Goal: Transaction & Acquisition: Book appointment/travel/reservation

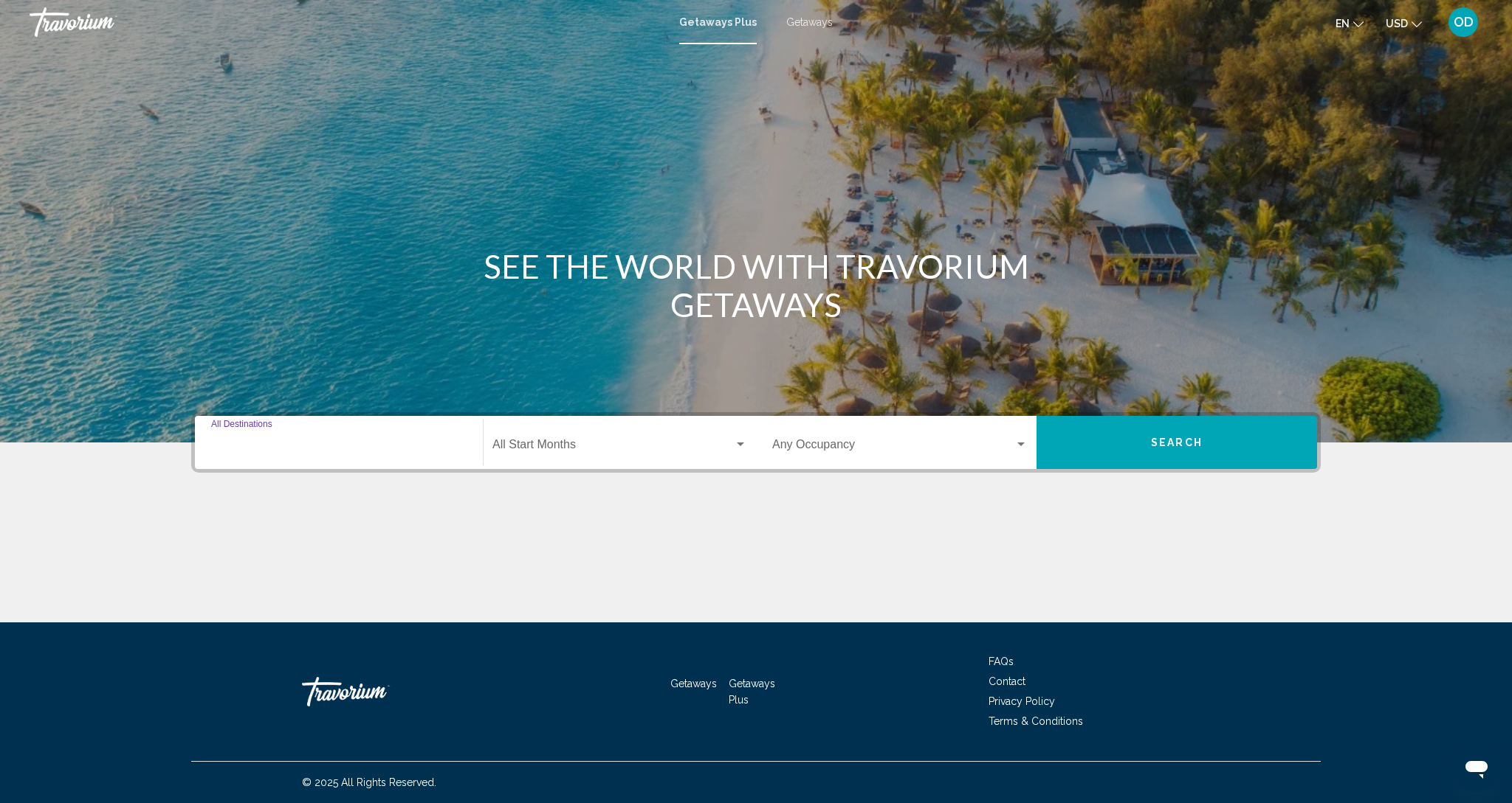
click at [318, 444] on input "Destination All Destinations" at bounding box center [338, 448] width 256 height 13
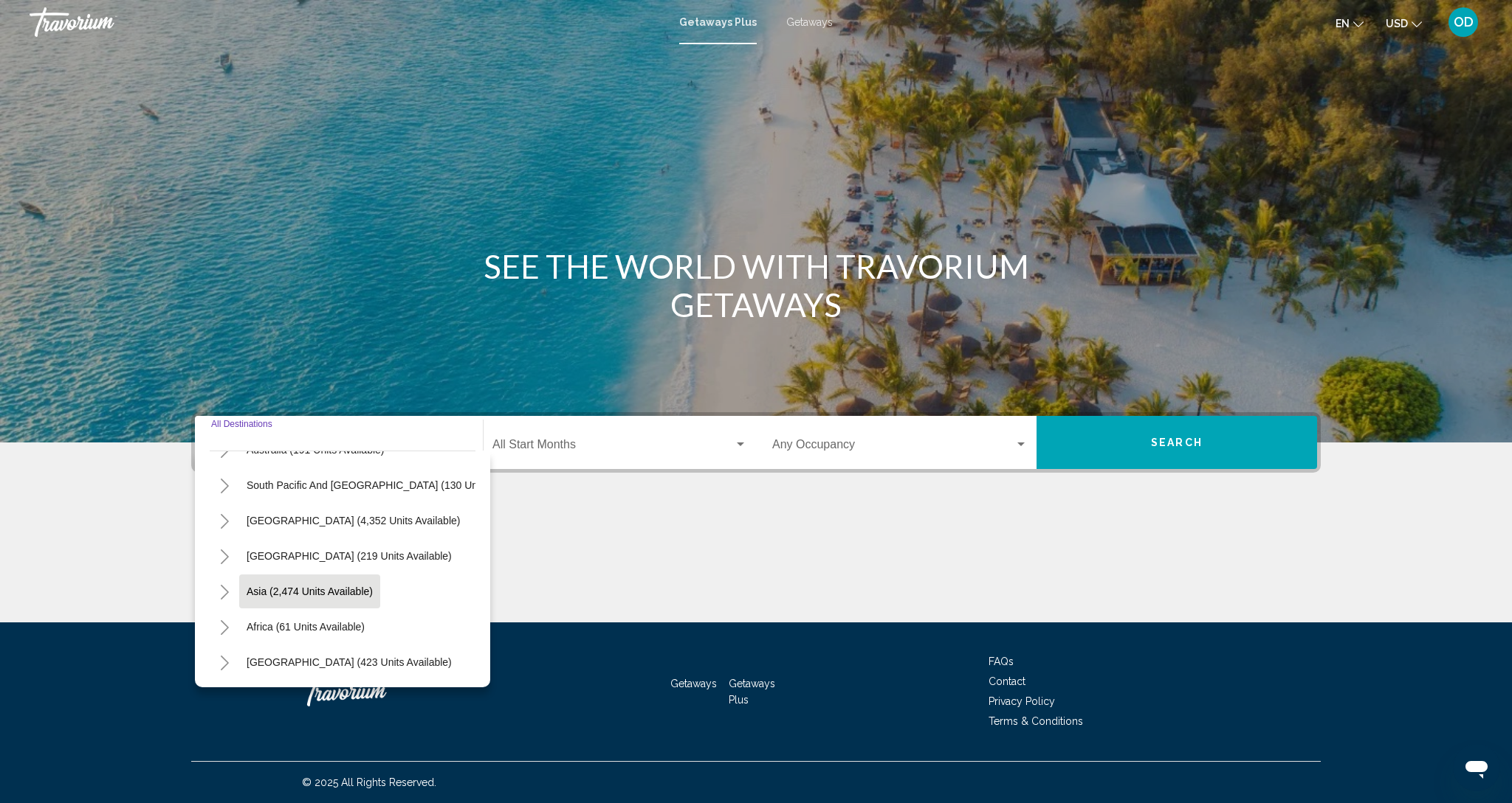
scroll to position [239, 0]
click at [285, 431] on div "Destination All Destinations" at bounding box center [338, 443] width 256 height 46
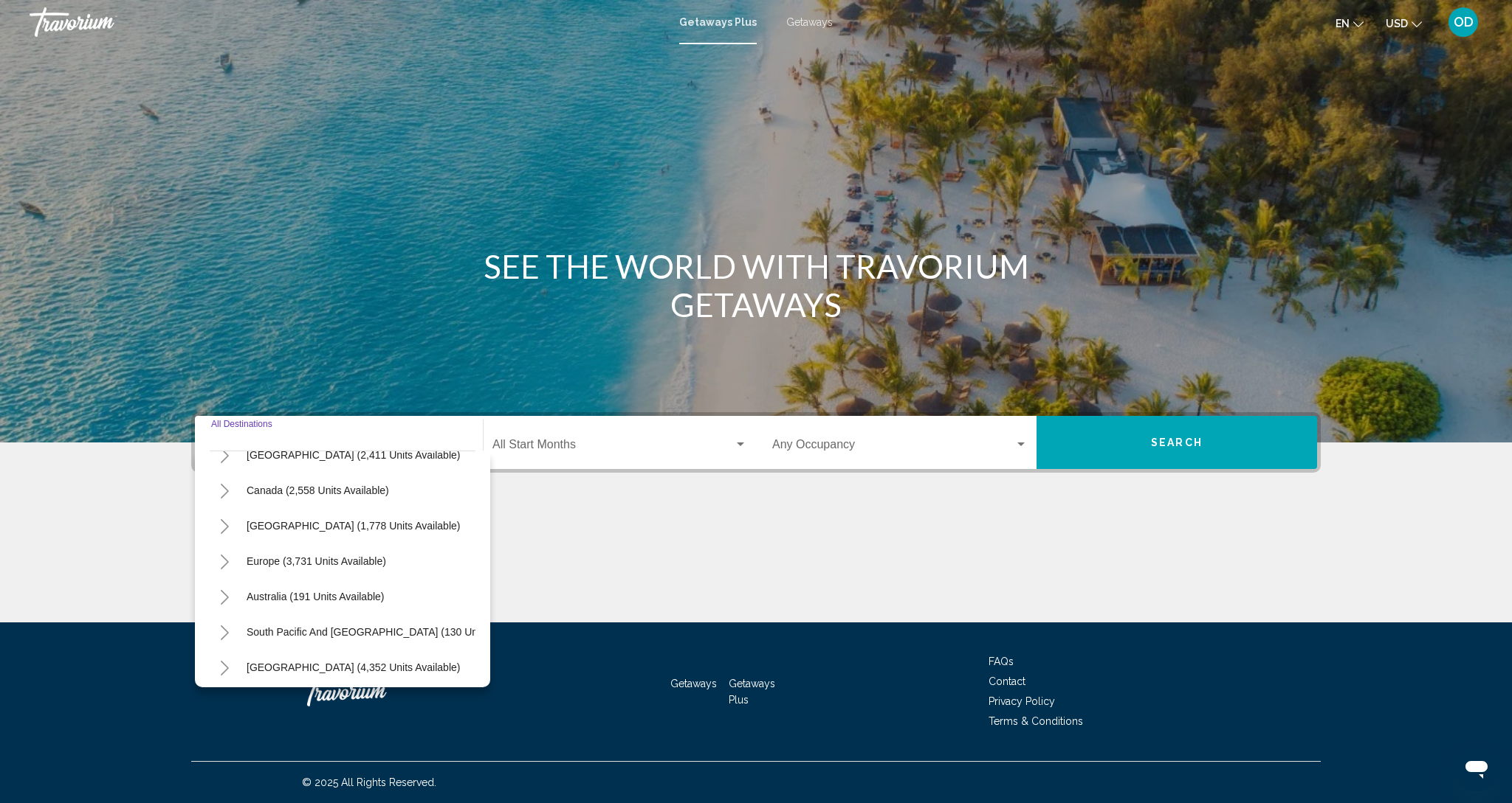
scroll to position [98, 0]
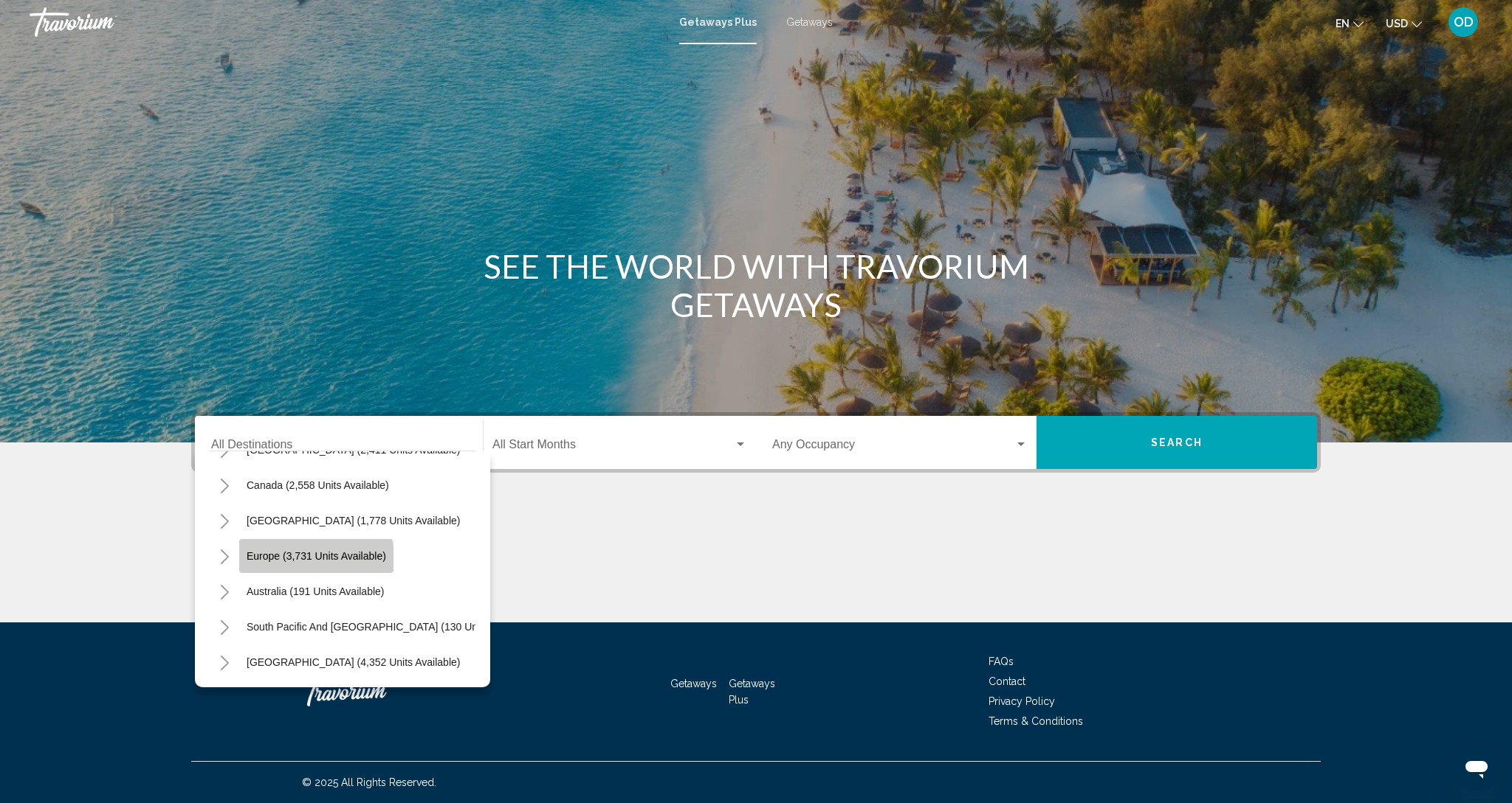
click at [307, 563] on button "Europe (3,731 units available)" at bounding box center [316, 556] width 154 height 34
type input "**********"
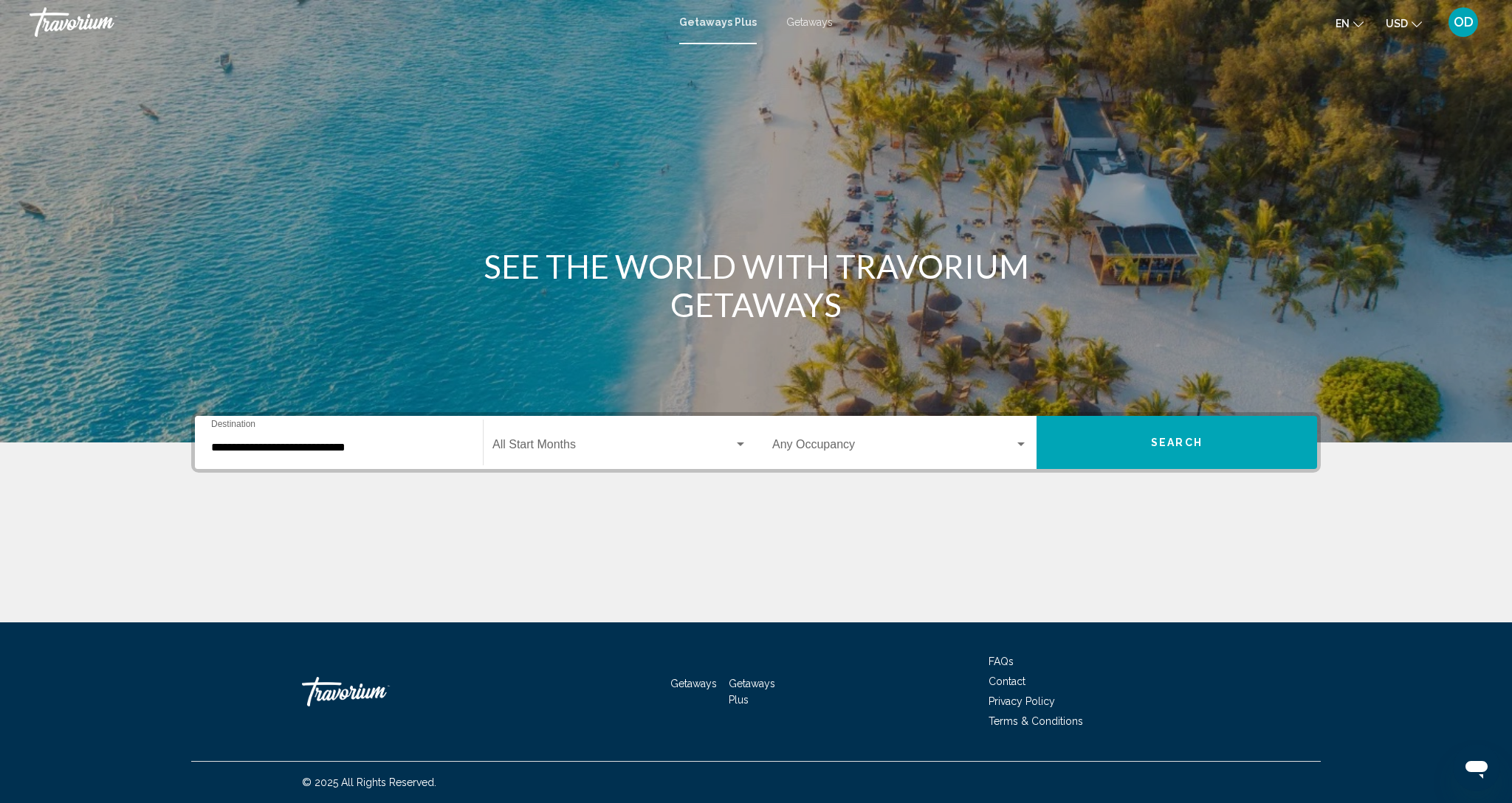
click at [551, 439] on div "Start Month All Start Months" at bounding box center [619, 443] width 255 height 46
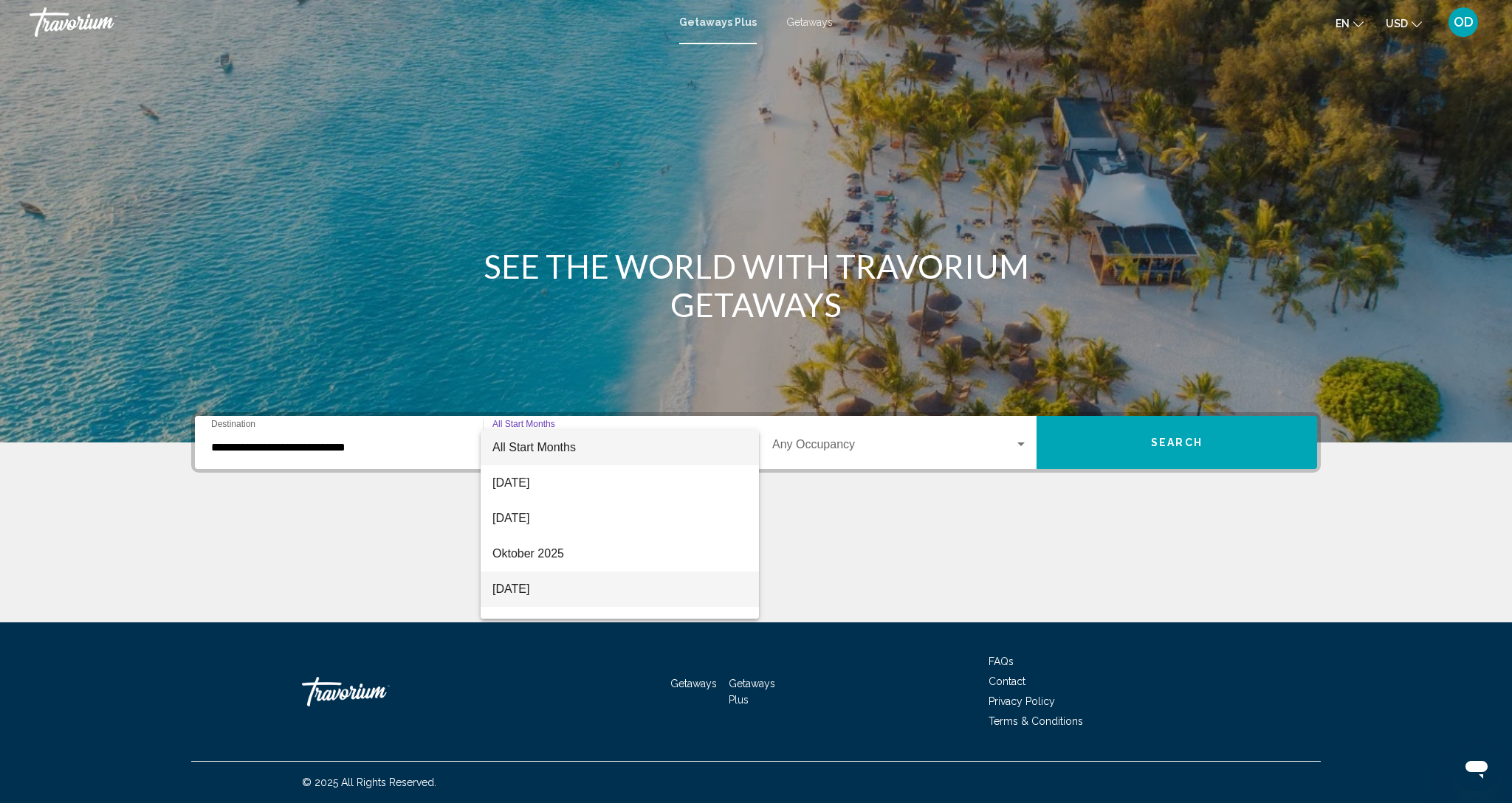
click at [524, 593] on span "November 2025" at bounding box center [619, 589] width 255 height 35
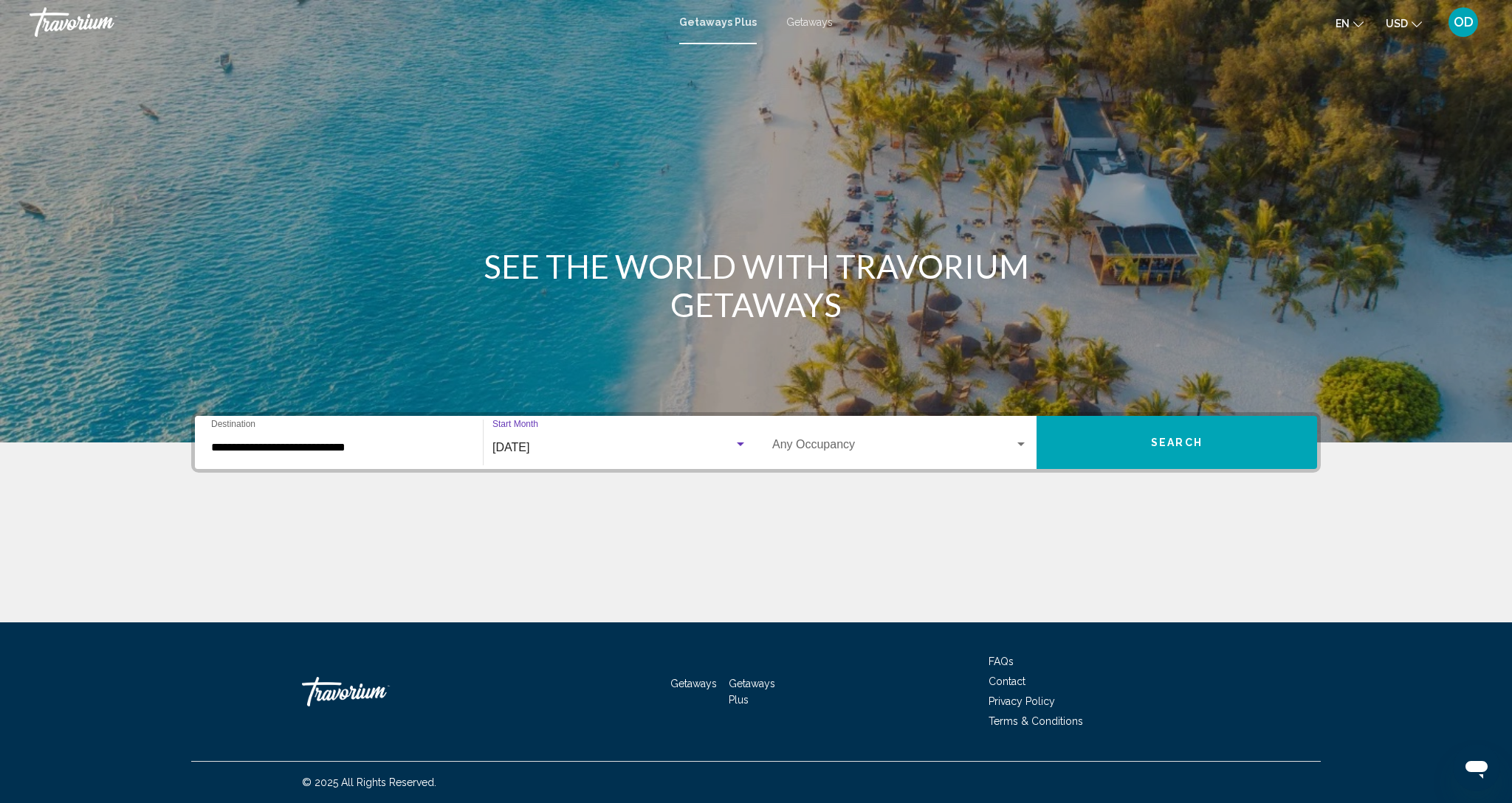
click at [798, 440] on div "Occupancy Any Occupancy" at bounding box center [899, 443] width 256 height 46
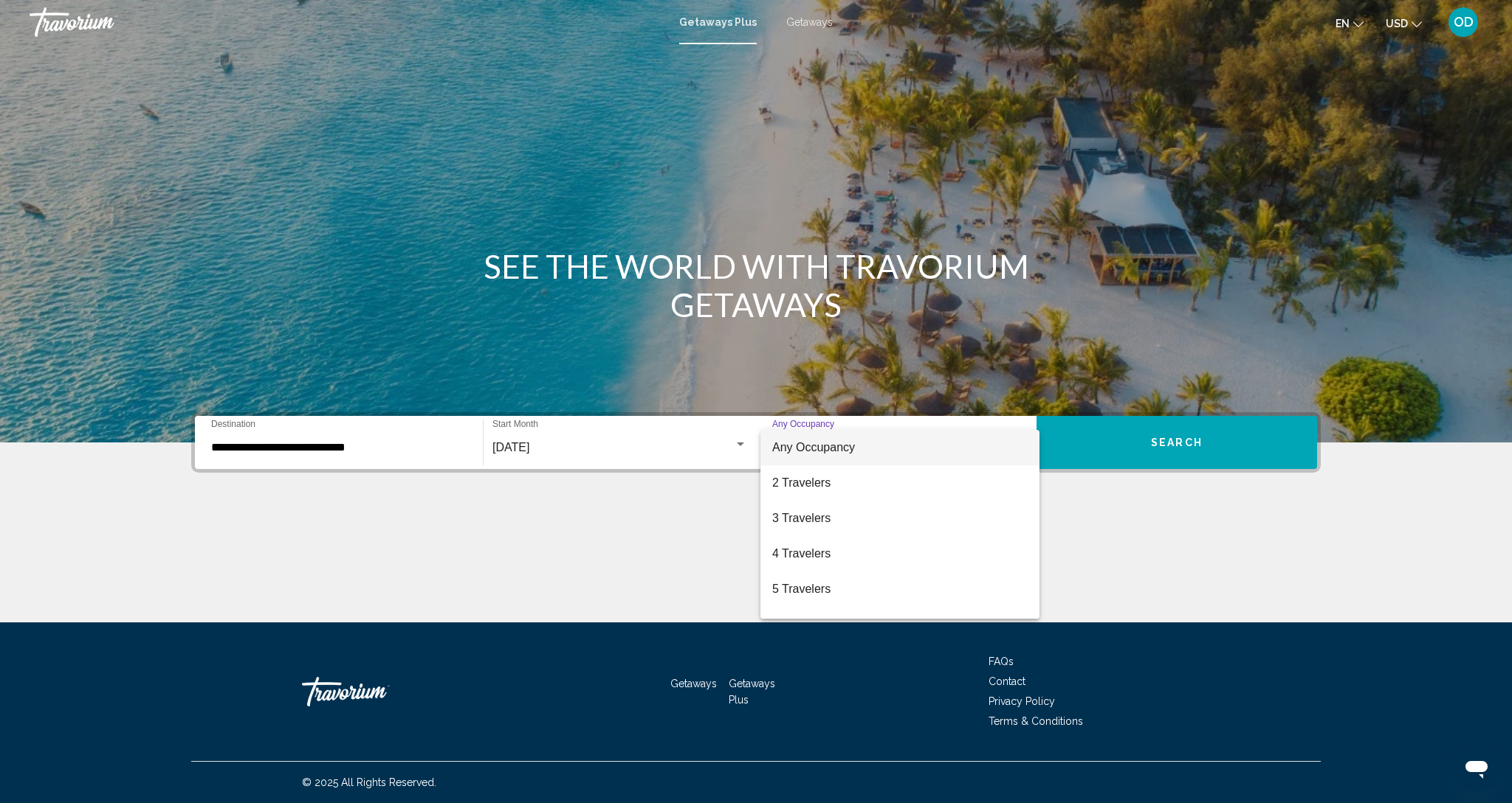
click at [551, 446] on div at bounding box center [756, 402] width 1512 height 803
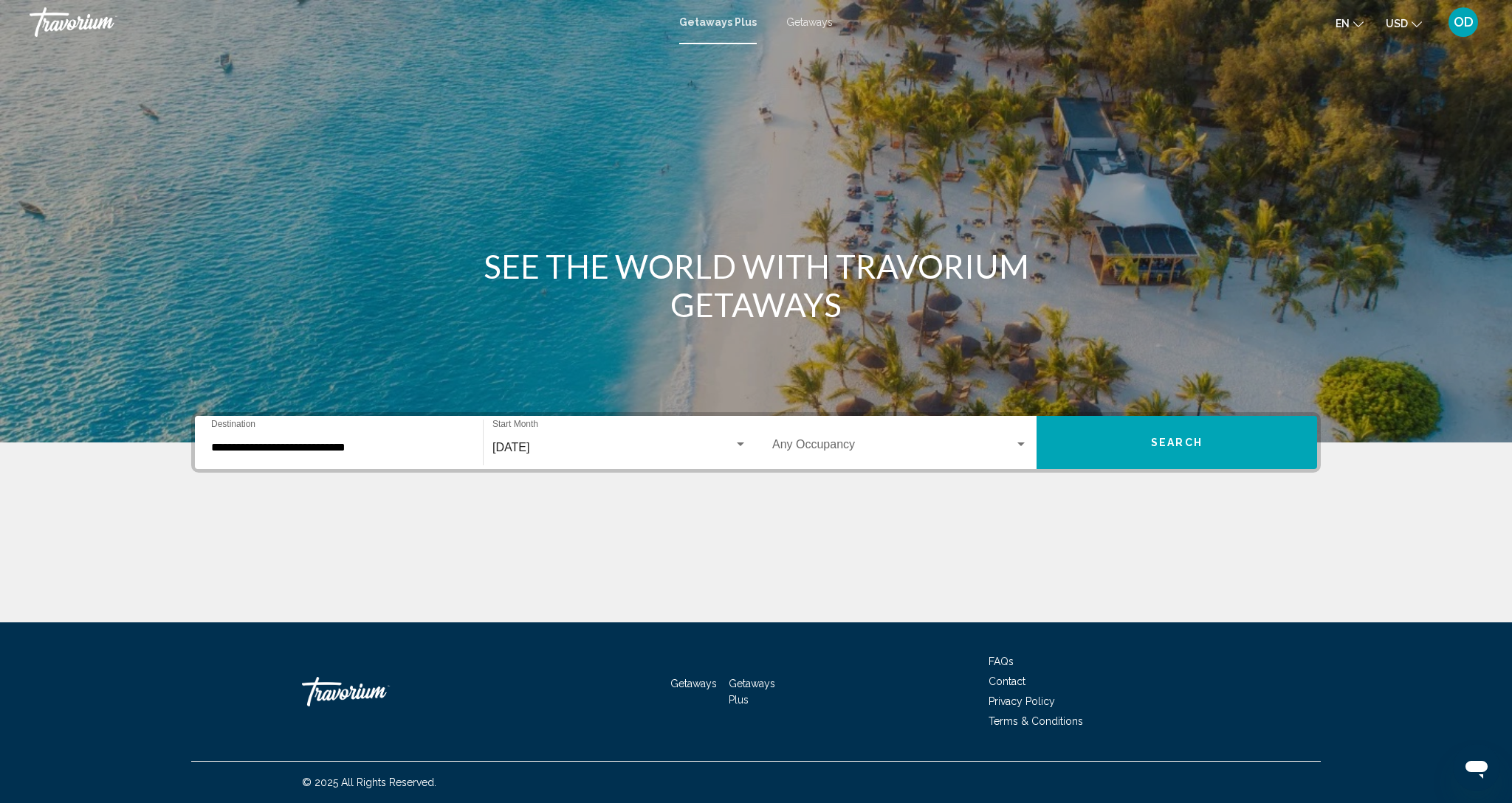
click at [498, 446] on span "November 2025" at bounding box center [511, 447] width 37 height 12
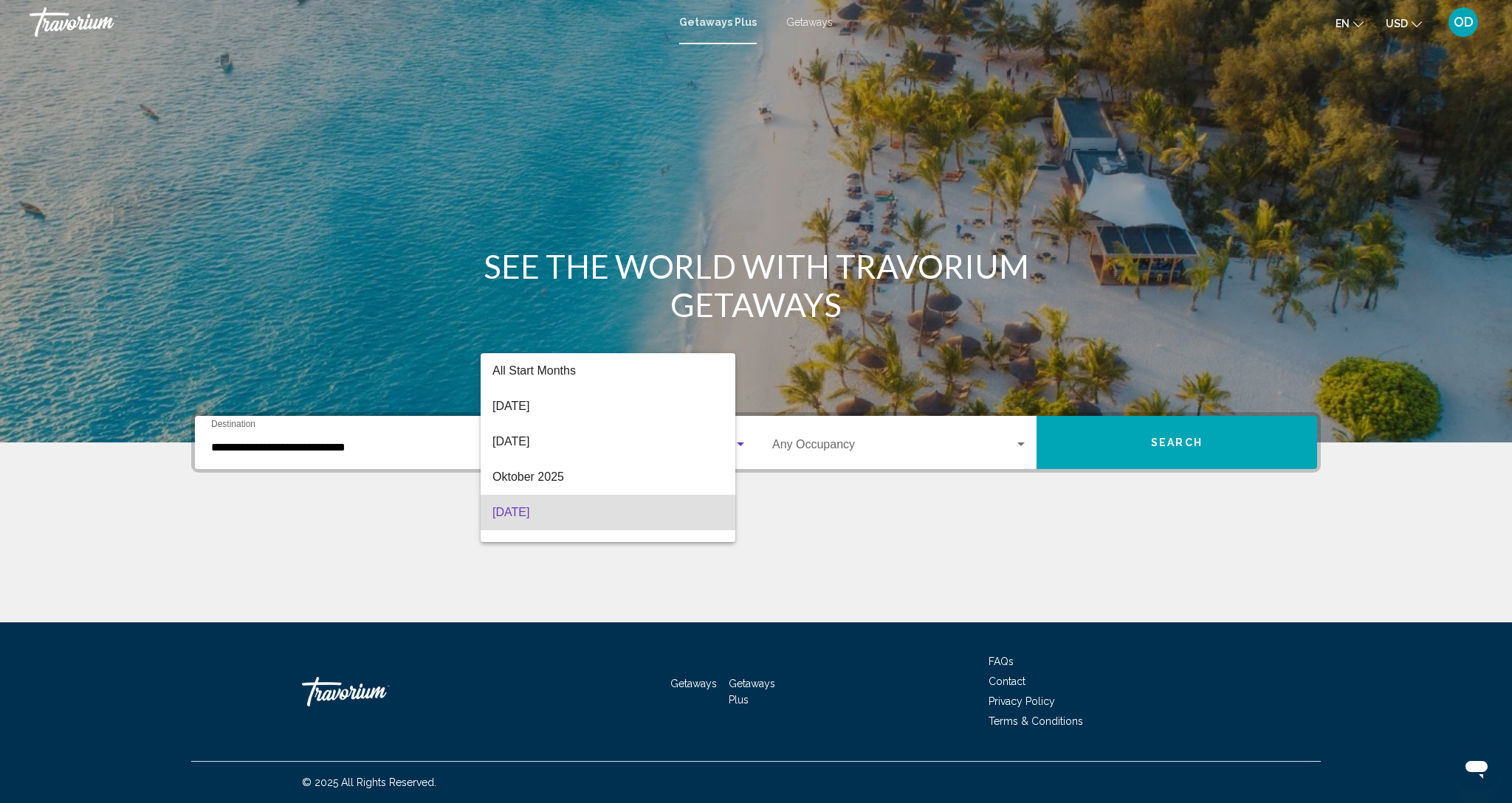
scroll to position [65, 0]
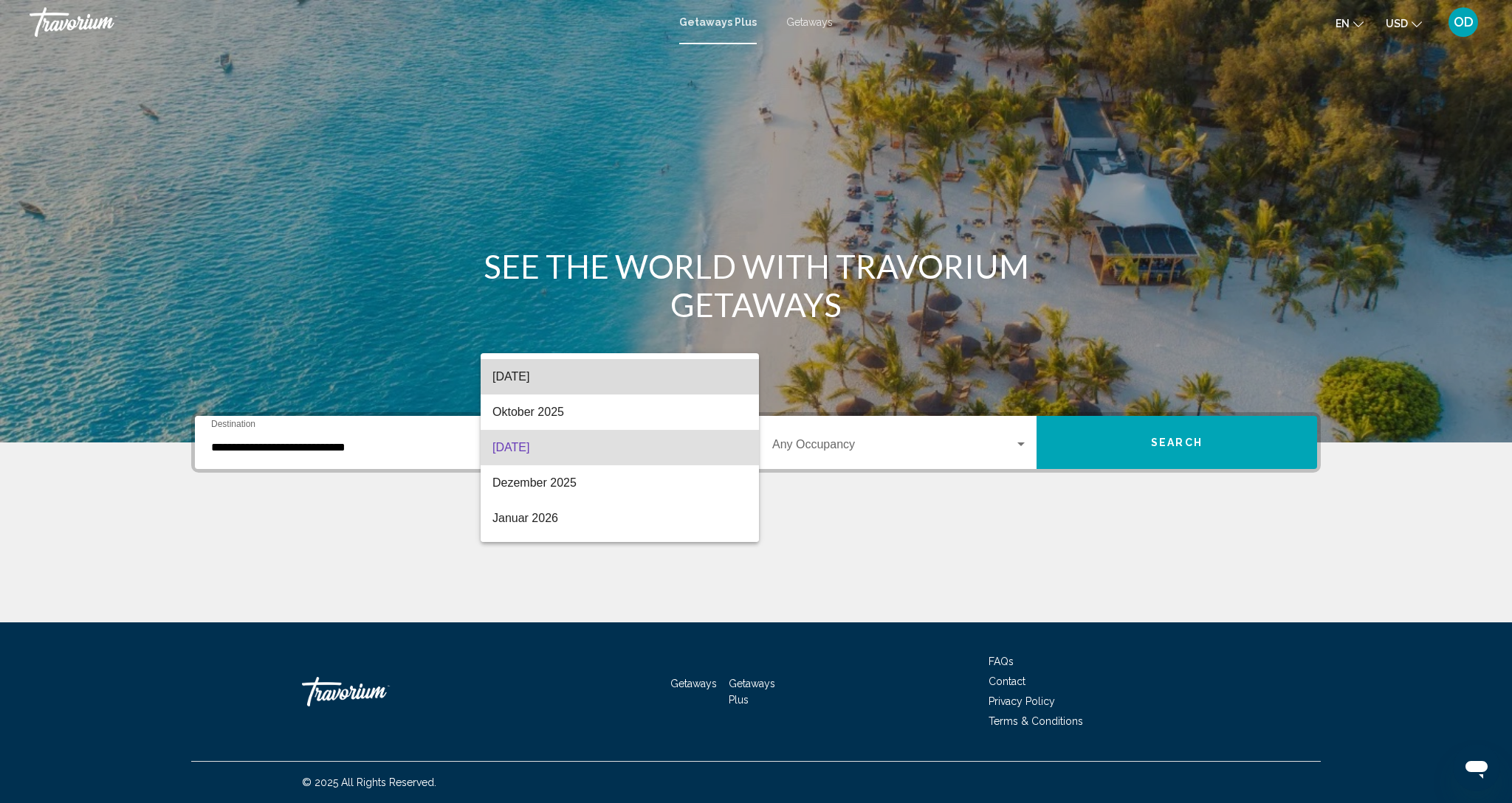
click at [522, 377] on span "September 2025" at bounding box center [619, 377] width 255 height 35
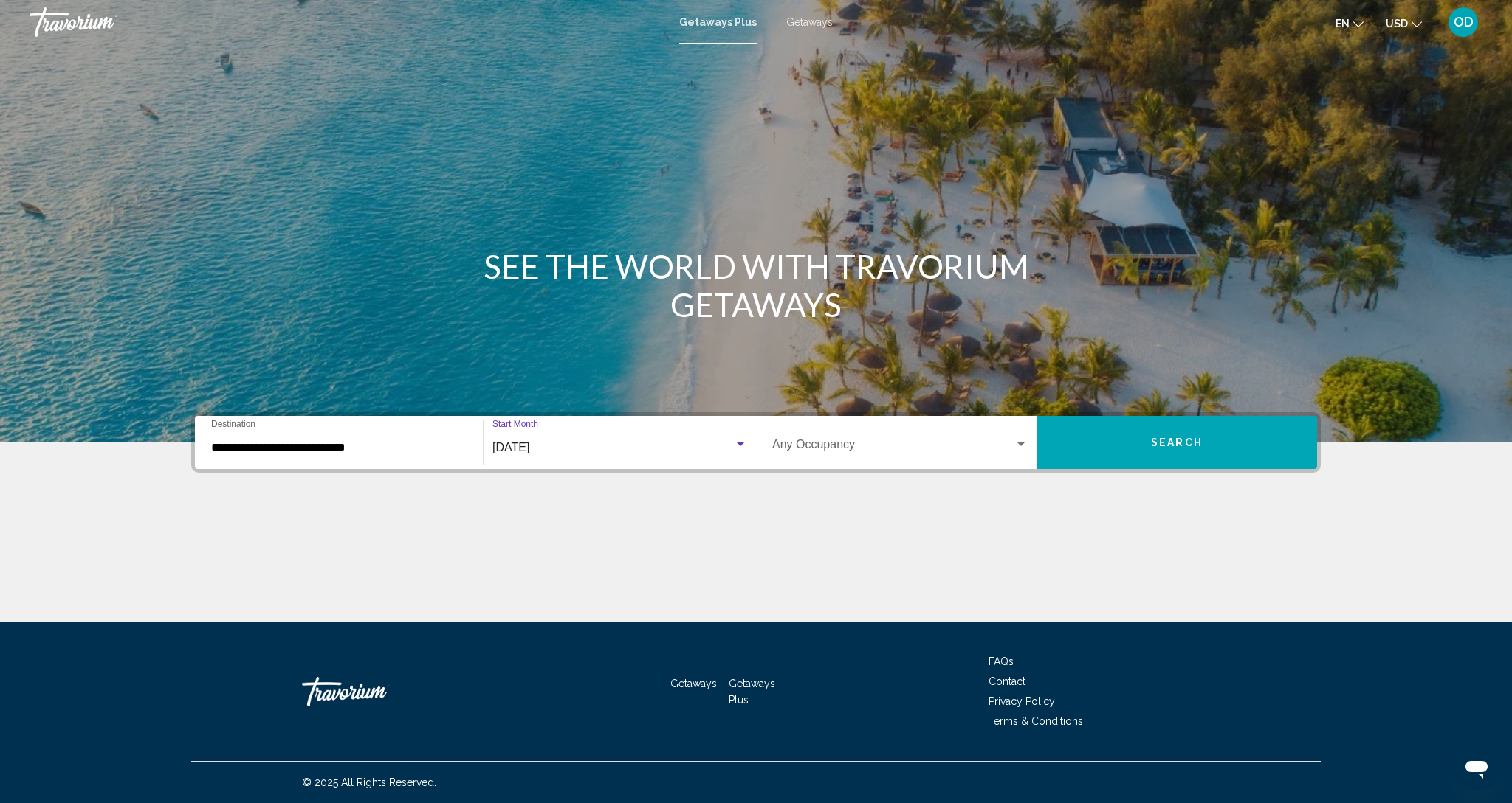
click at [975, 441] on span "Search widget" at bounding box center [893, 448] width 242 height 13
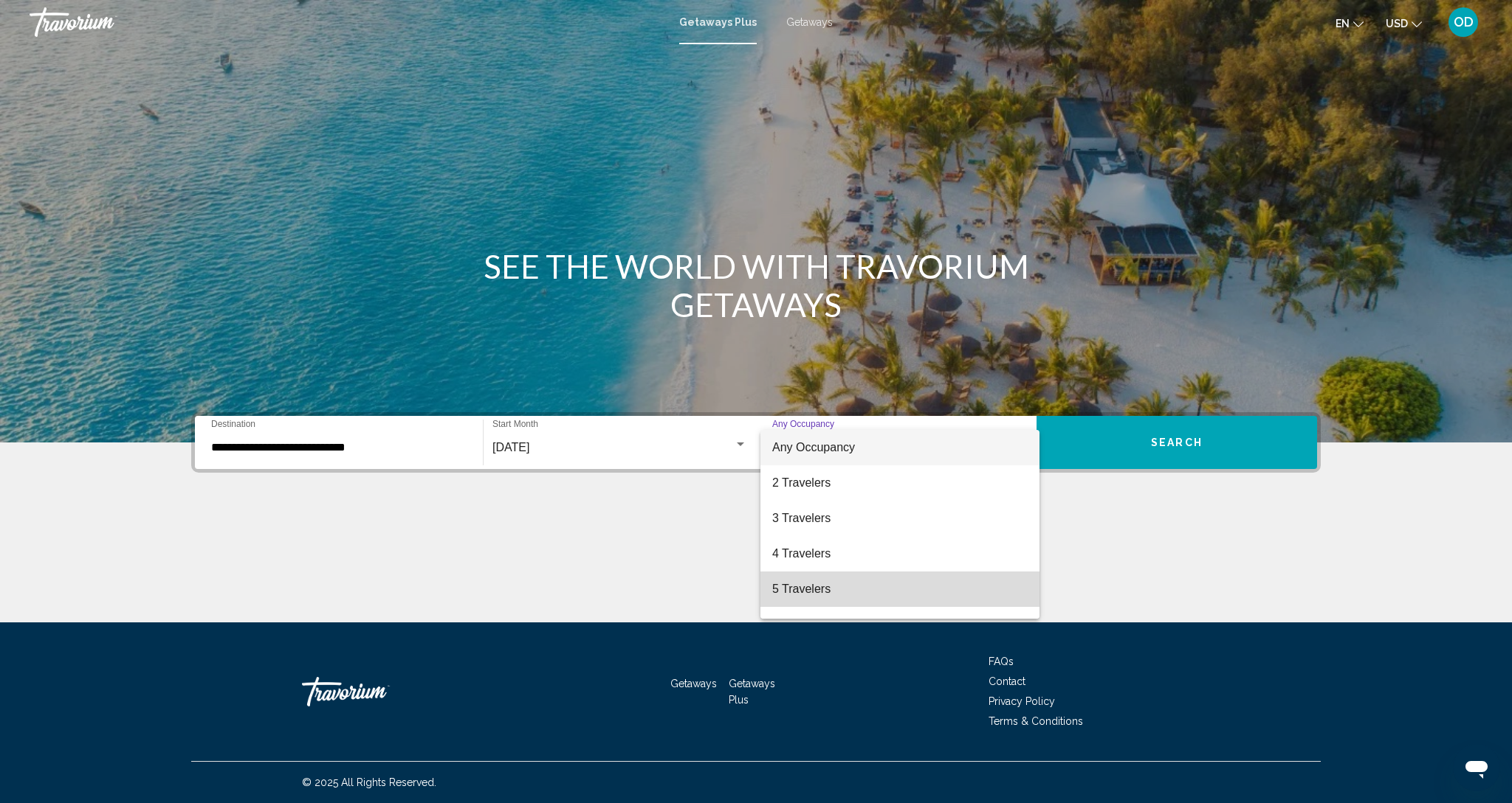
click at [795, 595] on span "5 Travelers" at bounding box center [899, 589] width 256 height 35
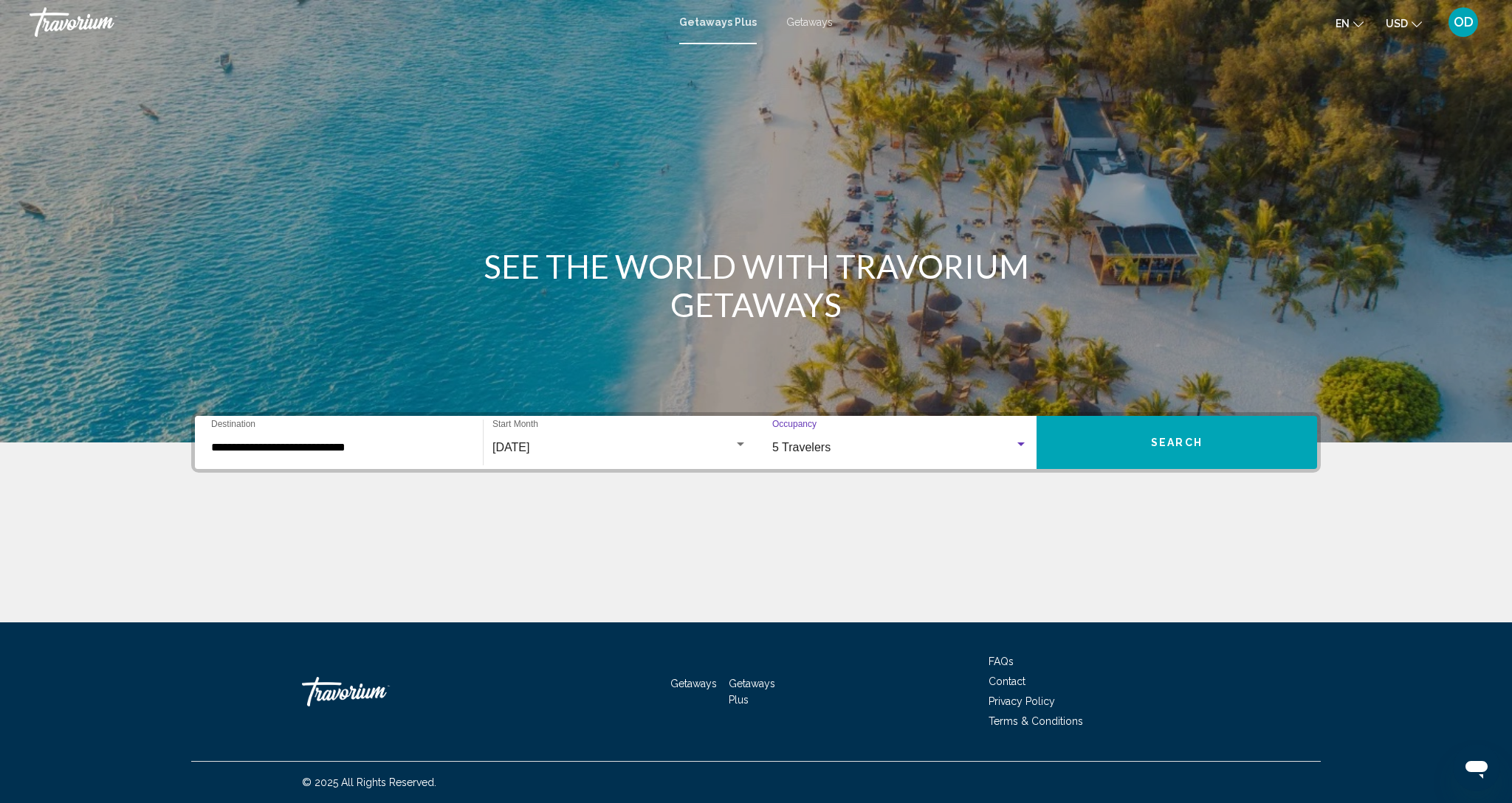
scroll to position [1, 0]
click at [1159, 448] on span "Search" at bounding box center [1177, 443] width 52 height 12
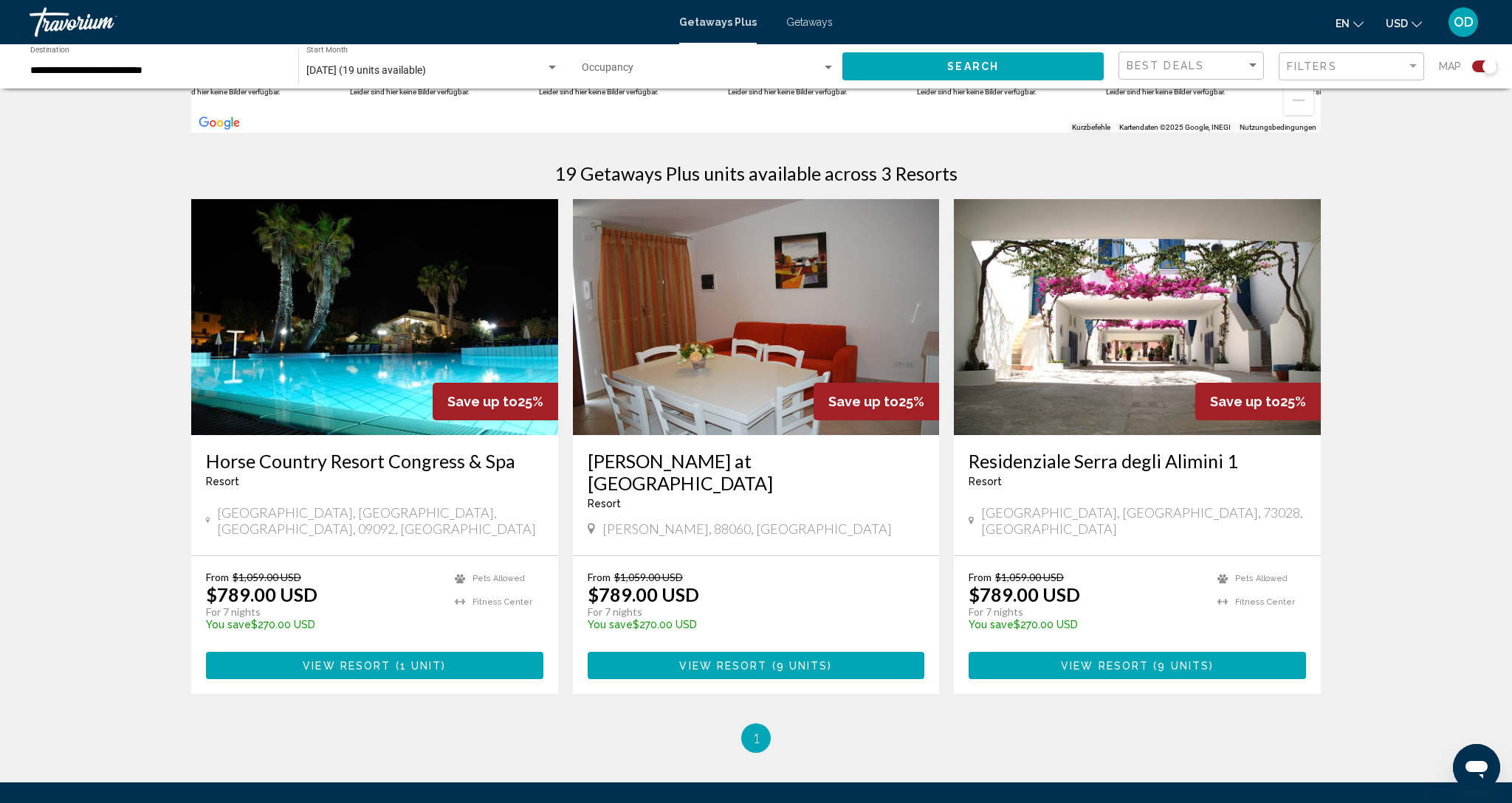
scroll to position [421, 0]
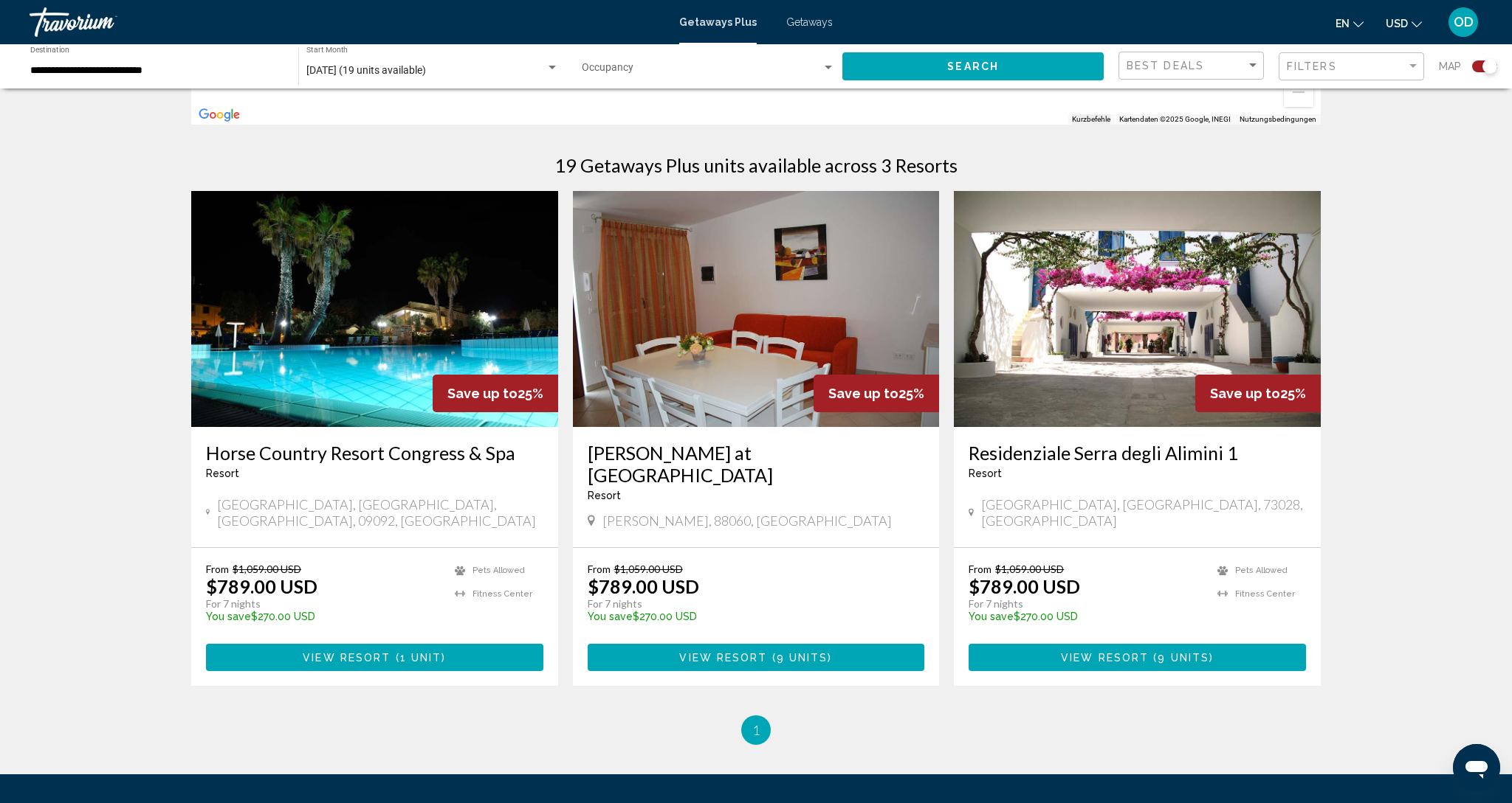
click at [389, 325] on img "Main content" at bounding box center [375, 309] width 367 height 236
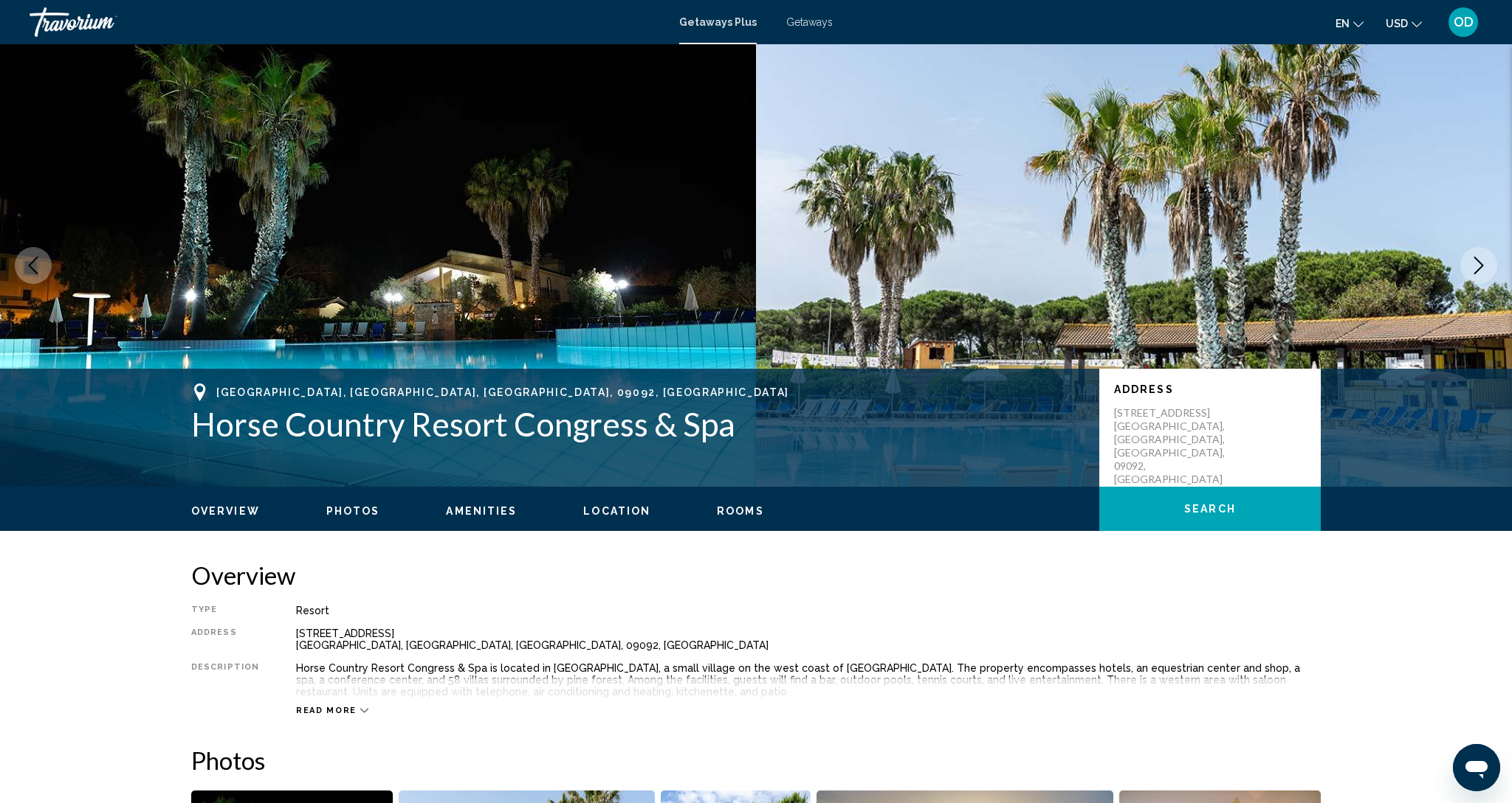
click at [1478, 267] on icon "Next image" at bounding box center [1478, 265] width 18 height 18
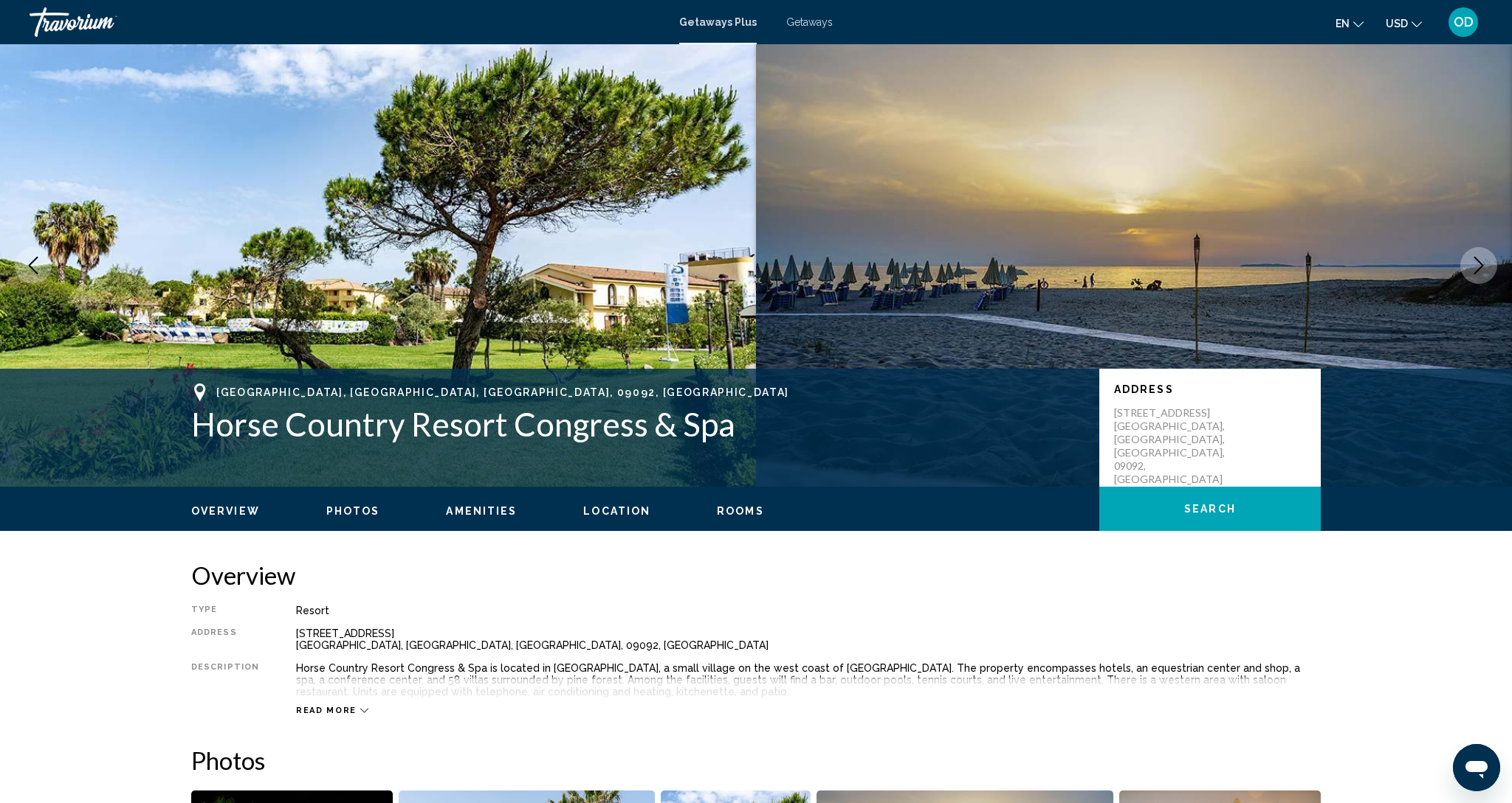
click at [1478, 267] on icon "Next image" at bounding box center [1478, 265] width 18 height 18
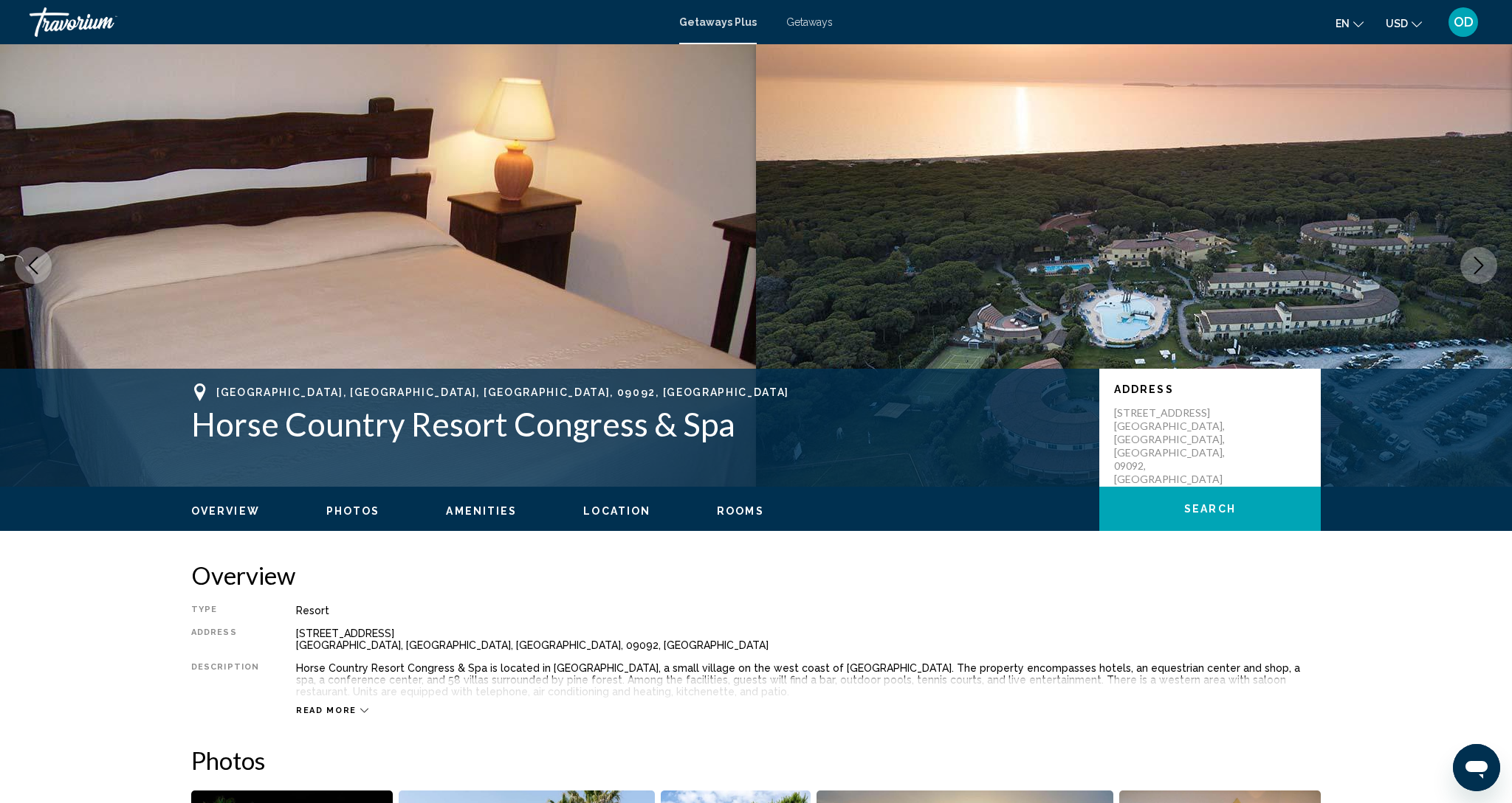
click at [1478, 267] on icon "Next image" at bounding box center [1478, 265] width 18 height 18
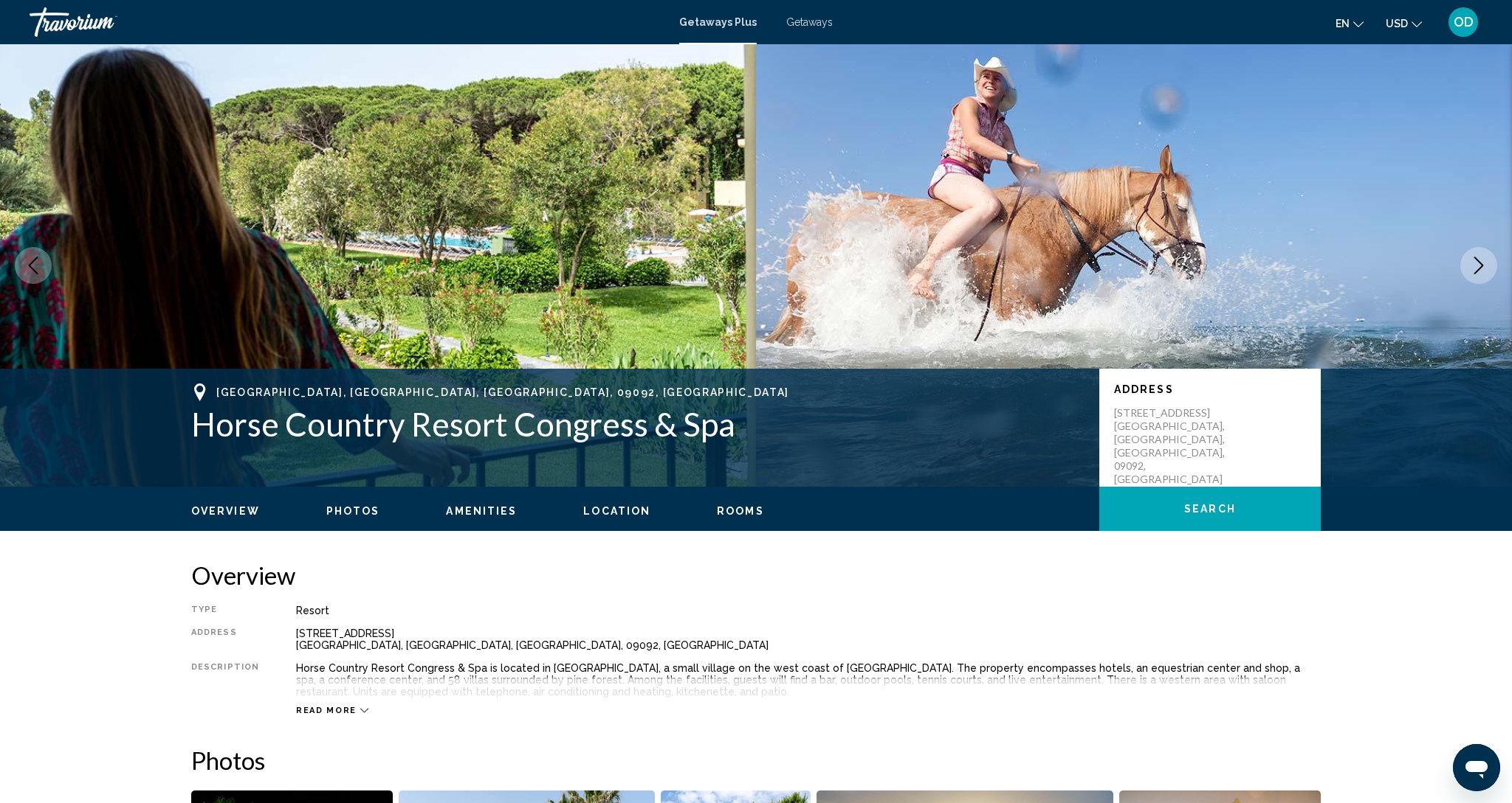
click at [1478, 267] on icon "Next image" at bounding box center [1478, 265] width 18 height 18
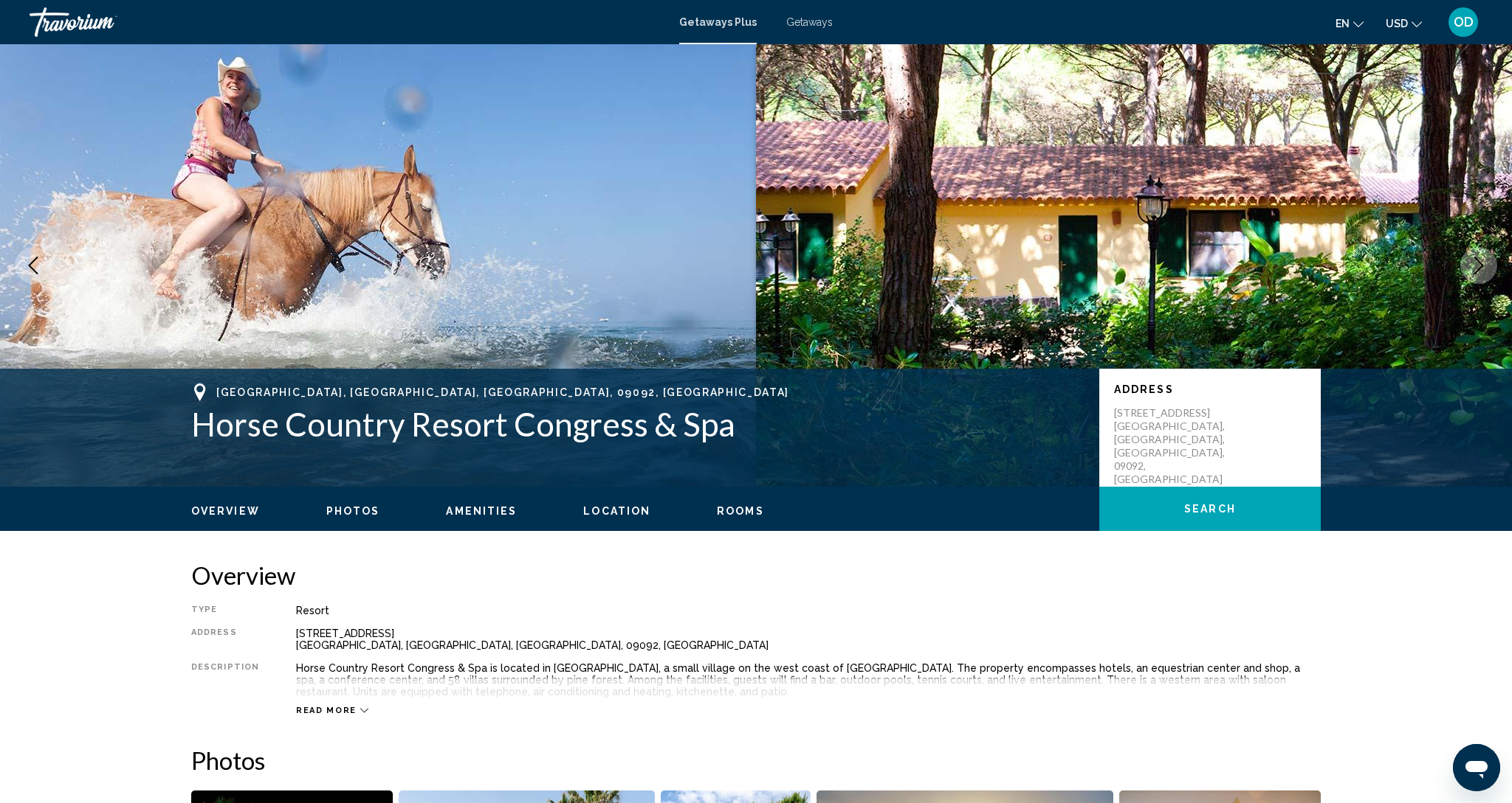
click at [1478, 267] on icon "Next image" at bounding box center [1478, 265] width 18 height 18
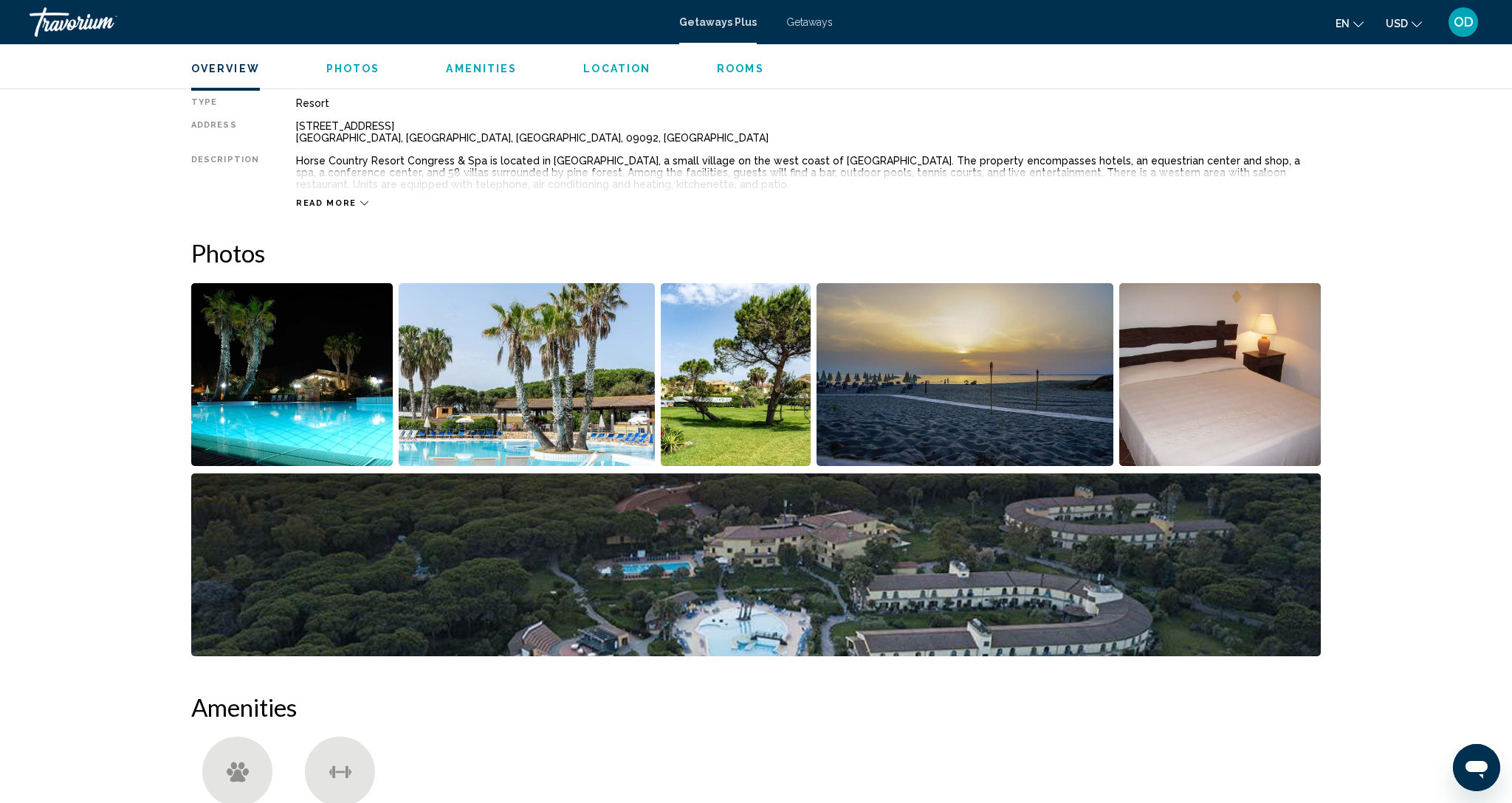
scroll to position [509, 0]
click at [285, 388] on img "Open full-screen image slider" at bounding box center [292, 374] width 202 height 183
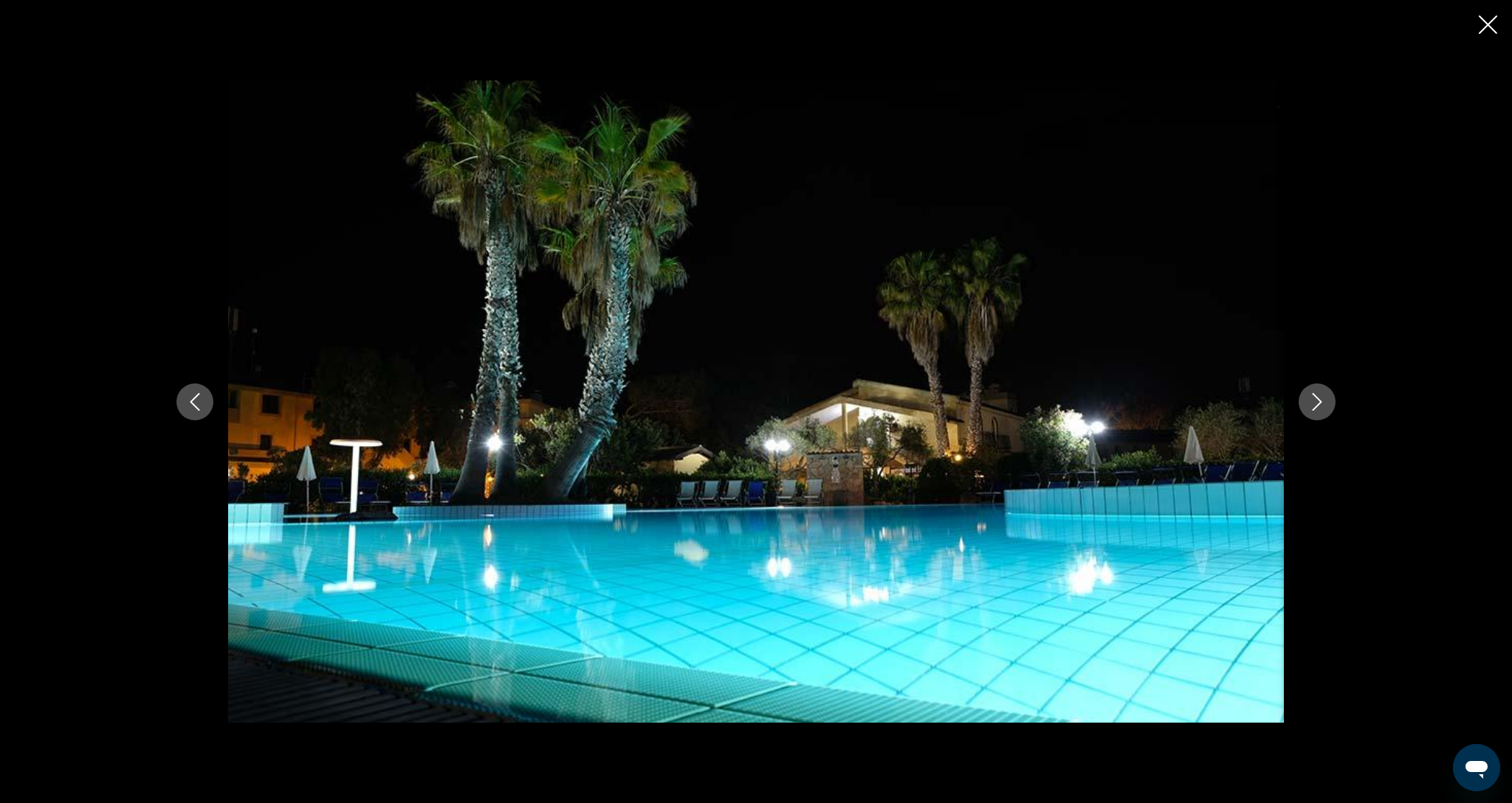
click at [1302, 406] on button "Next image" at bounding box center [1317, 402] width 37 height 37
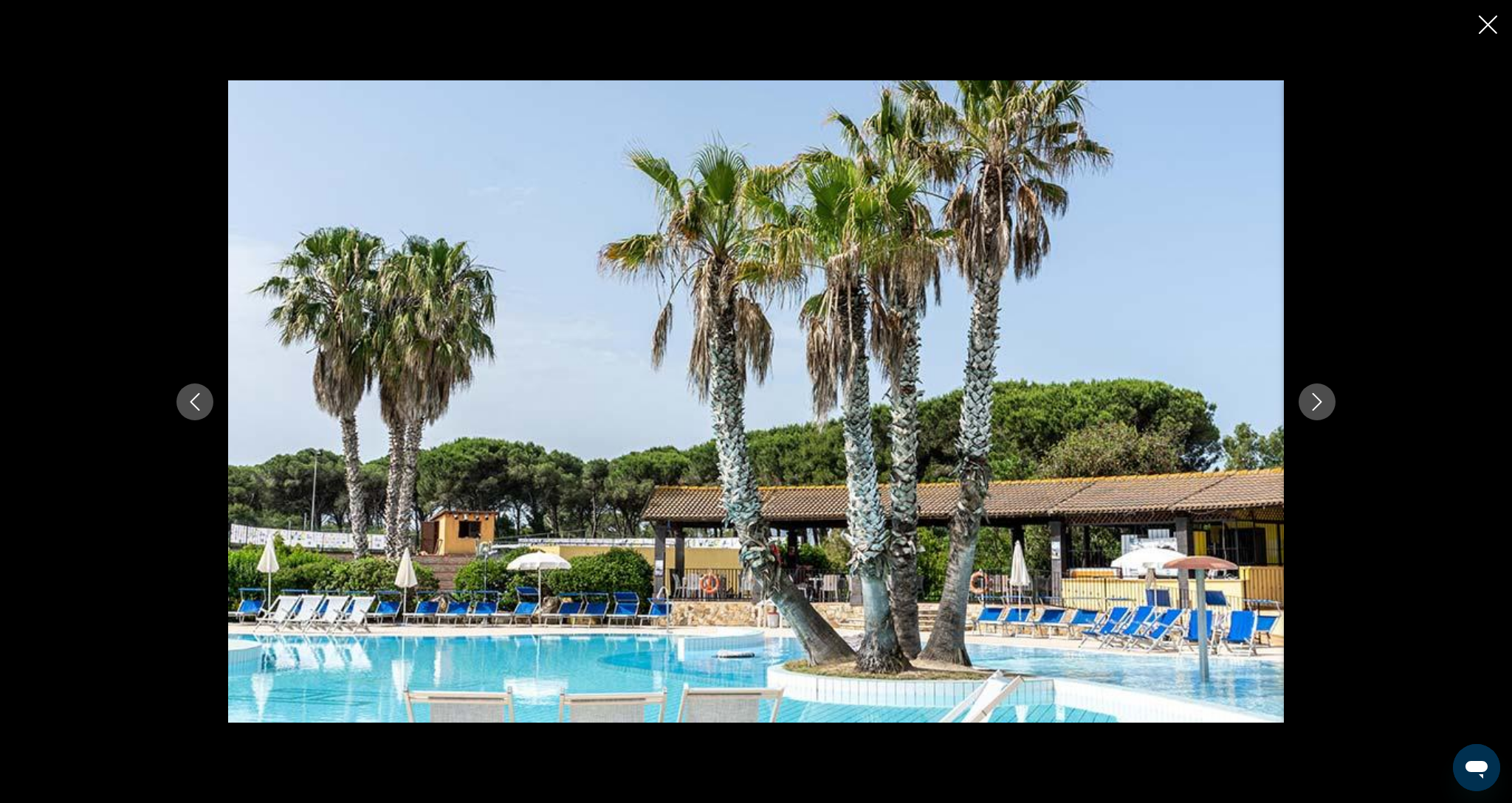
click at [1309, 403] on icon "Next image" at bounding box center [1317, 402] width 18 height 18
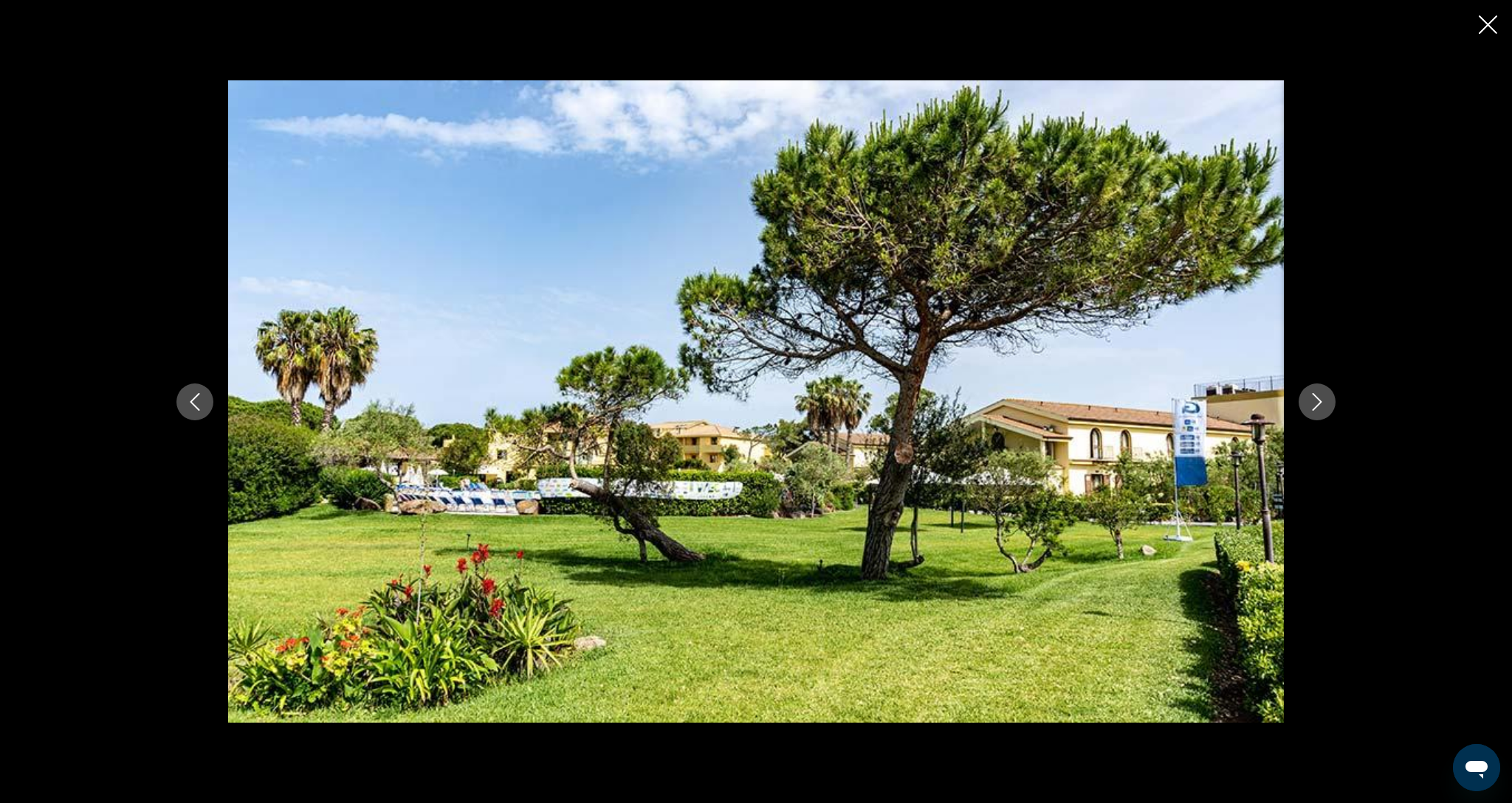
click at [1309, 403] on icon "Next image" at bounding box center [1317, 402] width 18 height 18
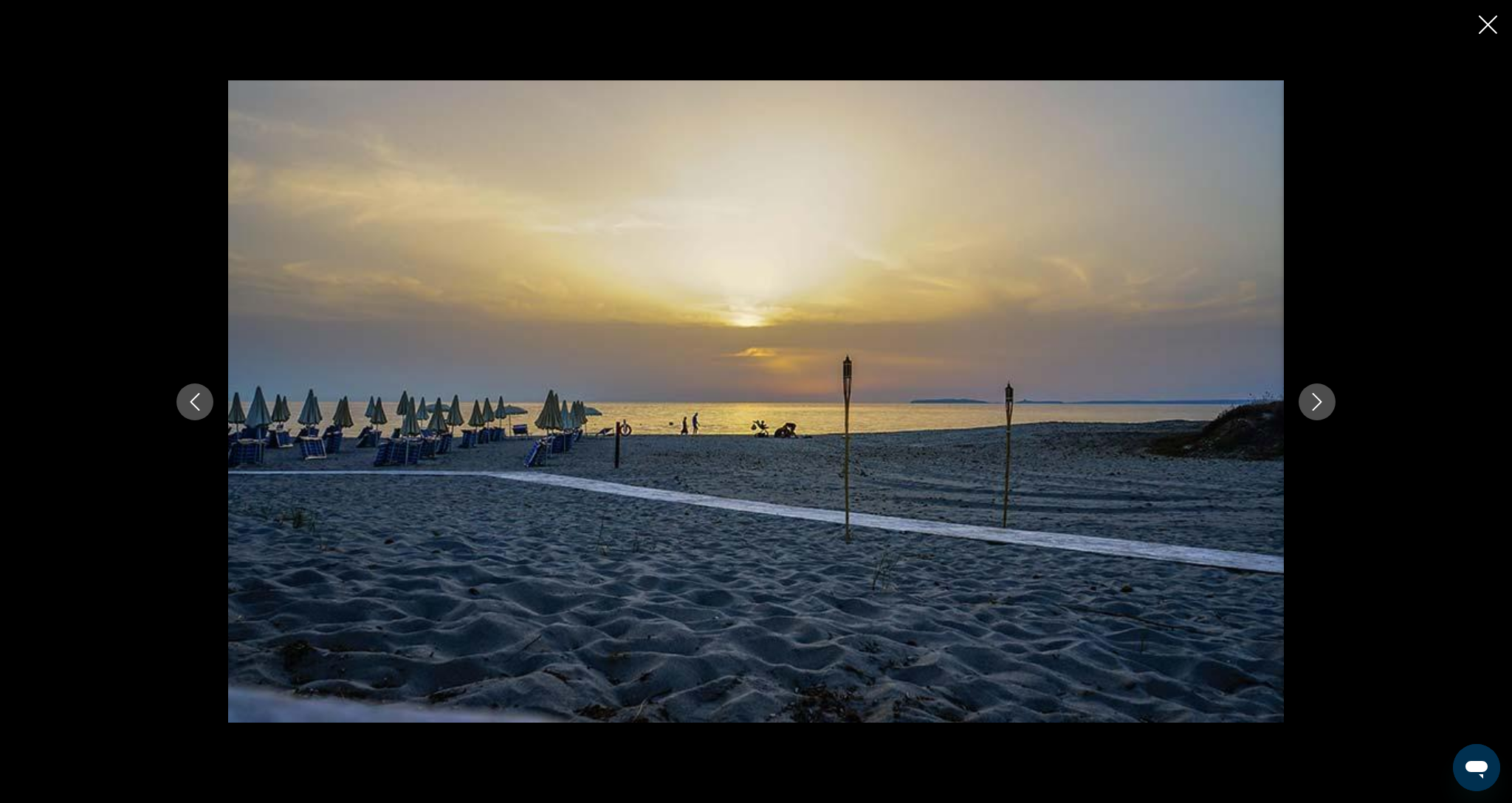
click at [1309, 403] on icon "Next image" at bounding box center [1317, 402] width 18 height 18
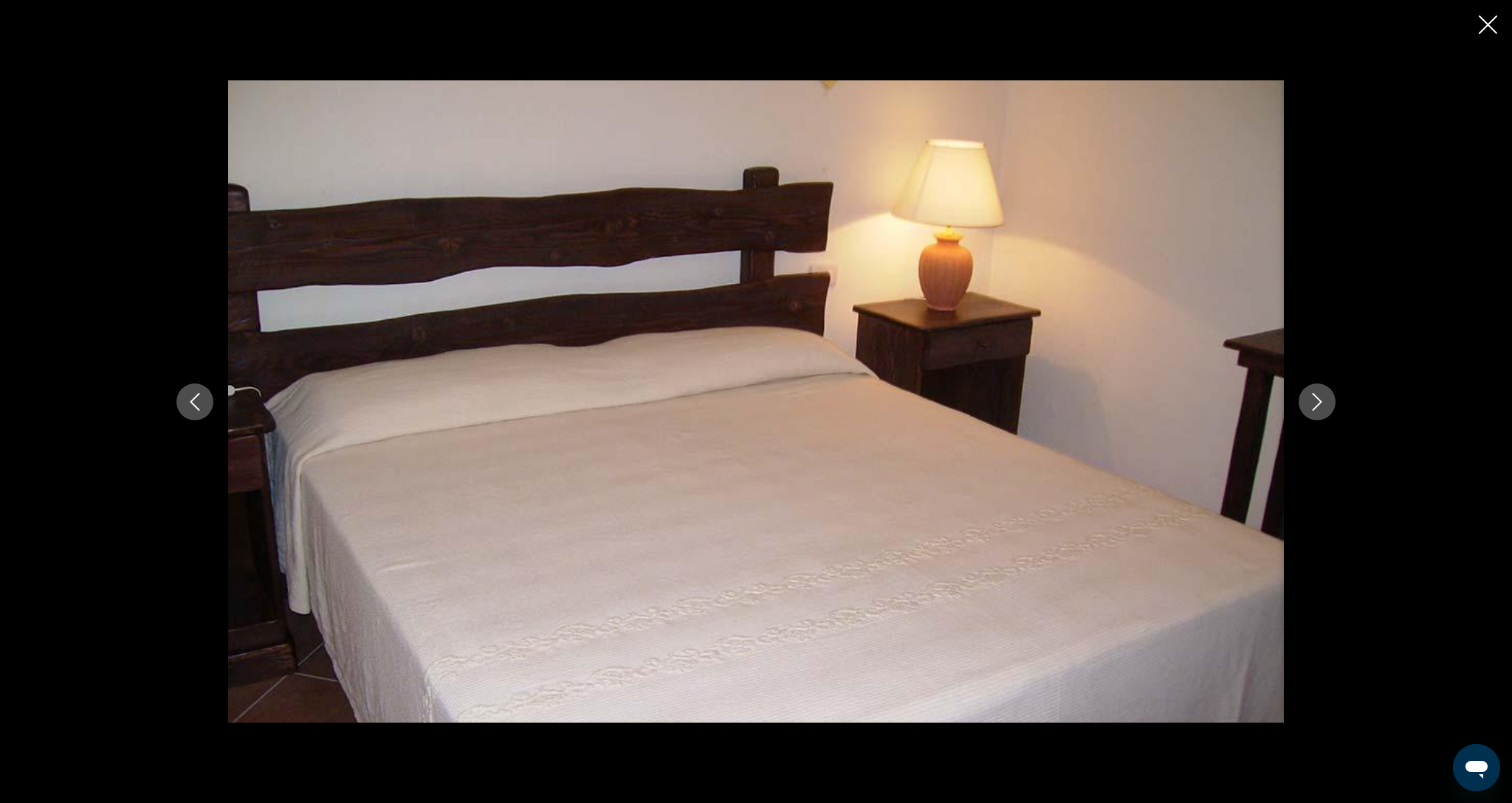
click at [1309, 403] on icon "Next image" at bounding box center [1317, 402] width 18 height 18
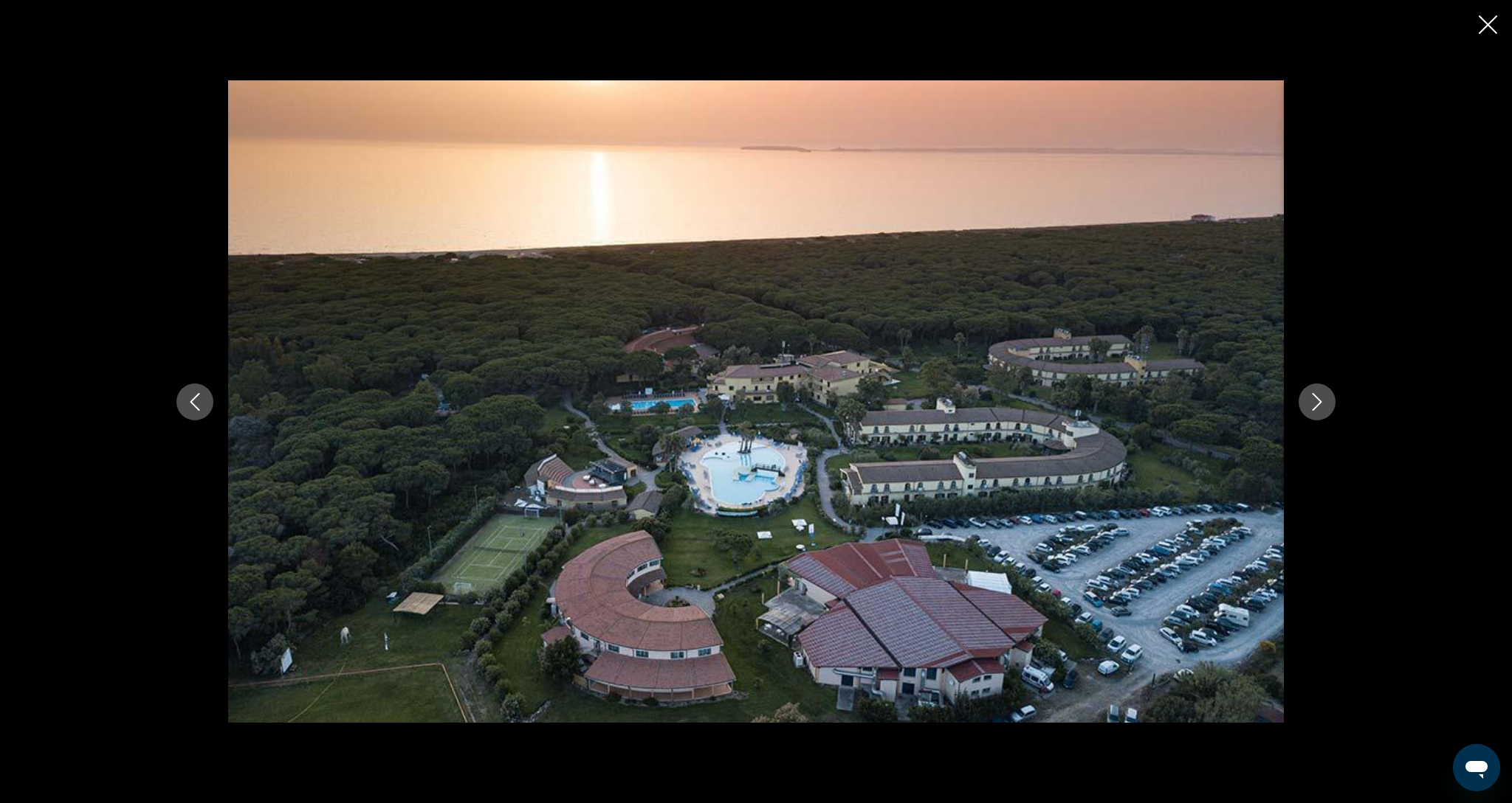
click at [1309, 403] on icon "Next image" at bounding box center [1317, 402] width 18 height 18
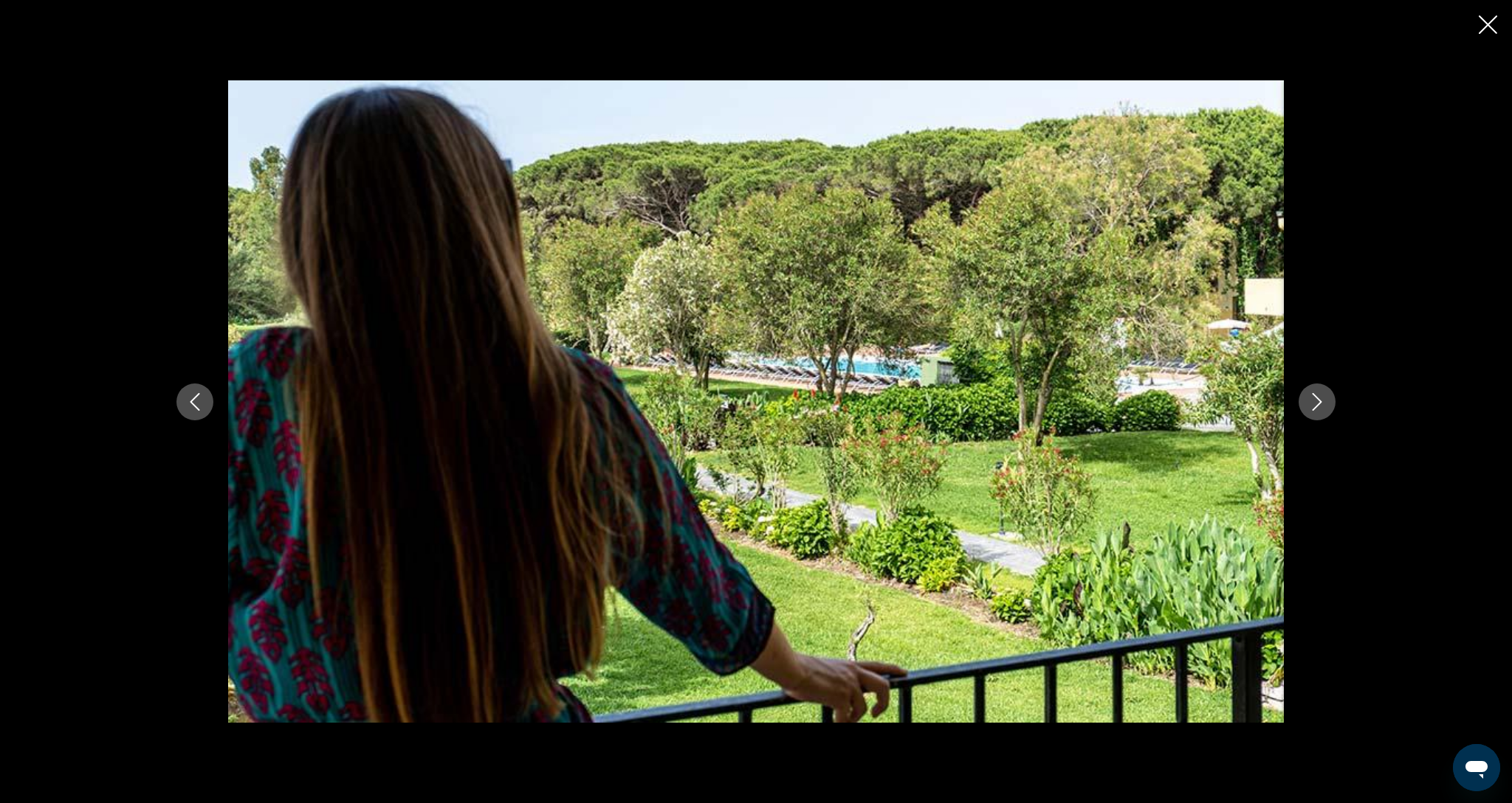
click at [1309, 403] on icon "Next image" at bounding box center [1317, 402] width 18 height 18
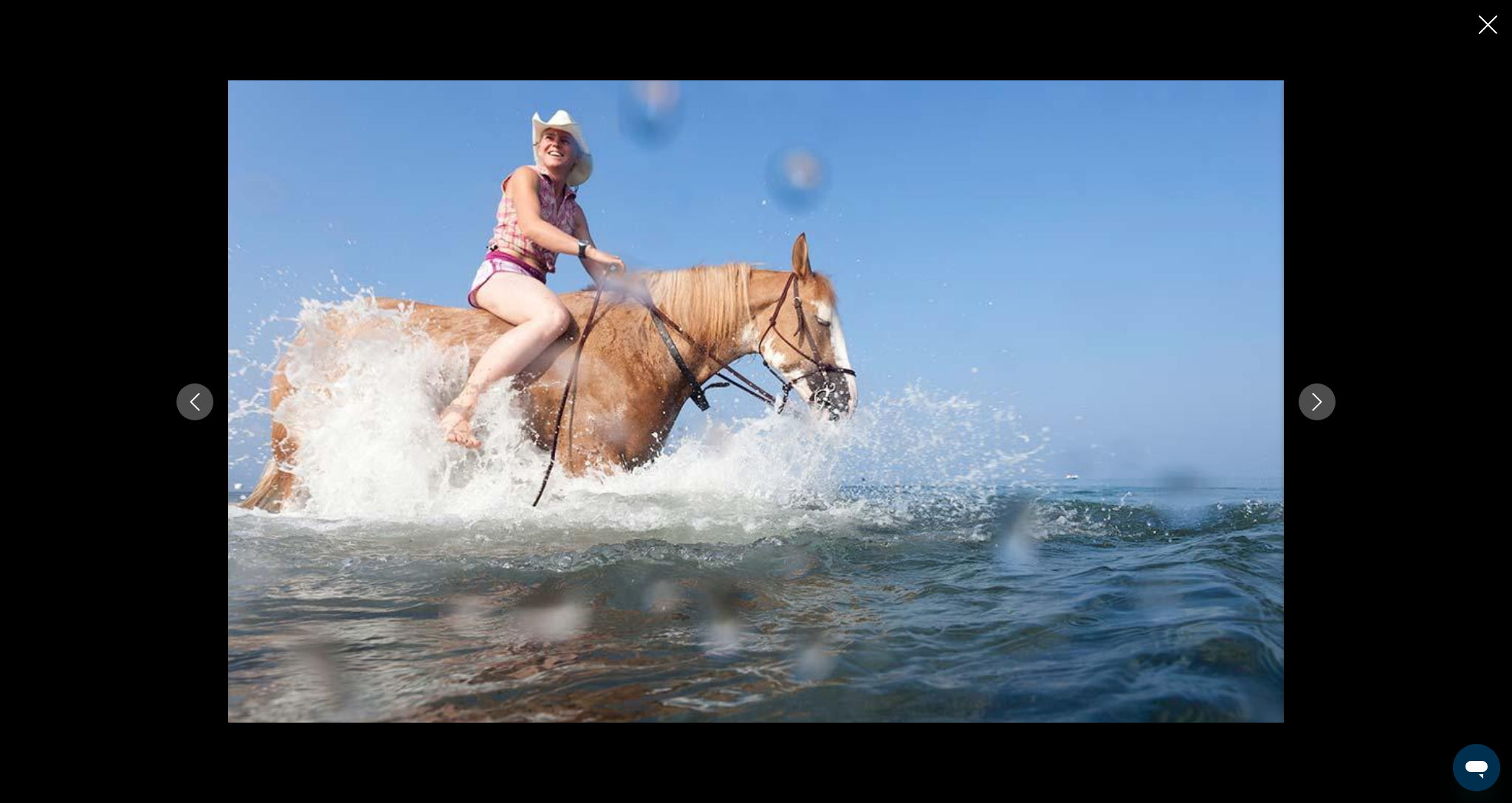
click at [1309, 403] on icon "Next image" at bounding box center [1317, 402] width 18 height 18
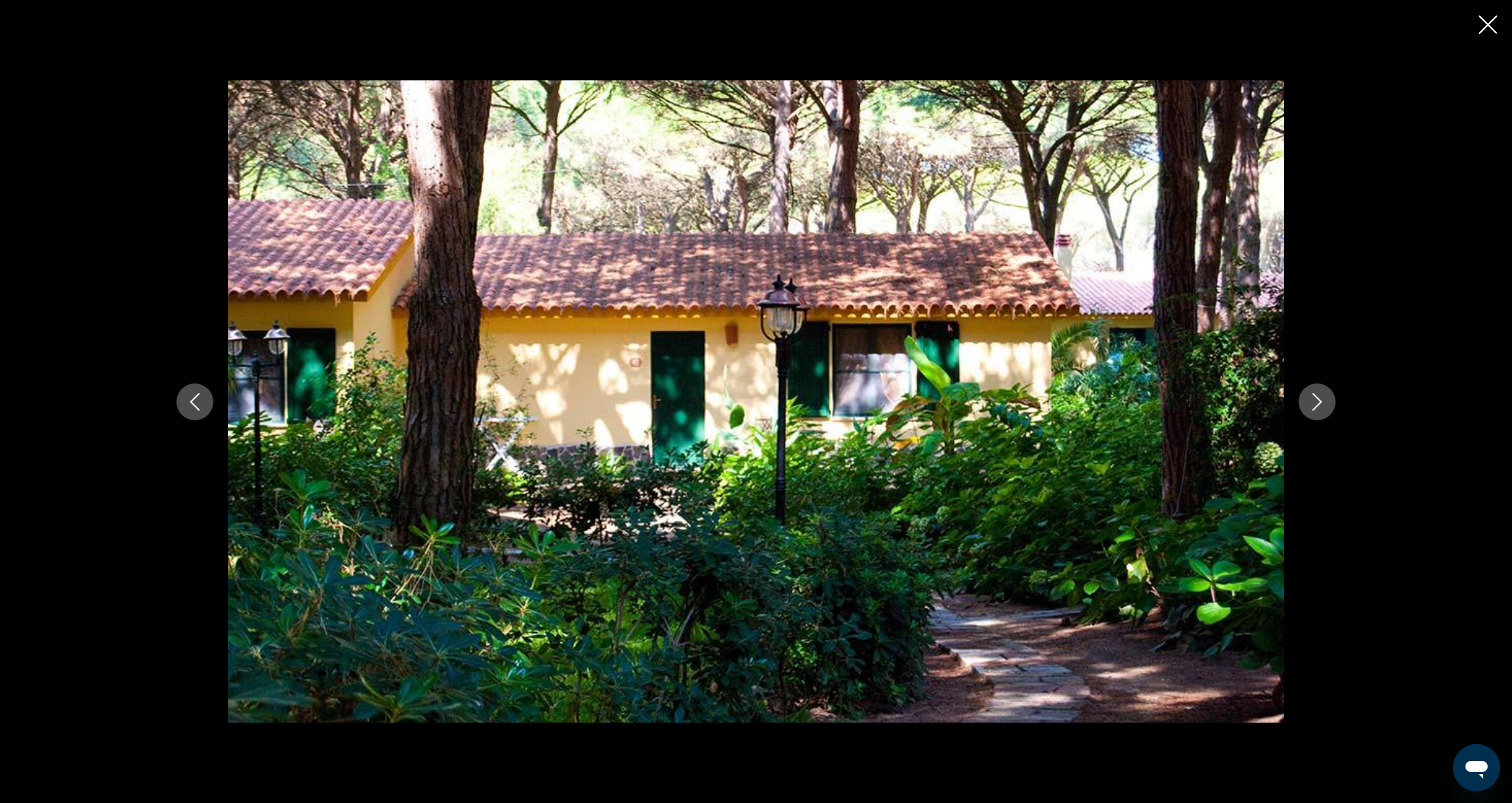
click at [1309, 403] on icon "Next image" at bounding box center [1317, 402] width 18 height 18
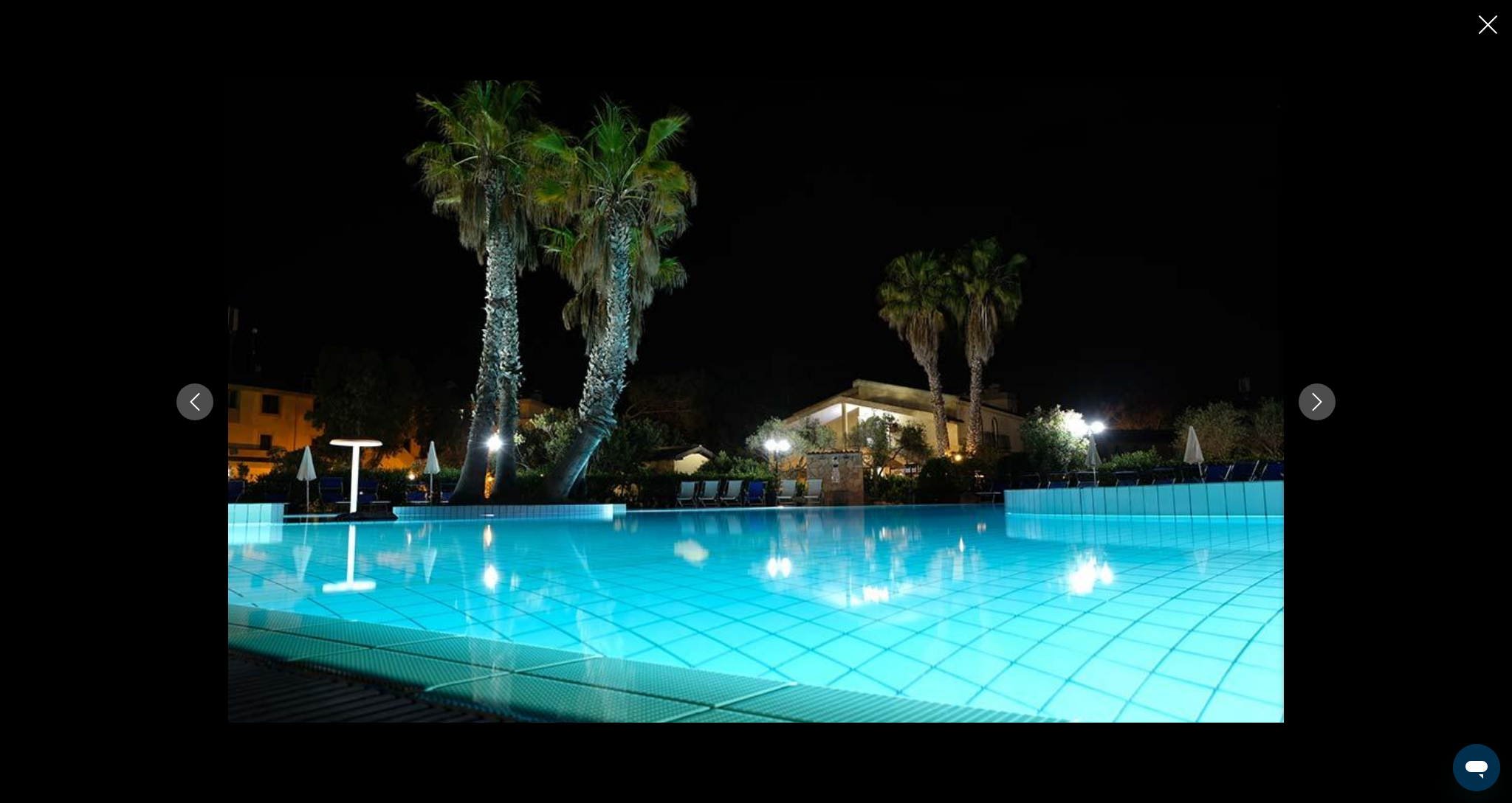
click at [1487, 21] on icon "Close slideshow" at bounding box center [1488, 25] width 19 height 19
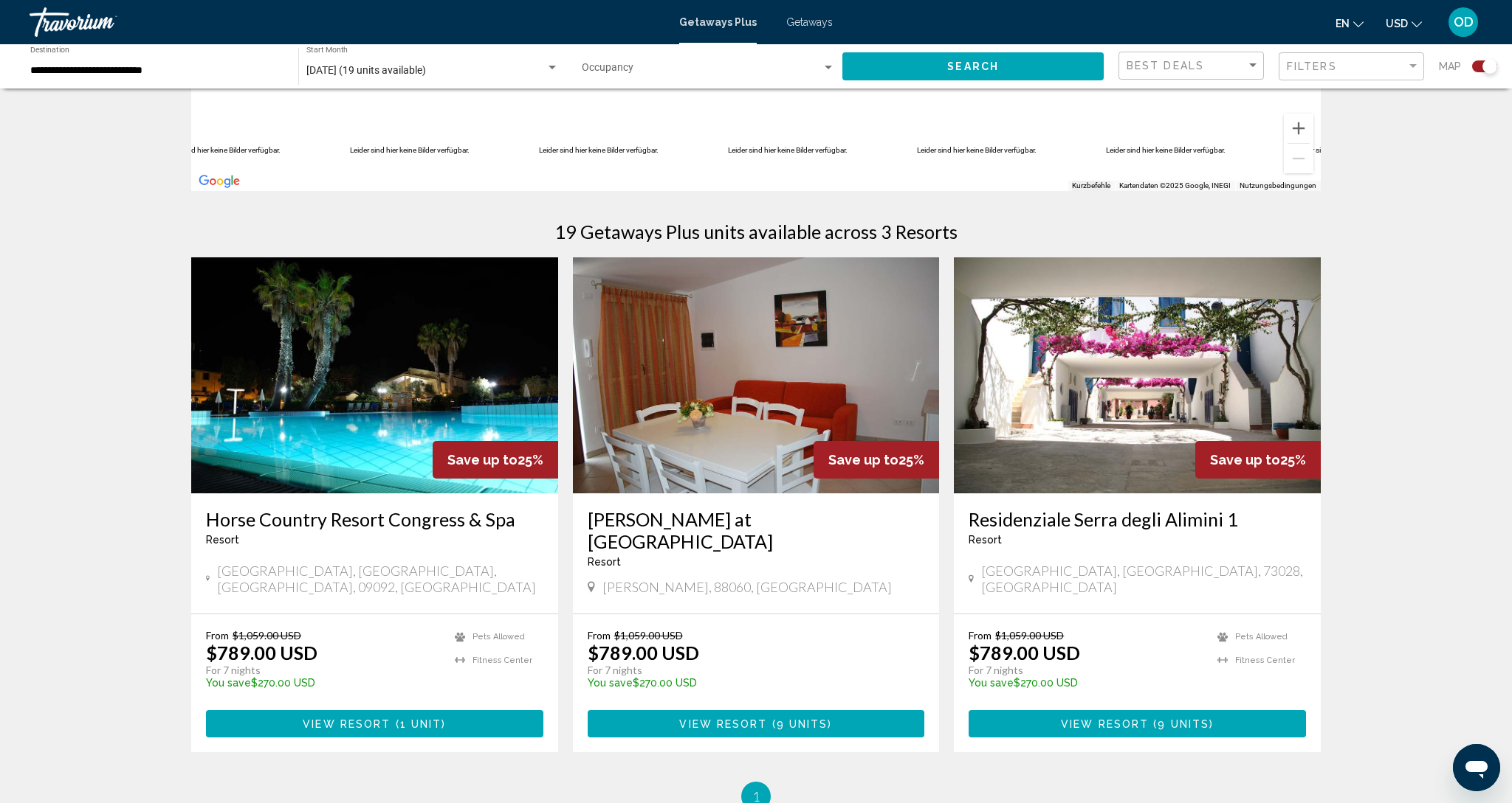
scroll to position [352, 0]
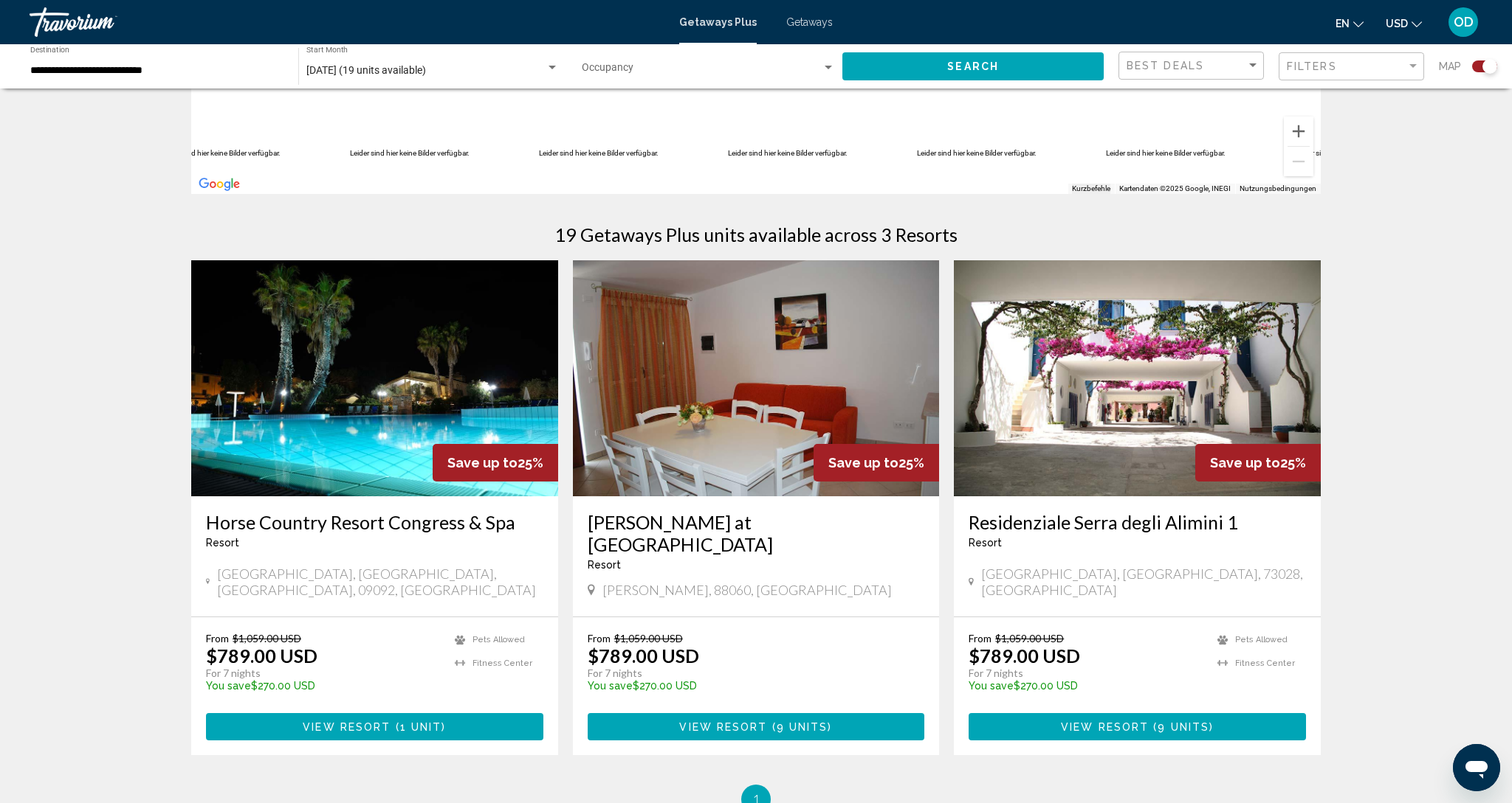
click at [1147, 383] on img "Main content" at bounding box center [1137, 378] width 367 height 236
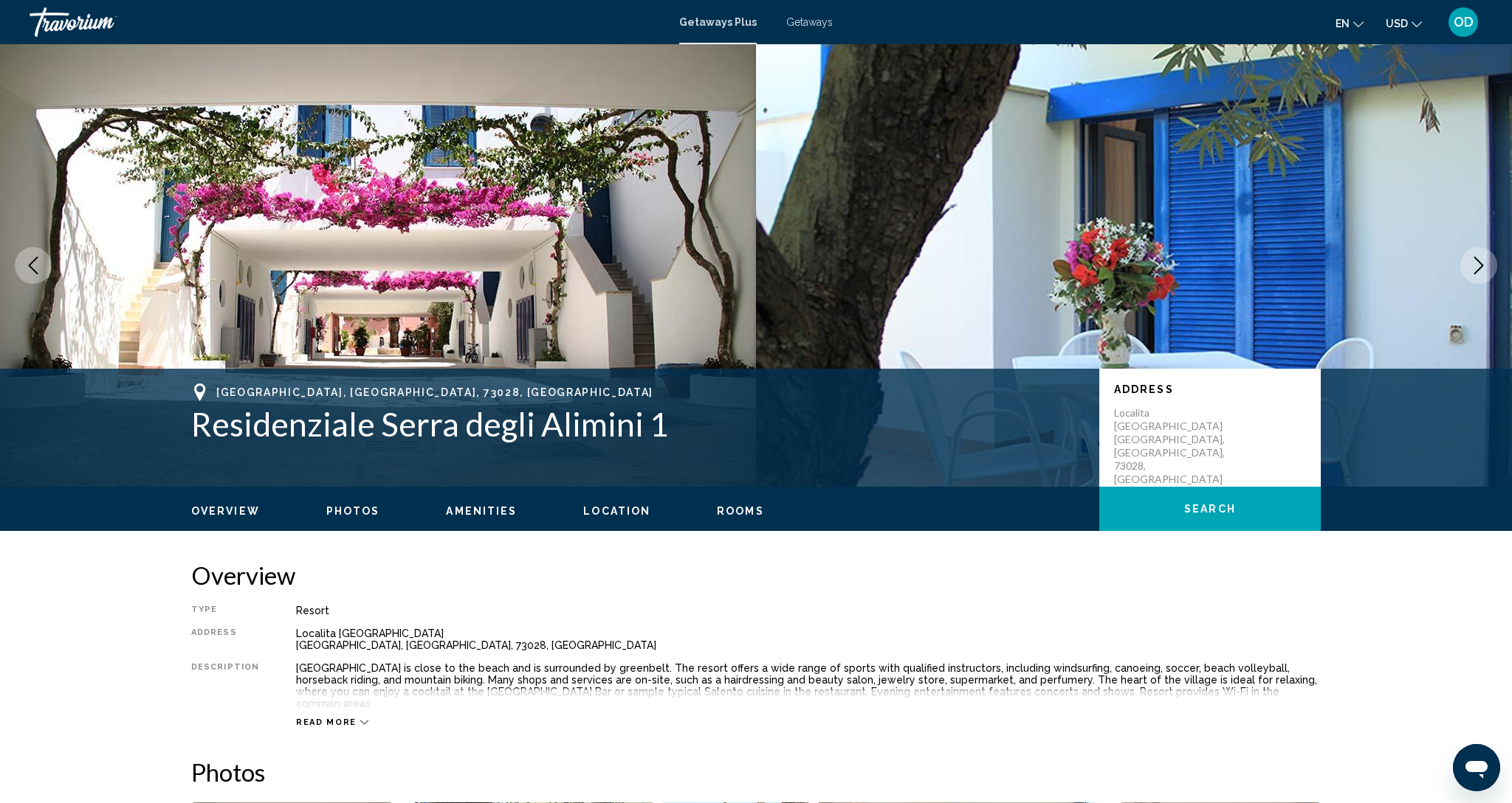
click at [1471, 269] on icon "Next image" at bounding box center [1478, 265] width 18 height 18
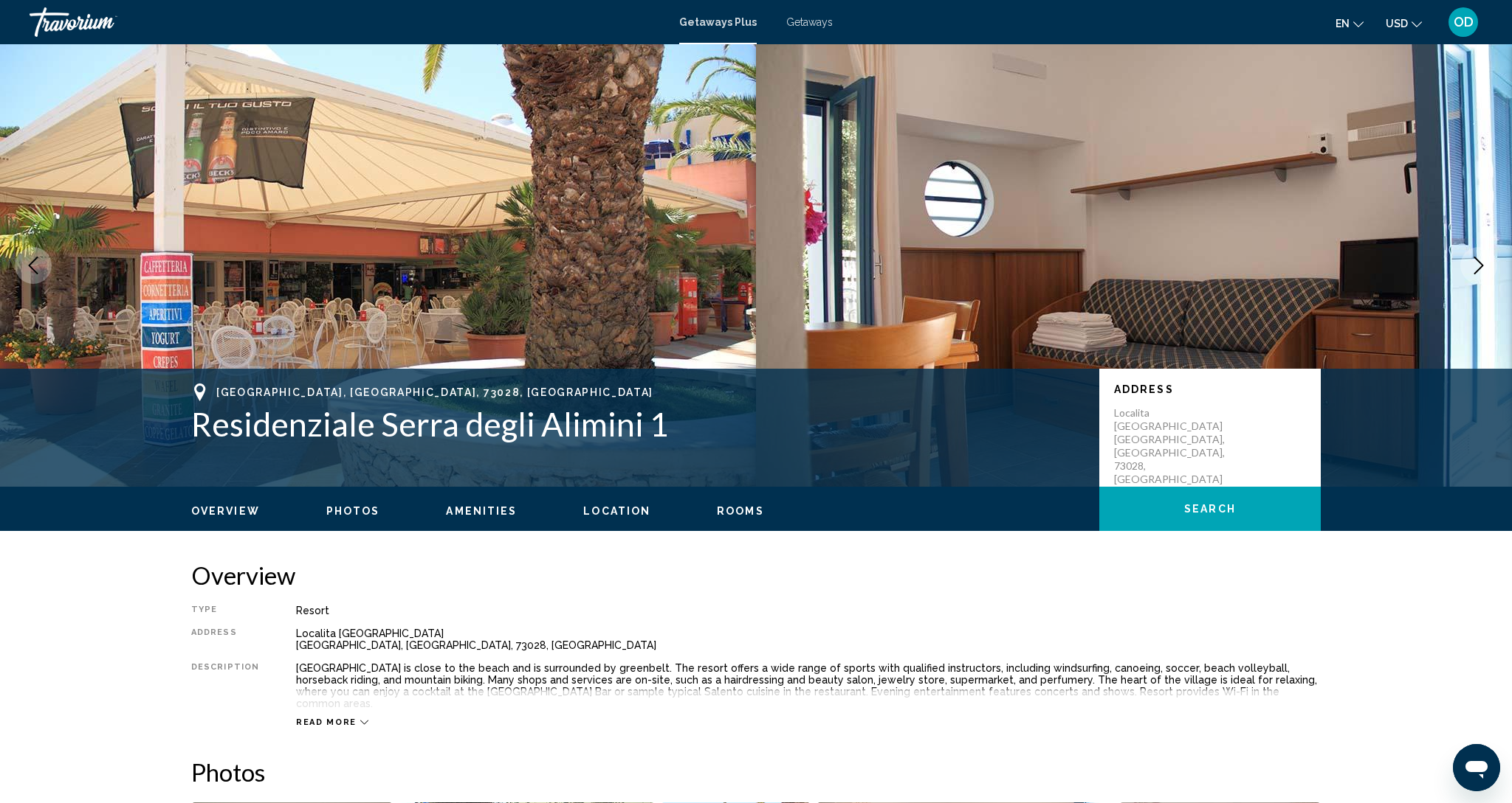
click at [1471, 269] on icon "Next image" at bounding box center [1478, 265] width 18 height 18
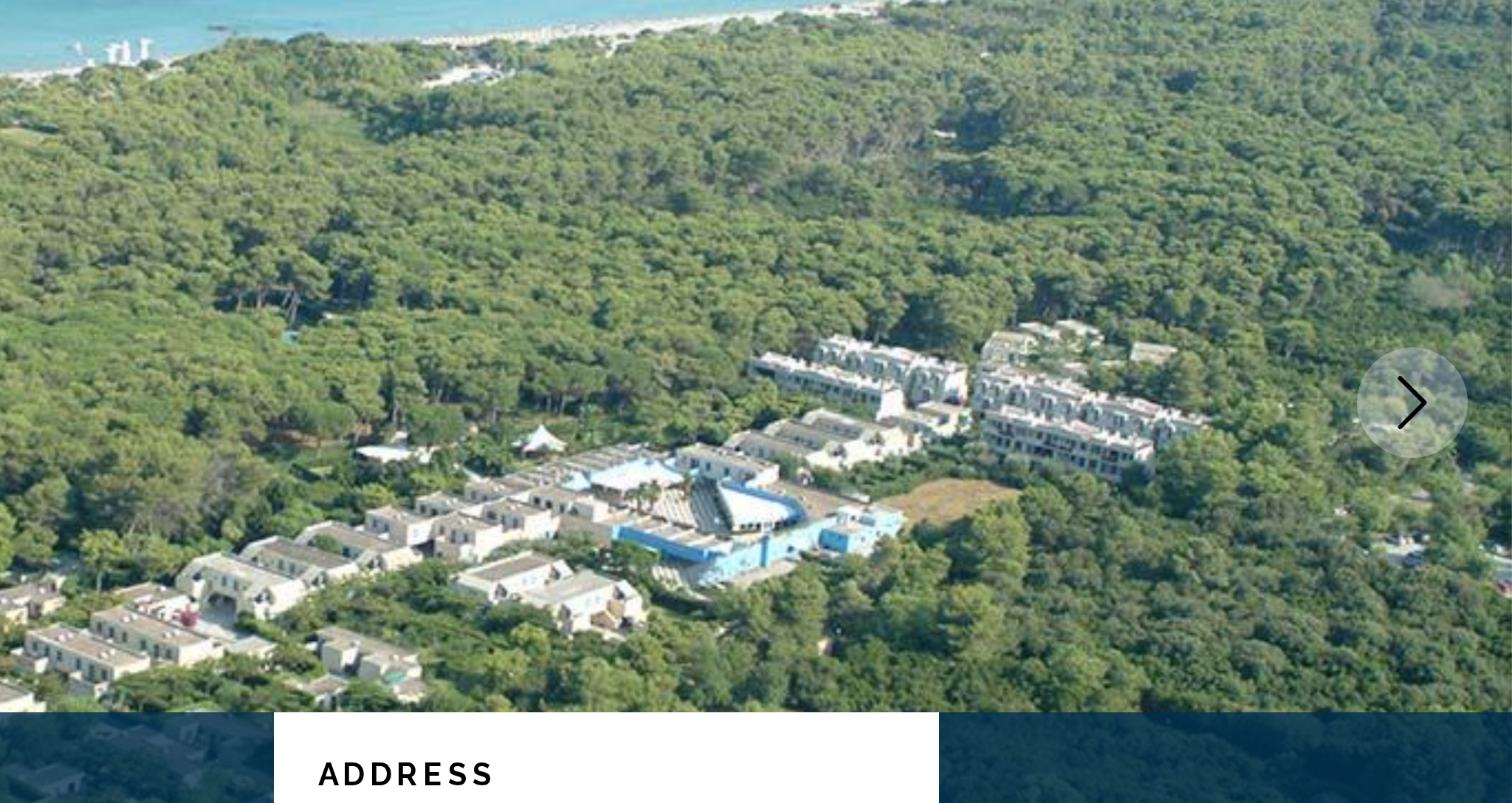
click at [1474, 257] on icon "Next image" at bounding box center [1479, 265] width 9 height 18
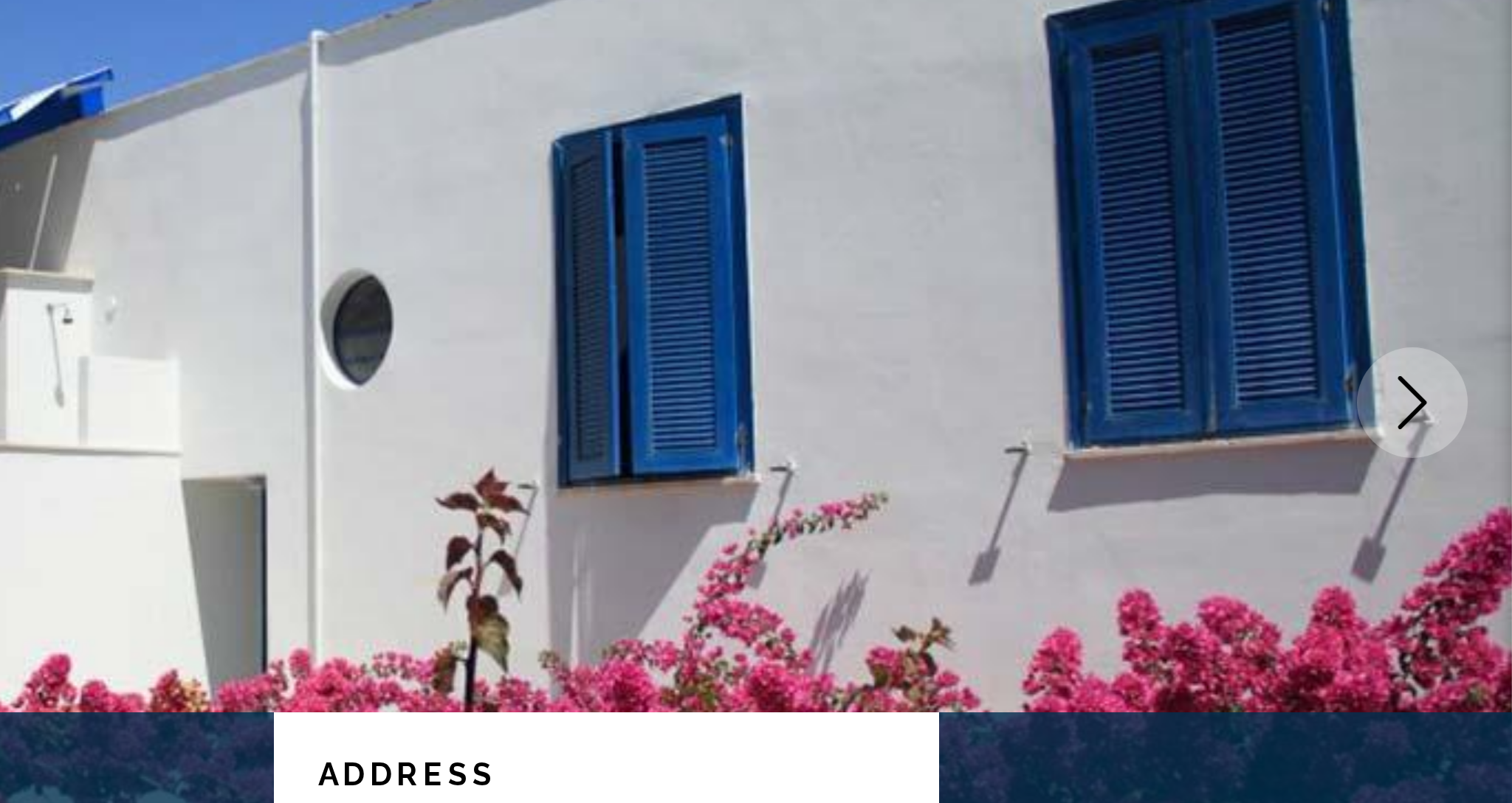
click at [1474, 257] on icon "Next image" at bounding box center [1479, 265] width 9 height 18
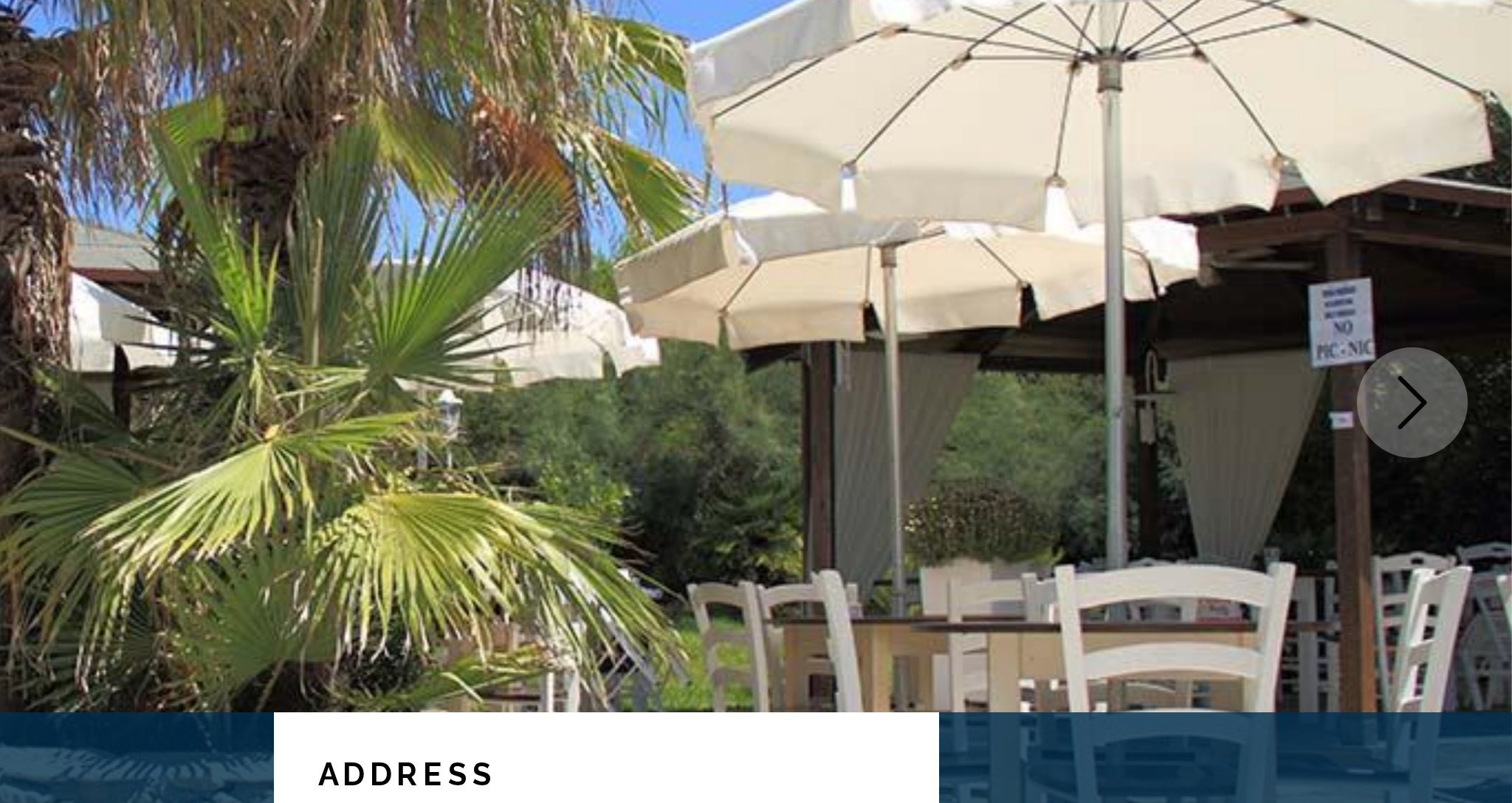
click at [1474, 257] on icon "Next image" at bounding box center [1479, 265] width 9 height 18
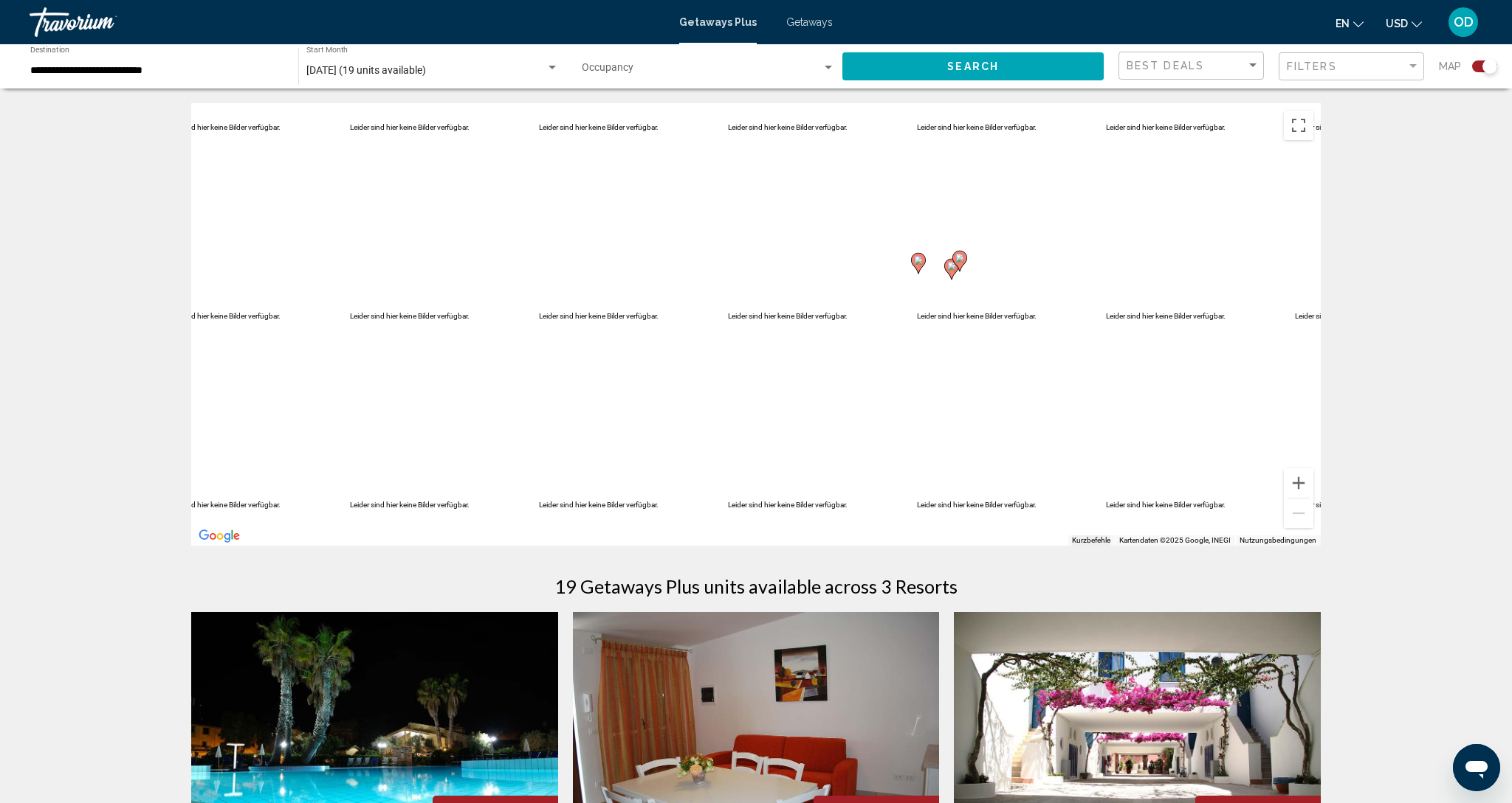
click at [67, 70] on input "**********" at bounding box center [157, 71] width 253 height 12
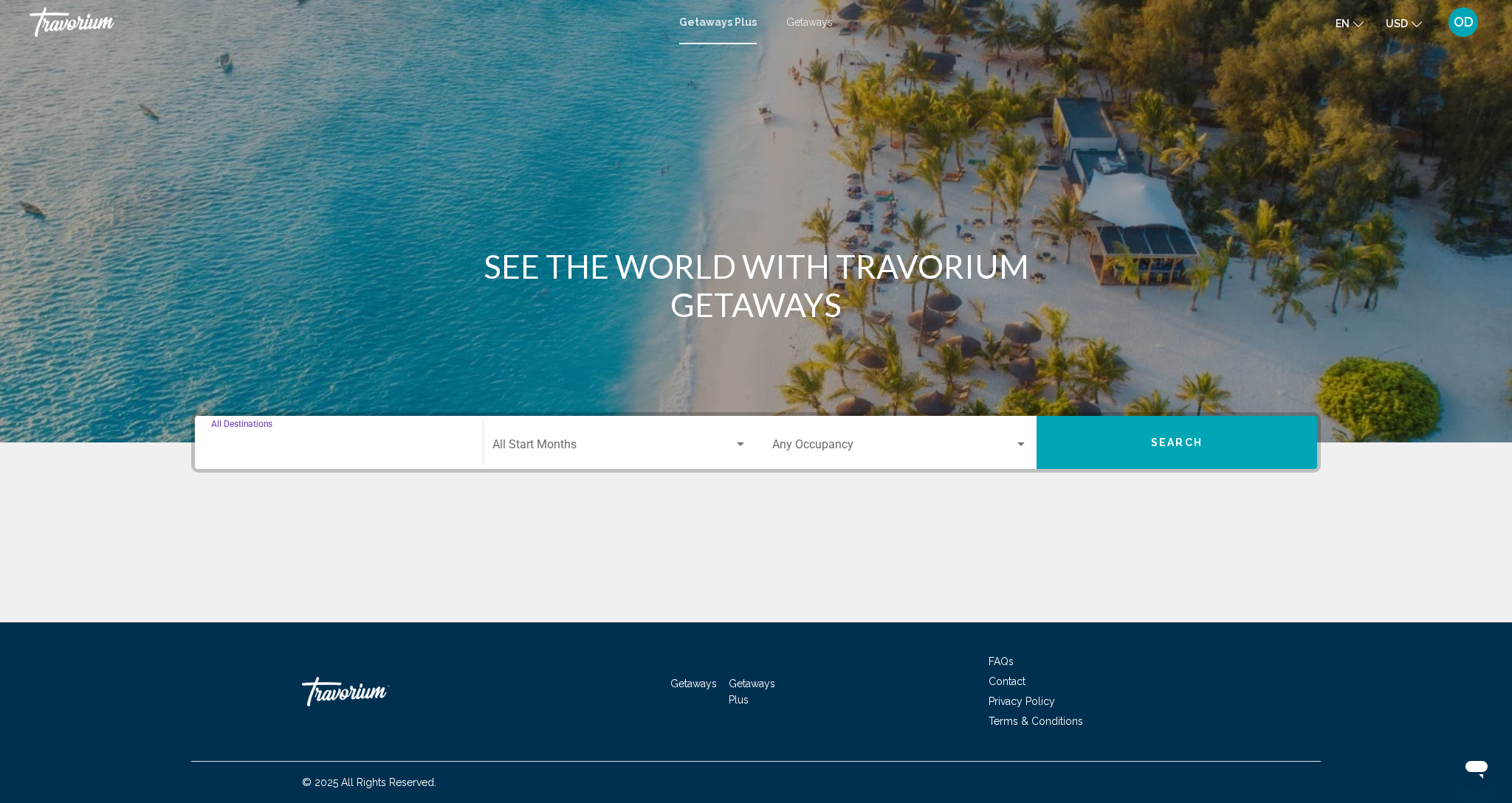
click at [346, 442] on input "Destination All Destinations" at bounding box center [338, 448] width 256 height 13
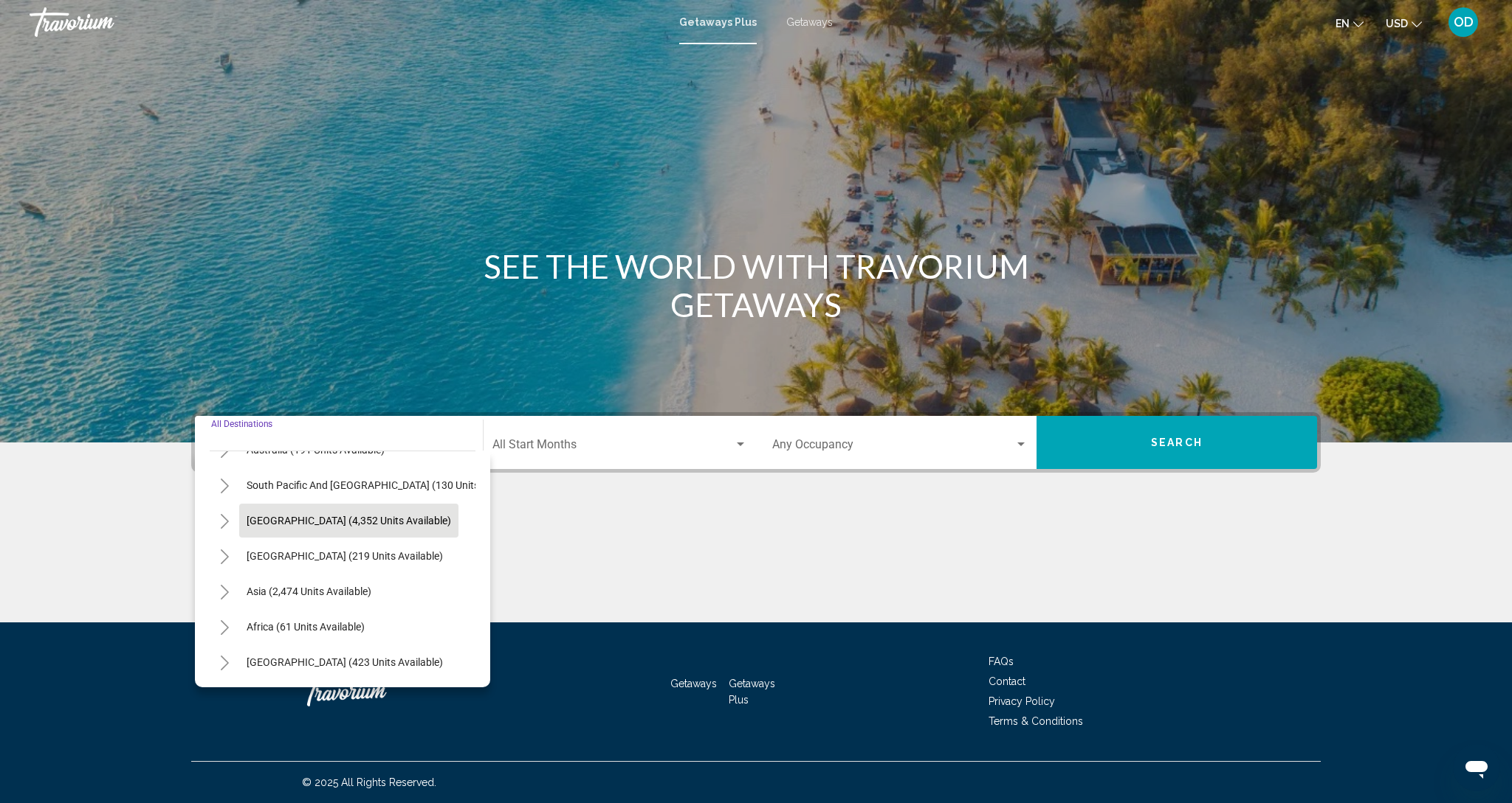
scroll to position [239, 0]
click at [267, 628] on span "Africa (61 units available)" at bounding box center [305, 626] width 118 height 12
type input "**********"
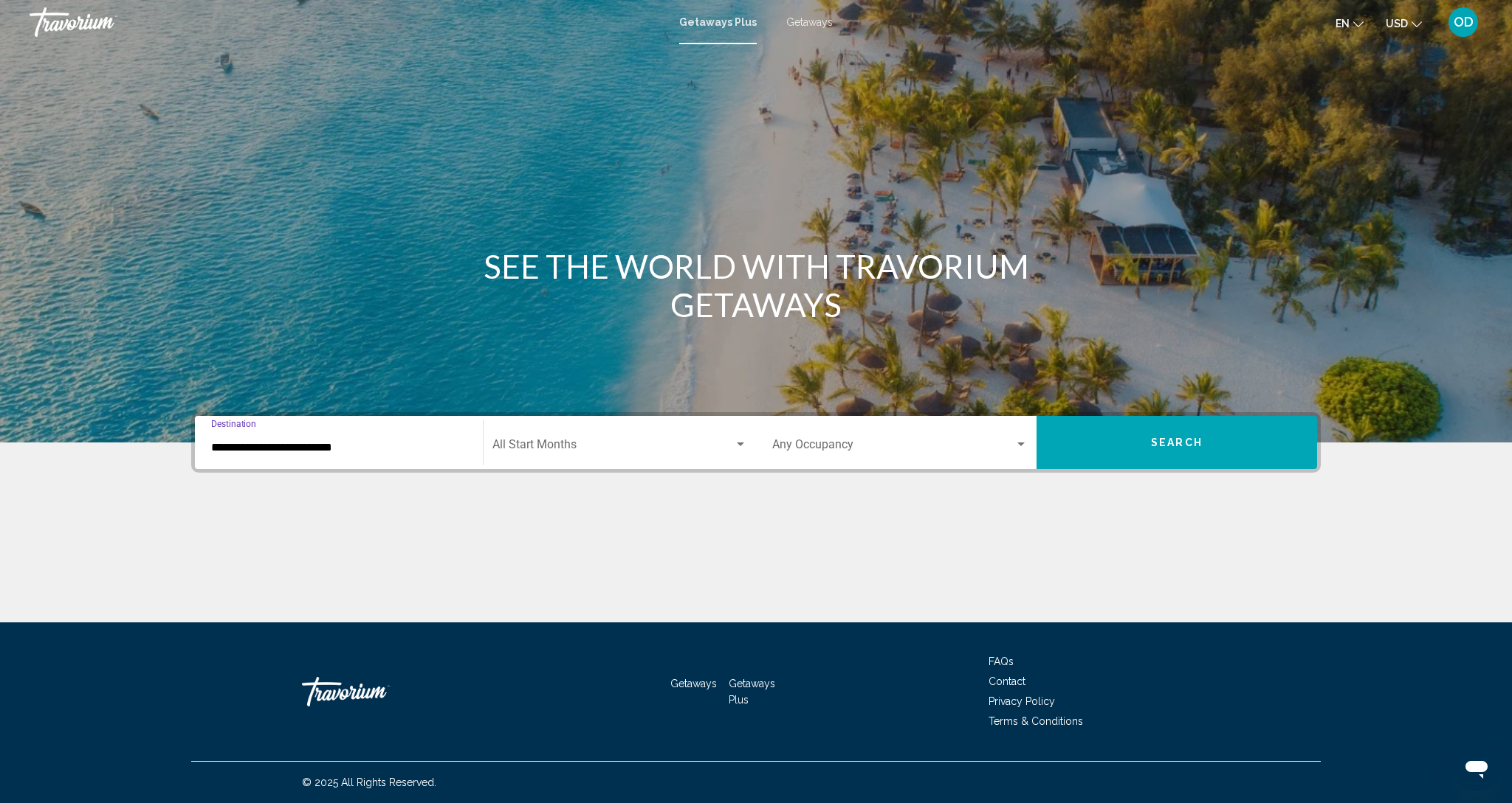
click at [550, 446] on span "Search widget" at bounding box center [613, 448] width 242 height 13
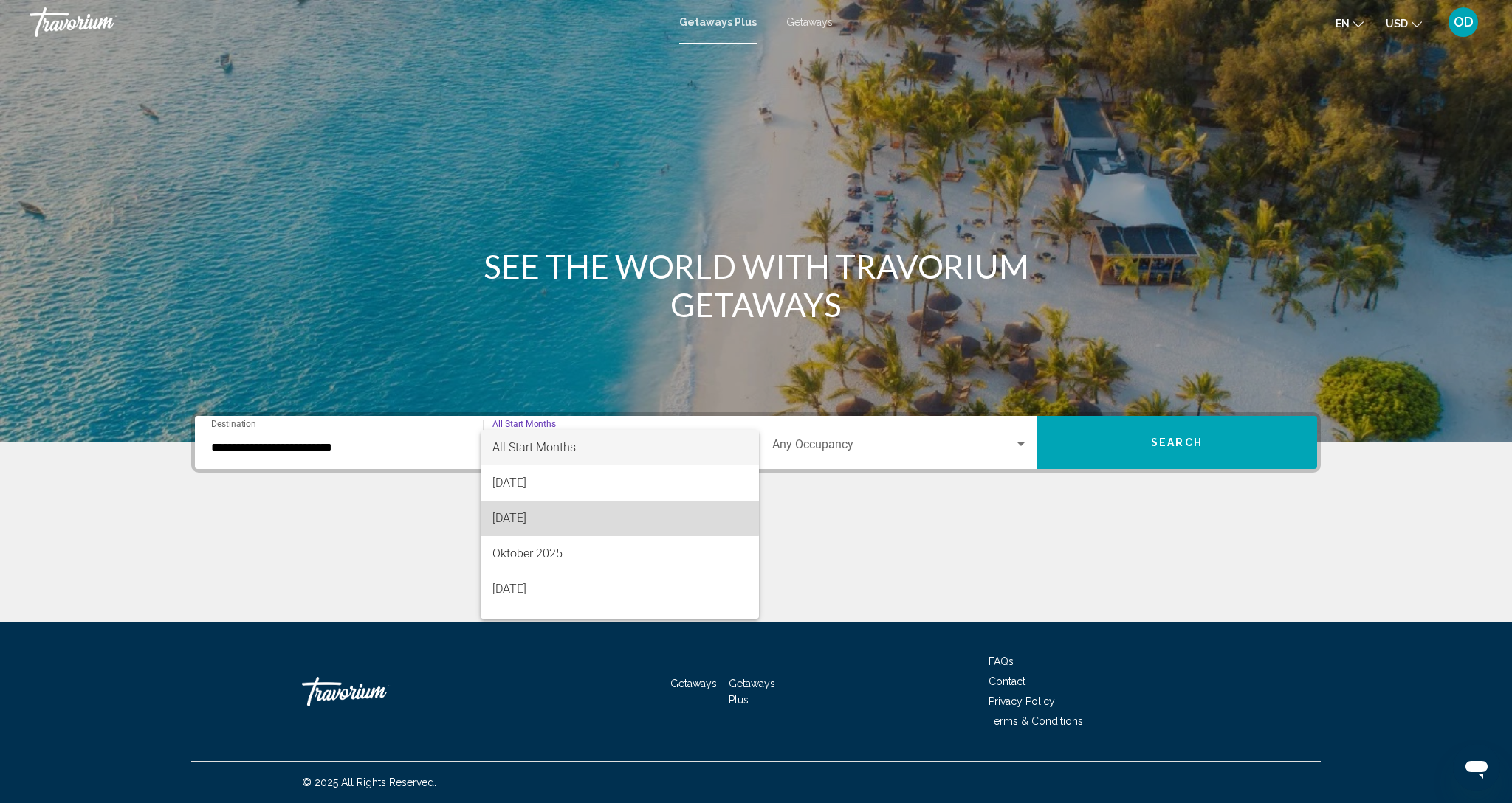
click at [513, 516] on span "September 2025" at bounding box center [619, 519] width 255 height 35
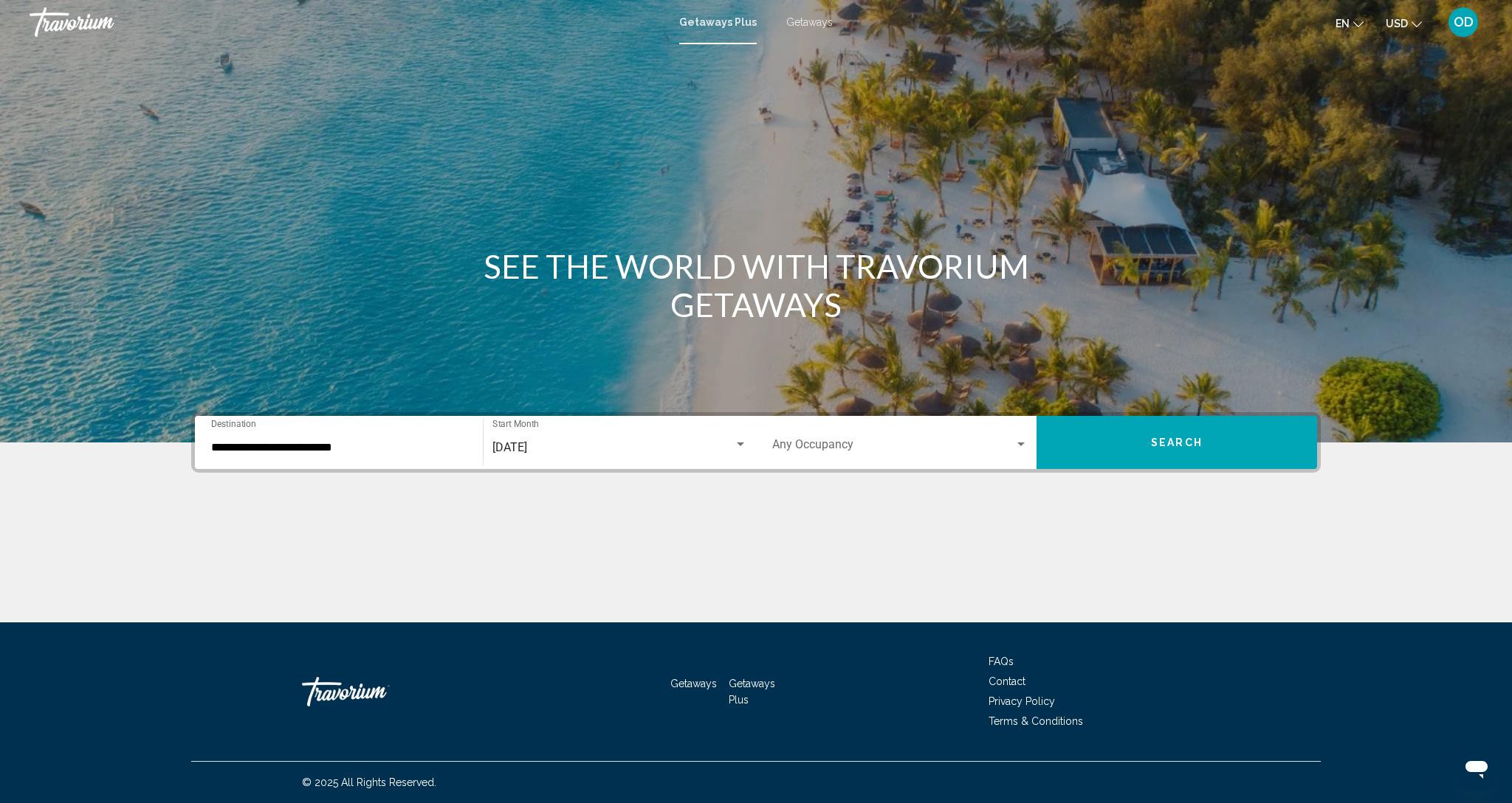
click at [753, 454] on div "September 2025 Start Month All Start Months" at bounding box center [619, 443] width 272 height 46
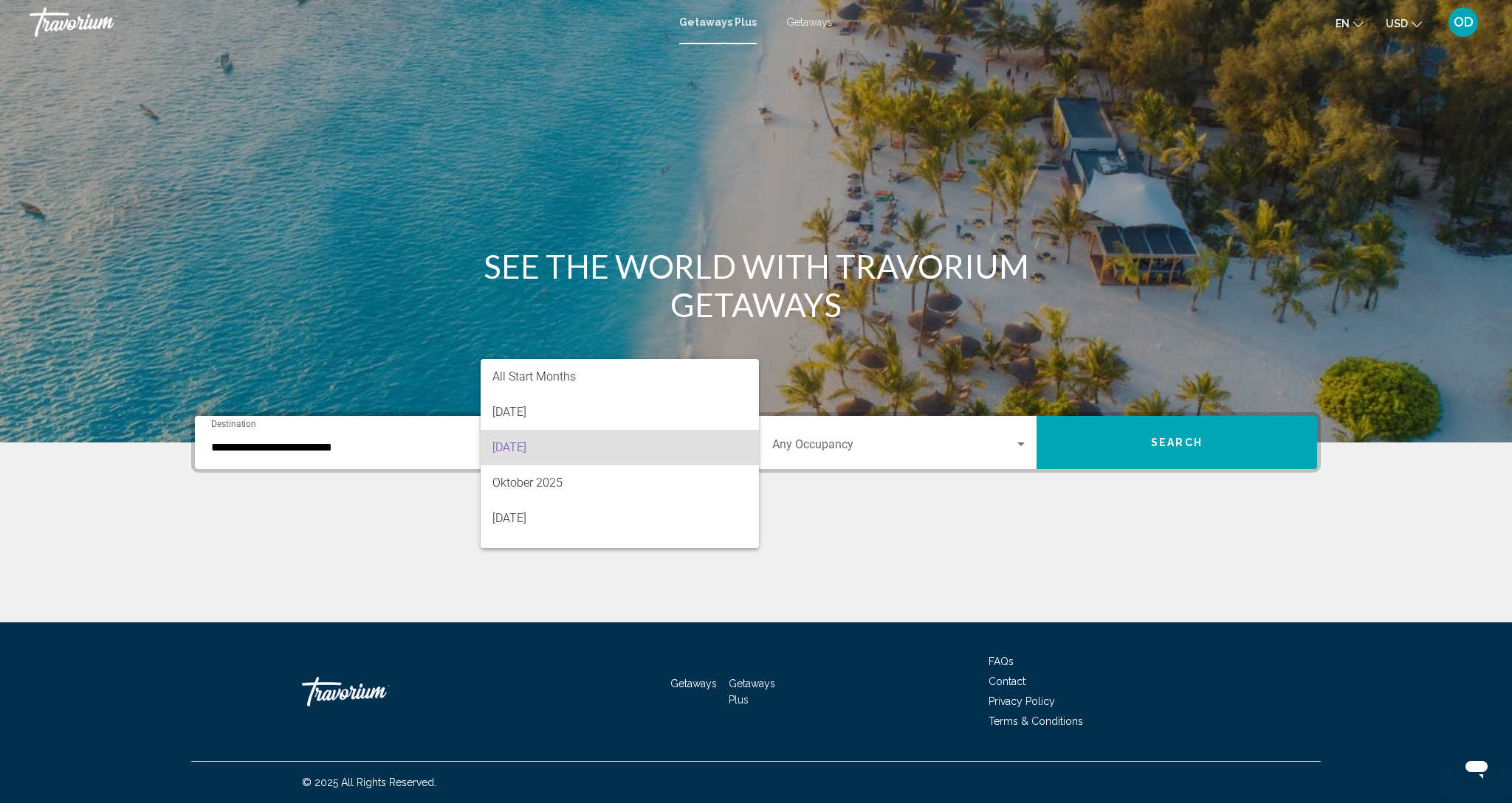
click at [852, 459] on div at bounding box center [756, 402] width 1512 height 803
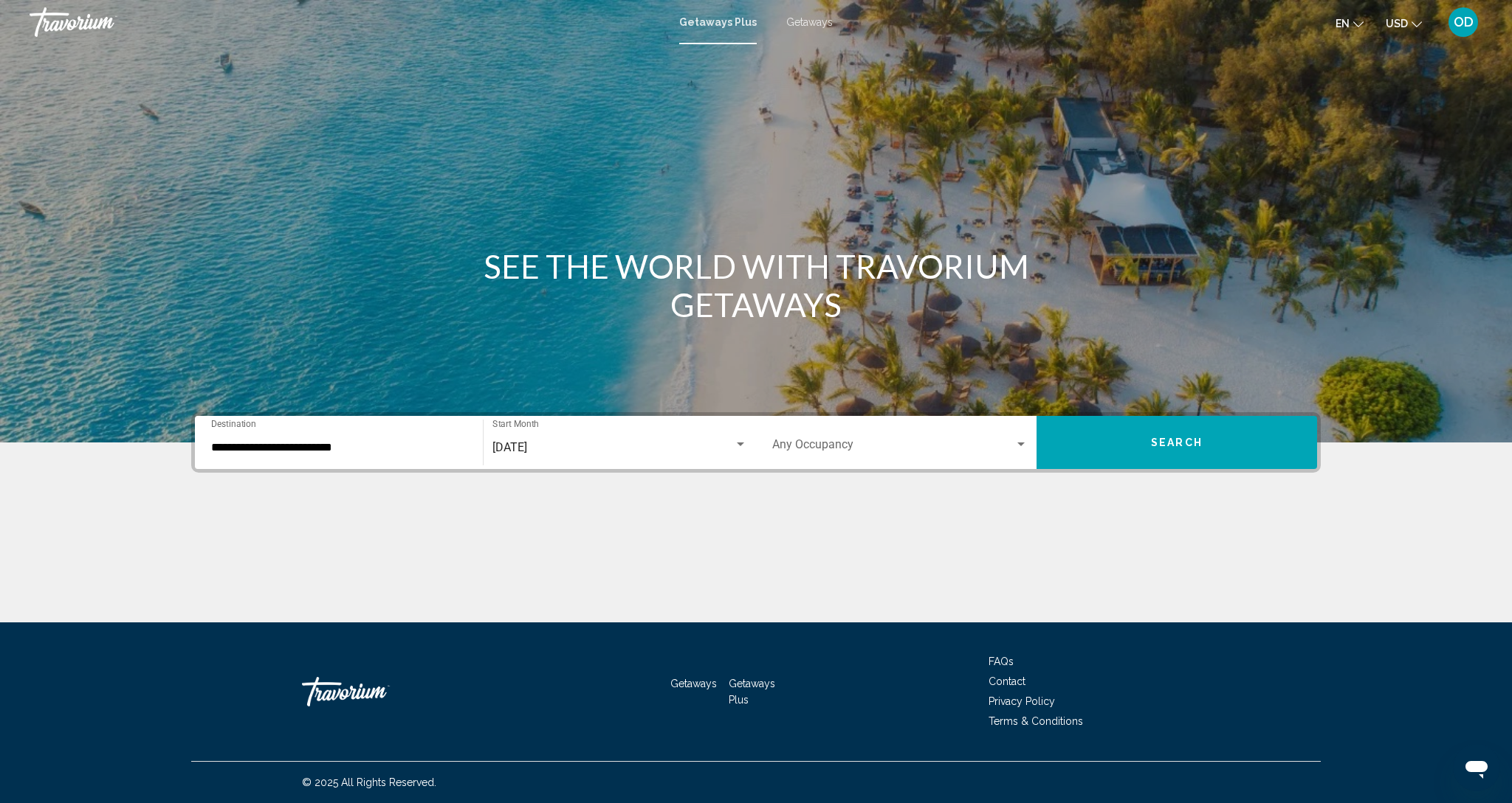
click at [1013, 446] on span "Search widget" at bounding box center [893, 448] width 242 height 13
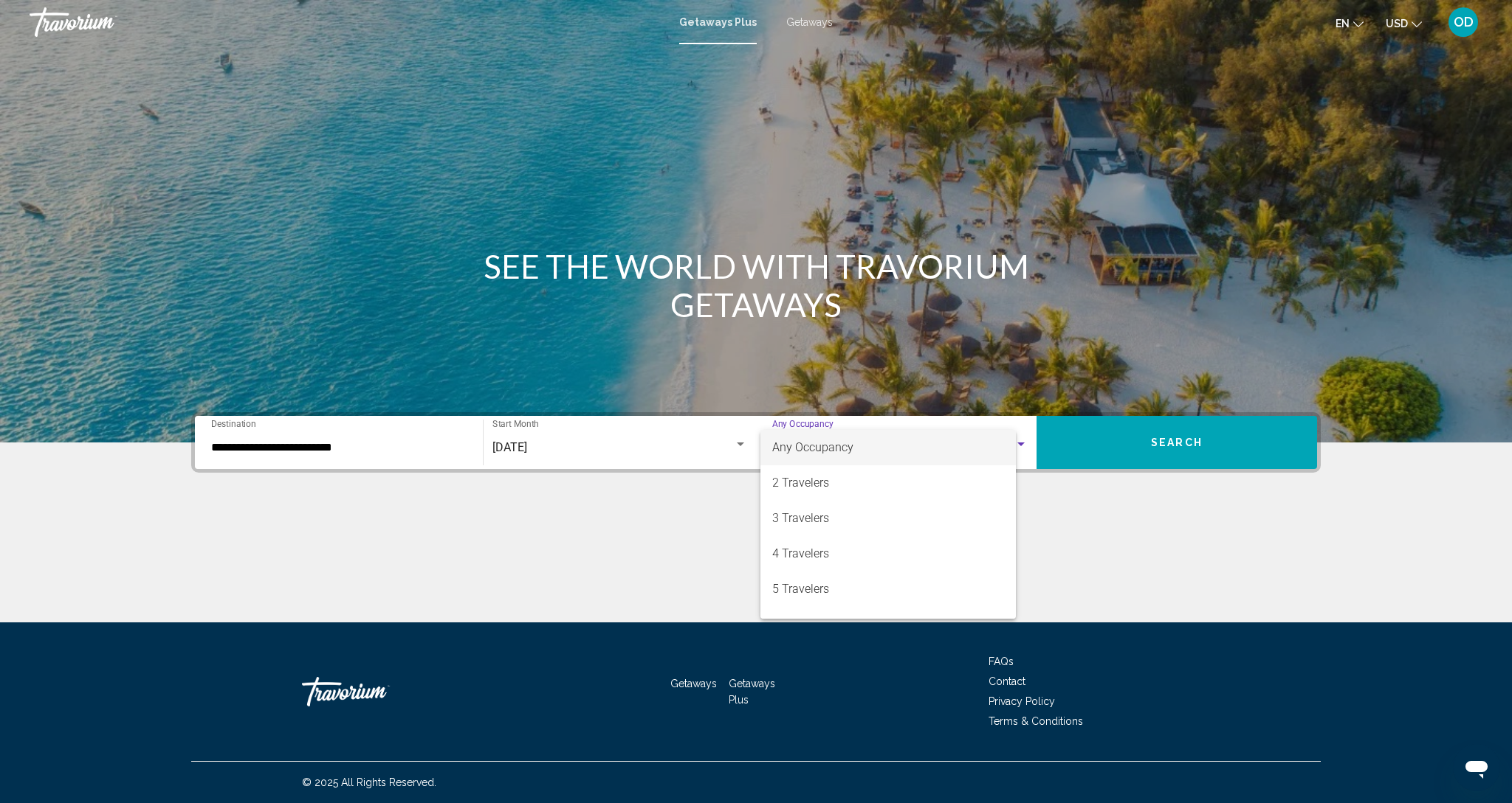
scroll to position [7, 0]
click at [822, 549] on span "4 Travelers" at bounding box center [899, 549] width 256 height 35
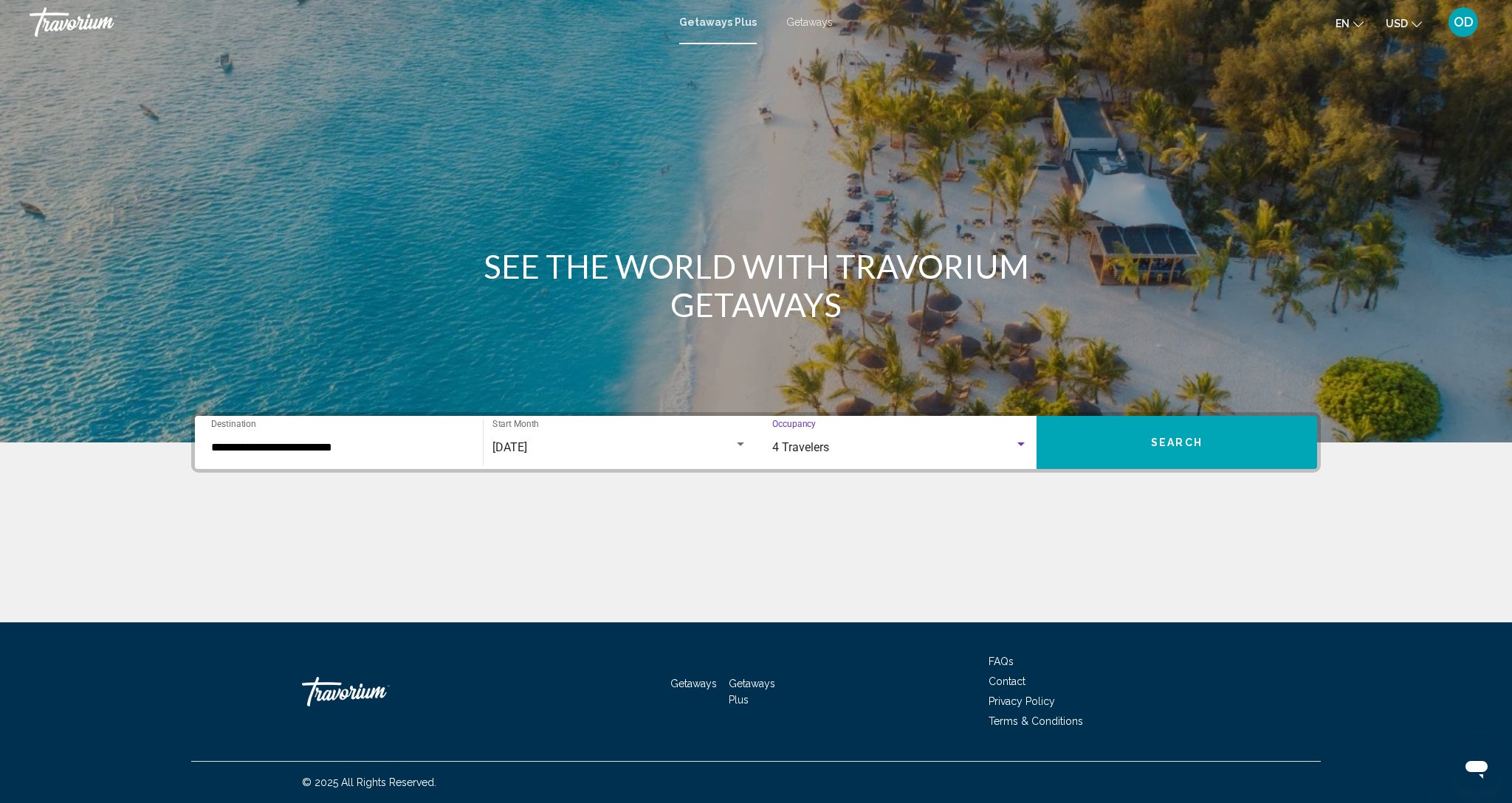
scroll to position [11, 0]
click at [1164, 436] on span "Search" at bounding box center [1177, 441] width 52 height 12
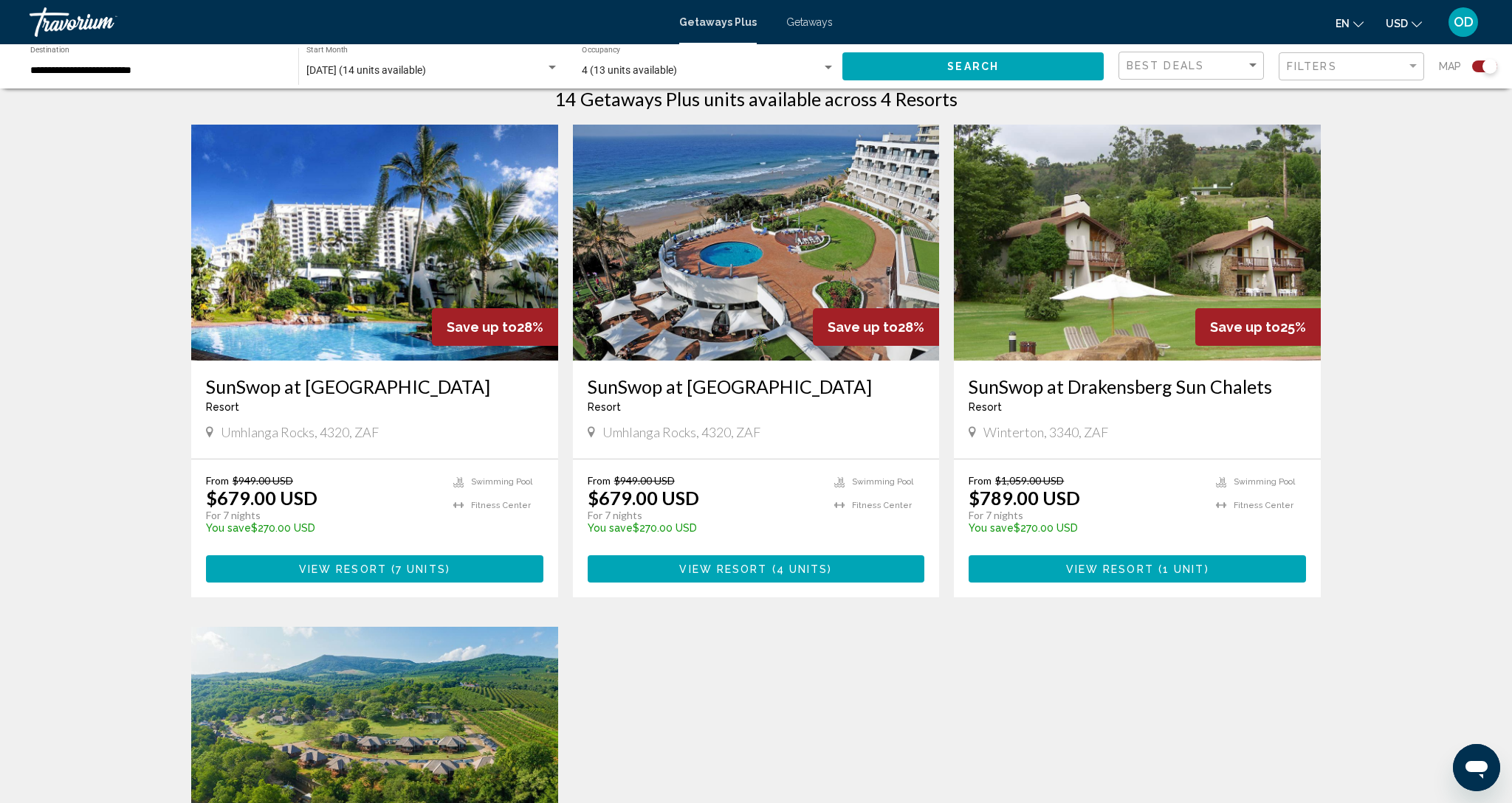
scroll to position [485, 0]
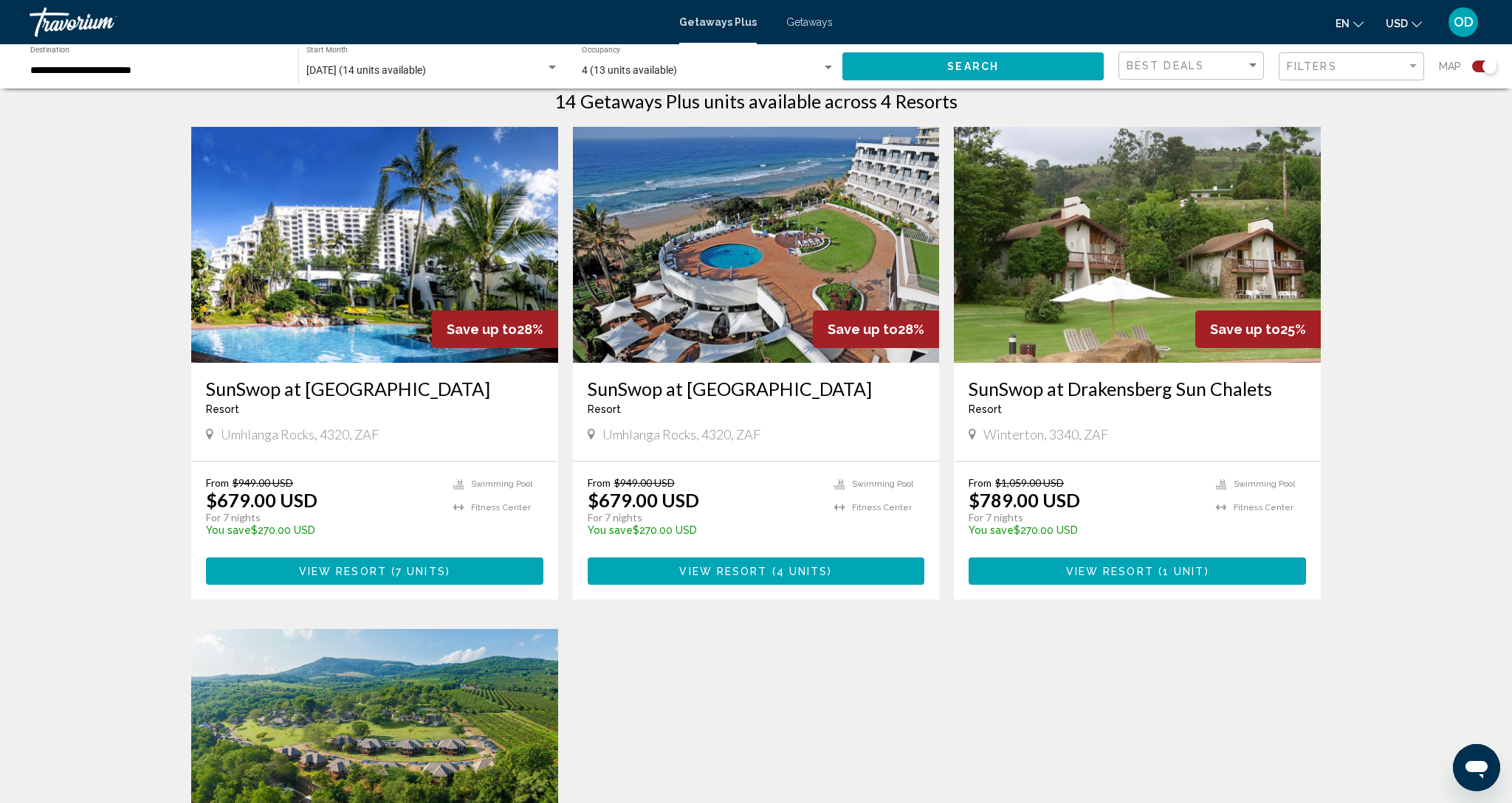
click at [736, 217] on img "Main content" at bounding box center [756, 245] width 367 height 236
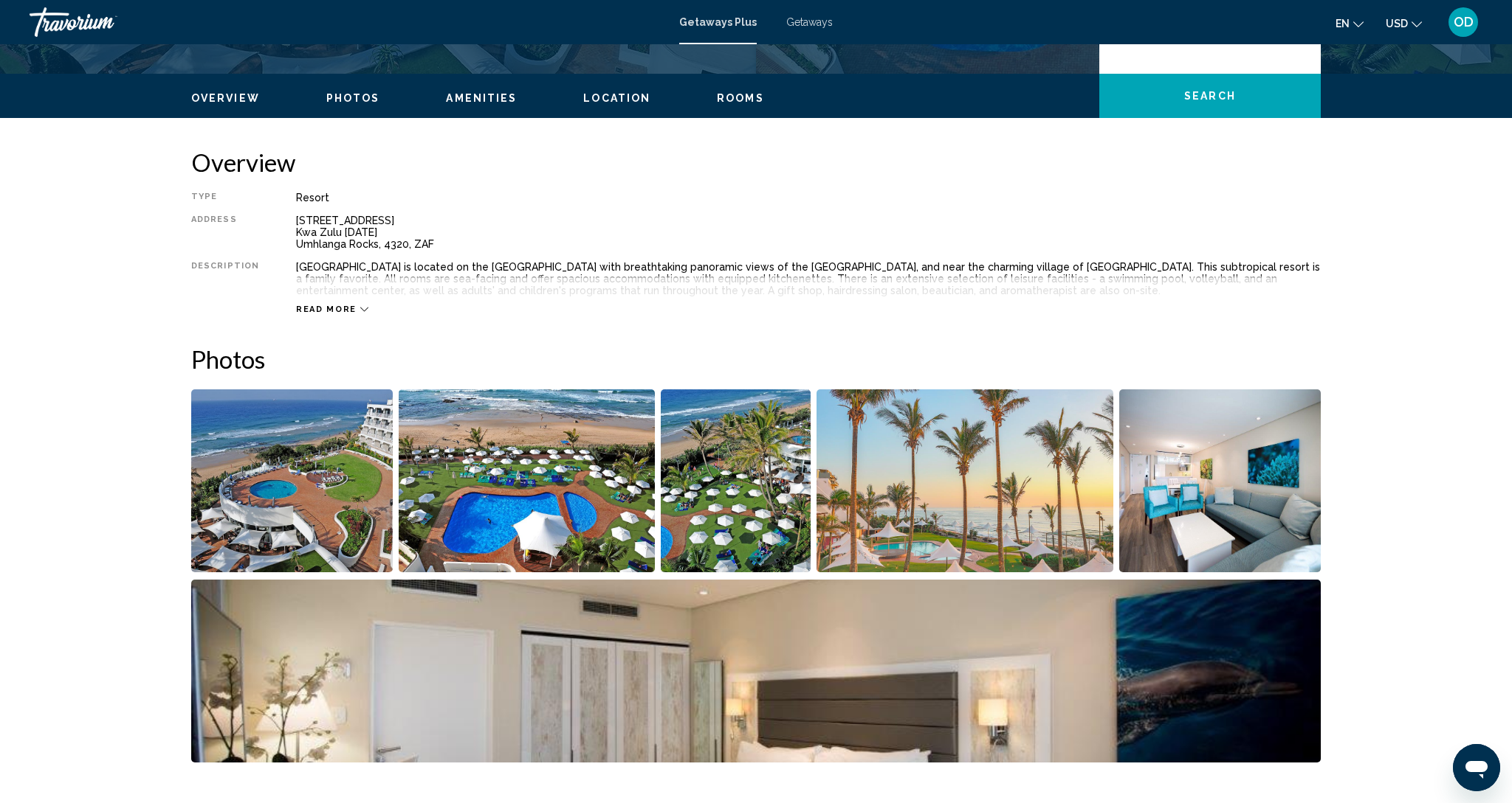
scroll to position [415, 0]
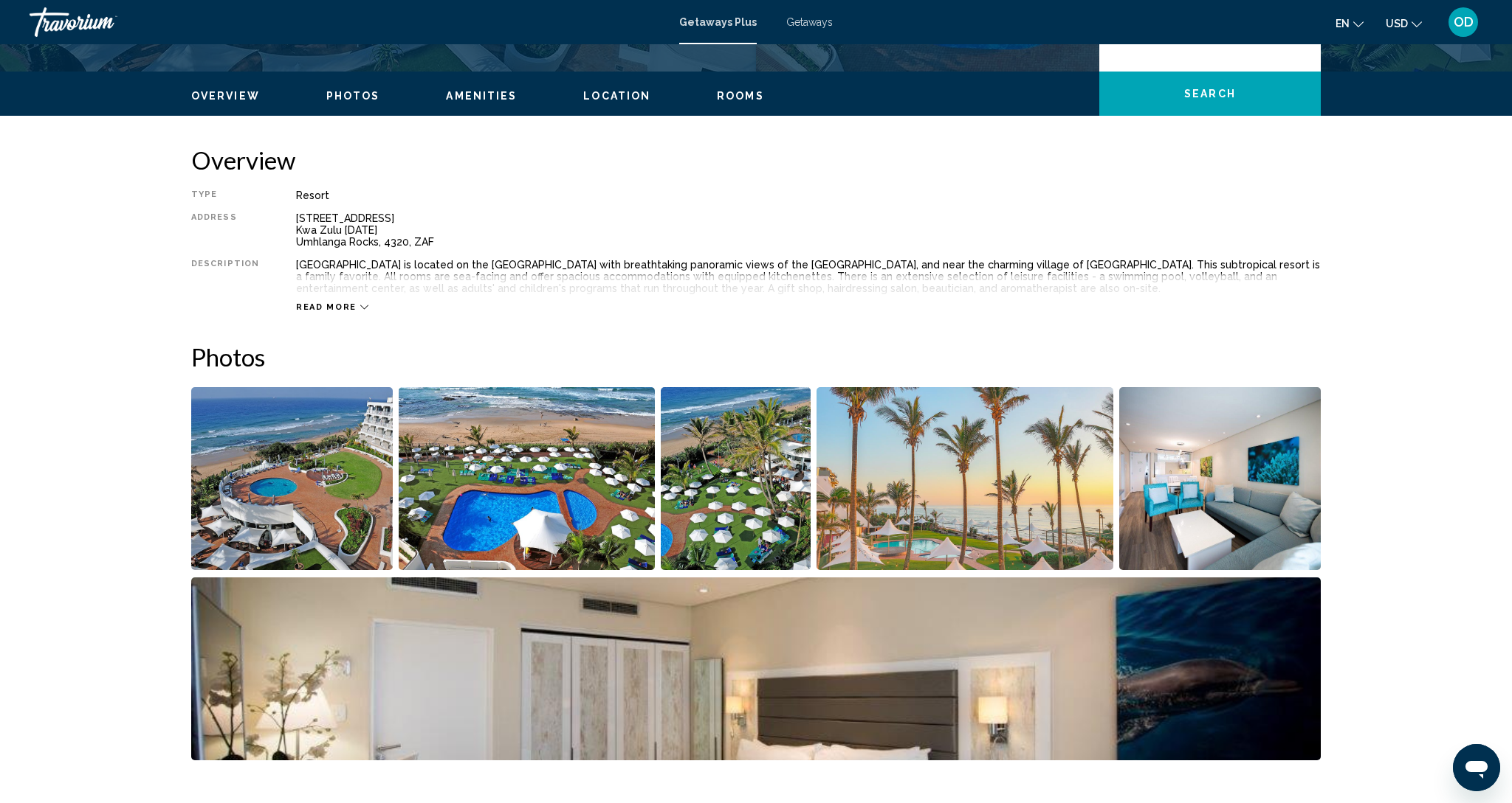
click at [975, 453] on img "Open full-screen image slider" at bounding box center [965, 479] width 298 height 183
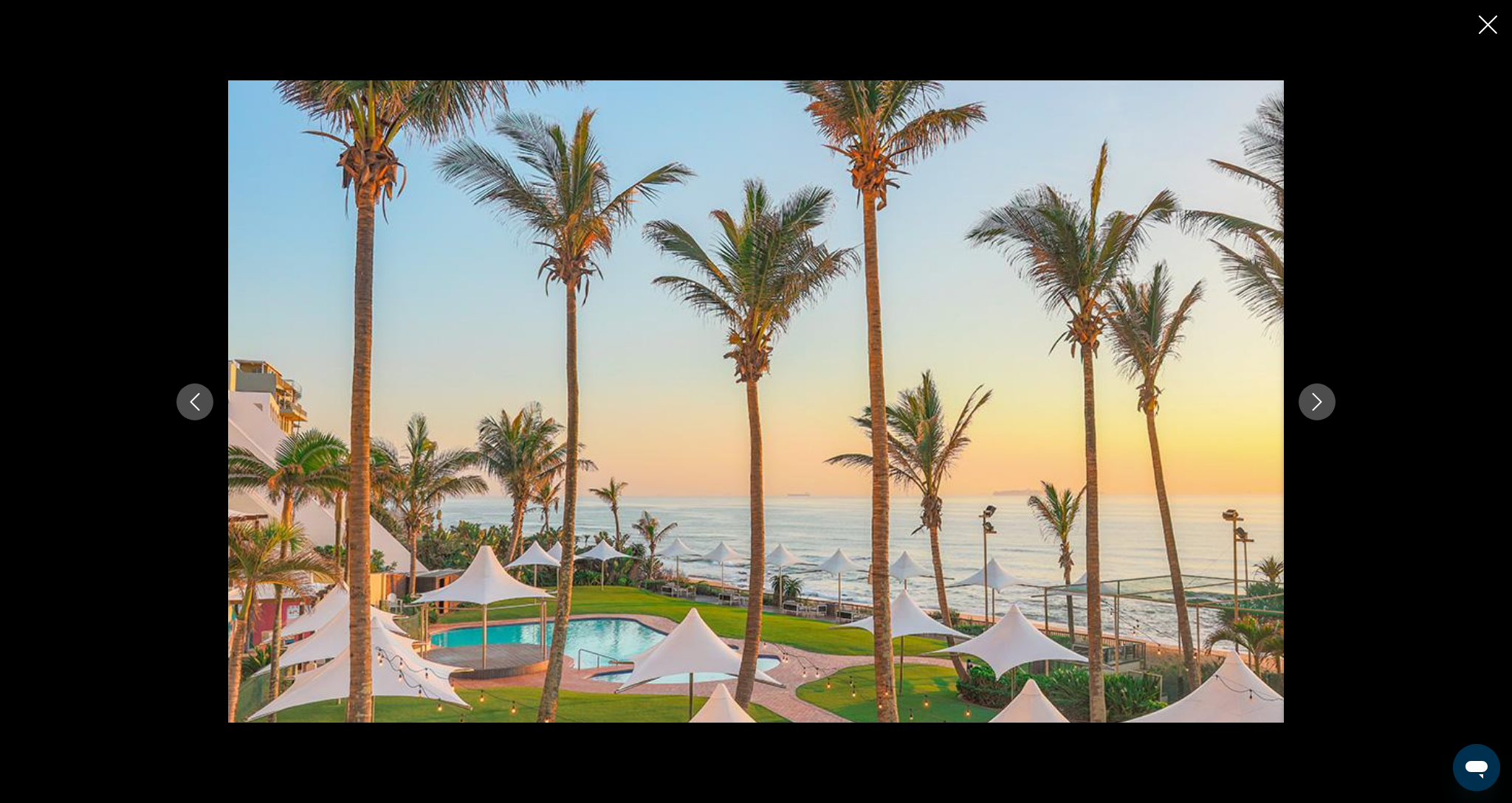
click at [1312, 407] on icon "Next image" at bounding box center [1317, 402] width 18 height 18
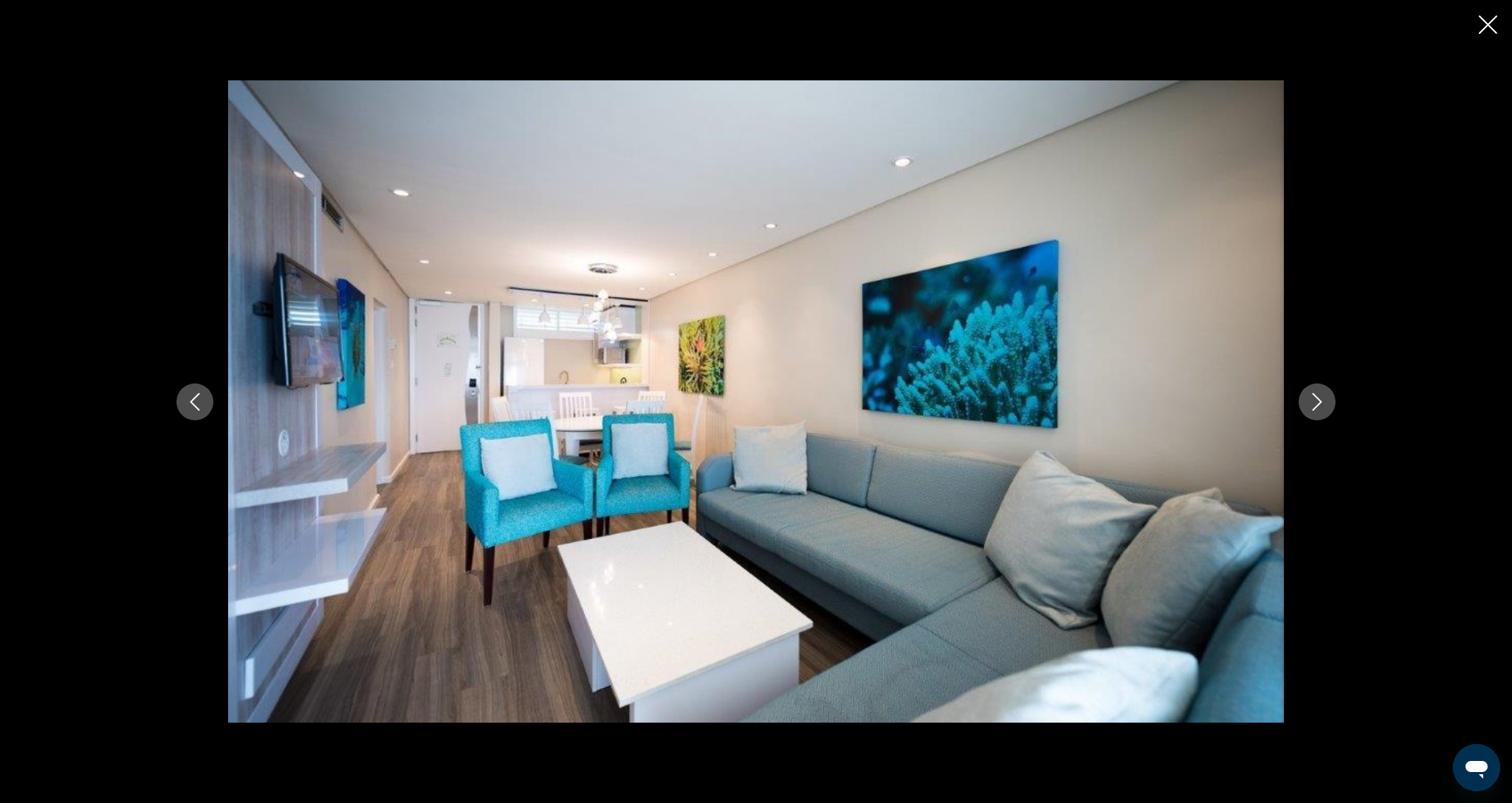
click at [1312, 407] on icon "Next image" at bounding box center [1317, 402] width 18 height 18
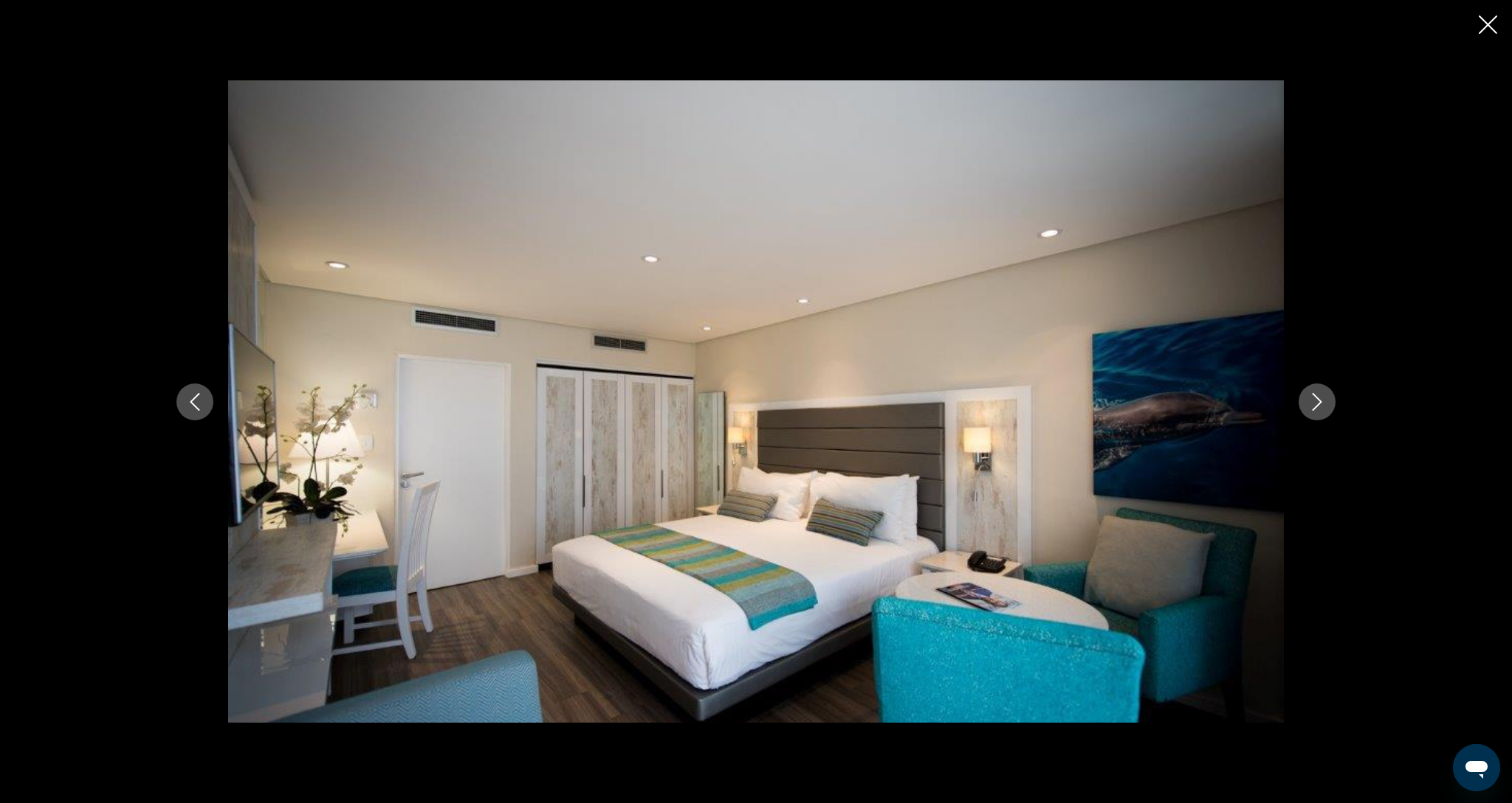
click at [1312, 407] on icon "Next image" at bounding box center [1317, 402] width 18 height 18
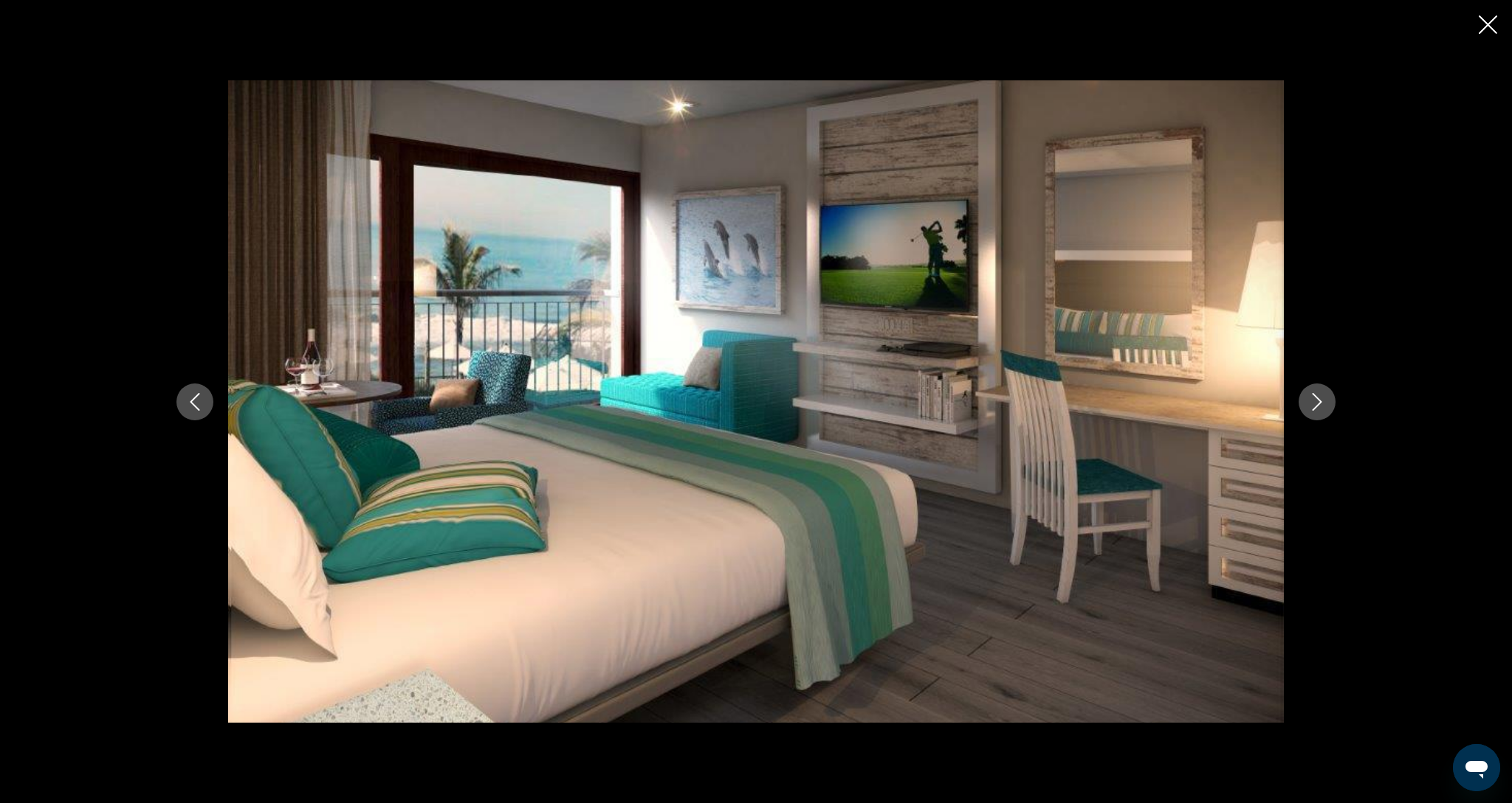
click at [1312, 407] on icon "Next image" at bounding box center [1317, 402] width 18 height 18
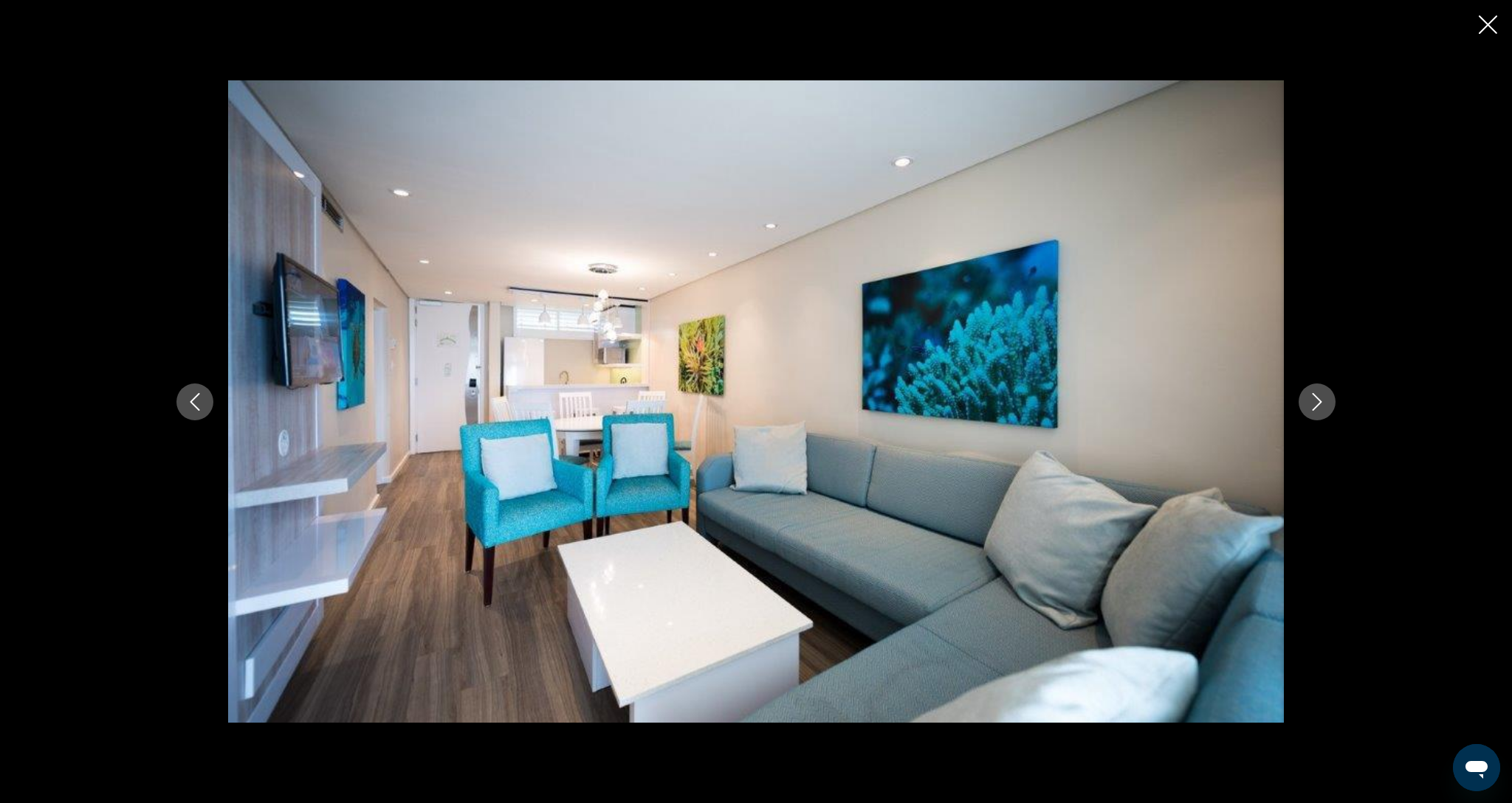
click at [1312, 407] on icon "Next image" at bounding box center [1317, 402] width 18 height 18
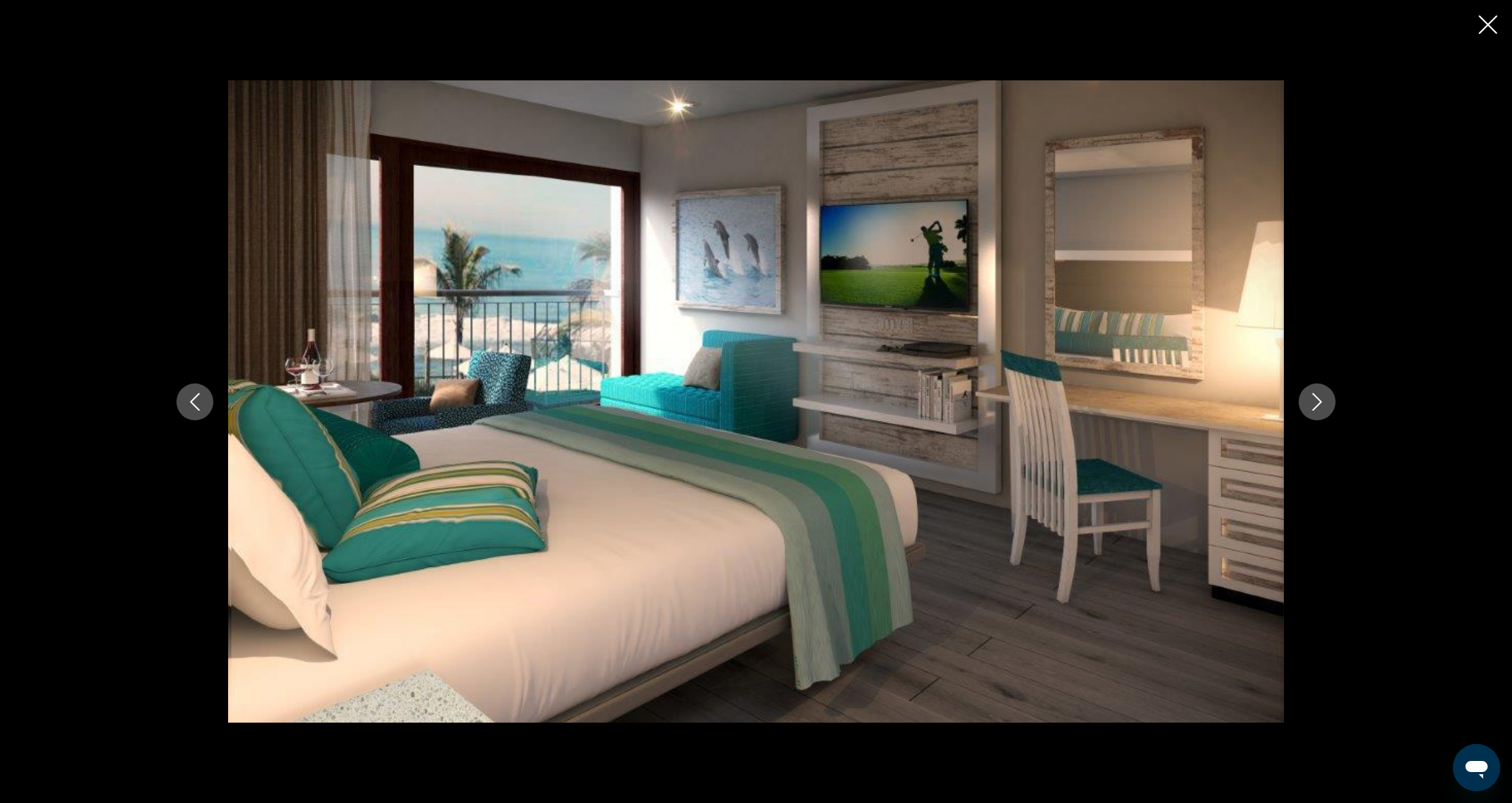
scroll to position [423, 1]
click at [1312, 407] on icon "Next image" at bounding box center [1317, 402] width 18 height 18
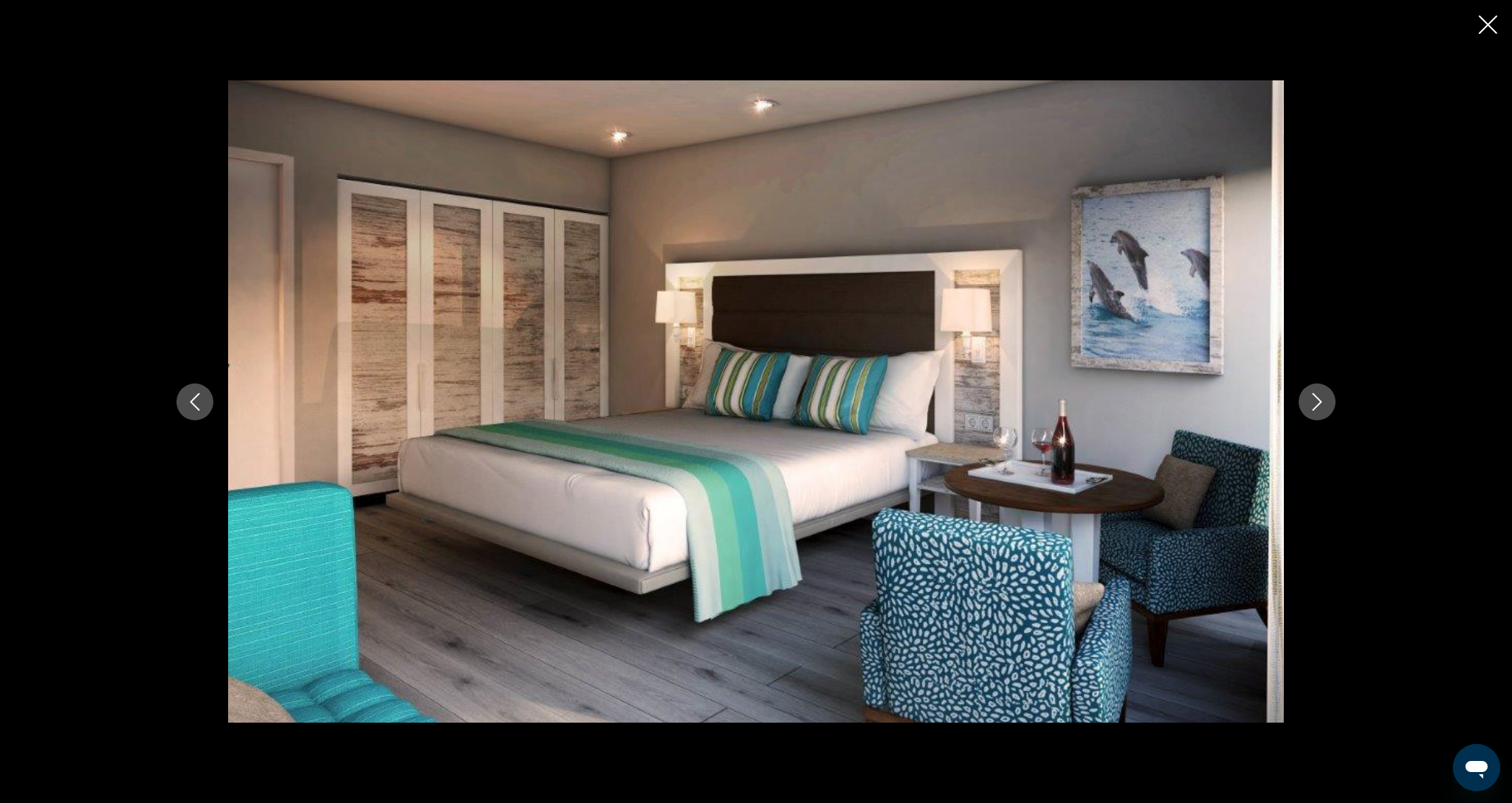
scroll to position [423, 0]
click at [1485, 22] on icon "Close slideshow" at bounding box center [1488, 25] width 19 height 19
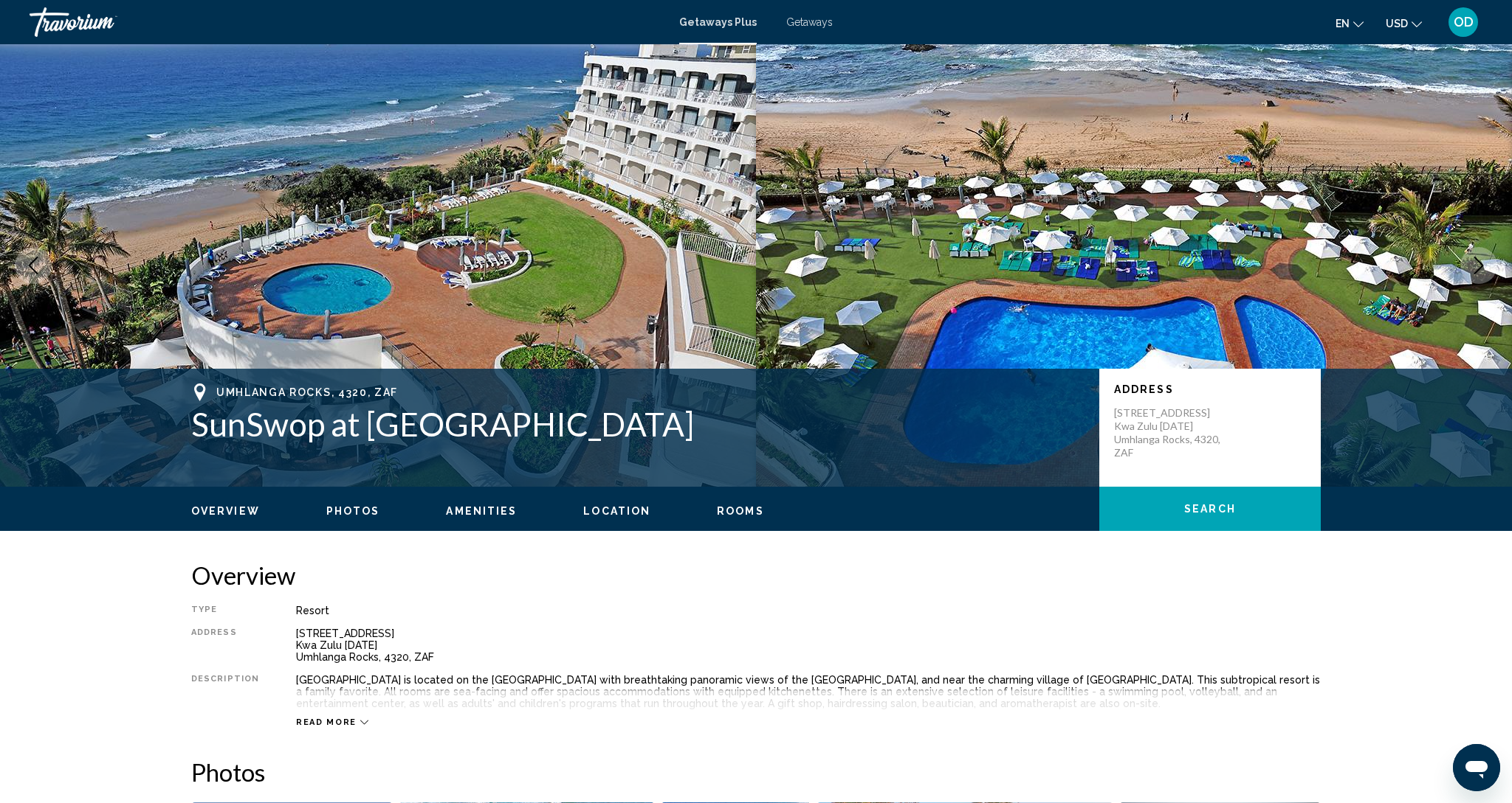
scroll to position [0, 0]
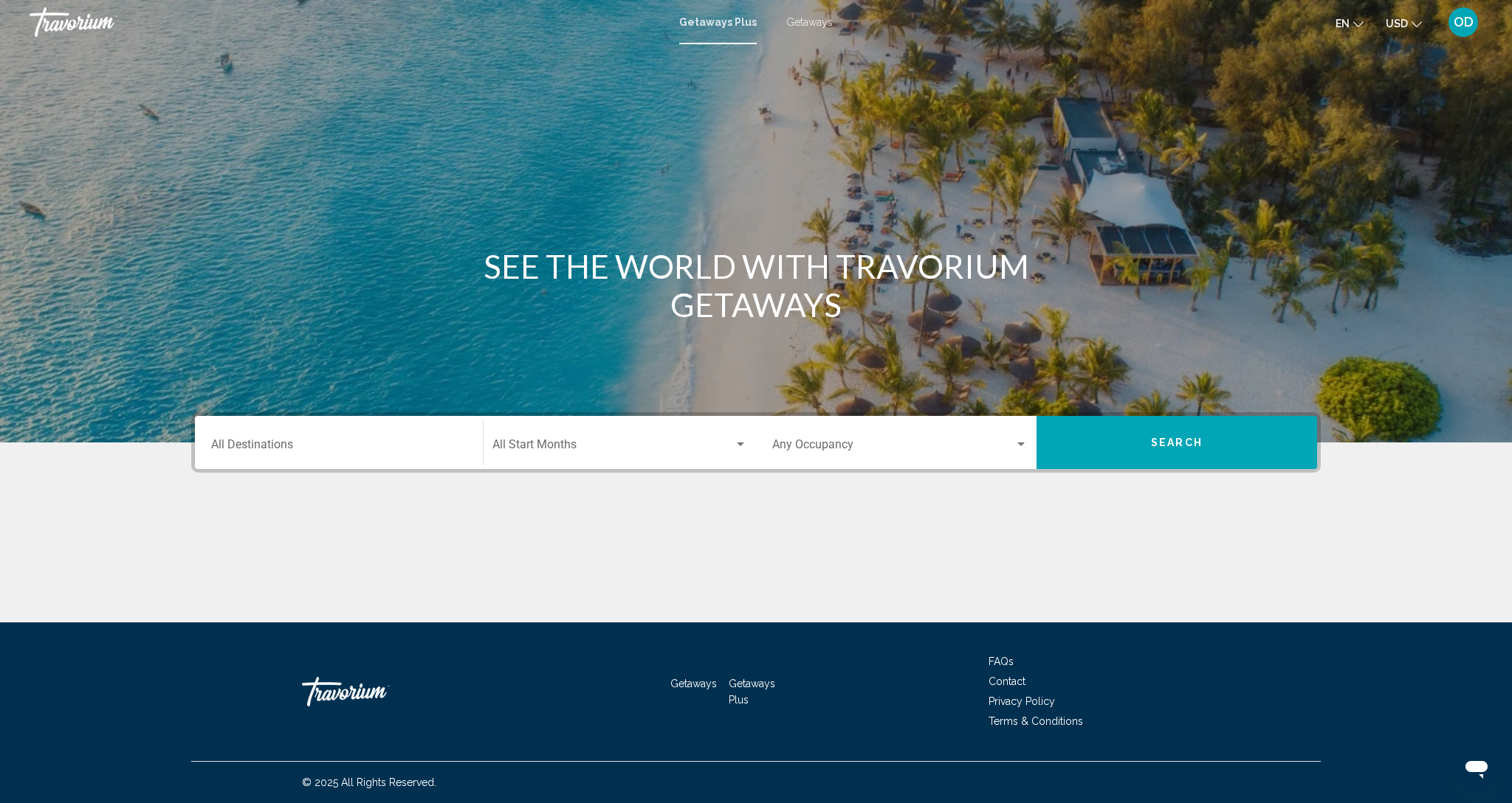
click at [222, 444] on input "Destination All Destinations" at bounding box center [338, 448] width 256 height 13
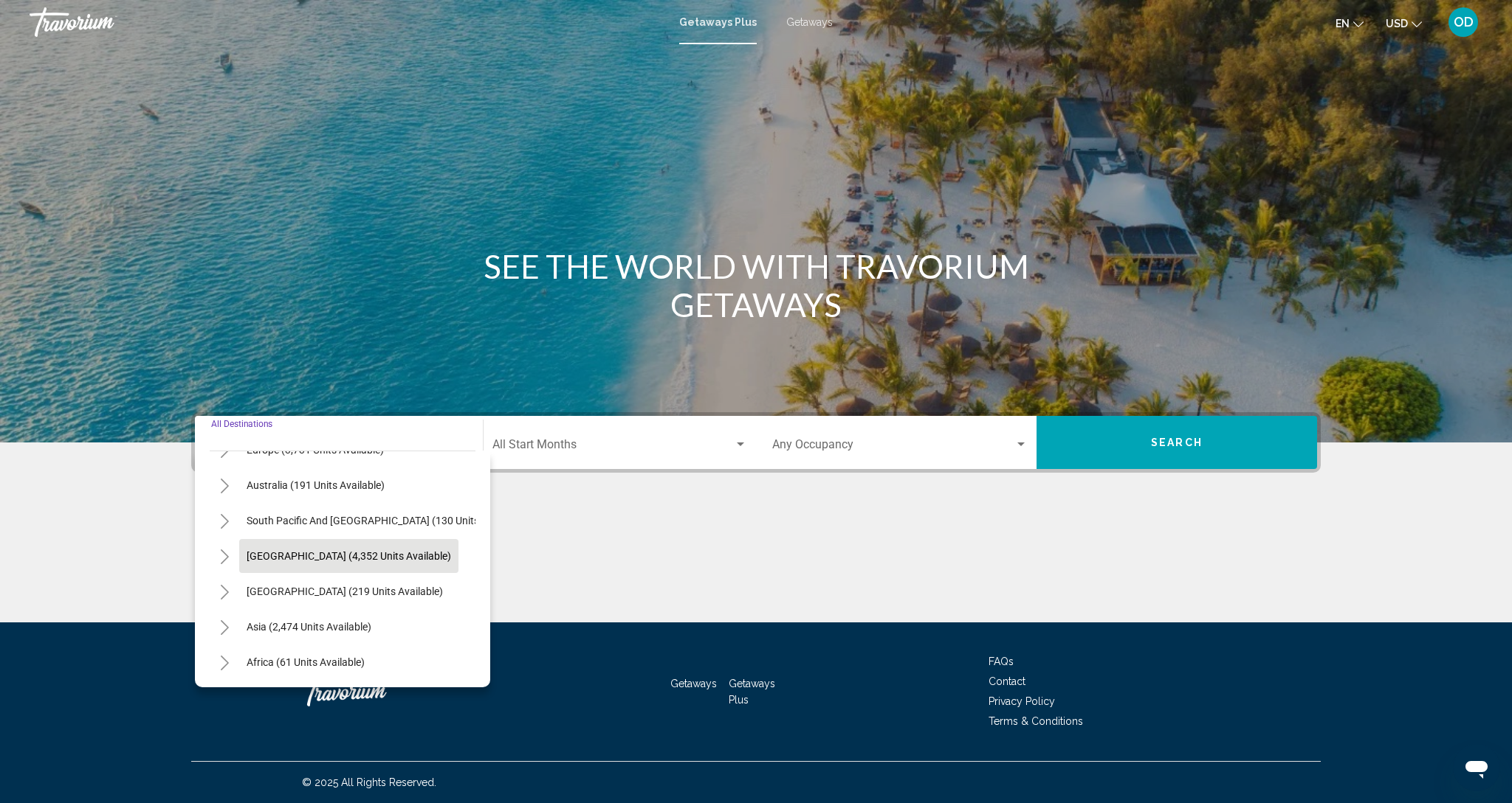
scroll to position [204, 0]
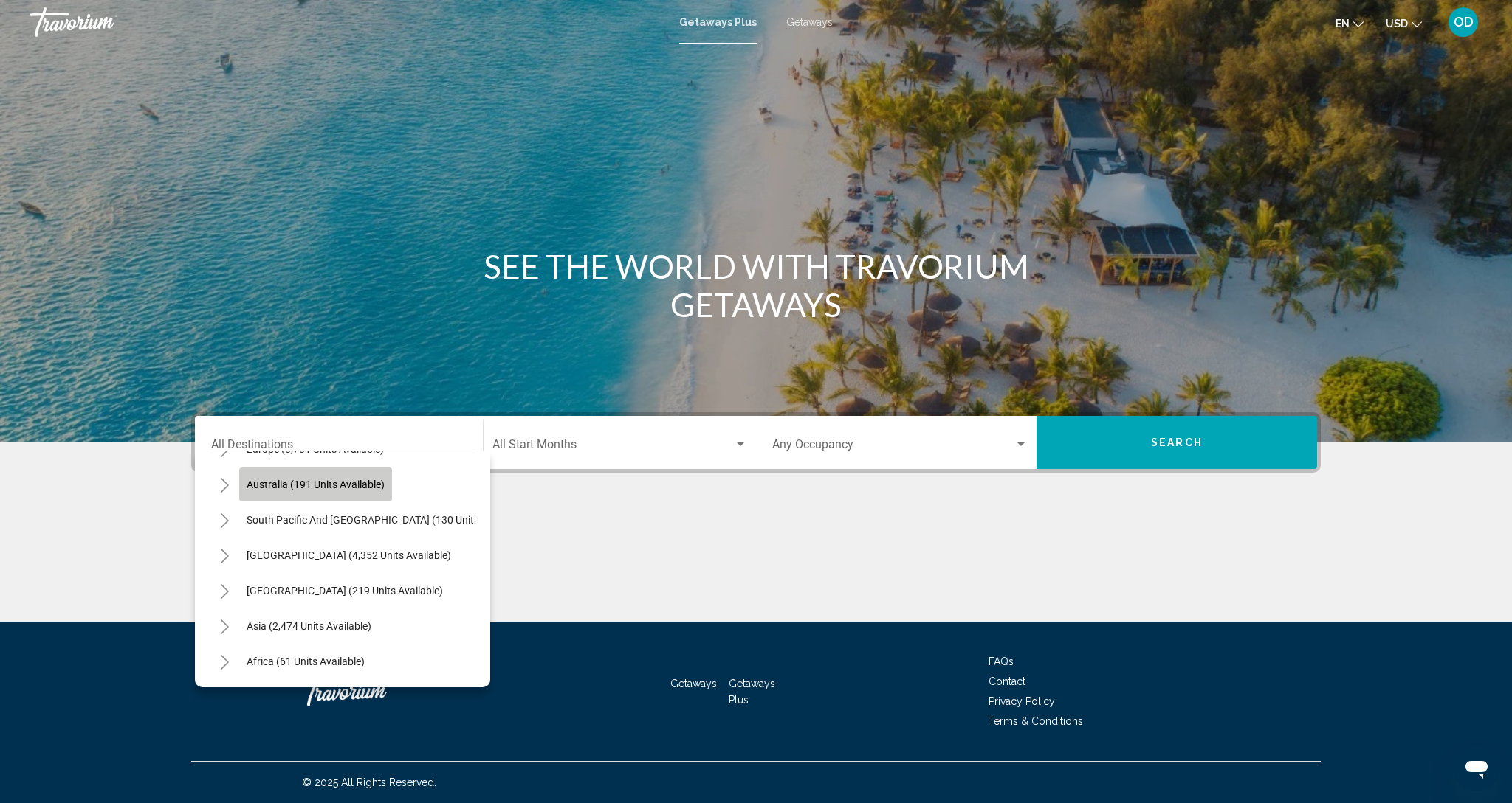
click at [347, 485] on span "Australia (191 units available)" at bounding box center [315, 484] width 138 height 12
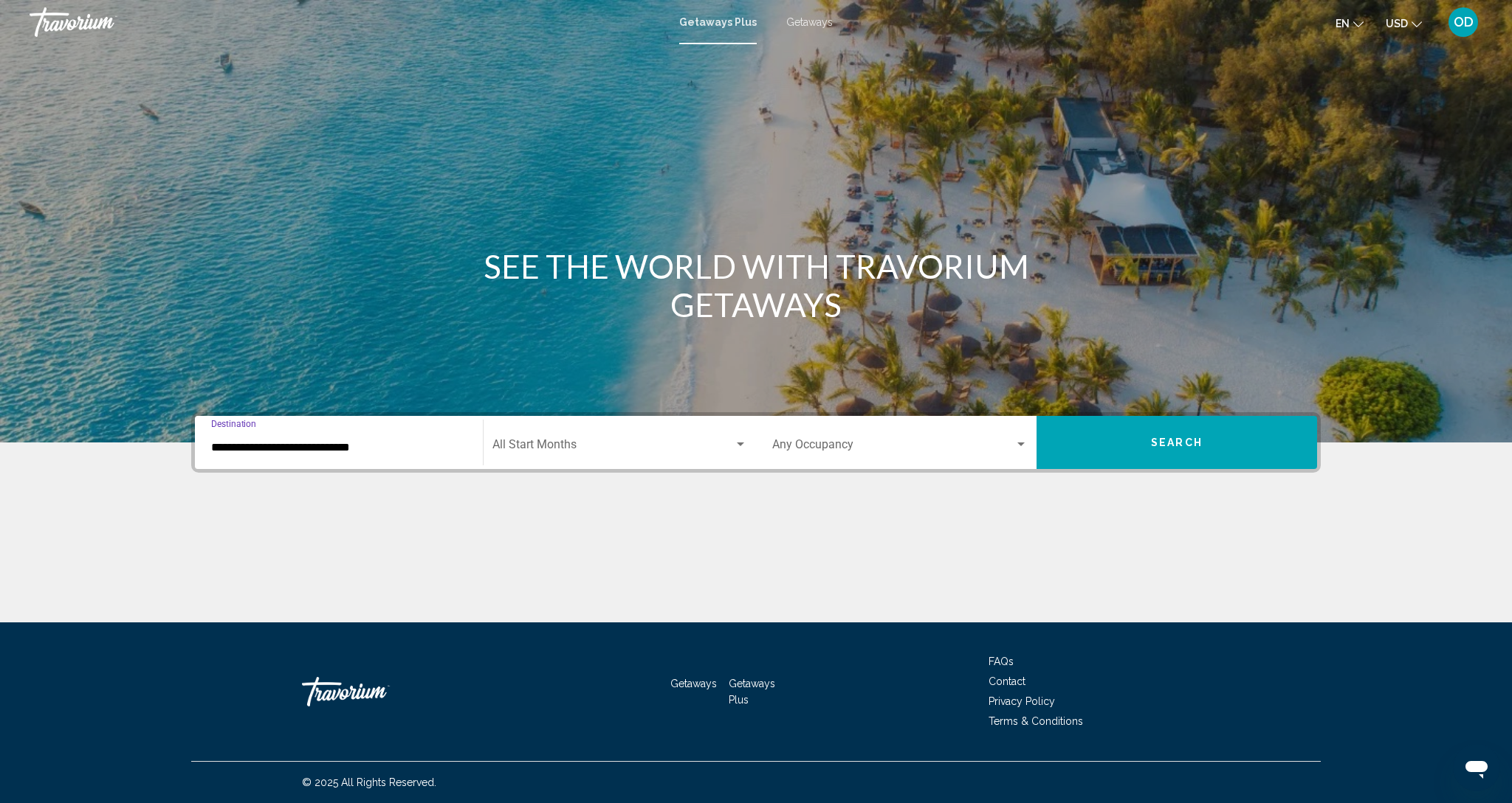
click at [659, 453] on span "Search widget" at bounding box center [613, 448] width 242 height 13
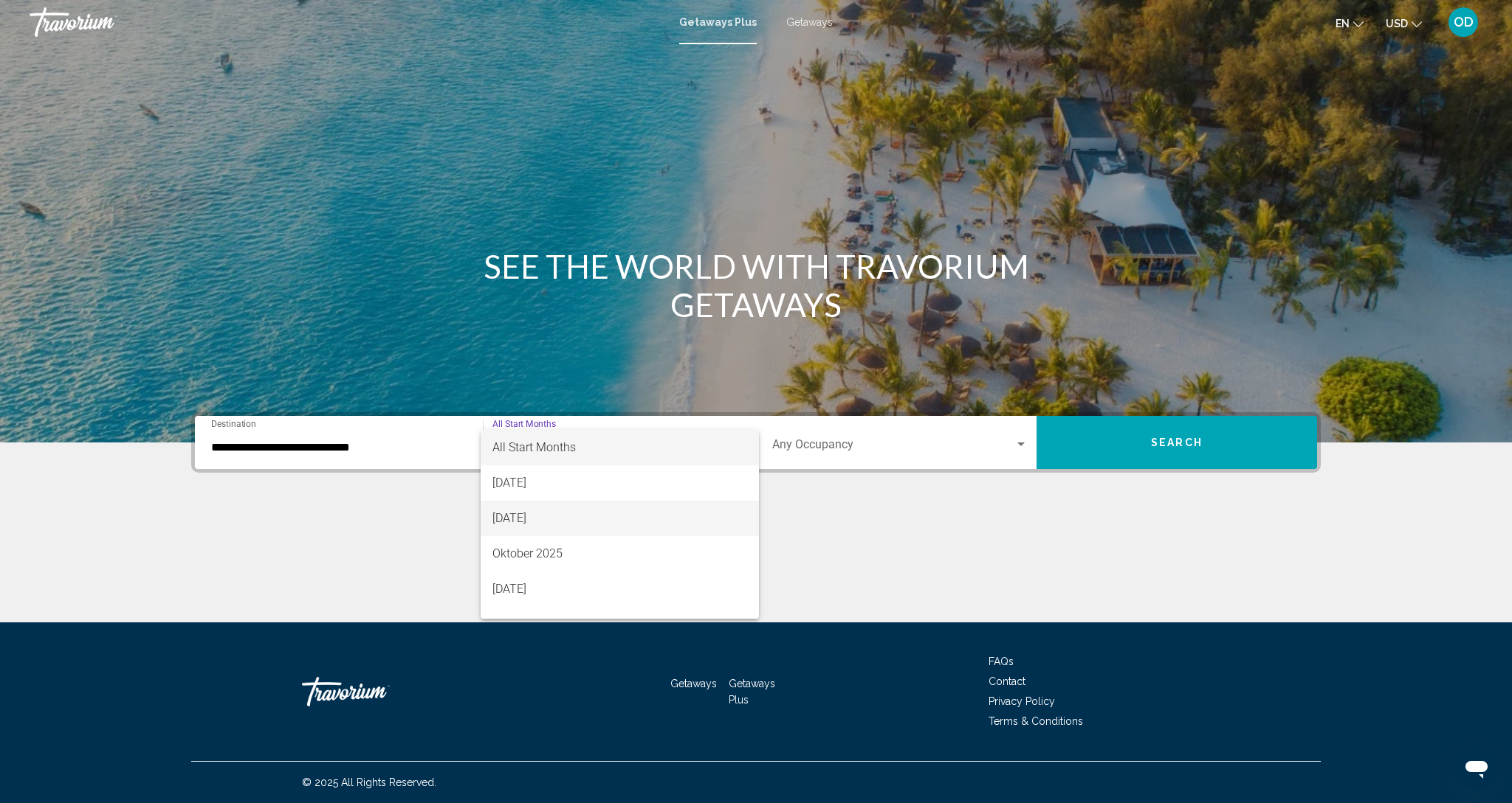
click at [510, 517] on span "September 2025" at bounding box center [619, 519] width 255 height 35
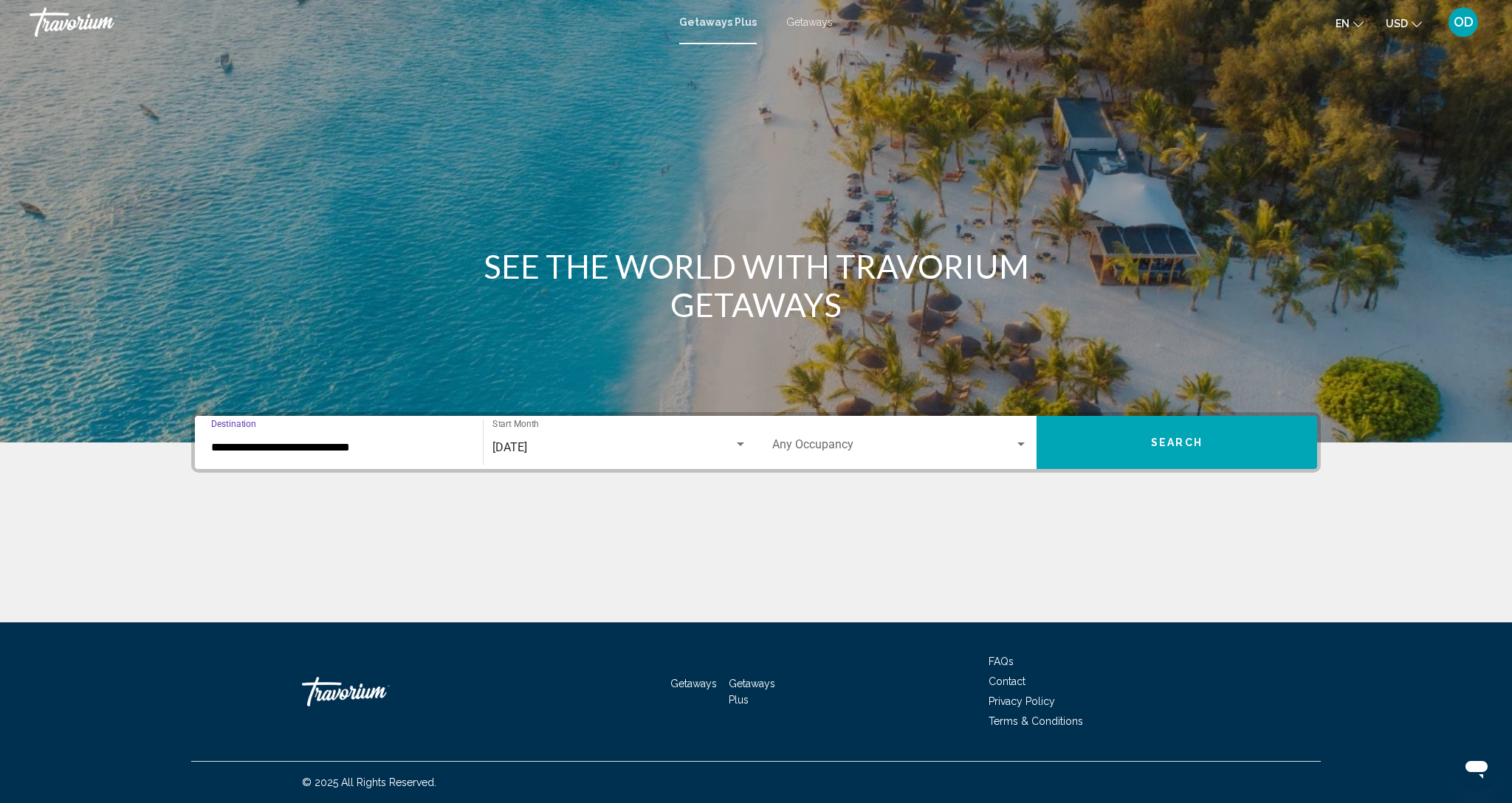
click at [305, 449] on input "**********" at bounding box center [338, 448] width 256 height 13
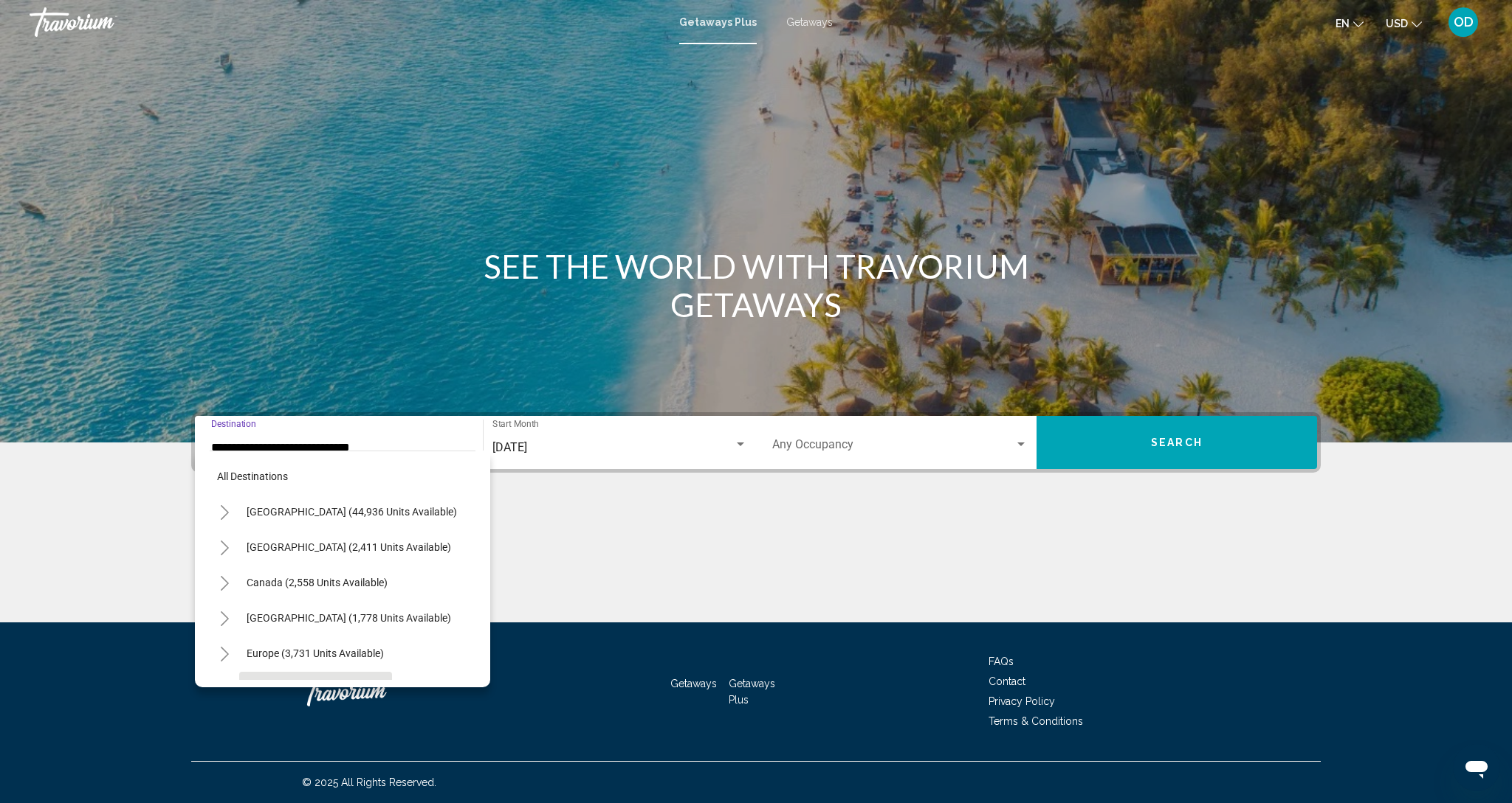
scroll to position [124, 0]
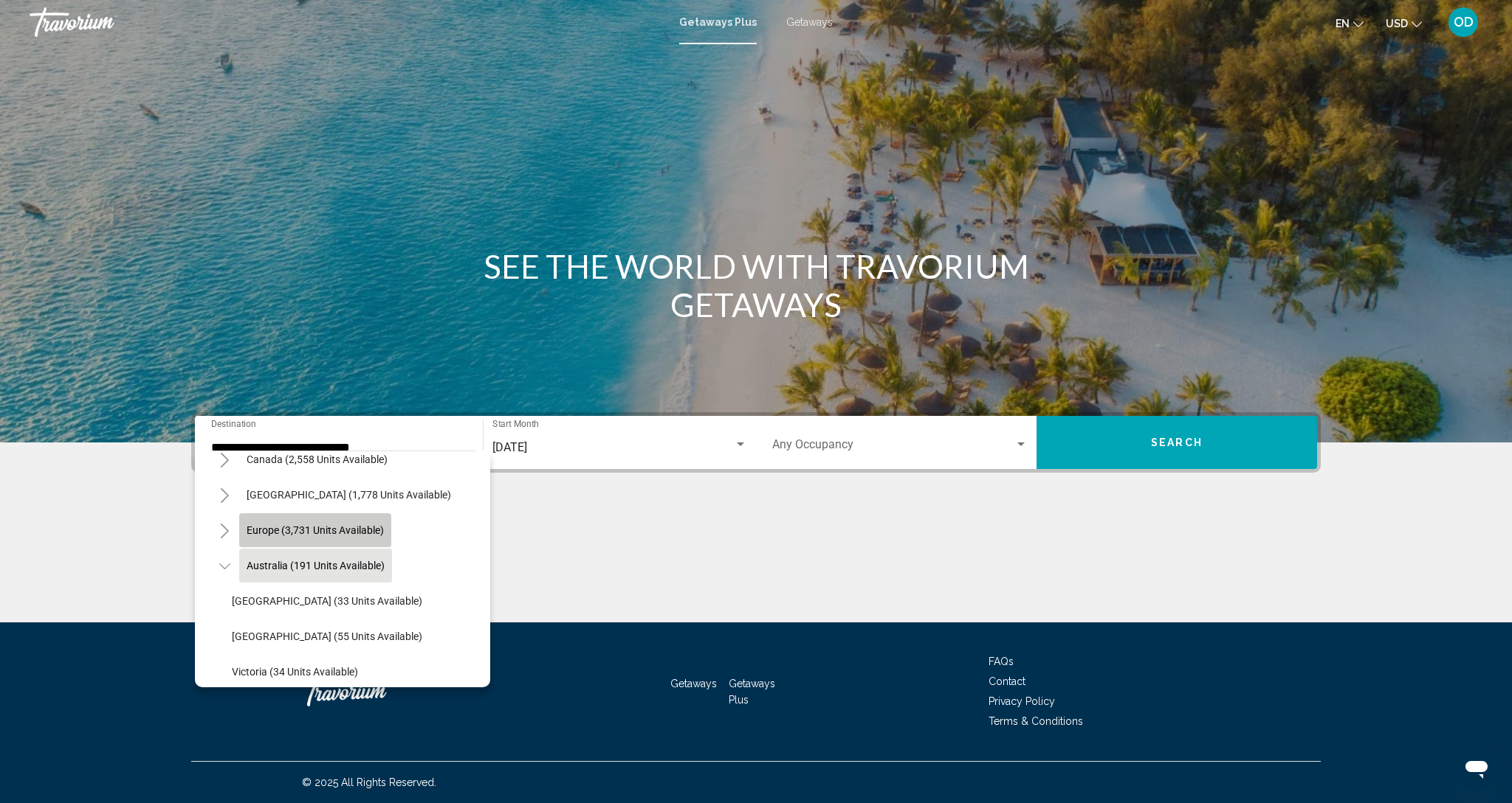
click at [310, 535] on span "Europe (3,731 units available)" at bounding box center [315, 530] width 138 height 12
type input "**********"
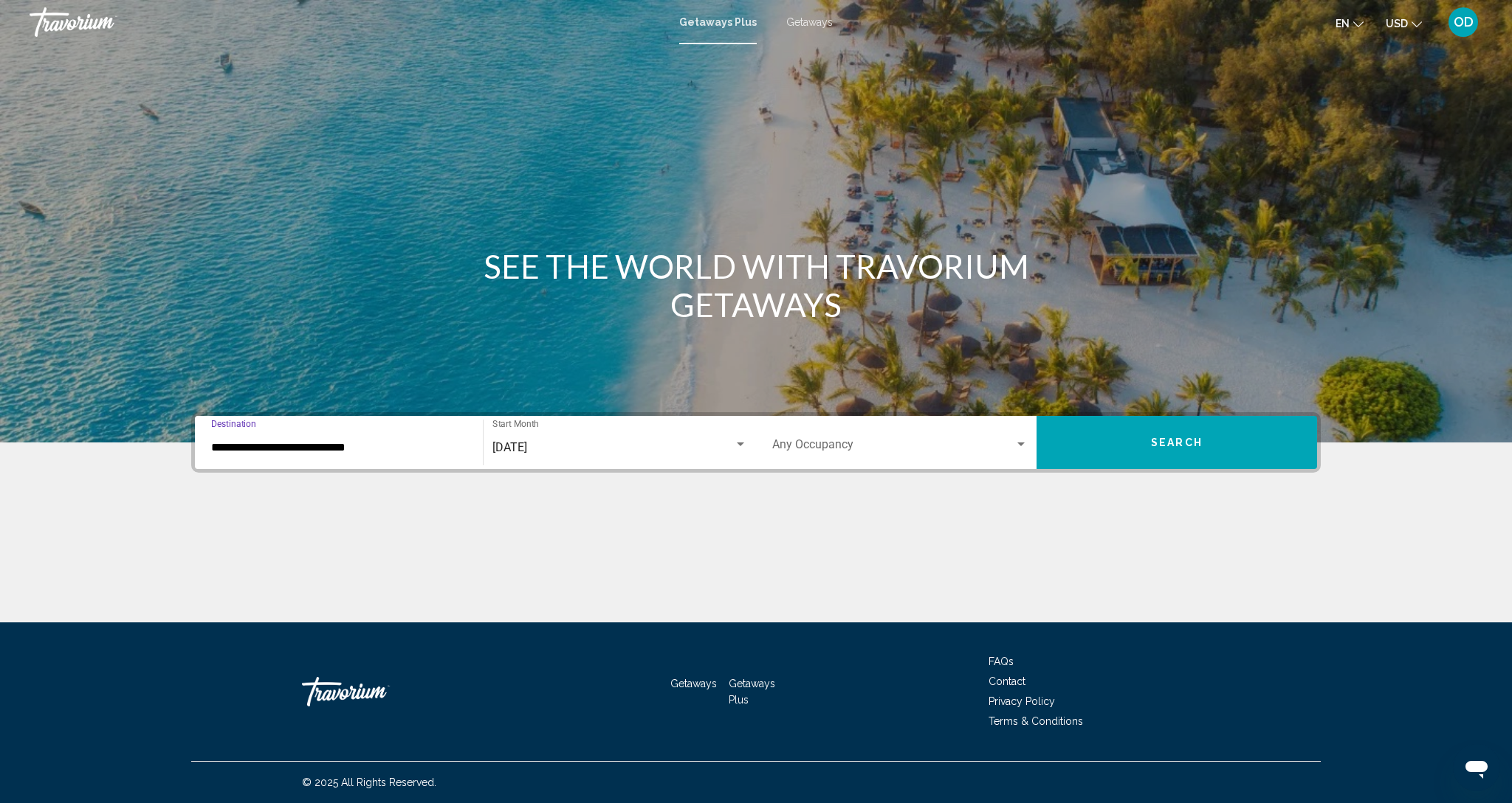
click at [386, 452] on input "**********" at bounding box center [338, 448] width 256 height 13
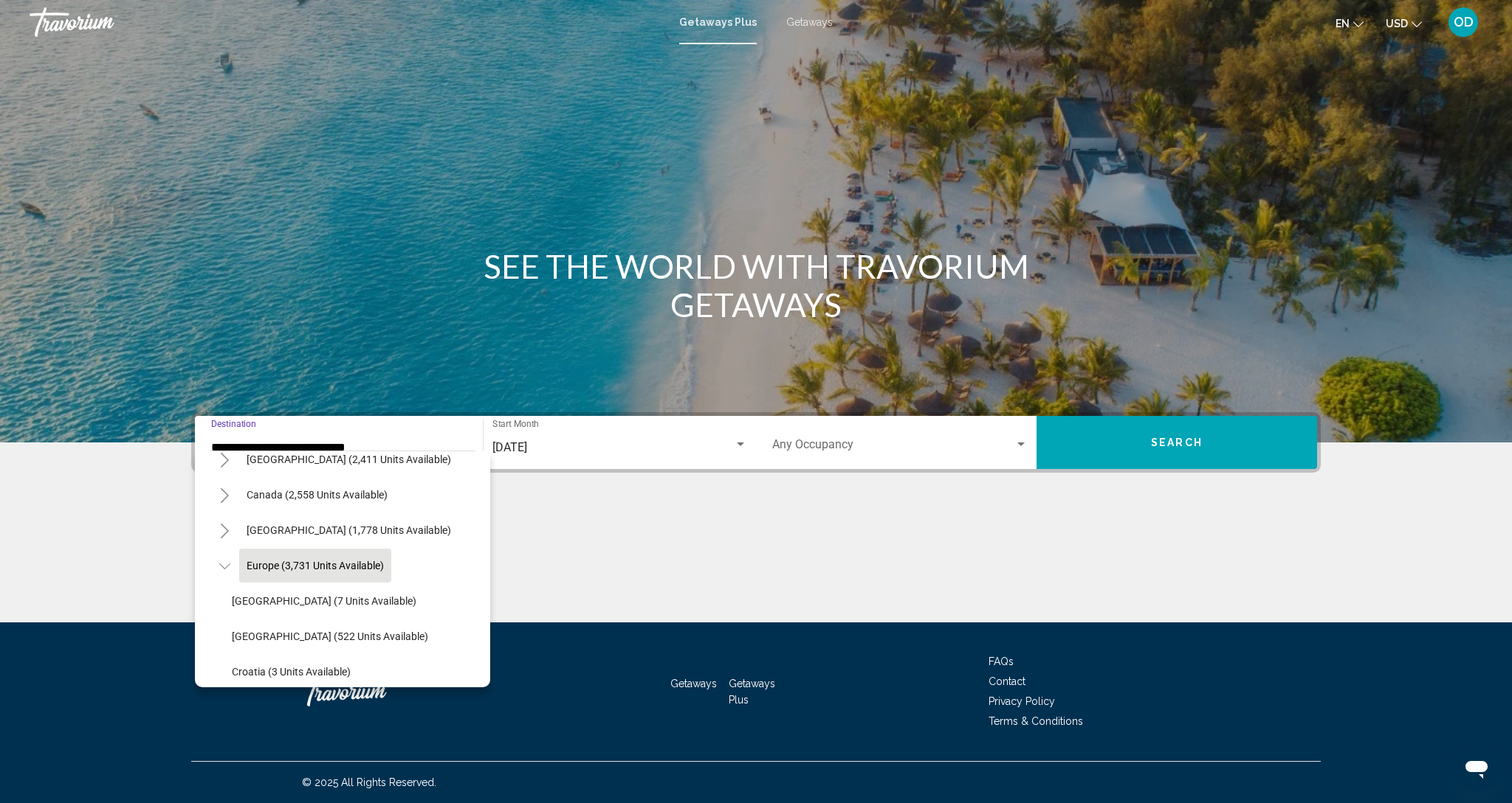
scroll to position [1, 0]
click at [388, 446] on input "**********" at bounding box center [338, 448] width 256 height 13
click at [511, 338] on div "Main content" at bounding box center [756, 221] width 1512 height 442
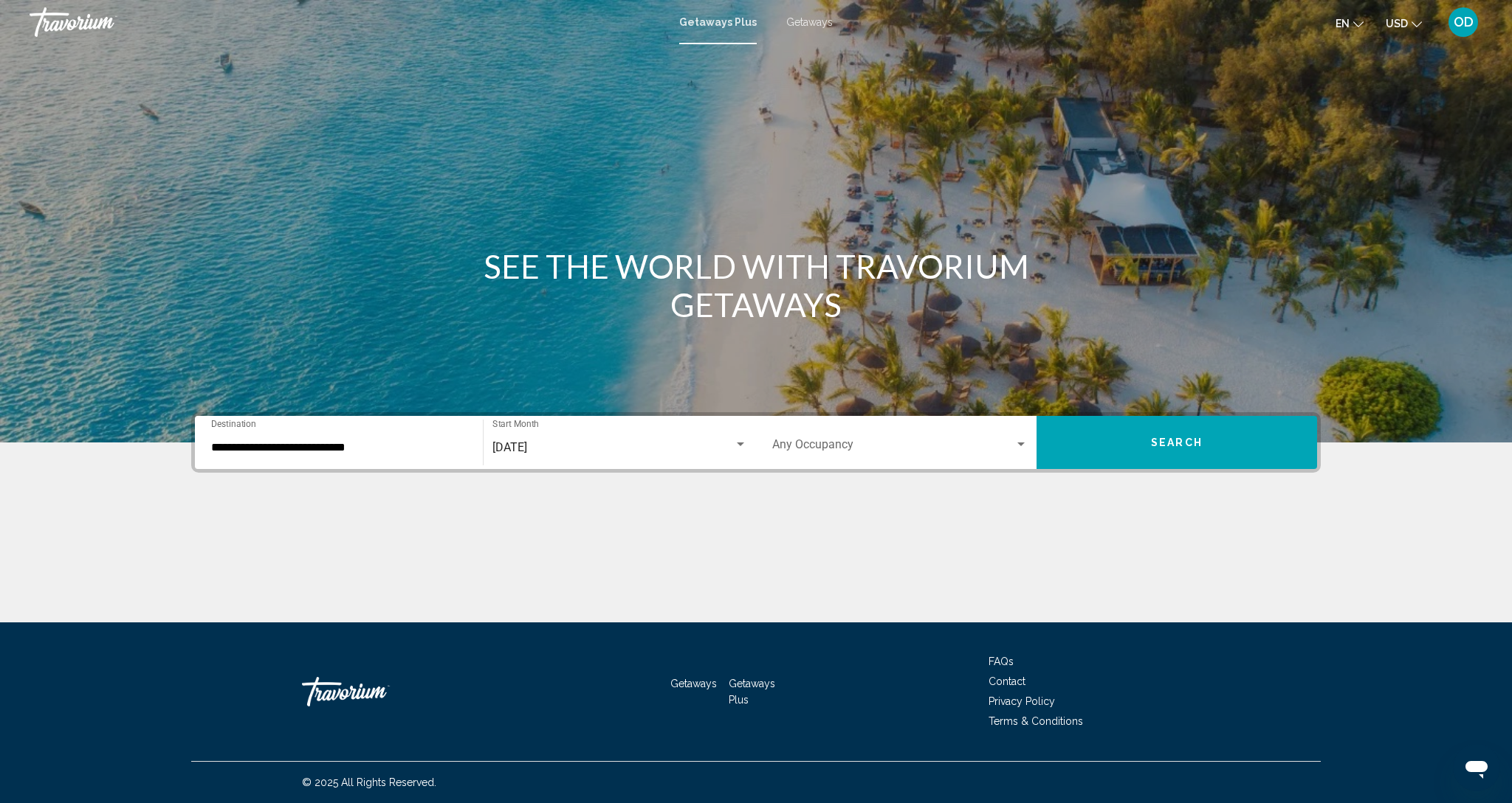
scroll to position [0, 0]
click at [378, 445] on input "**********" at bounding box center [338, 448] width 256 height 13
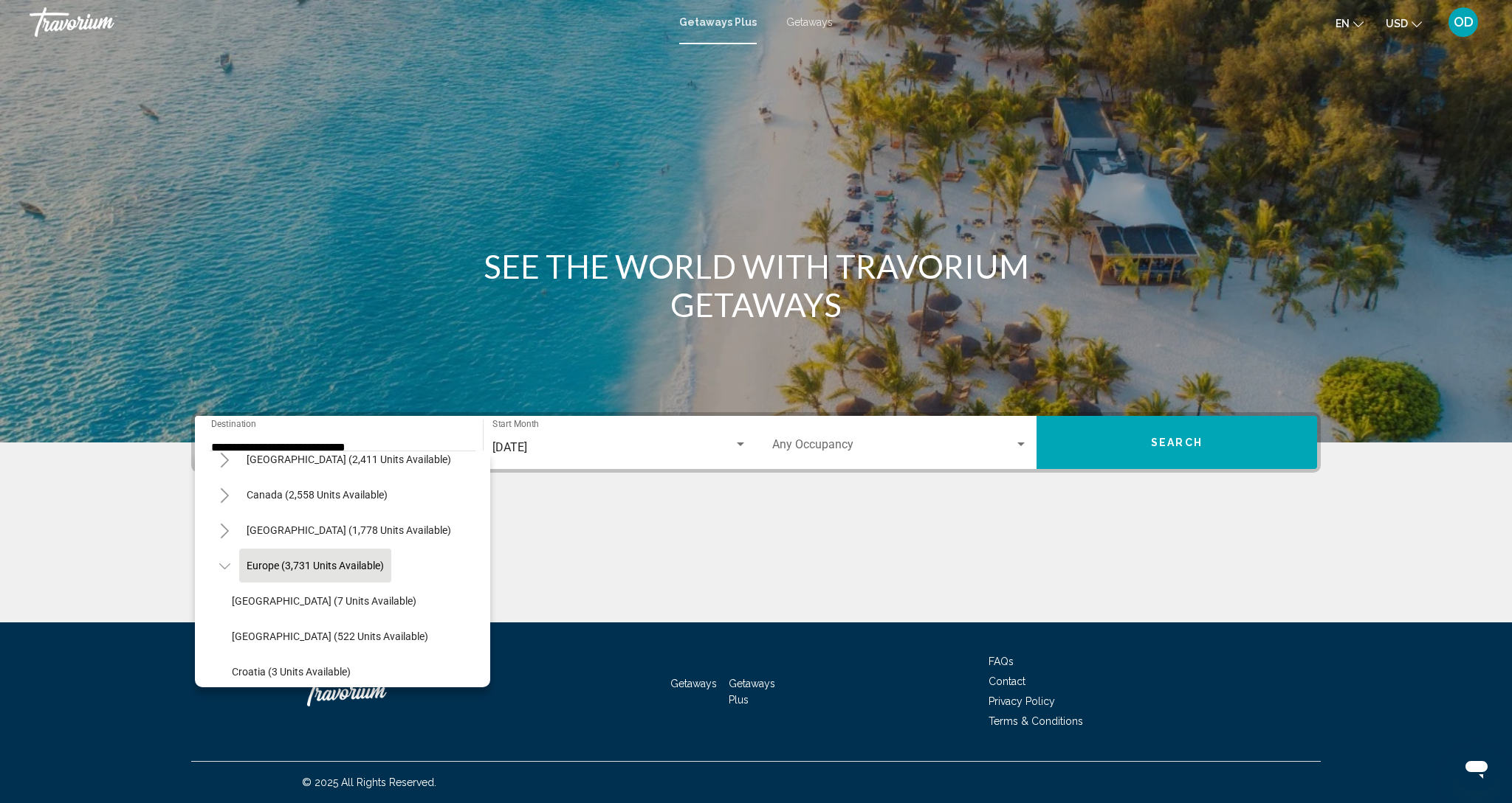
scroll to position [1, 0]
click at [650, 455] on div "September 2025 Start Month All Start Months" at bounding box center [619, 443] width 255 height 46
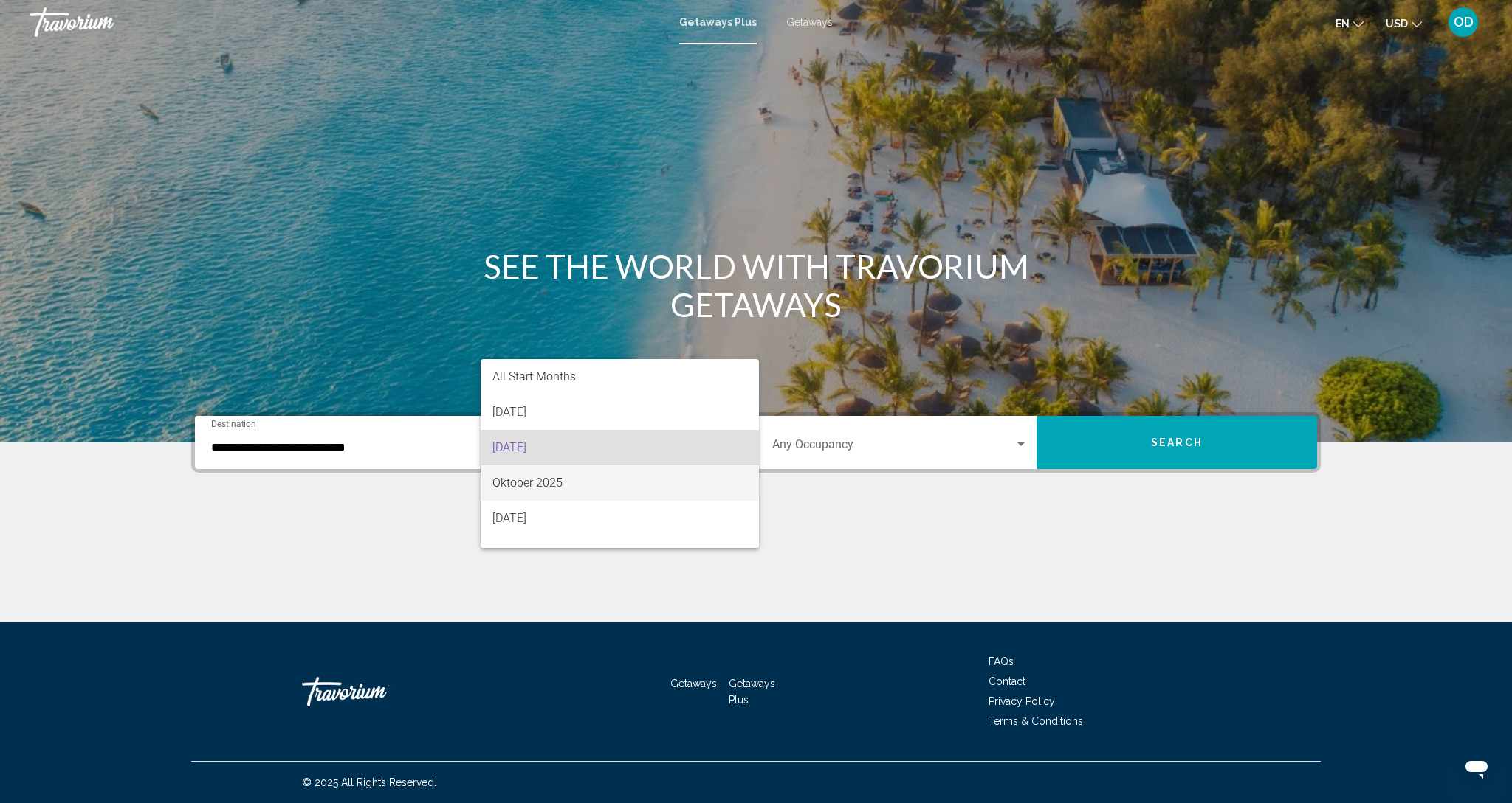
scroll to position [0, 0]
drag, startPoint x: 505, startPoint y: 482, endPoint x: 515, endPoint y: 481, distance: 10.0
click at [506, 482] on span "Oktober 2025" at bounding box center [619, 483] width 255 height 35
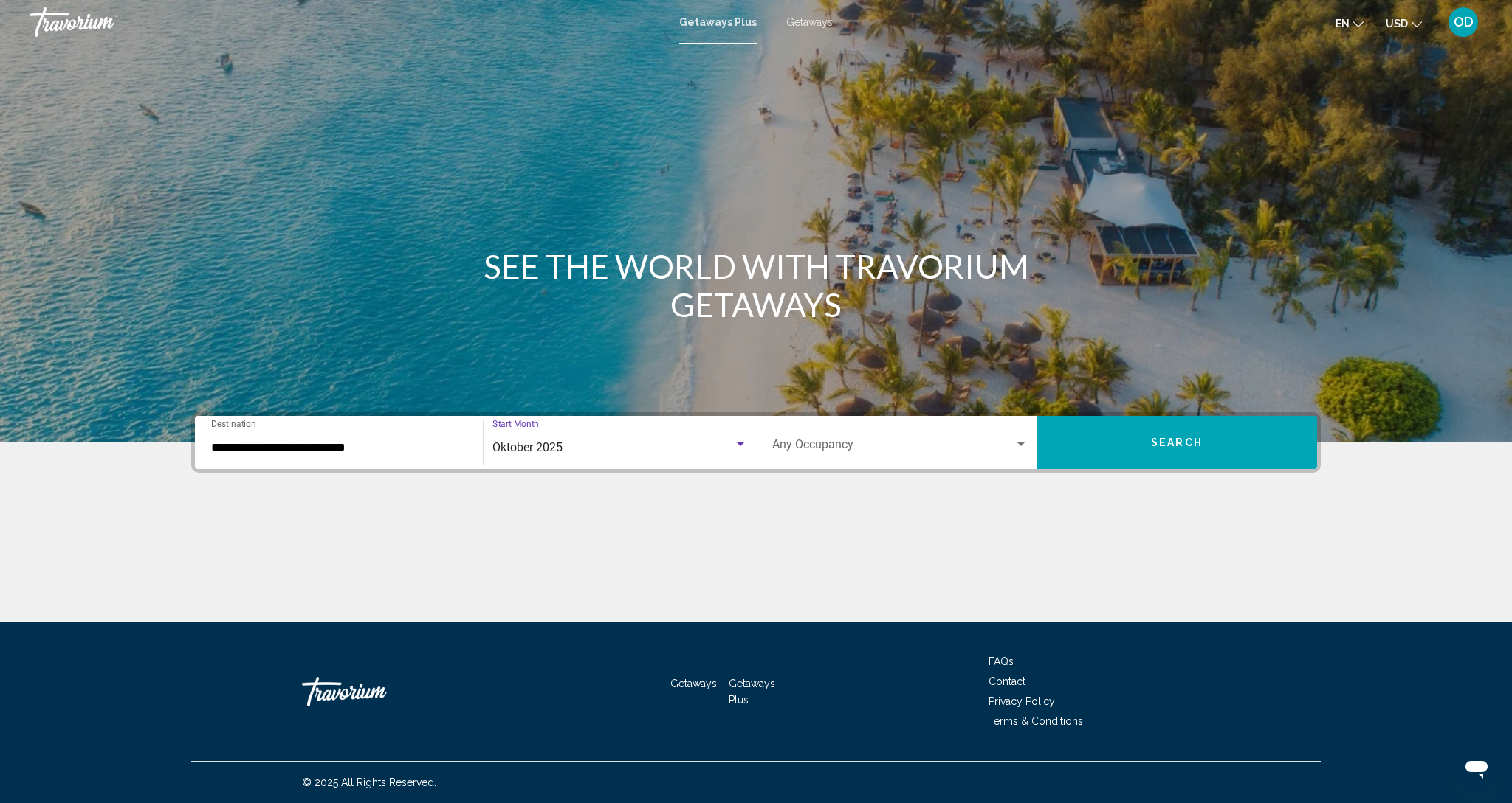
click at [571, 450] on div "Oktober 2025" at bounding box center [613, 448] width 242 height 13
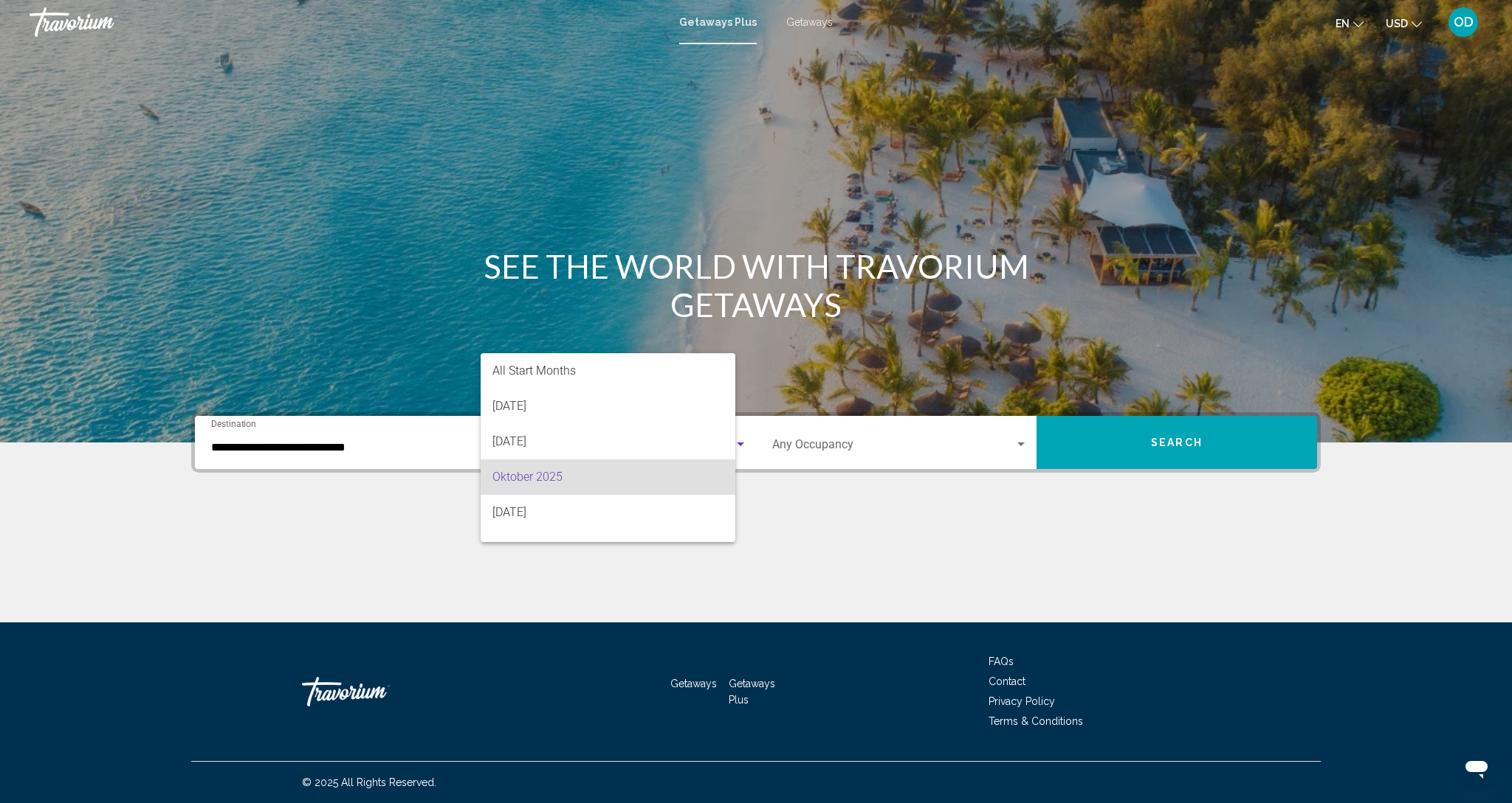
scroll to position [33, 0]
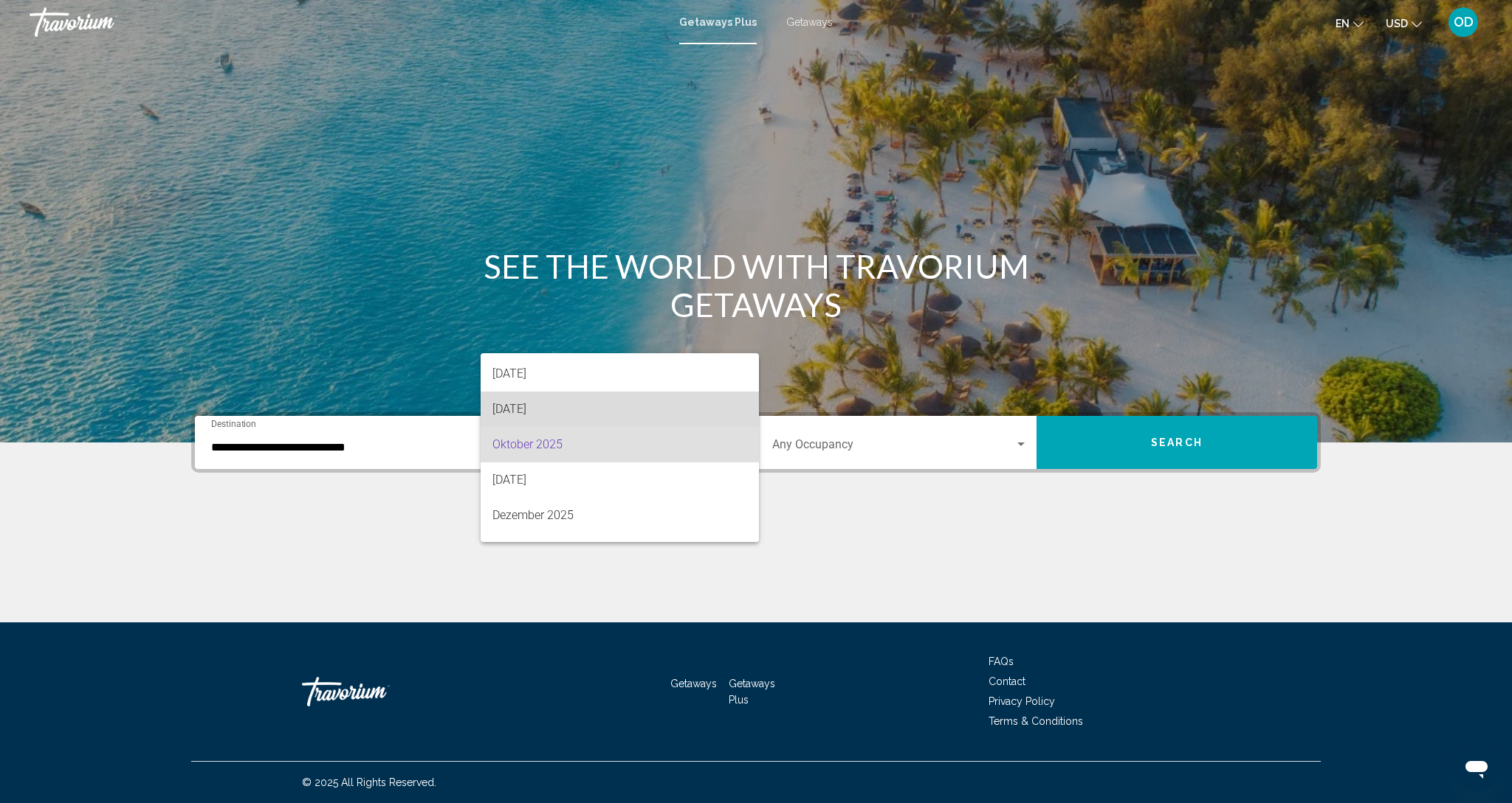
click at [530, 415] on span "September 2025" at bounding box center [619, 410] width 255 height 35
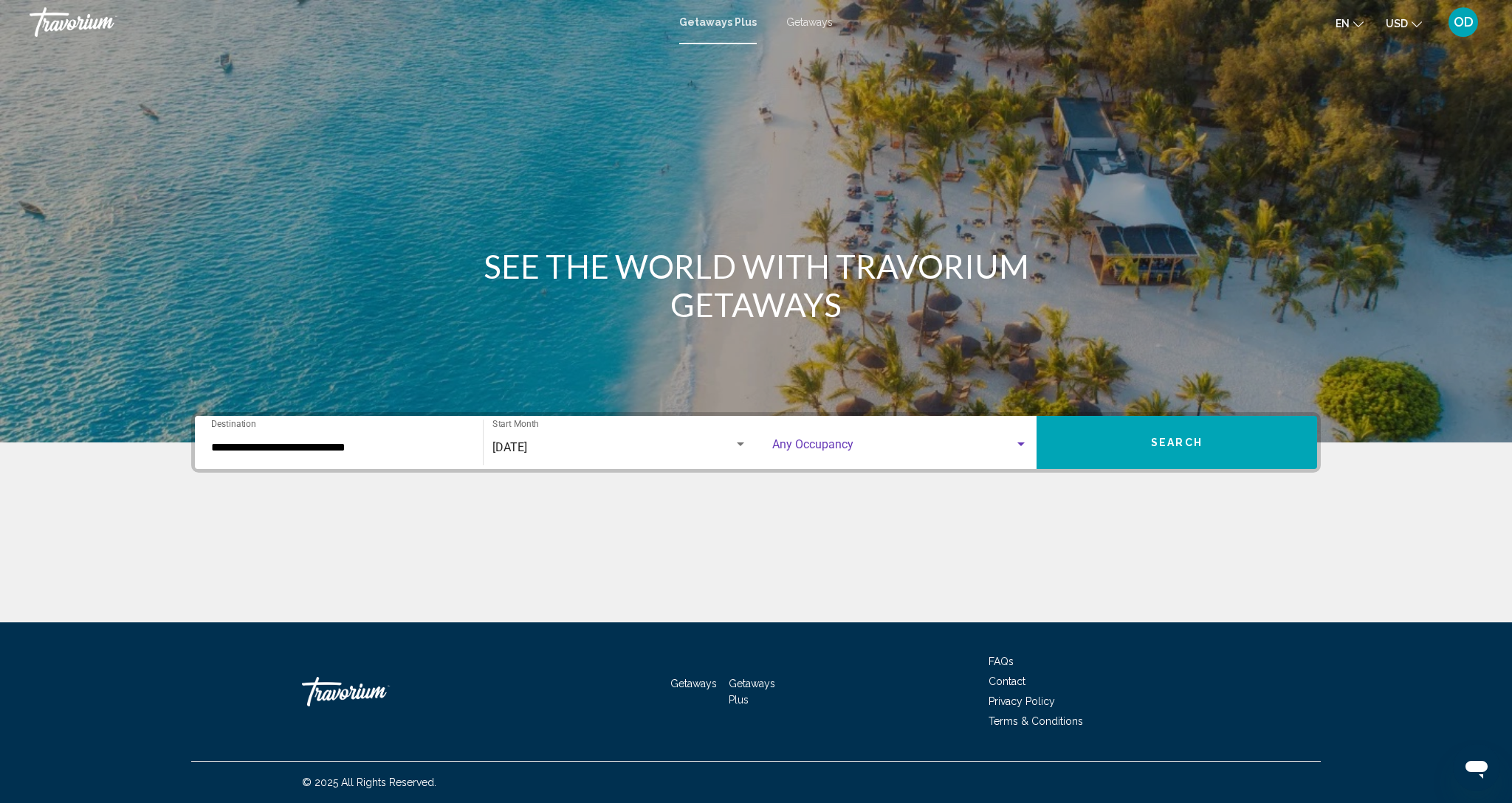
click at [827, 450] on span "Search widget" at bounding box center [893, 448] width 242 height 13
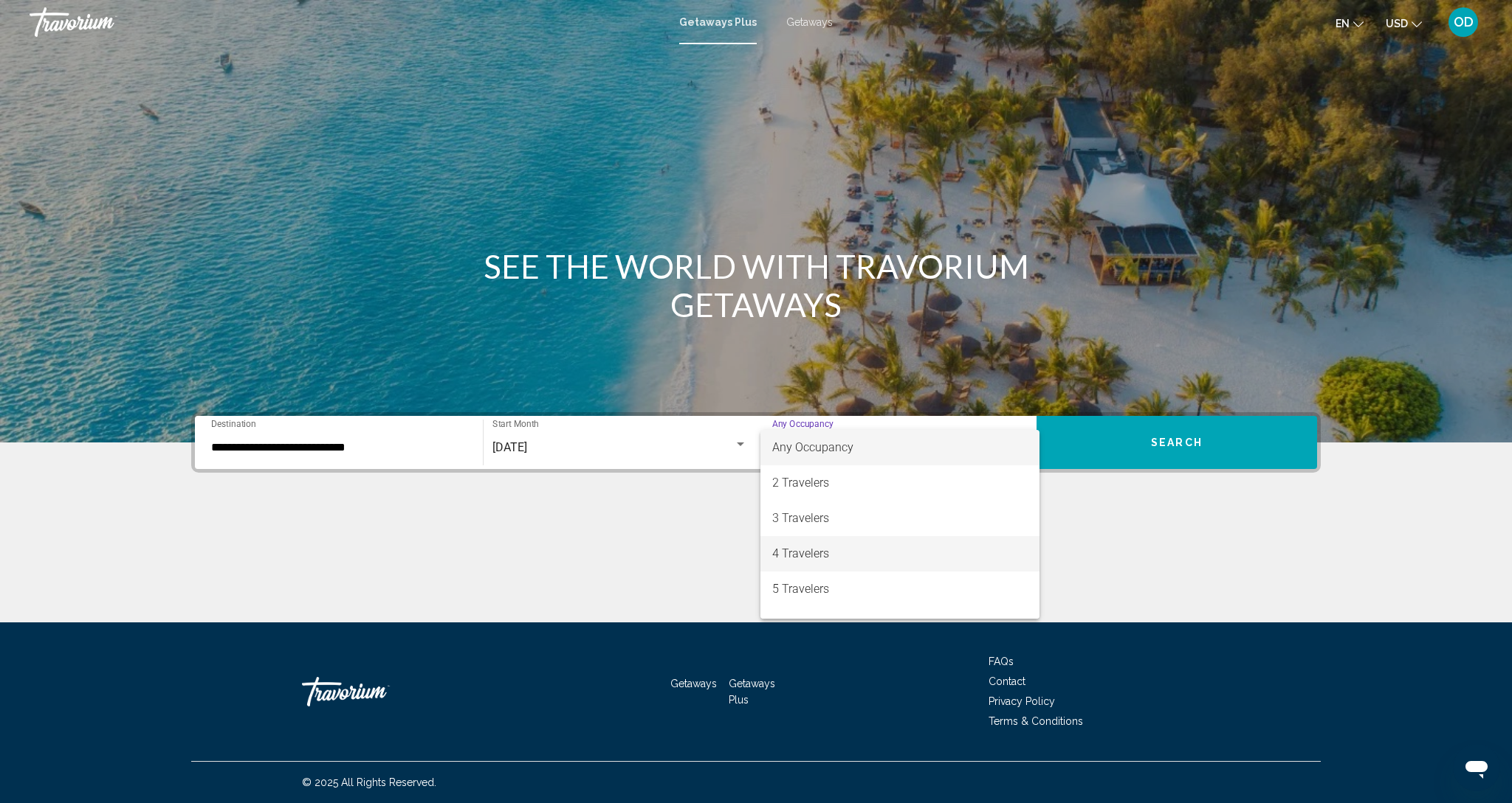
drag, startPoint x: 787, startPoint y: 552, endPoint x: 1126, endPoint y: 478, distance: 347.0
click at [803, 547] on span "4 Travelers" at bounding box center [899, 554] width 256 height 35
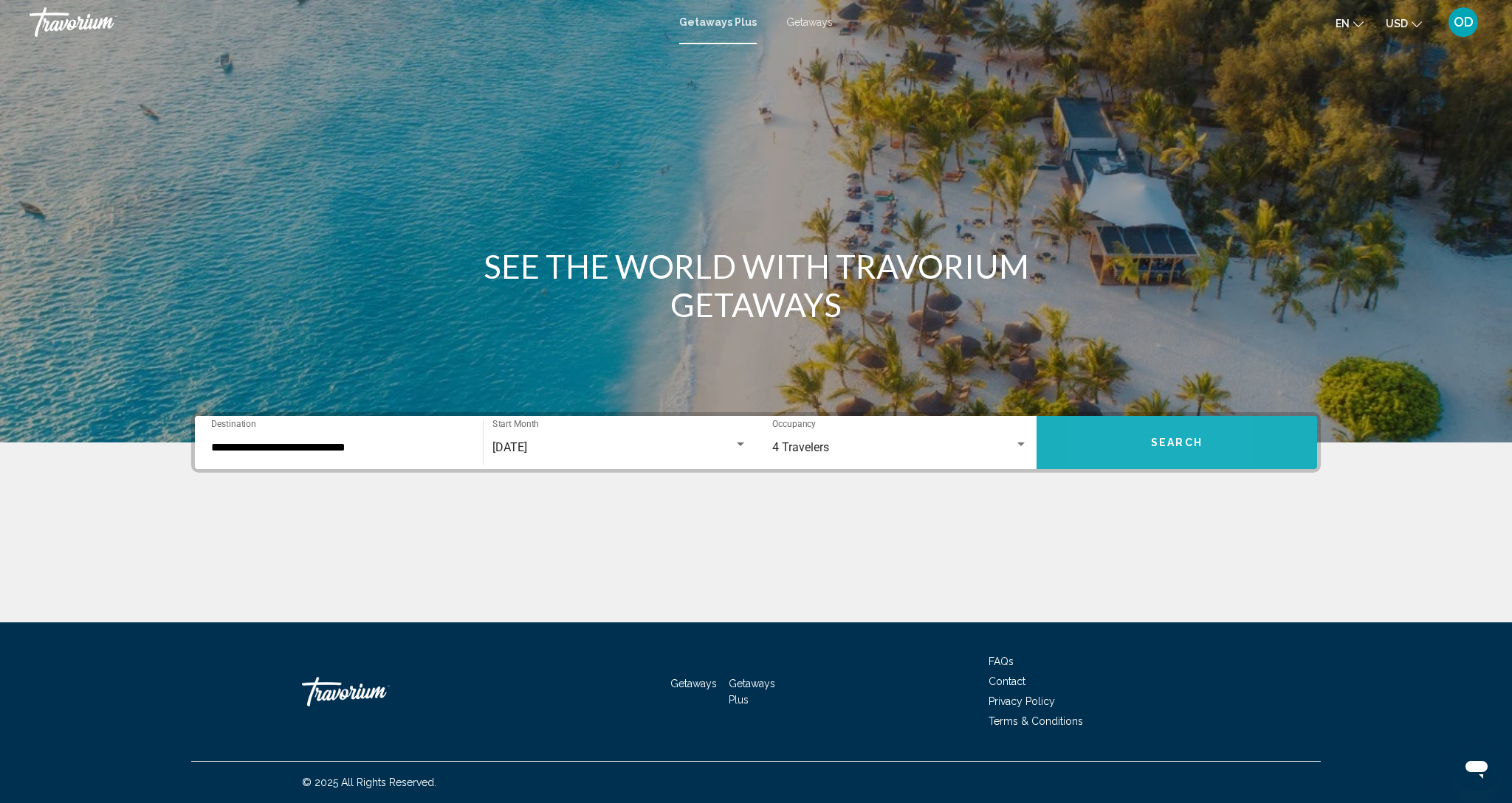
scroll to position [-1, 0]
click at [1098, 449] on button "Search" at bounding box center [1177, 442] width 281 height 53
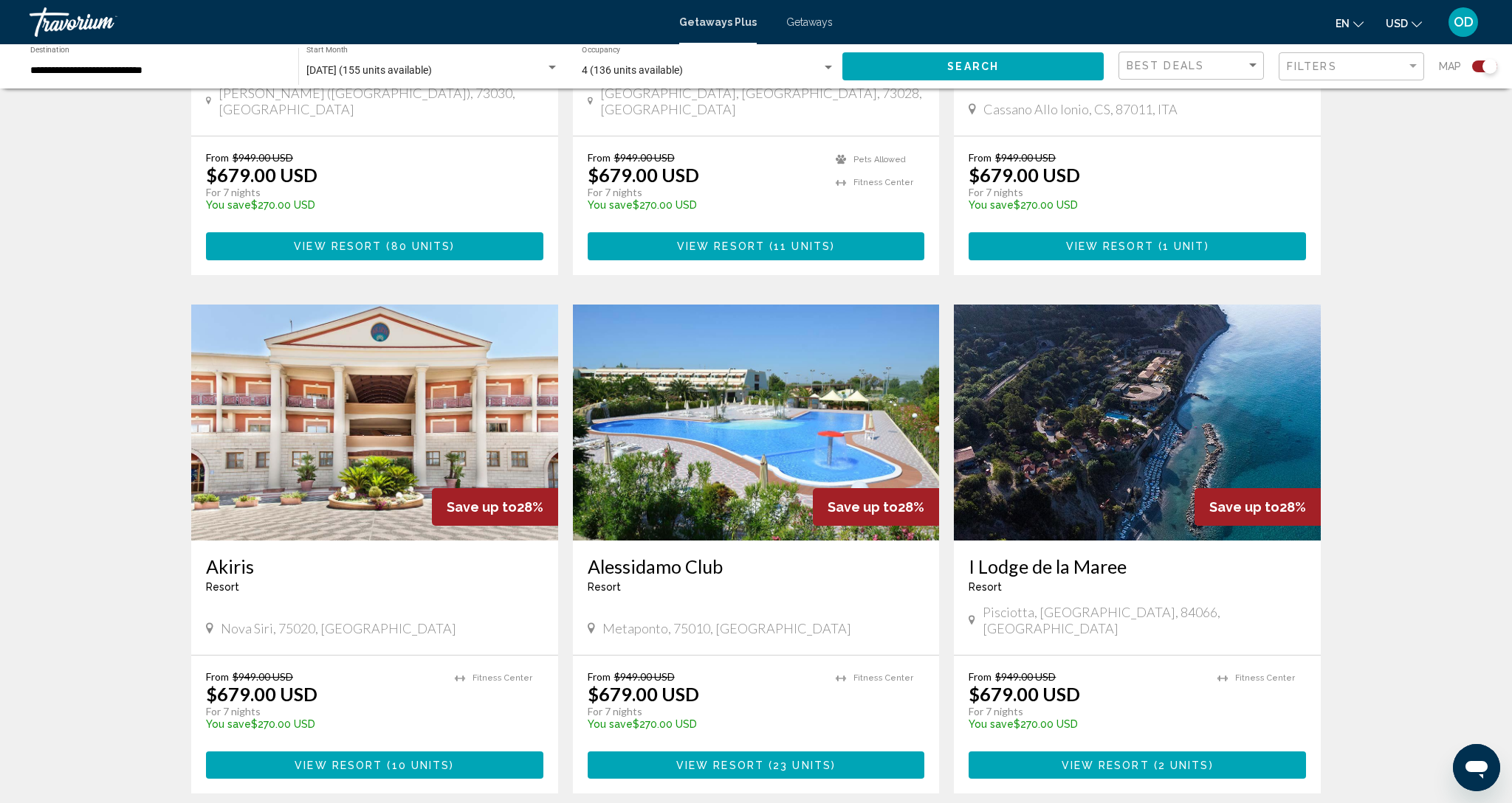
scroll to position [1344, 0]
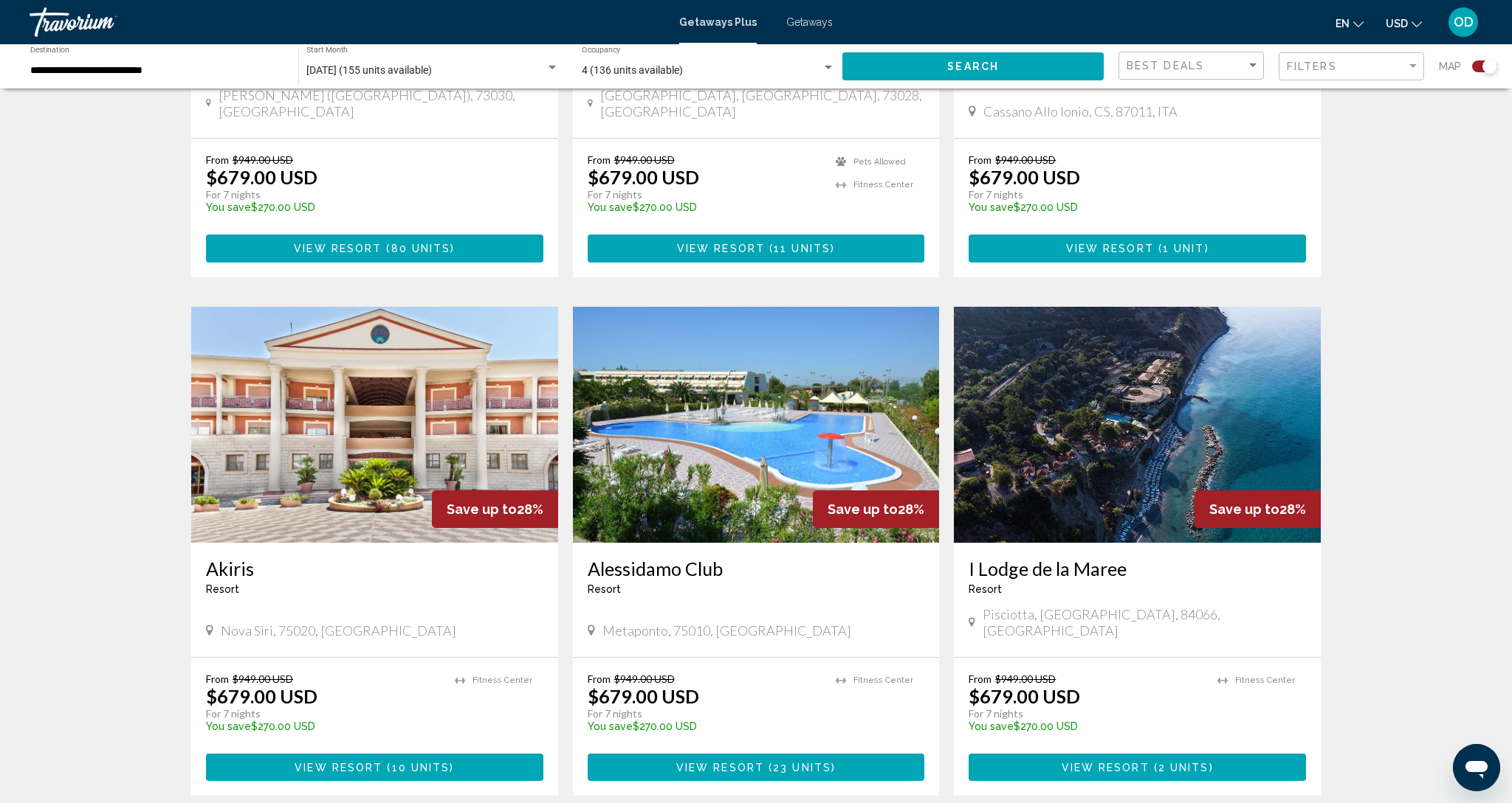
click at [1146, 380] on img "Main content" at bounding box center [1137, 425] width 367 height 236
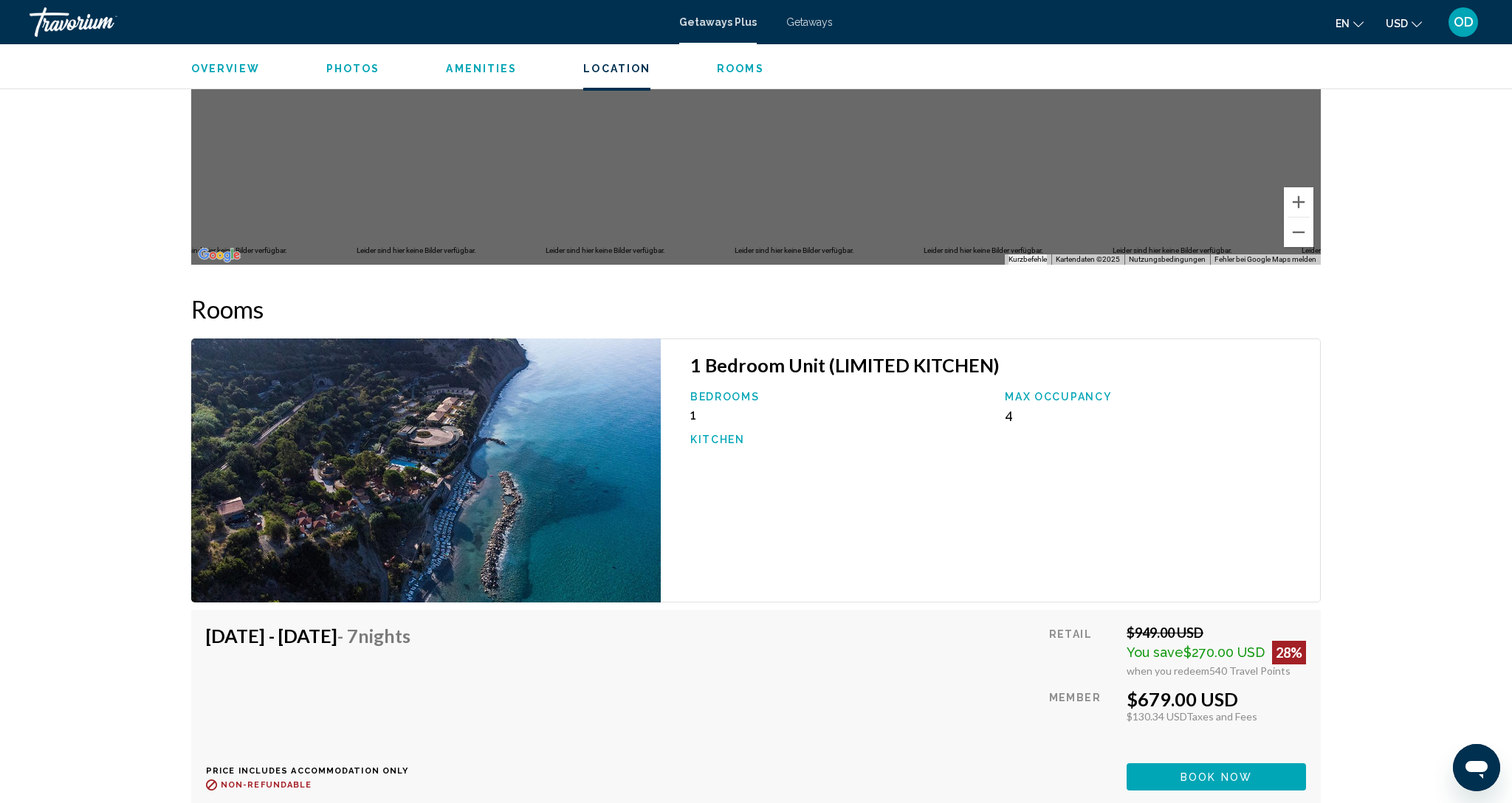
scroll to position [2124, 0]
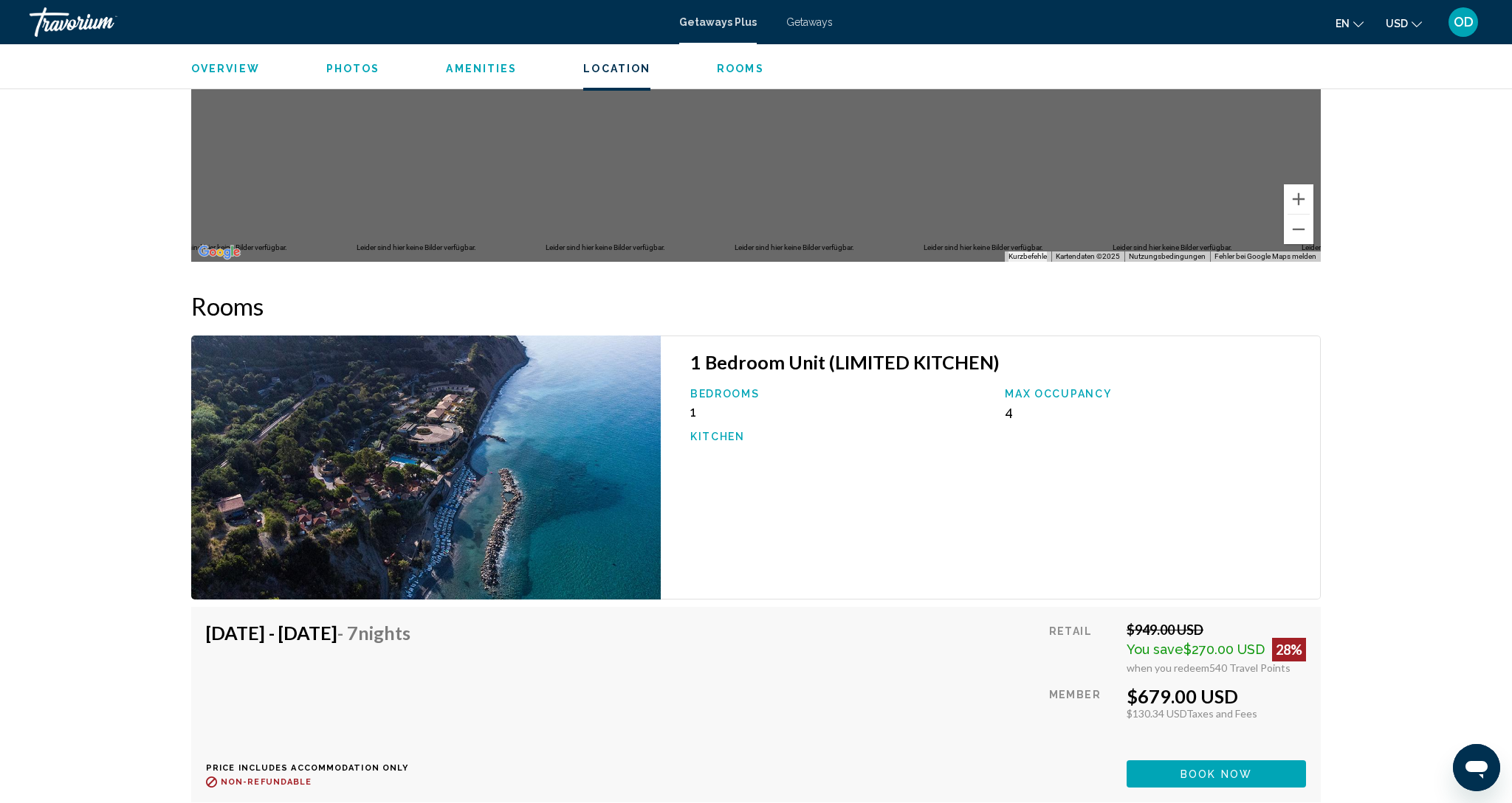
click at [408, 445] on img "Main content" at bounding box center [426, 467] width 470 height 264
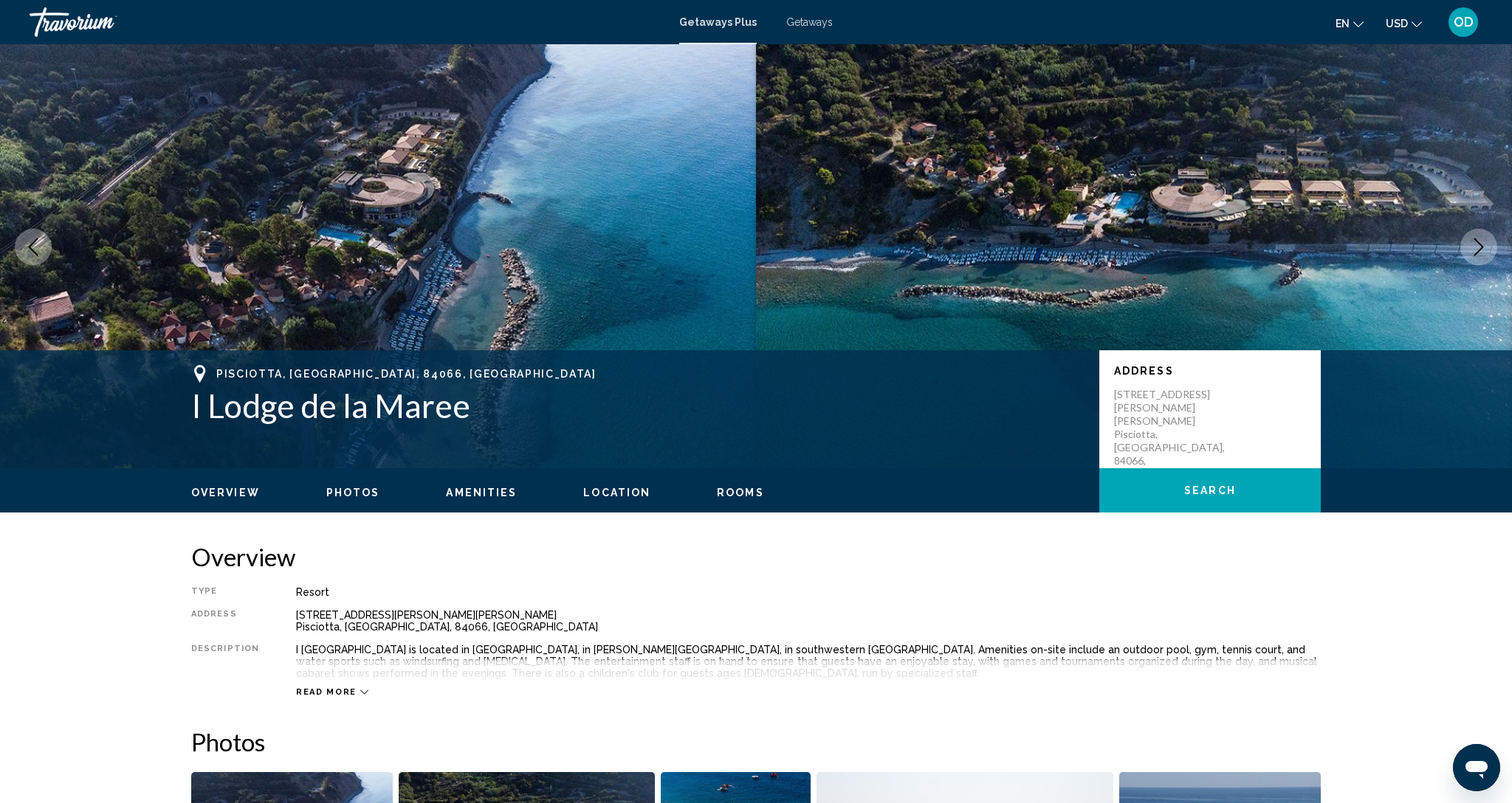
scroll to position [19, 0]
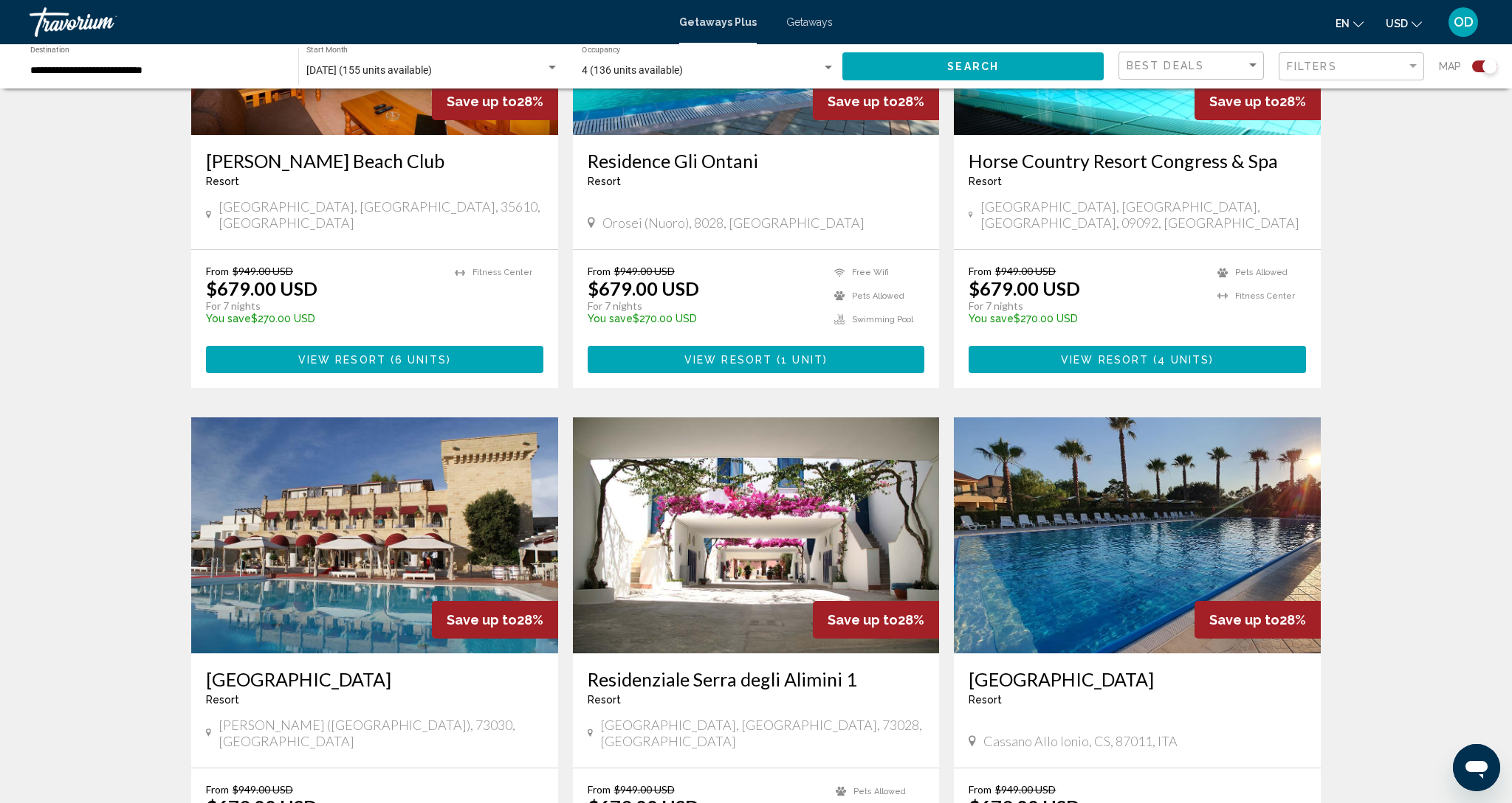
scroll to position [717, 0]
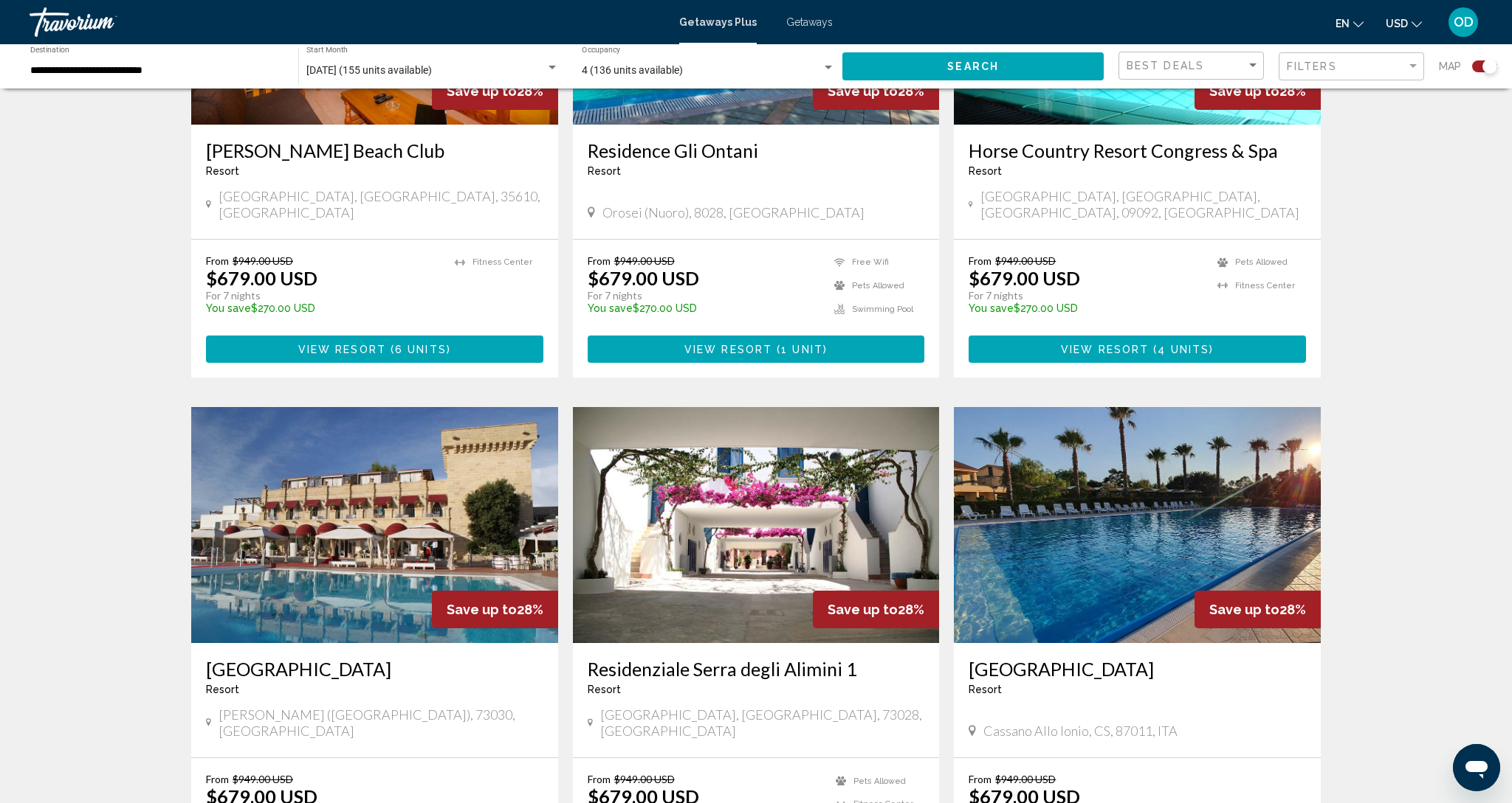
click at [1111, 497] on img "Main content" at bounding box center [1137, 525] width 367 height 236
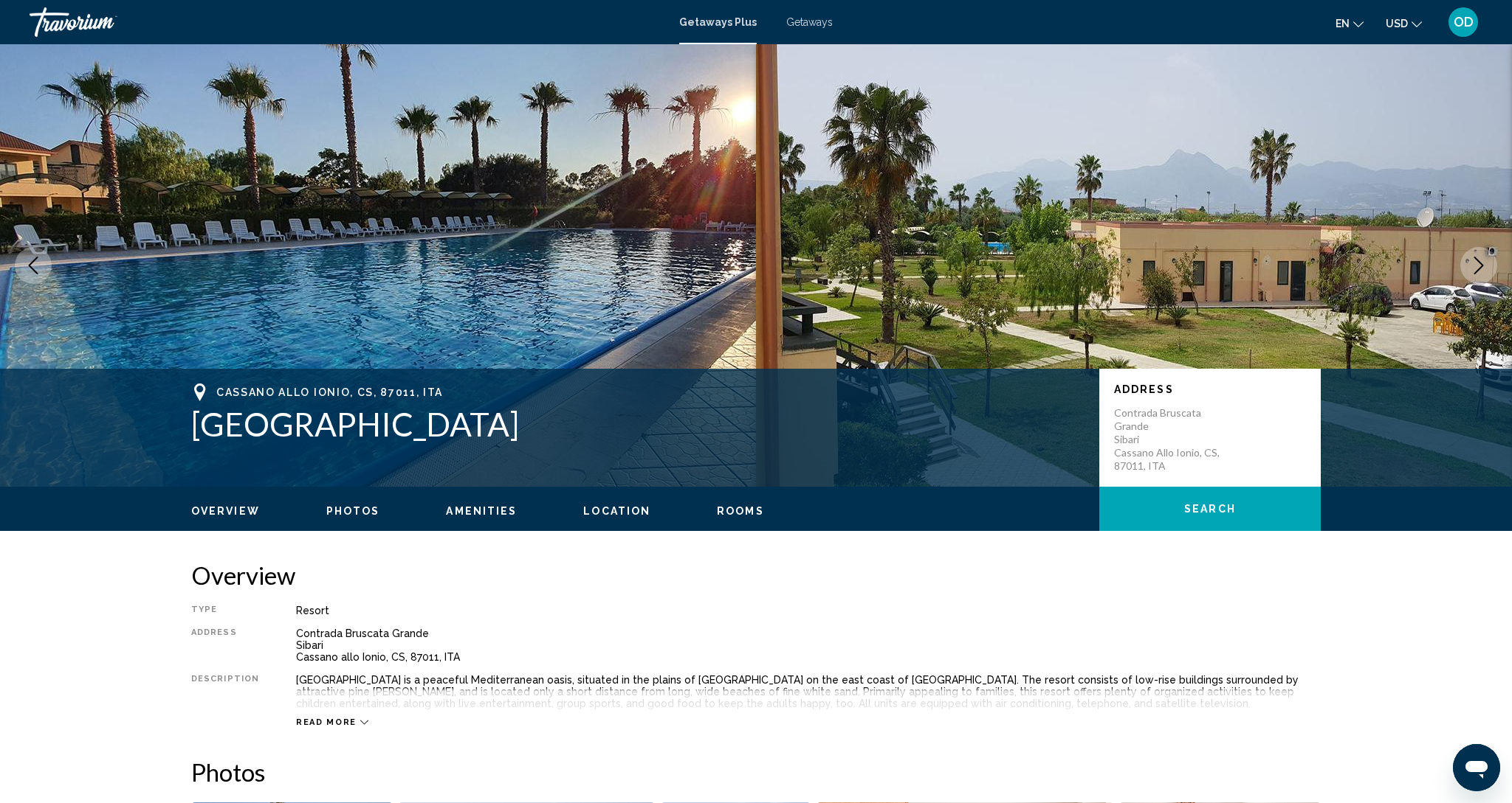
click at [1472, 263] on icon "Next image" at bounding box center [1478, 265] width 18 height 18
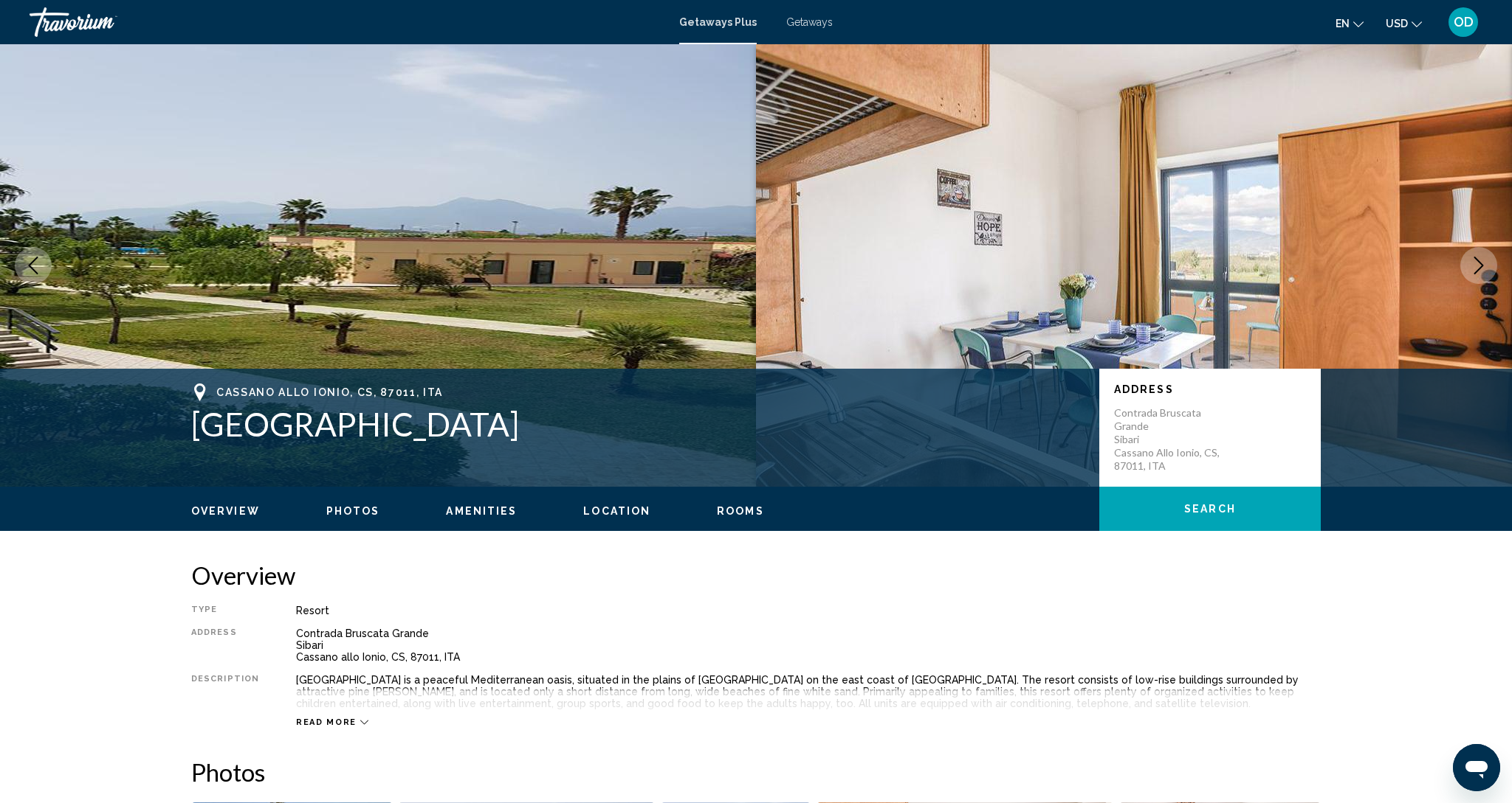
click at [1472, 263] on icon "Next image" at bounding box center [1478, 265] width 18 height 18
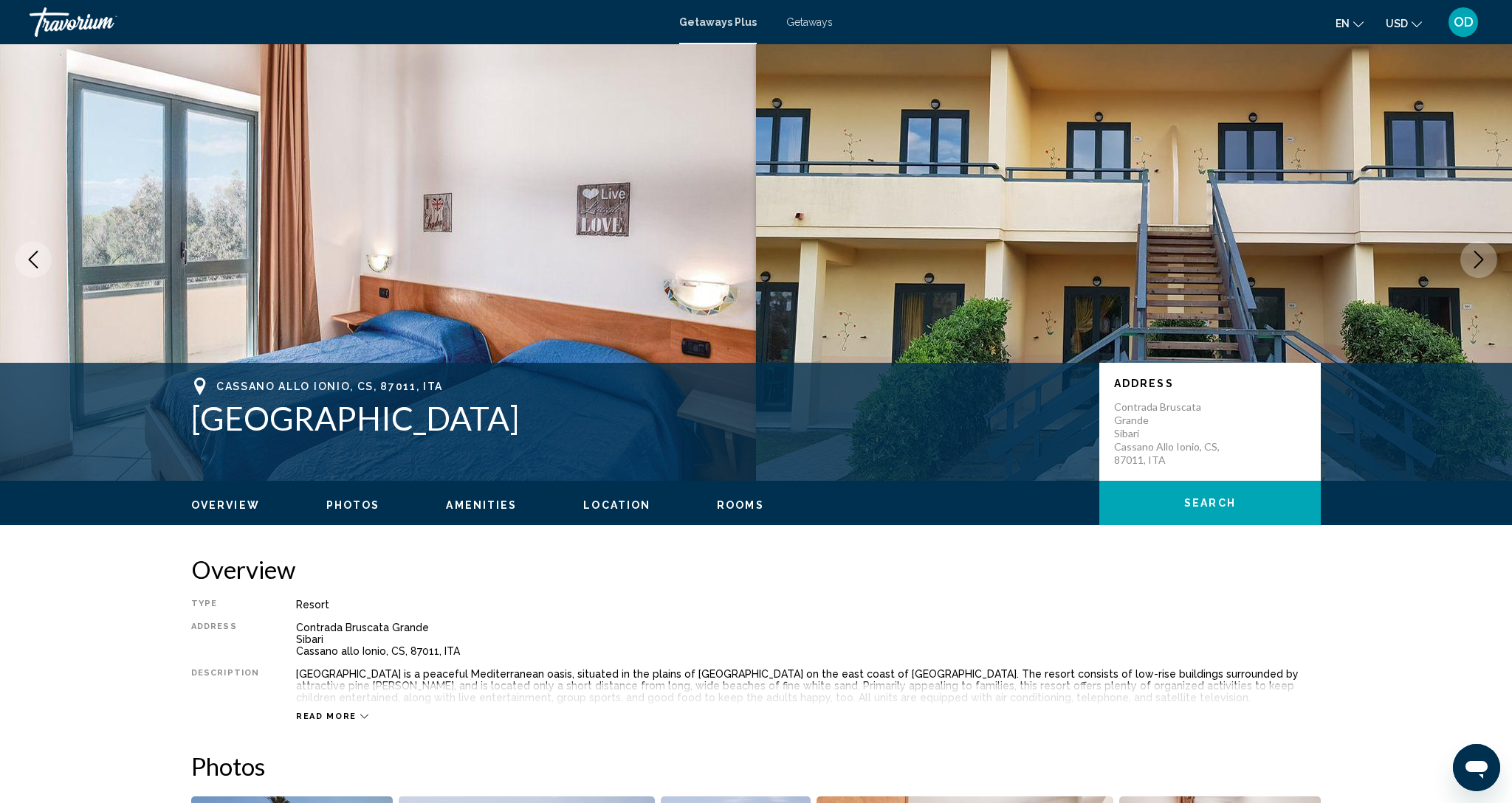
click at [1472, 263] on icon "Next image" at bounding box center [1478, 259] width 18 height 18
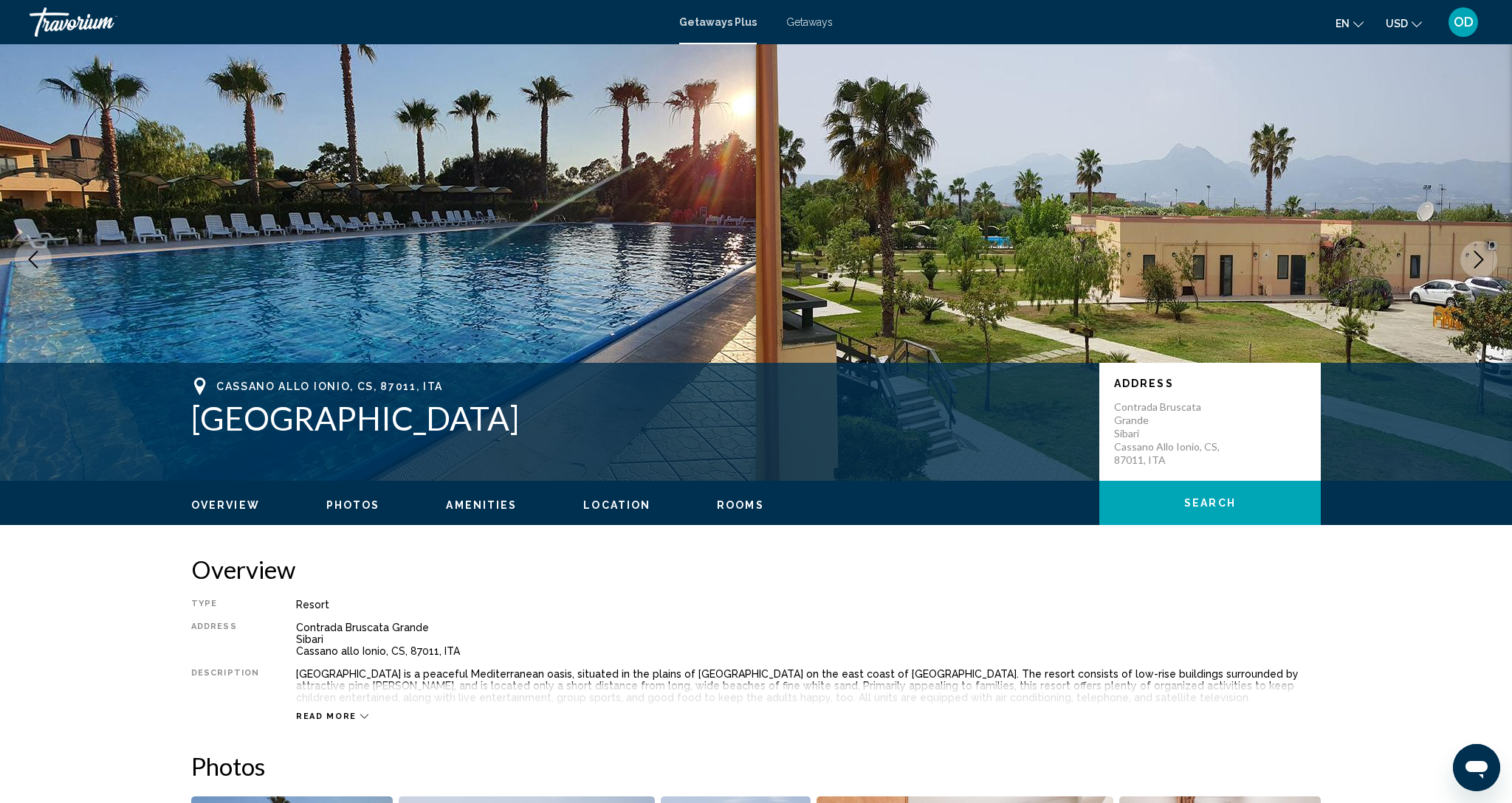
click at [1472, 263] on icon "Next image" at bounding box center [1478, 259] width 18 height 18
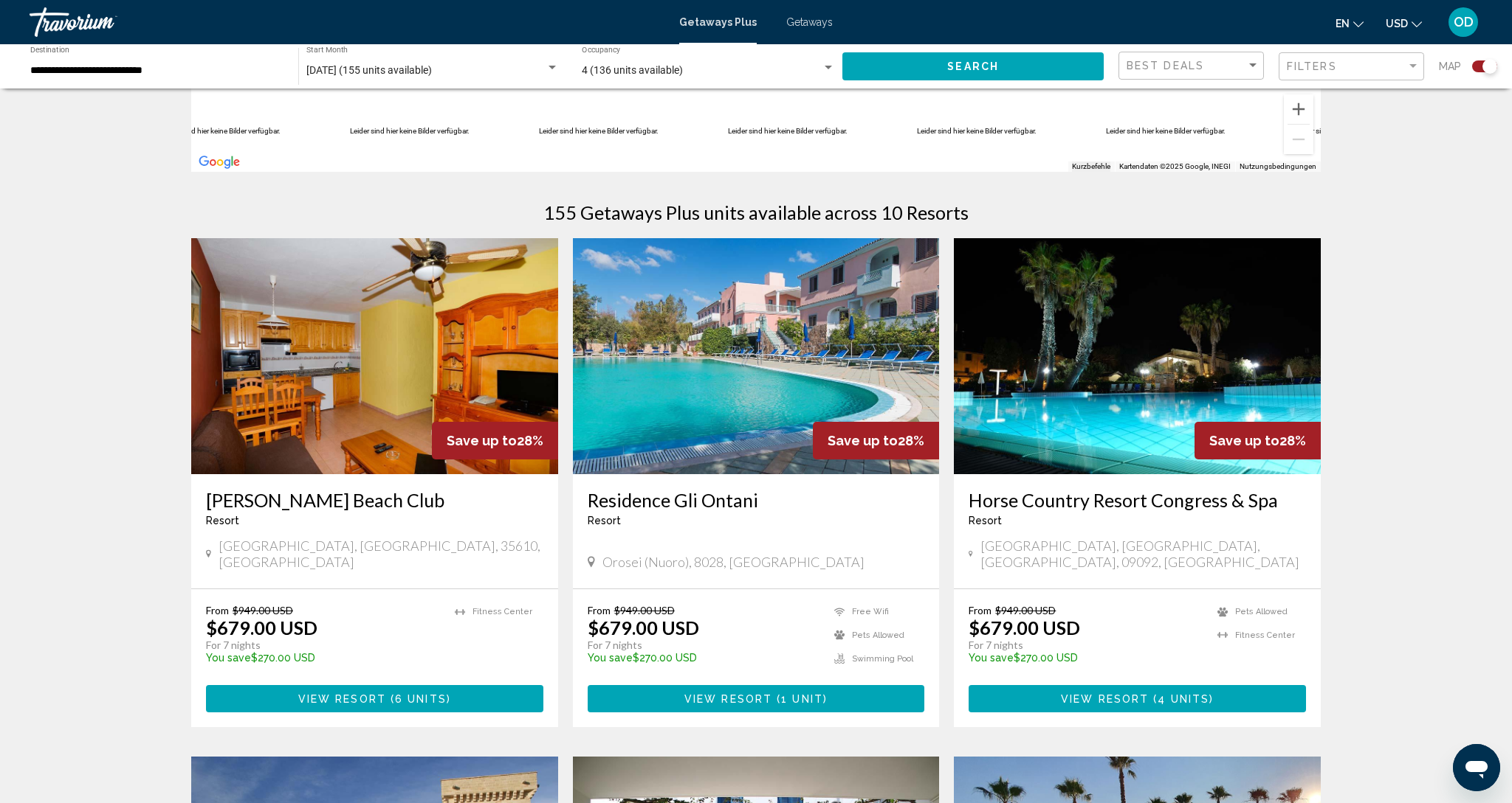
scroll to position [377, 0]
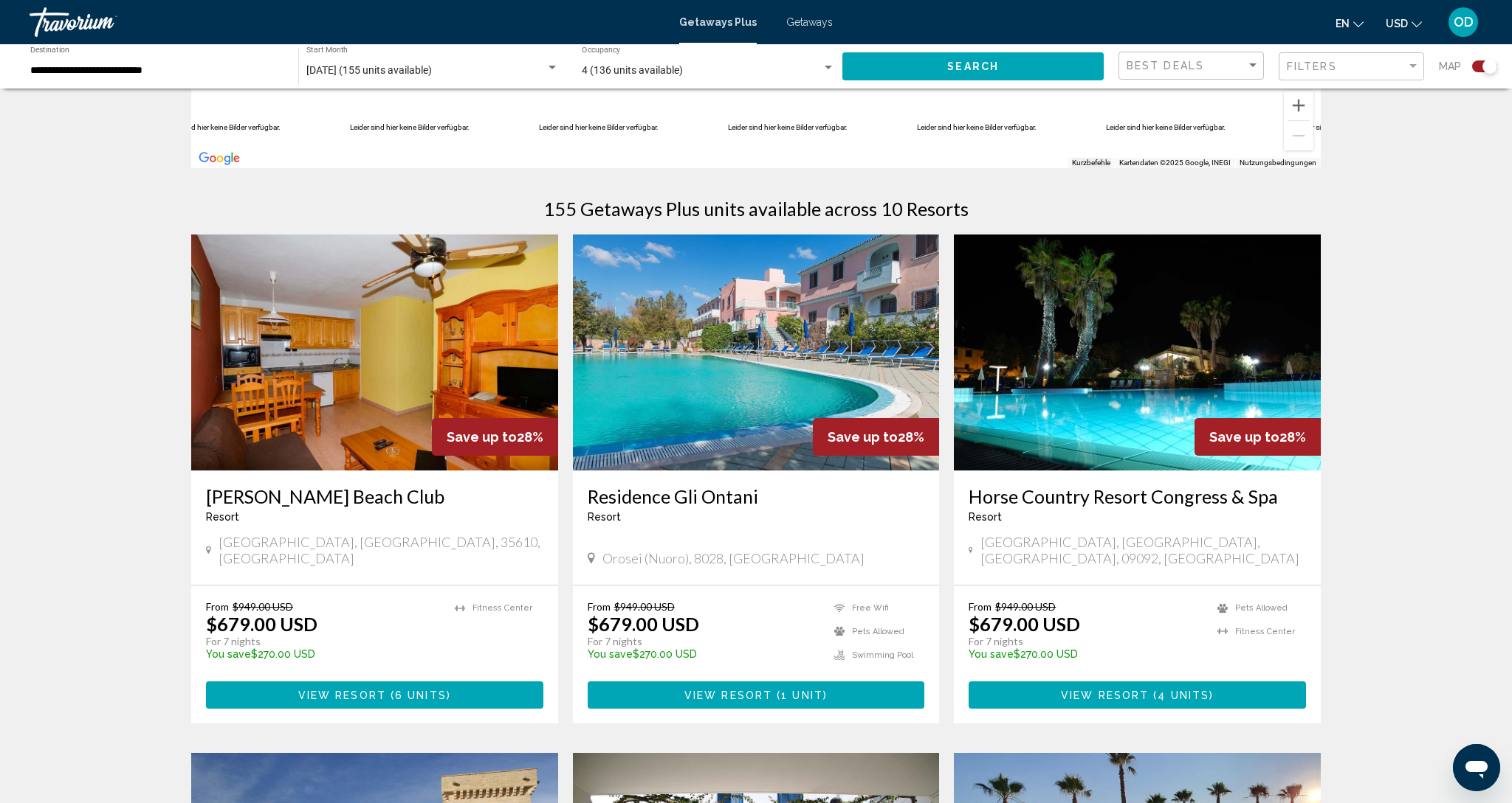
click at [623, 323] on img "Main content" at bounding box center [756, 352] width 367 height 236
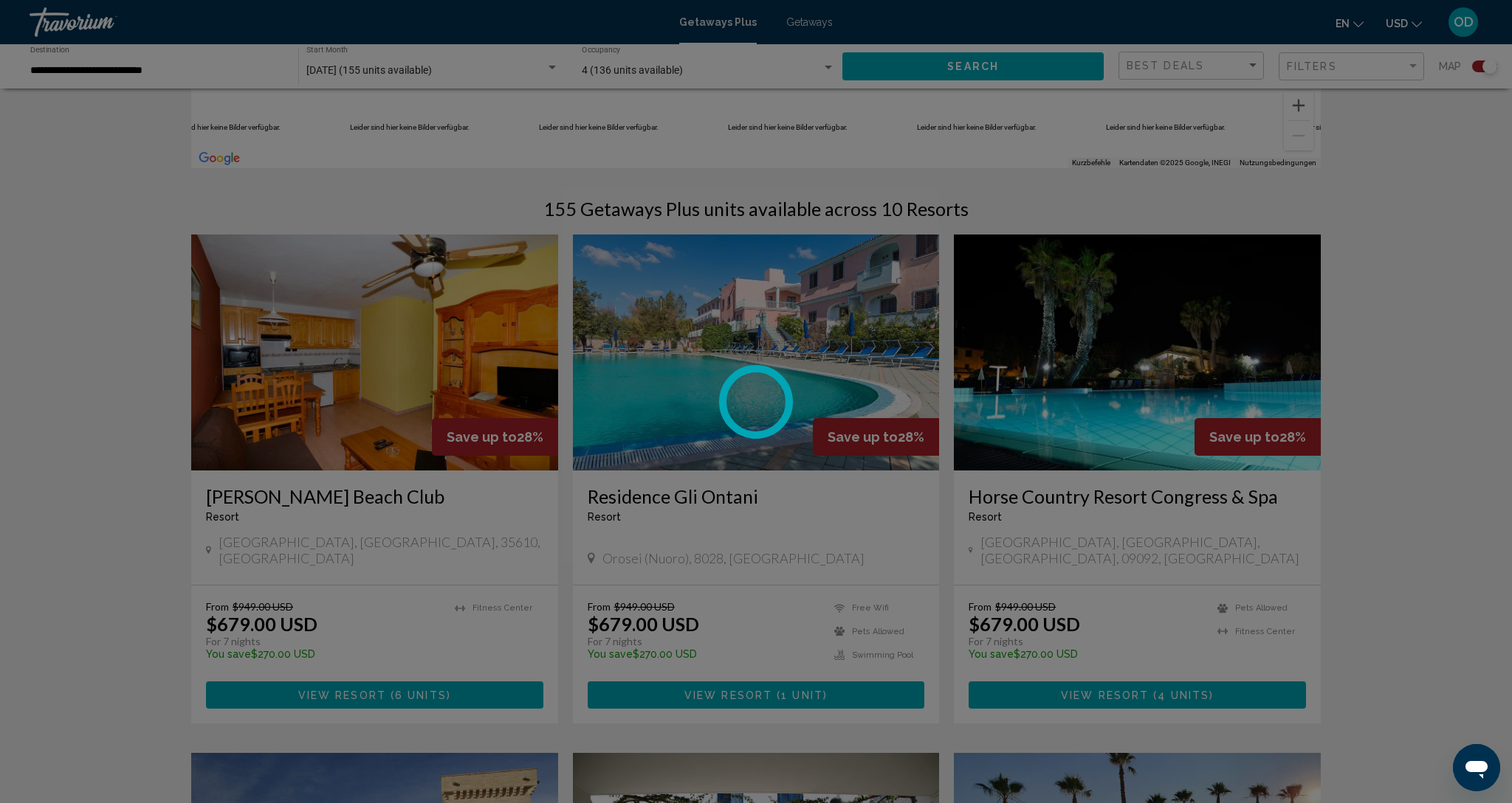
scroll to position [378, 0]
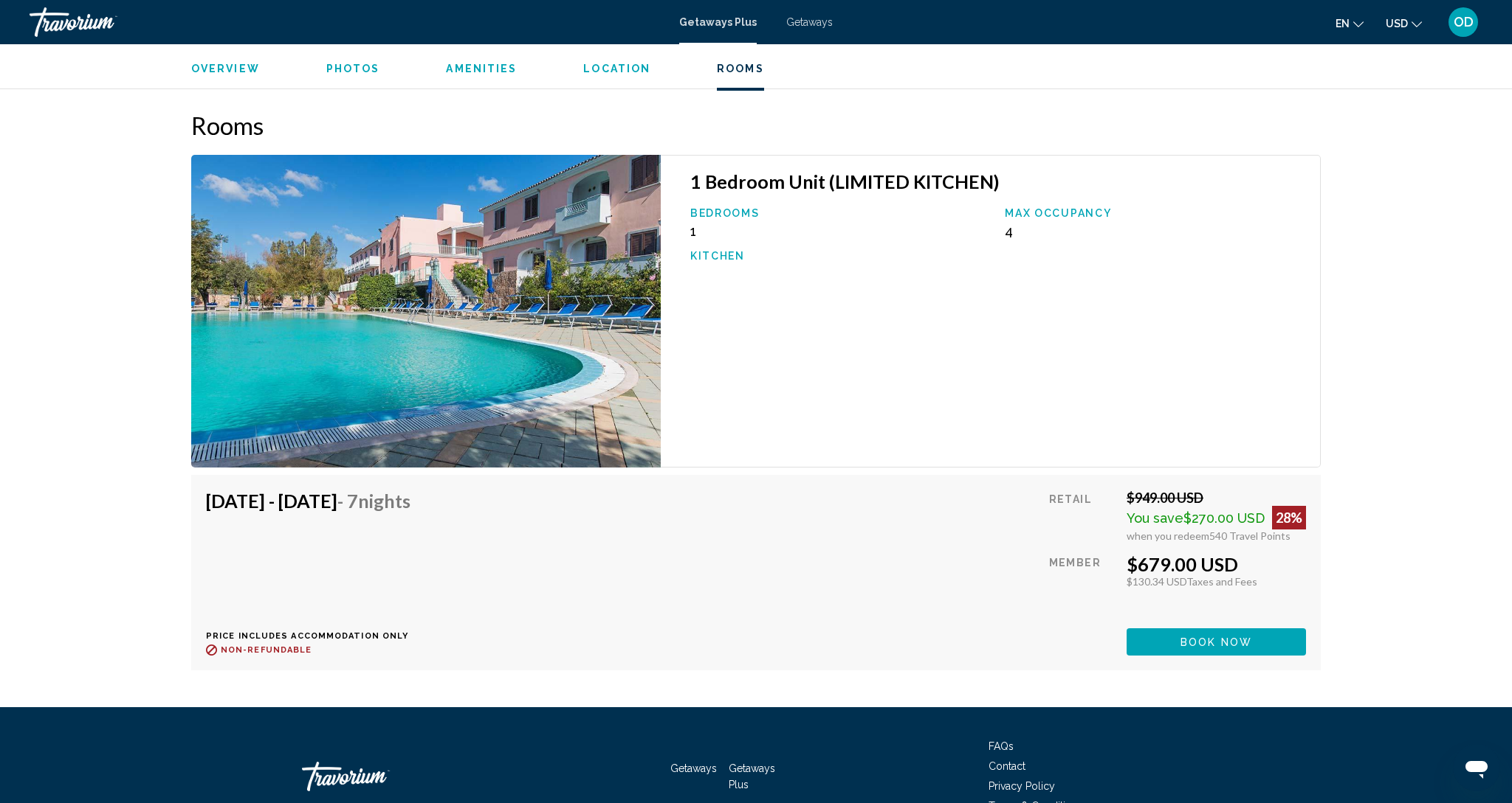
scroll to position [2263, 1]
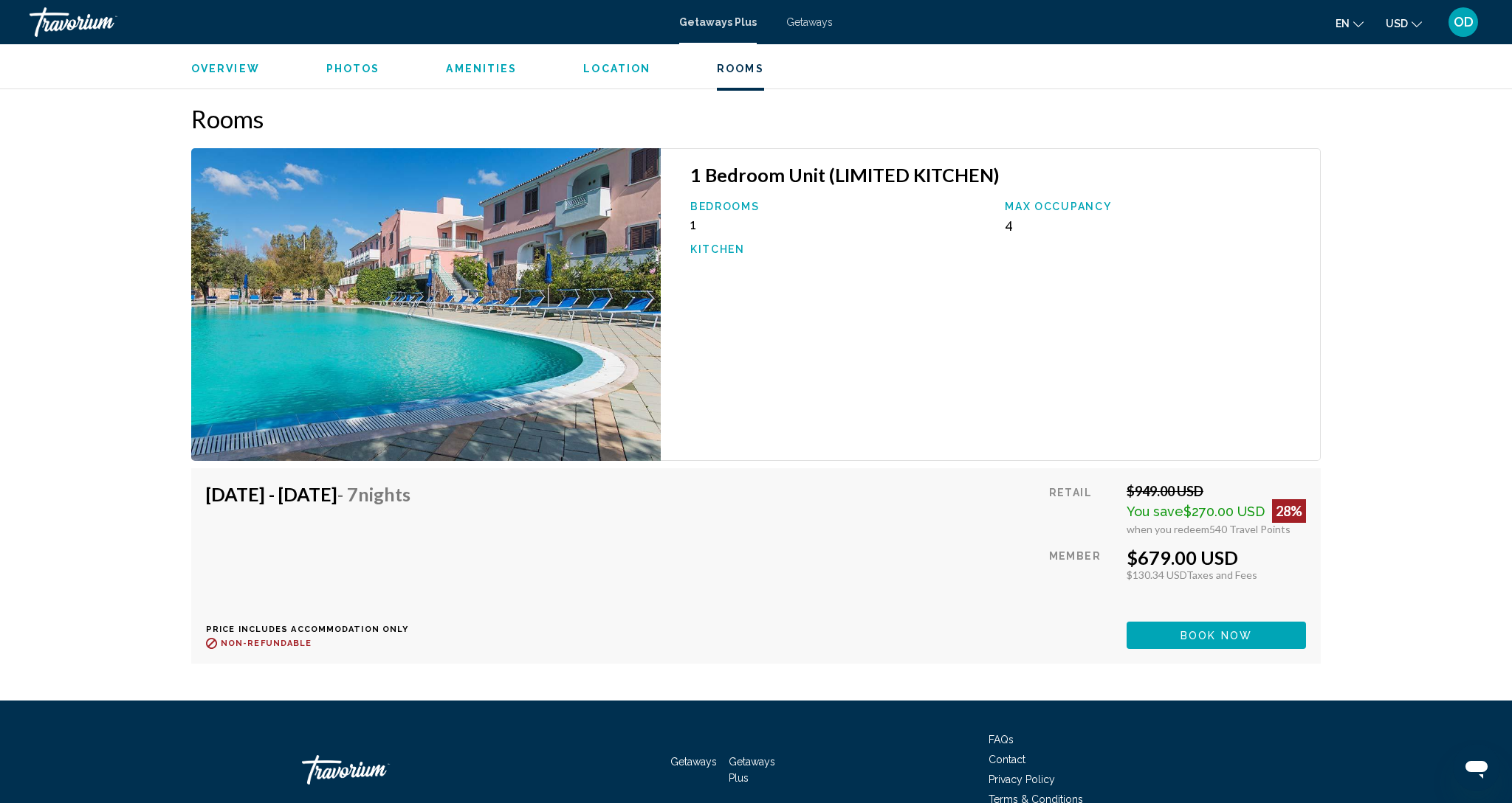
click at [391, 316] on img "Main content" at bounding box center [426, 305] width 470 height 313
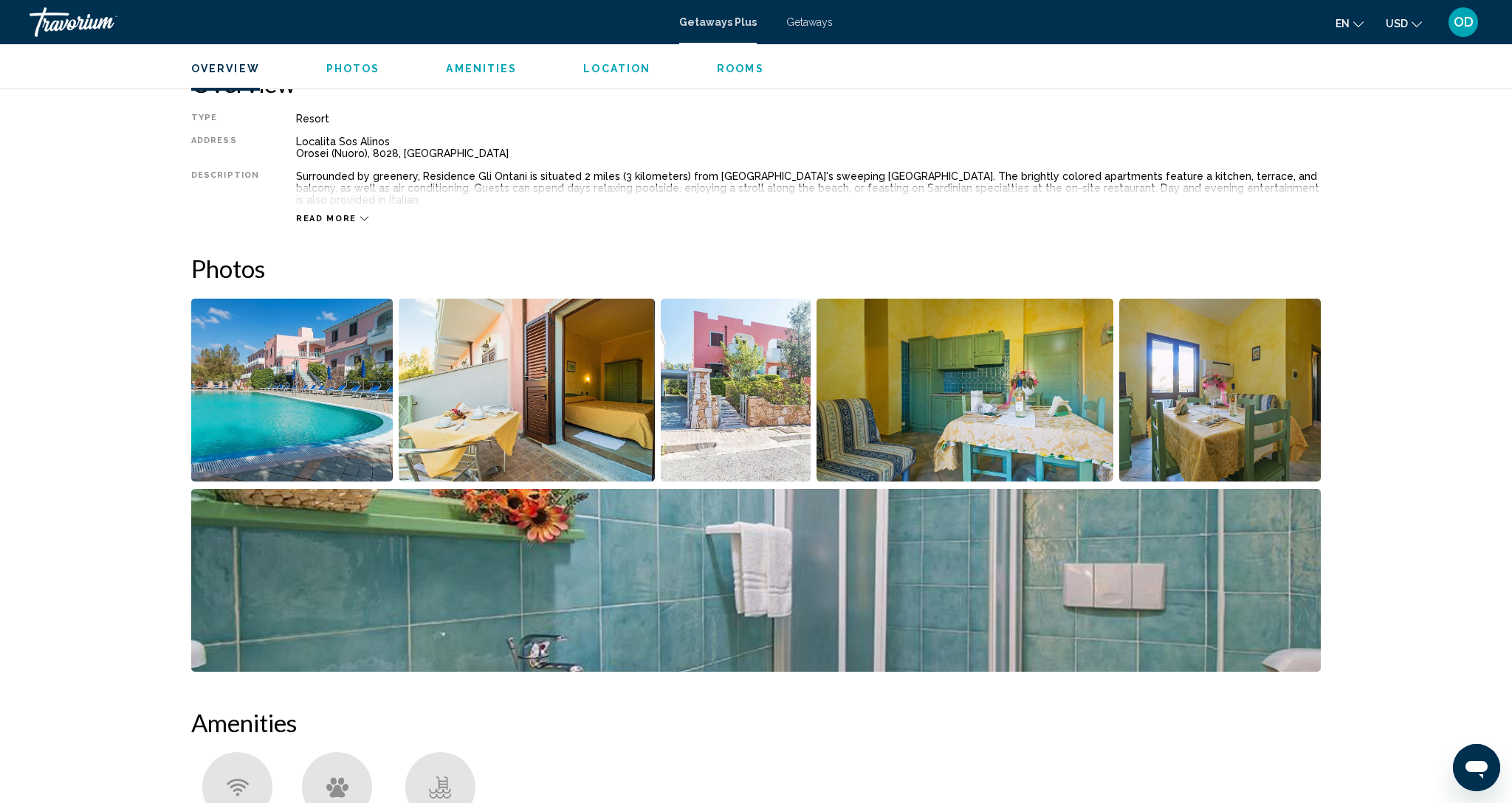
scroll to position [491, 0]
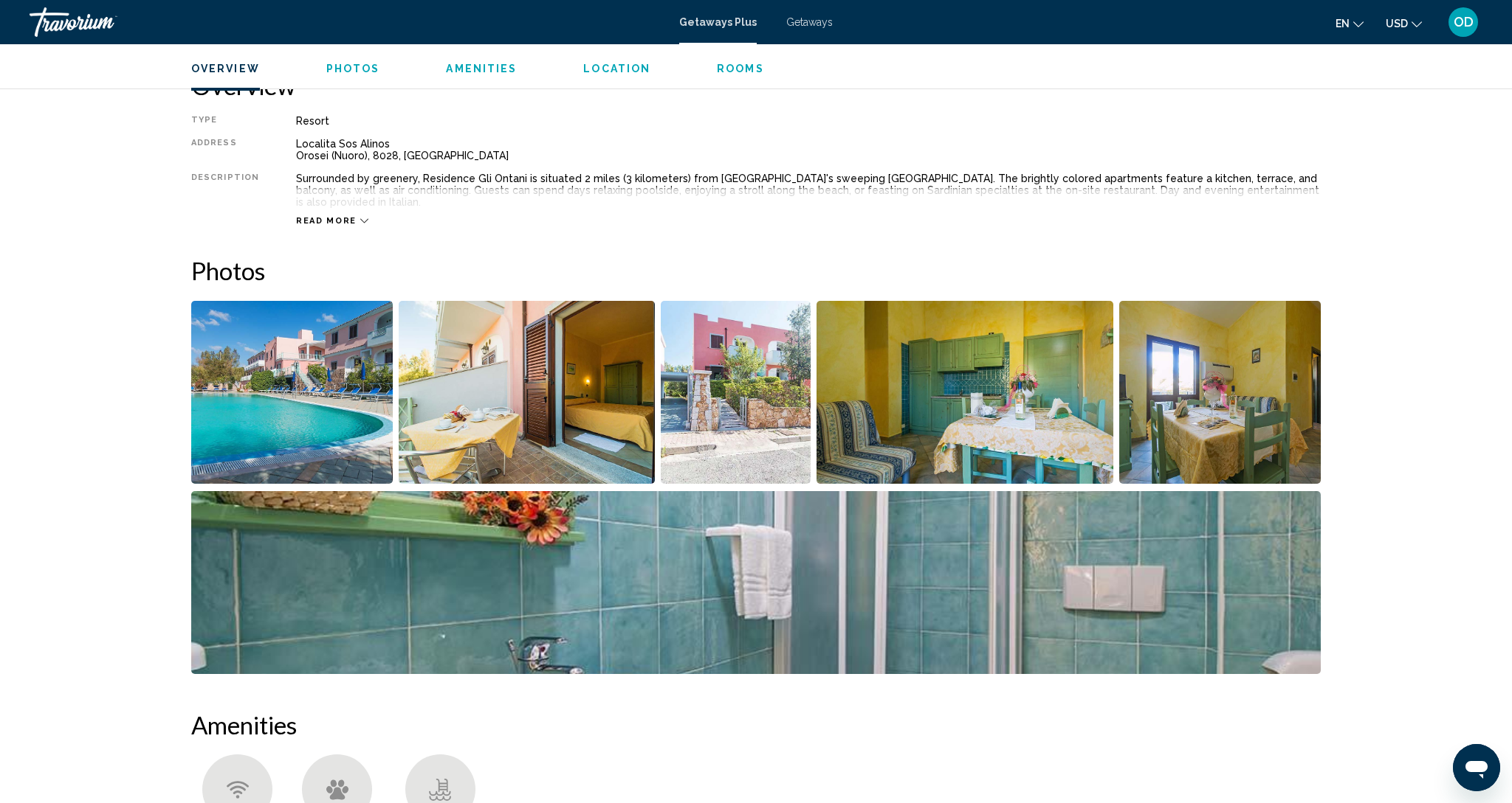
click at [947, 385] on img "Open full-screen image slider" at bounding box center [965, 392] width 298 height 183
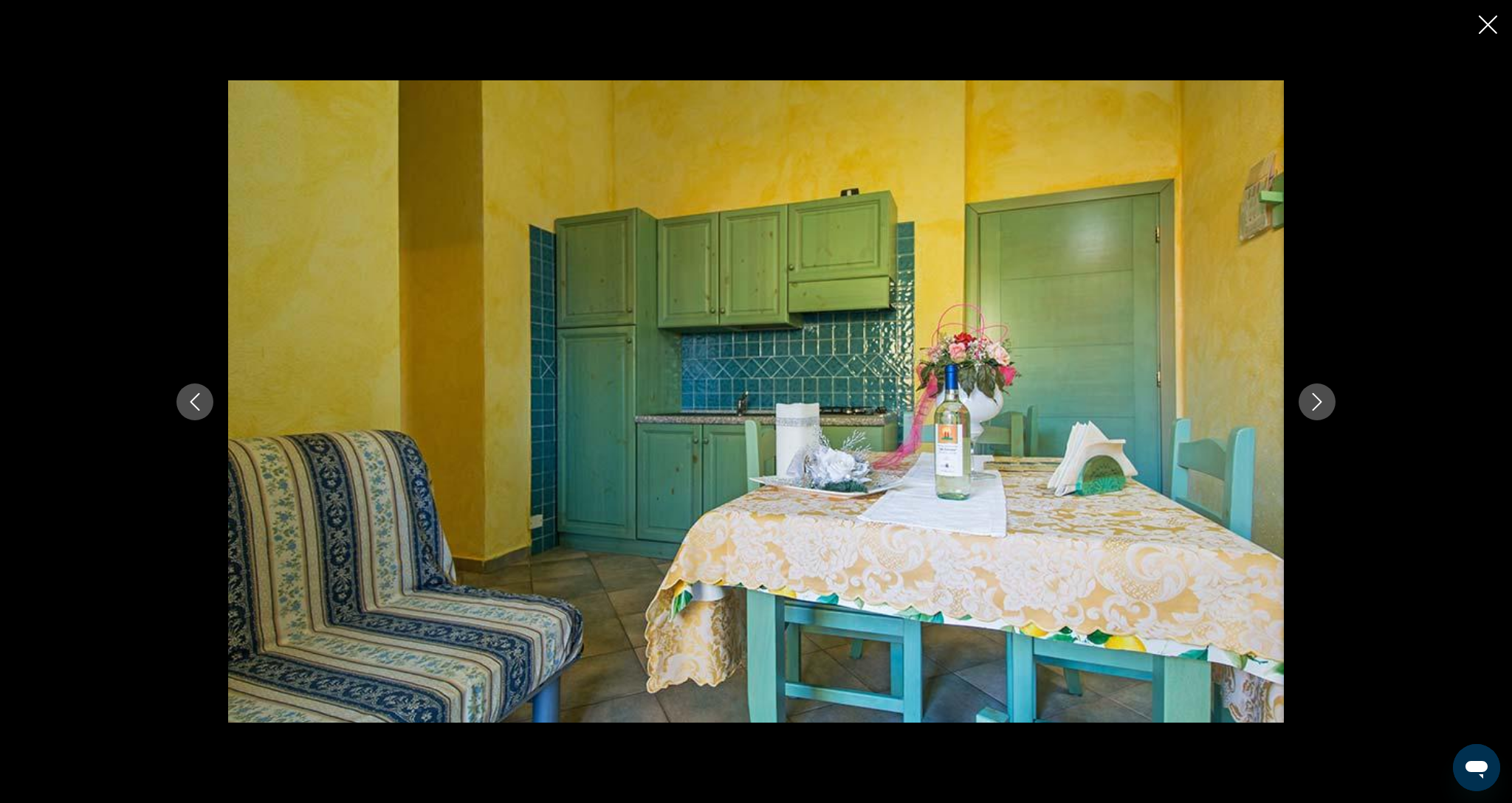
click at [1305, 410] on button "Next image" at bounding box center [1317, 402] width 37 height 37
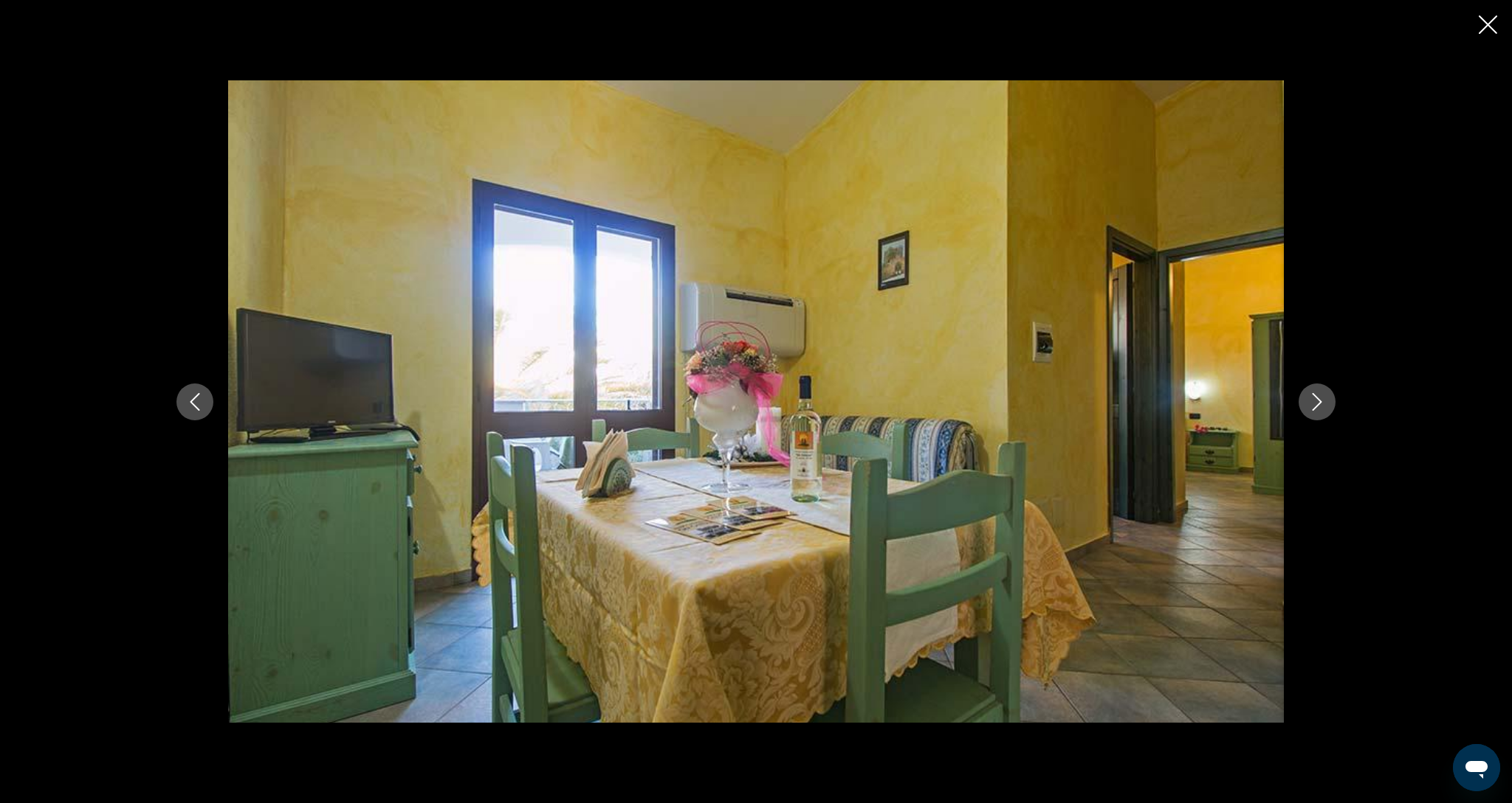
click at [1305, 410] on button "Next image" at bounding box center [1317, 402] width 37 height 37
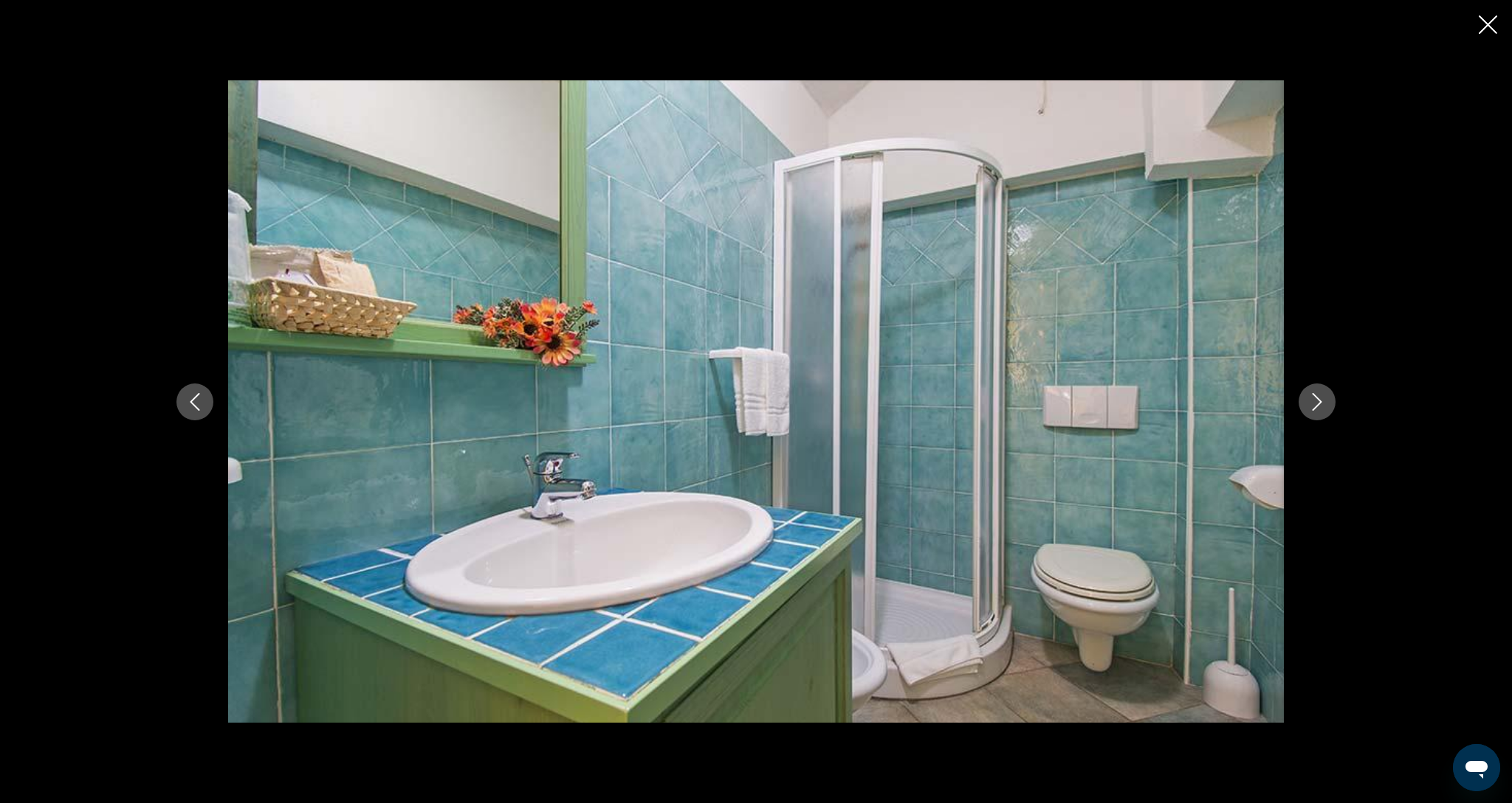
click at [1305, 410] on button "Next image" at bounding box center [1317, 402] width 37 height 37
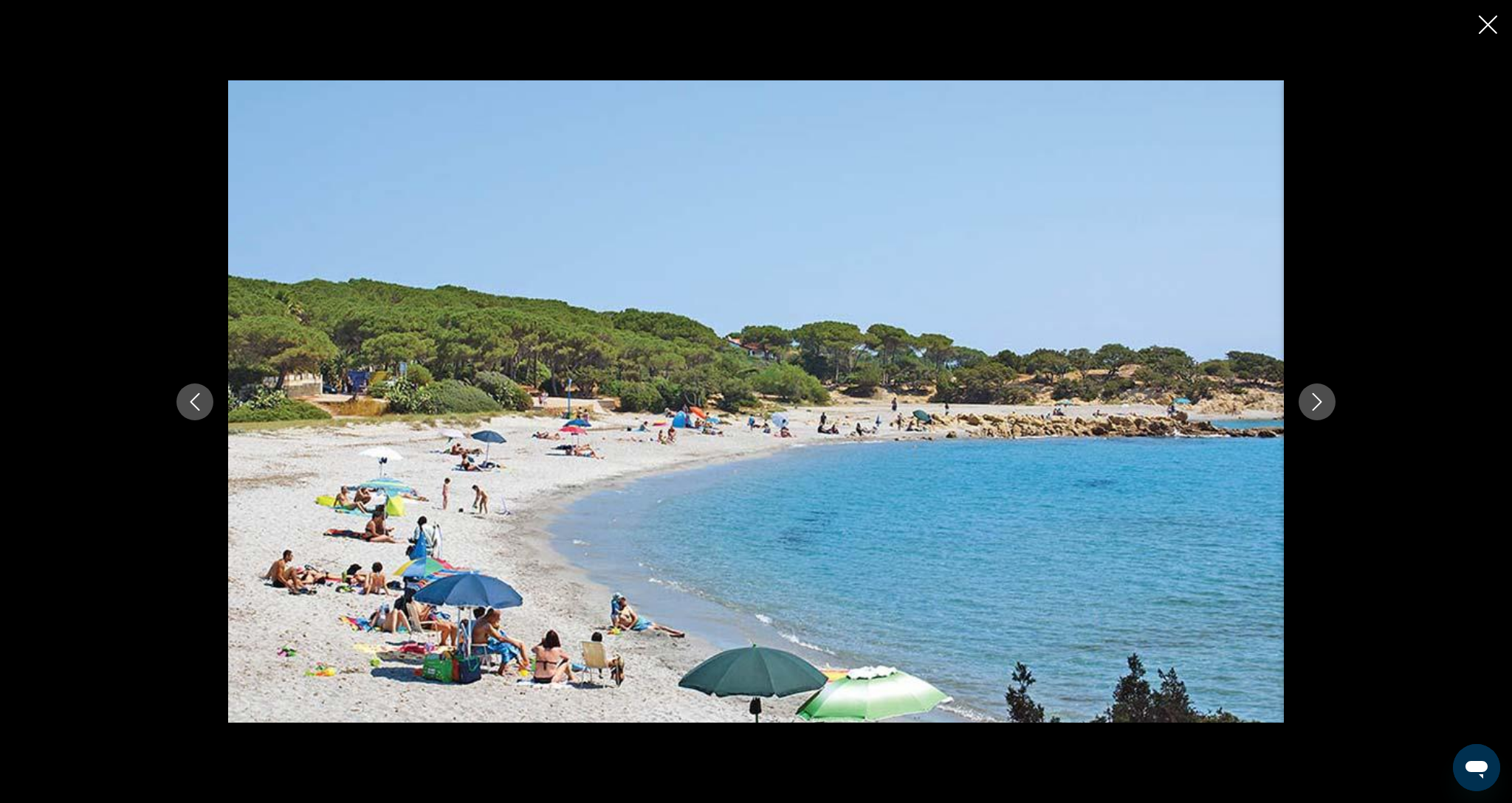
click at [1305, 410] on button "Next image" at bounding box center [1317, 402] width 37 height 37
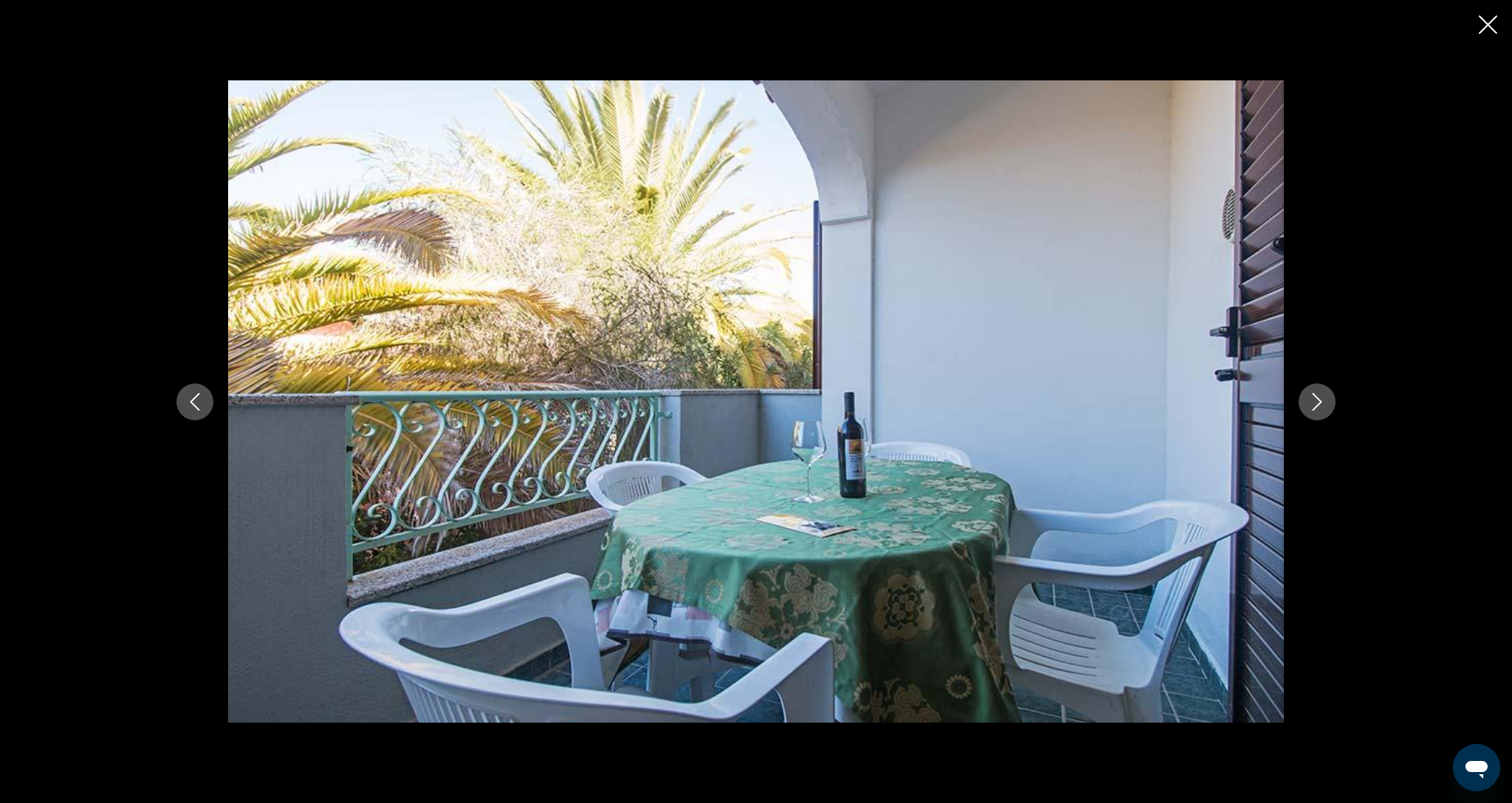
click at [1305, 410] on button "Next image" at bounding box center [1317, 402] width 37 height 37
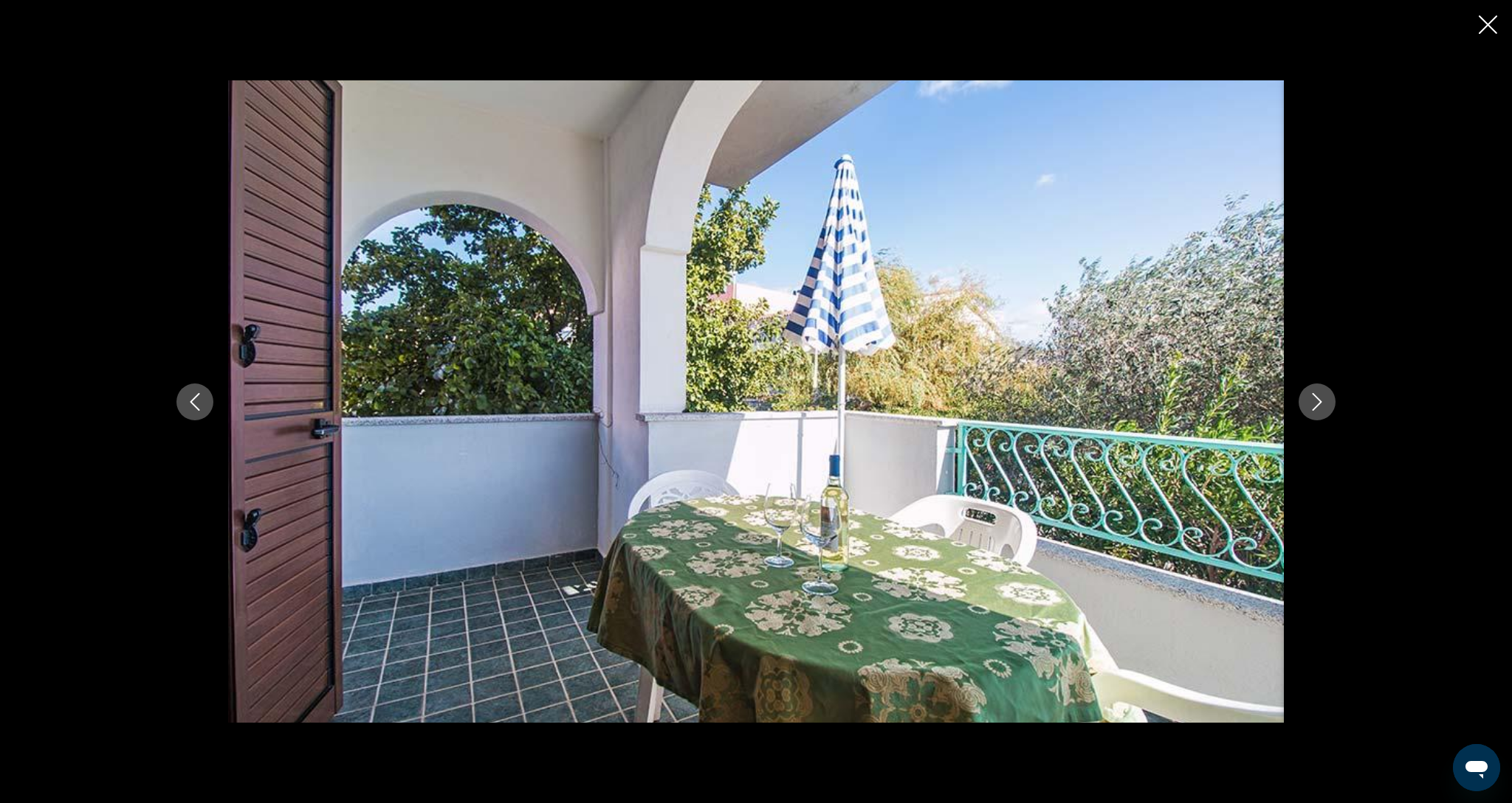
scroll to position [488, 0]
click at [1305, 410] on button "Next image" at bounding box center [1317, 402] width 37 height 37
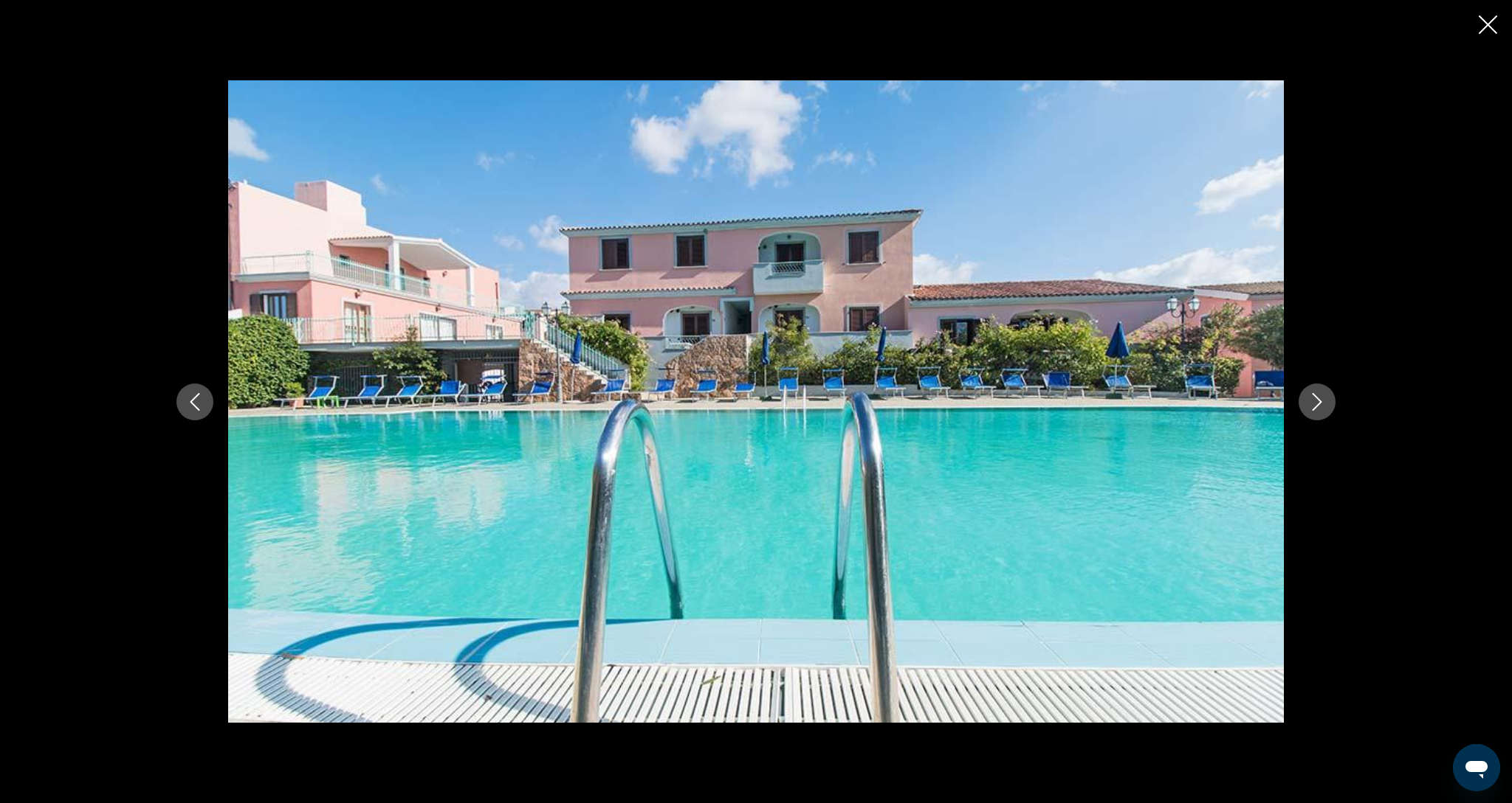
scroll to position [529, 0]
click at [1305, 410] on button "Next image" at bounding box center [1317, 402] width 37 height 37
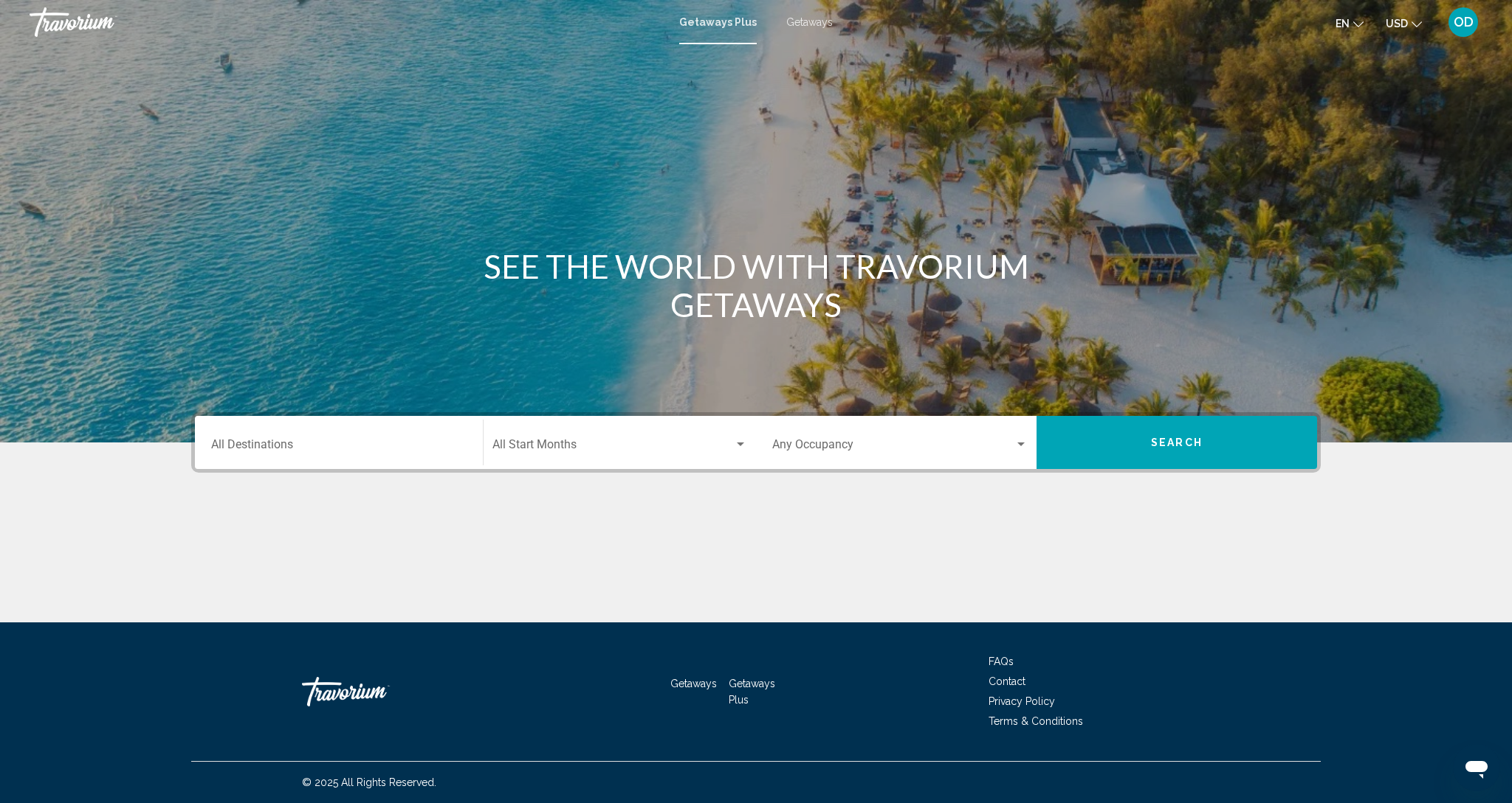
click at [262, 435] on div "Destination All Destinations" at bounding box center [338, 443] width 256 height 46
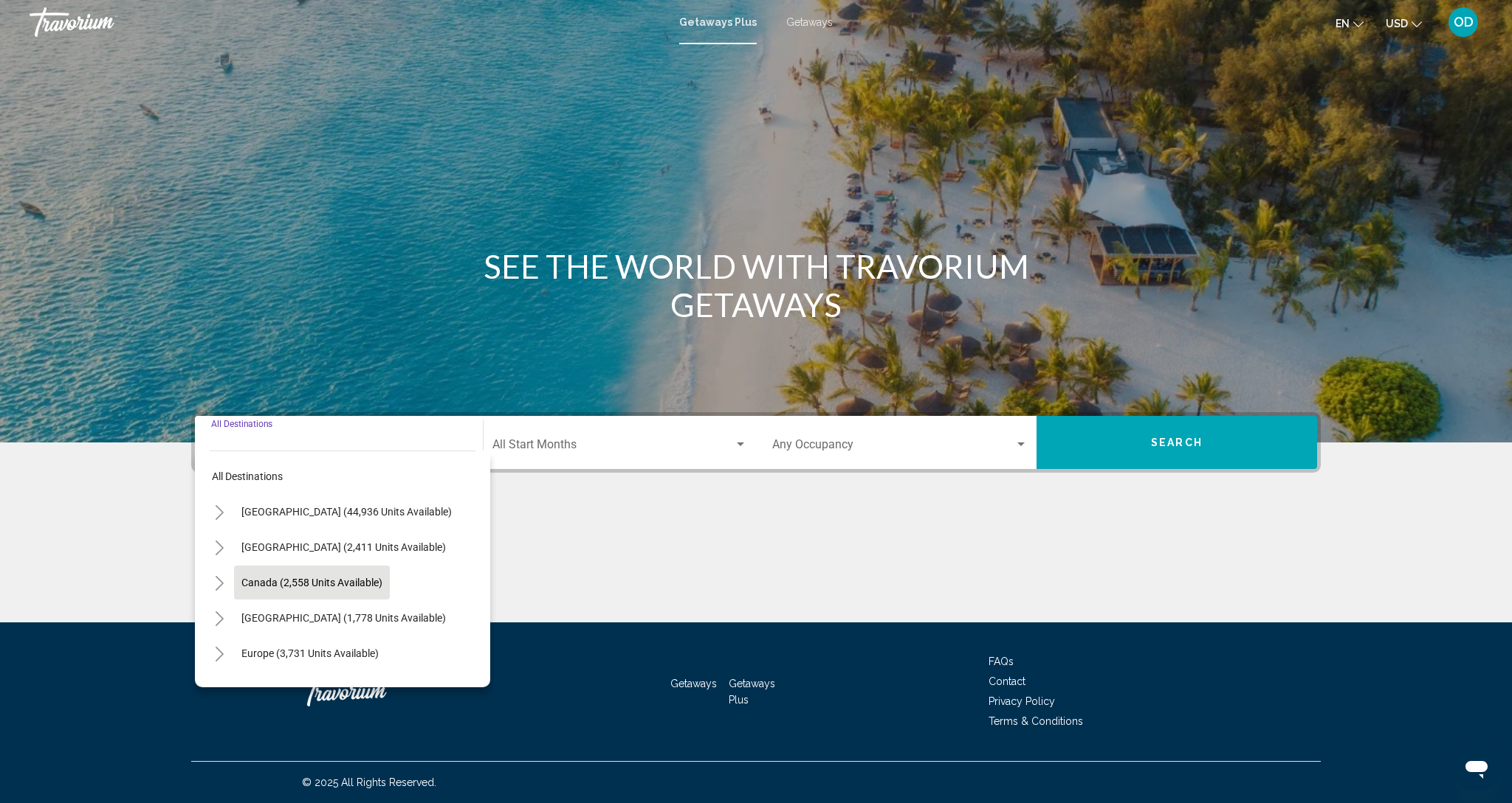
scroll to position [0, 4]
click at [263, 579] on span "Canada (2,558 units available)" at bounding box center [313, 583] width 141 height 12
type input "**********"
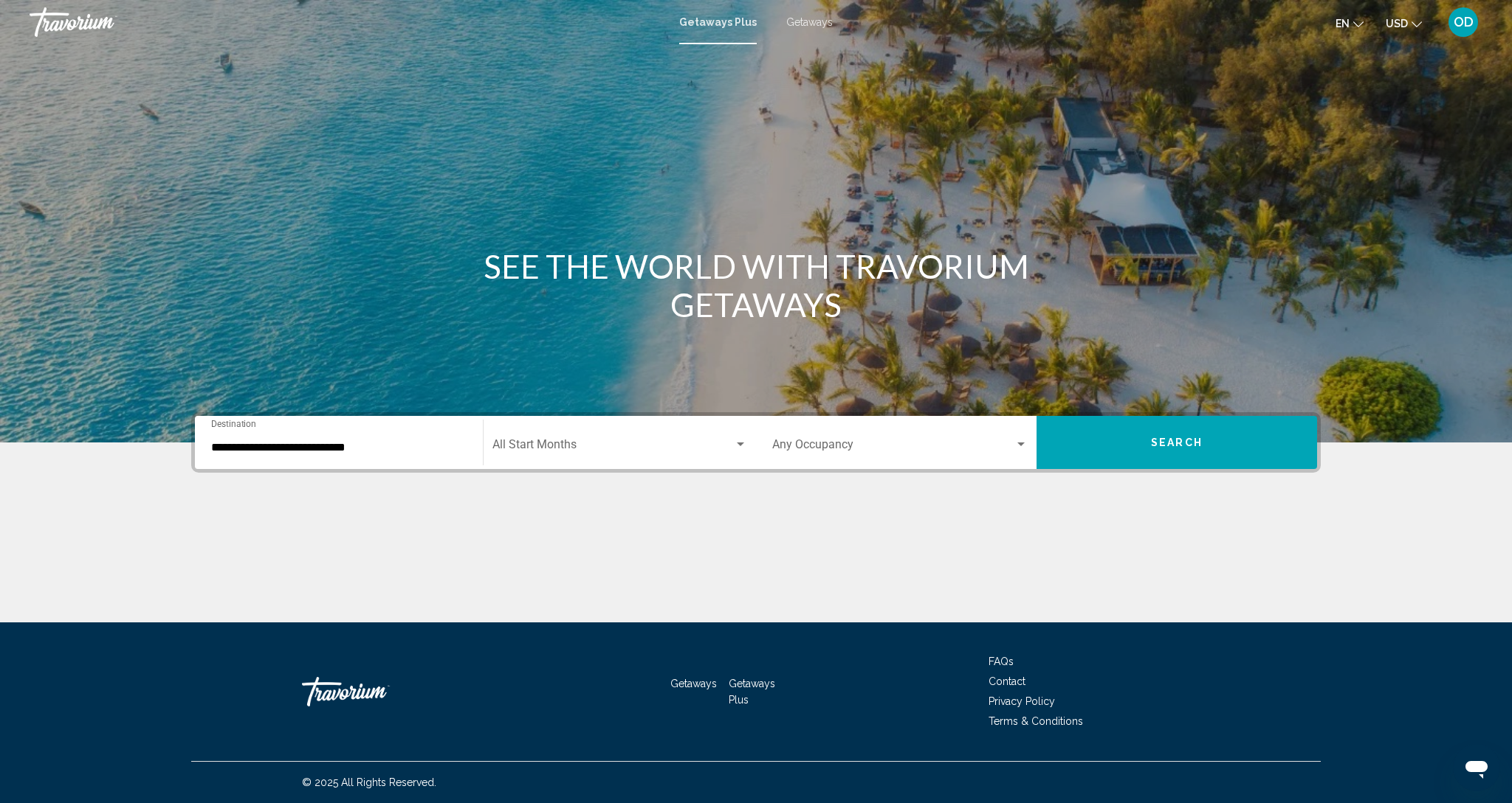
click at [621, 456] on div "Start Month All Start Months" at bounding box center [619, 443] width 255 height 46
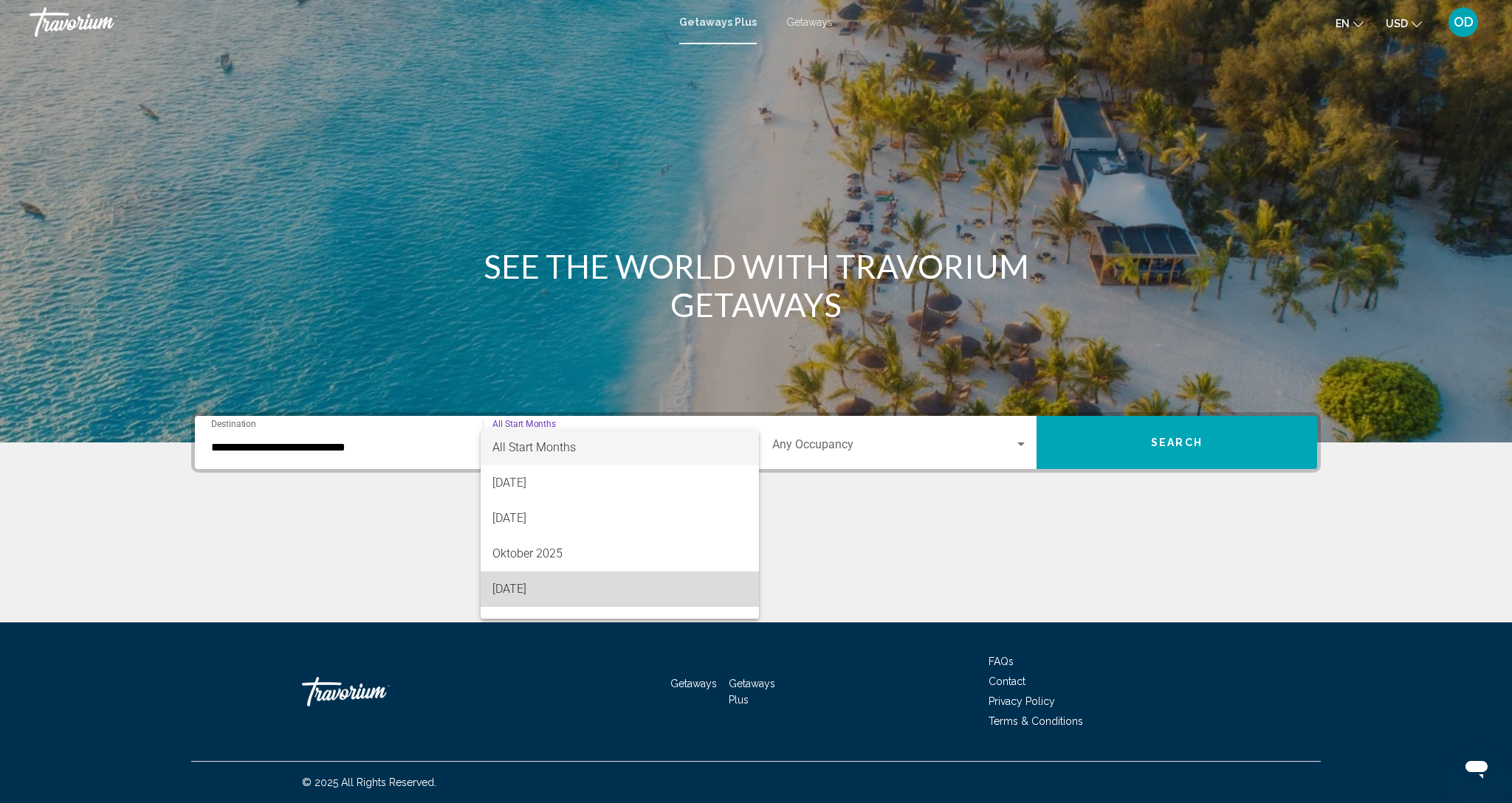
click at [524, 590] on span "November 2025" at bounding box center [619, 589] width 255 height 35
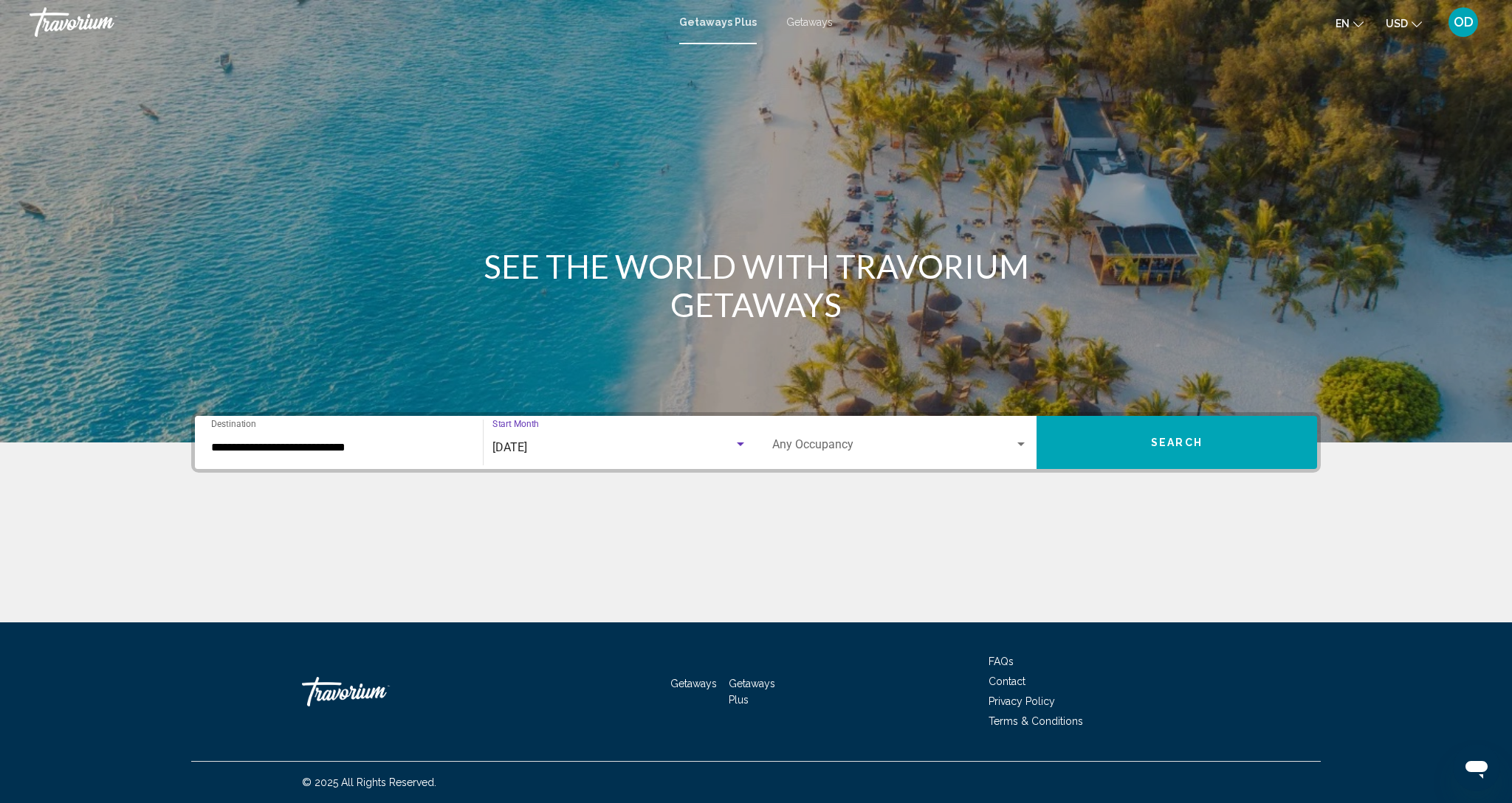
click at [836, 447] on span "Search widget" at bounding box center [893, 448] width 242 height 13
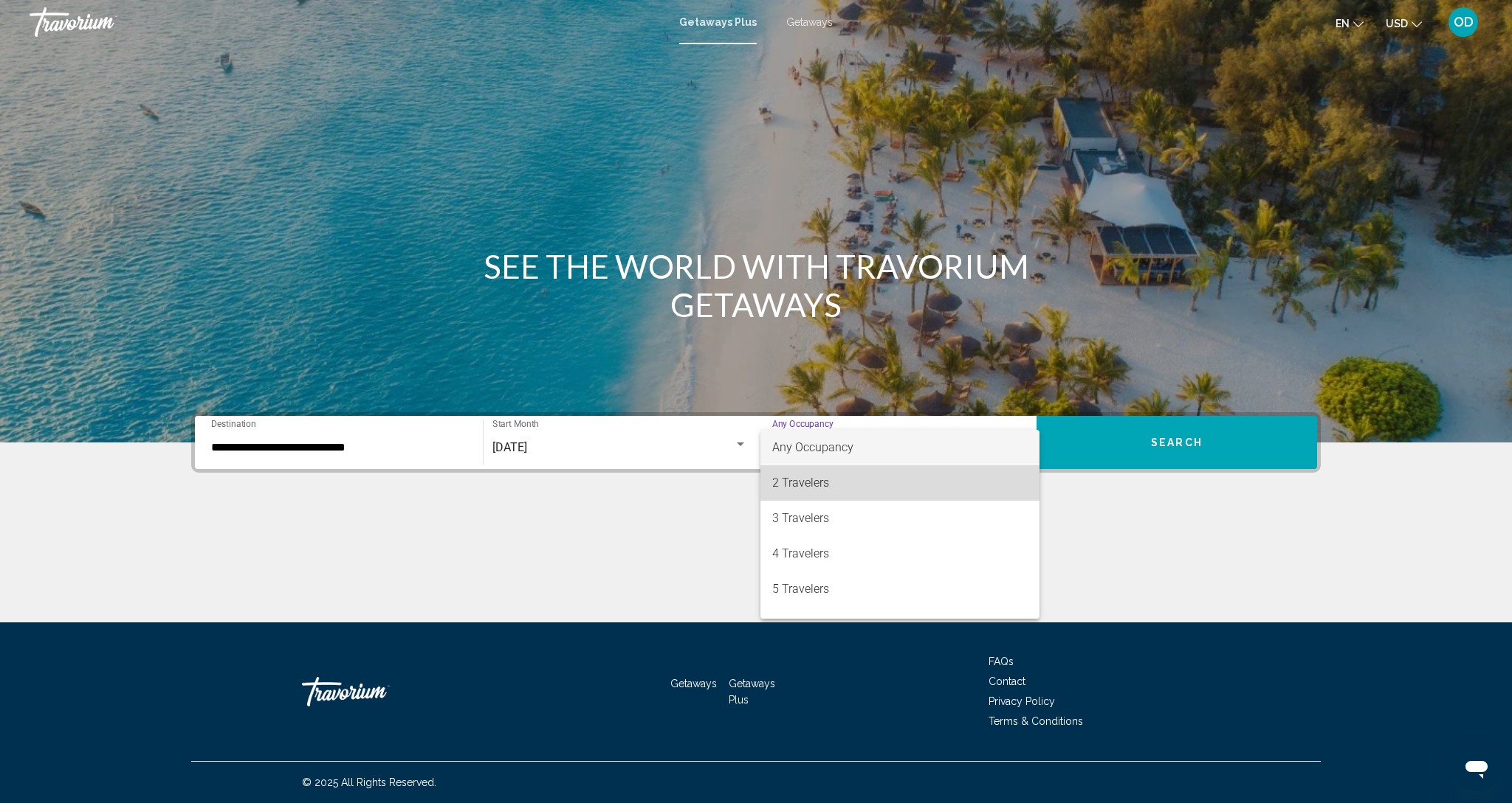
click at [800, 494] on span "2 Travelers" at bounding box center [899, 483] width 256 height 35
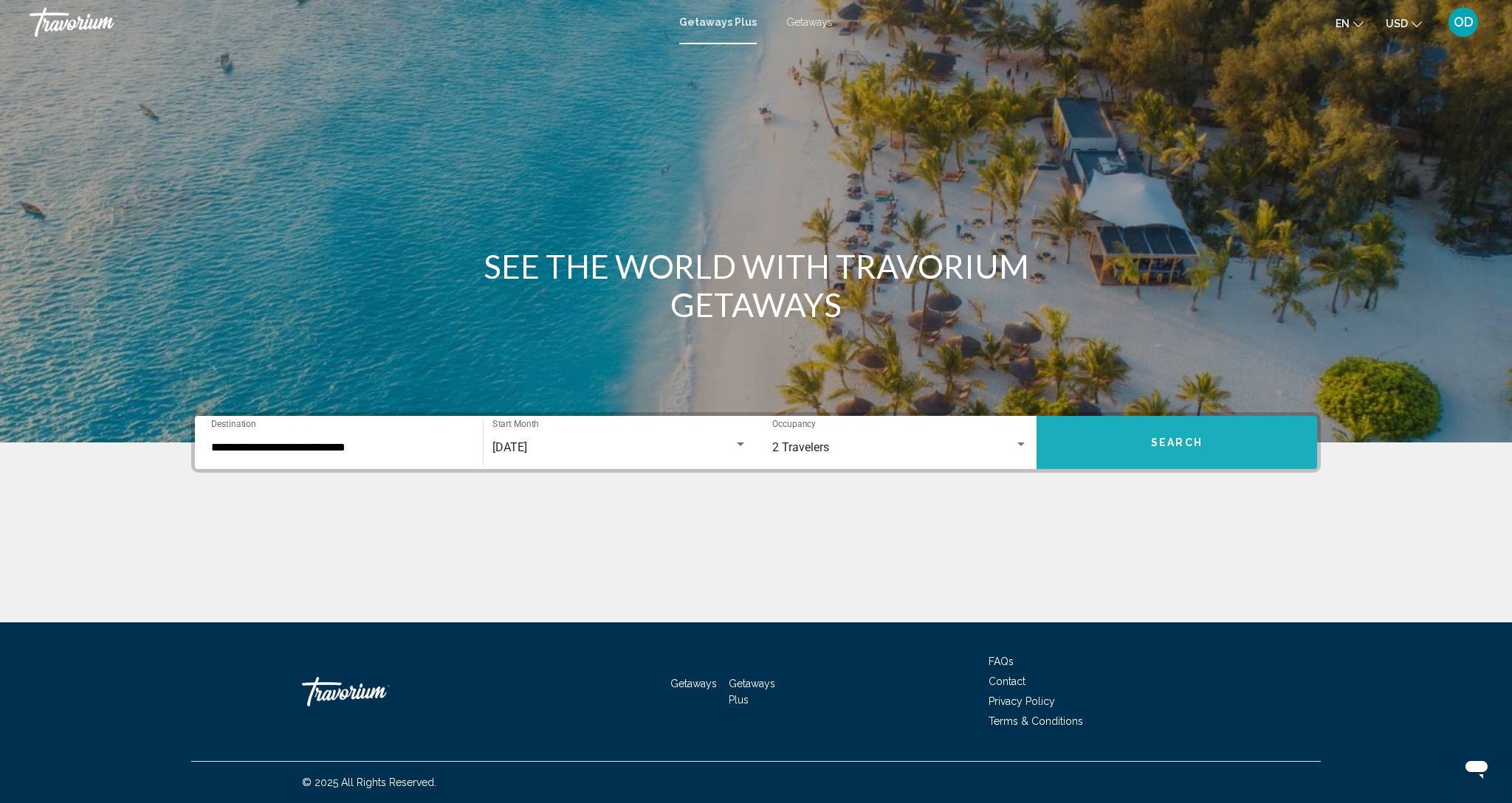
click at [1162, 449] on span "Search" at bounding box center [1177, 443] width 52 height 12
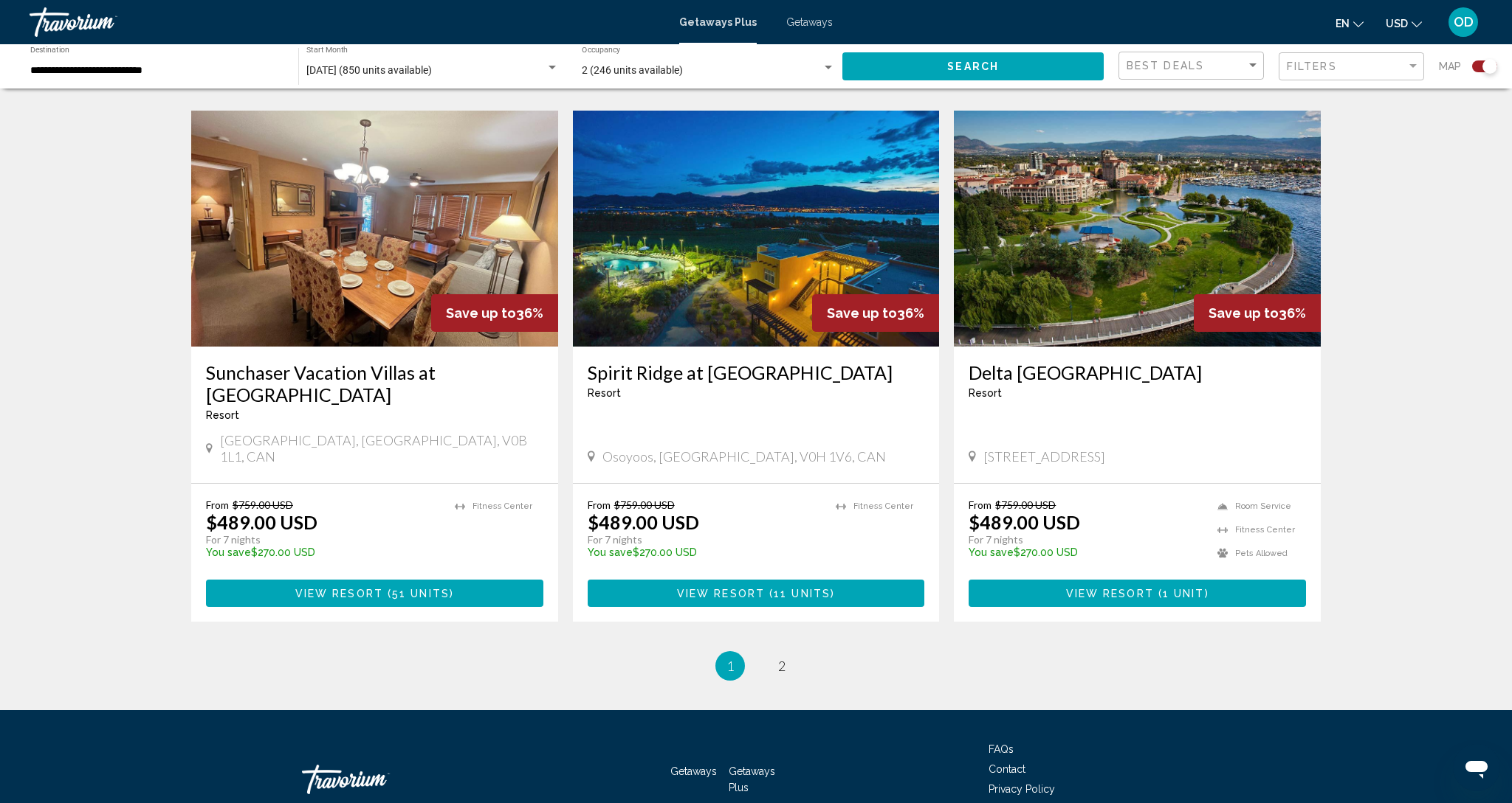
scroll to position [2091, 0]
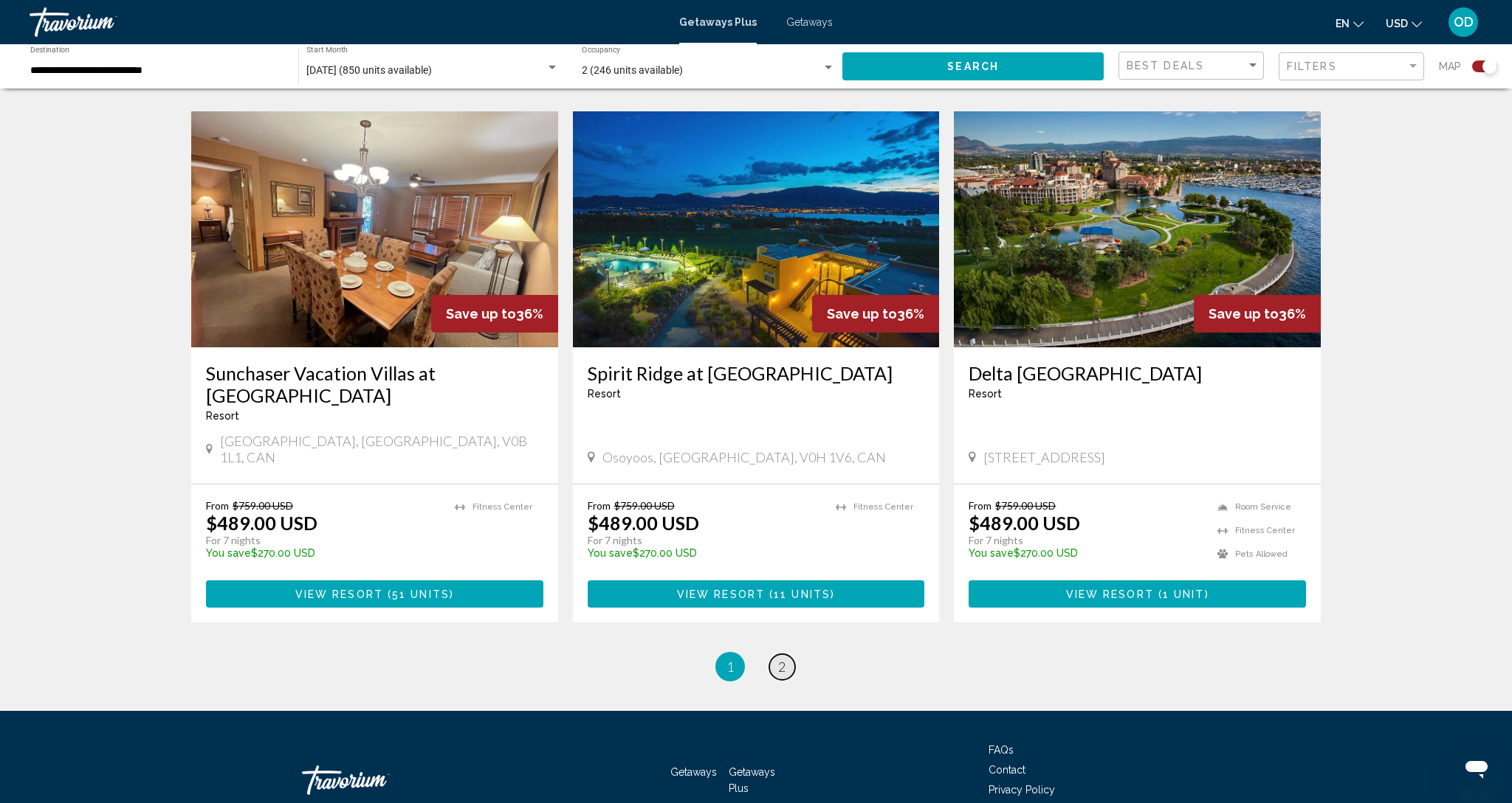
click at [772, 654] on link "page 2" at bounding box center [782, 667] width 26 height 26
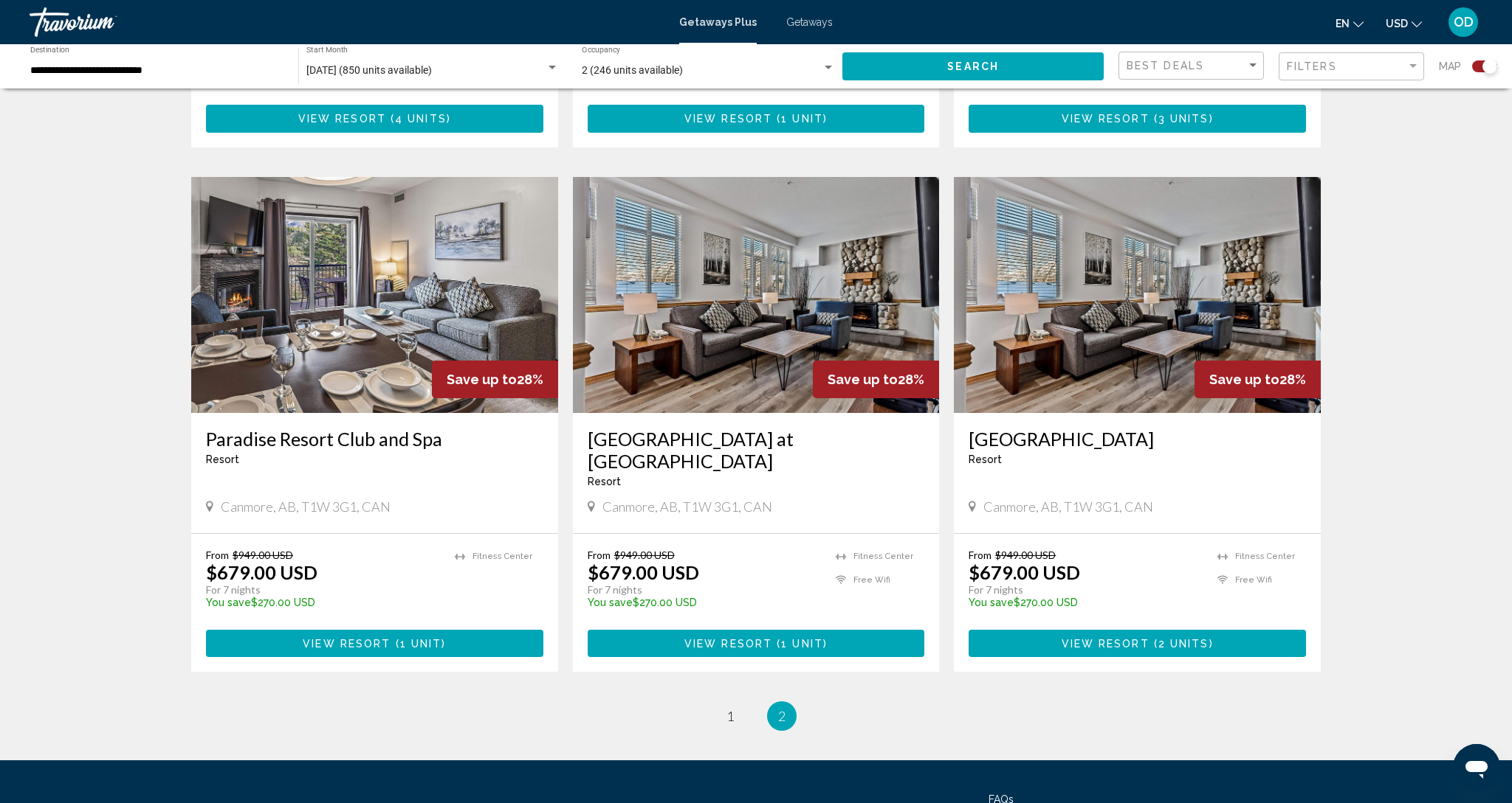
scroll to position [1488, 0]
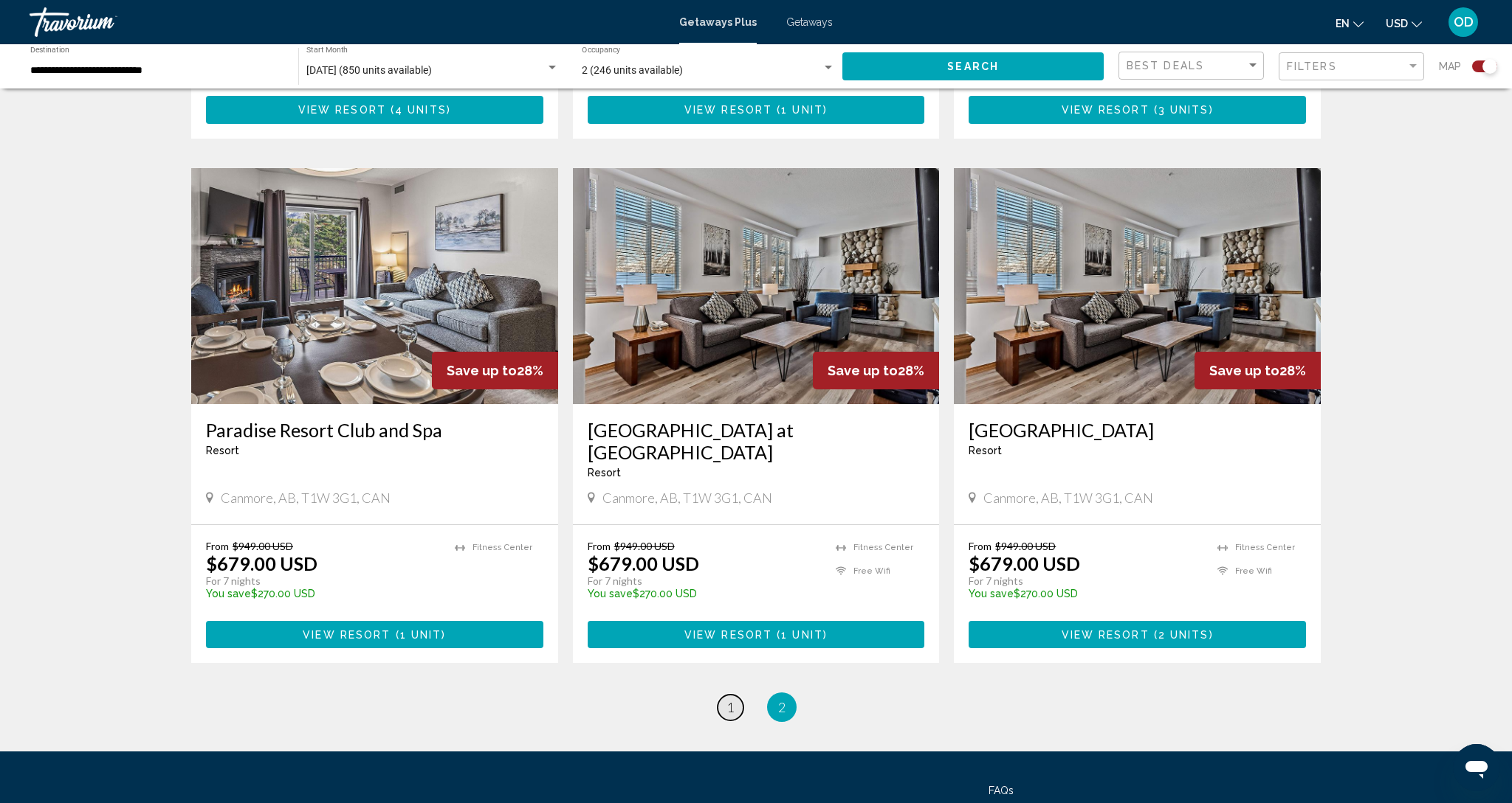
click at [733, 700] on span "1" at bounding box center [730, 707] width 7 height 16
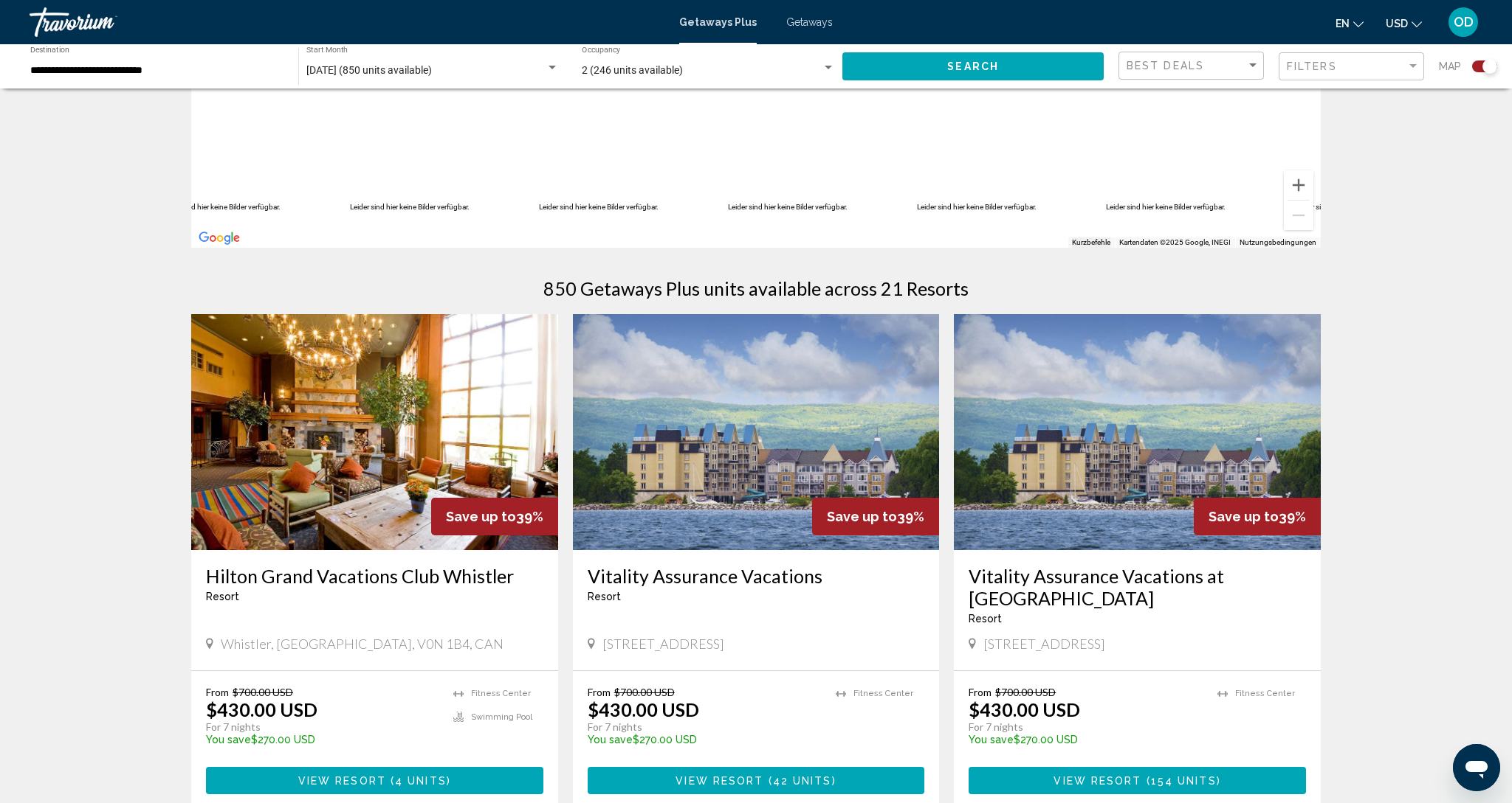
scroll to position [302, 0]
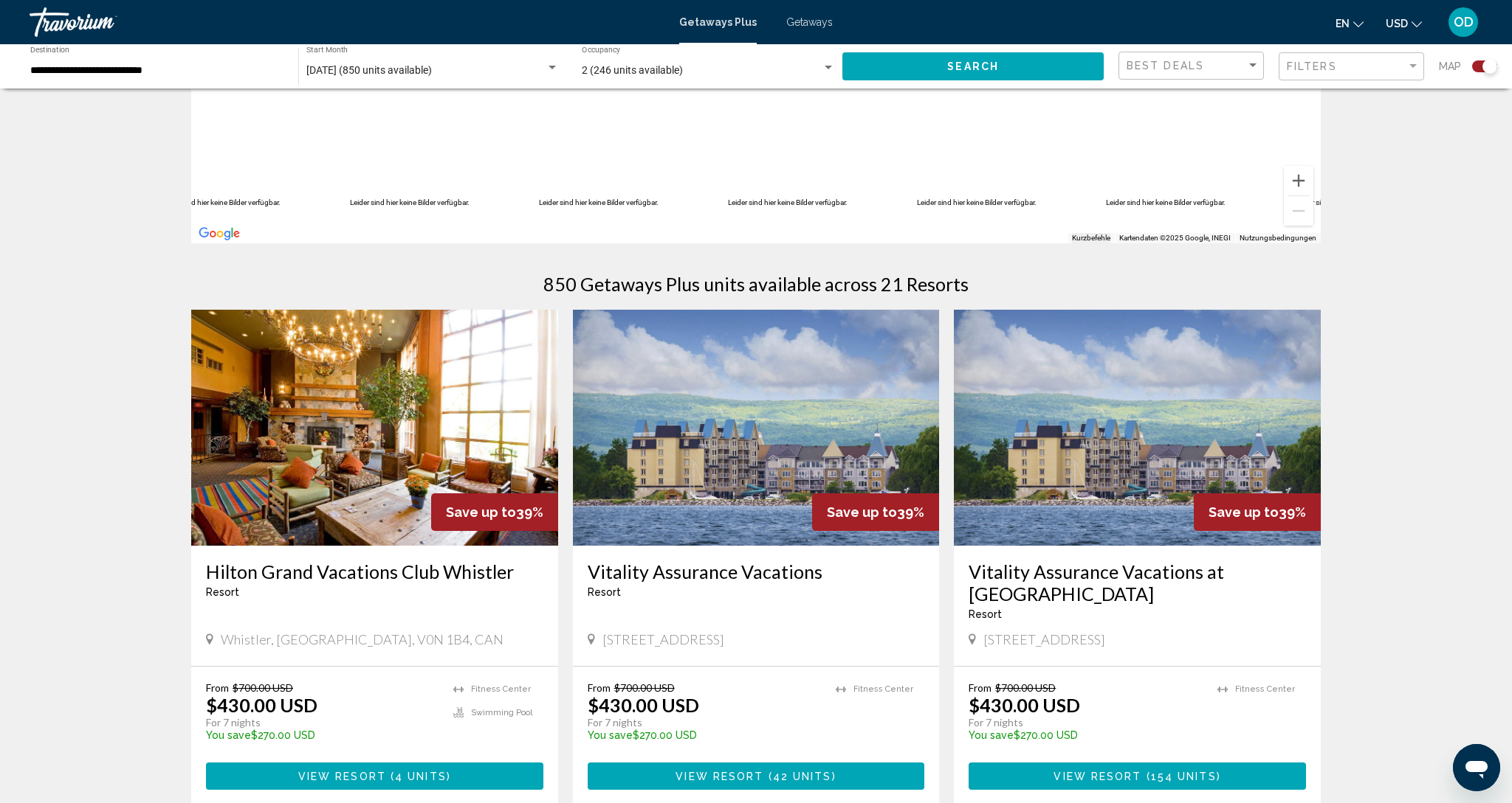
click at [706, 444] on img "Main content" at bounding box center [756, 428] width 367 height 236
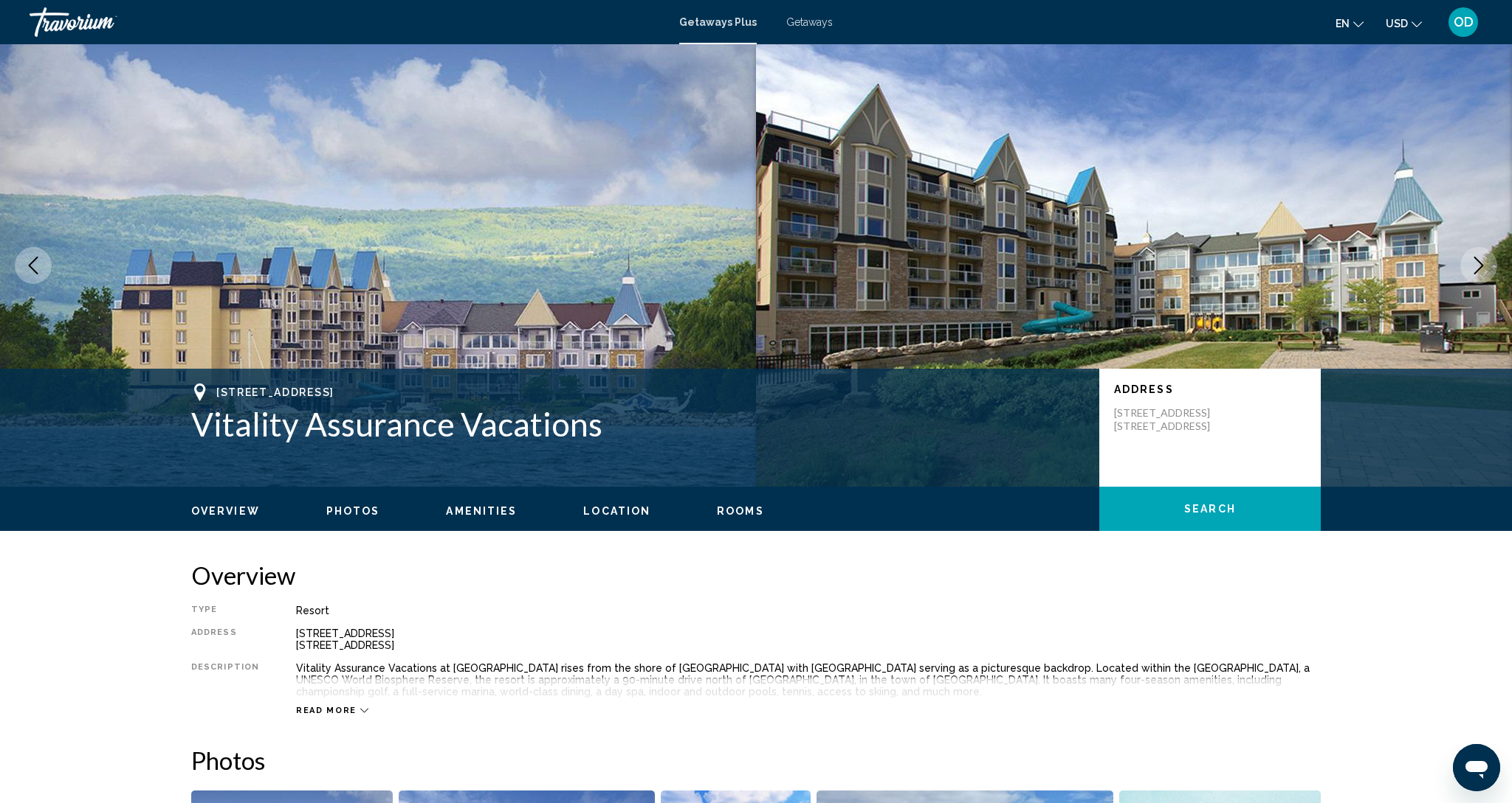
click at [563, 320] on img "Main content" at bounding box center [378, 266] width 756 height 442
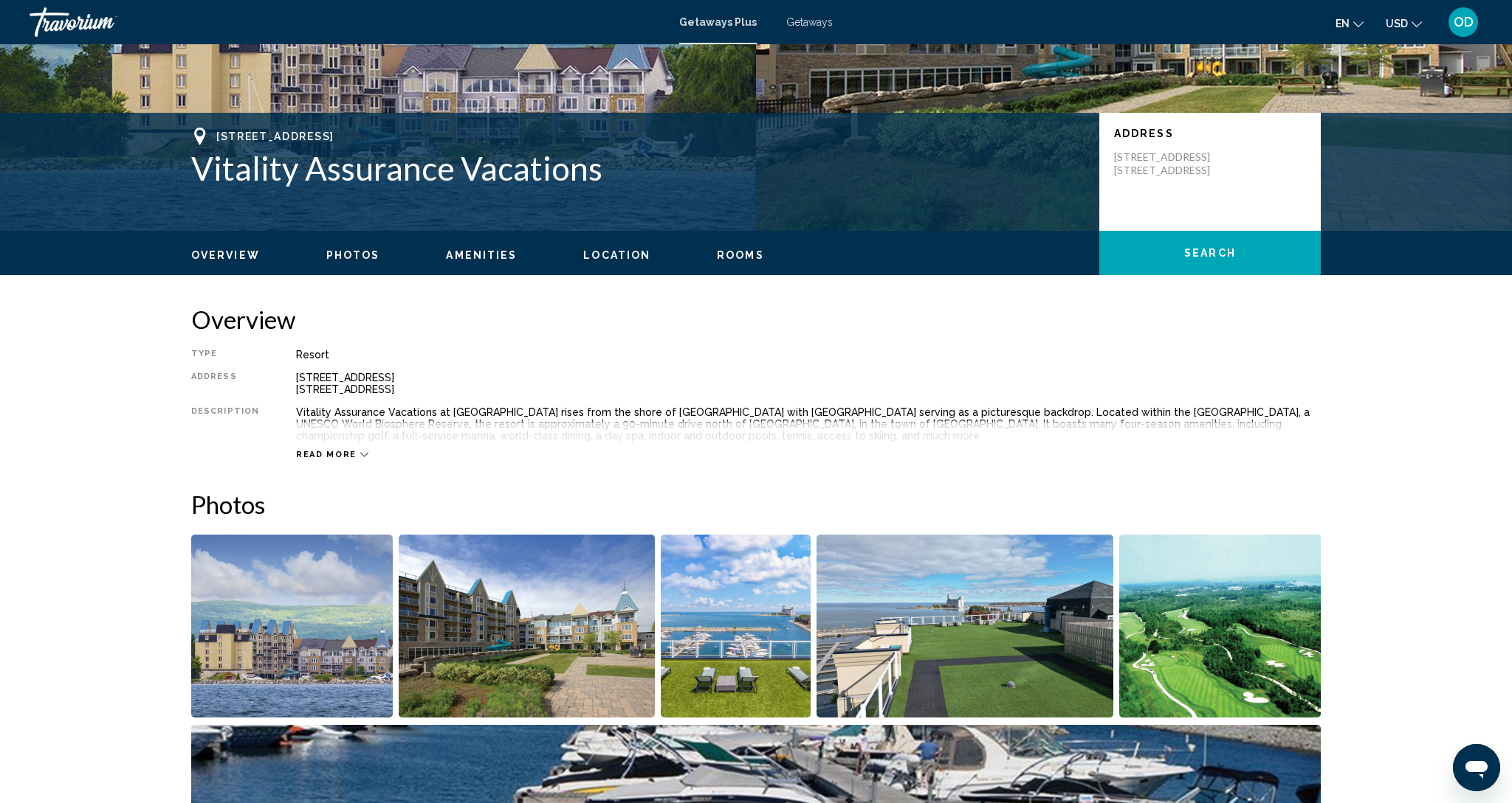
scroll to position [256, 0]
click at [306, 635] on img "Open full-screen image slider" at bounding box center [292, 626] width 202 height 183
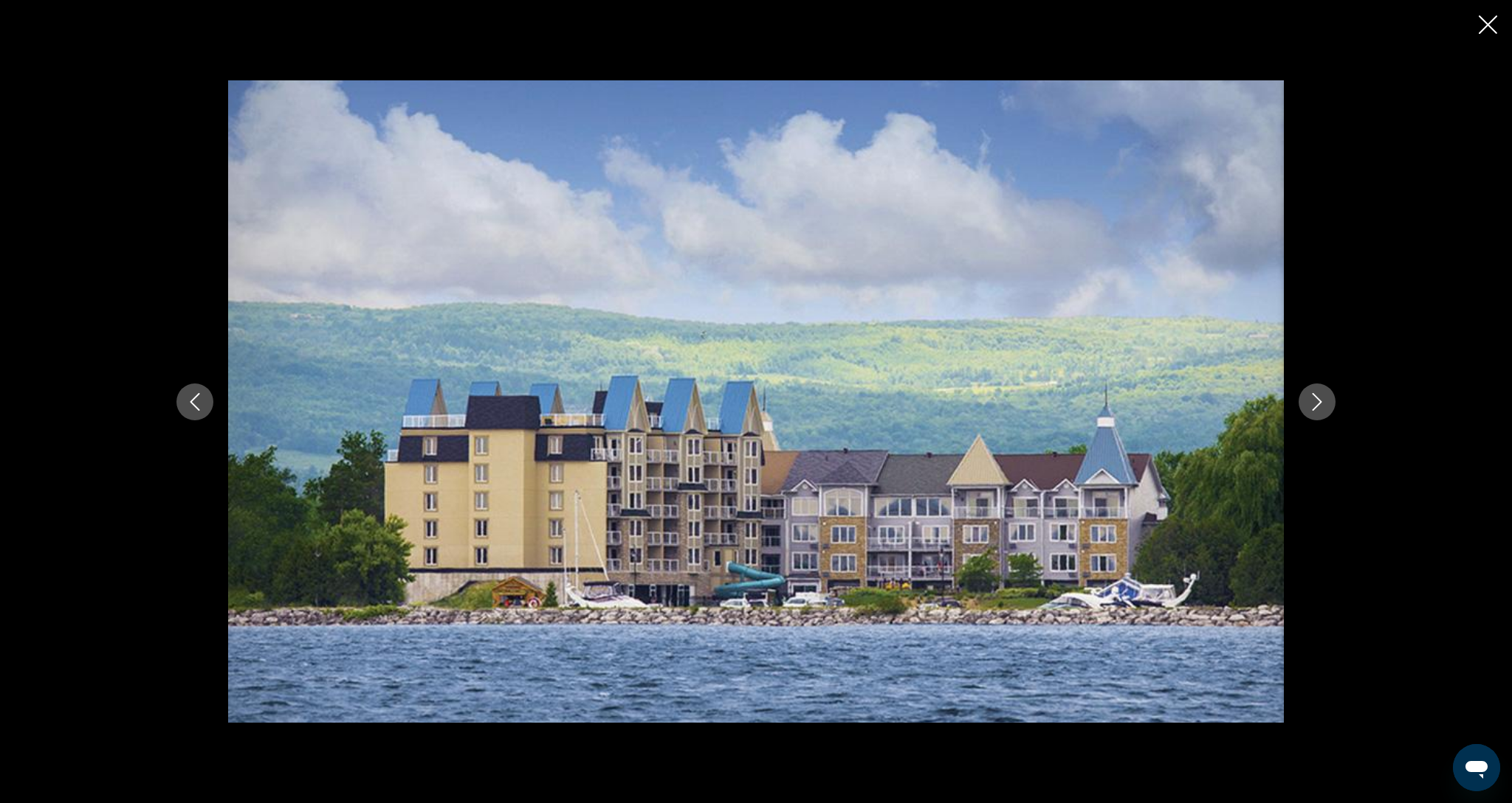
click at [1322, 413] on button "Next image" at bounding box center [1317, 402] width 37 height 37
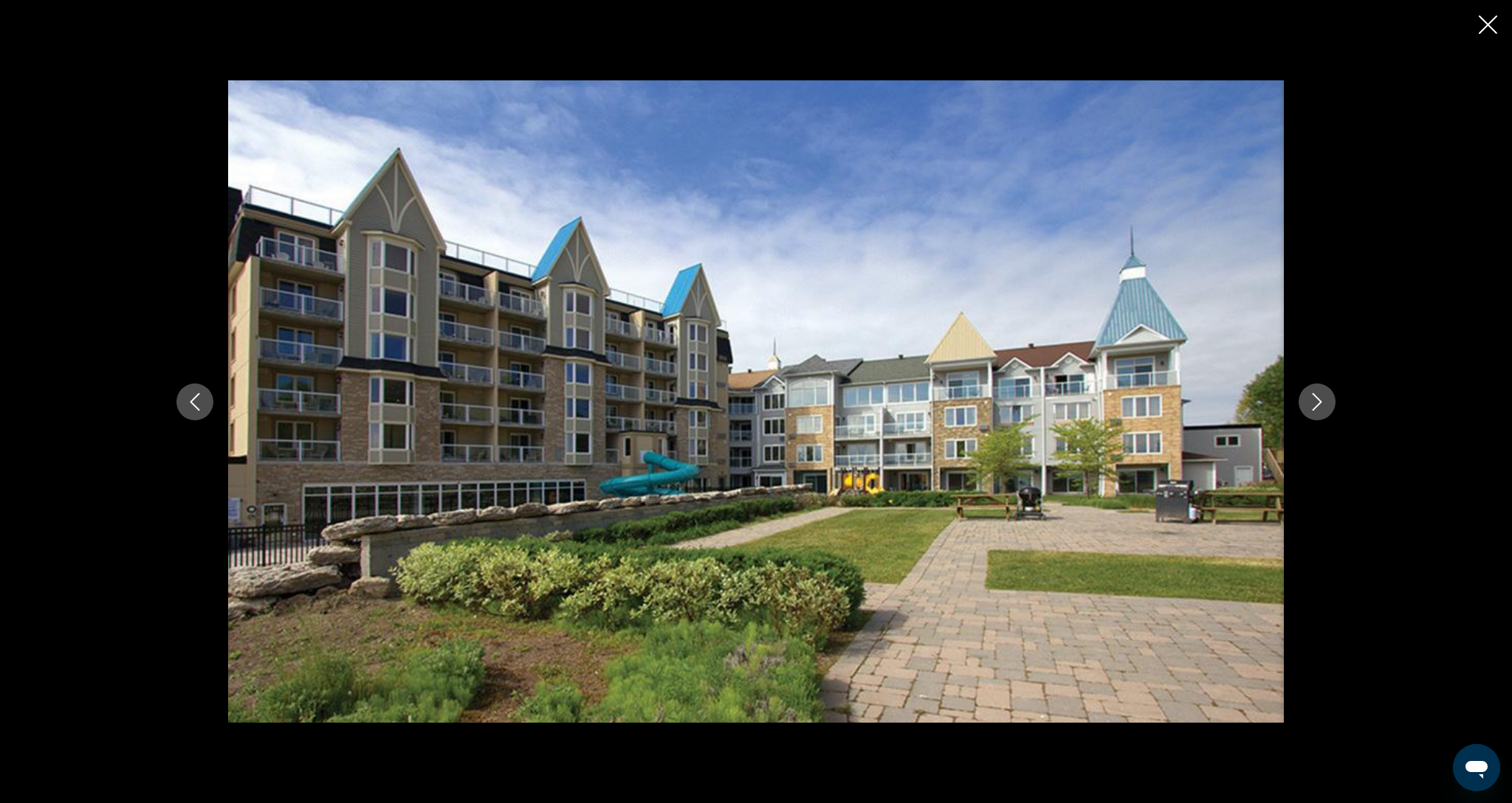
click at [1322, 413] on button "Next image" at bounding box center [1317, 402] width 37 height 37
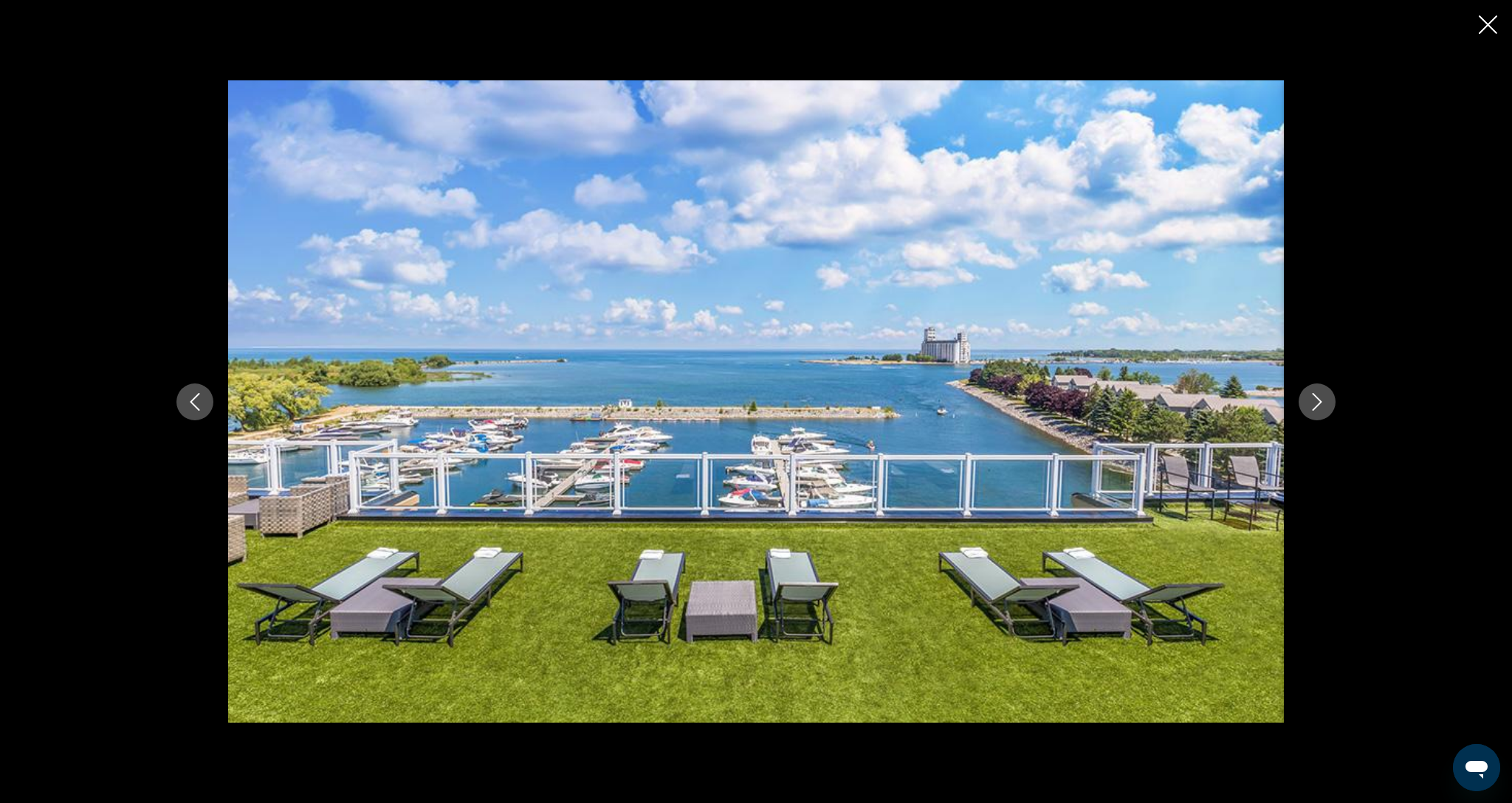
click at [1322, 413] on button "Next image" at bounding box center [1317, 402] width 37 height 37
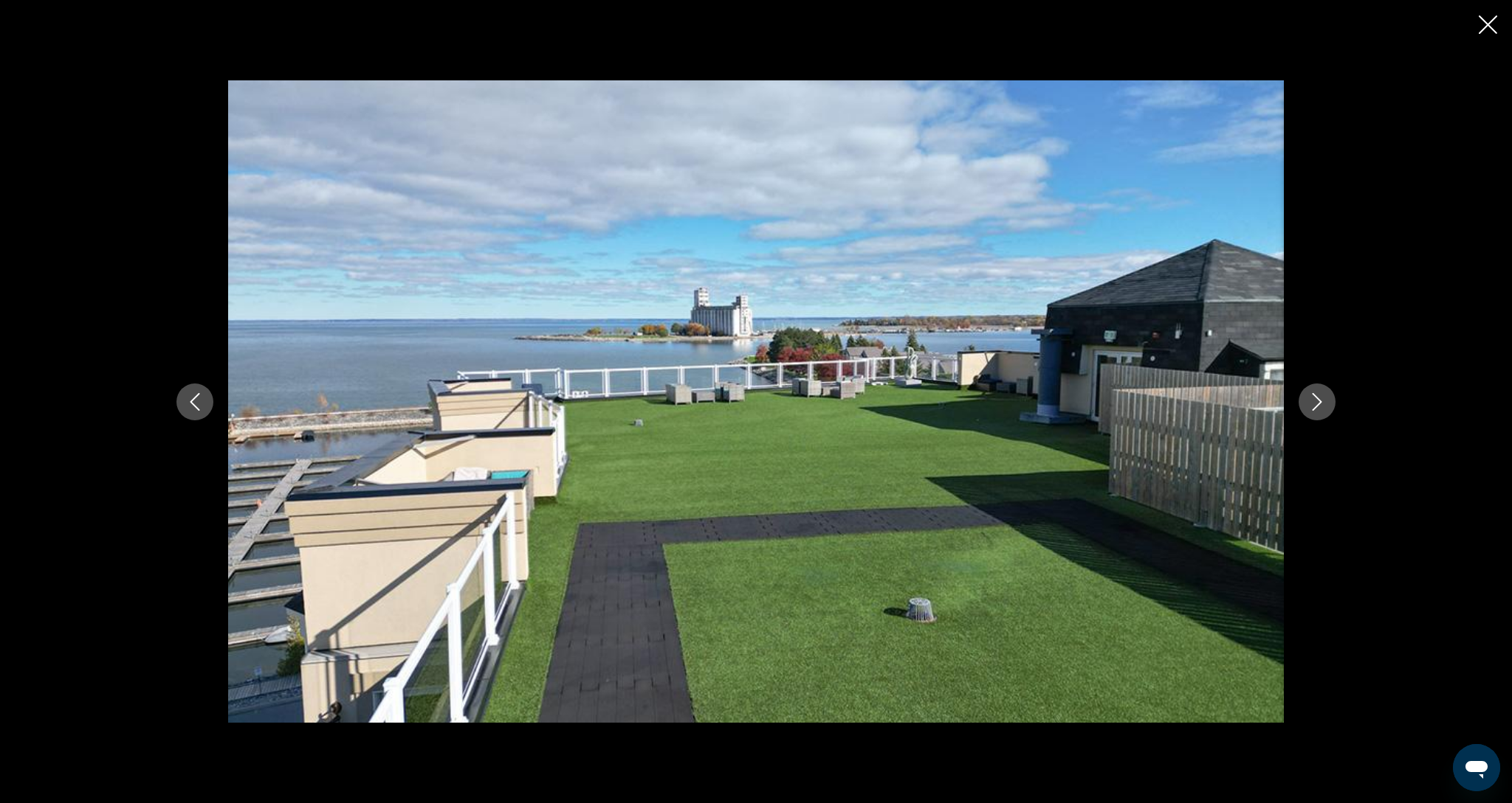
click at [1322, 413] on button "Next image" at bounding box center [1317, 402] width 37 height 37
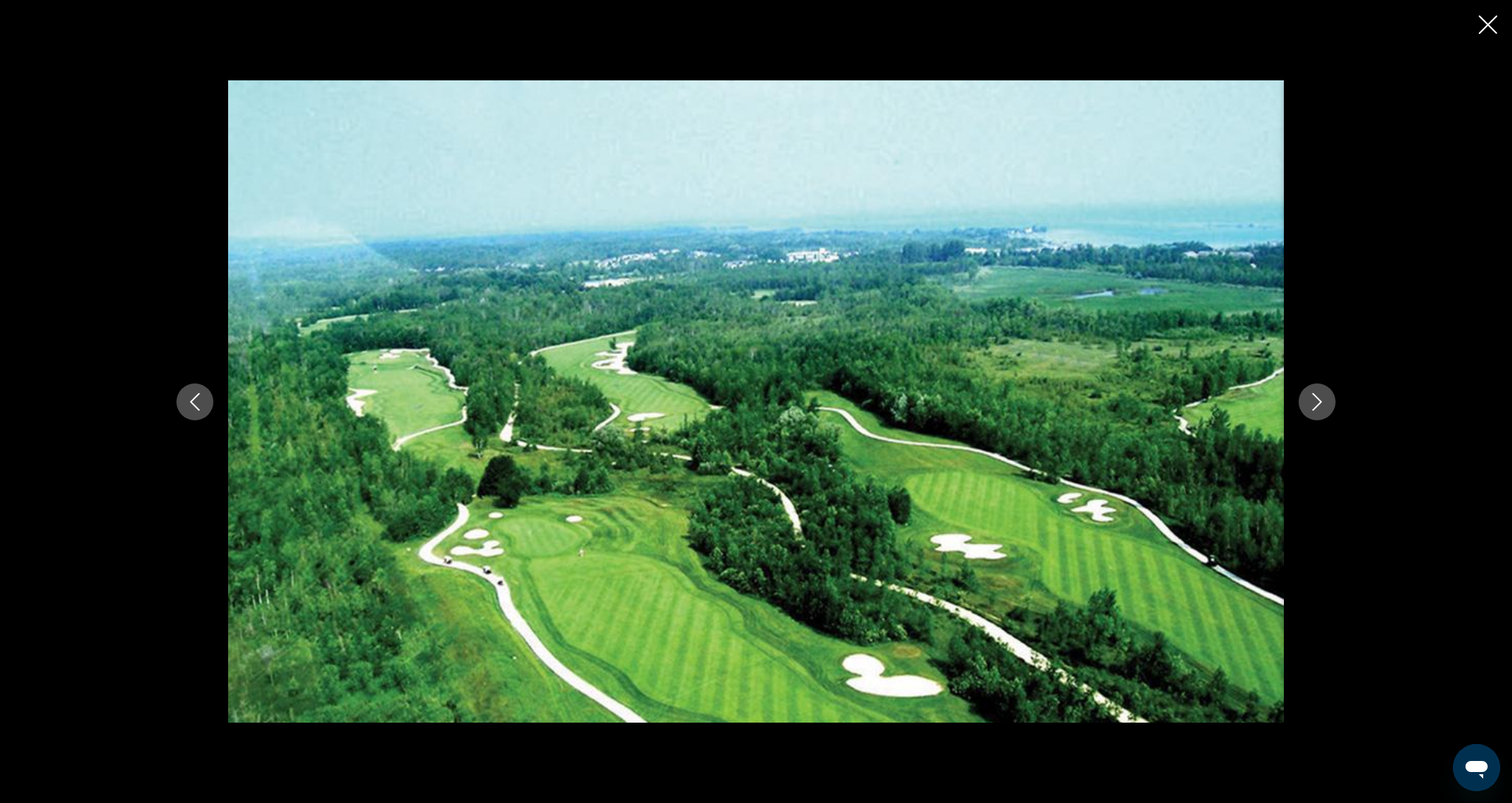
click at [1322, 413] on button "Next image" at bounding box center [1317, 402] width 37 height 37
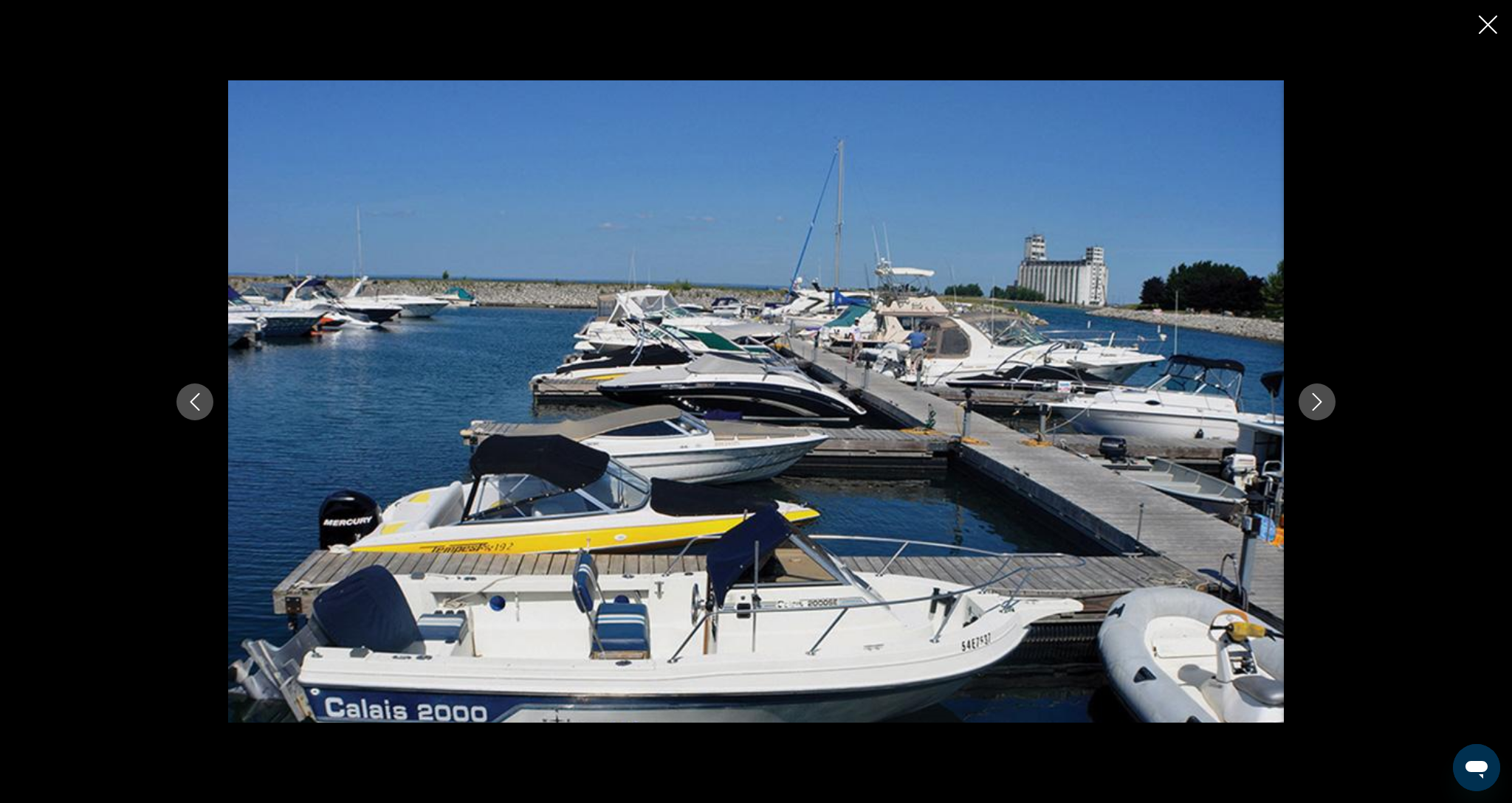
click at [1322, 413] on button "Next image" at bounding box center [1317, 402] width 37 height 37
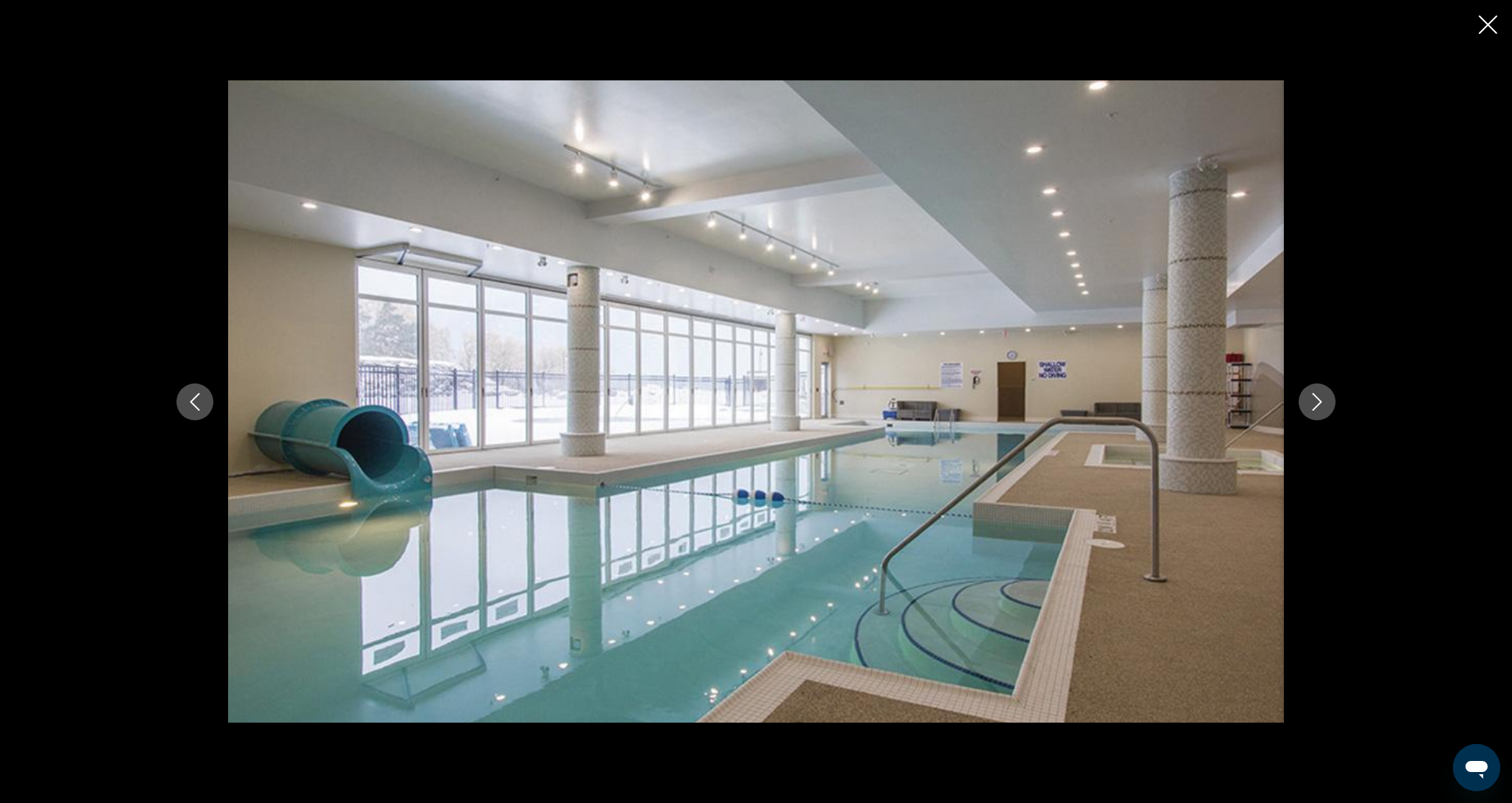
click at [1322, 413] on button "Next image" at bounding box center [1317, 402] width 37 height 37
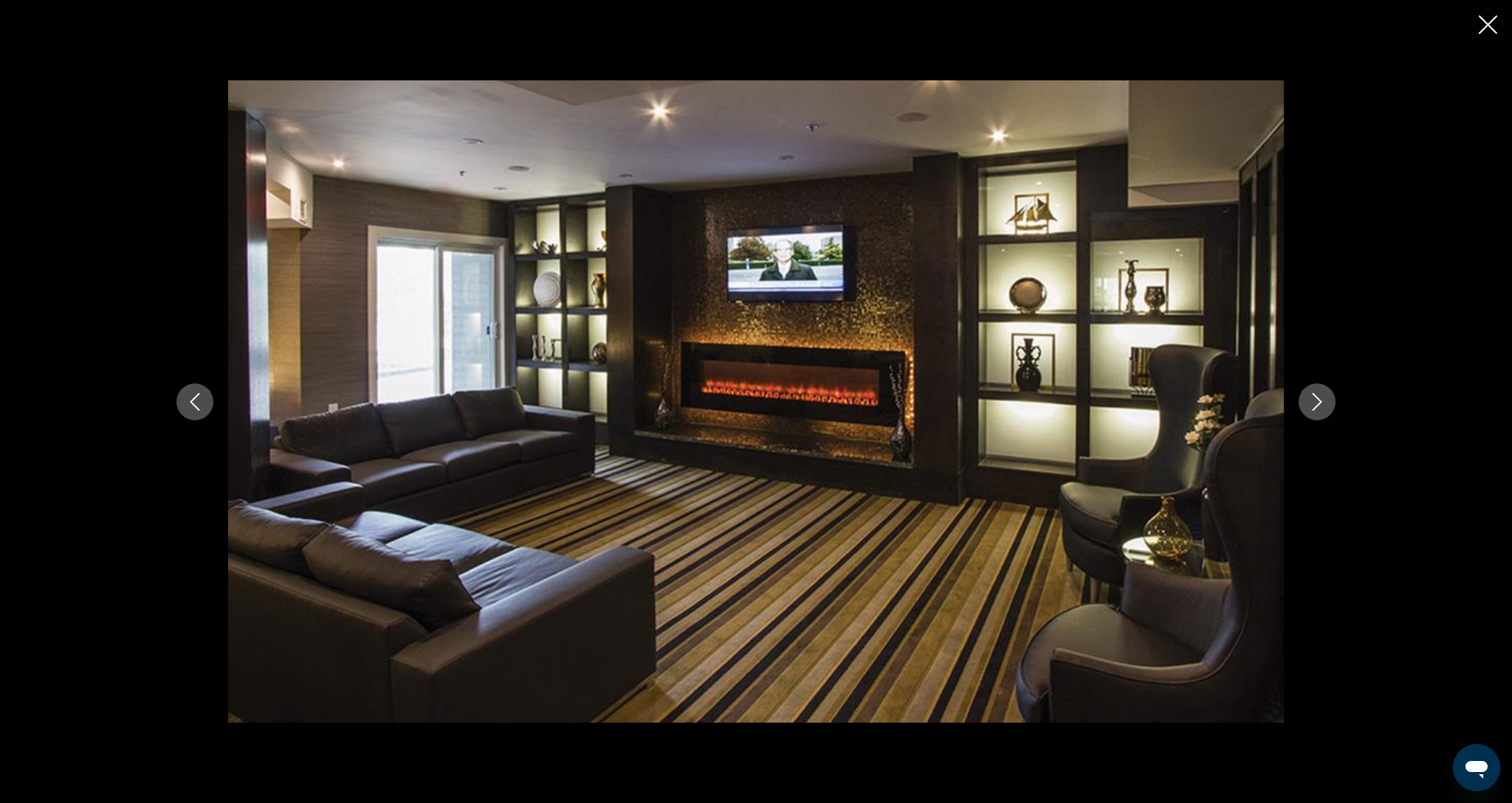
click at [1322, 413] on button "Next image" at bounding box center [1317, 402] width 37 height 37
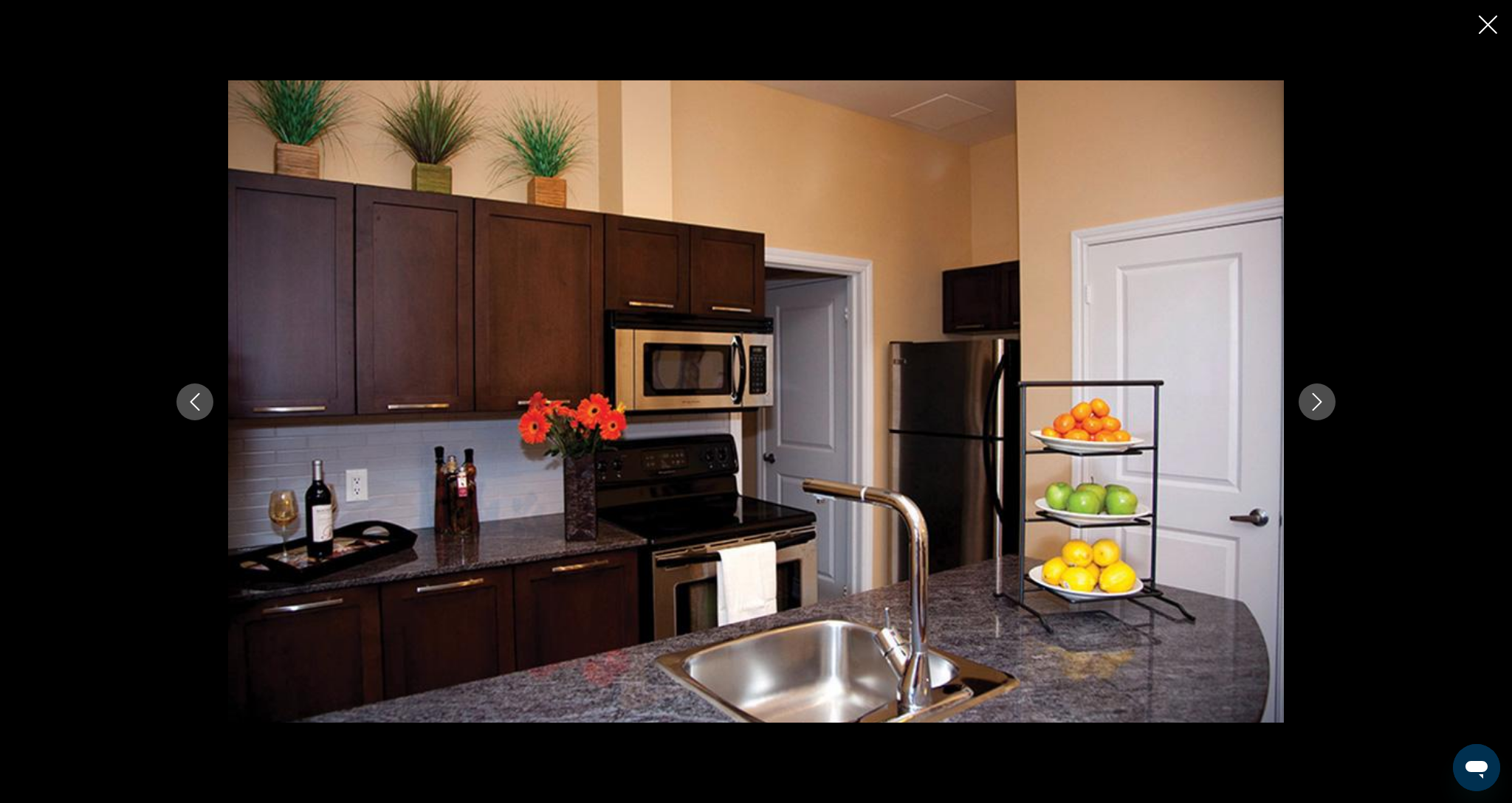
click at [1322, 413] on button "Next image" at bounding box center [1317, 402] width 37 height 37
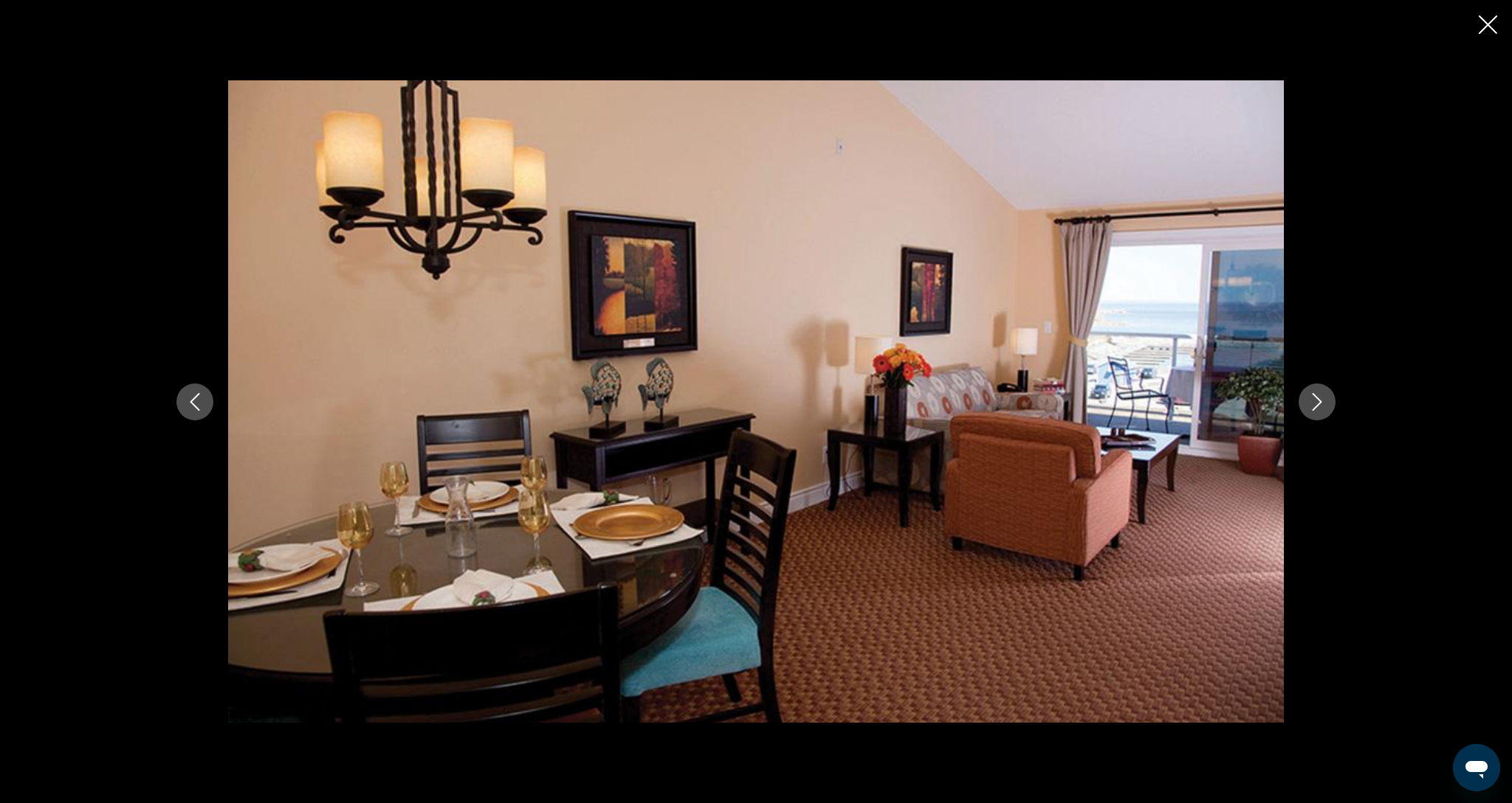
click at [1322, 413] on button "Next image" at bounding box center [1317, 402] width 37 height 37
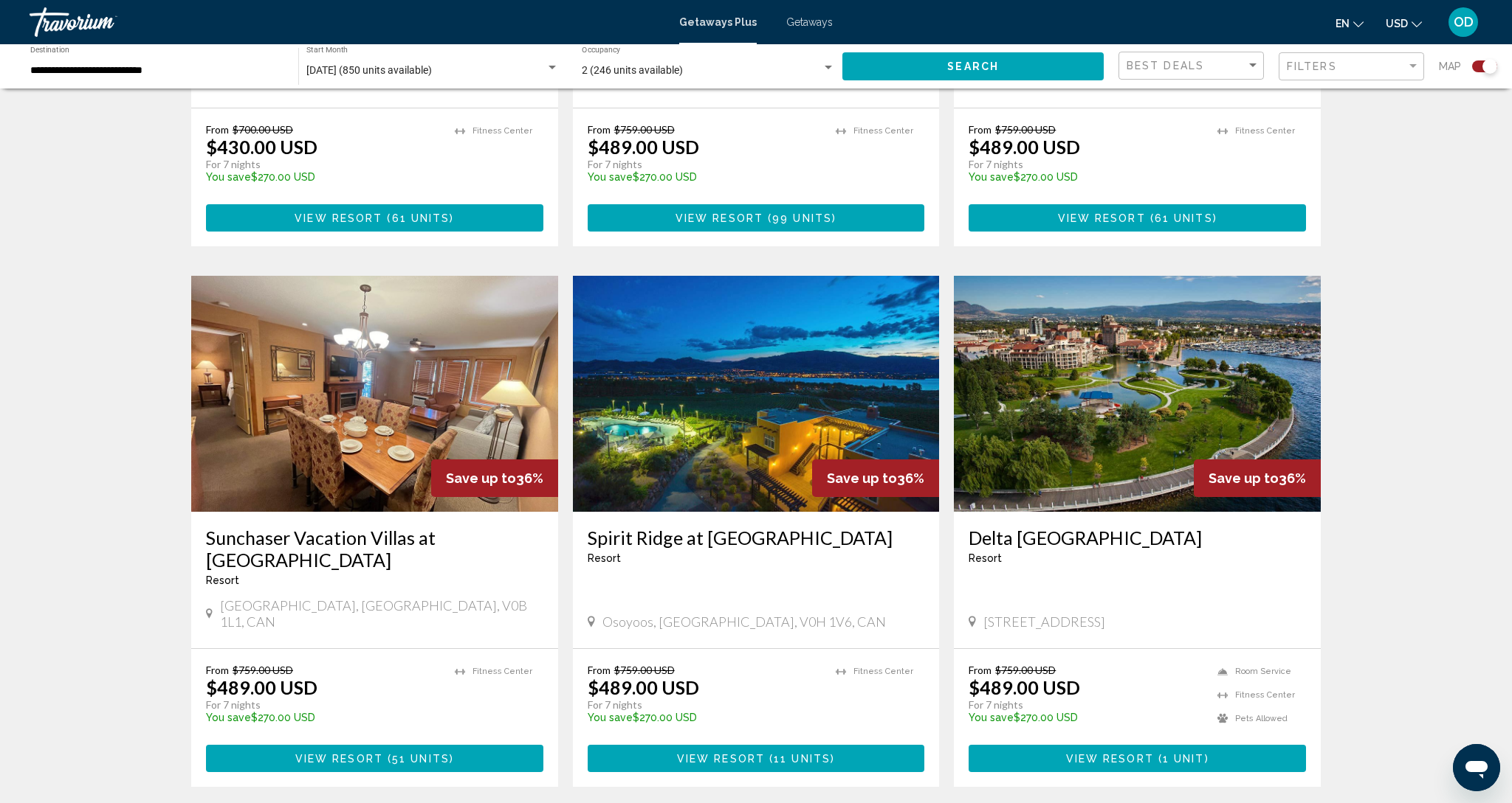
scroll to position [1930, 0]
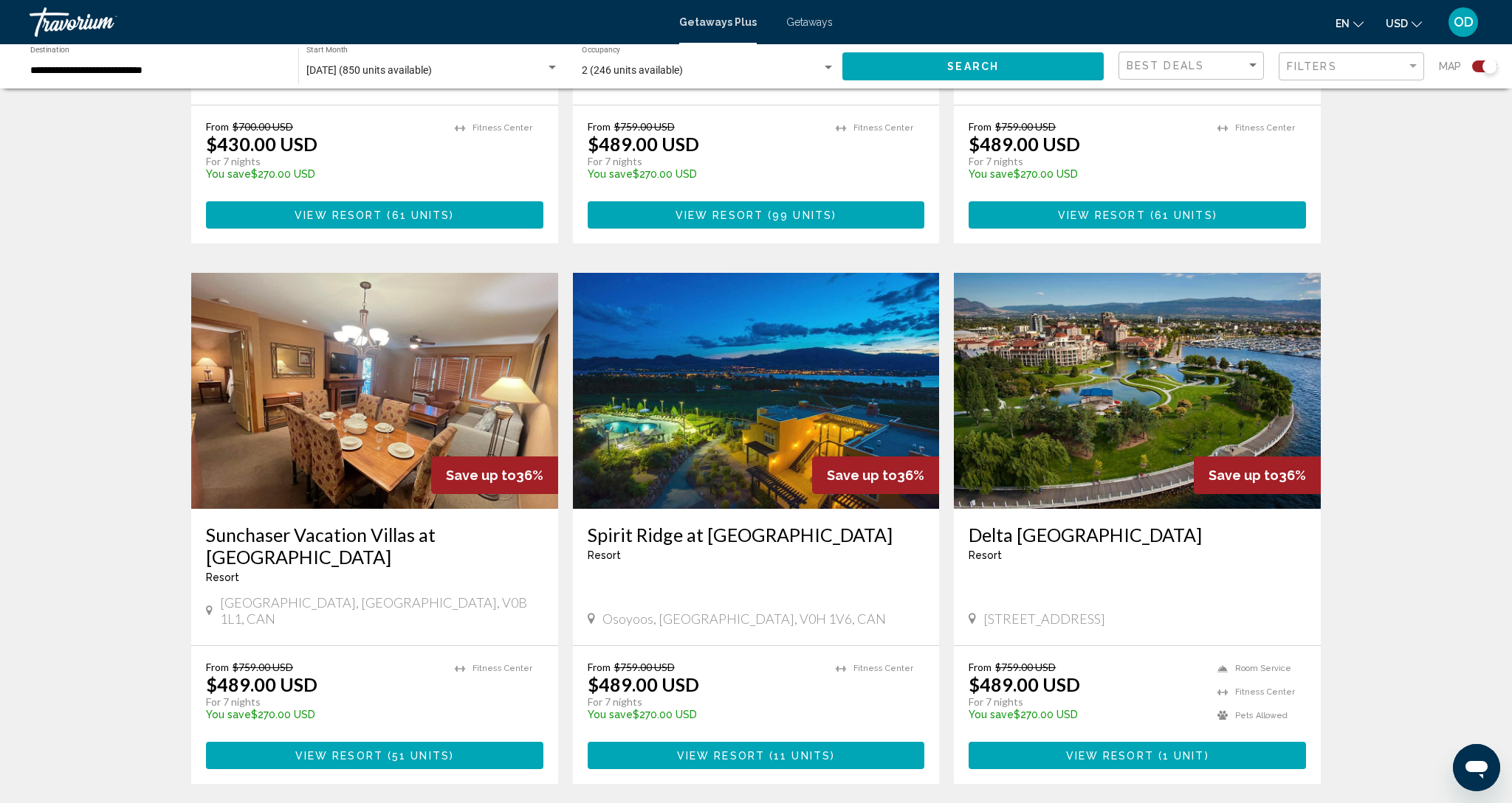
click at [825, 370] on img "Main content" at bounding box center [756, 391] width 367 height 236
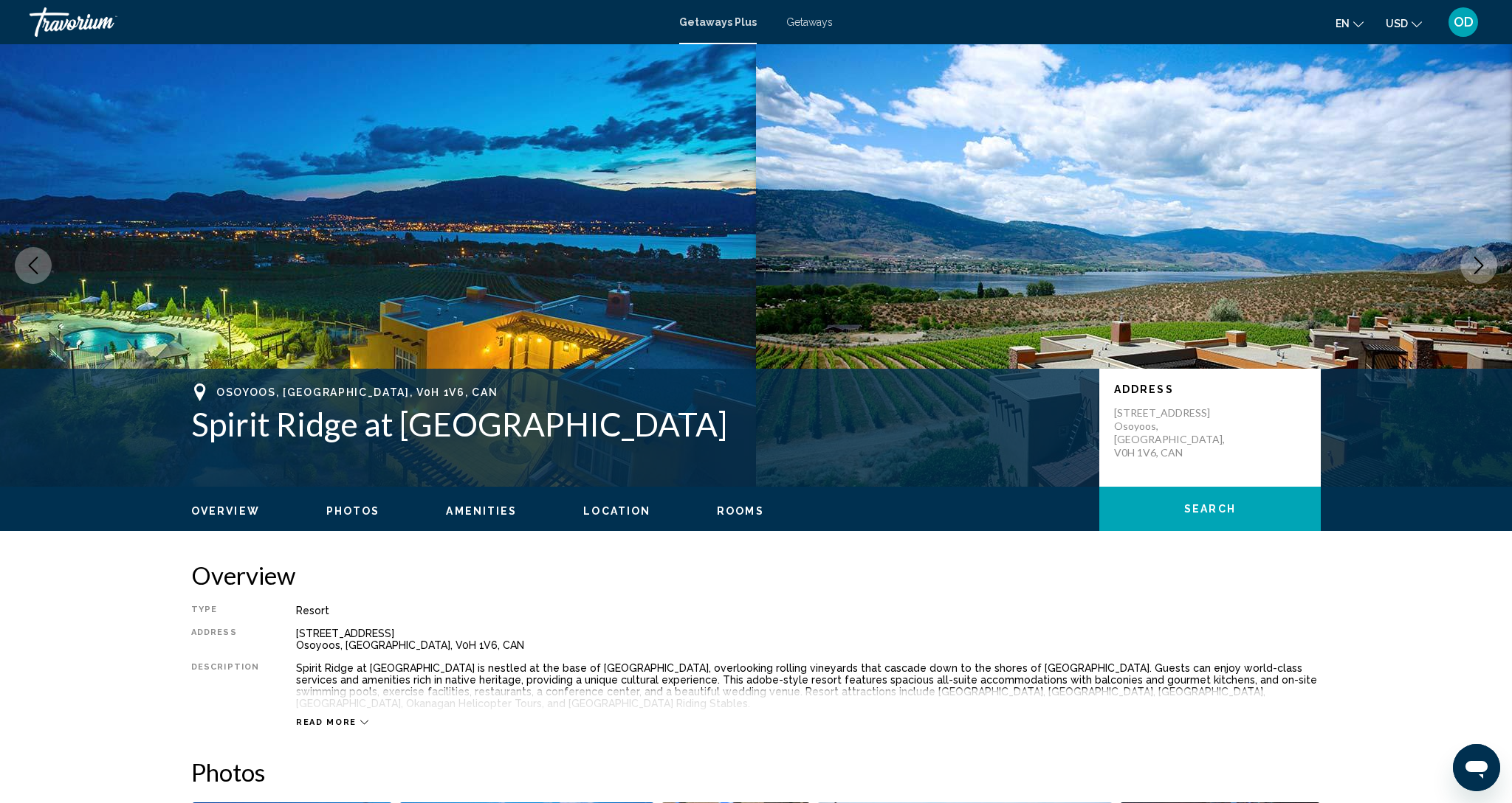
click at [1481, 265] on icon "Next image" at bounding box center [1479, 265] width 9 height 18
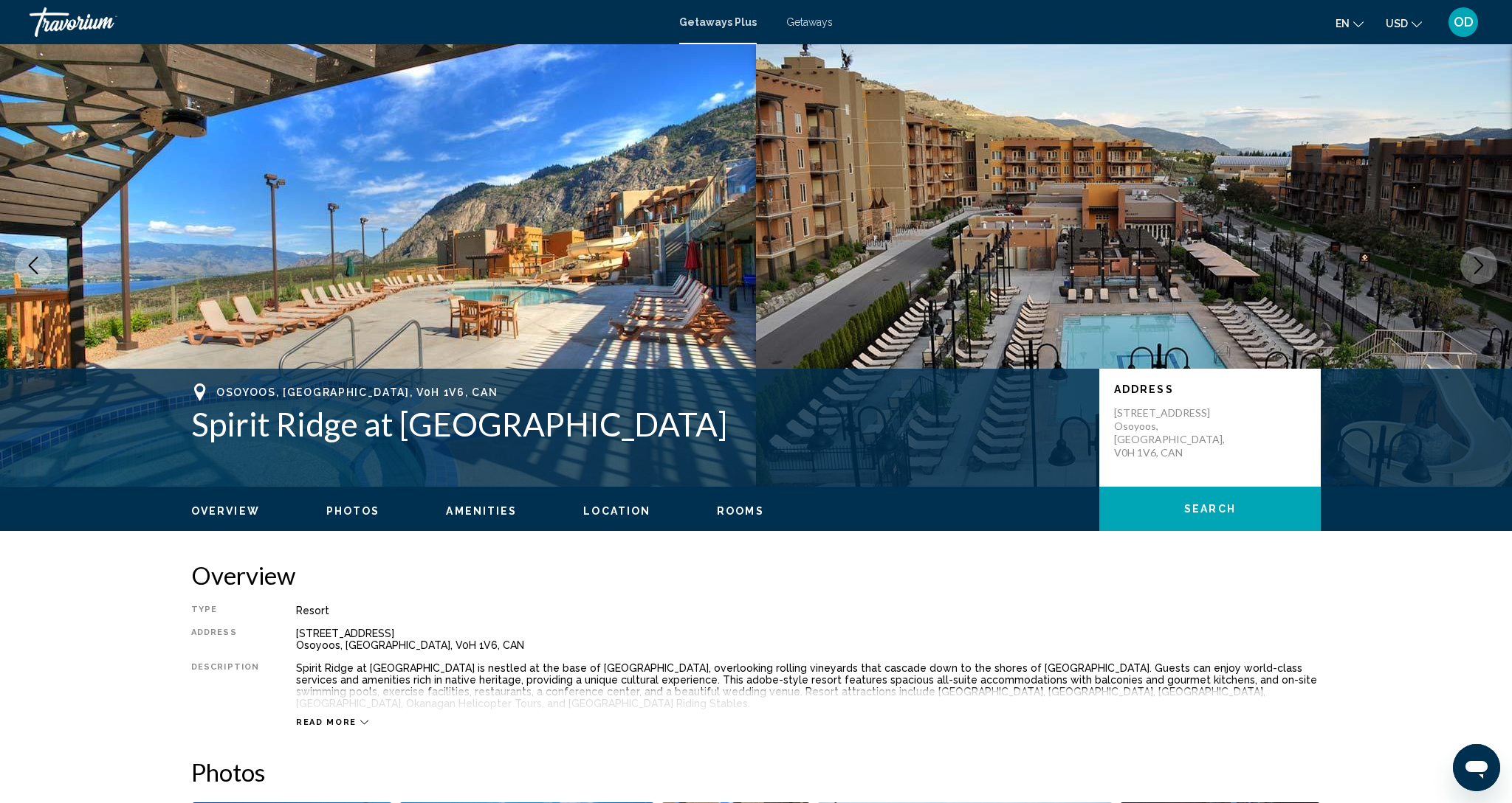
click at [1480, 264] on icon "Next image" at bounding box center [1478, 265] width 18 height 18
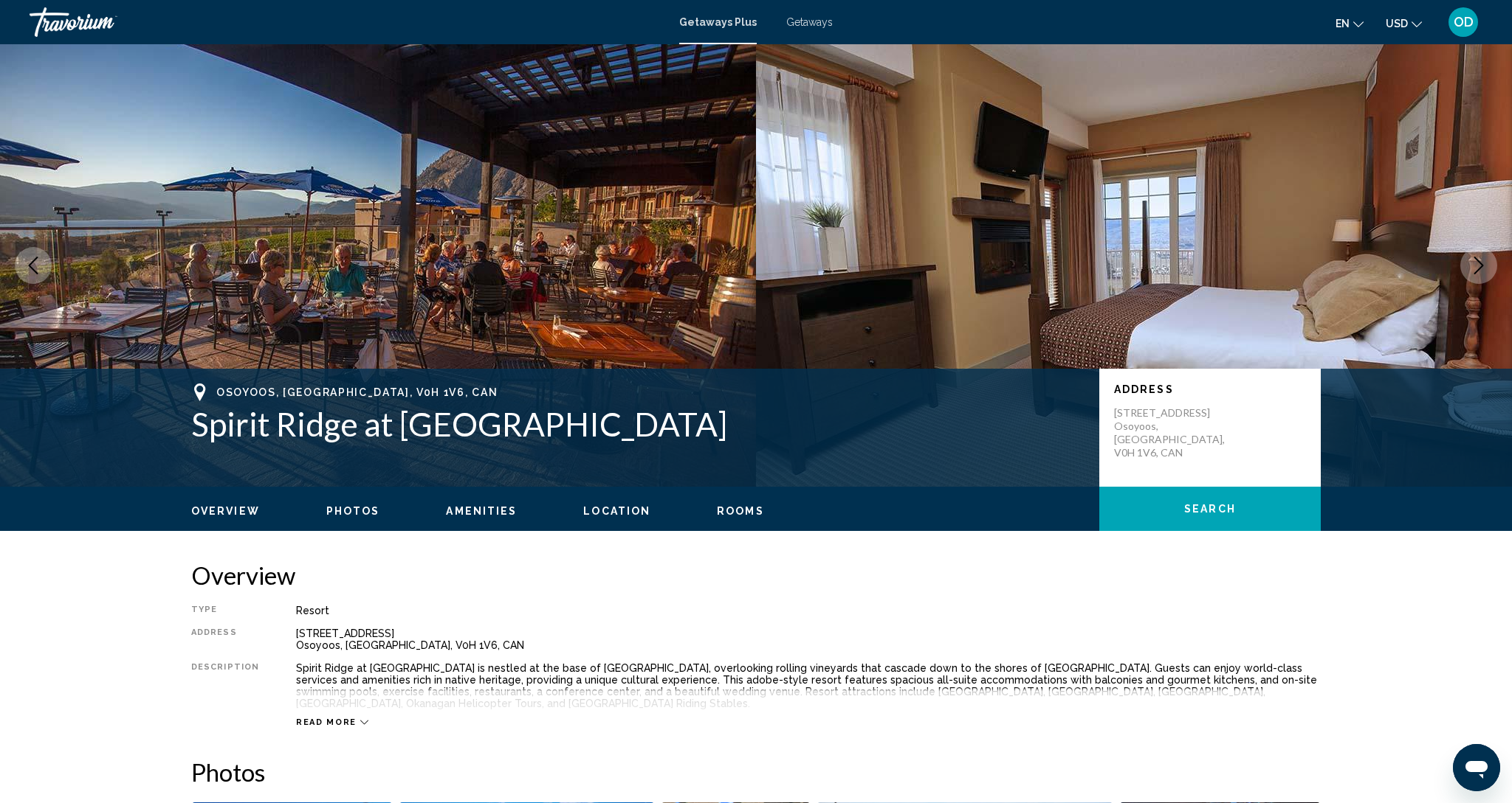
click at [1480, 264] on icon "Next image" at bounding box center [1478, 265] width 18 height 18
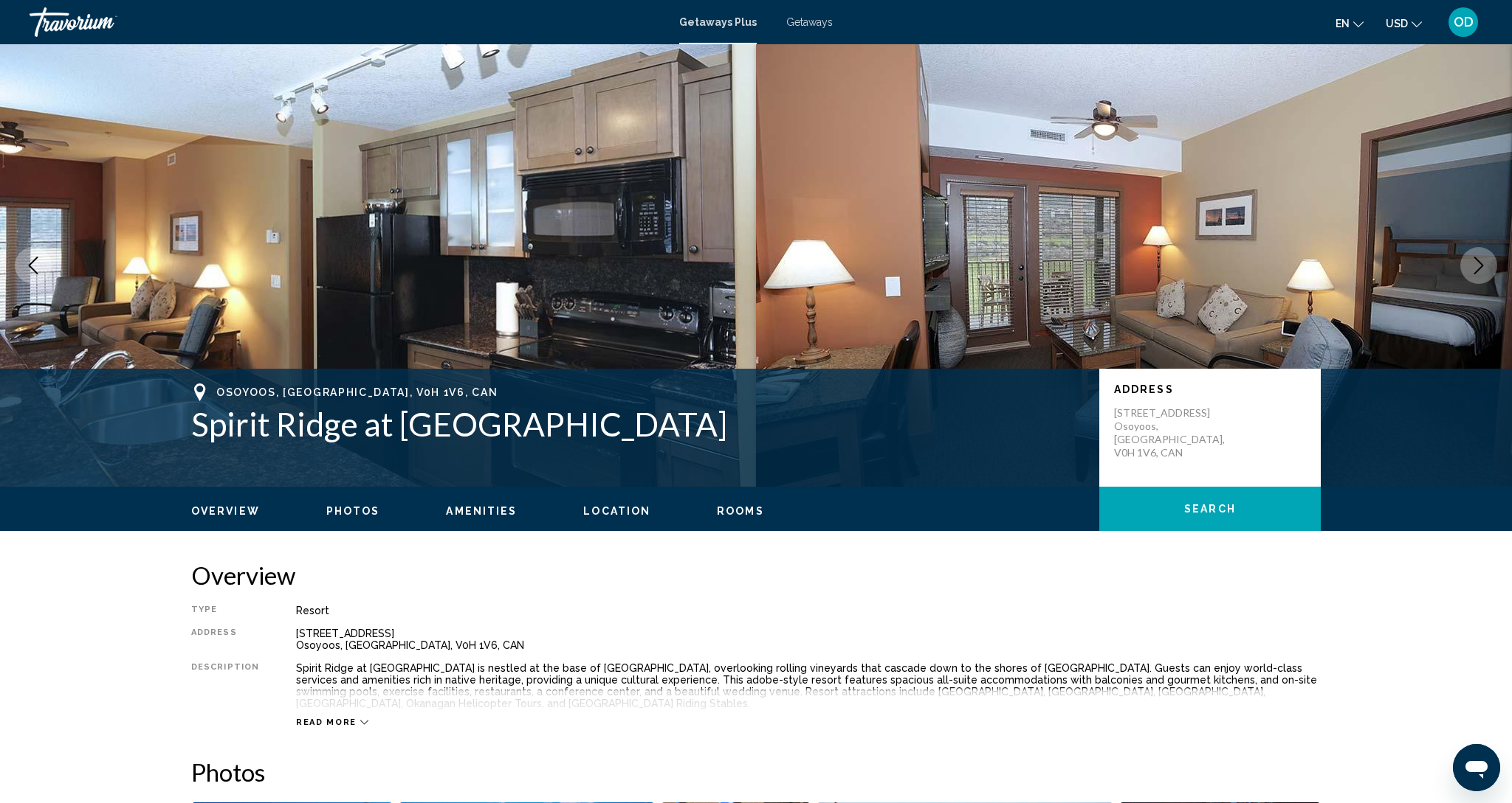
click at [1480, 264] on icon "Next image" at bounding box center [1478, 265] width 18 height 18
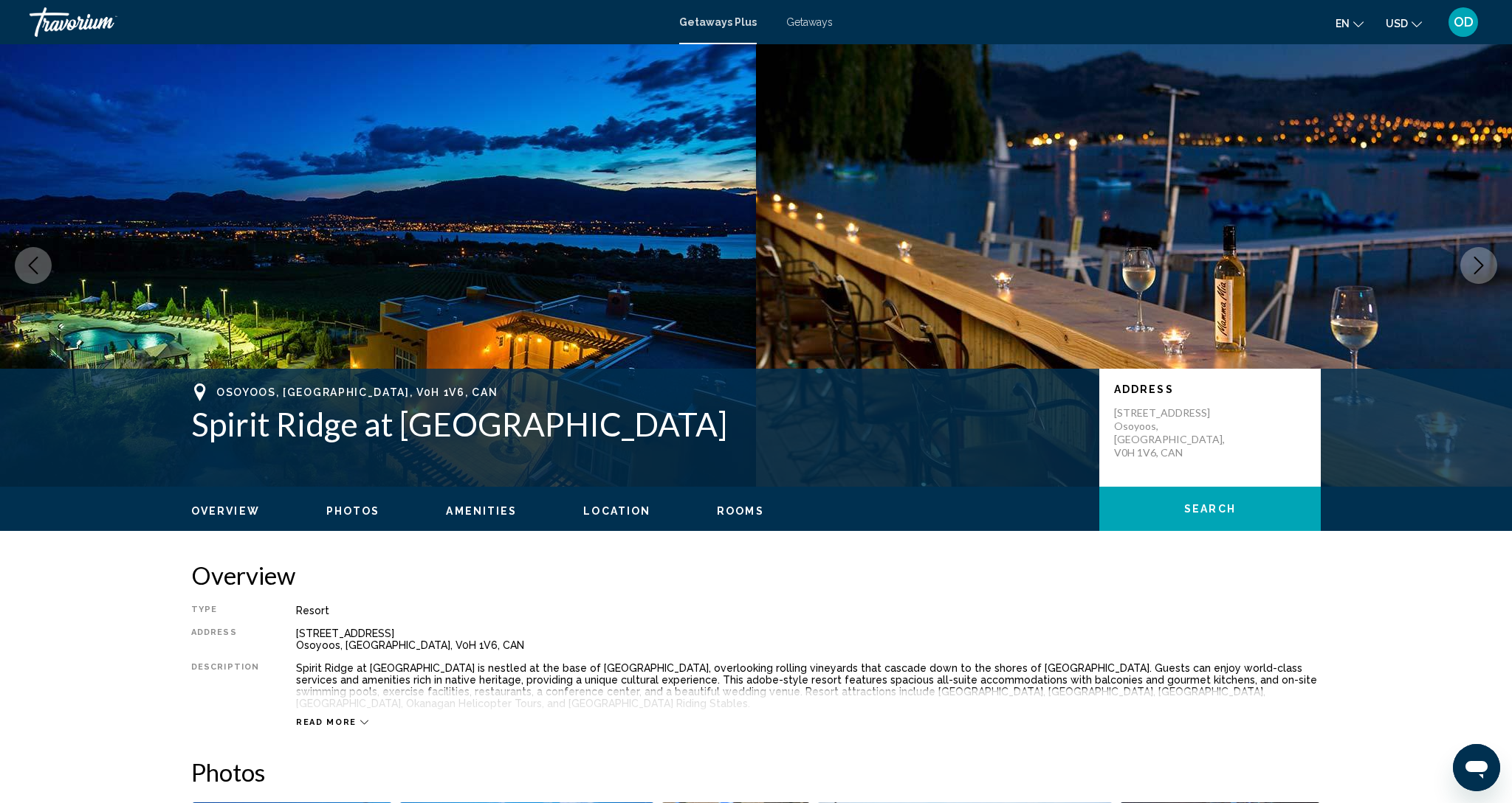
click at [1480, 264] on icon "Next image" at bounding box center [1478, 265] width 18 height 18
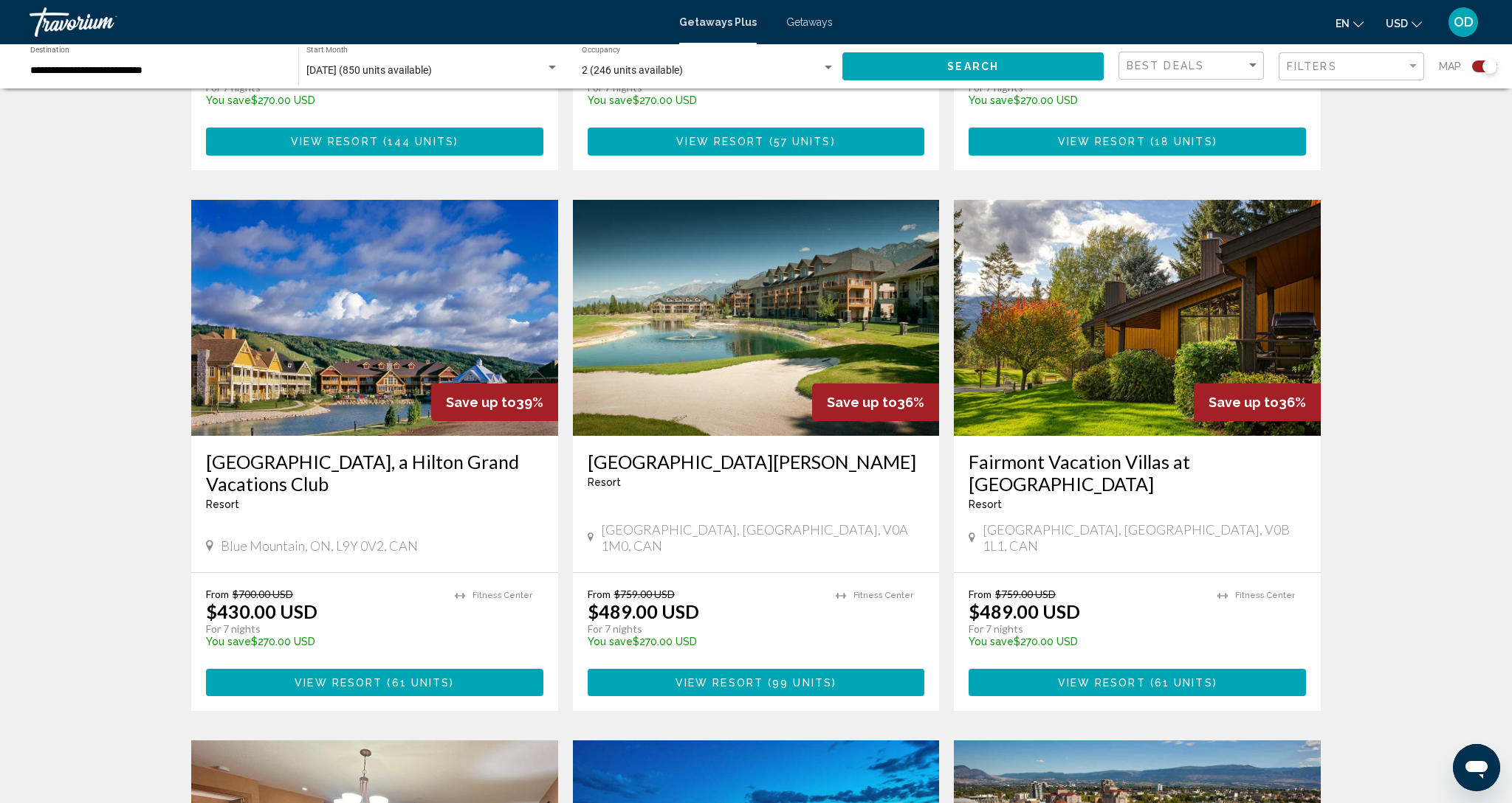
scroll to position [1463, 0]
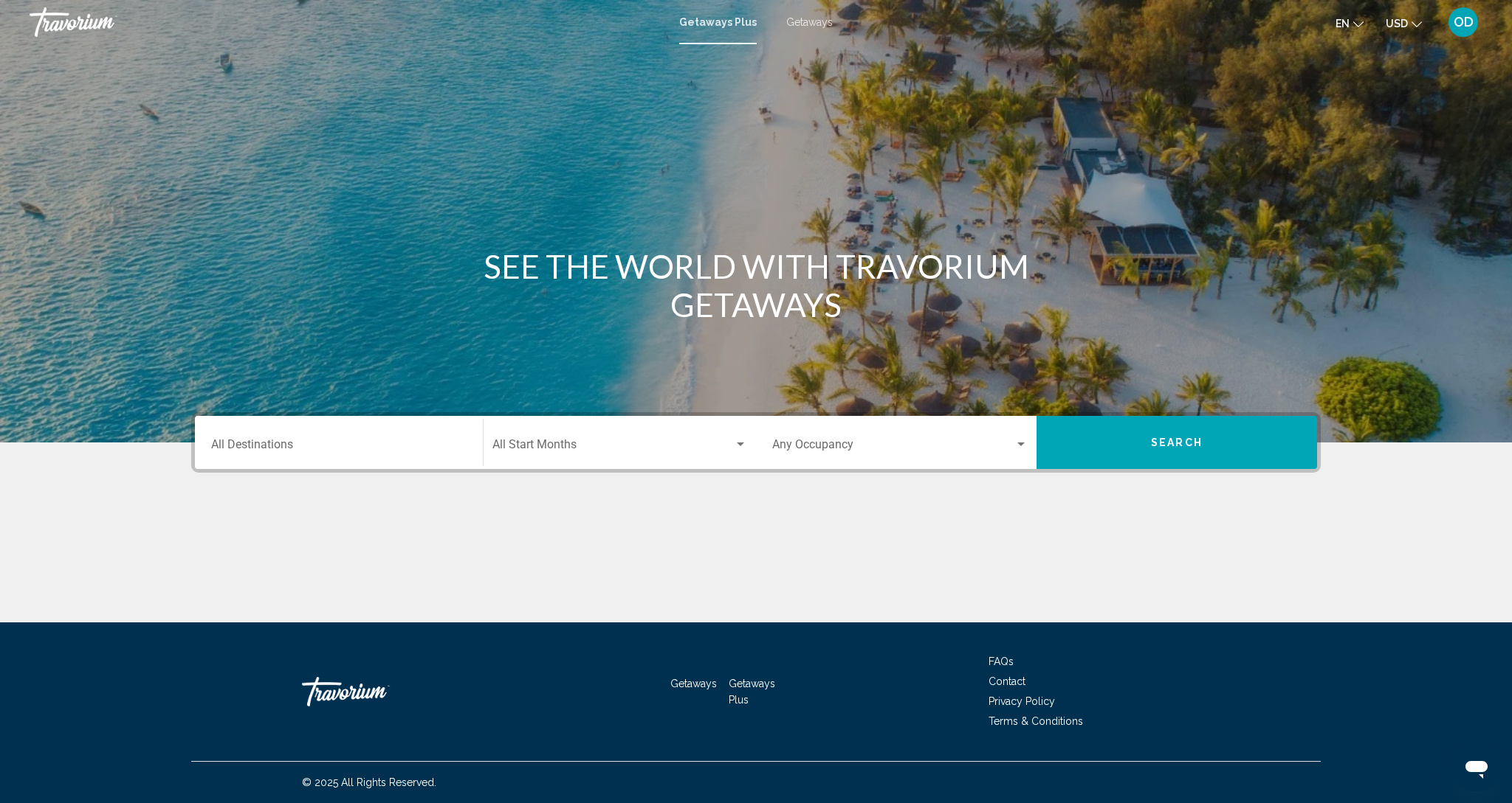
click at [1404, 24] on span "USD" at bounding box center [1397, 23] width 22 height 12
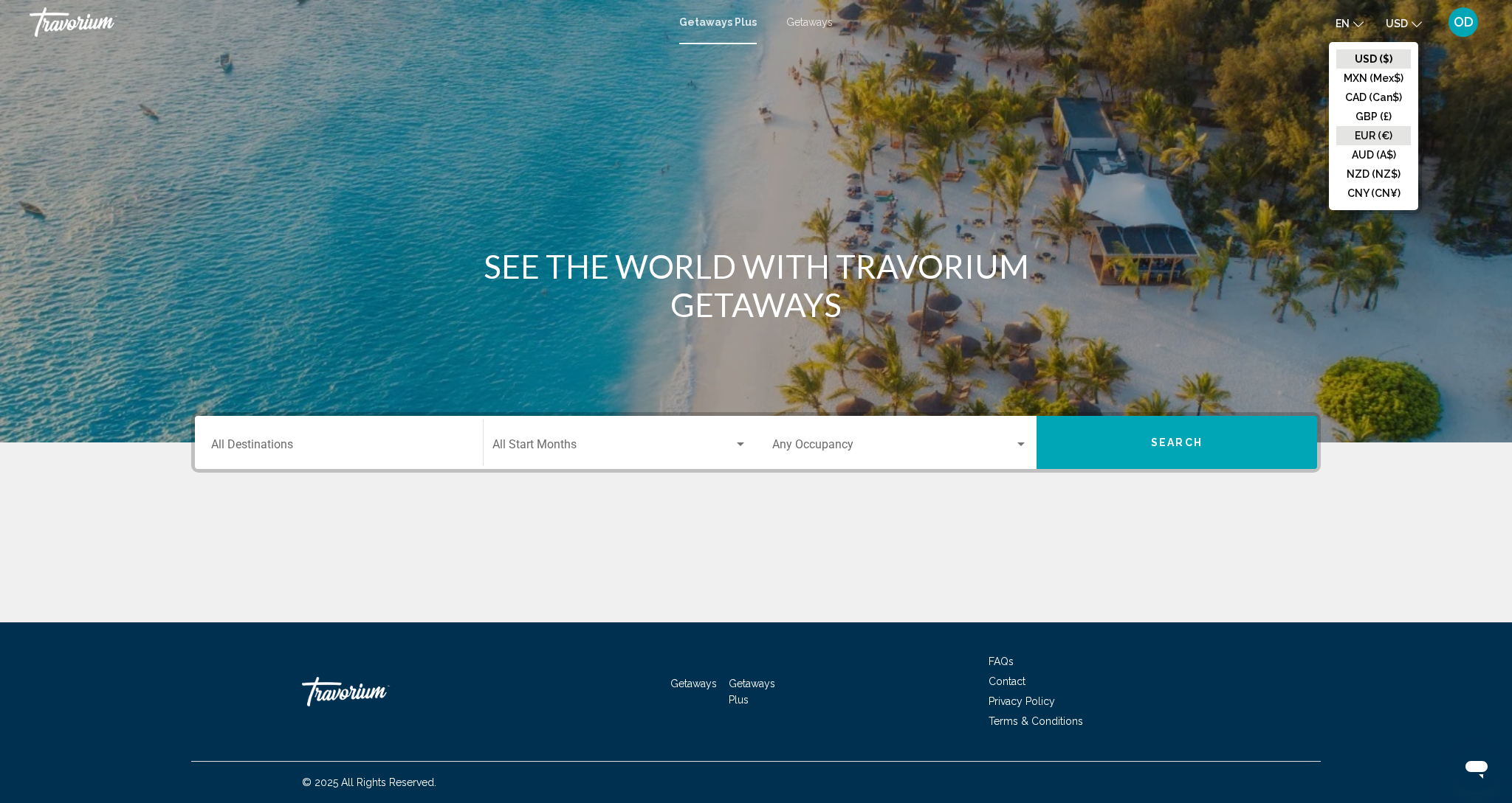
click at [1356, 145] on button "EUR (€)" at bounding box center [1373, 136] width 74 height 20
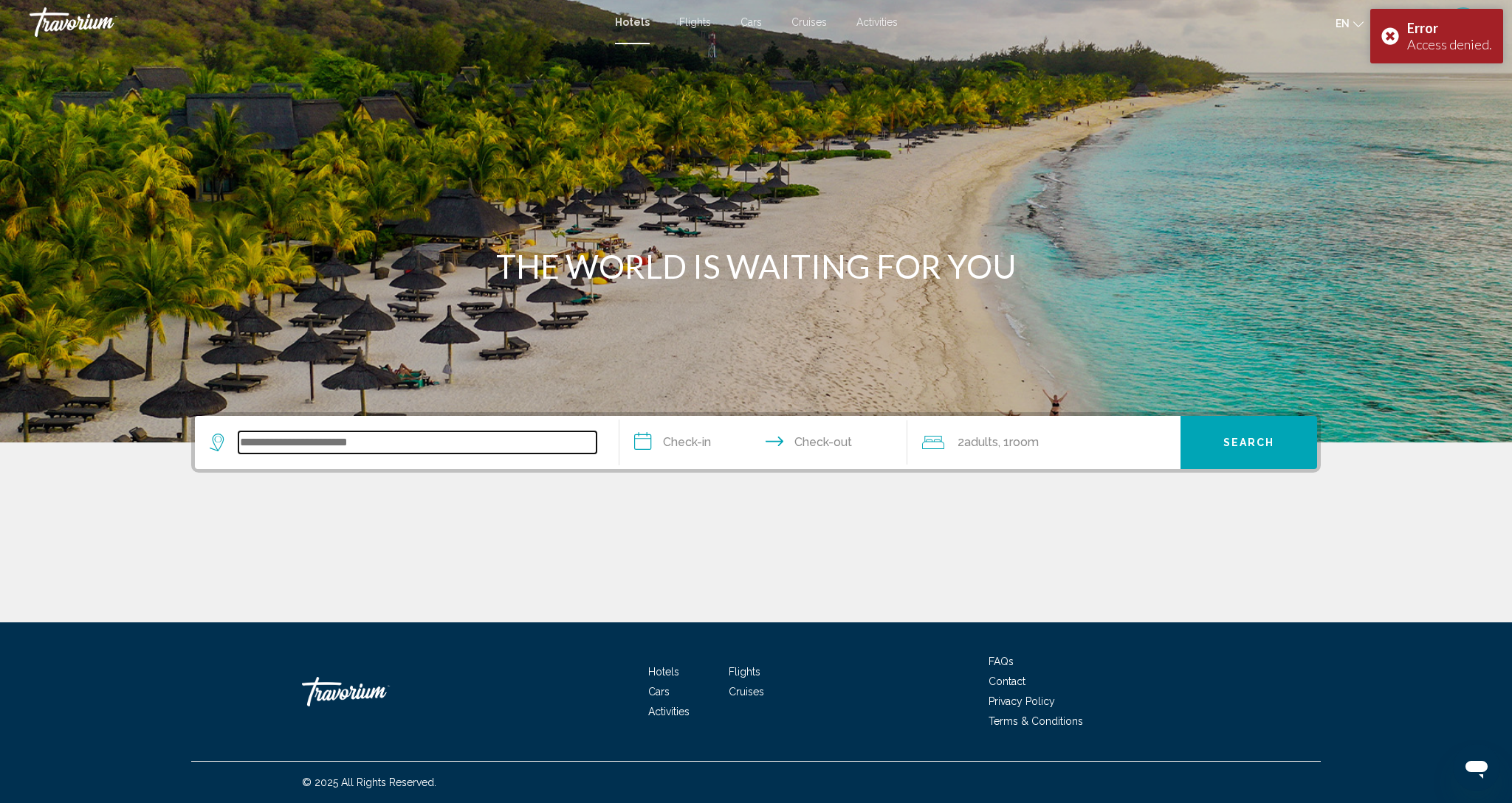
click at [308, 443] on input "Search widget" at bounding box center [417, 442] width 358 height 22
click at [327, 444] on input "Search widget" at bounding box center [417, 442] width 358 height 22
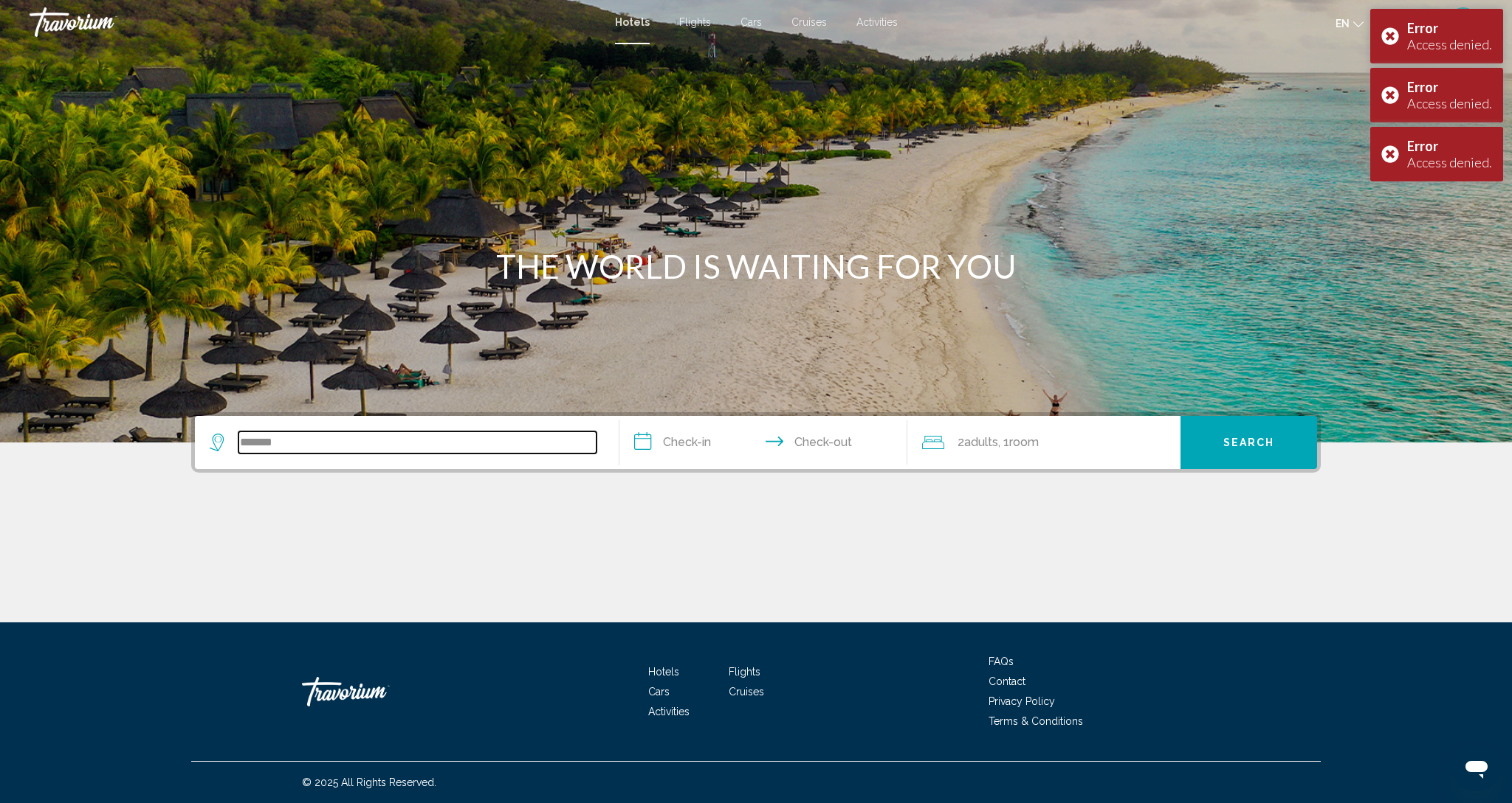
type input "*******"
click at [671, 444] on input "**********" at bounding box center [766, 445] width 294 height 58
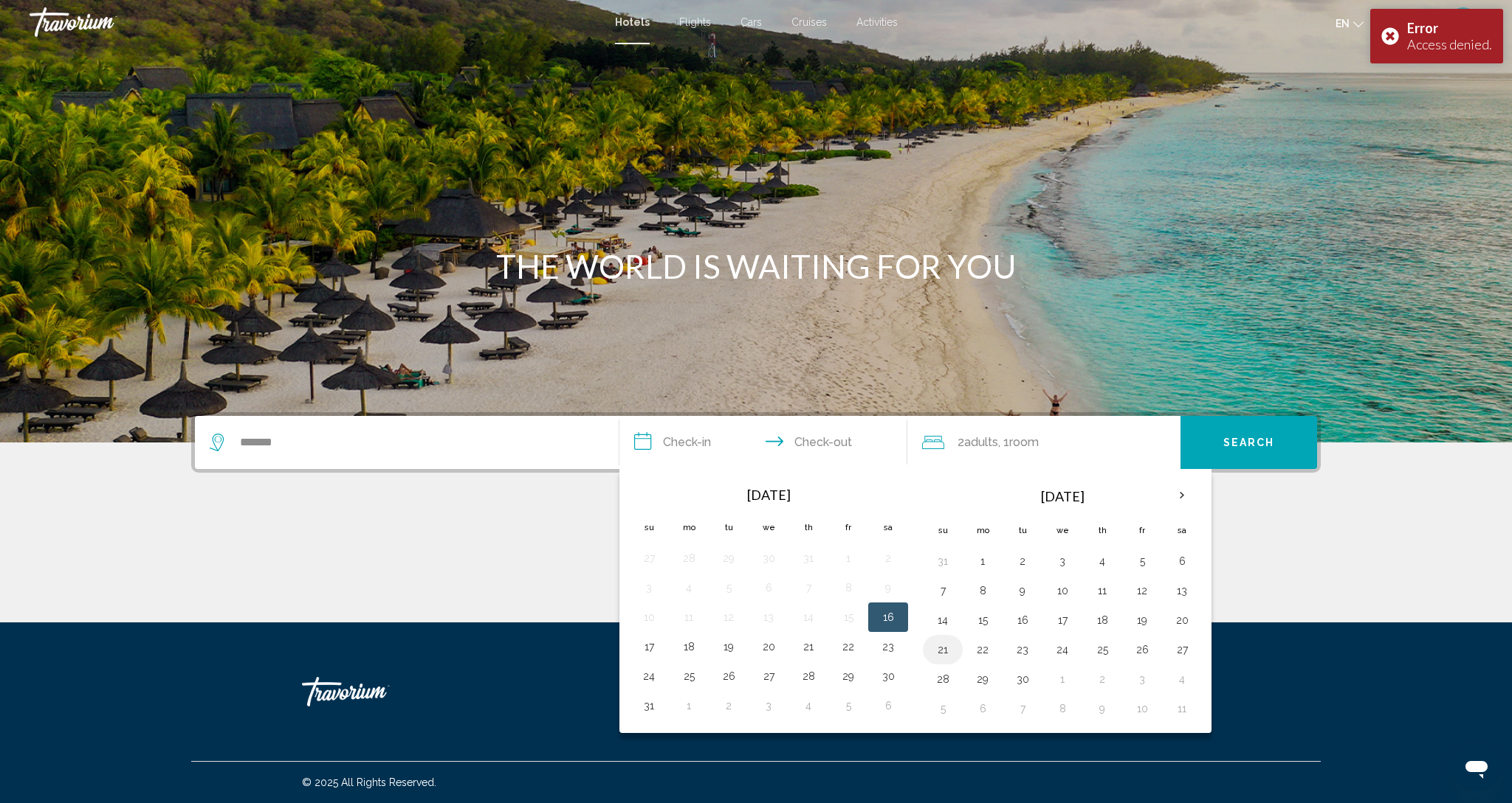
drag, startPoint x: 652, startPoint y: 709, endPoint x: 929, endPoint y: 652, distance: 282.8
click at [653, 709] on button "31" at bounding box center [648, 706] width 23 height 20
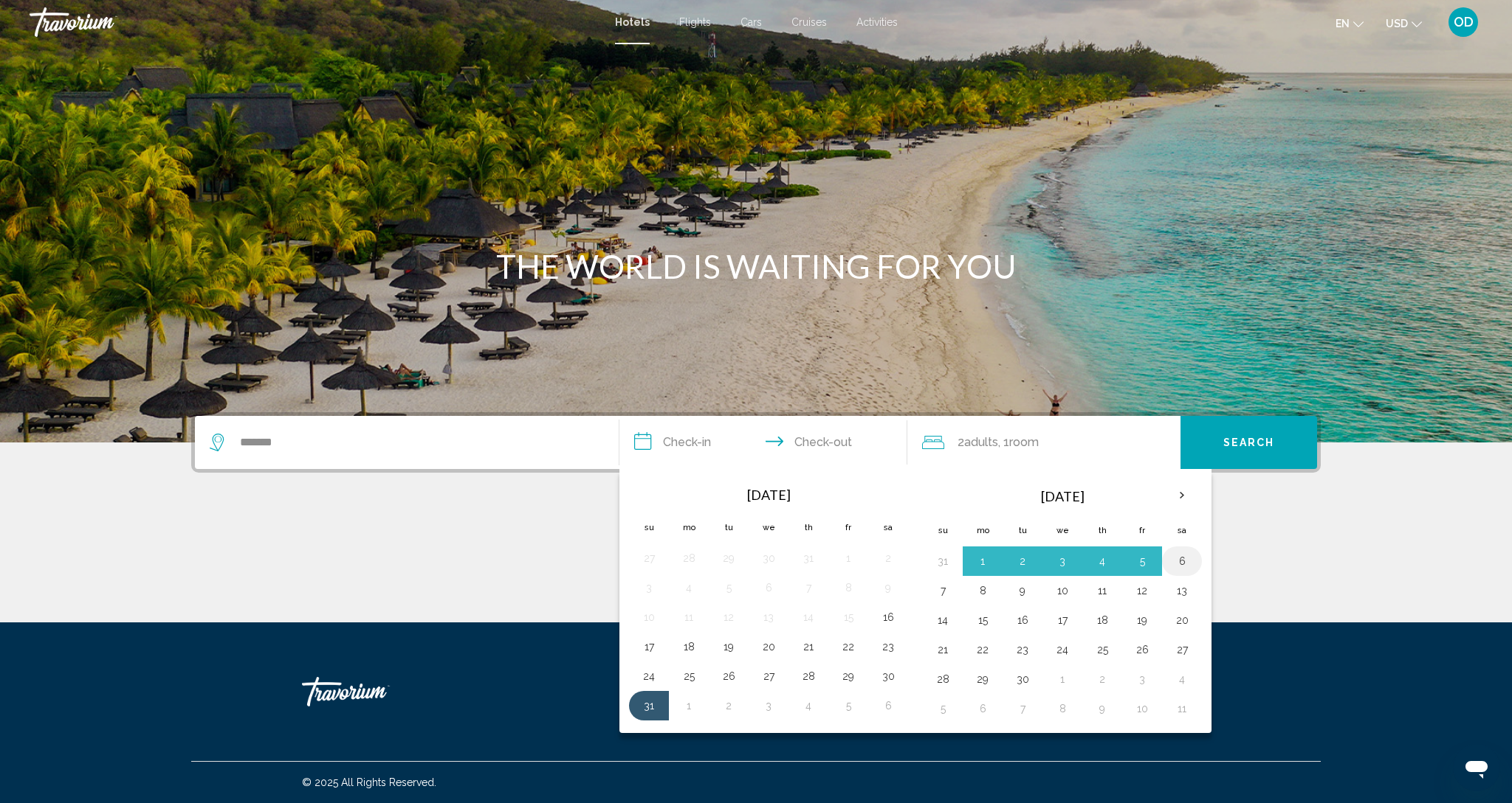
click at [1190, 572] on button "6" at bounding box center [1181, 561] width 23 height 20
type input "**********"
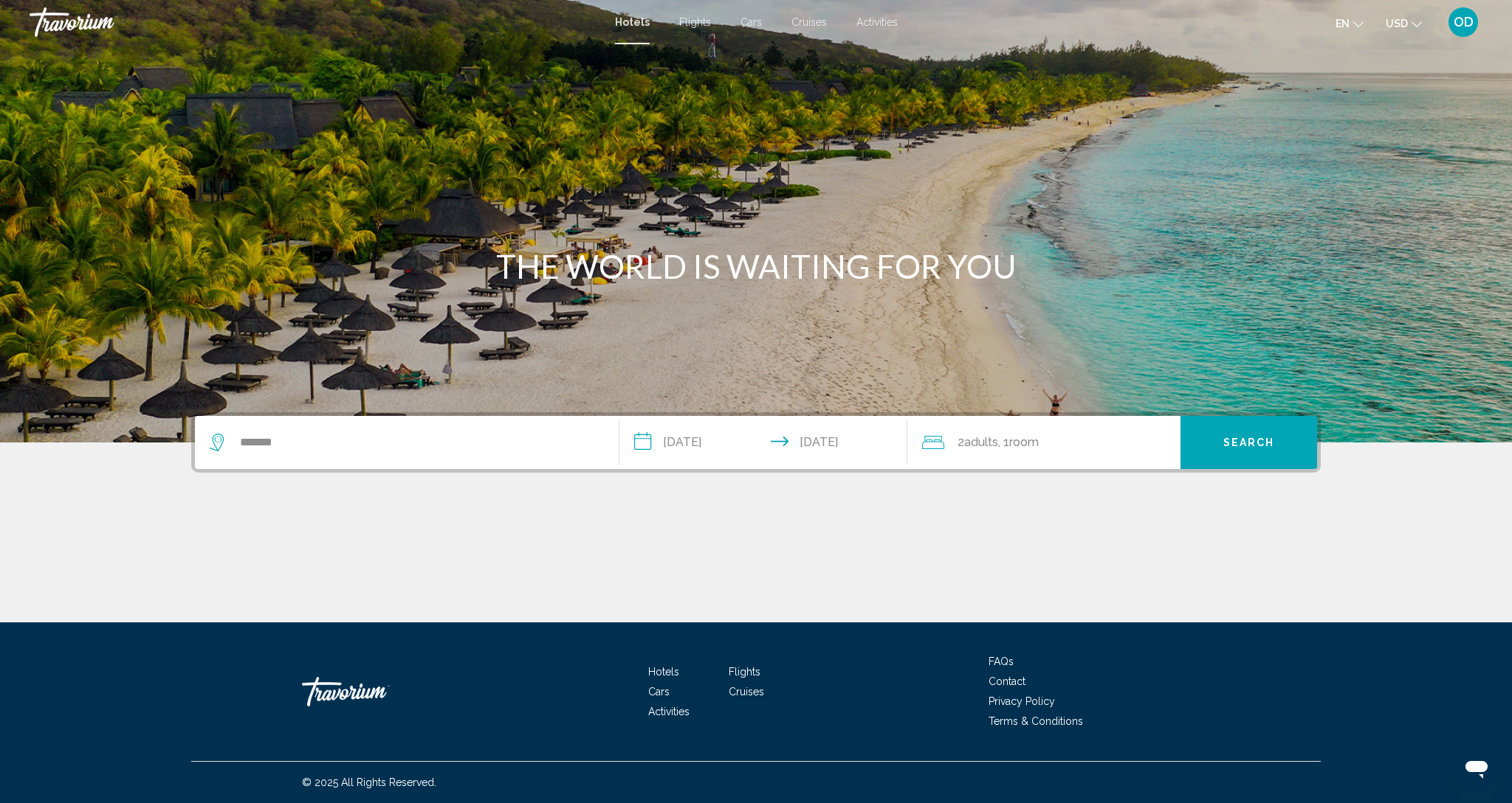
click at [1248, 452] on button "Search" at bounding box center [1248, 442] width 137 height 53
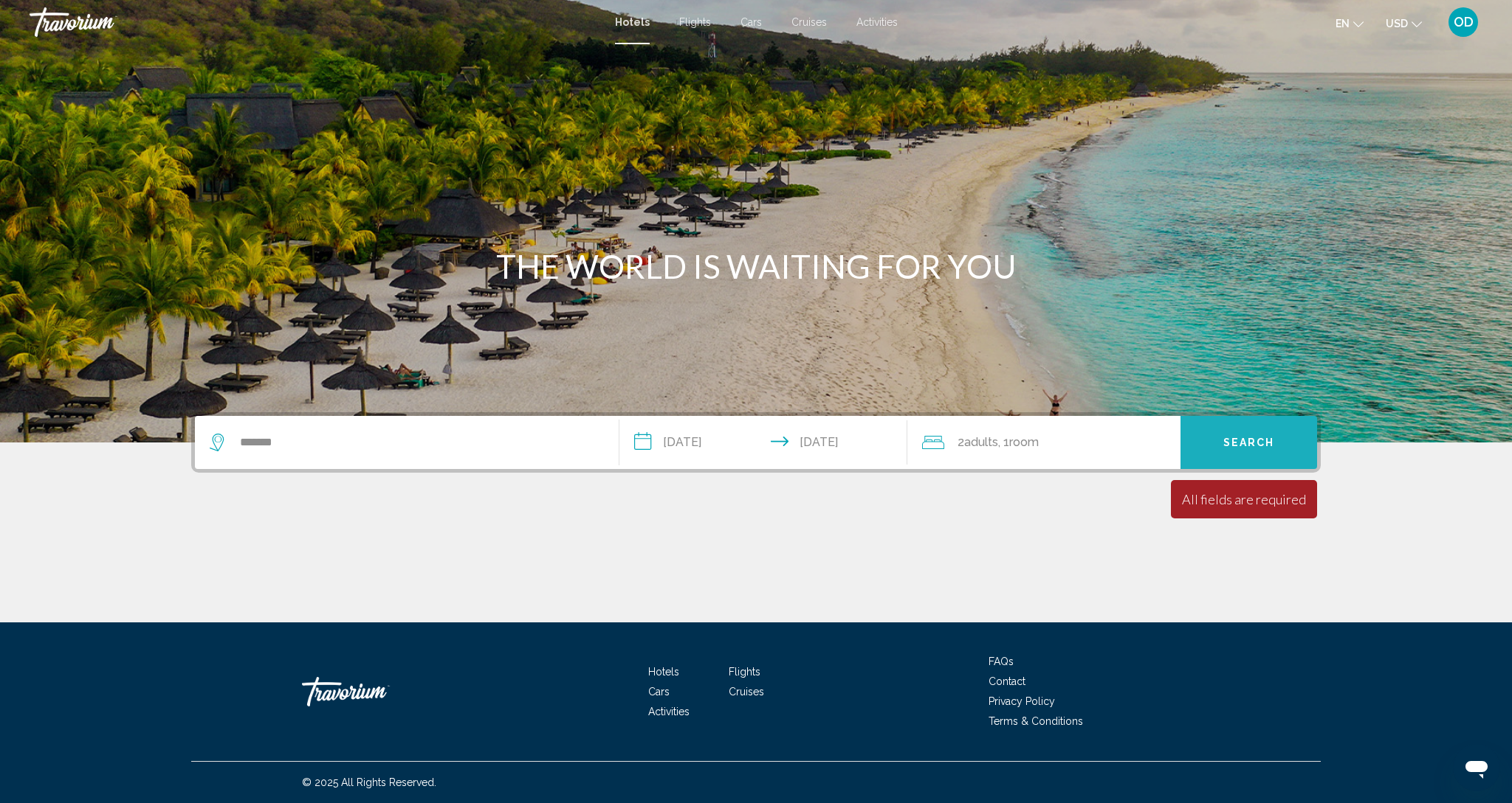
drag, startPoint x: 1212, startPoint y: 447, endPoint x: 1208, endPoint y: 440, distance: 8.1
click at [1211, 446] on button "Search" at bounding box center [1248, 442] width 137 height 53
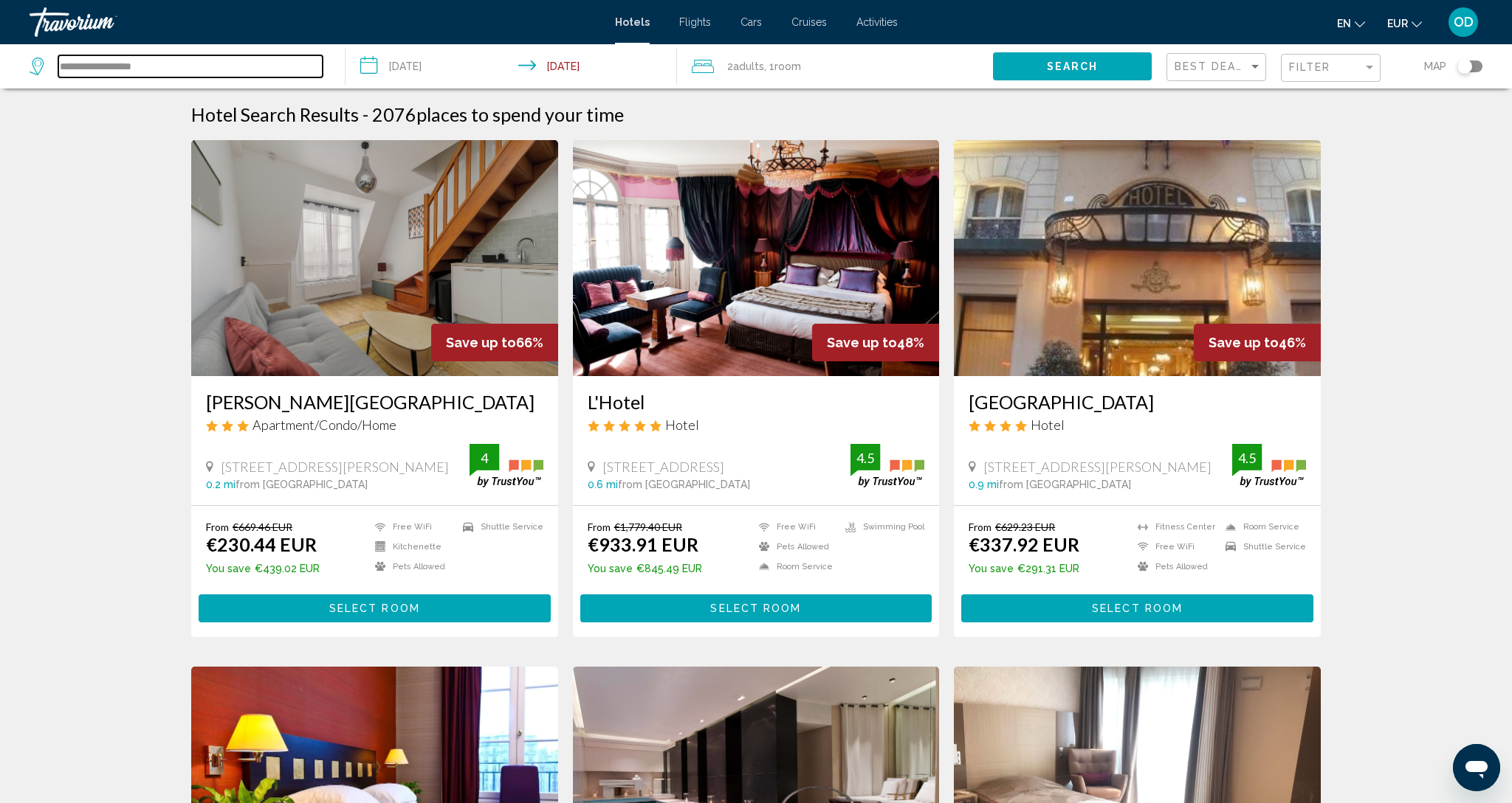
click at [96, 70] on input "**********" at bounding box center [191, 67] width 264 height 22
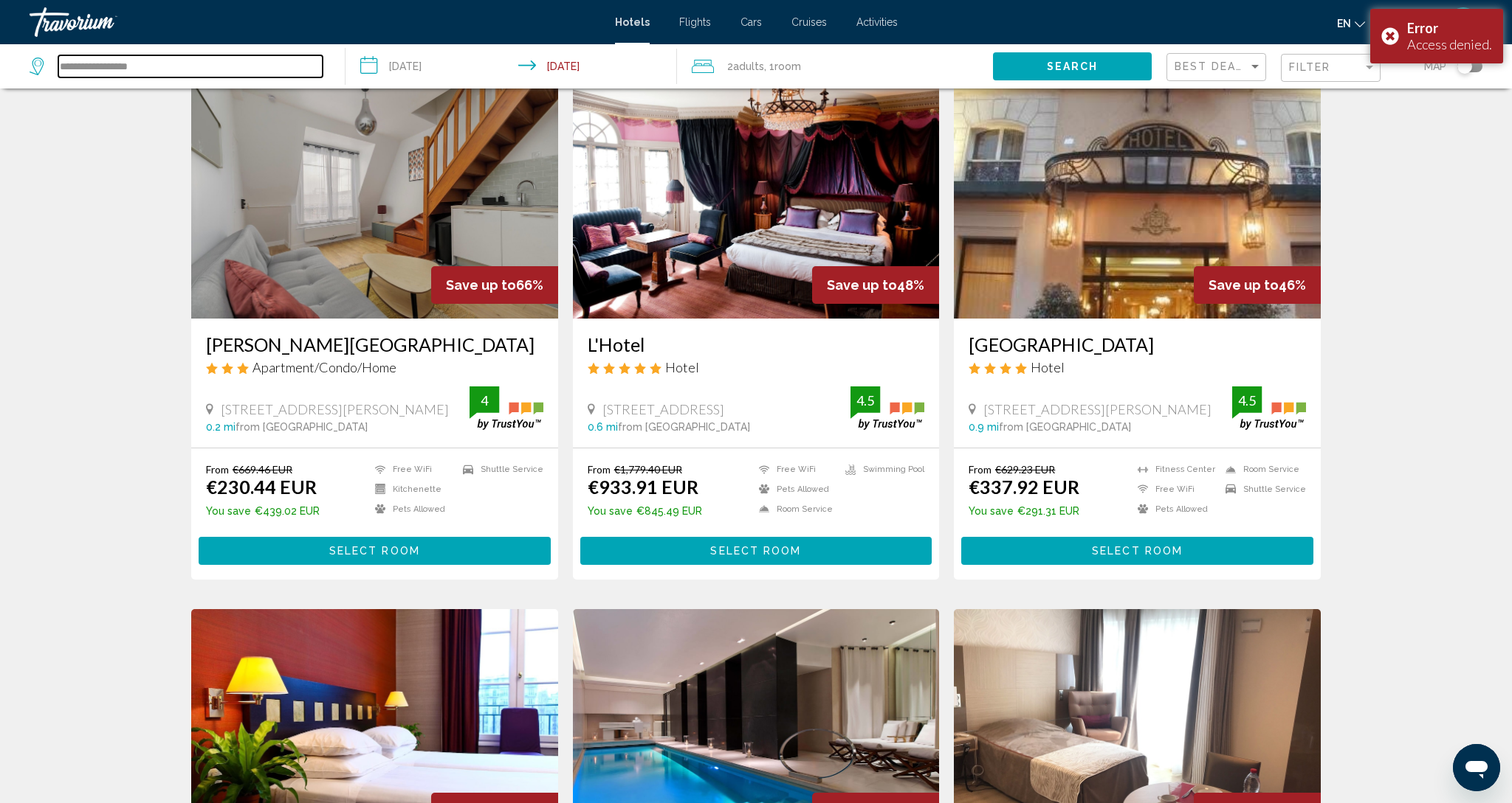
scroll to position [60, 0]
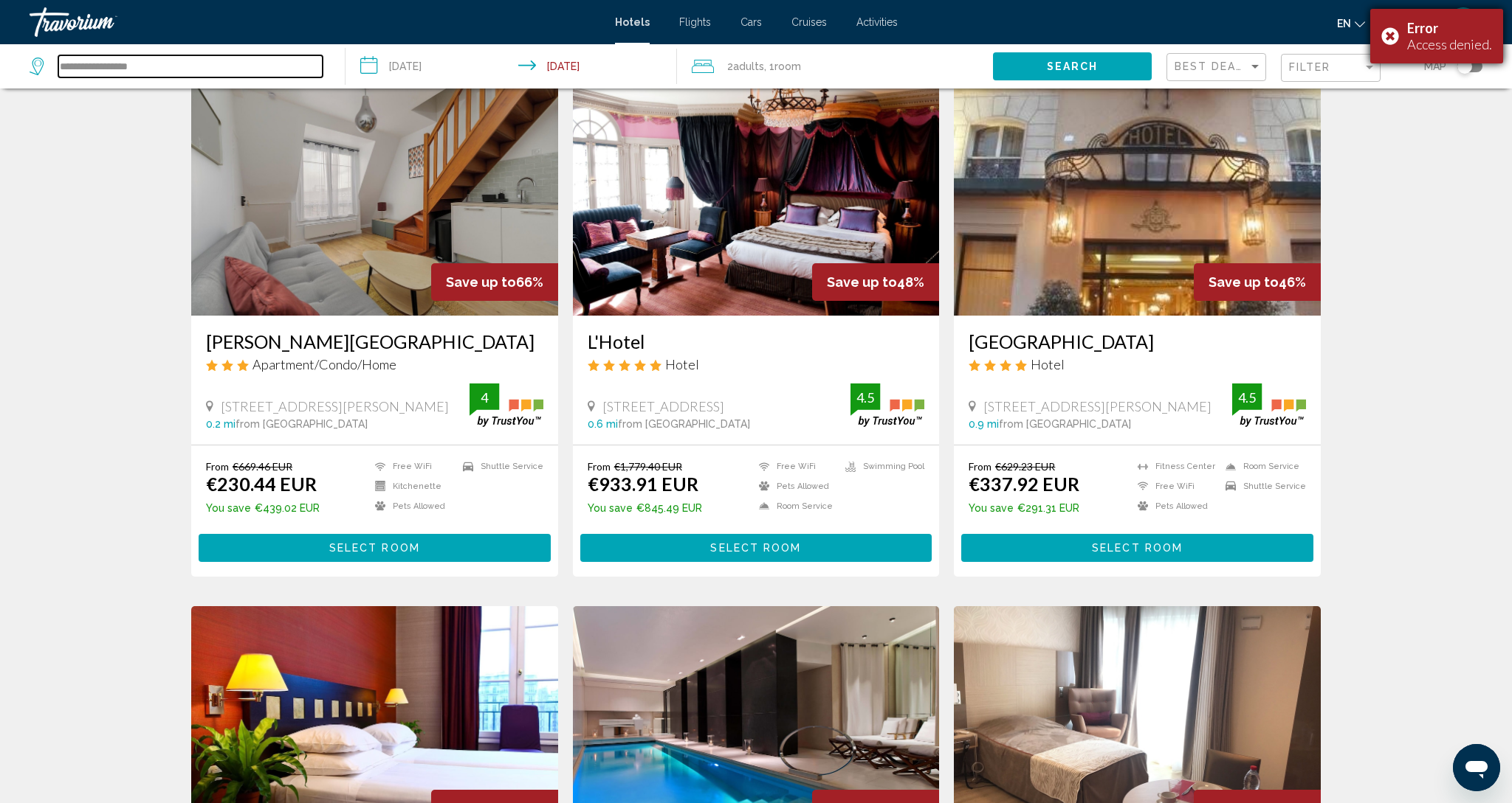
type input "**********"
click at [1380, 35] on div "Error Access denied." at bounding box center [1436, 36] width 133 height 55
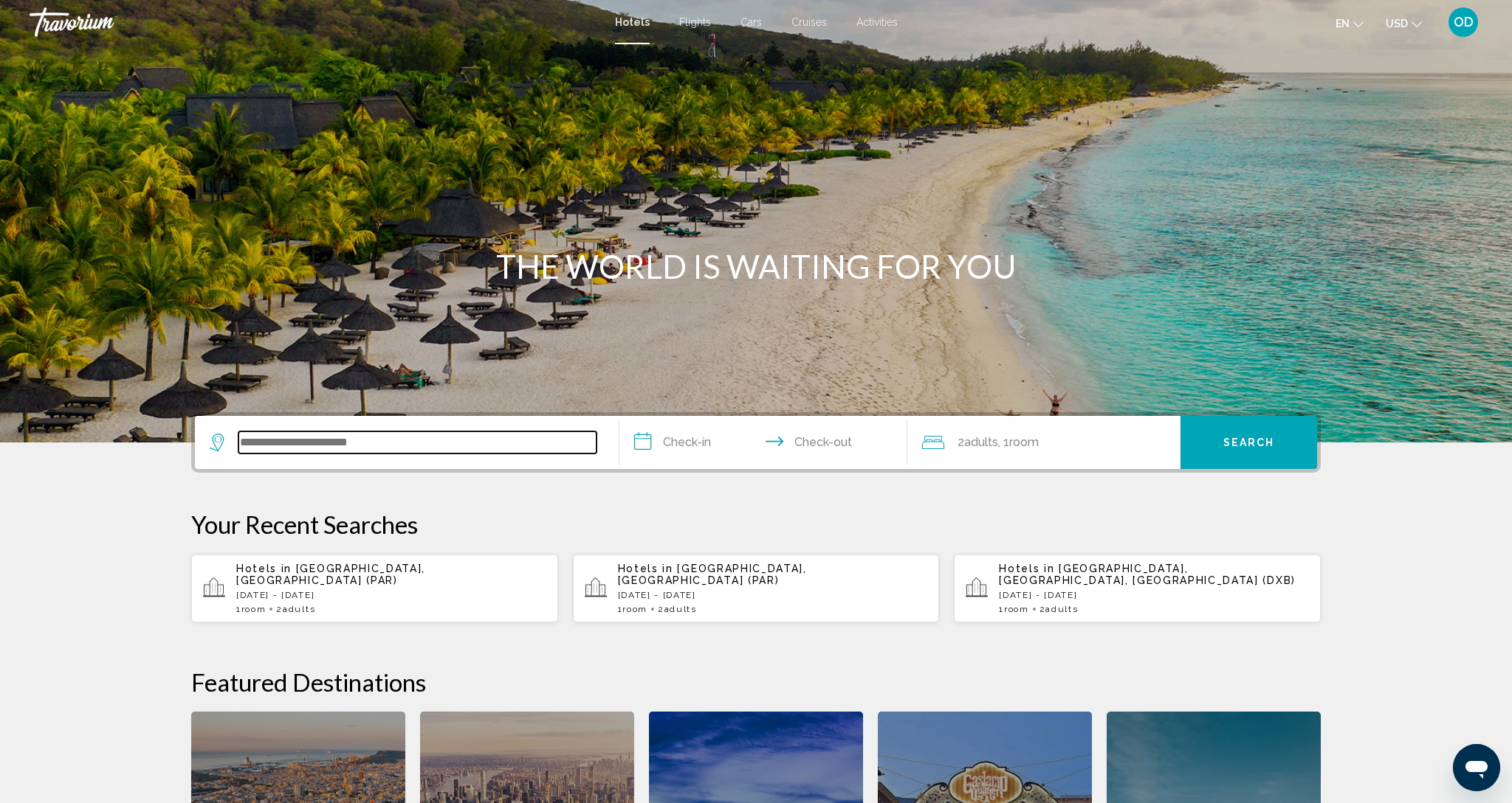
click at [334, 432] on input "Search widget" at bounding box center [417, 442] width 358 height 22
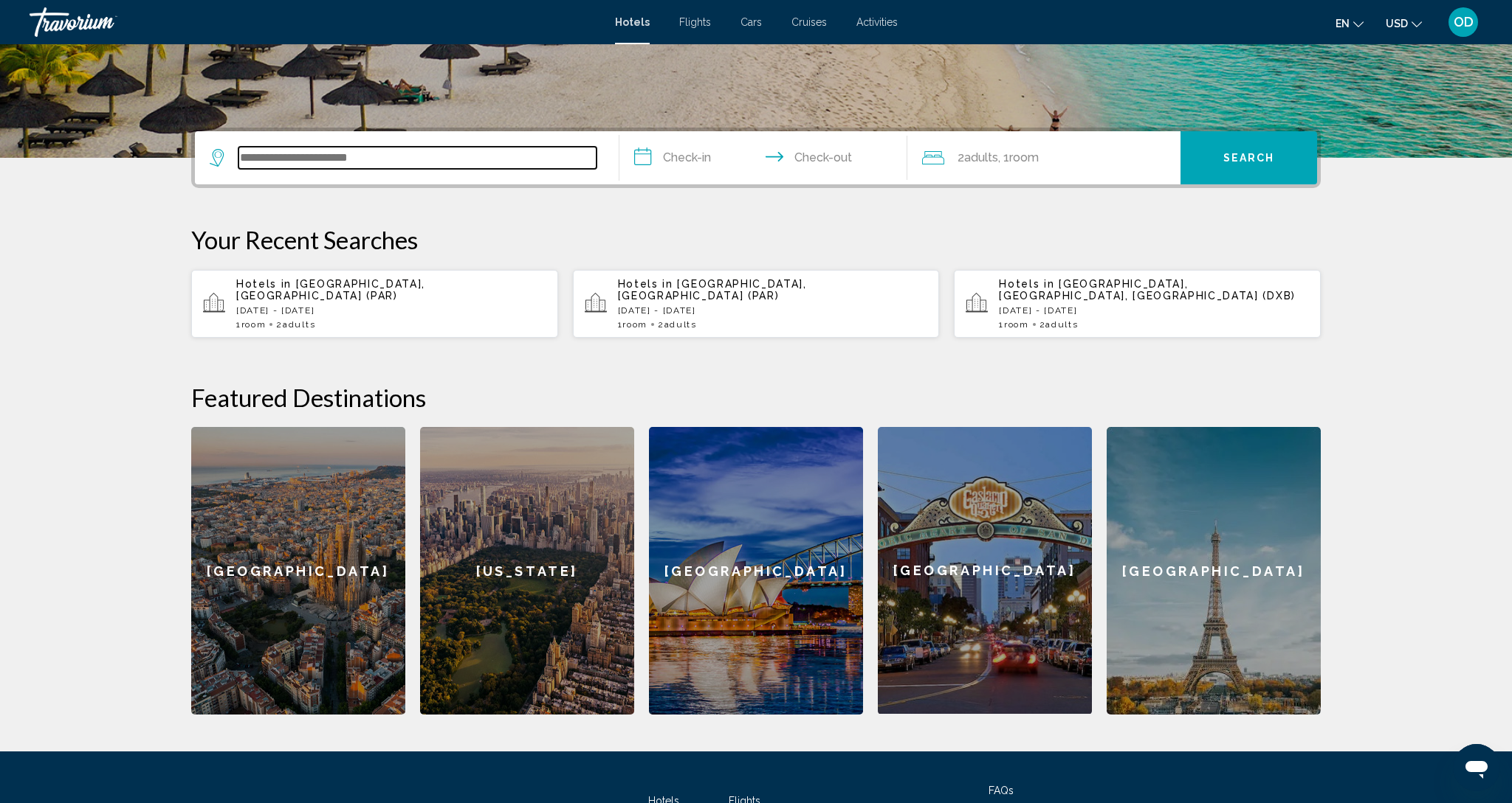
scroll to position [364, 0]
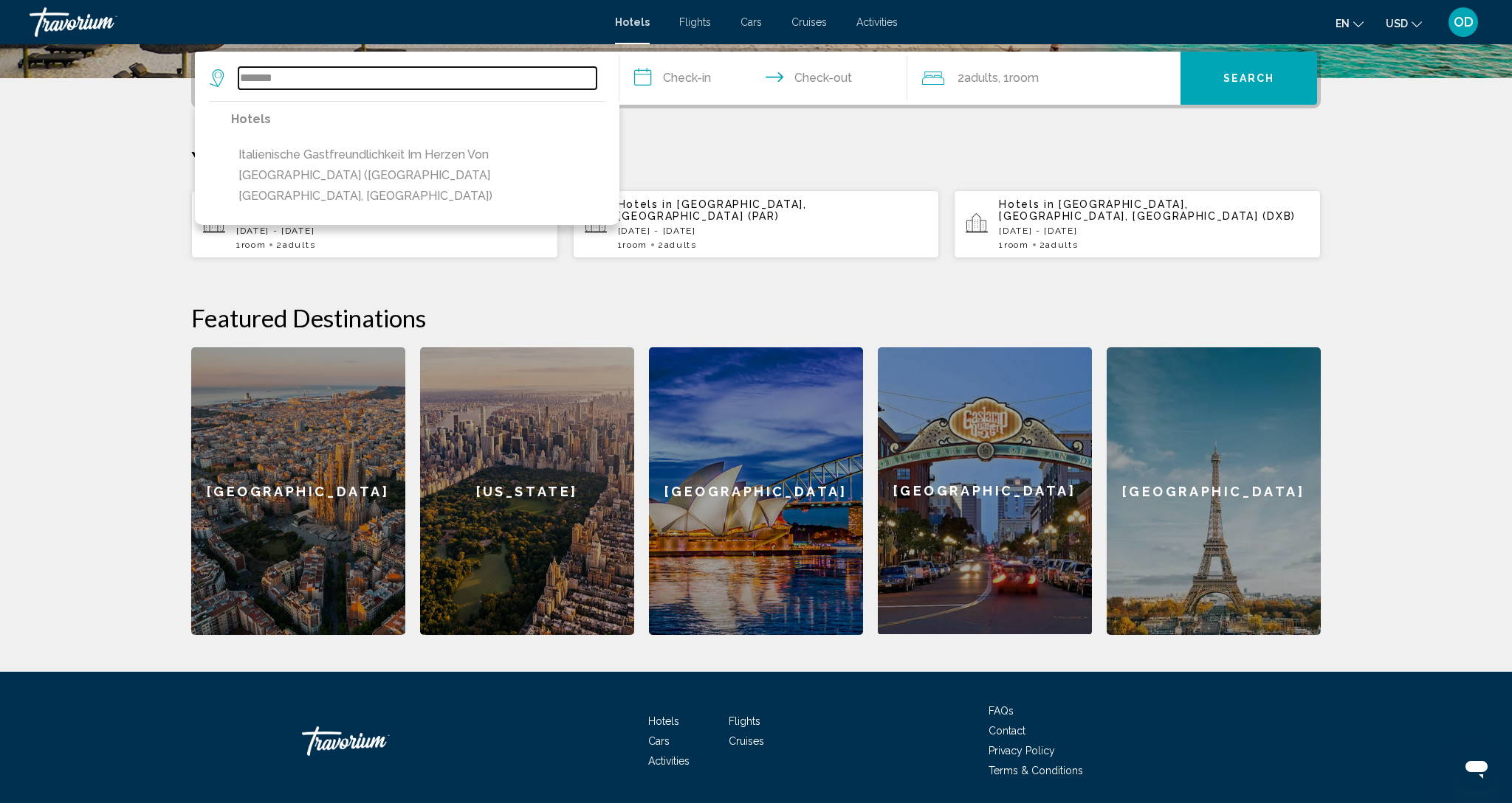
type input "*******"
click at [822, 75] on input "**********" at bounding box center [766, 81] width 294 height 58
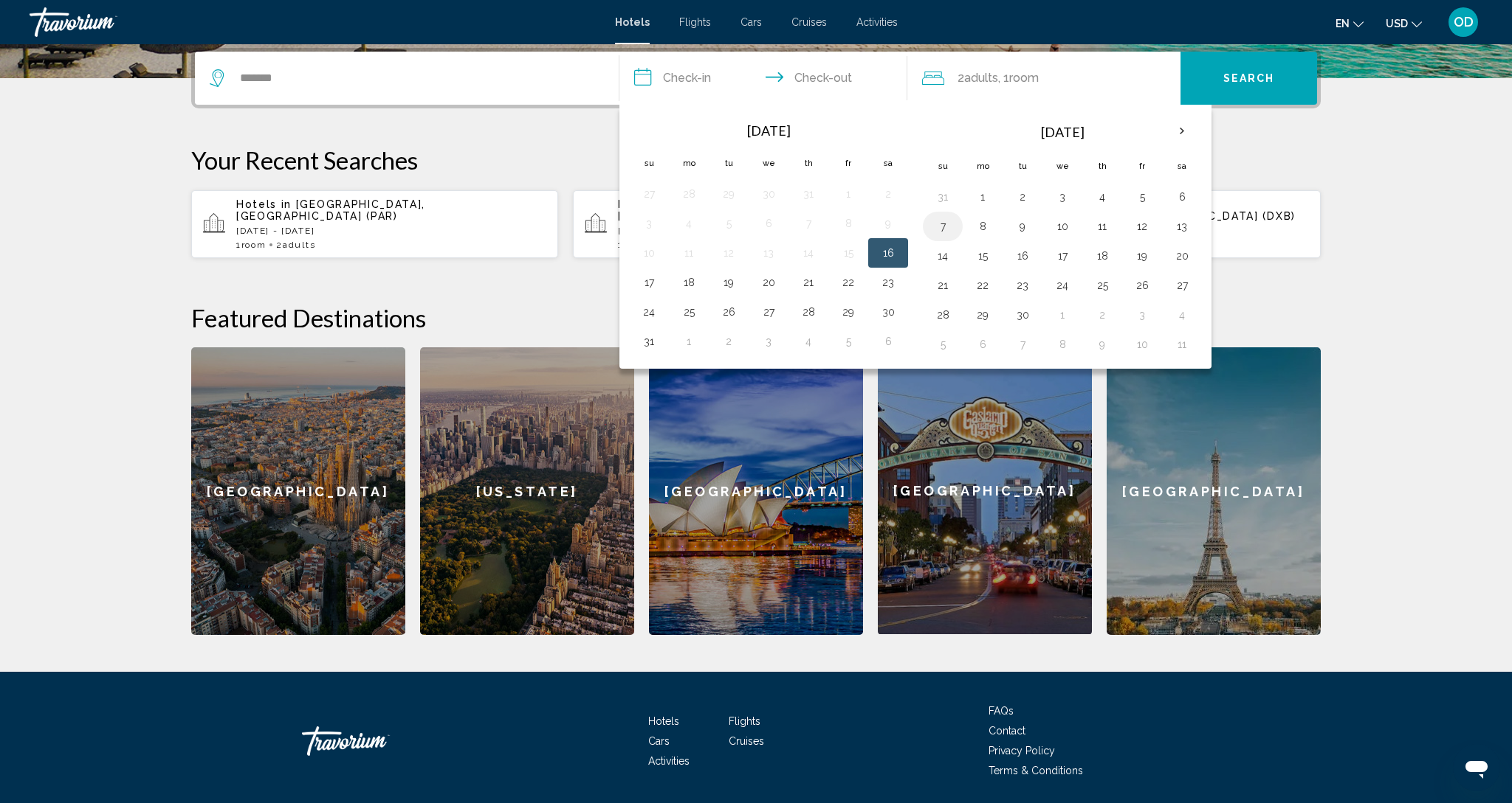
click at [942, 235] on button "7" at bounding box center [942, 227] width 23 height 20
click at [1190, 234] on button "13" at bounding box center [1181, 227] width 23 height 20
type input "**********"
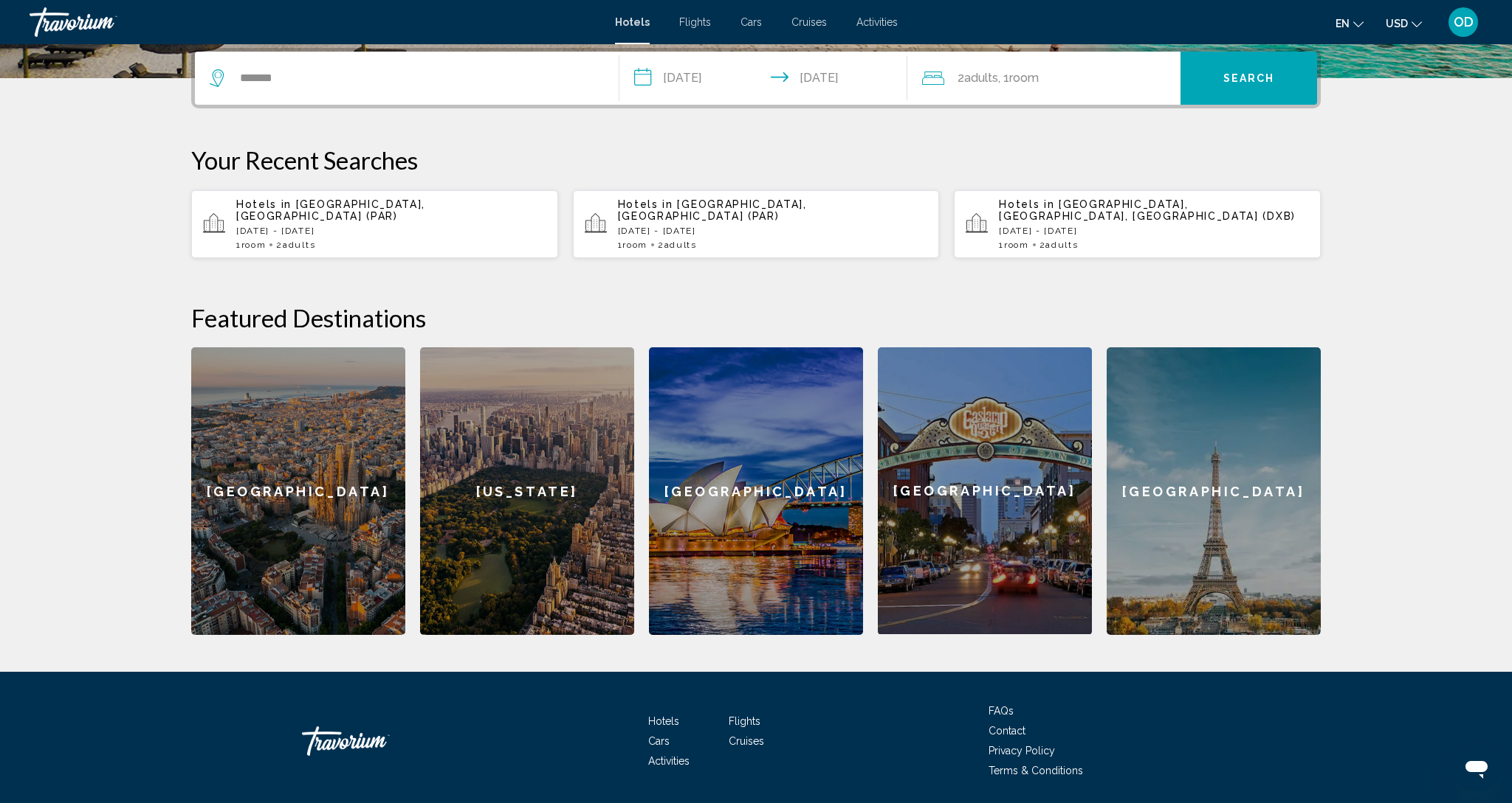
click at [1279, 87] on button "Search" at bounding box center [1248, 78] width 137 height 53
click at [217, 78] on icon "Search widget" at bounding box center [218, 78] width 18 height 18
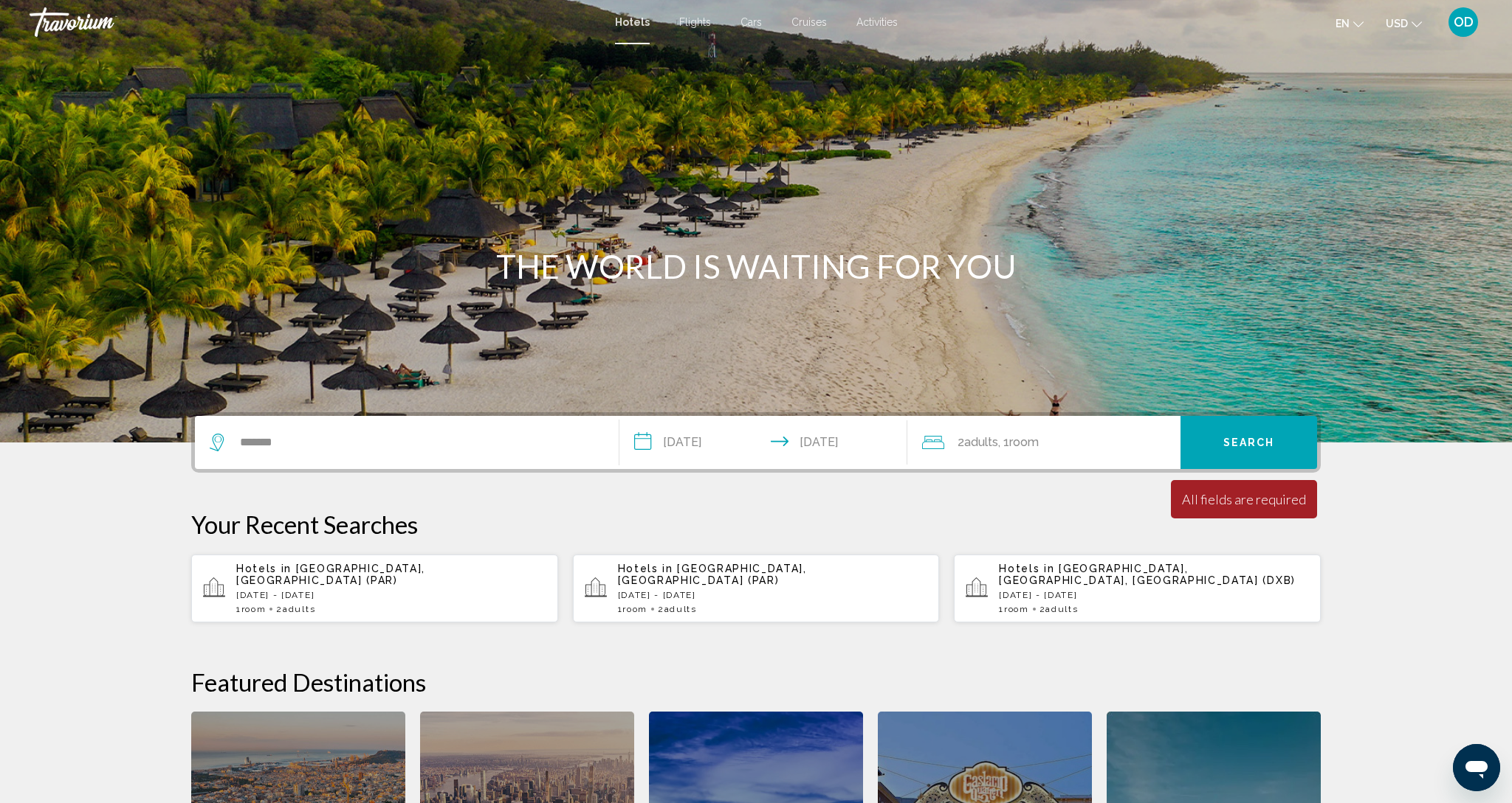
scroll to position [0, 0]
drag, startPoint x: 332, startPoint y: 437, endPoint x: 374, endPoint y: 429, distance: 42.8
click at [374, 429] on div "*******" at bounding box center [406, 442] width 394 height 53
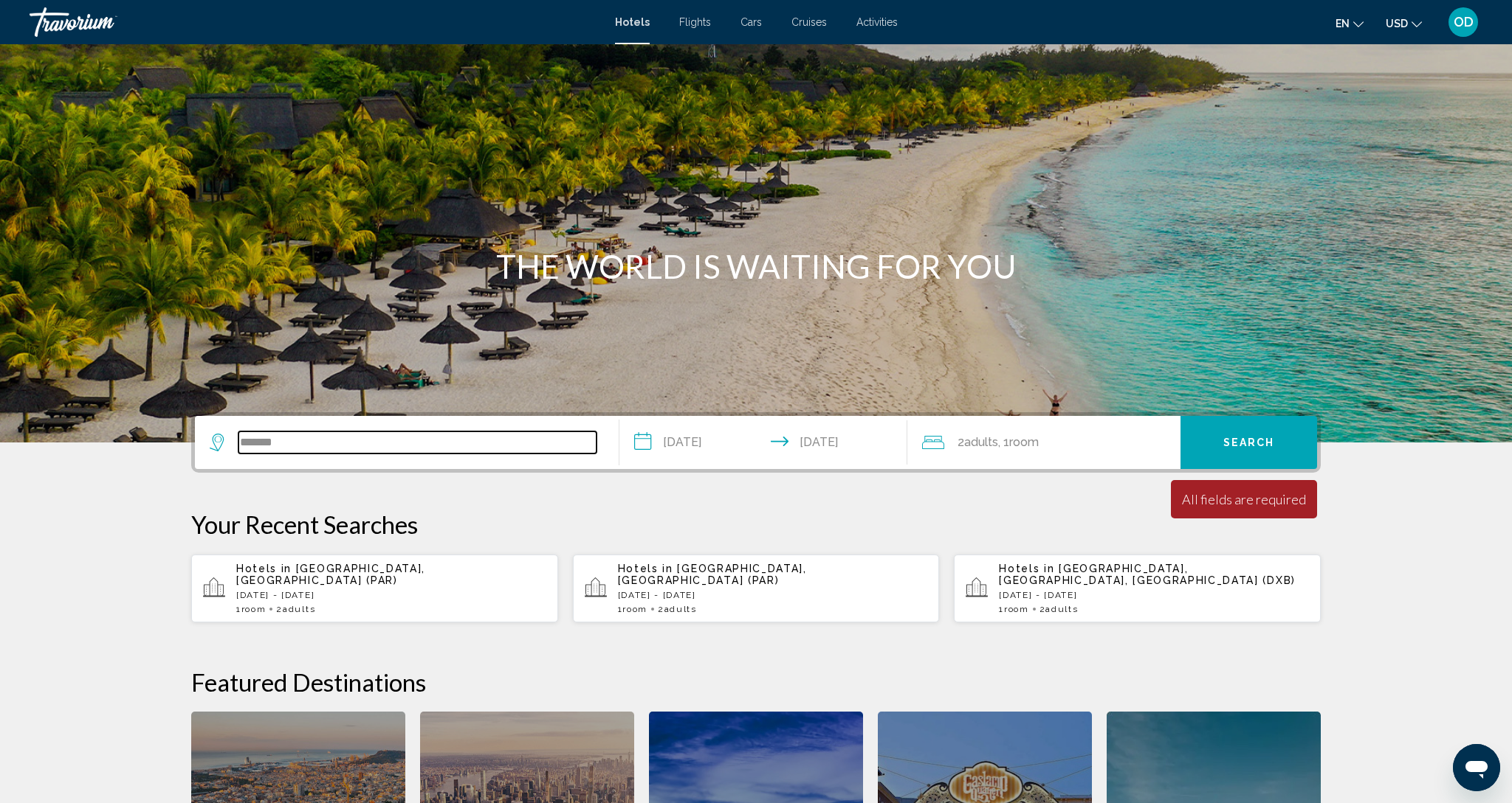
scroll to position [364, 0]
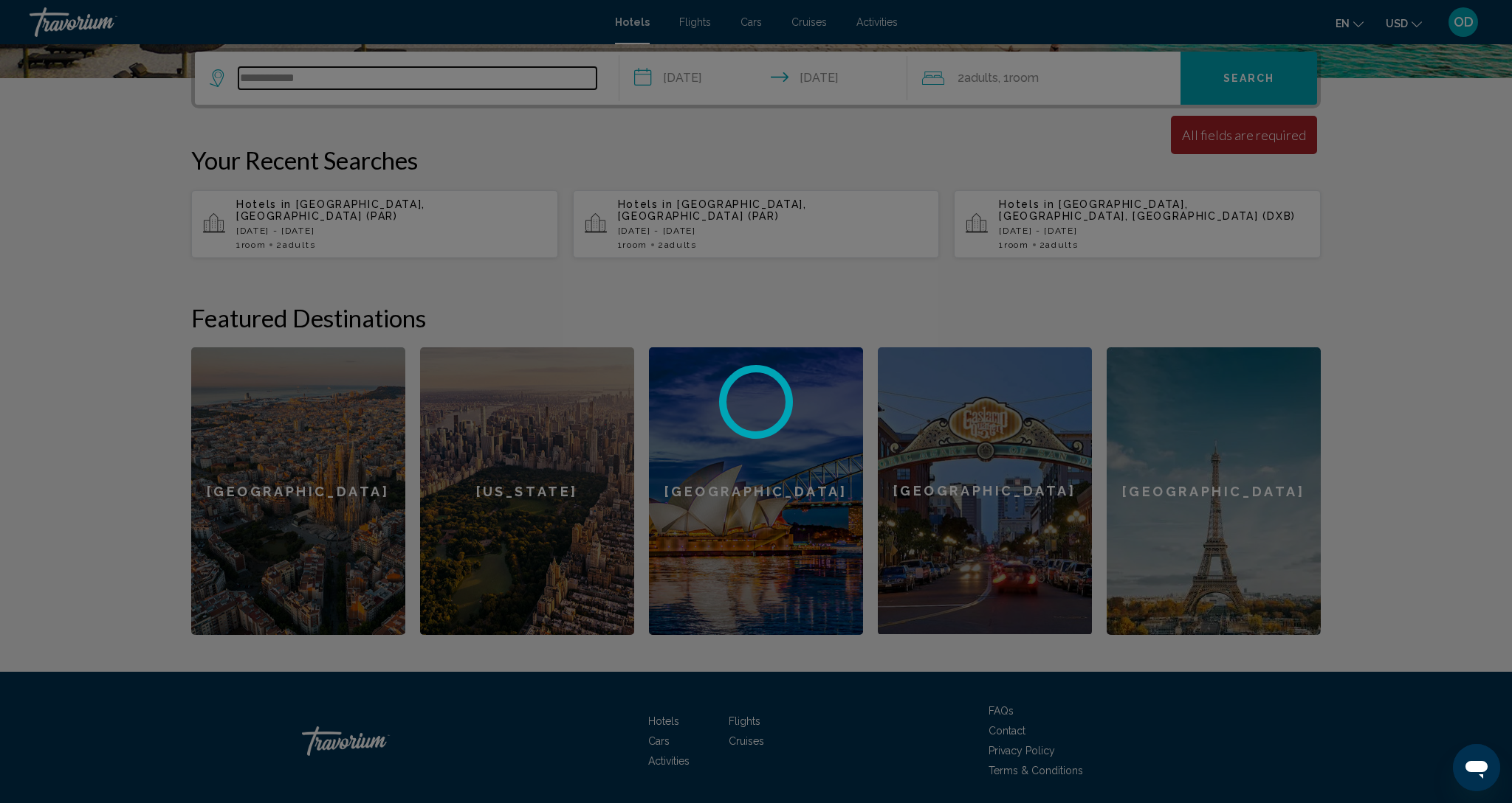
type input "**********"
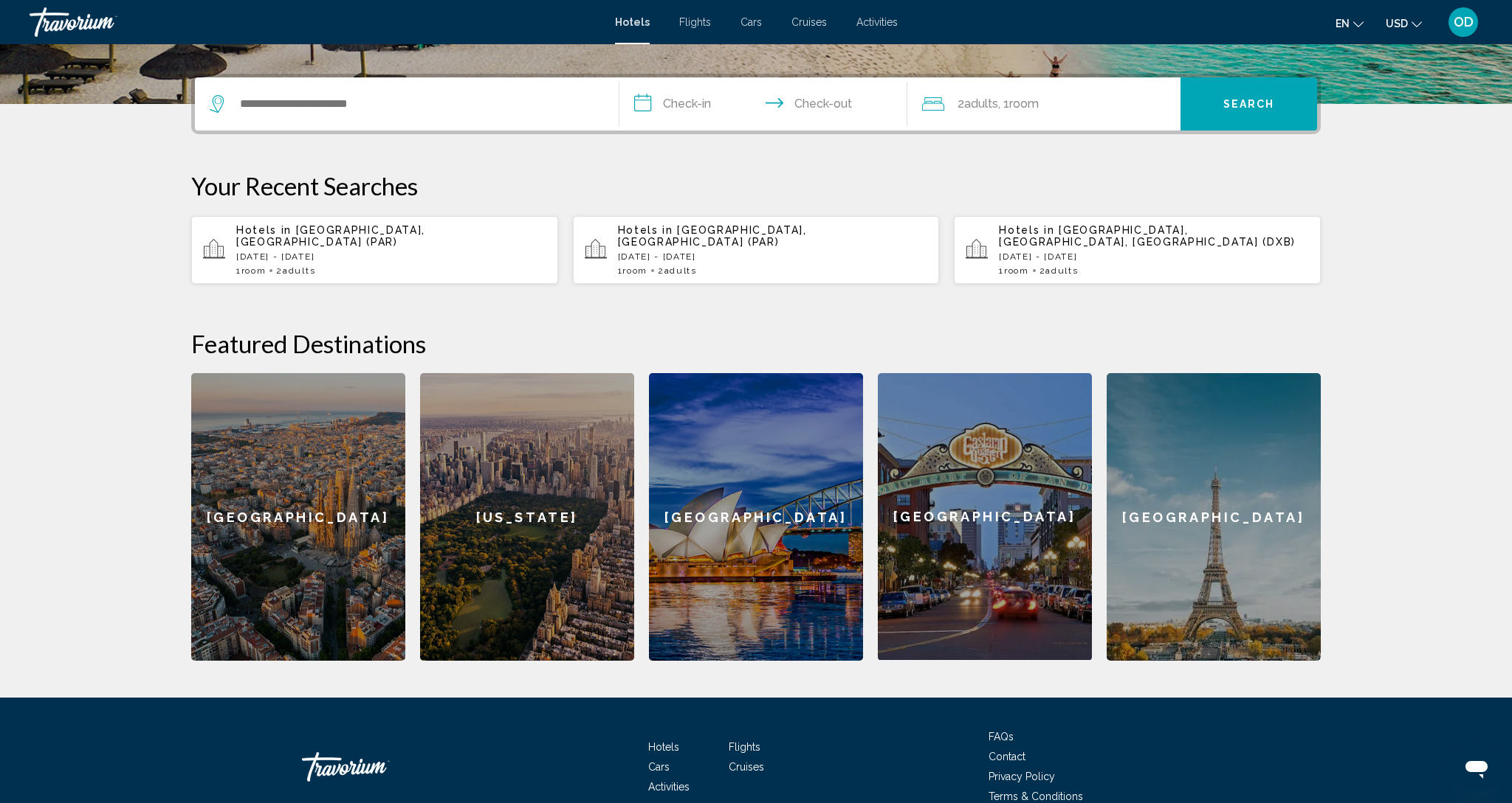
scroll to position [338, 1]
click at [406, 115] on div "Search widget" at bounding box center [403, 104] width 387 height 22
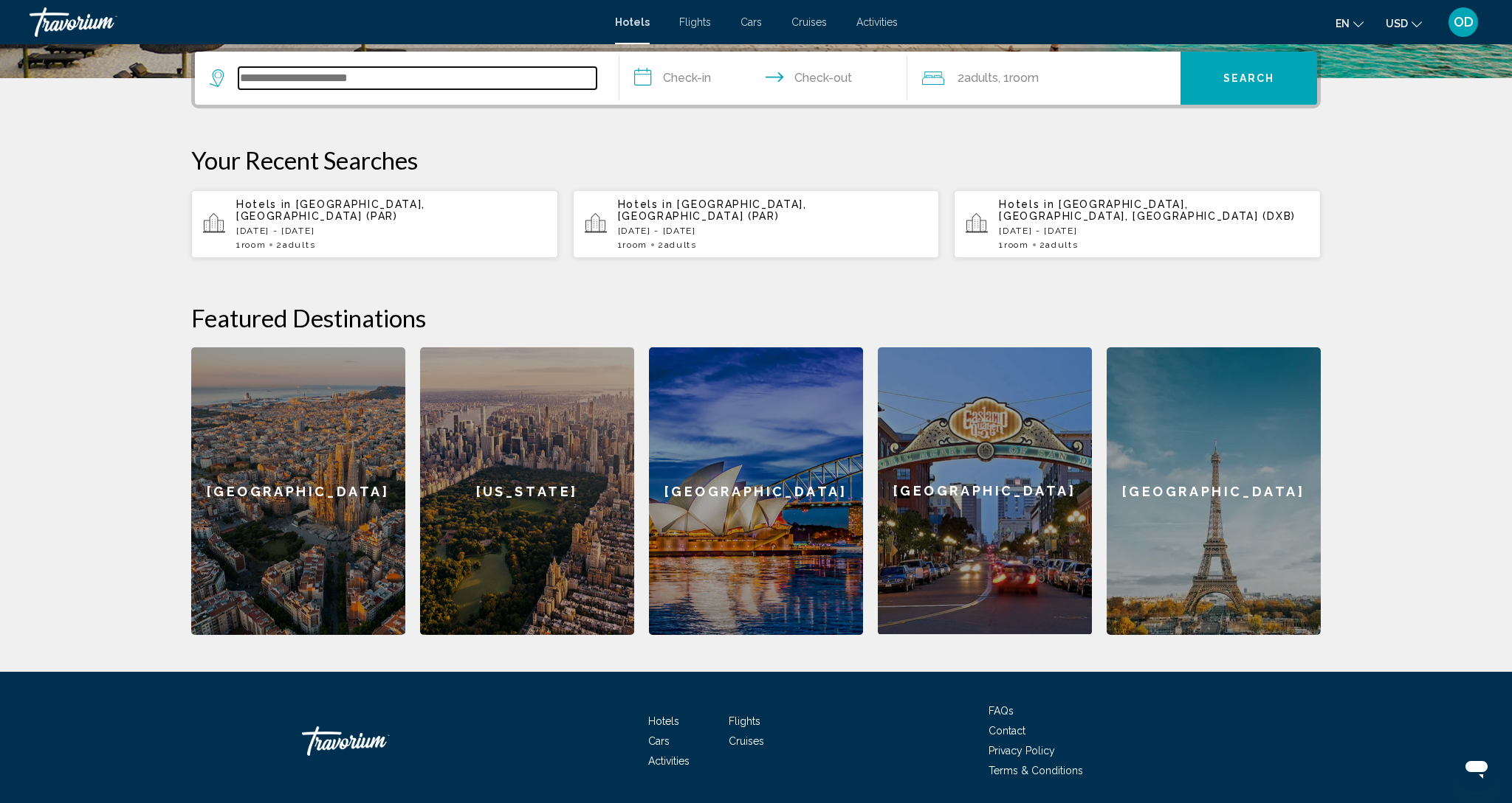
click at [253, 76] on input "Search widget" at bounding box center [417, 78] width 358 height 22
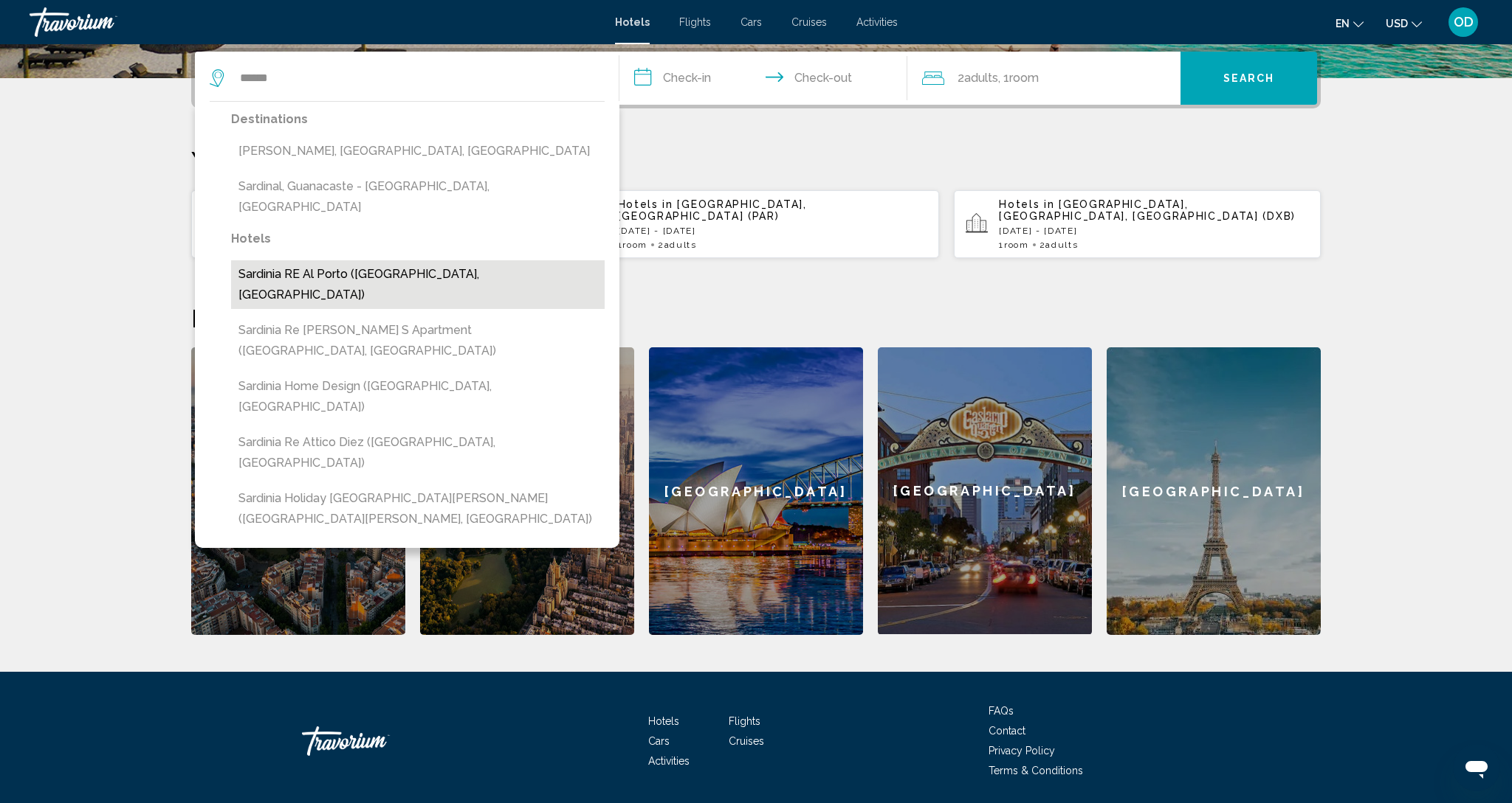
click at [367, 260] on button "Sardinia RE Al Porto ([GEOGRAPHIC_DATA], [GEOGRAPHIC_DATA])" at bounding box center [418, 284] width 374 height 48
type input "**********"
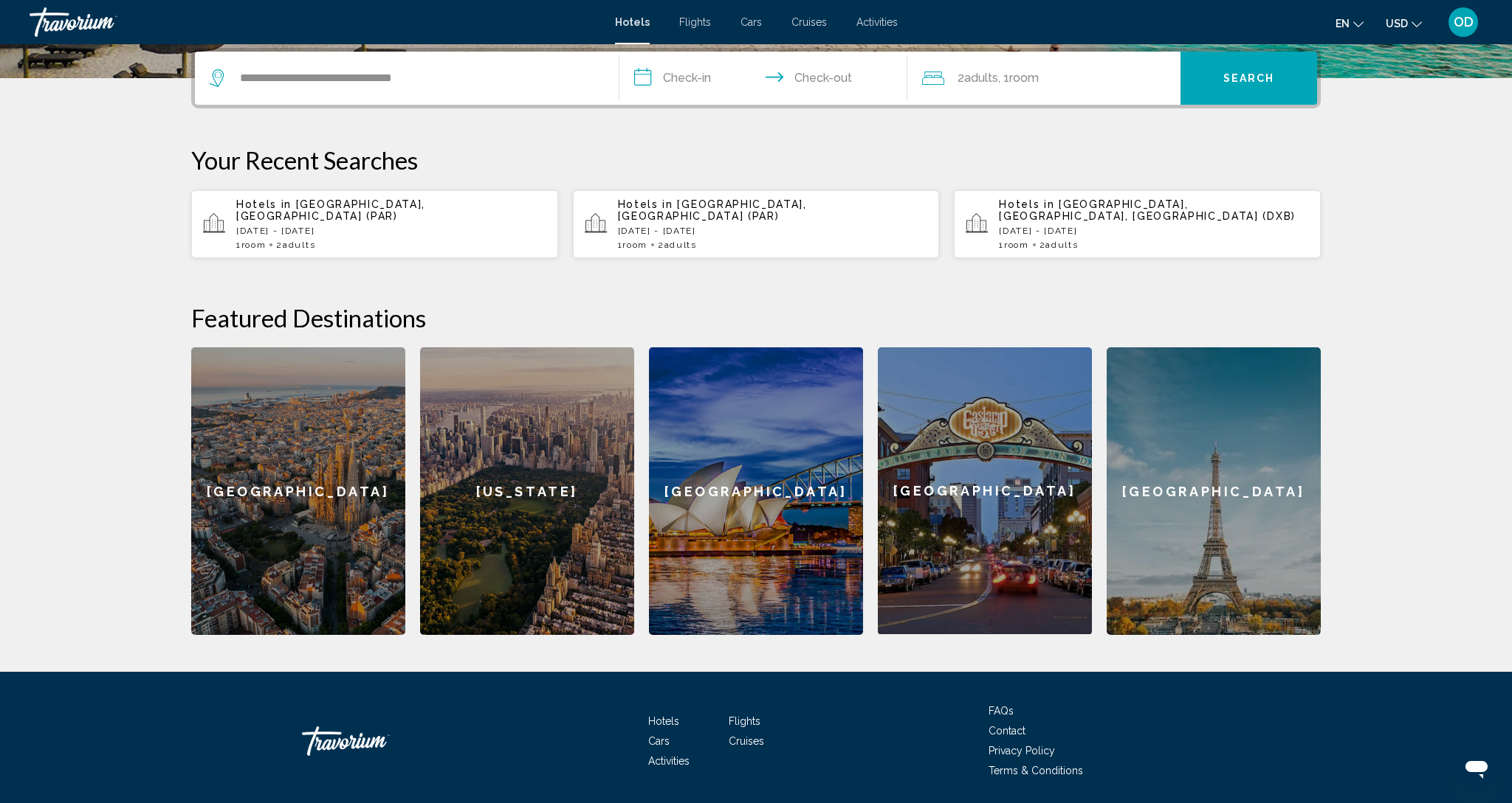
click at [737, 81] on input "**********" at bounding box center [766, 81] width 294 height 58
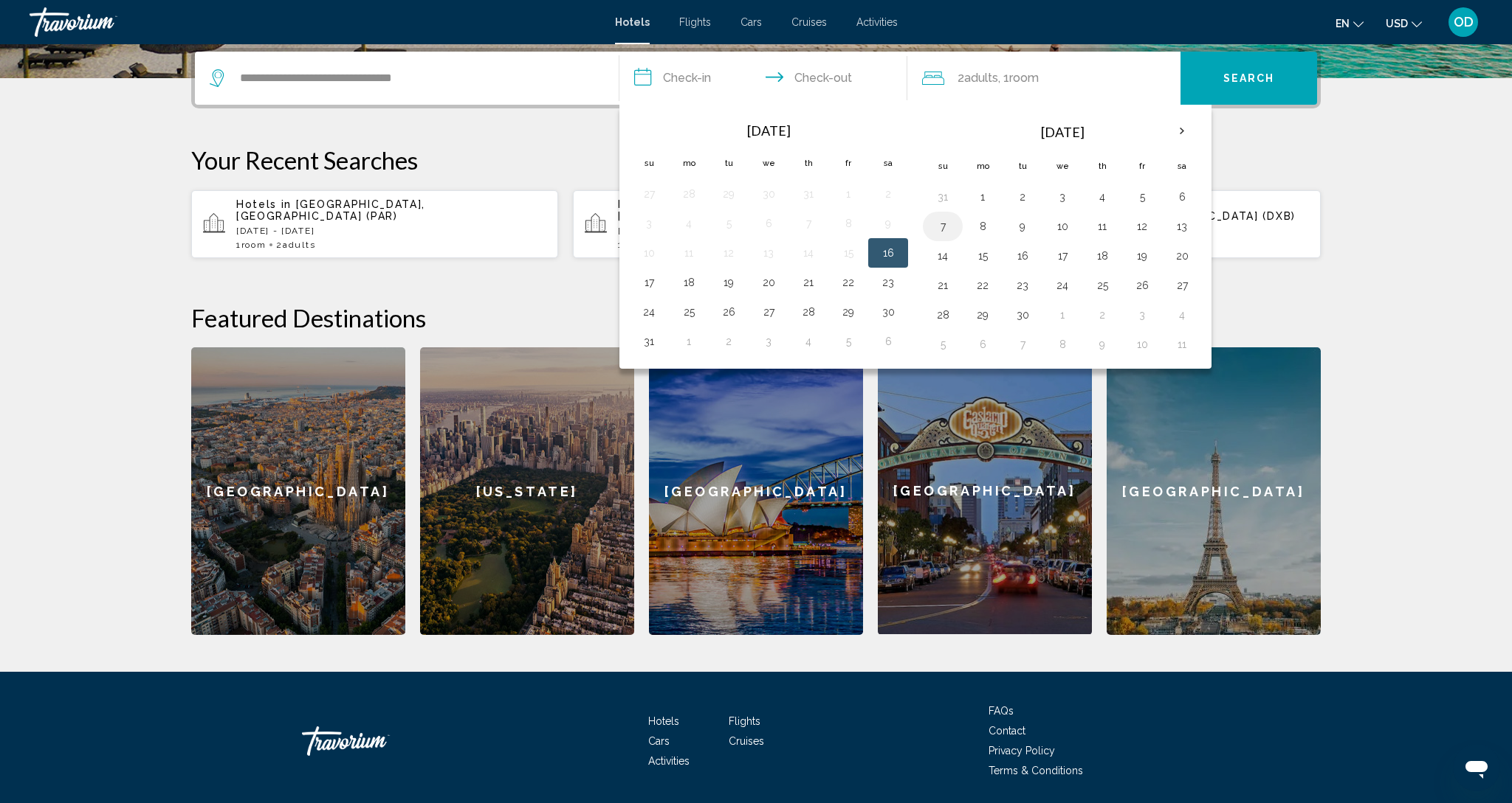
scroll to position [363, 0]
click at [650, 342] on button "31" at bounding box center [648, 342] width 23 height 20
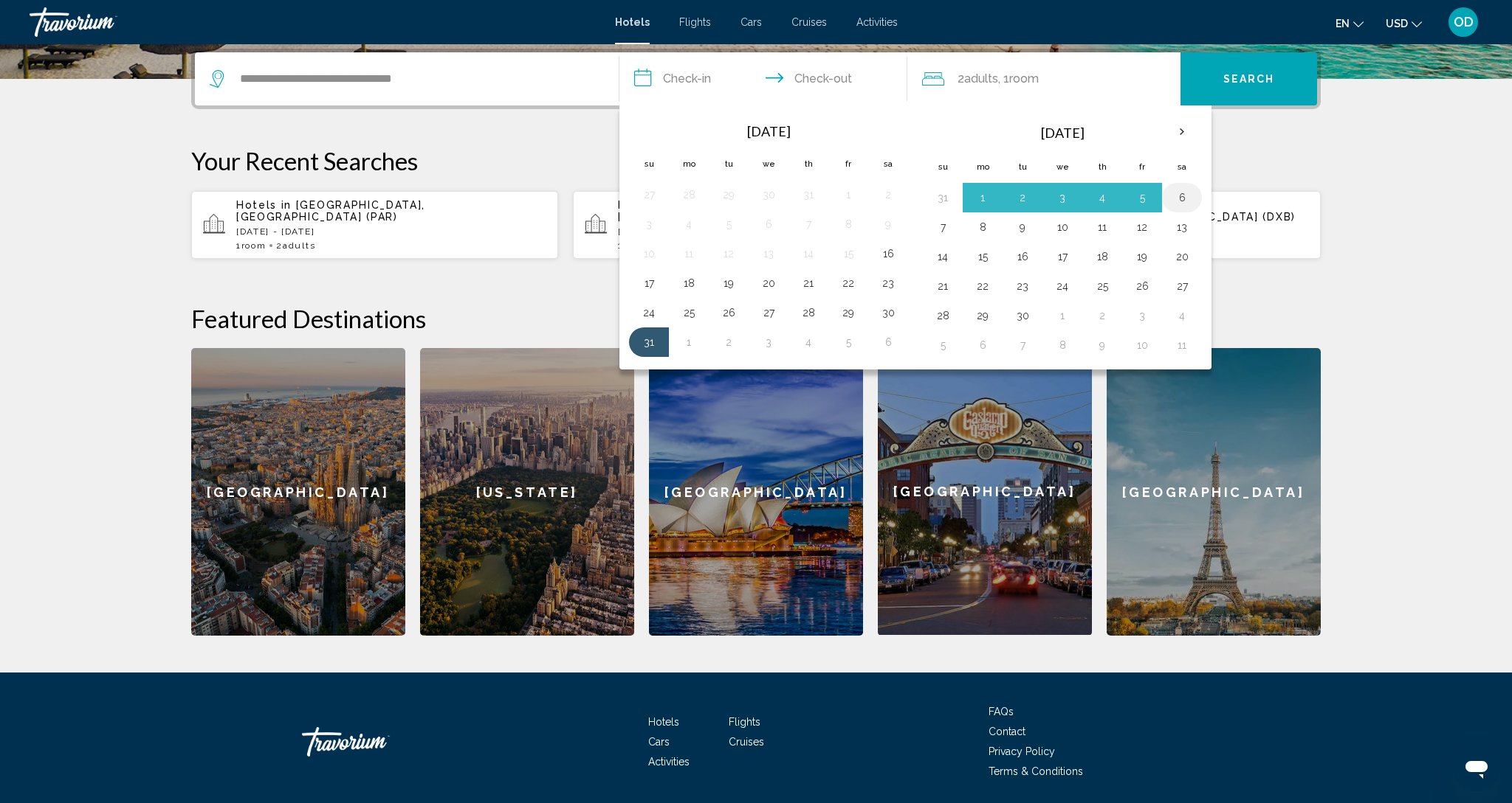
click at [1180, 196] on button "6" at bounding box center [1181, 198] width 23 height 20
type input "**********"
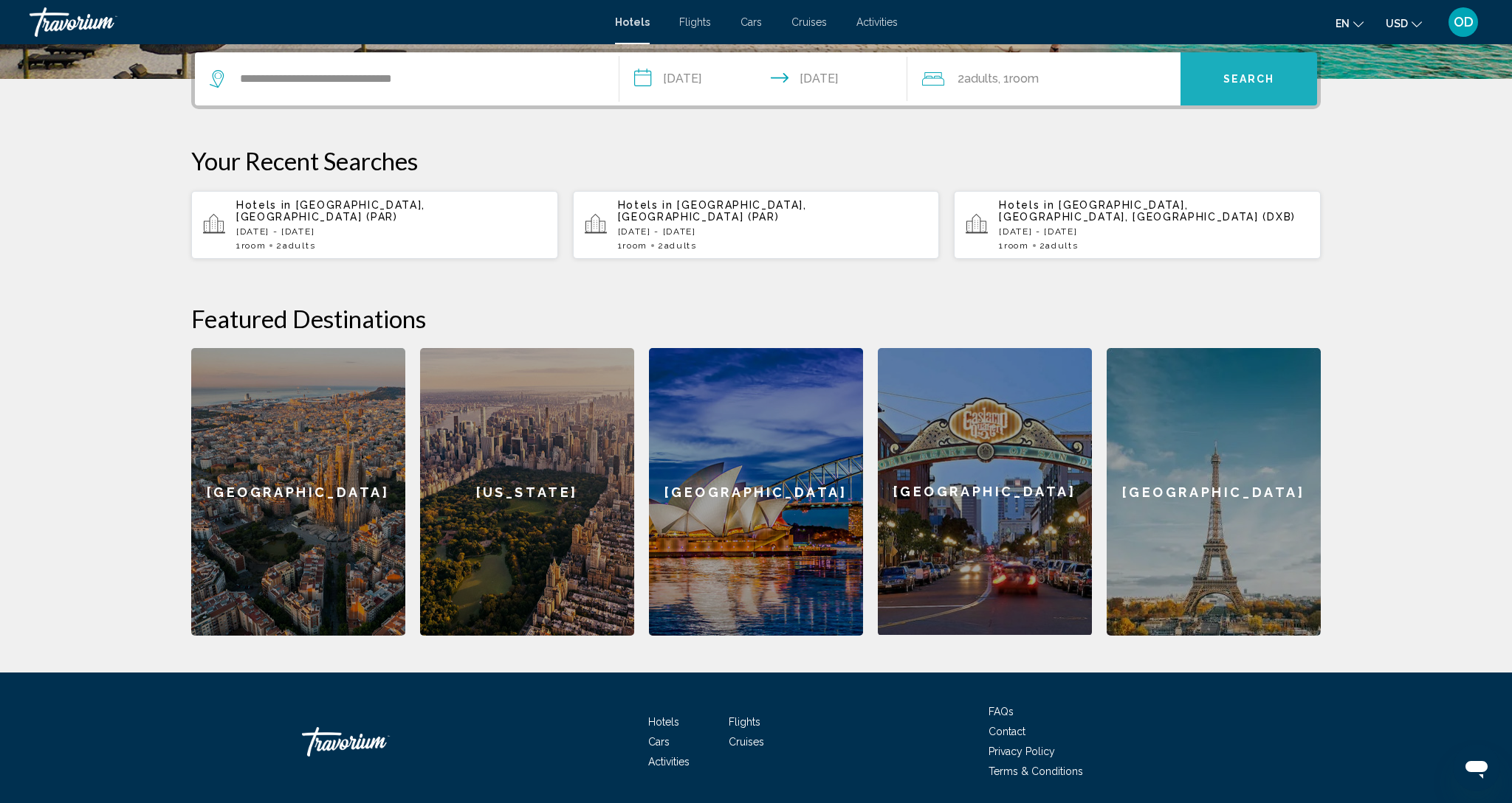
click at [1237, 87] on button "Search" at bounding box center [1248, 78] width 137 height 53
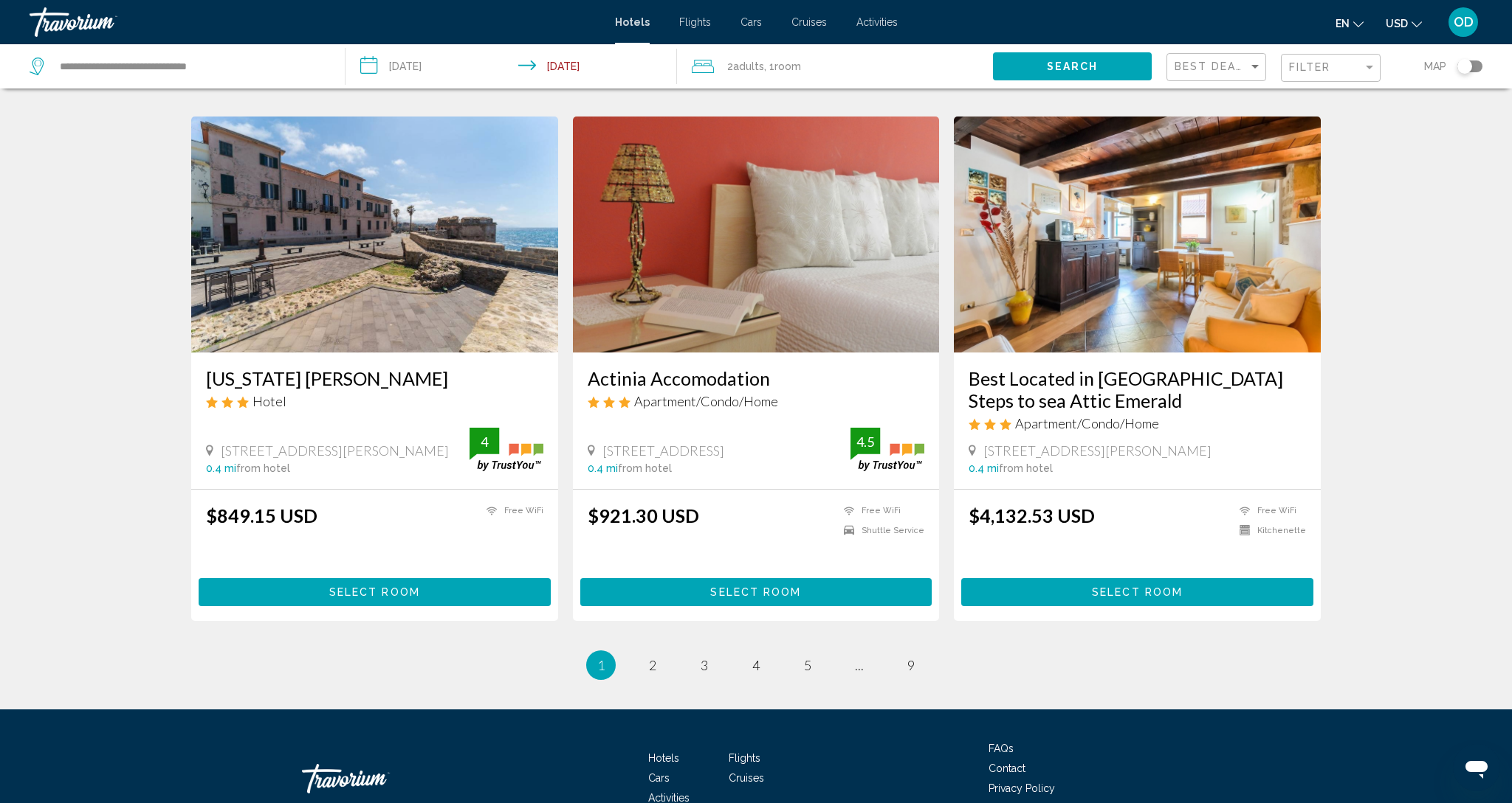
scroll to position [1601, 0]
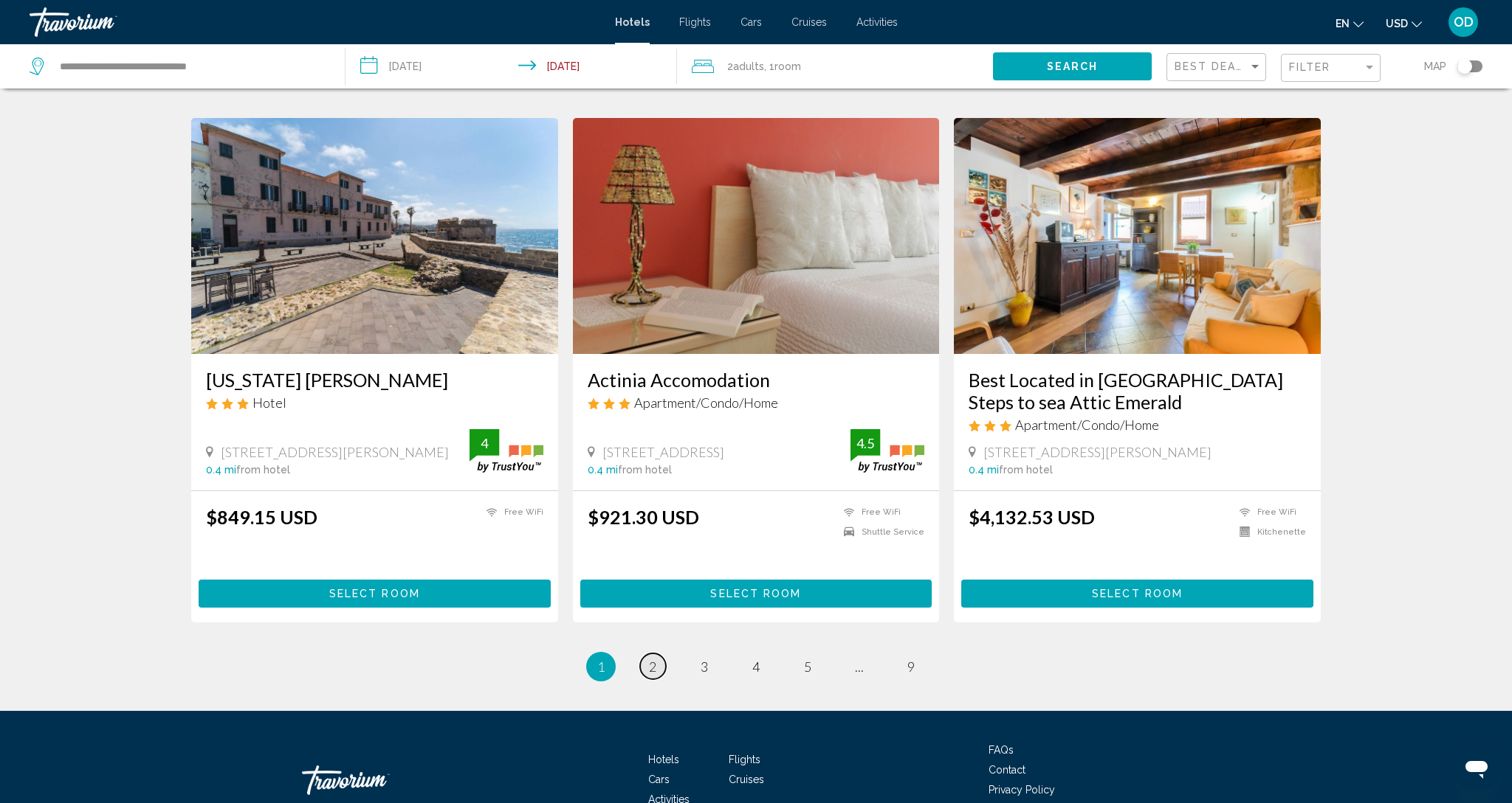
click at [650, 671] on span "2" at bounding box center [653, 666] width 7 height 16
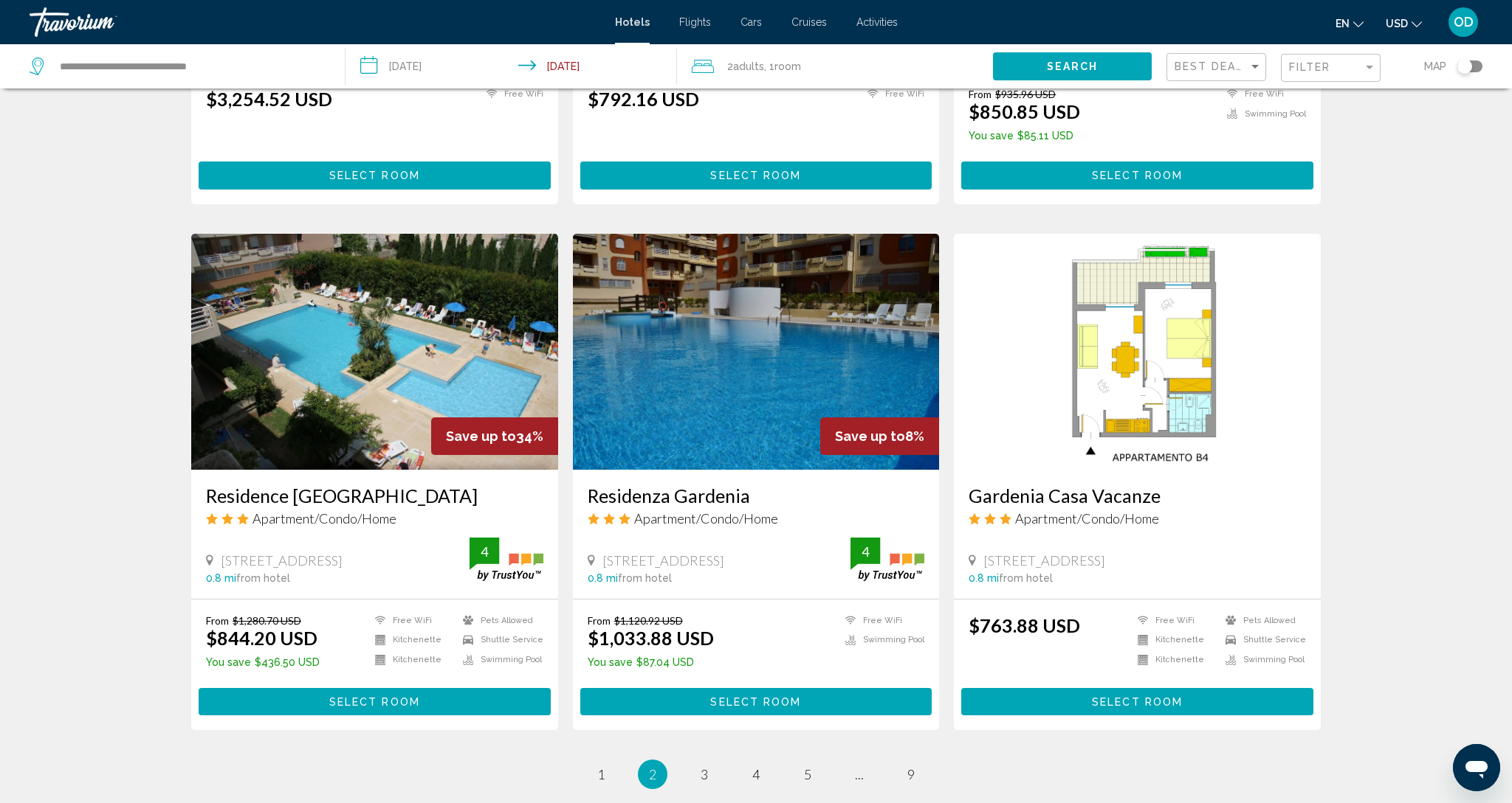
scroll to position [1542, 0]
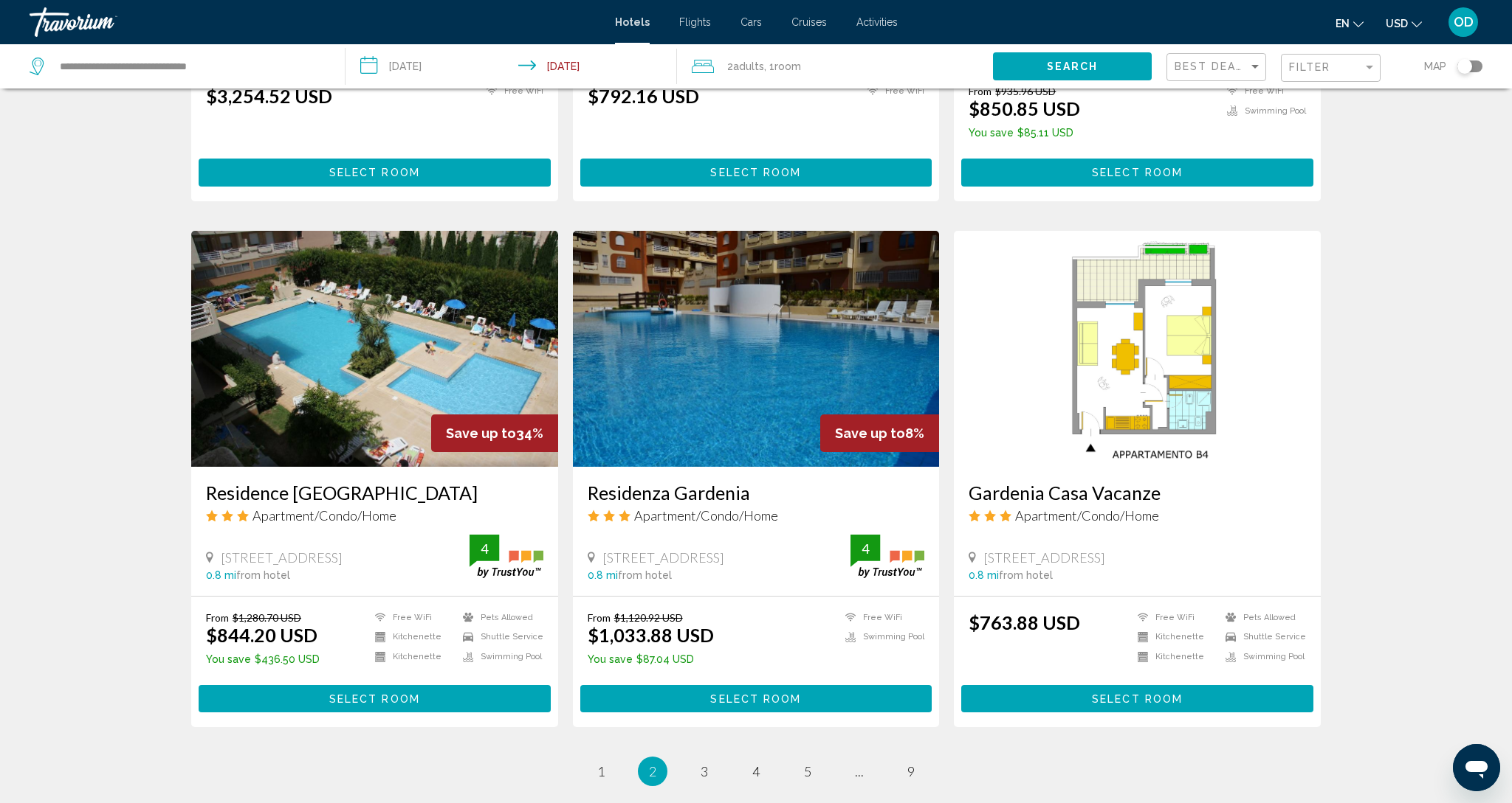
click at [394, 292] on img "Main content" at bounding box center [375, 349] width 367 height 236
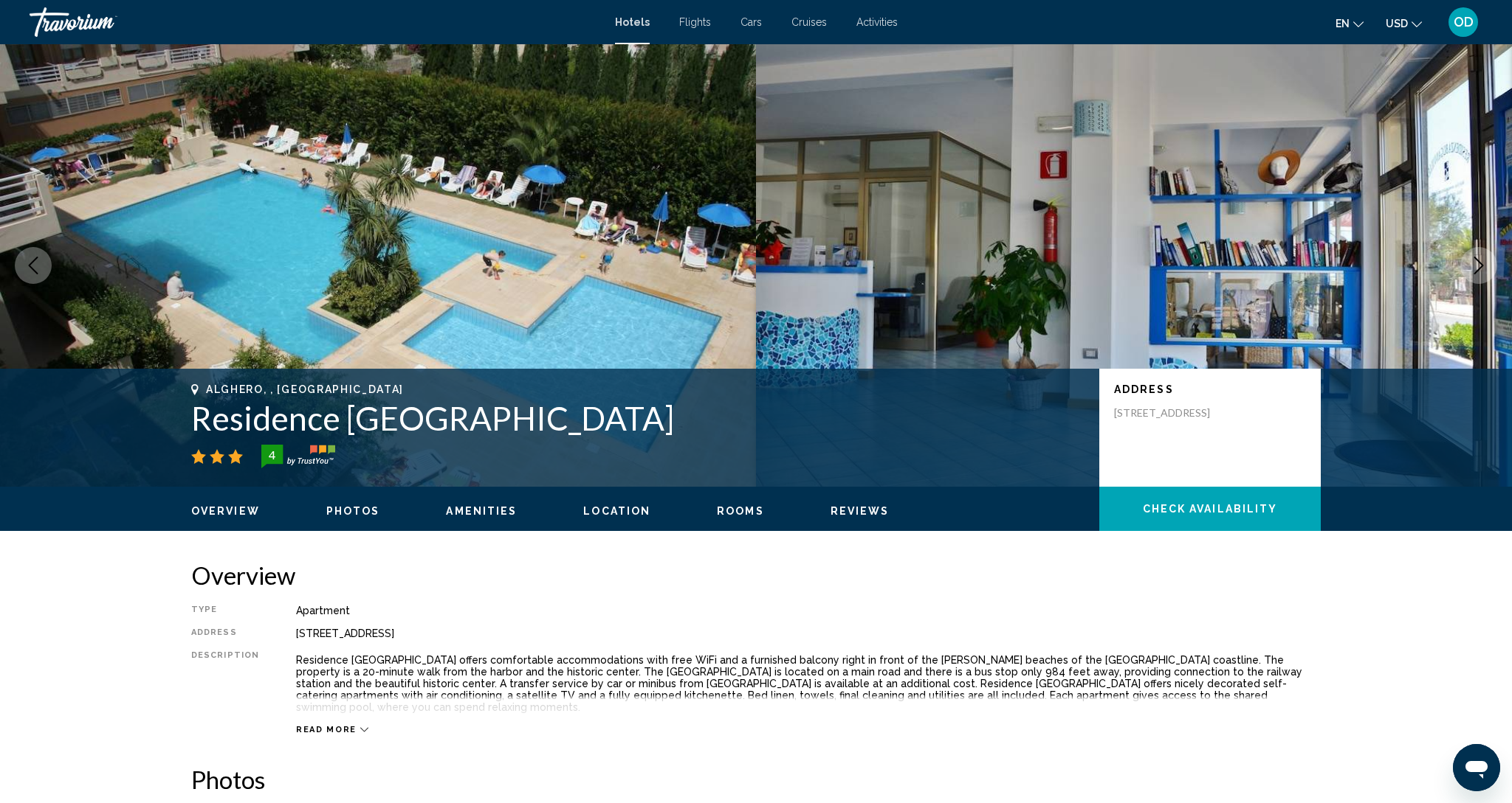
click at [1481, 270] on icon "Next image" at bounding box center [1478, 265] width 18 height 18
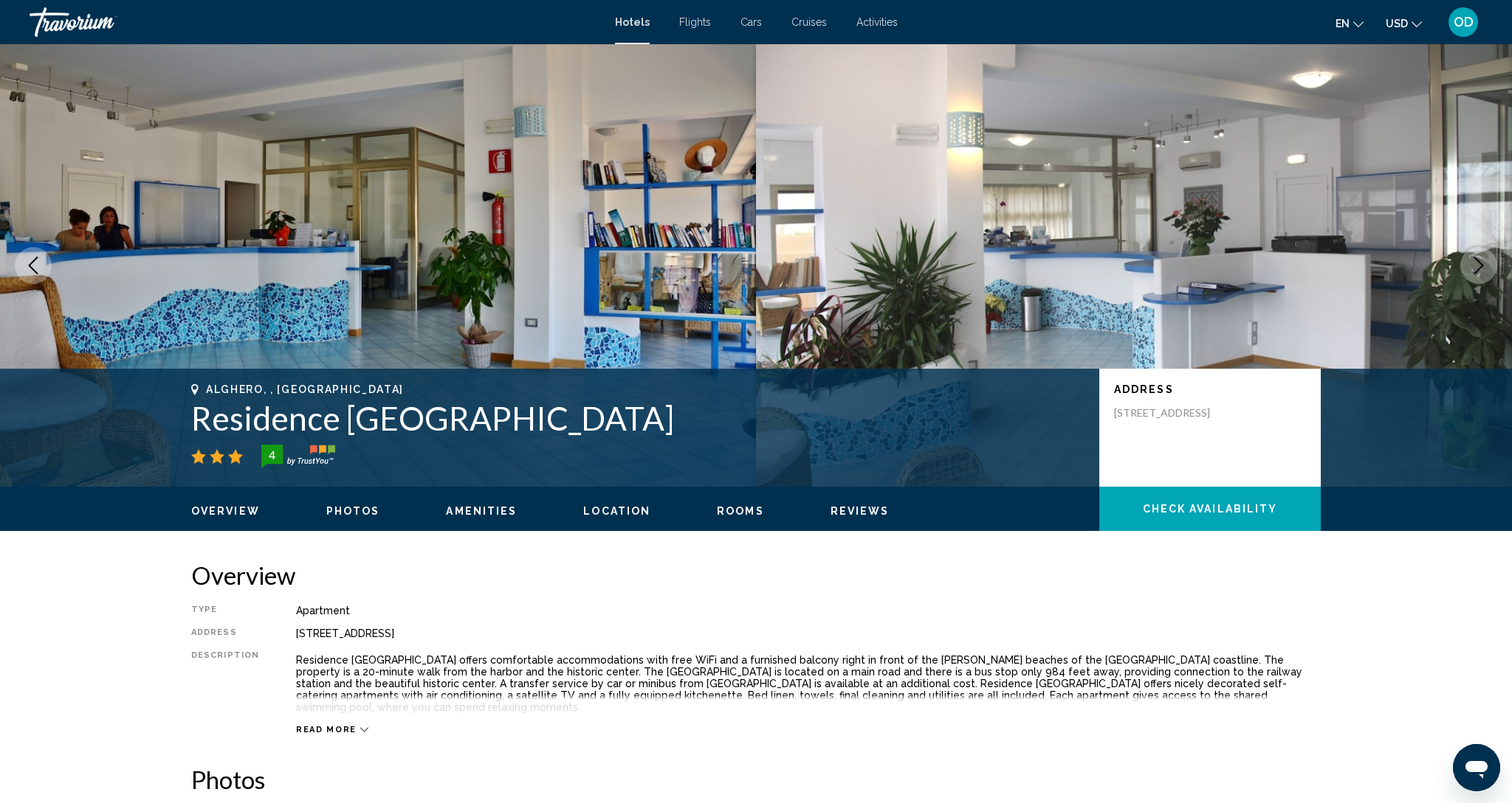
click at [1481, 270] on icon "Next image" at bounding box center [1478, 265] width 18 height 18
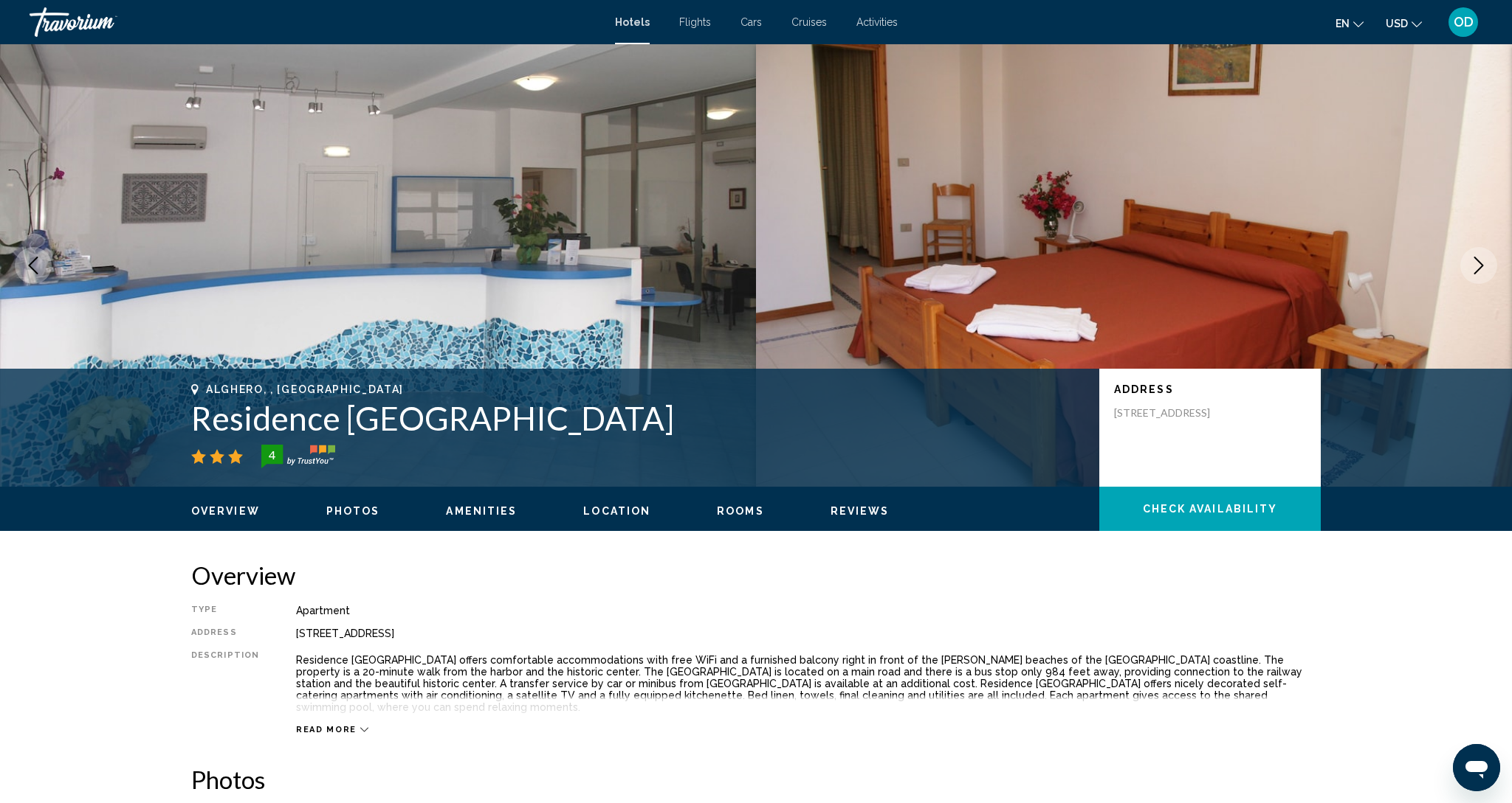
click at [1481, 270] on icon "Next image" at bounding box center [1478, 265] width 18 height 18
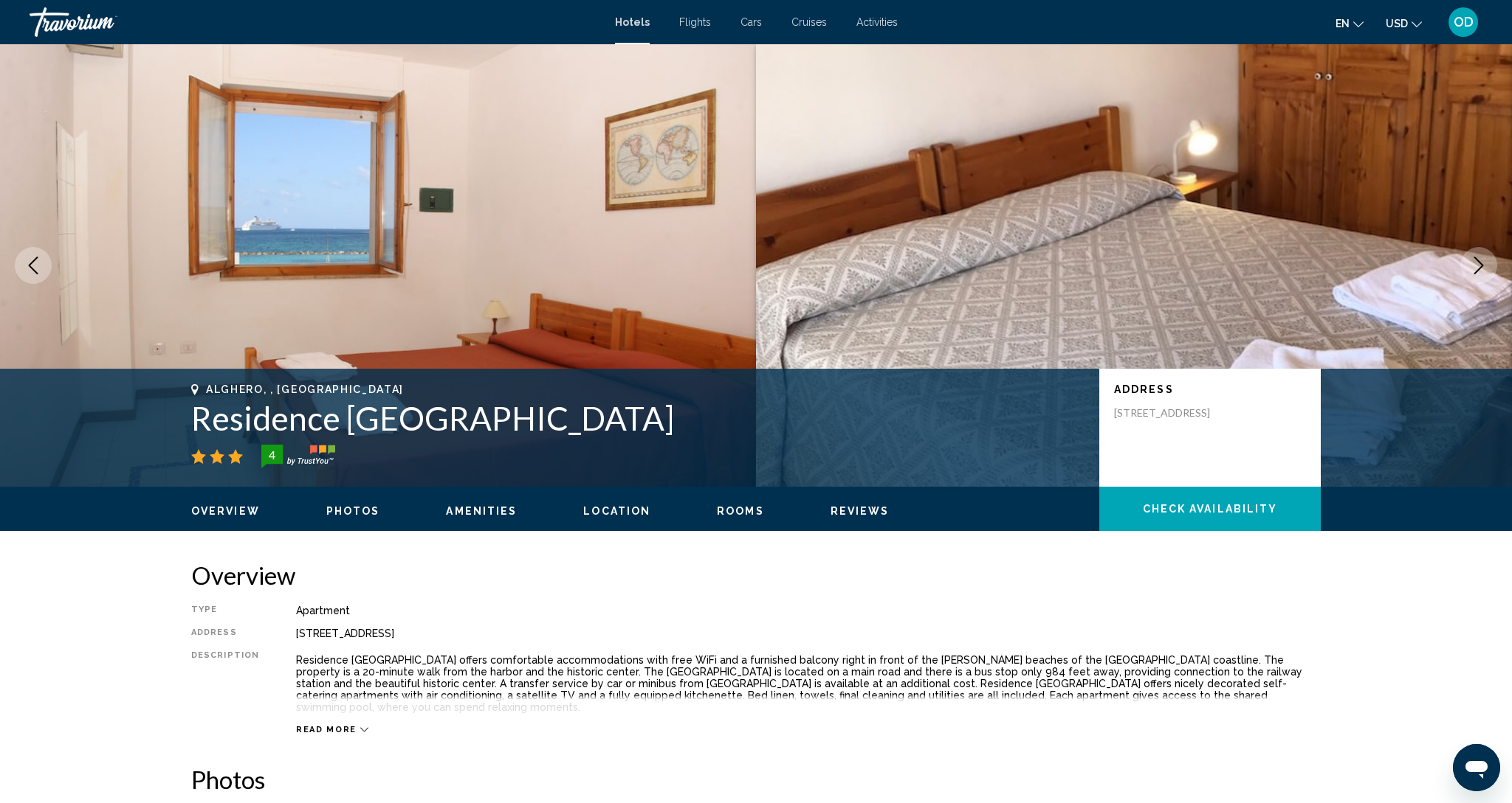
click at [1481, 270] on icon "Next image" at bounding box center [1478, 265] width 18 height 18
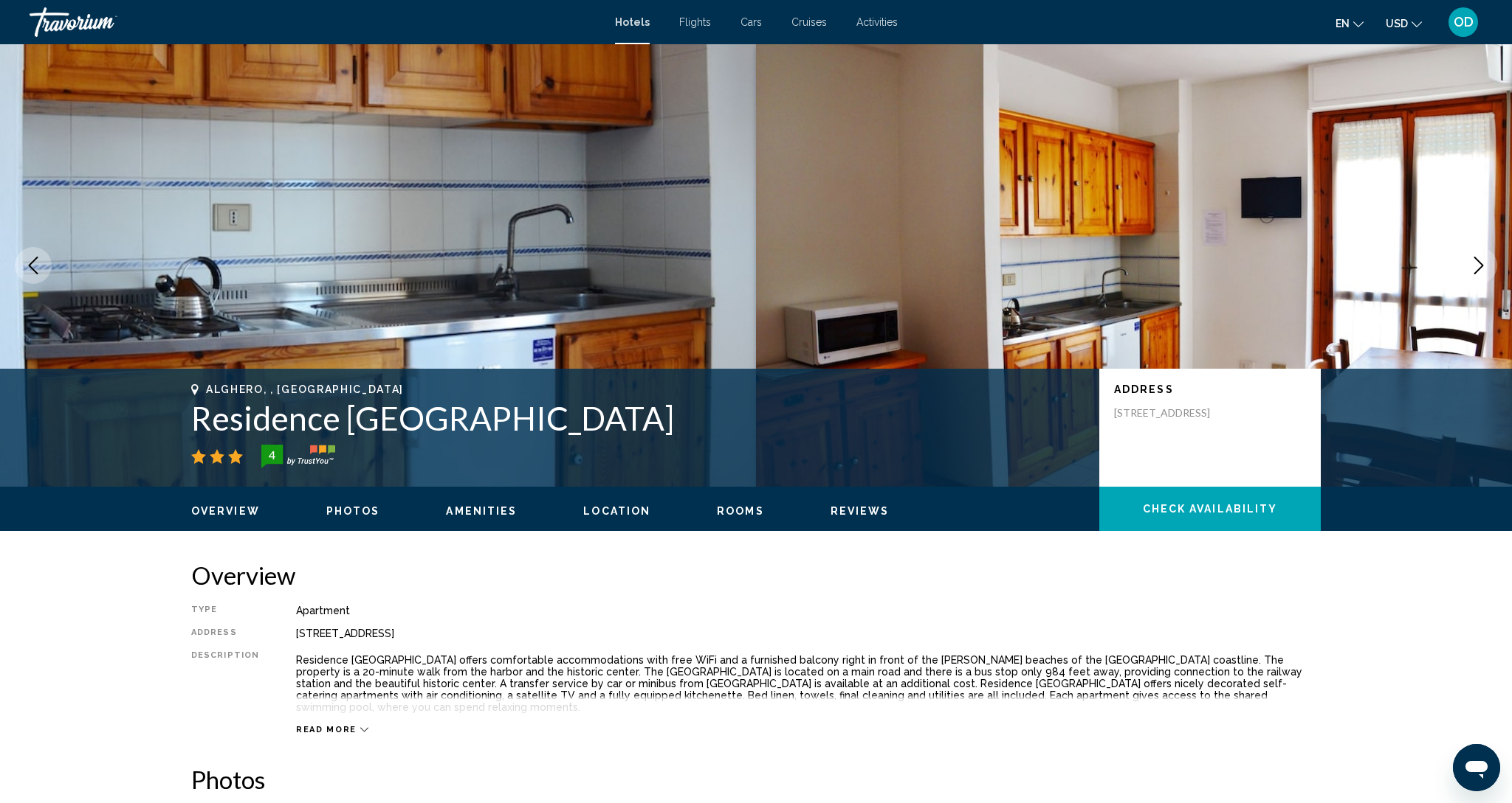
click at [1481, 270] on icon "Next image" at bounding box center [1478, 265] width 18 height 18
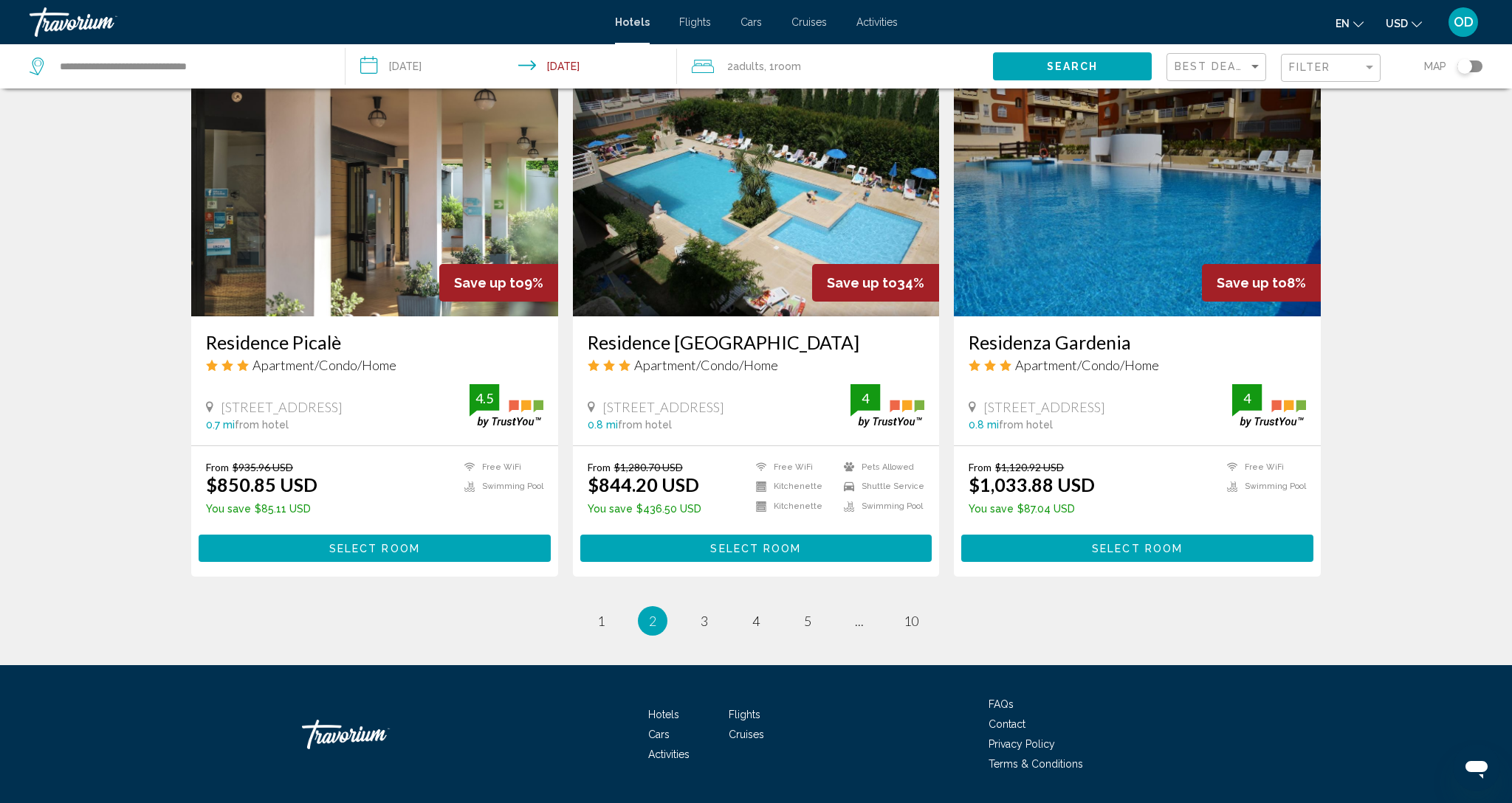
scroll to position [1692, 0]
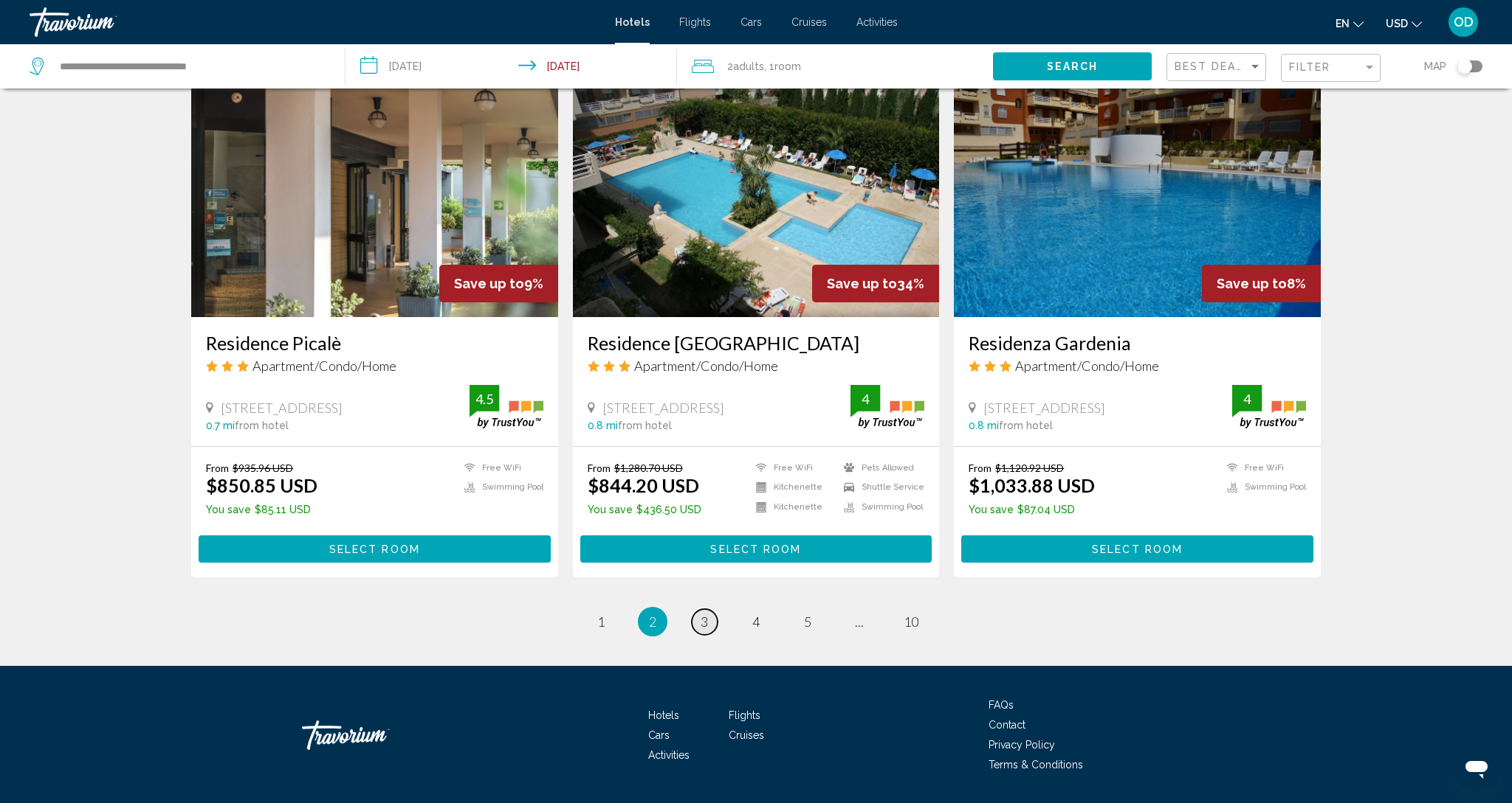
click at [712, 610] on link "page 3" at bounding box center [705, 623] width 26 height 26
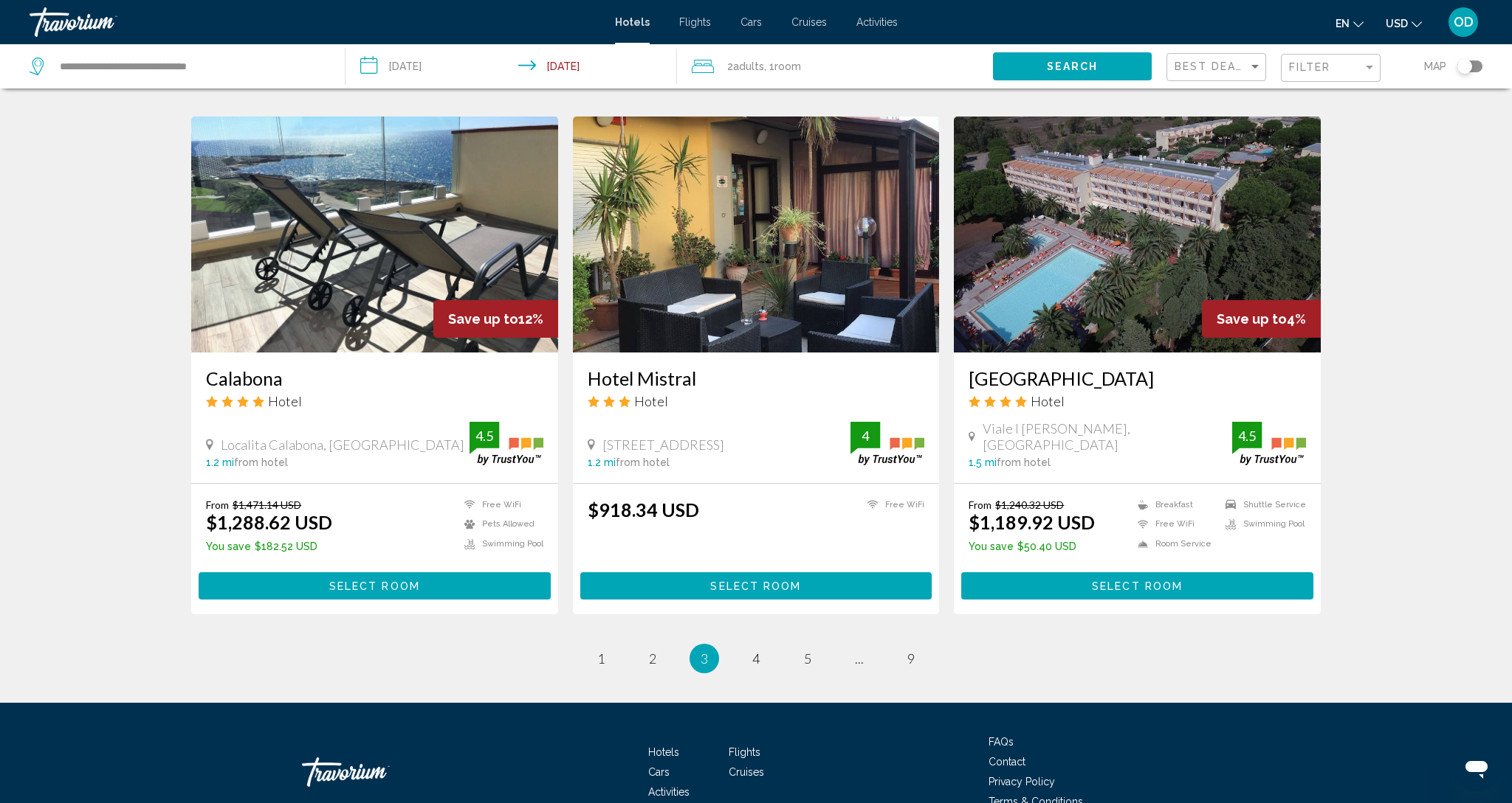
scroll to position [1686, 0]
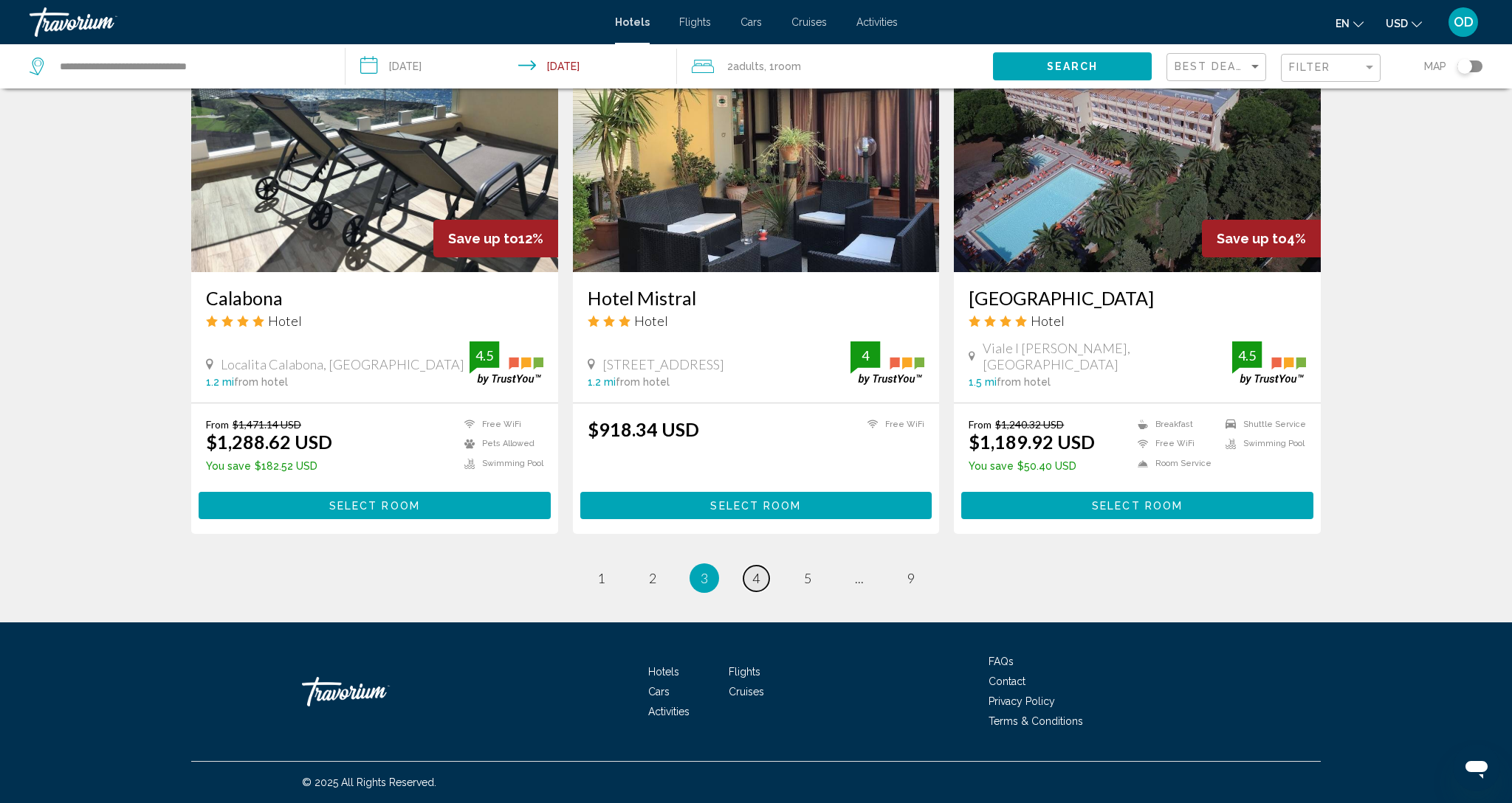
click at [752, 574] on span "4" at bounding box center [756, 578] width 7 height 16
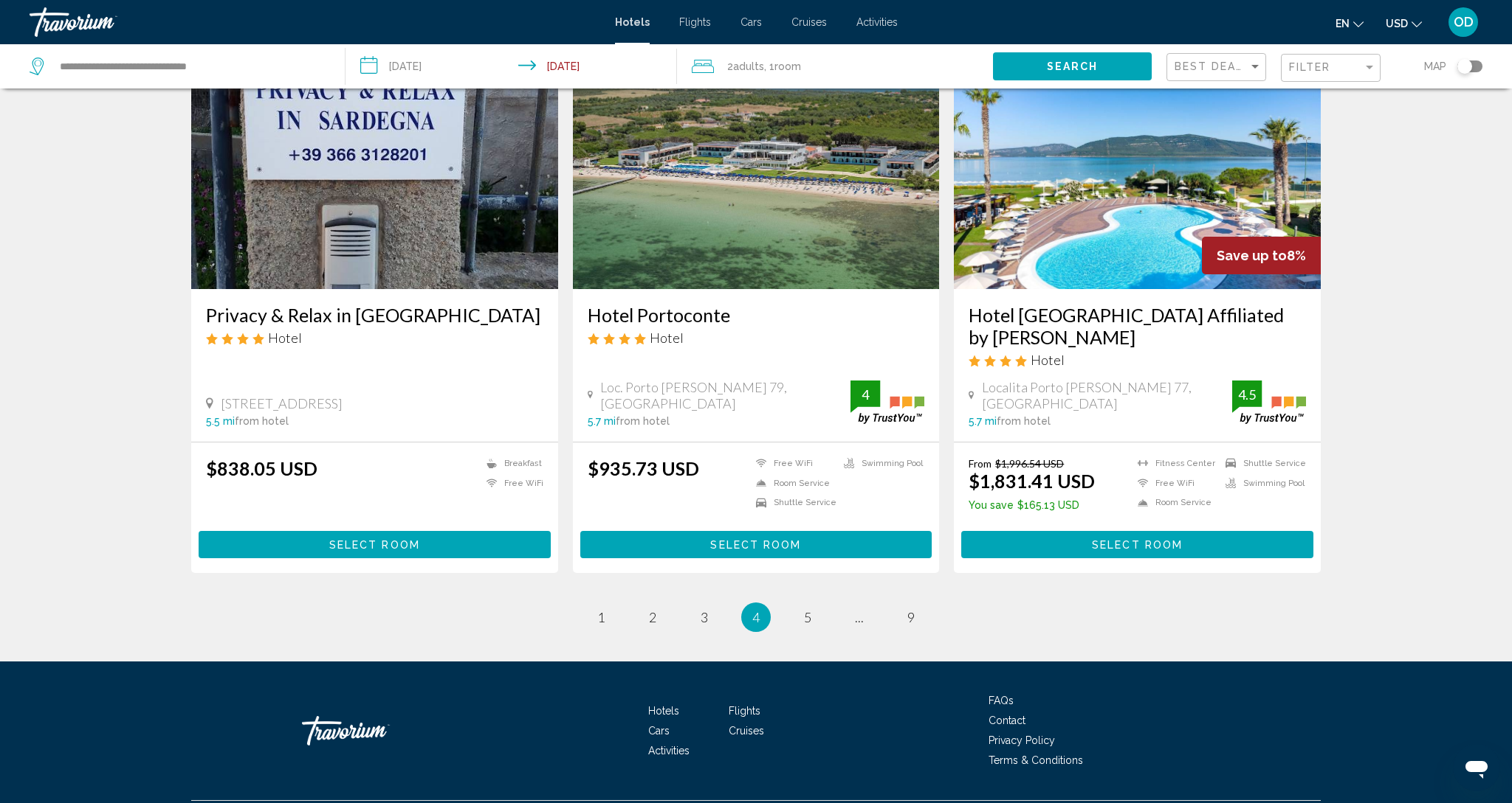
scroll to position [1692, 0]
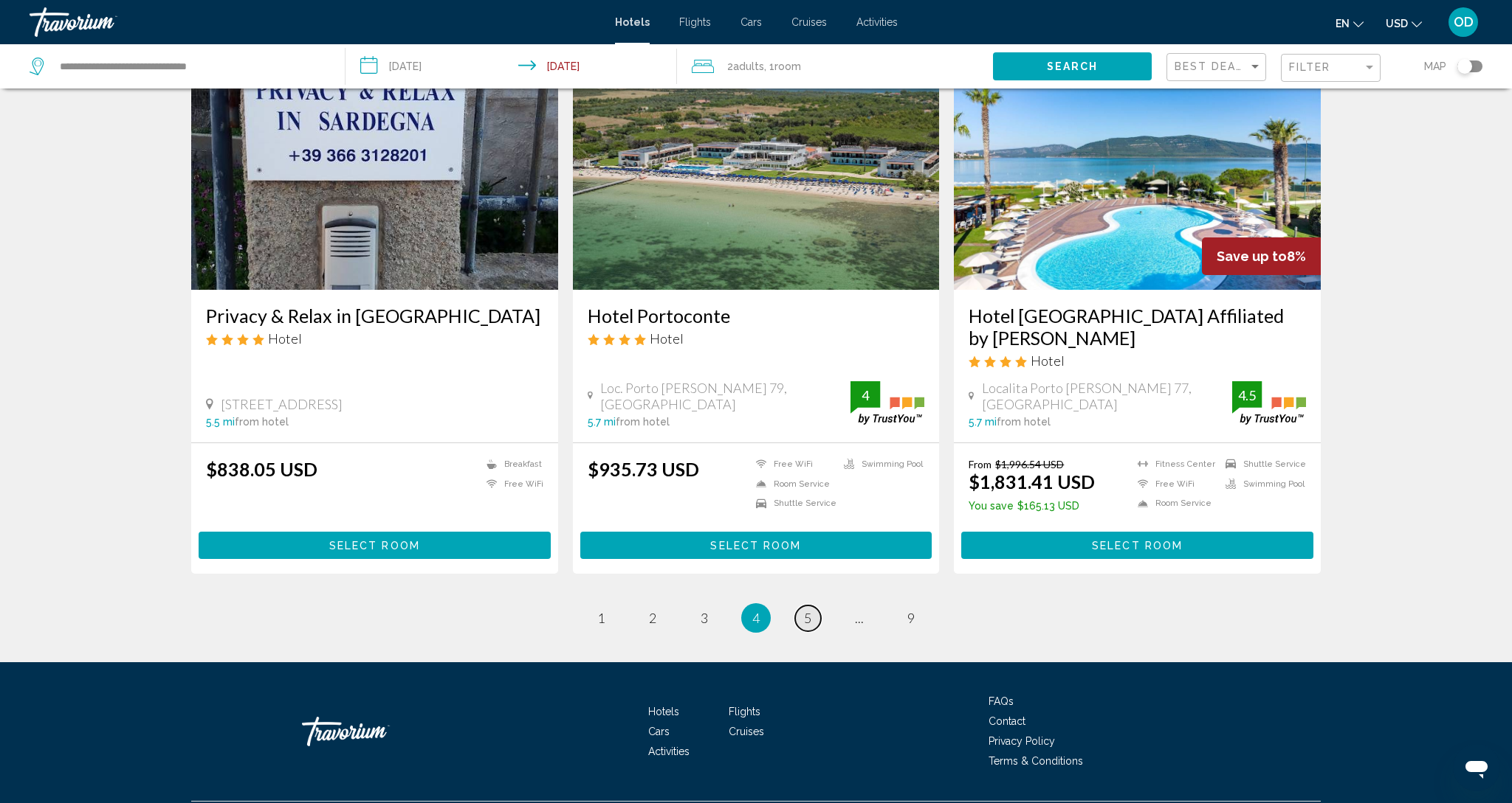
click at [803, 610] on span "5" at bounding box center [807, 617] width 7 height 16
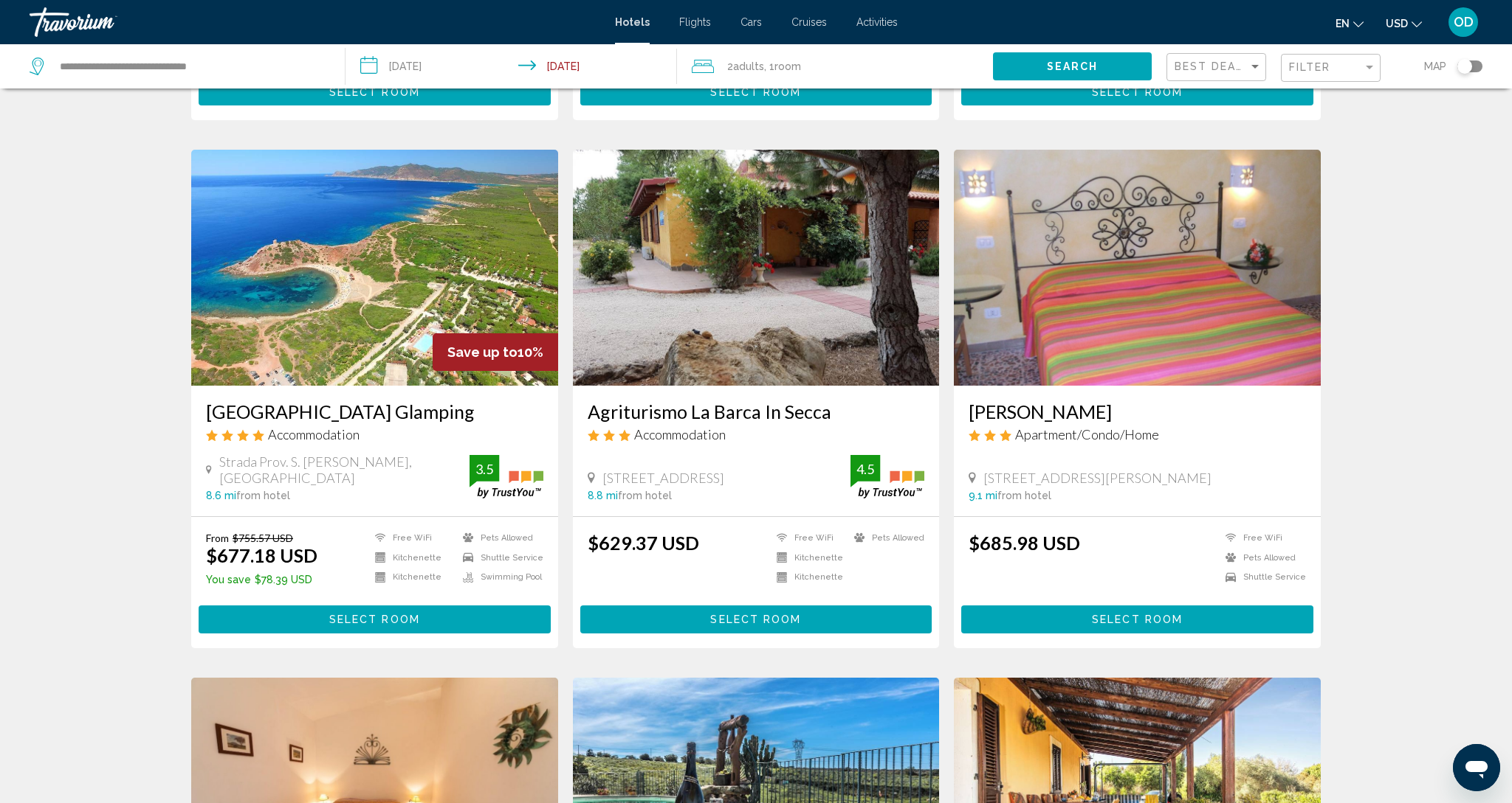
scroll to position [1067, 1]
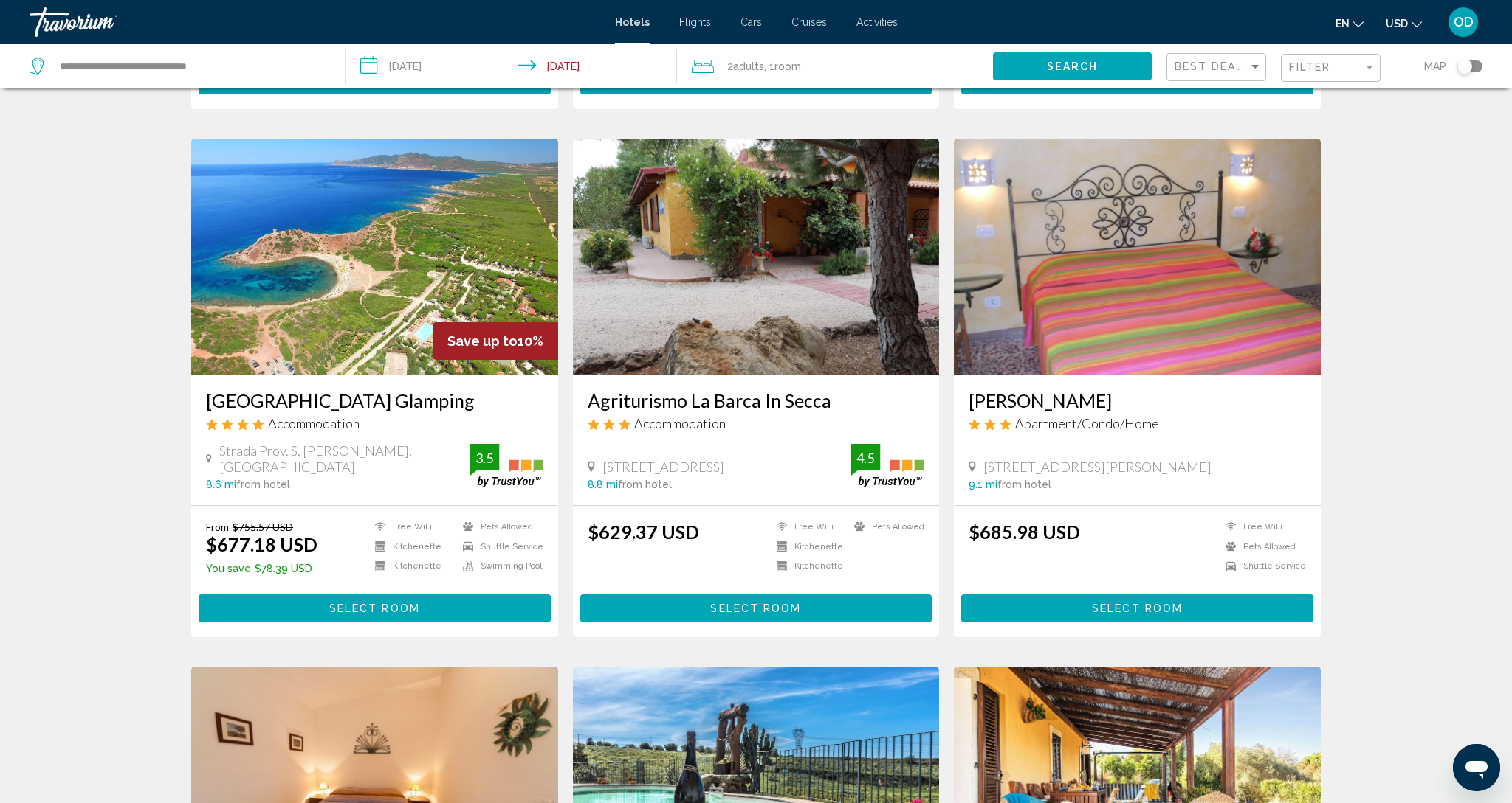
click at [367, 277] on img "Main content" at bounding box center [375, 257] width 367 height 236
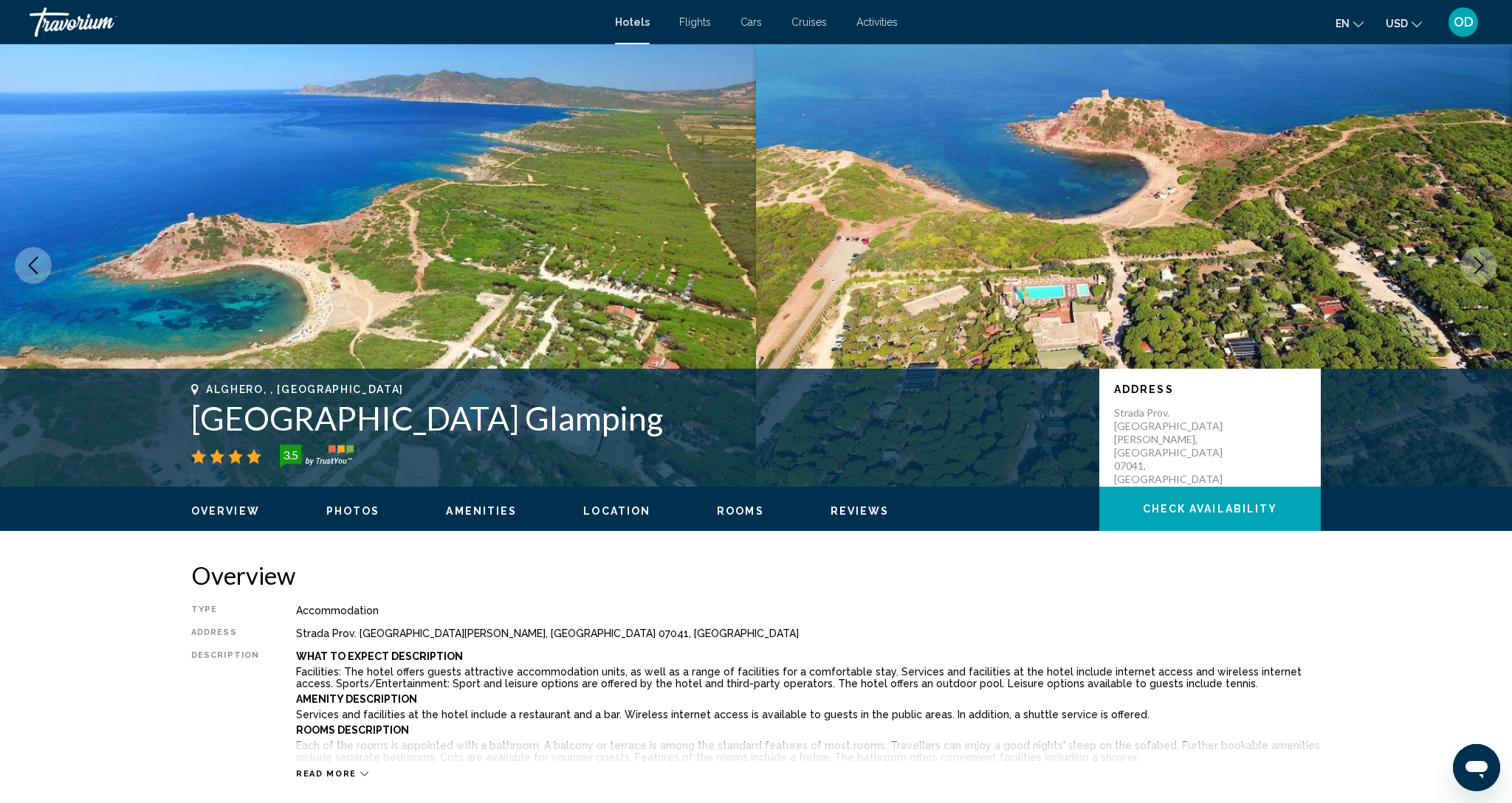
click at [1491, 274] on button "Next image" at bounding box center [1479, 266] width 37 height 37
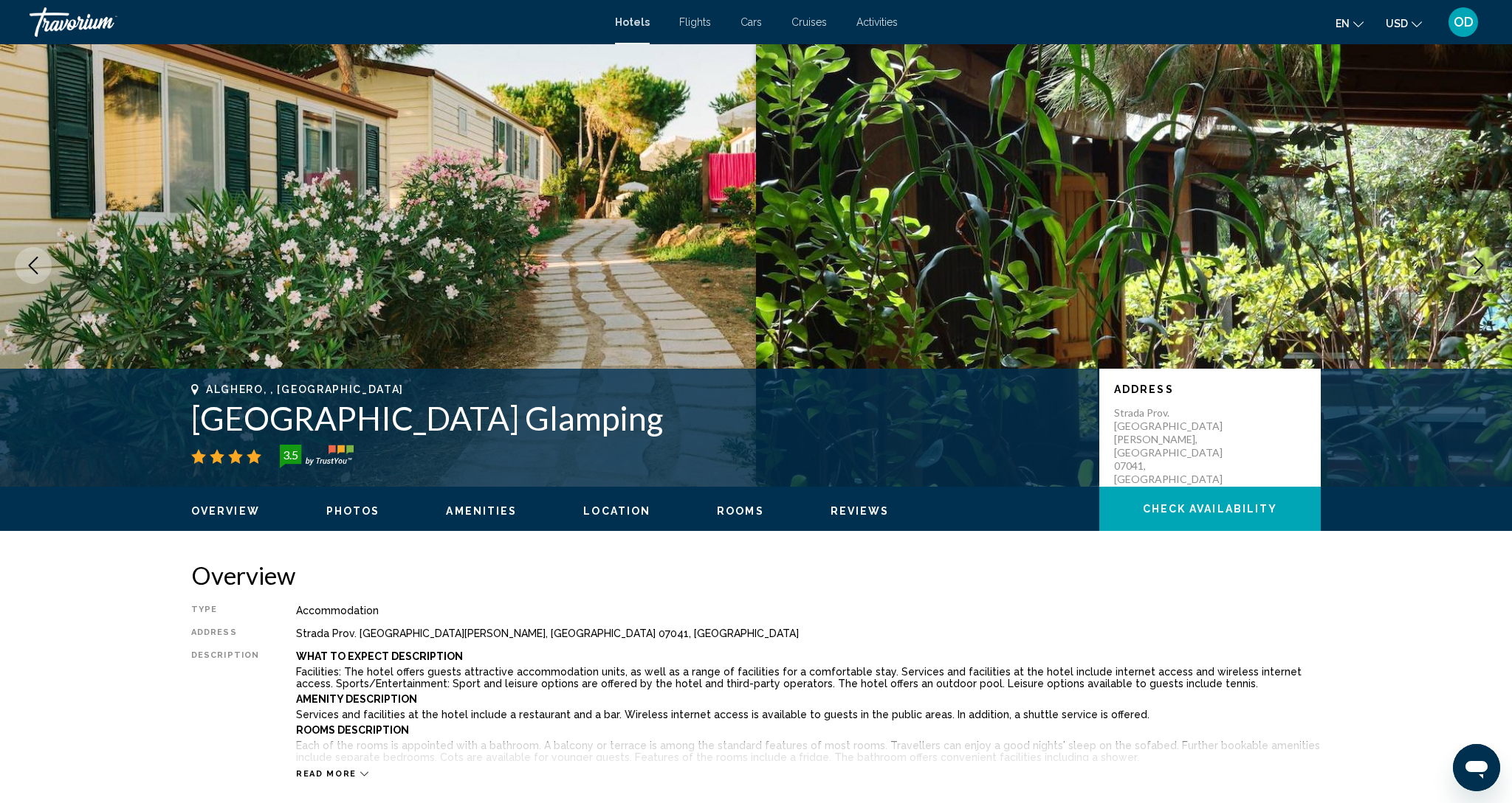
click at [1437, 261] on img "Main content" at bounding box center [1134, 266] width 756 height 442
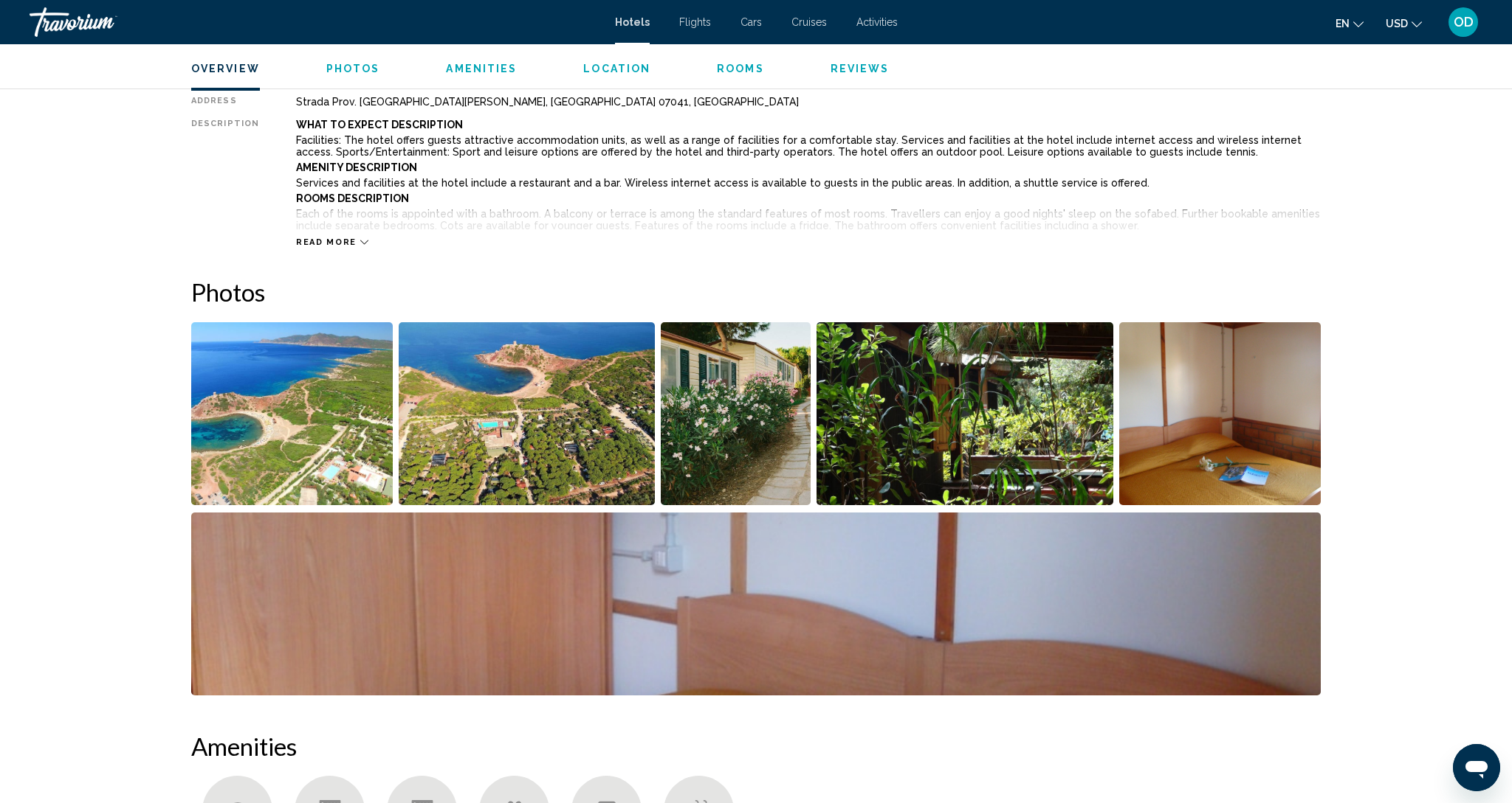
scroll to position [538, 0]
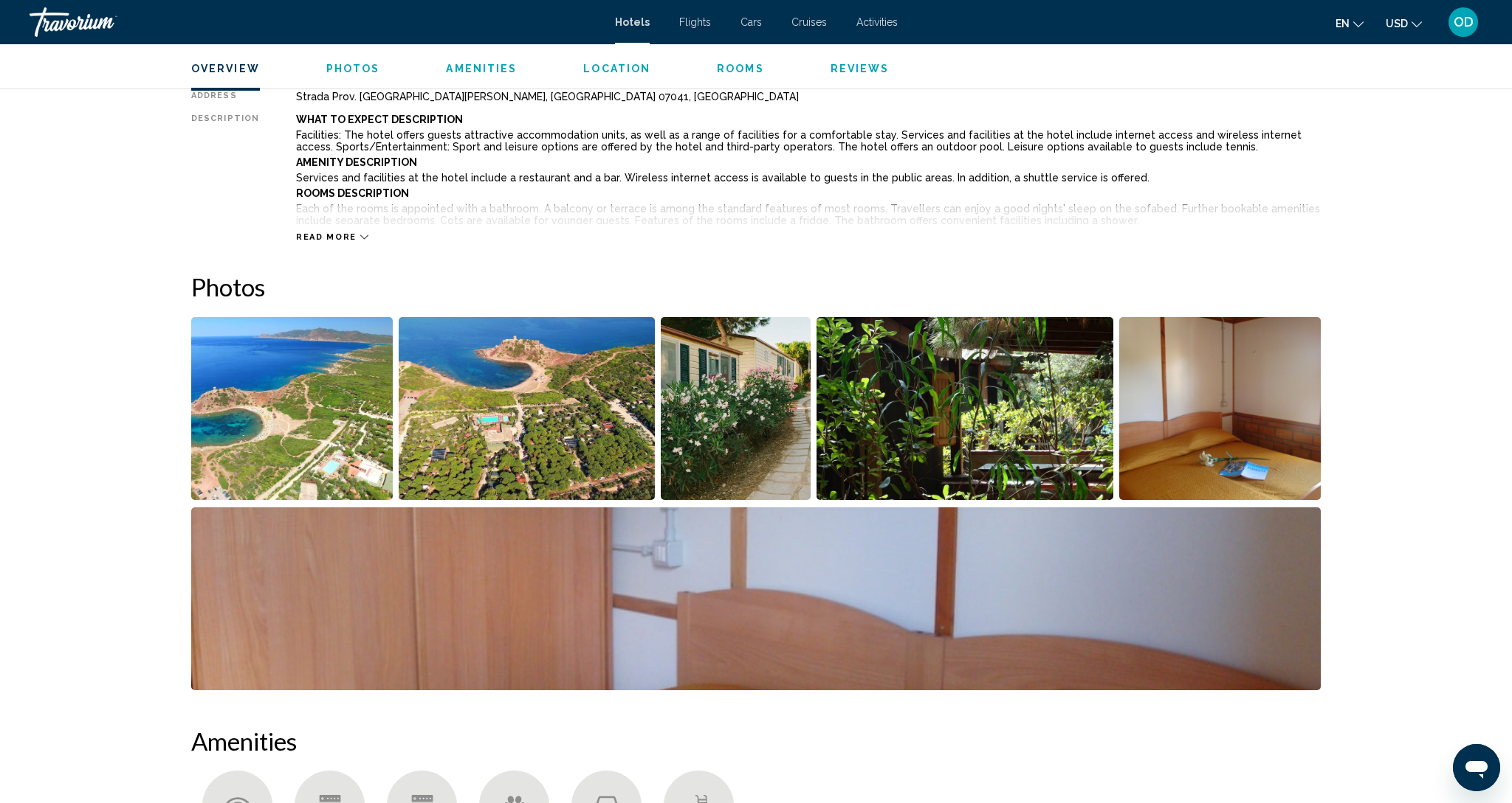
click at [744, 428] on img "Open full-screen image slider" at bounding box center [735, 408] width 150 height 183
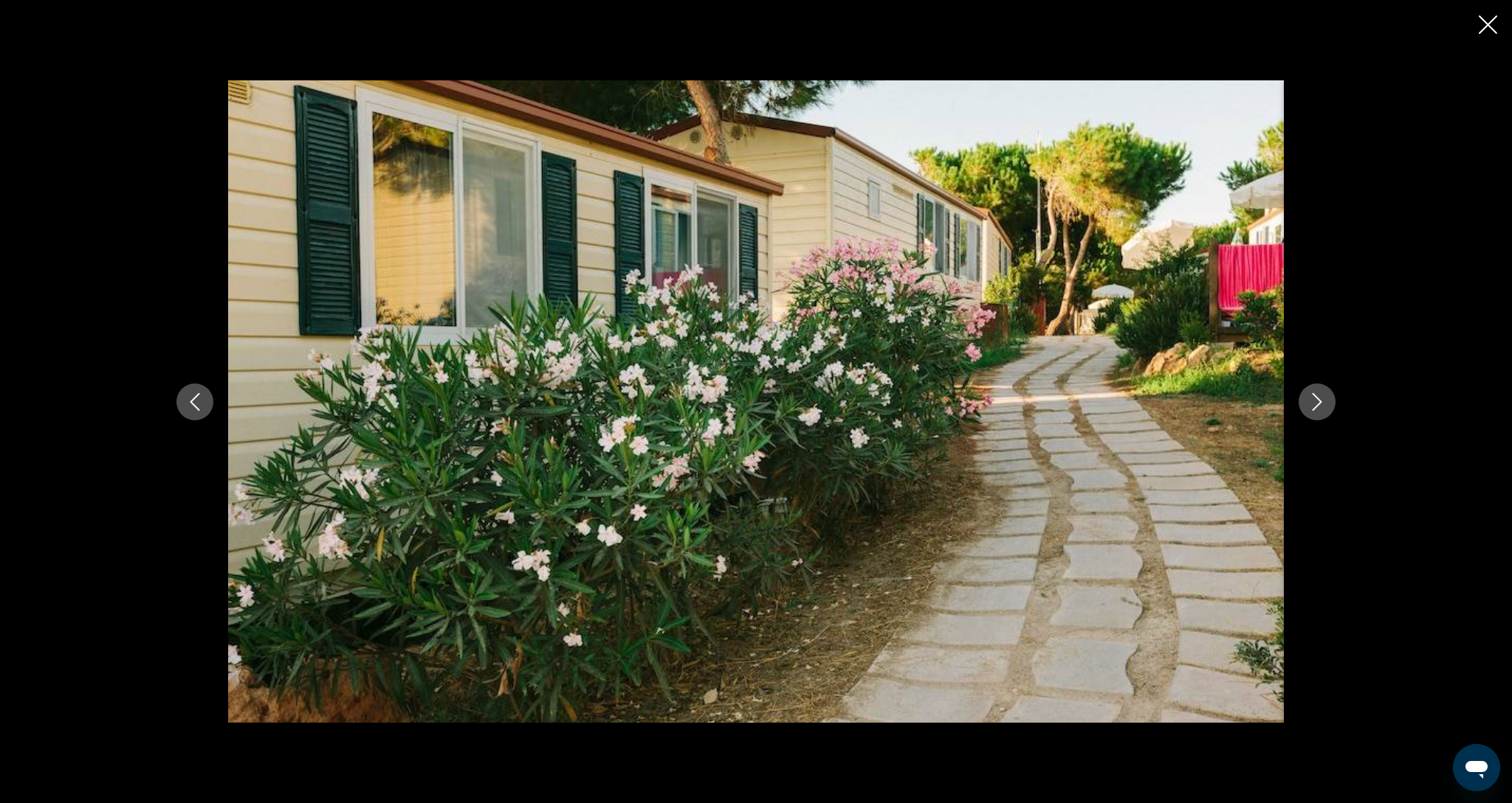
click at [1323, 410] on icon "Next image" at bounding box center [1317, 402] width 18 height 18
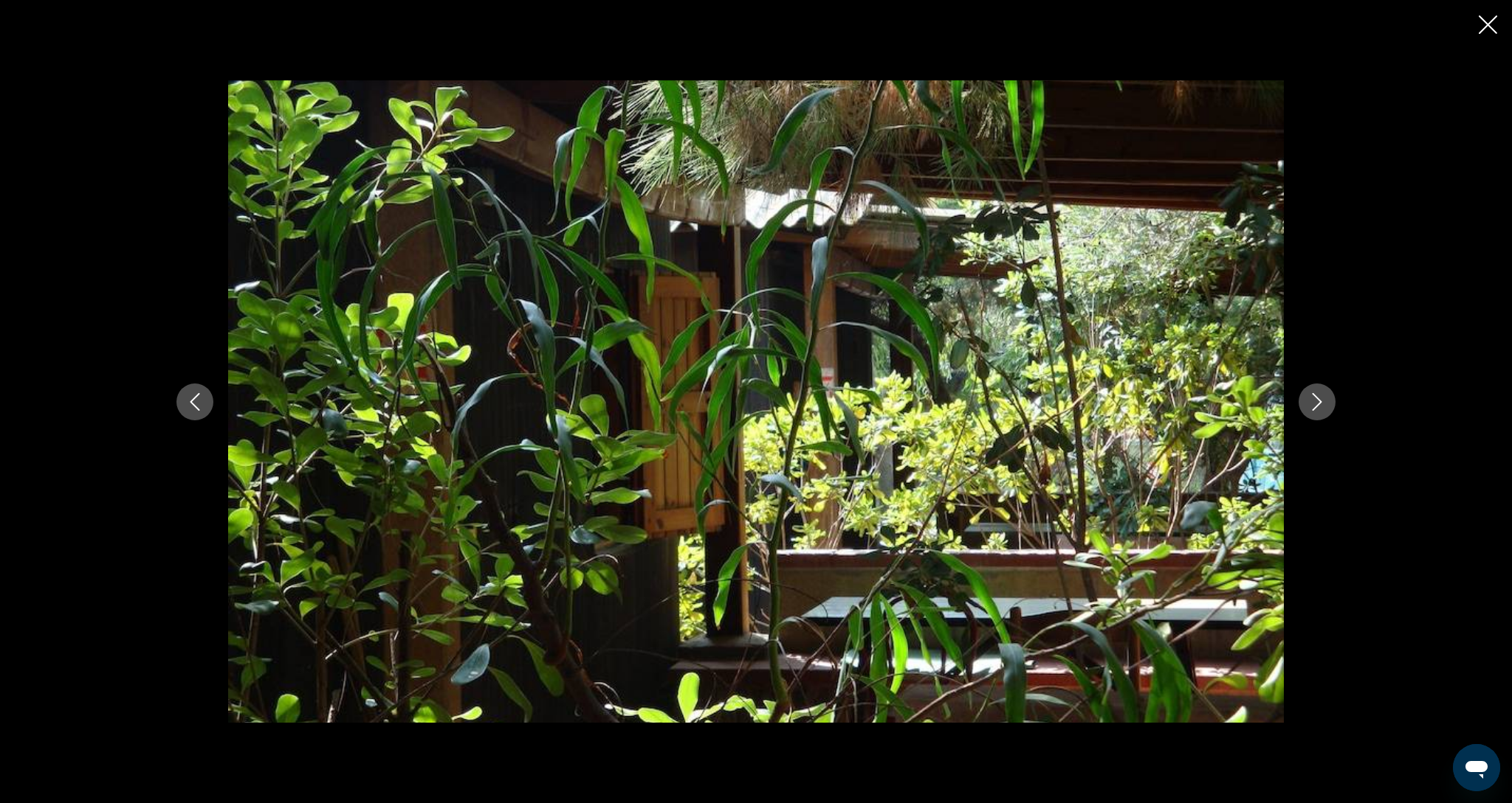
click at [1323, 410] on icon "Next image" at bounding box center [1317, 402] width 18 height 18
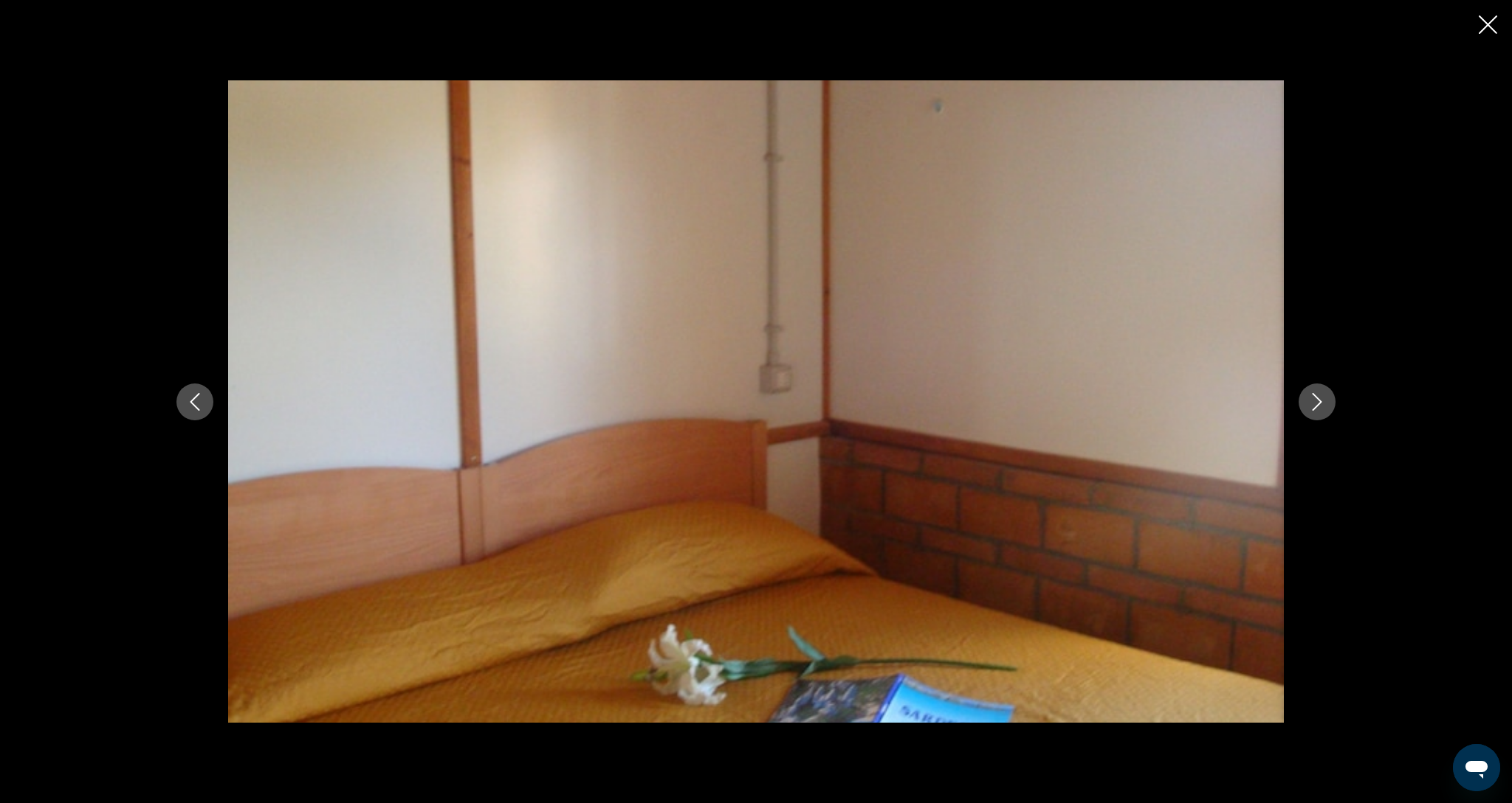
click at [1323, 410] on icon "Next image" at bounding box center [1317, 402] width 18 height 18
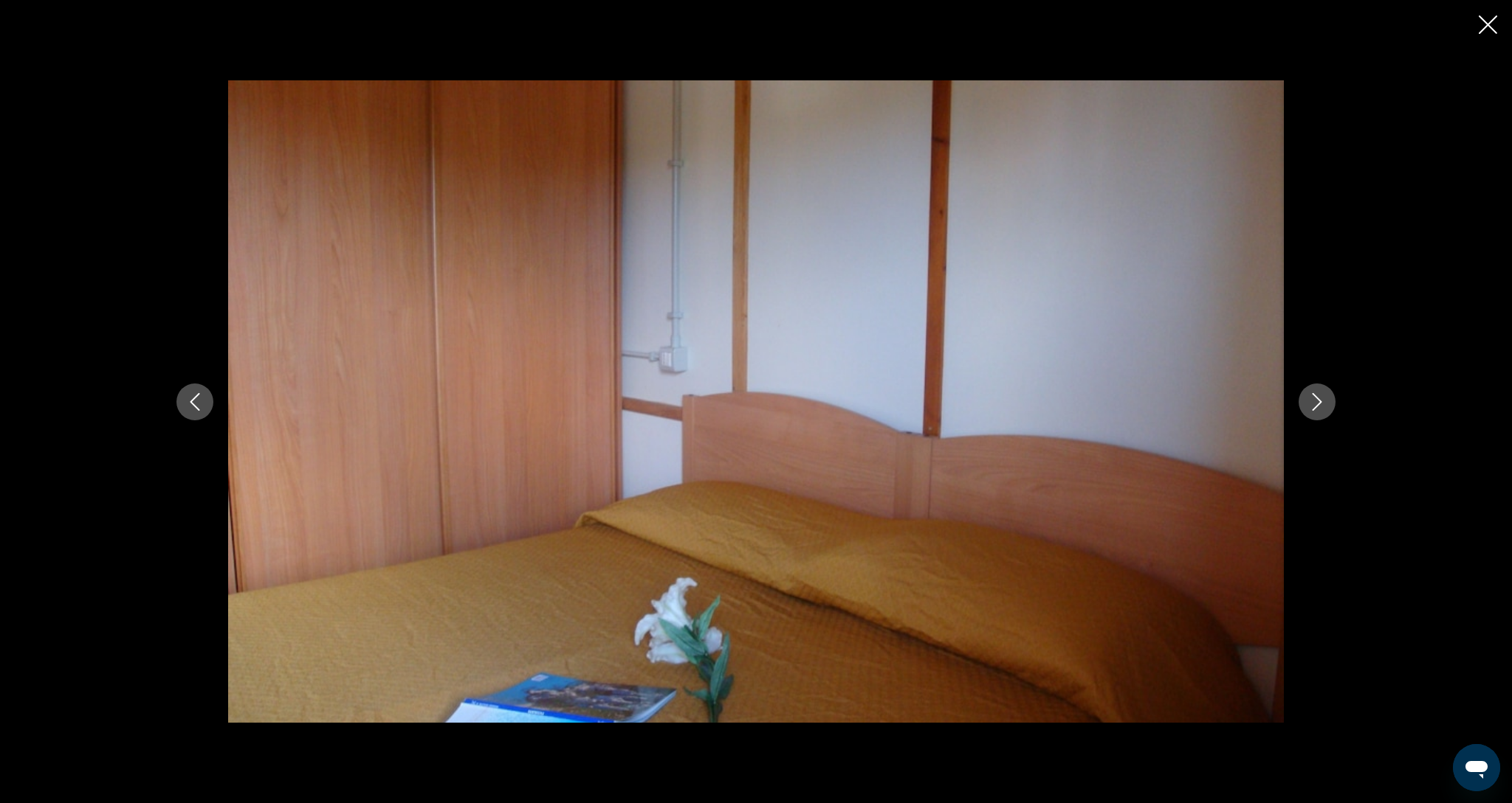
click at [1323, 410] on icon "Next image" at bounding box center [1317, 402] width 18 height 18
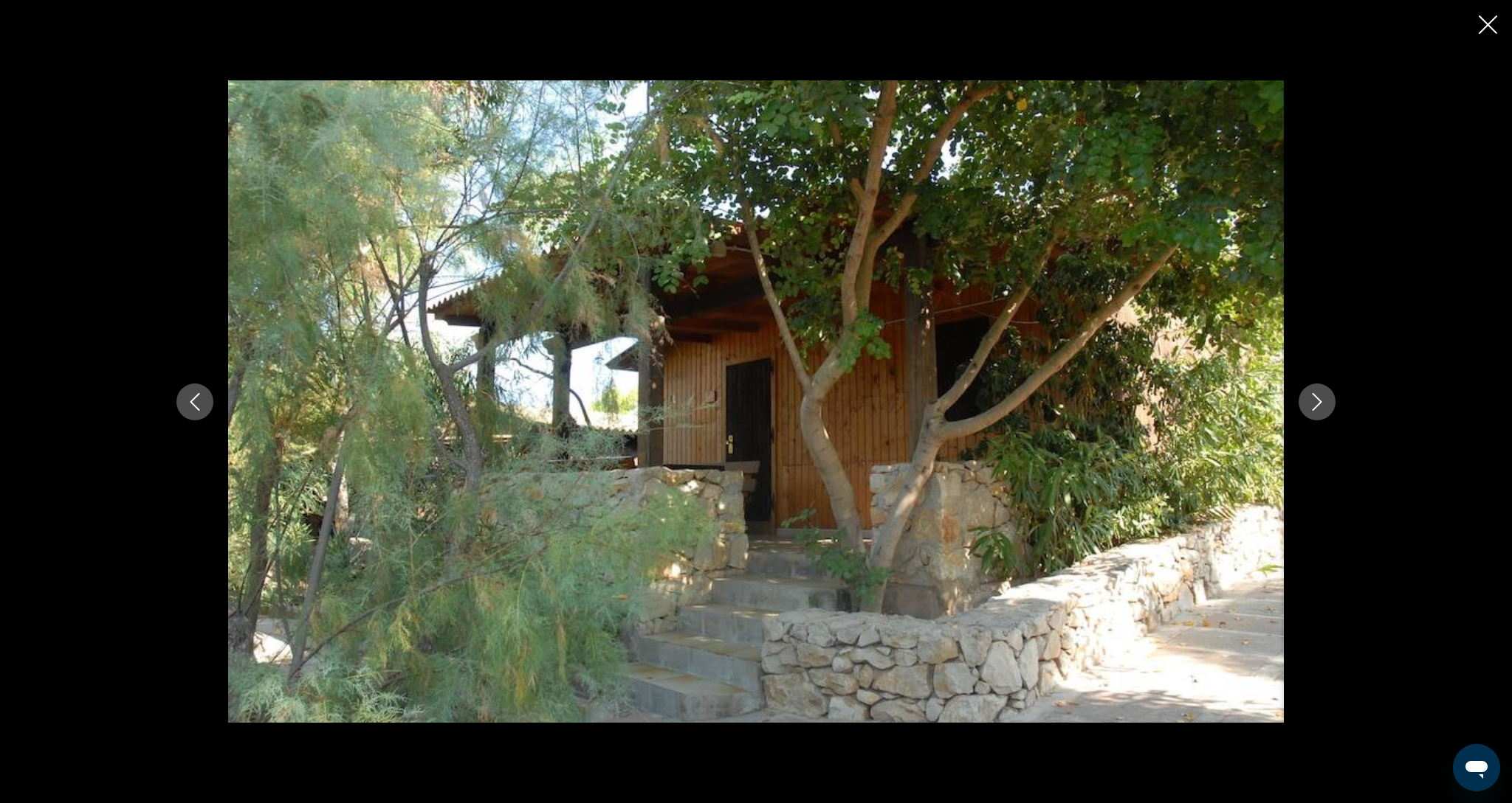
click at [1323, 410] on icon "Next image" at bounding box center [1317, 402] width 18 height 18
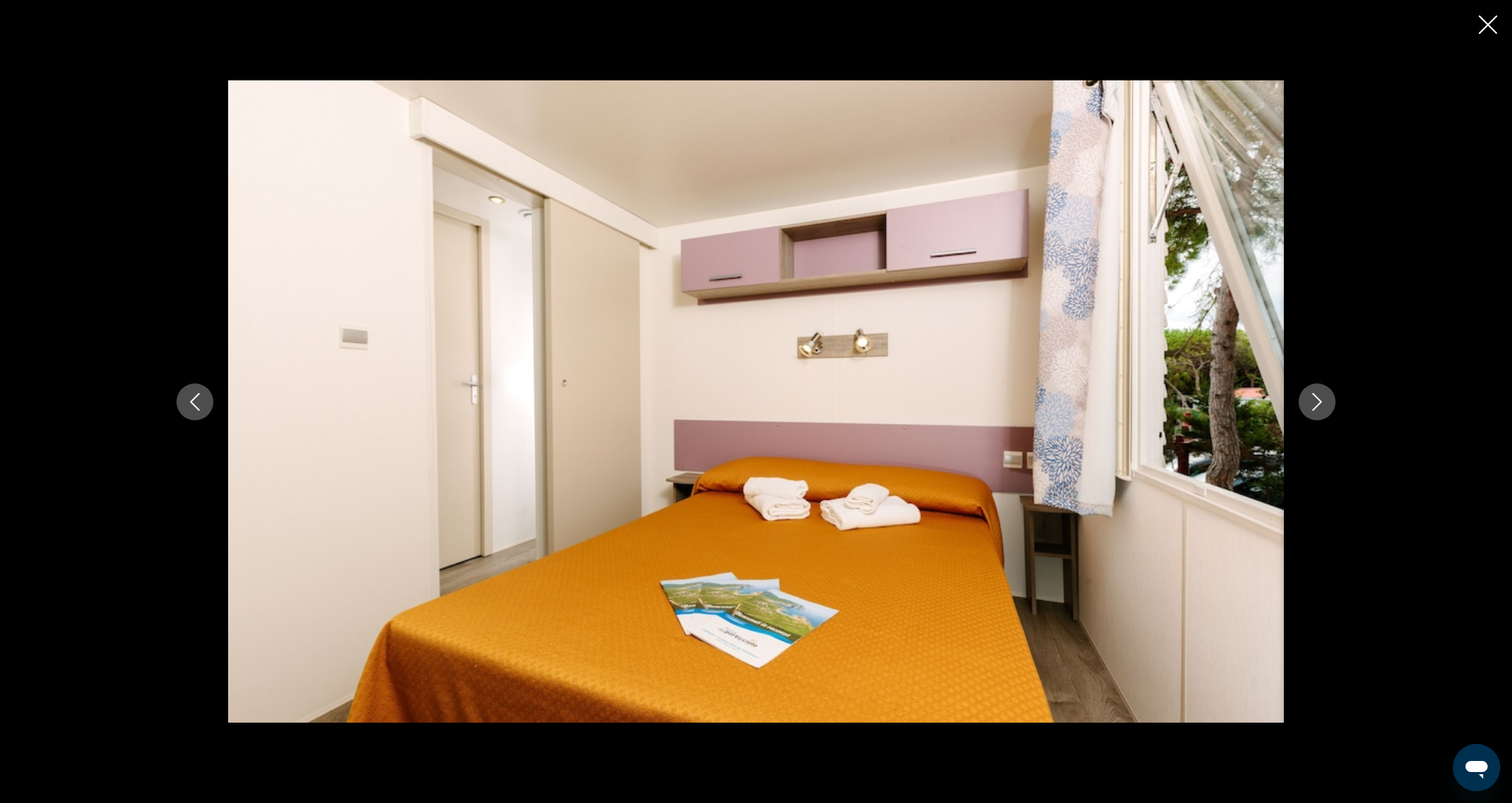
click at [1323, 410] on icon "Next image" at bounding box center [1317, 402] width 18 height 18
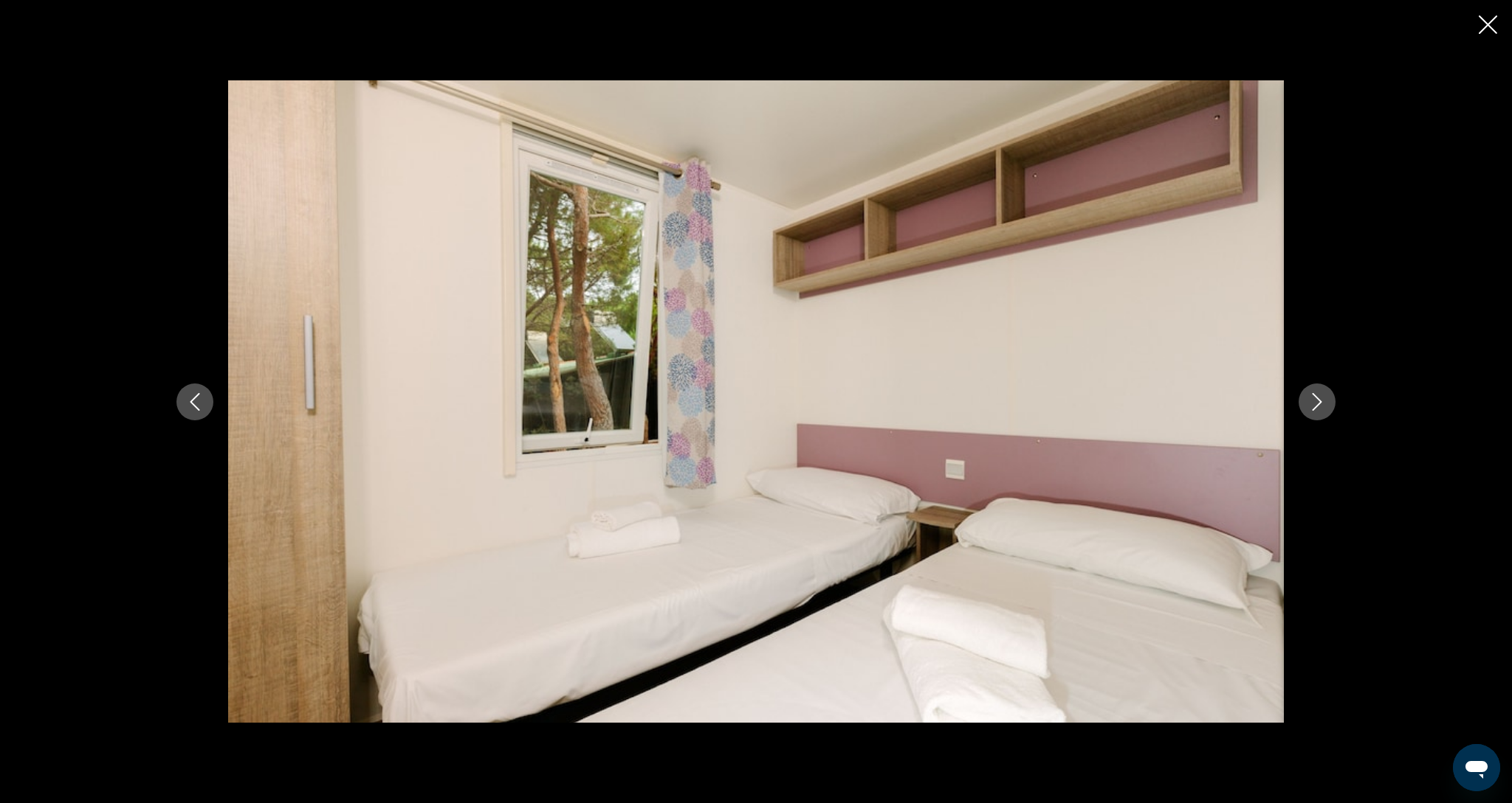
click at [1323, 410] on icon "Next image" at bounding box center [1317, 402] width 18 height 18
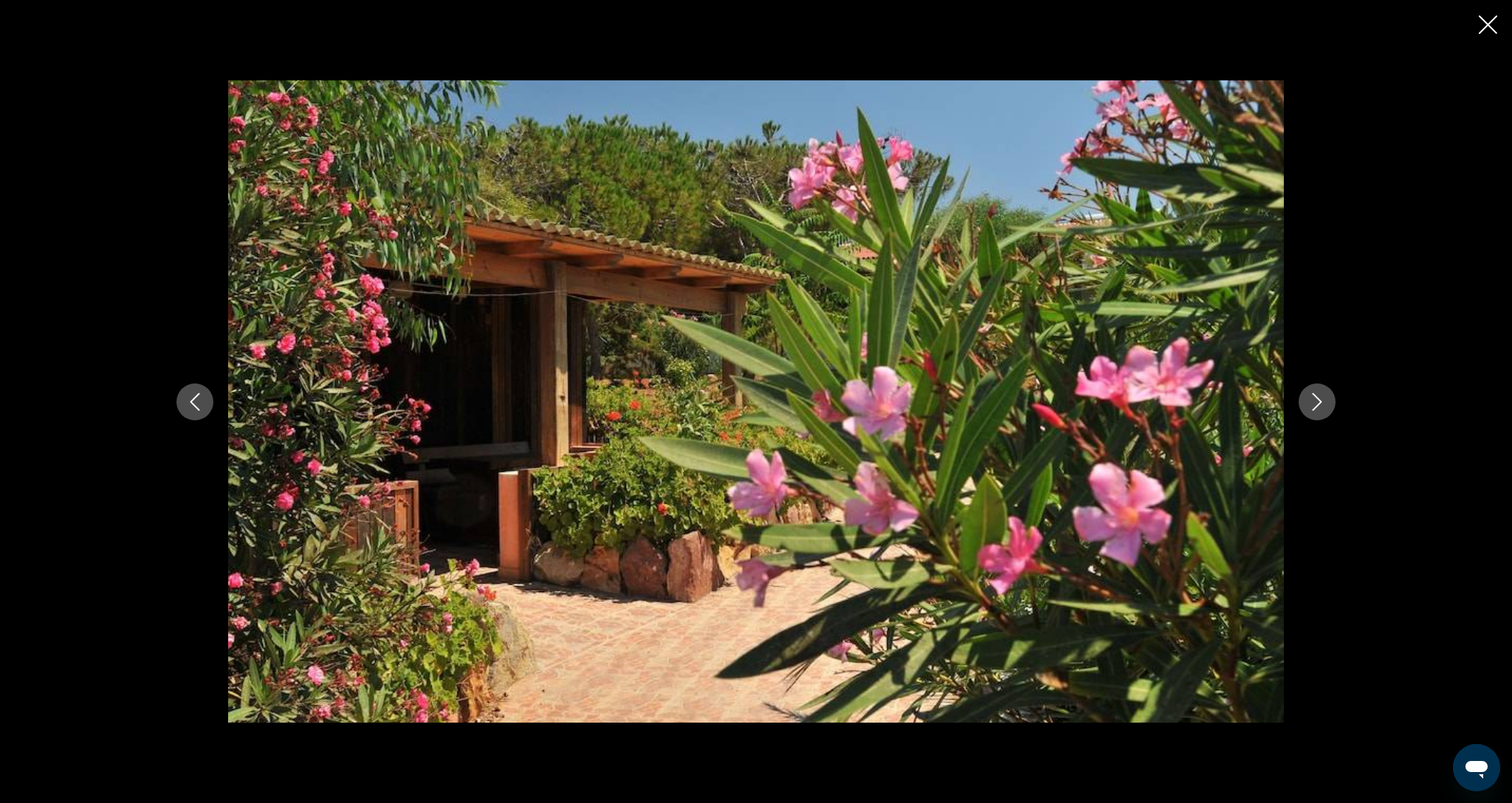
click at [1323, 410] on icon "Next image" at bounding box center [1317, 402] width 18 height 18
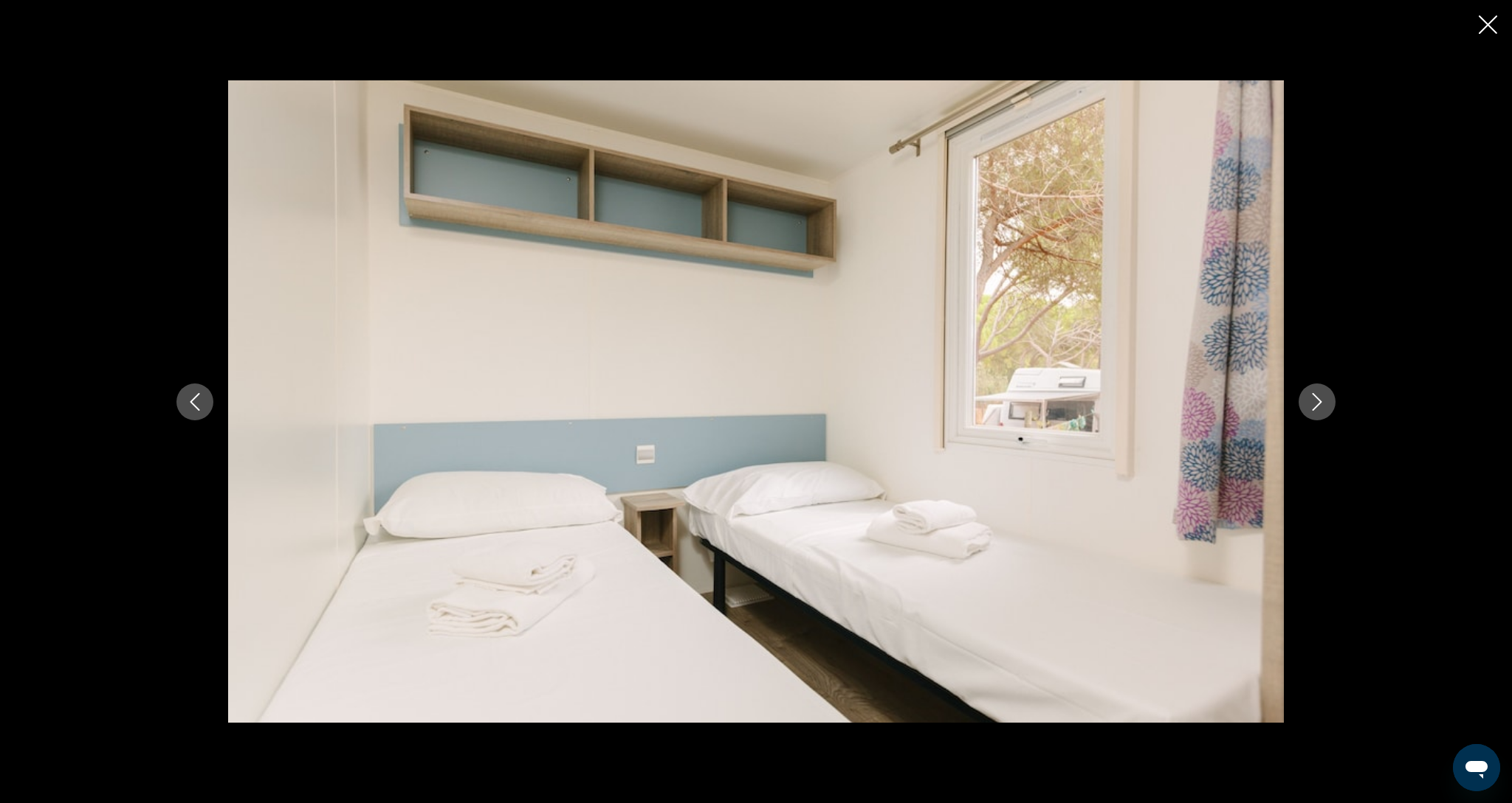
click at [1479, 26] on icon "Close slideshow" at bounding box center [1488, 25] width 19 height 19
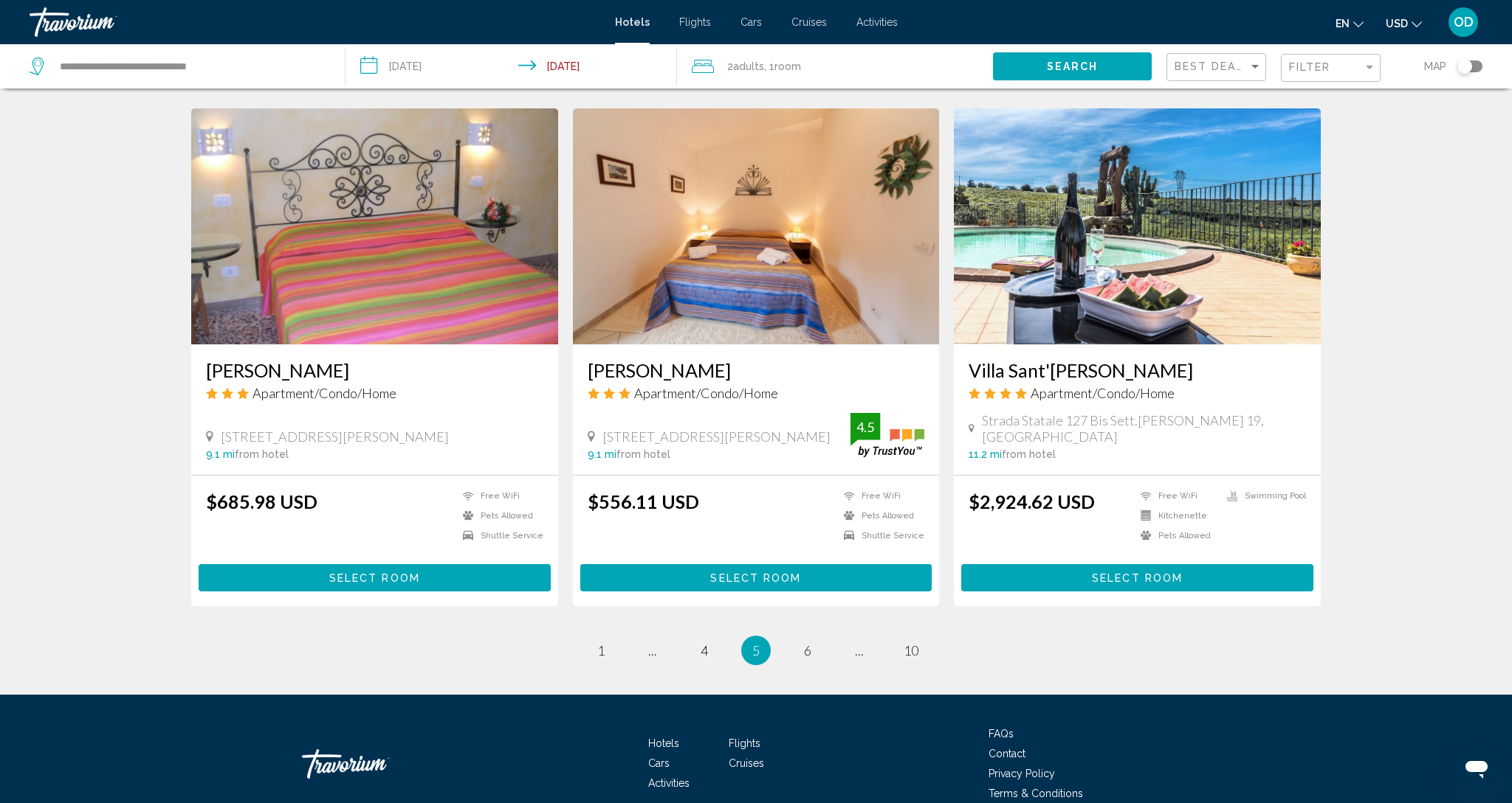
scroll to position [1706, 0]
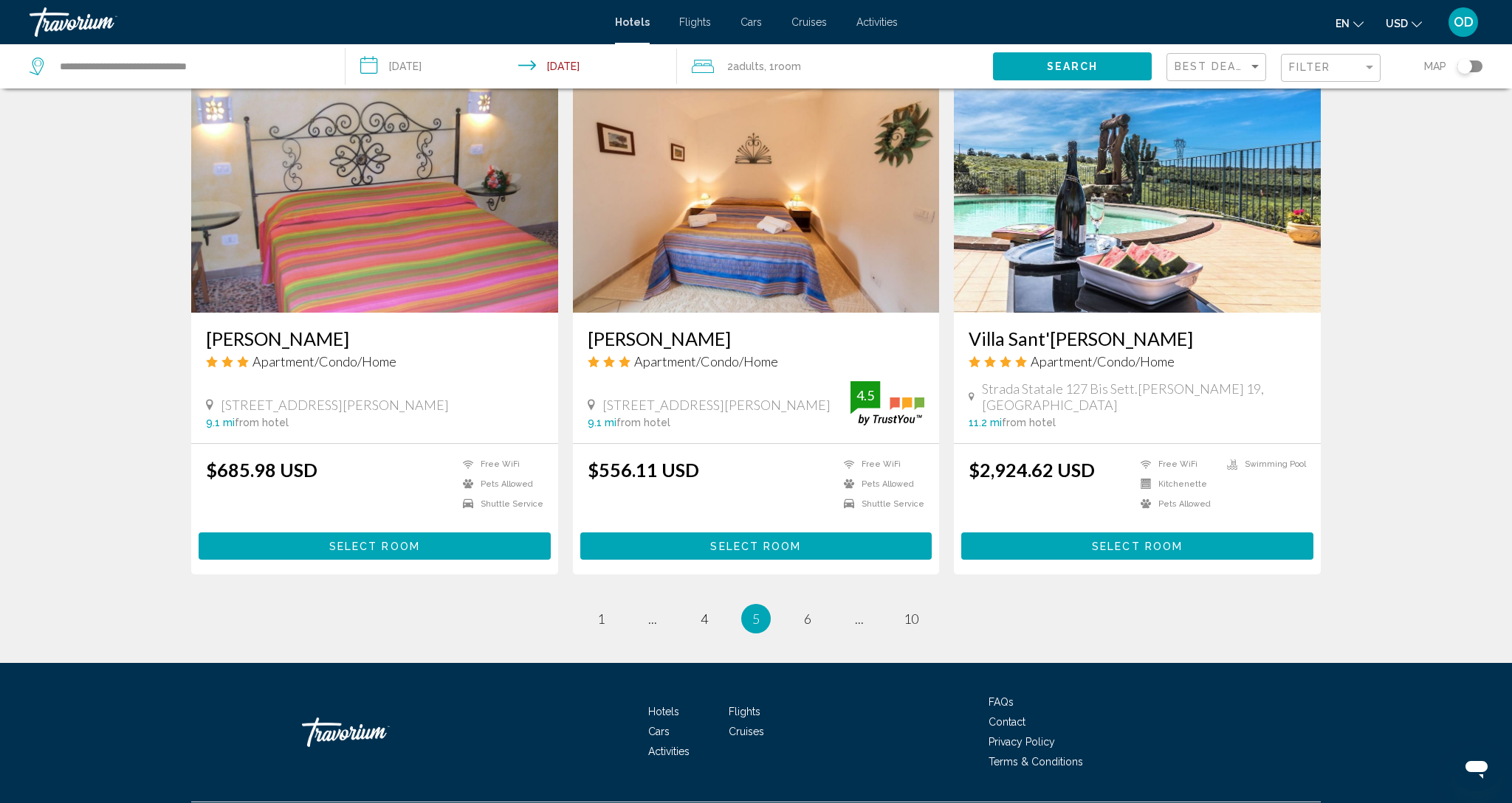
click at [823, 604] on ul "5 / 10 page 1 page ... page 4 You're on page 5 page 6 page ... page 10" at bounding box center [756, 619] width 1130 height 30
click at [813, 606] on link "page 6" at bounding box center [808, 619] width 26 height 26
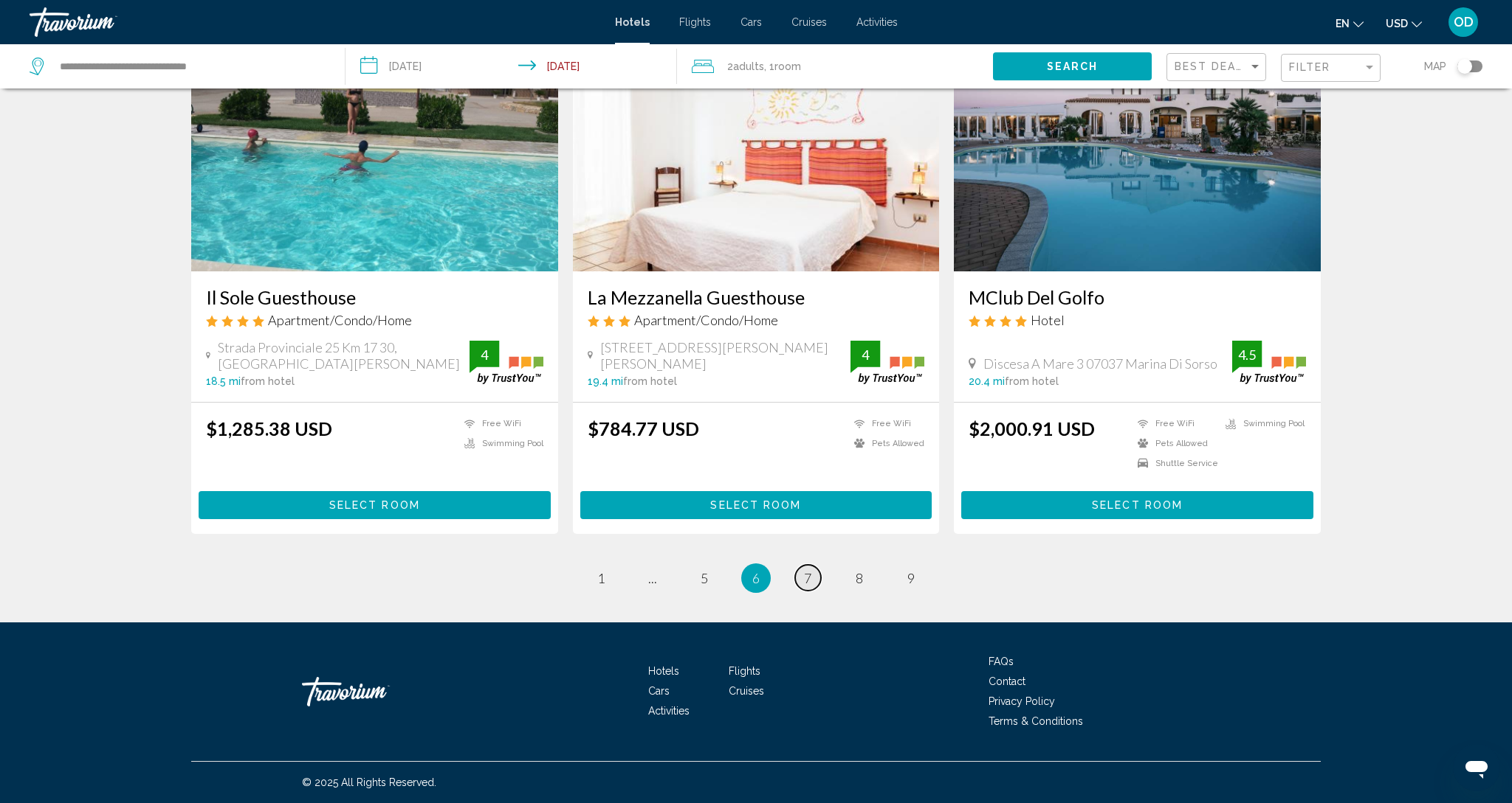
scroll to position [2, 0]
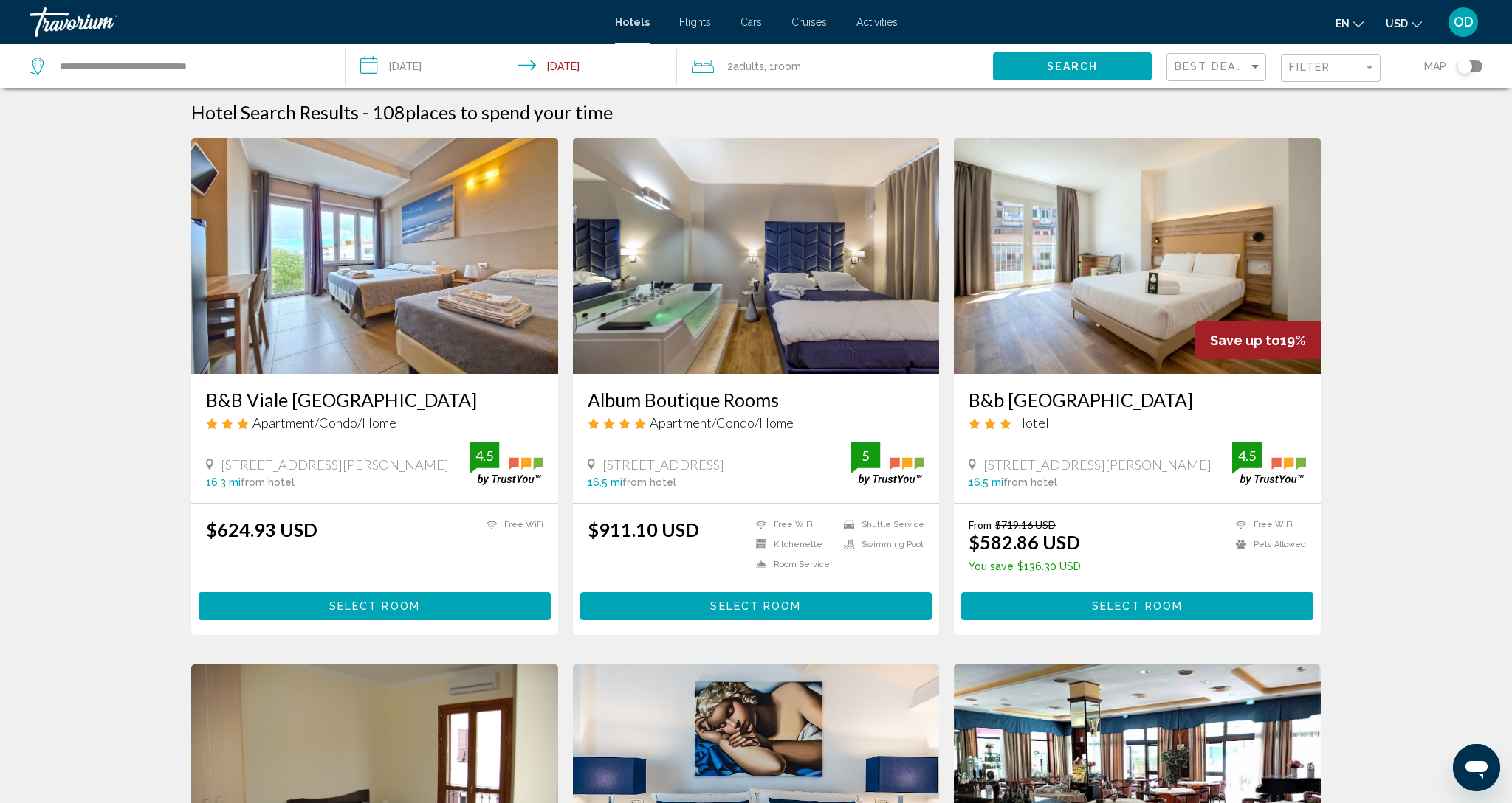
click at [372, 281] on img "Main content" at bounding box center [375, 256] width 367 height 236
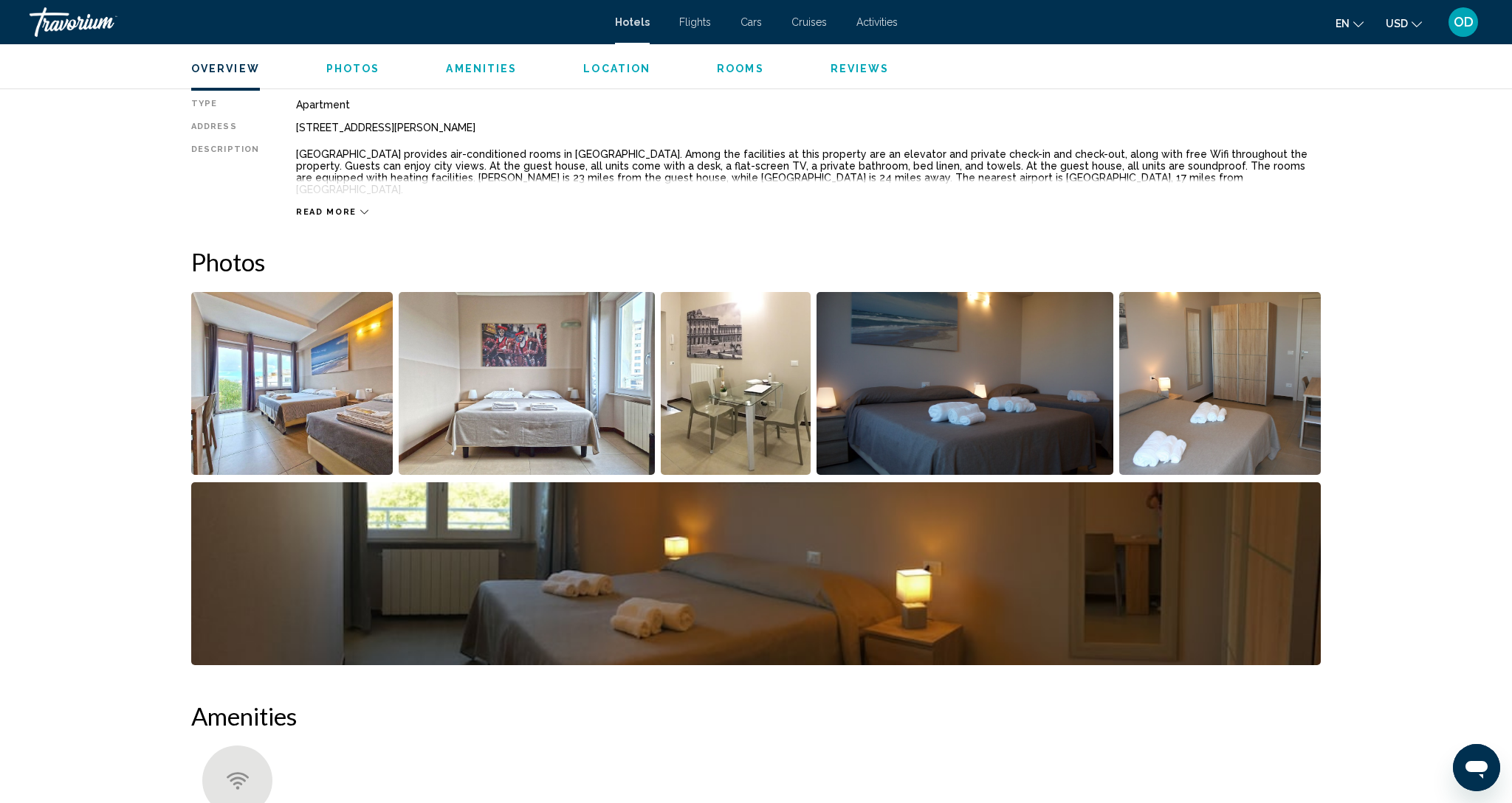
scroll to position [503, 0]
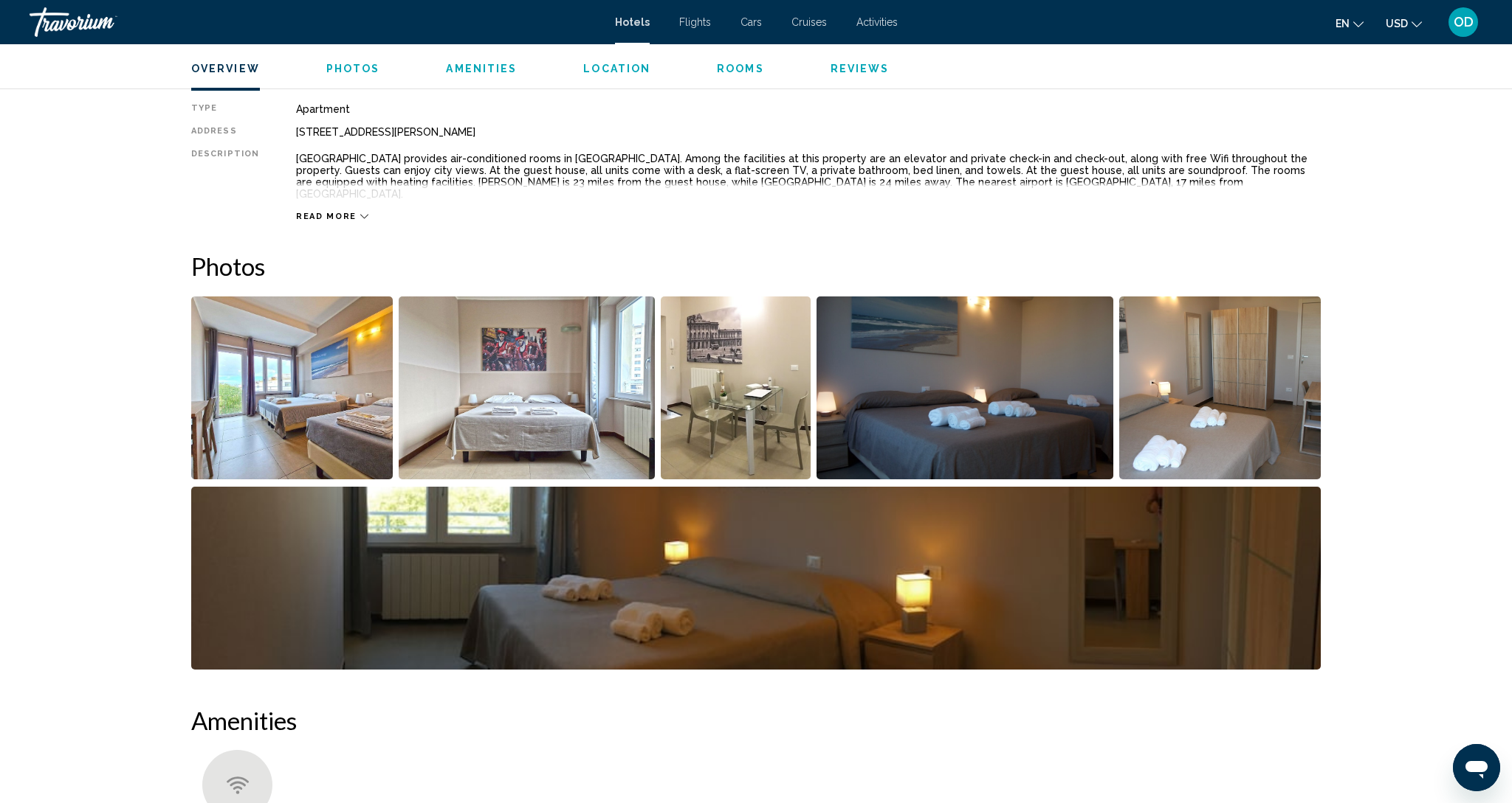
click at [229, 387] on img "Open full-screen image slider" at bounding box center [292, 388] width 202 height 183
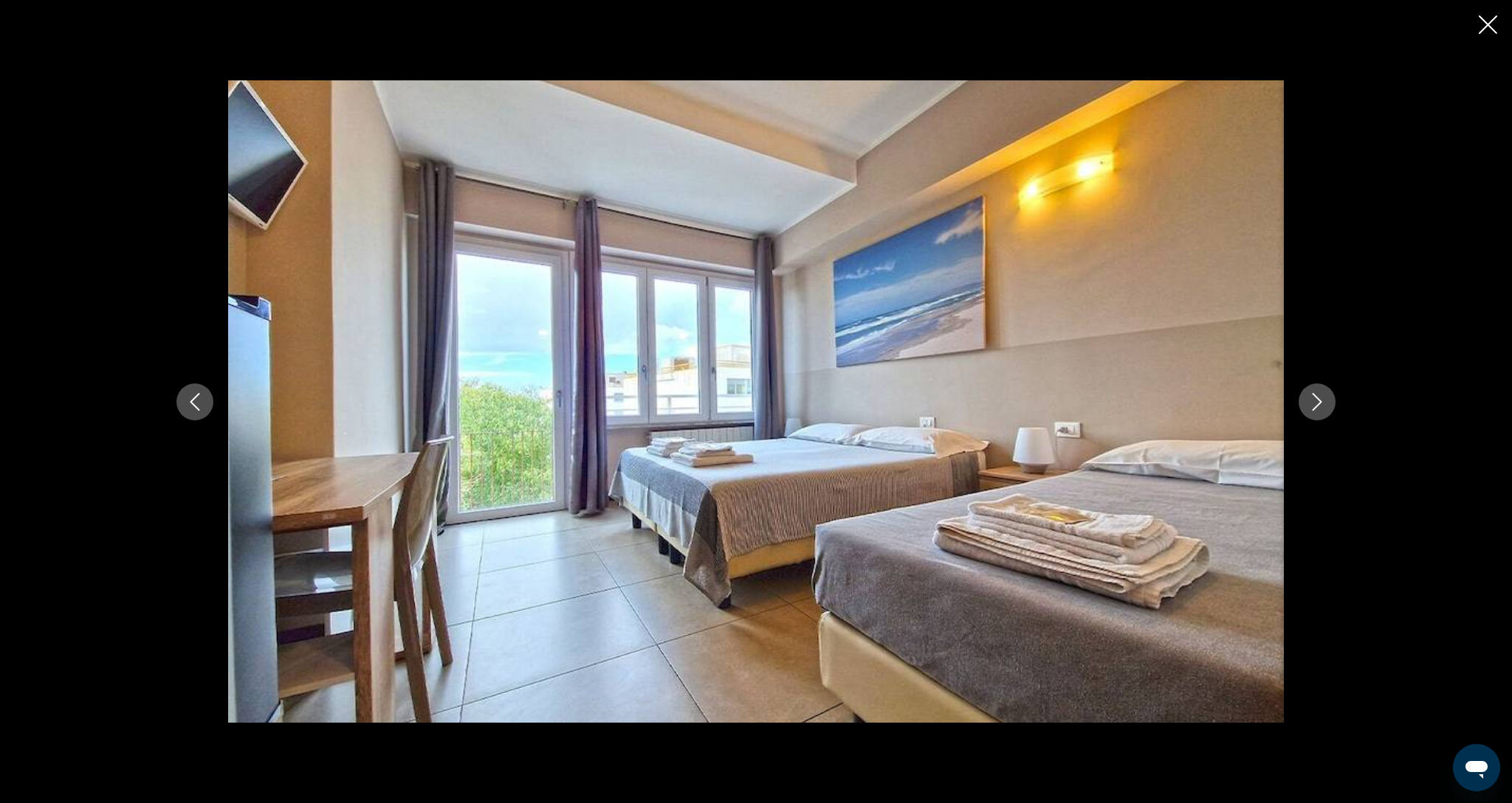
click at [1329, 408] on button "Next image" at bounding box center [1317, 402] width 37 height 37
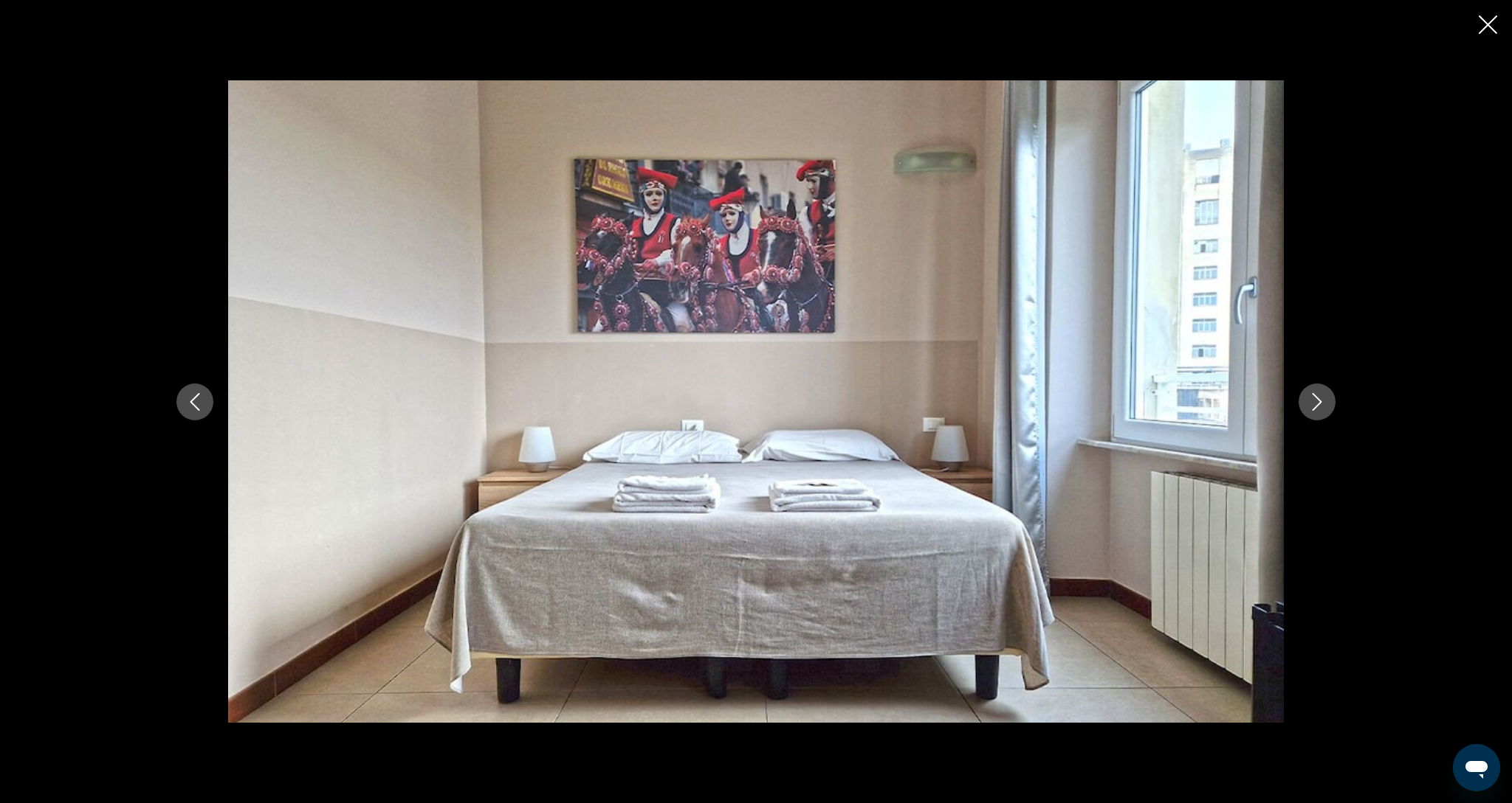
click at [1329, 408] on button "Next image" at bounding box center [1317, 402] width 37 height 37
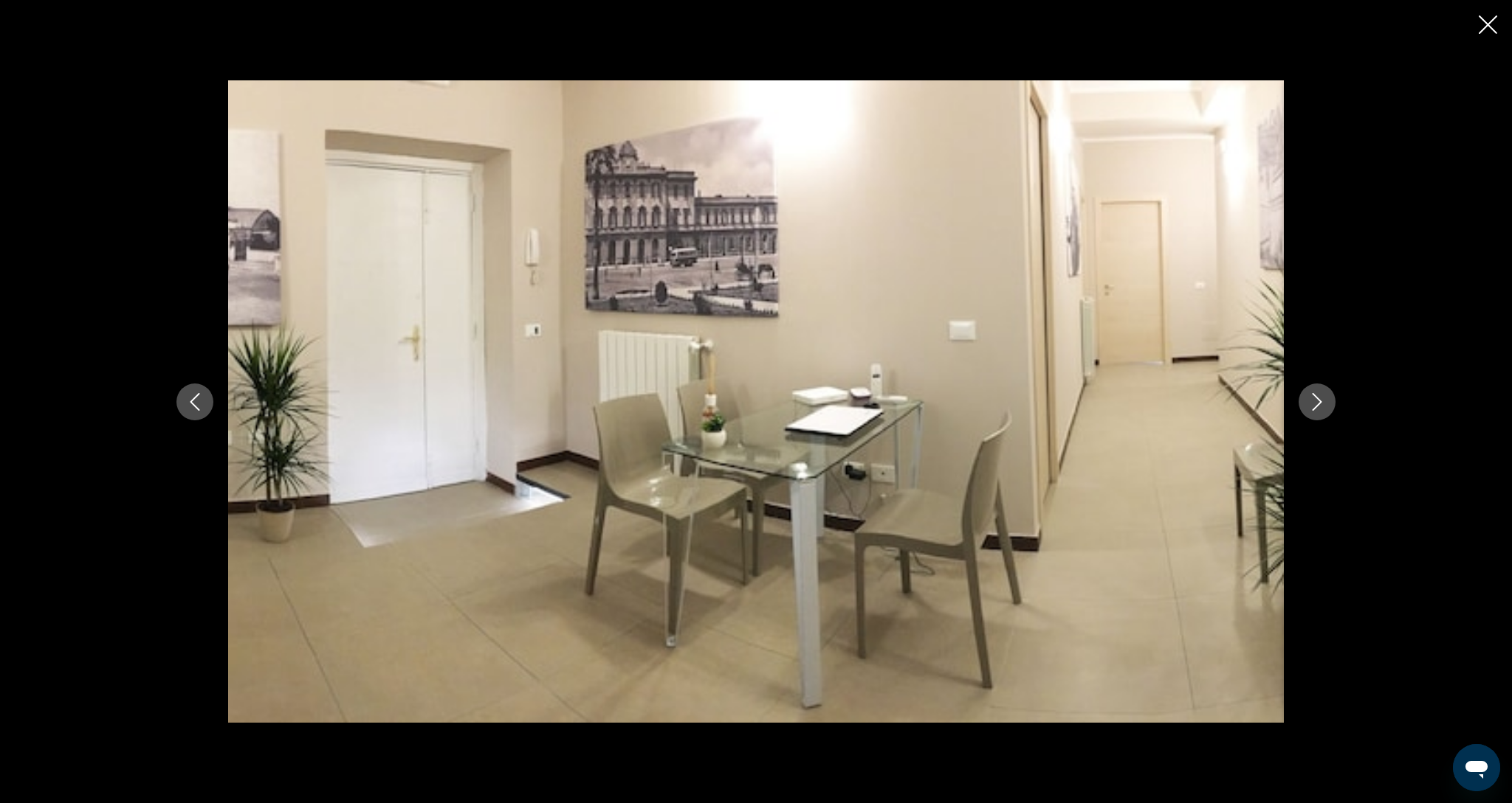
click at [1329, 408] on button "Next image" at bounding box center [1317, 402] width 37 height 37
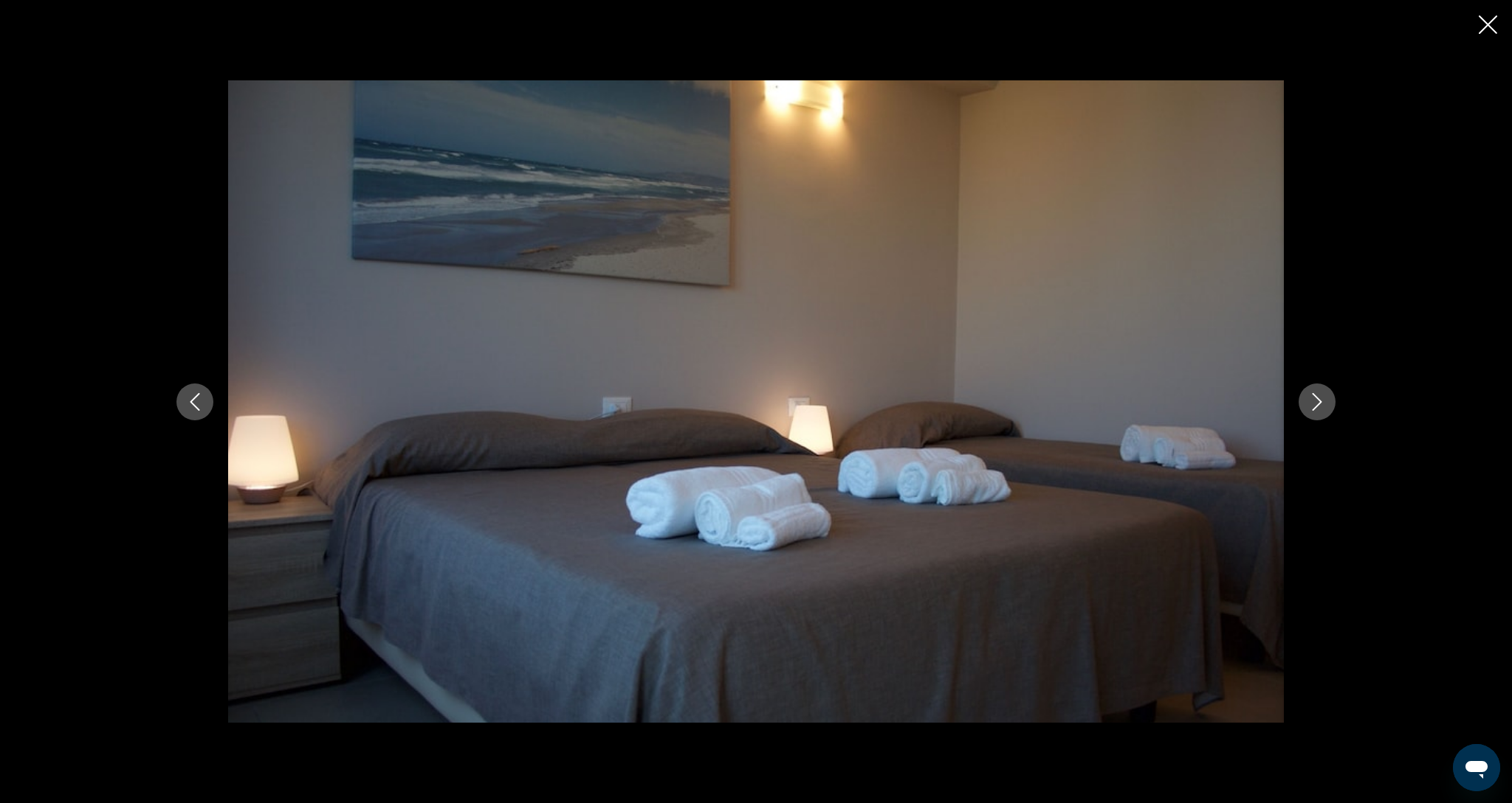
click at [1329, 408] on button "Next image" at bounding box center [1317, 402] width 37 height 37
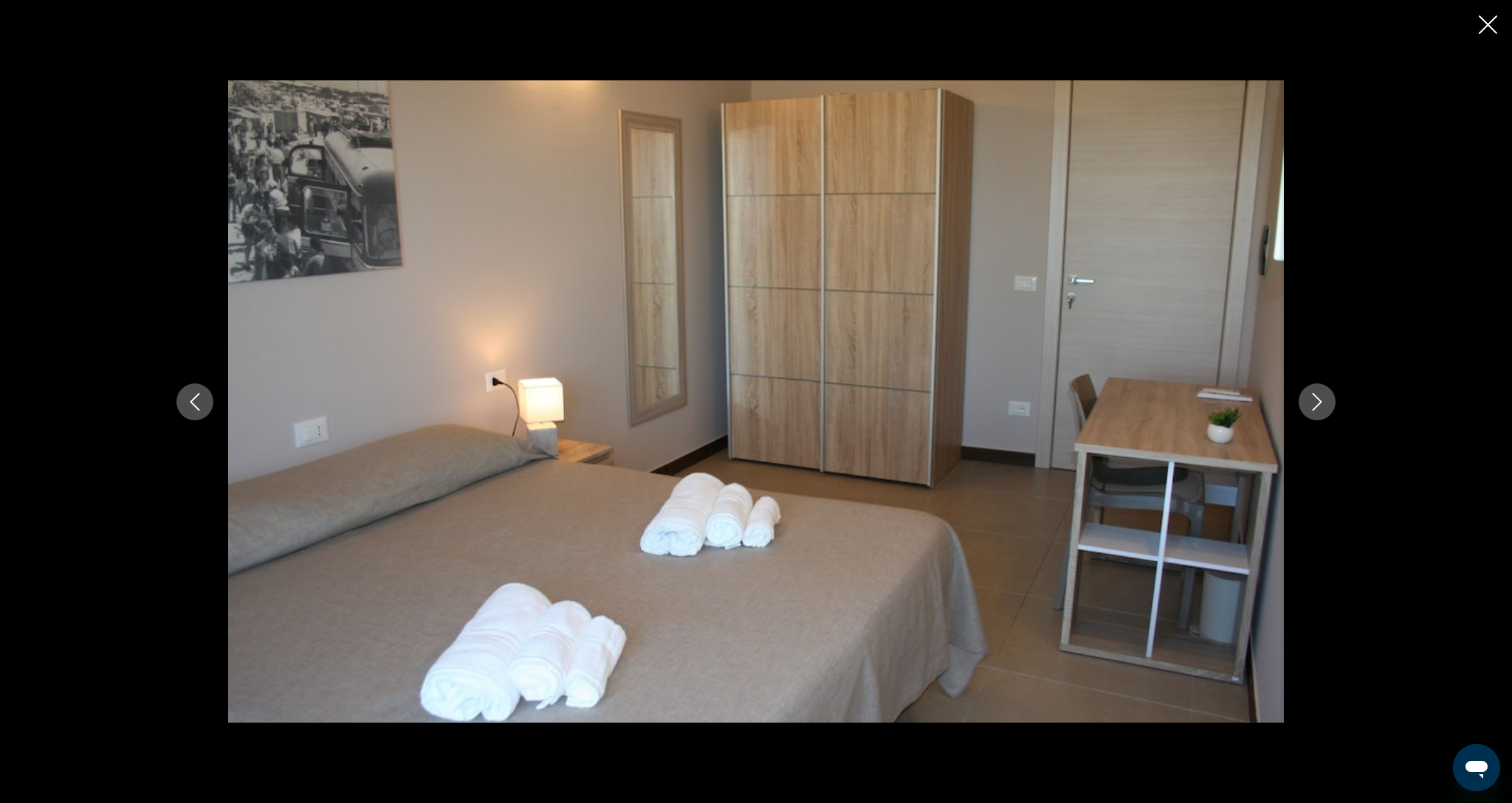
click at [1329, 408] on button "Next image" at bounding box center [1317, 402] width 37 height 37
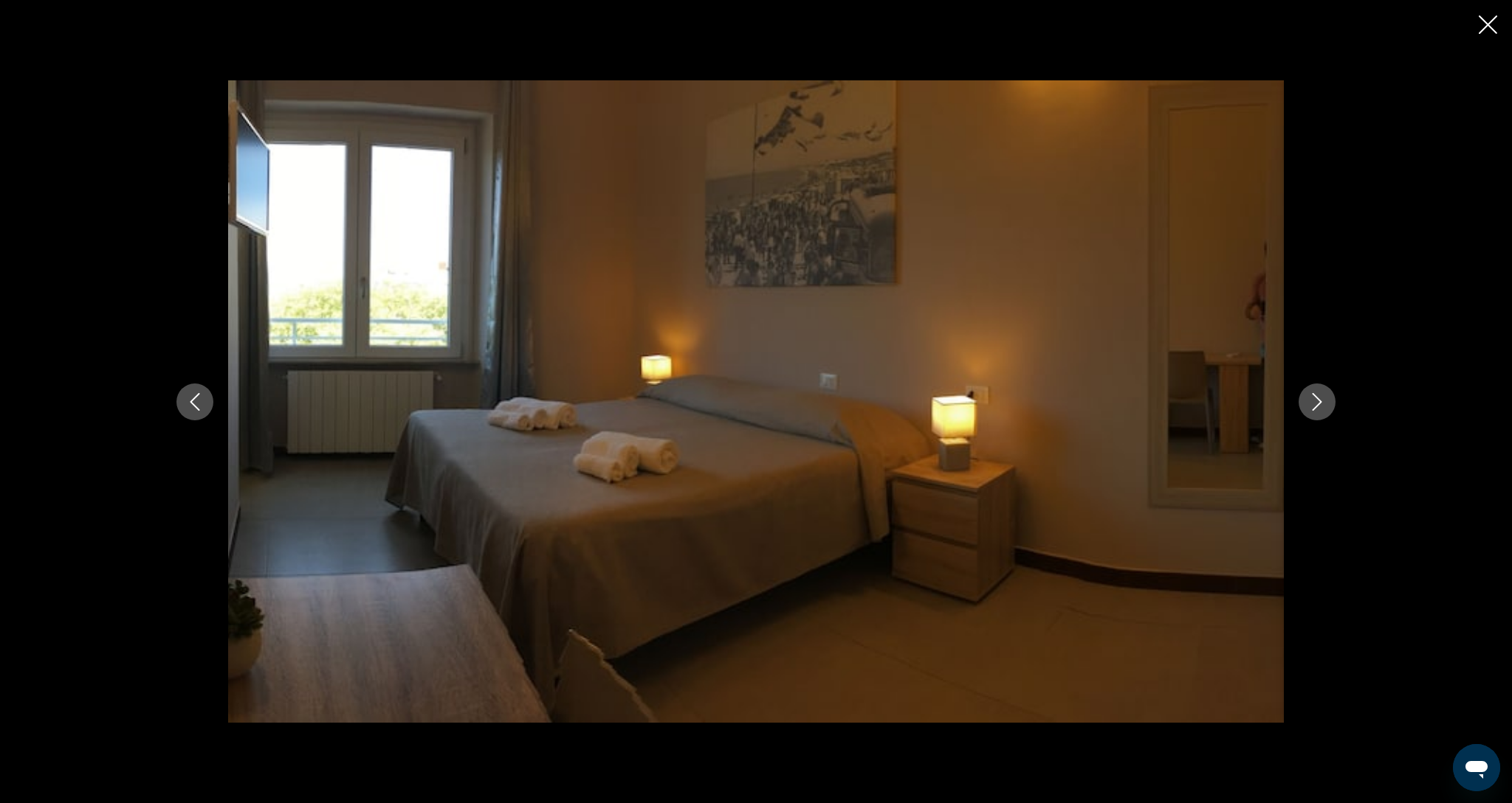
scroll to position [503, 0]
click at [1329, 408] on button "Next image" at bounding box center [1317, 402] width 37 height 37
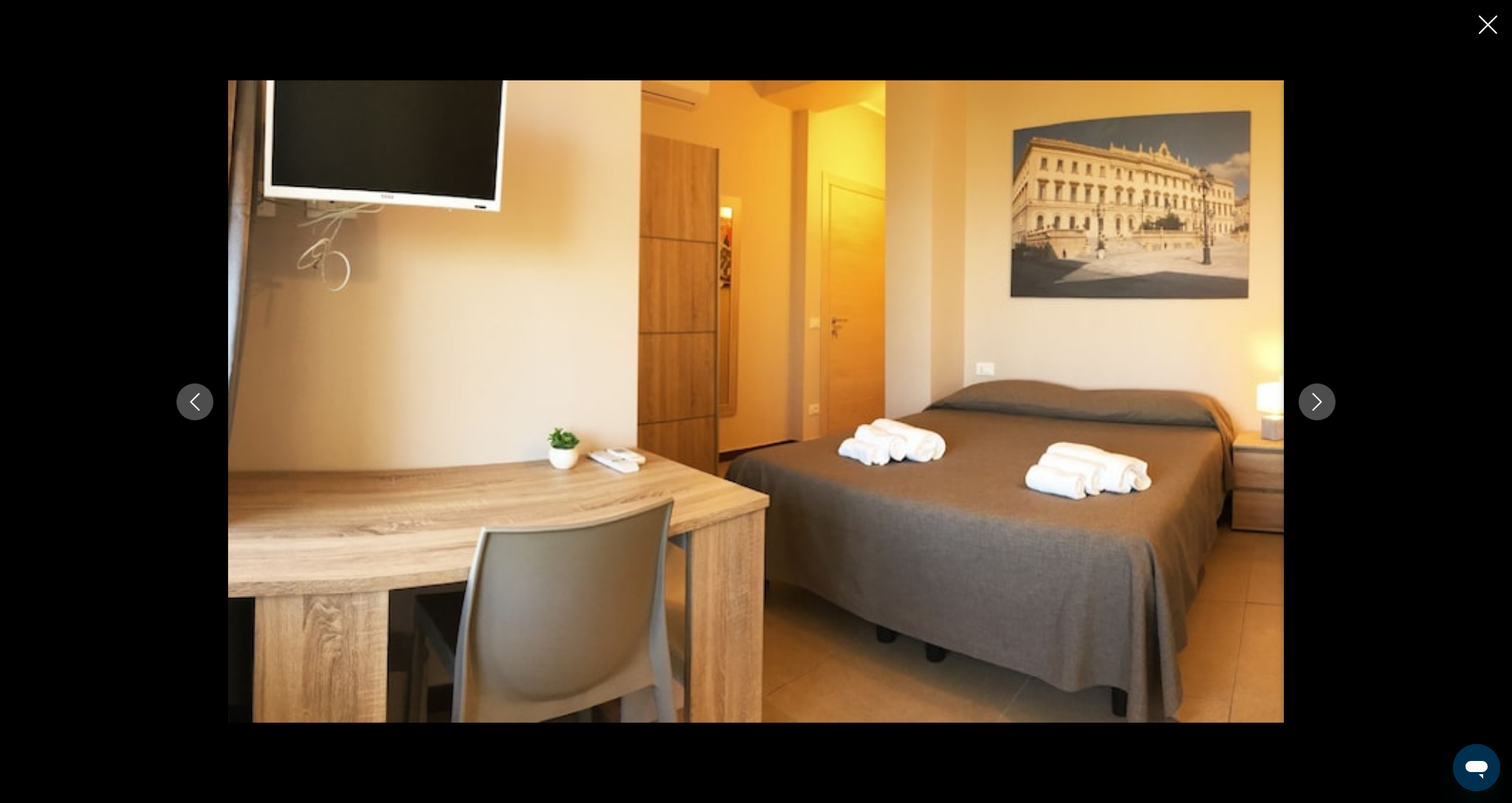
click at [1329, 408] on button "Next image" at bounding box center [1317, 402] width 37 height 37
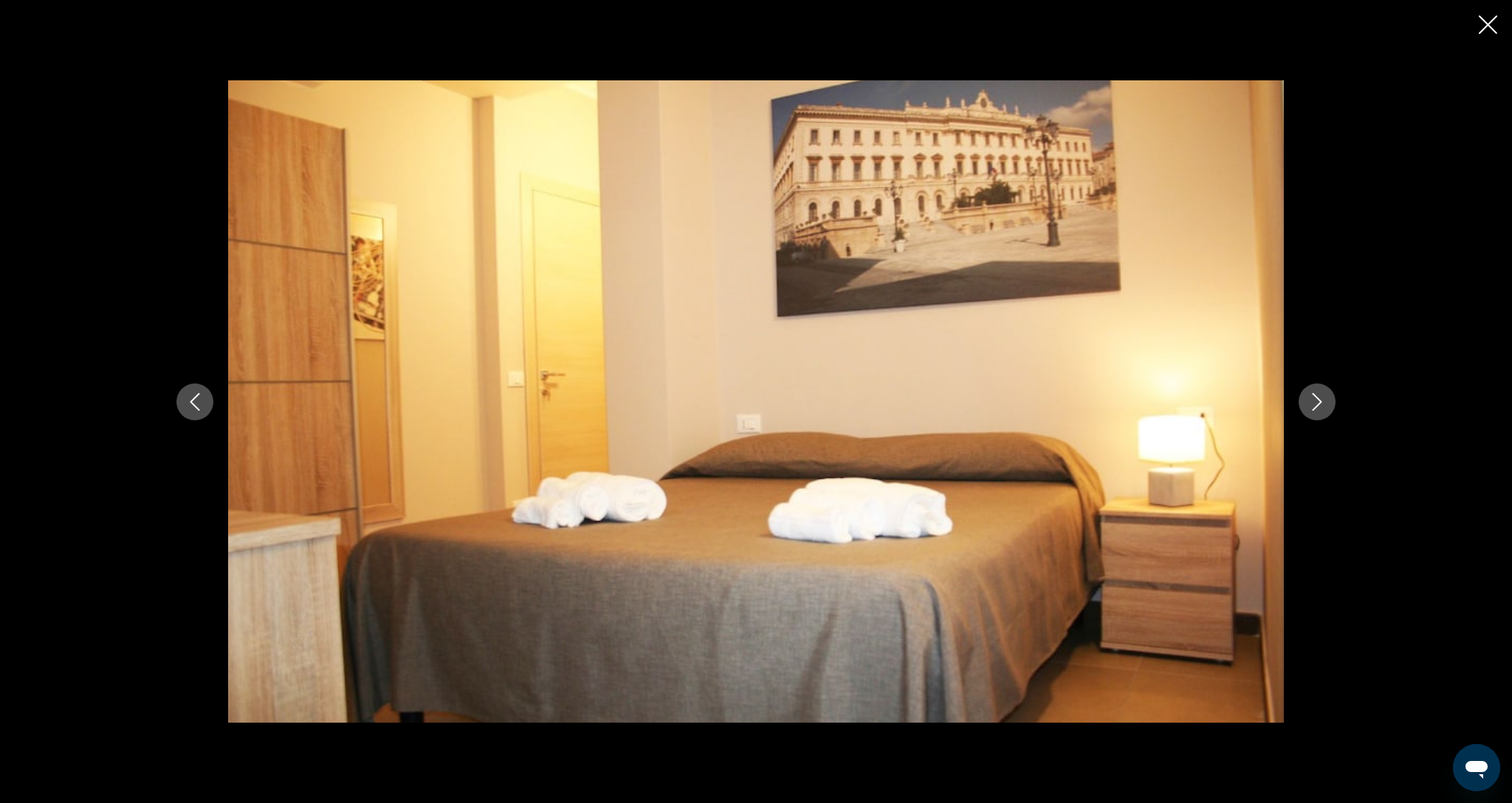
click at [1329, 408] on button "Next image" at bounding box center [1317, 402] width 37 height 37
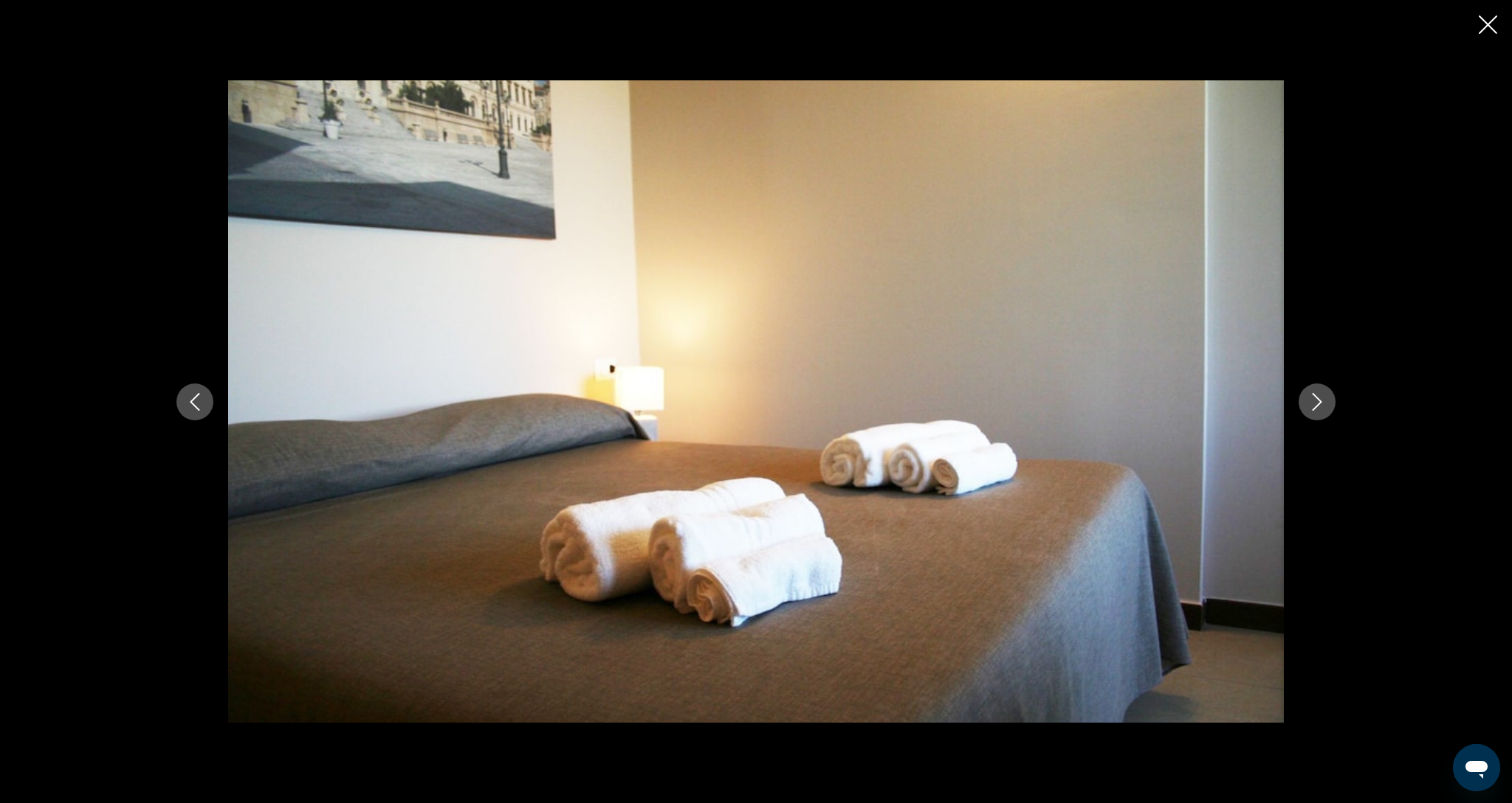
click at [1329, 408] on button "Next image" at bounding box center [1317, 402] width 37 height 37
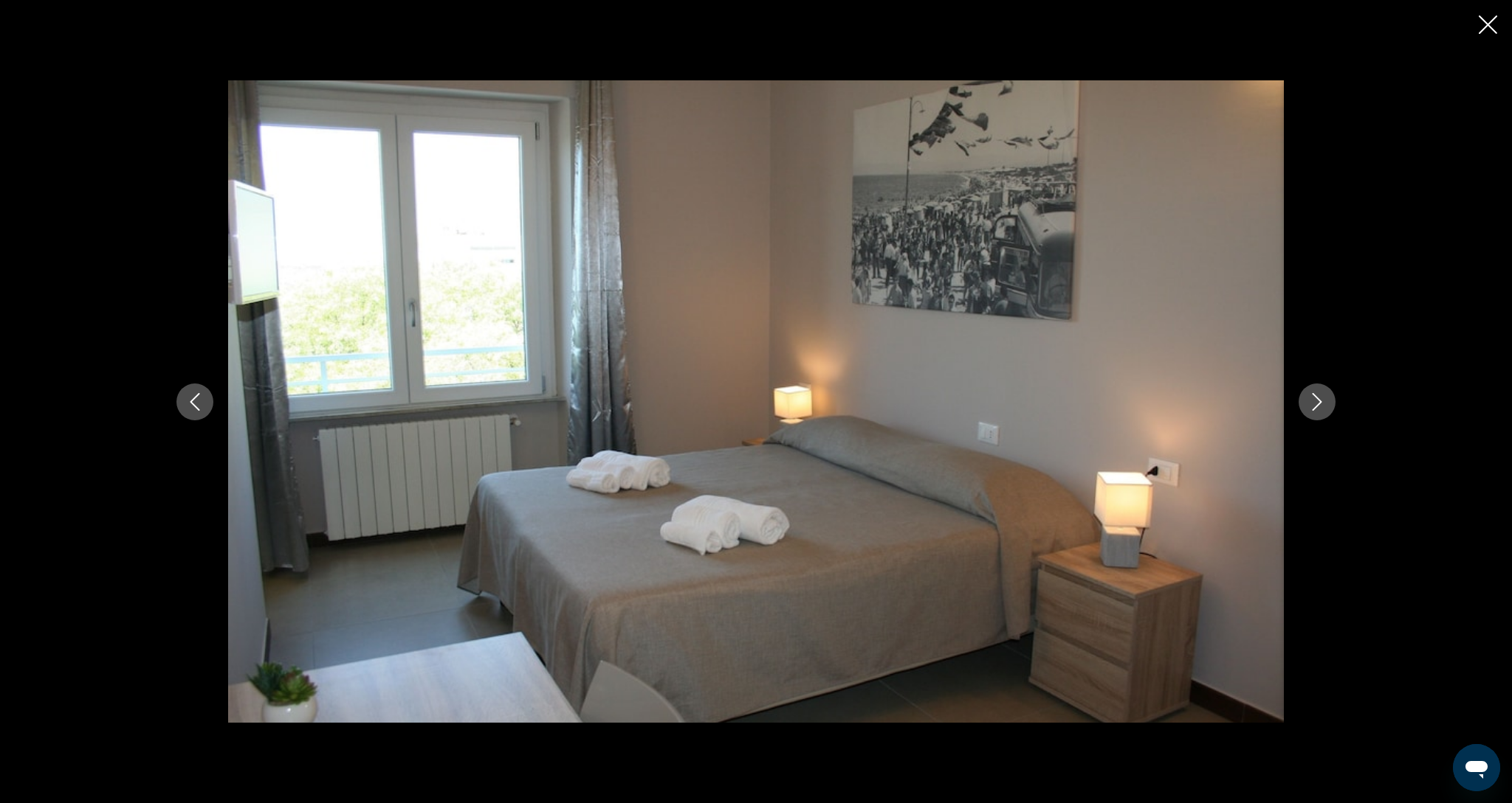
click at [1329, 408] on button "Next image" at bounding box center [1317, 402] width 37 height 37
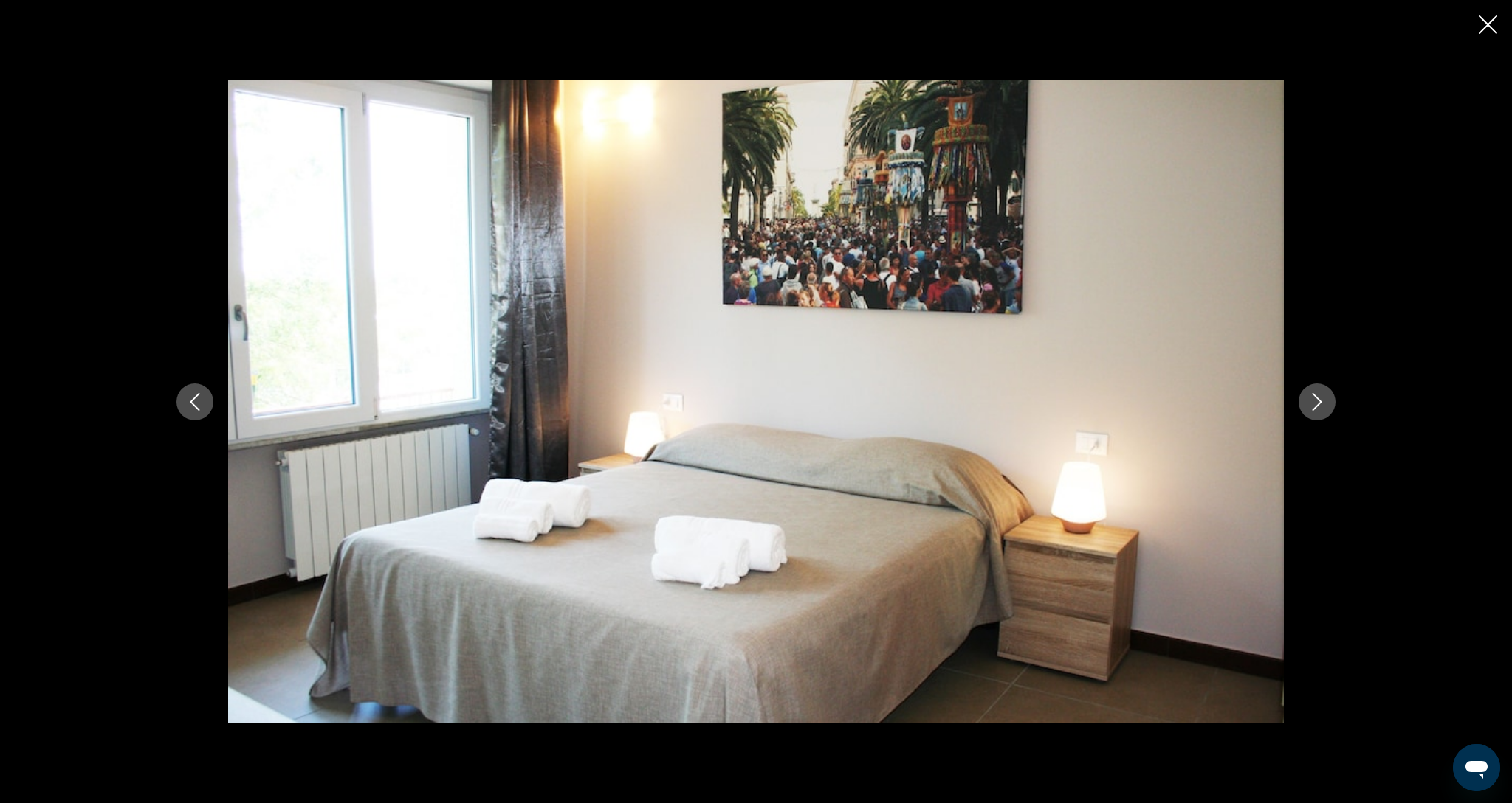
click at [1490, 34] on icon "Close slideshow" at bounding box center [1488, 25] width 19 height 19
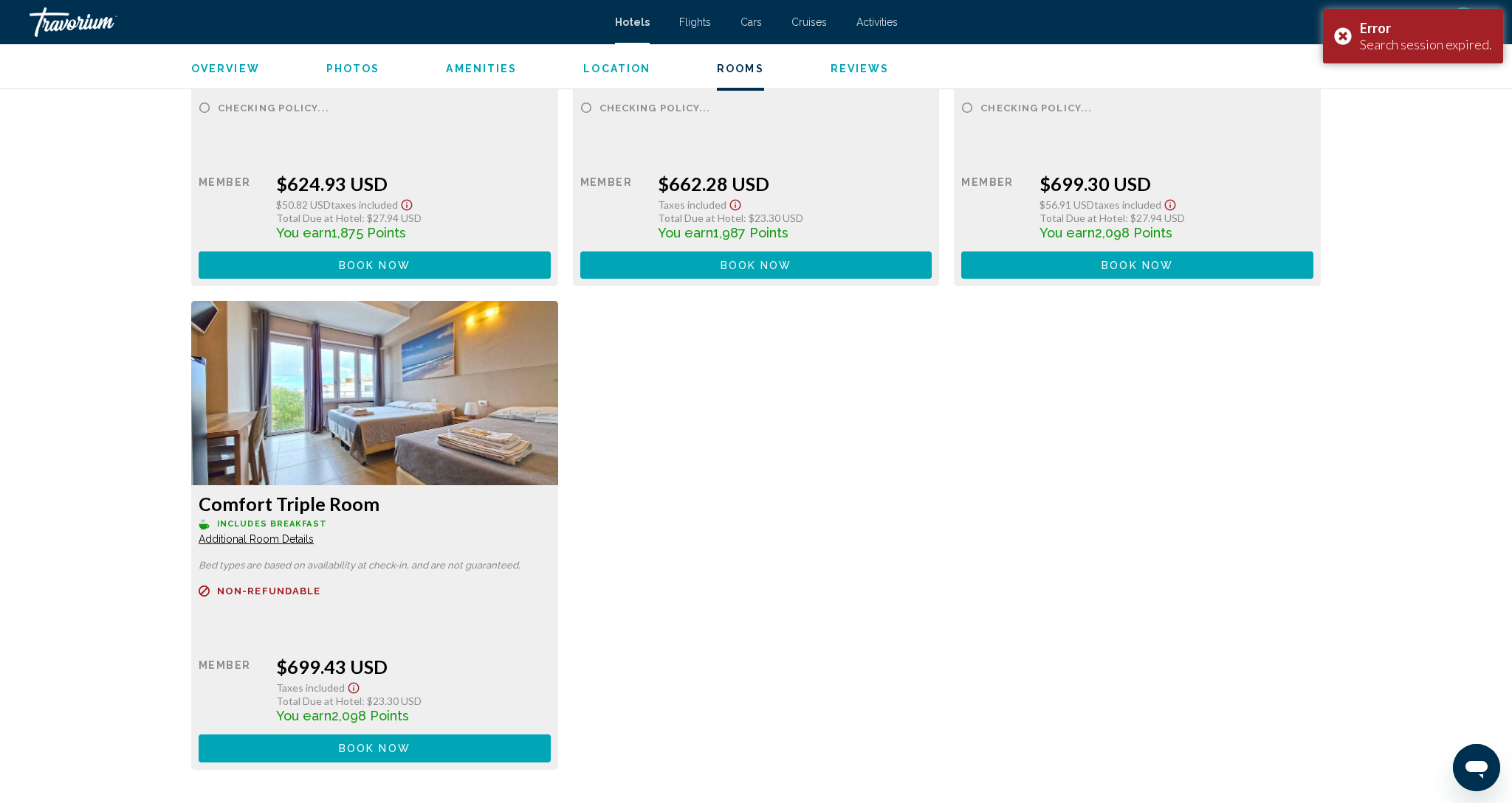
scroll to position [2217, 0]
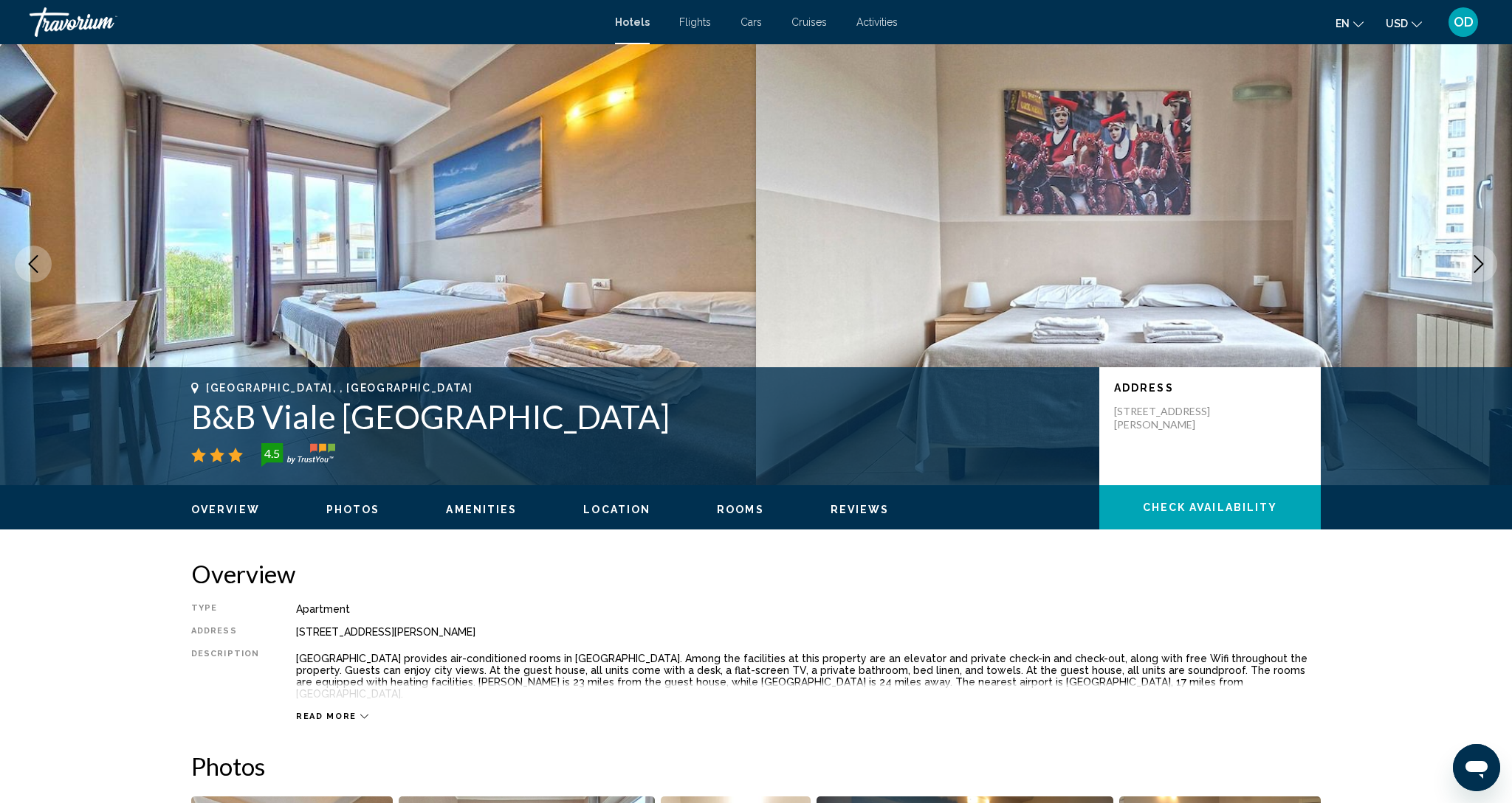
scroll to position [2, 0]
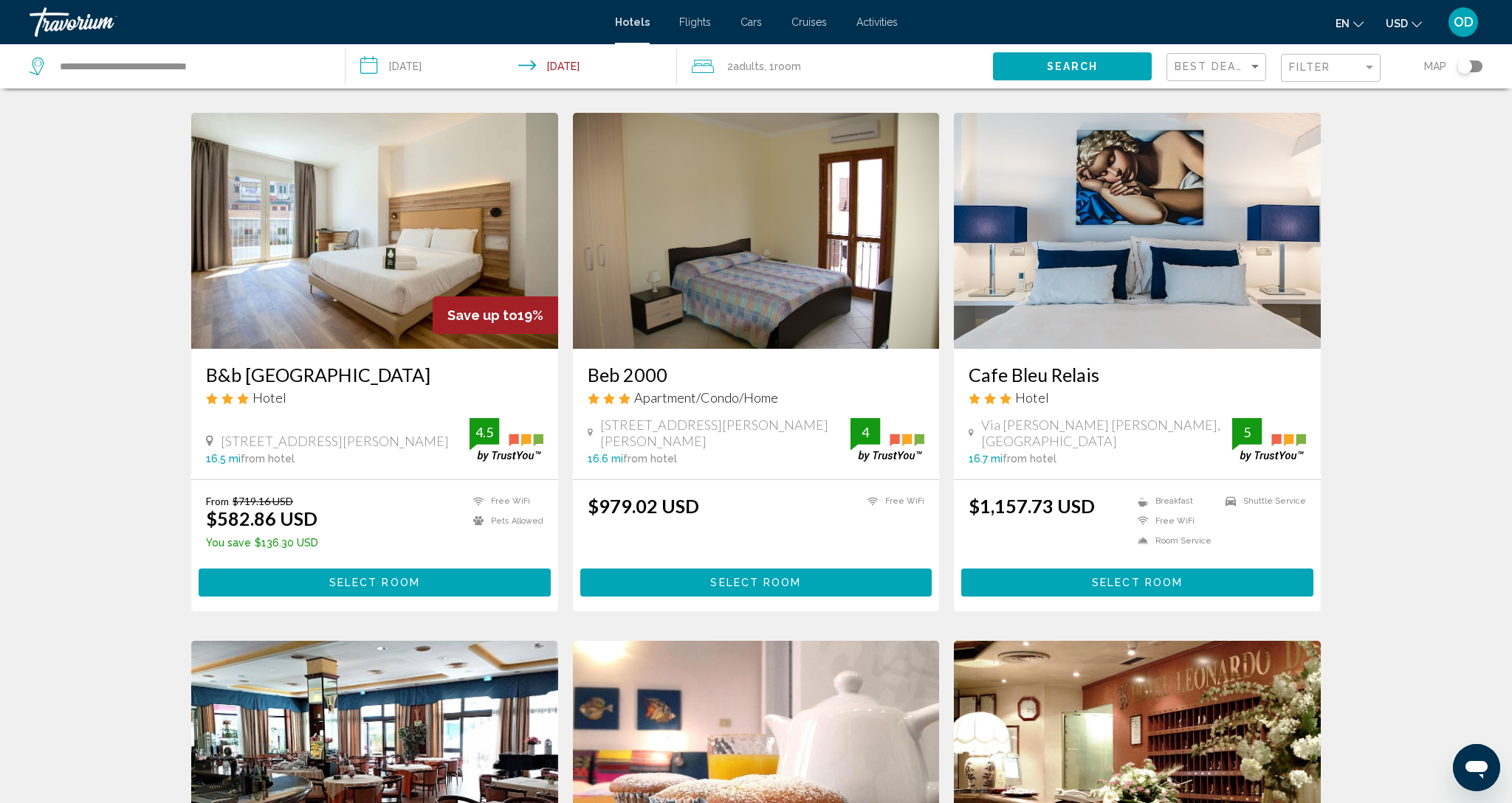
scroll to position [520, 0]
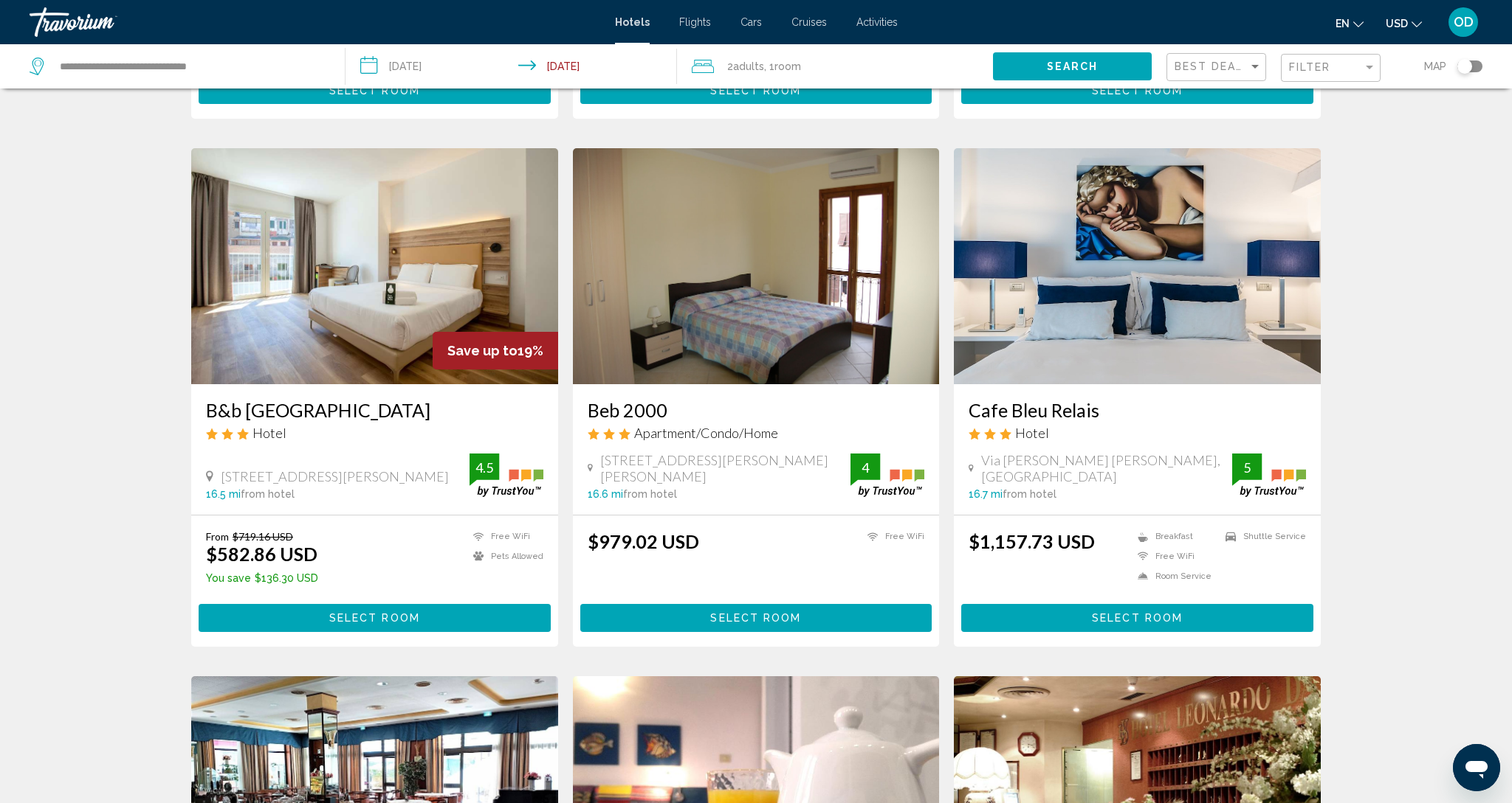
click at [786, 64] on span "Room" at bounding box center [788, 66] width 27 height 12
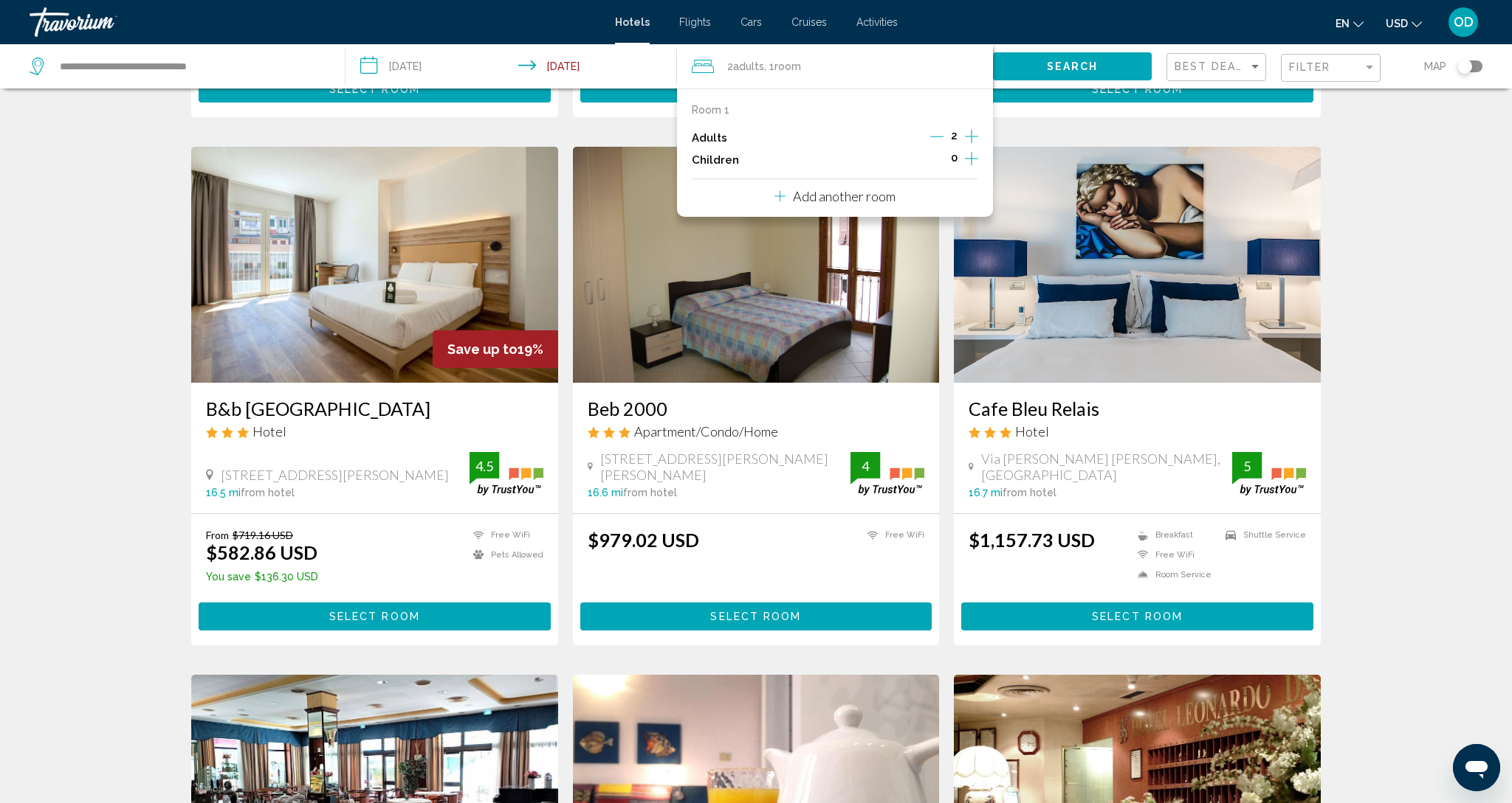
scroll to position [517, 0]
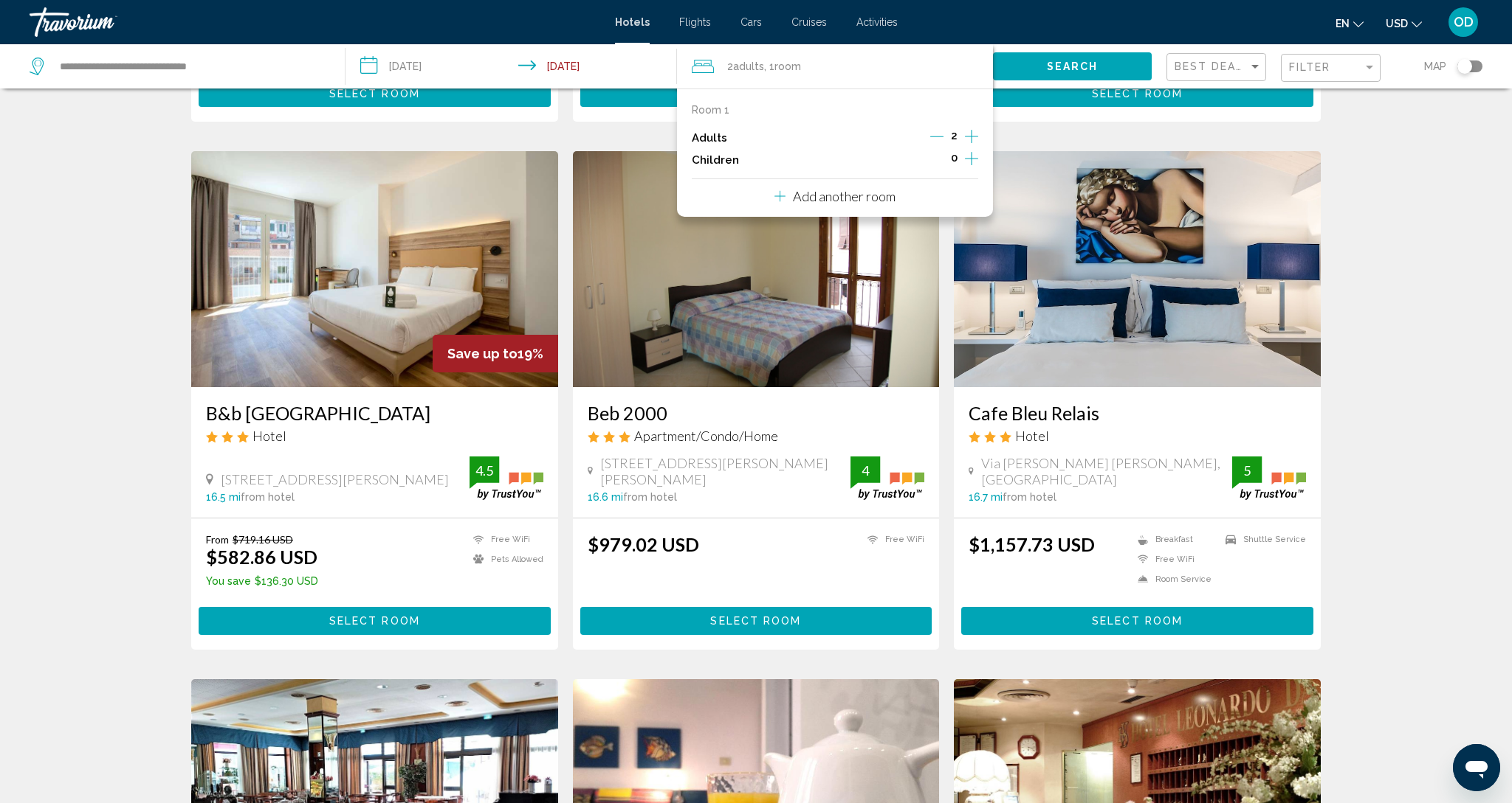
click at [972, 164] on icon "Increment children" at bounding box center [972, 158] width 13 height 18
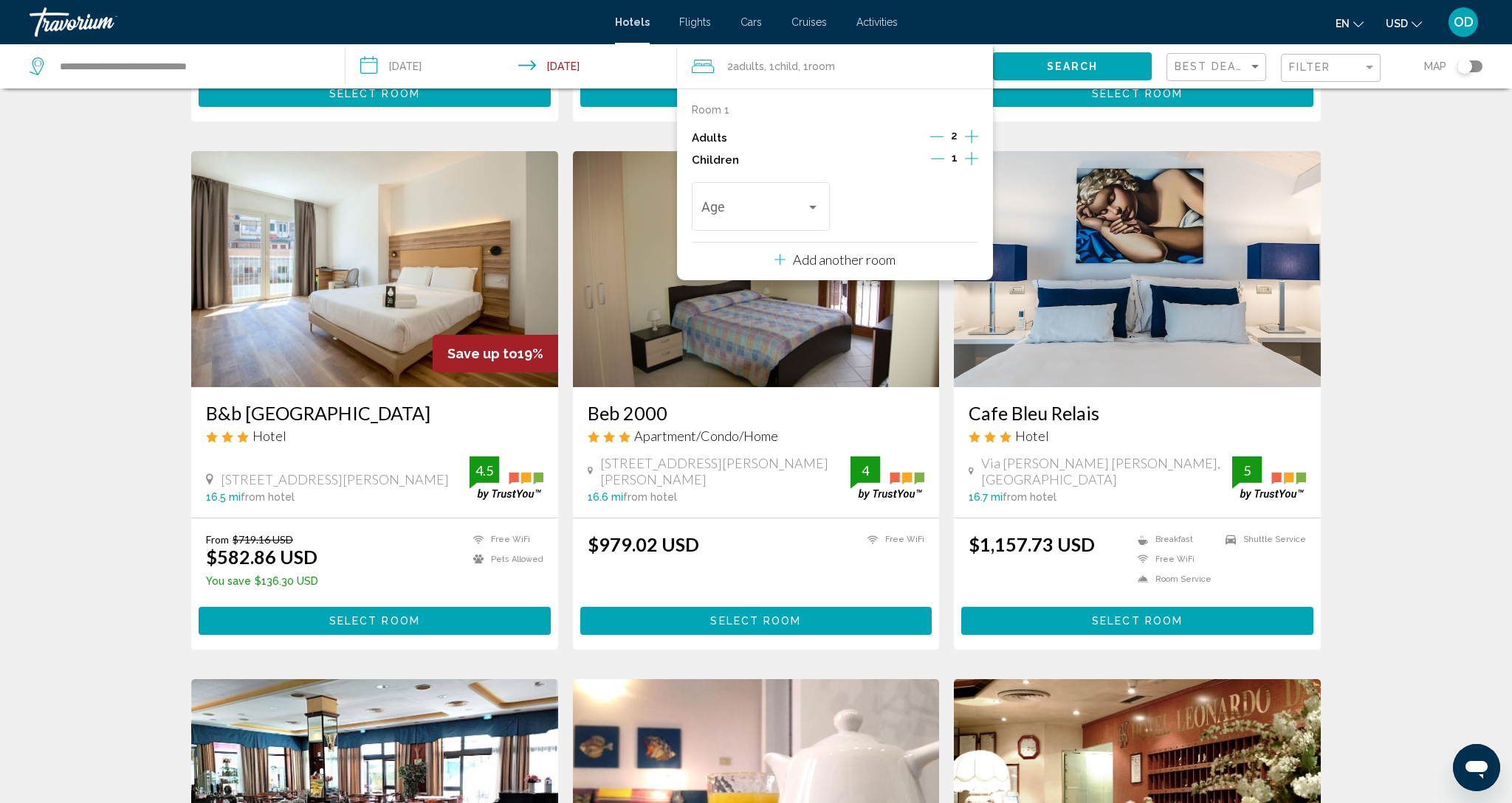
click at [972, 164] on icon "Increment children" at bounding box center [972, 158] width 13 height 18
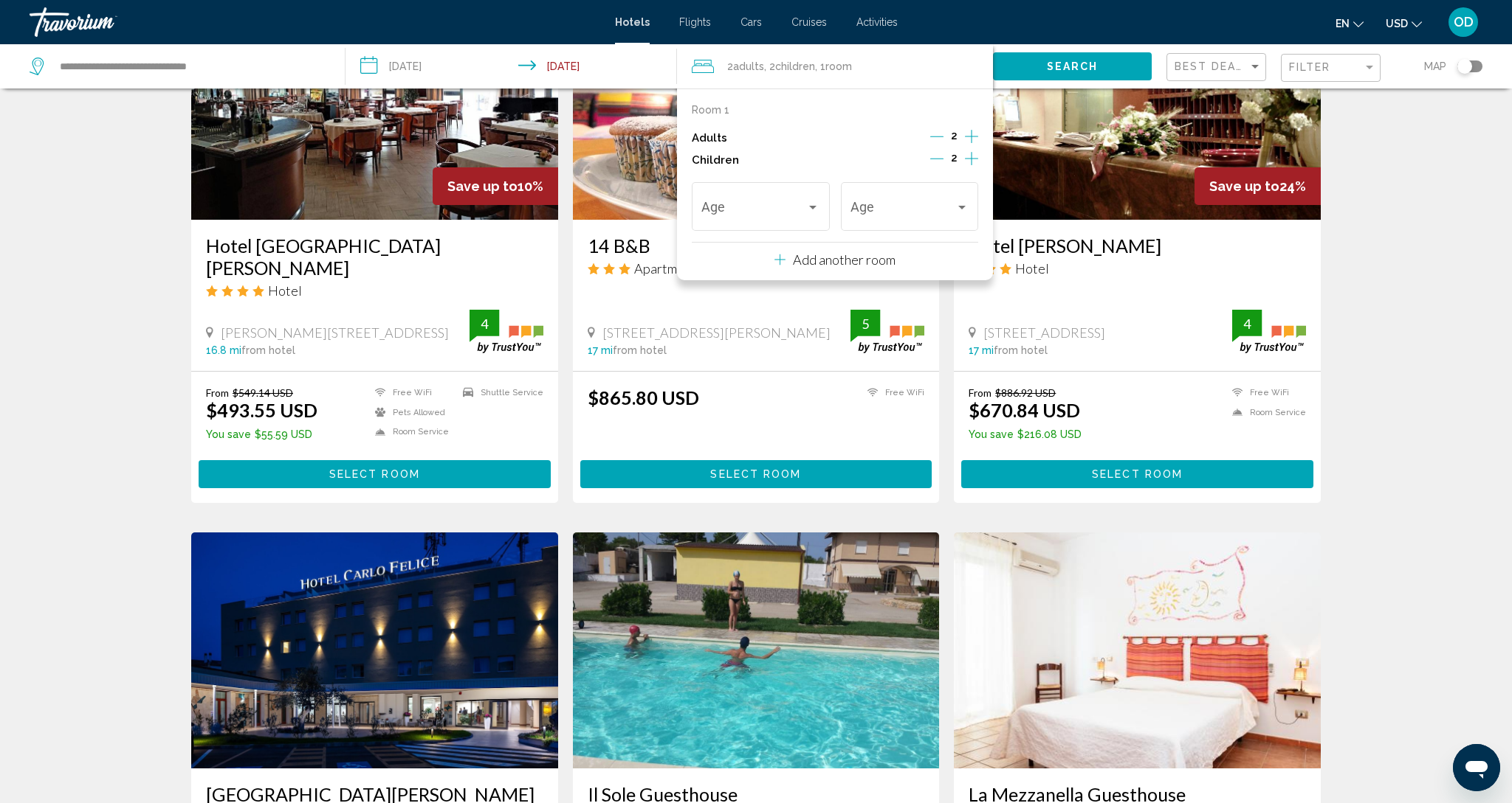
scroll to position [1214, 0]
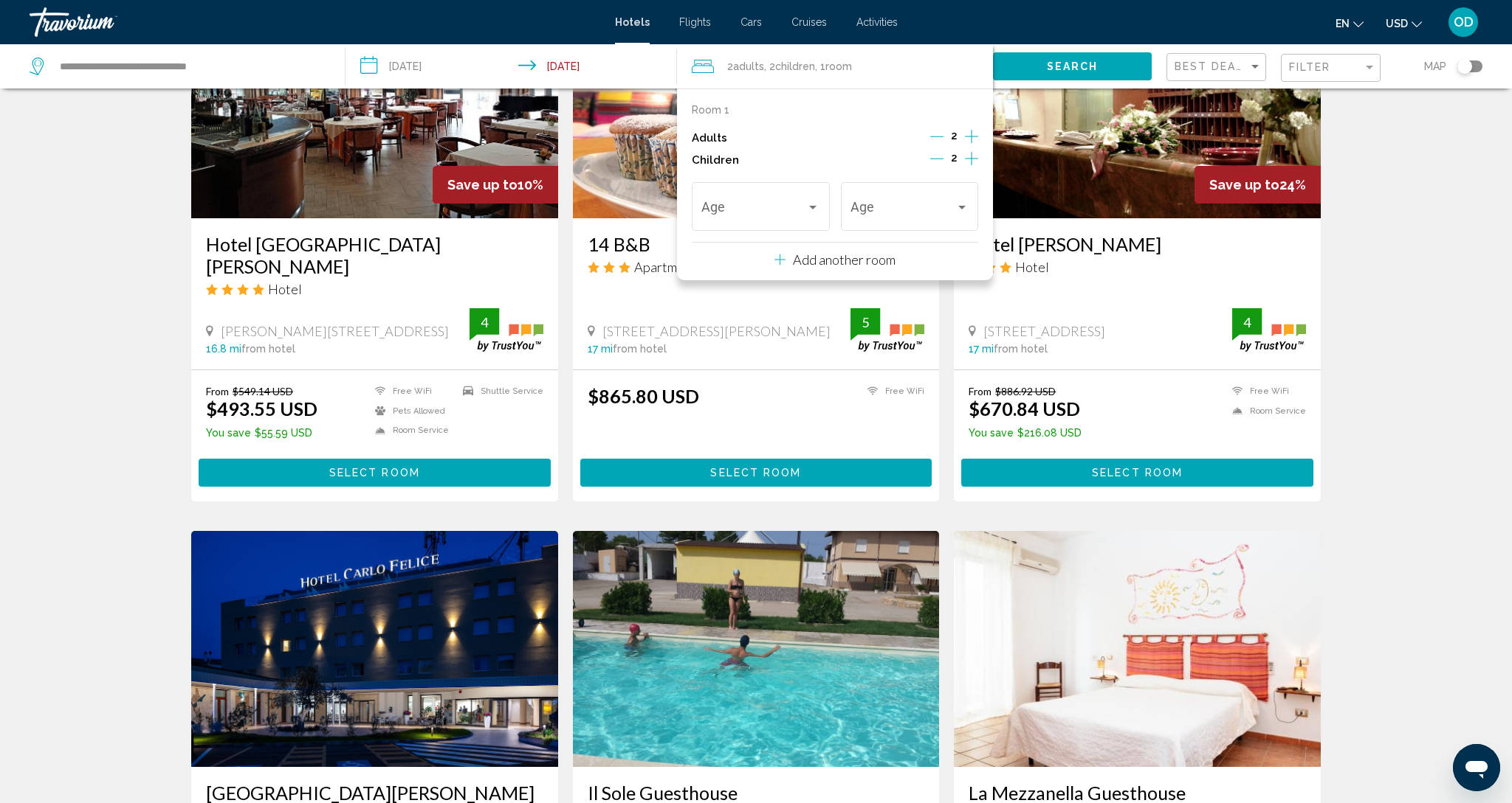
click at [936, 165] on icon "Decrement children" at bounding box center [936, 159] width 13 height 13
click at [943, 164] on icon "Decrement children" at bounding box center [937, 159] width 13 height 13
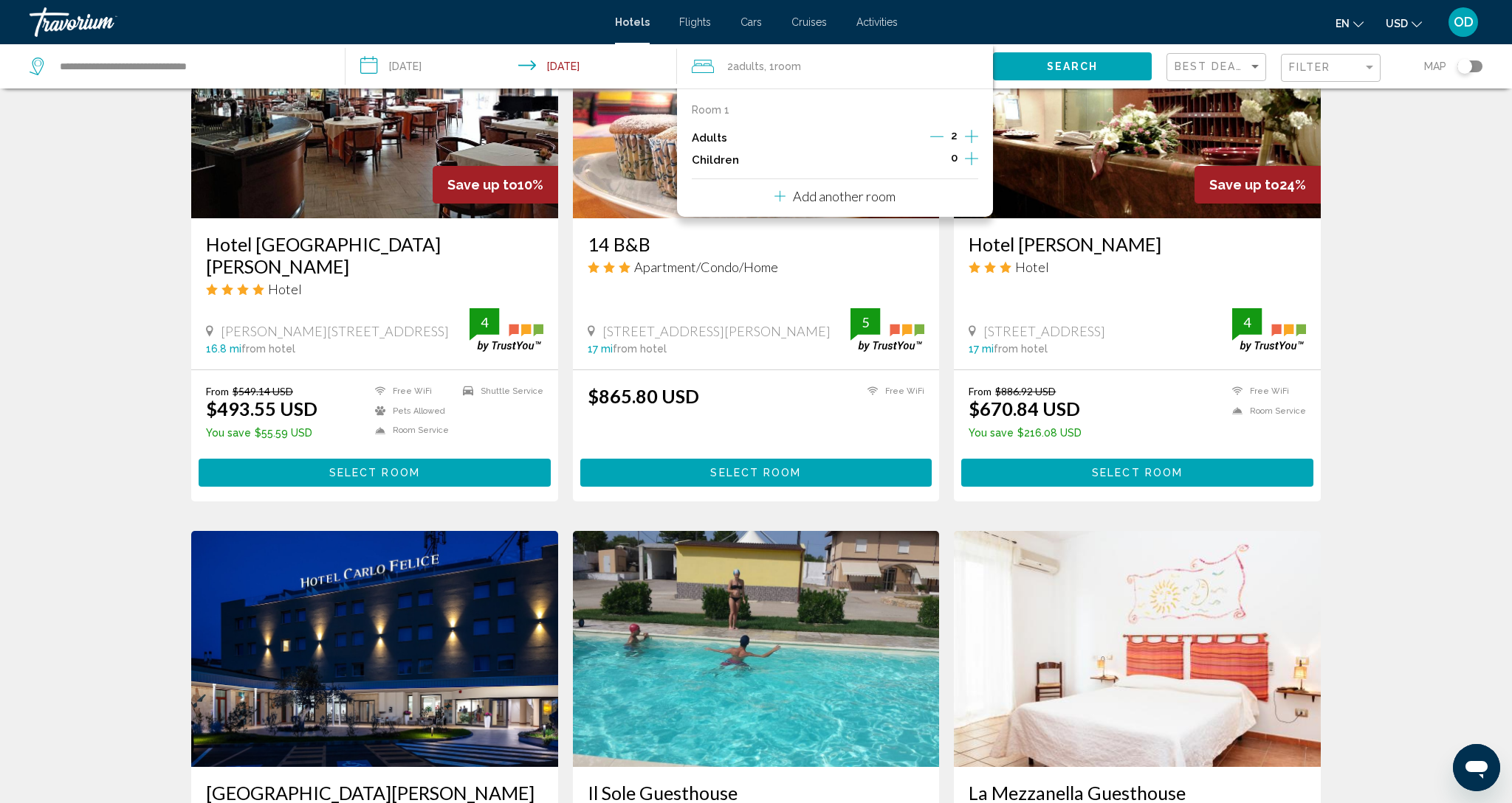
click at [795, 252] on h3 "14 B&B" at bounding box center [756, 244] width 338 height 22
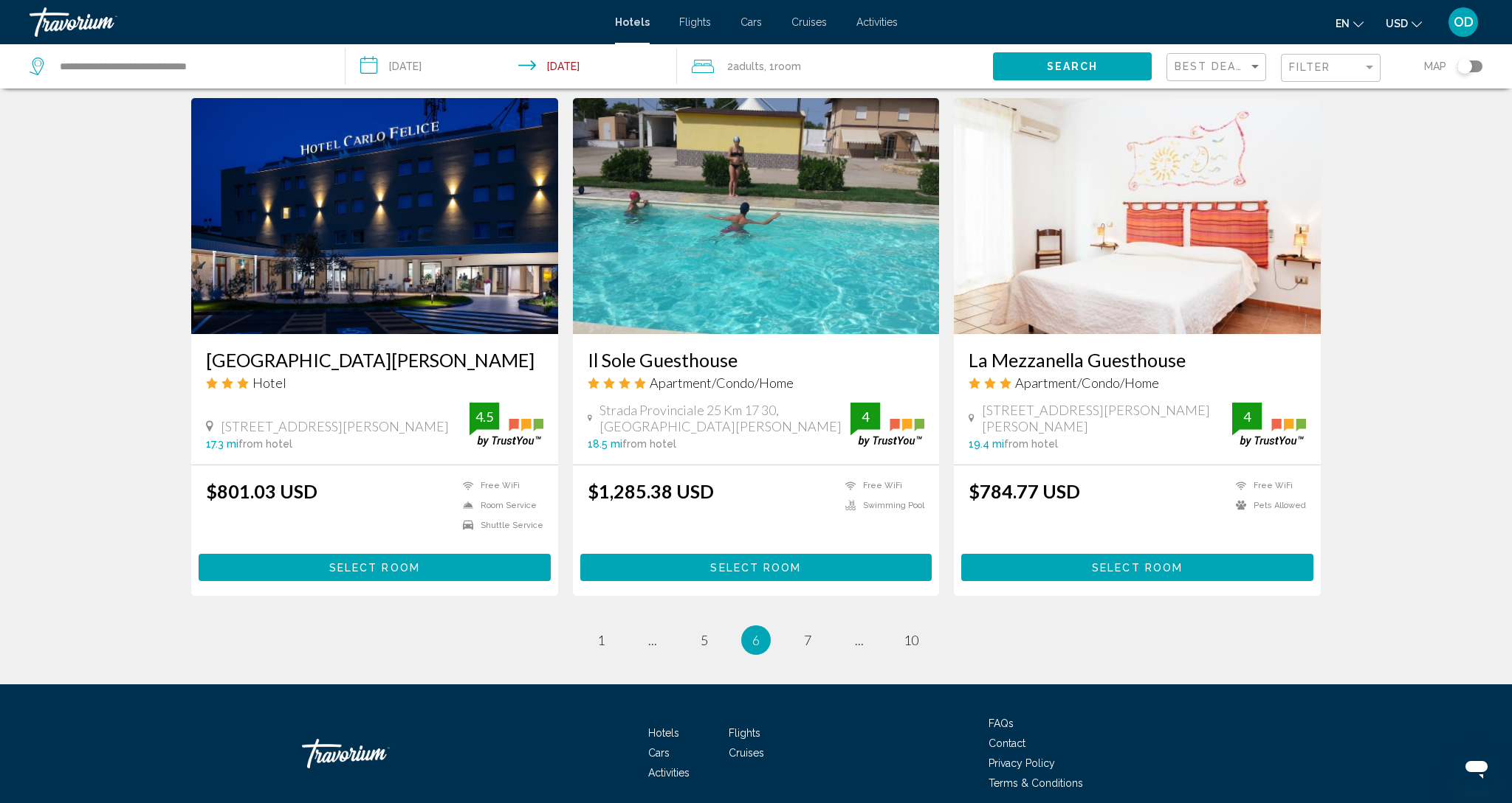
scroll to position [1650, 0]
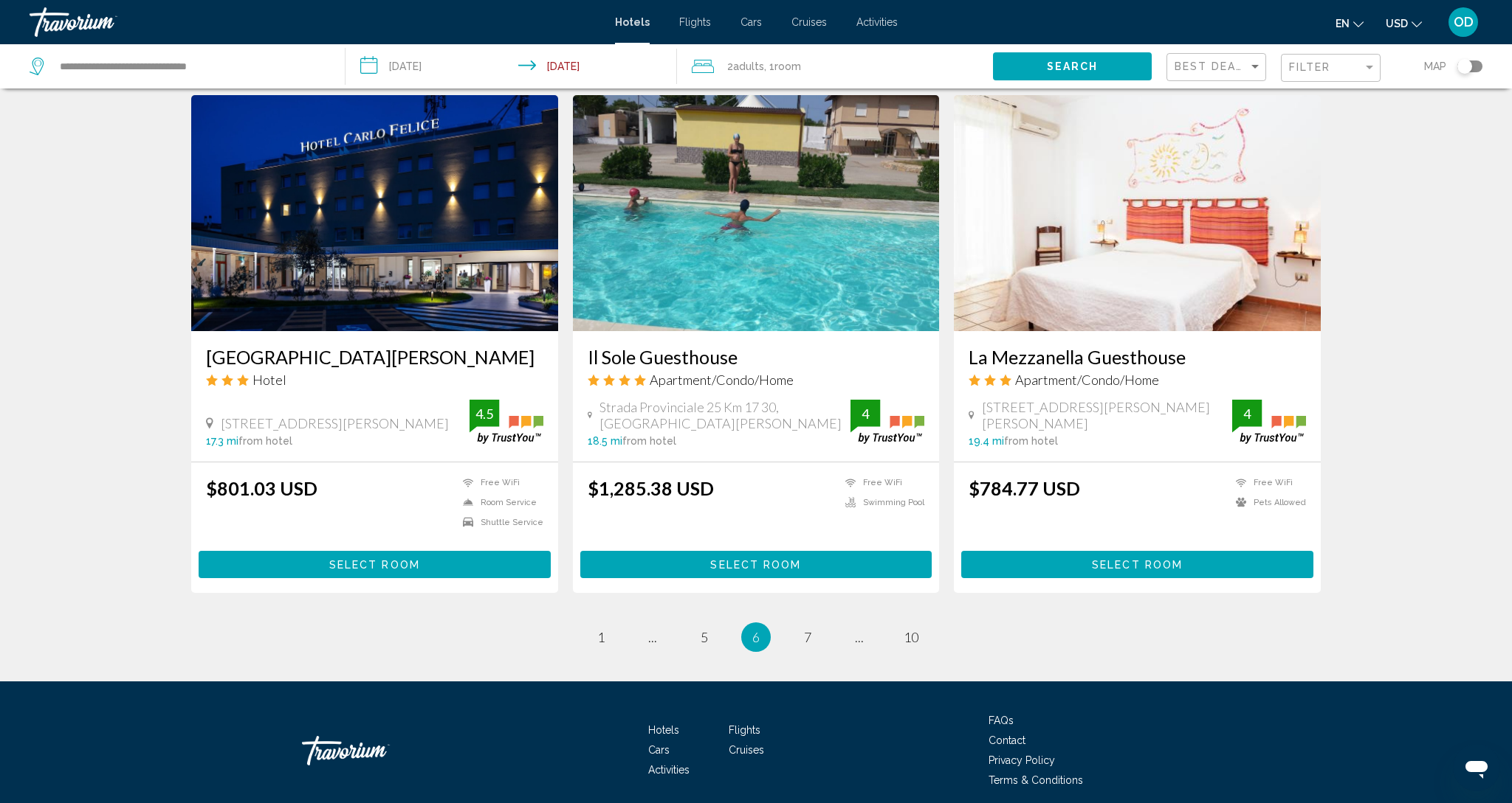
click at [378, 210] on img "Main content" at bounding box center [375, 213] width 367 height 236
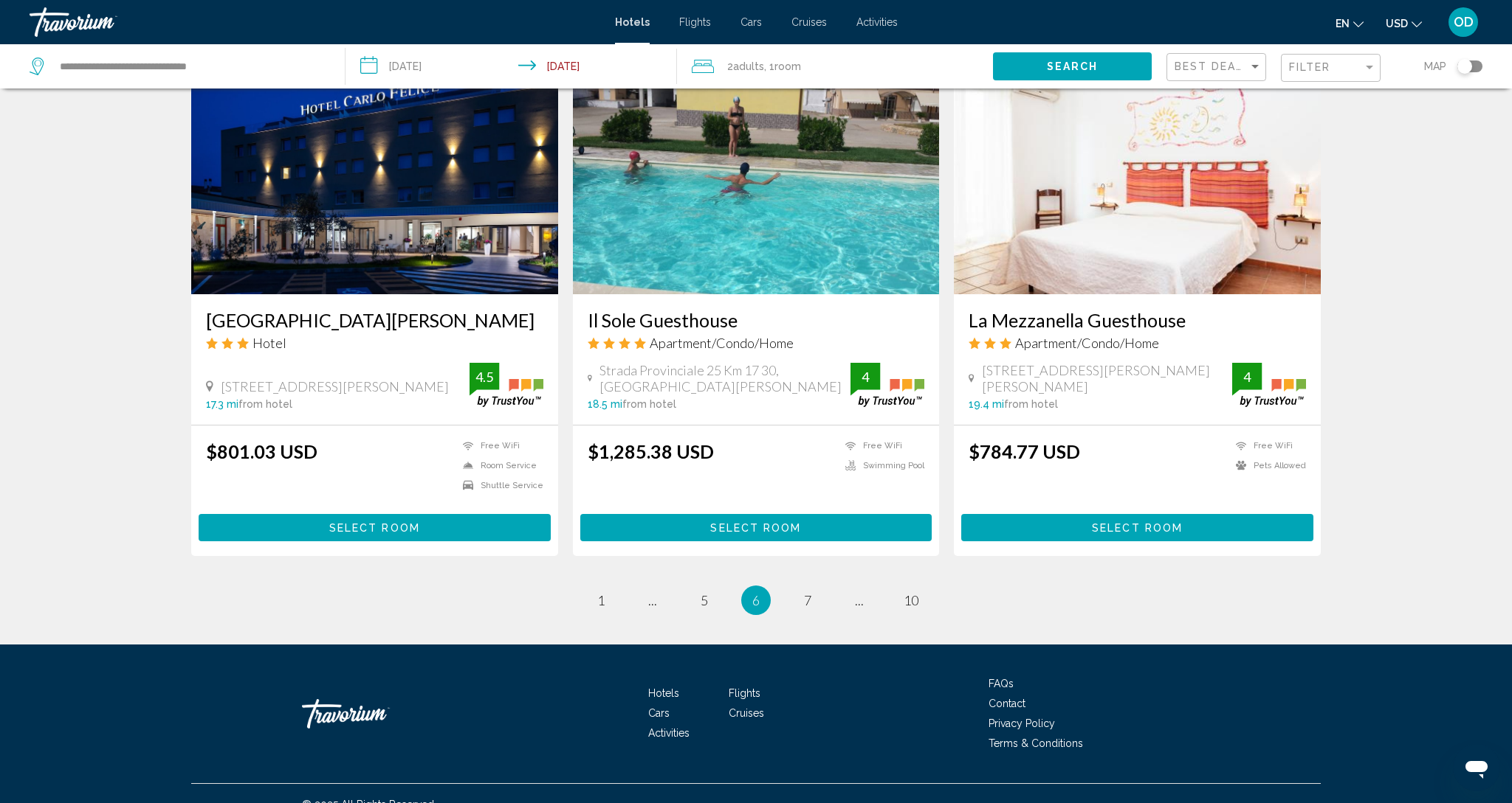
scroll to position [1686, 0]
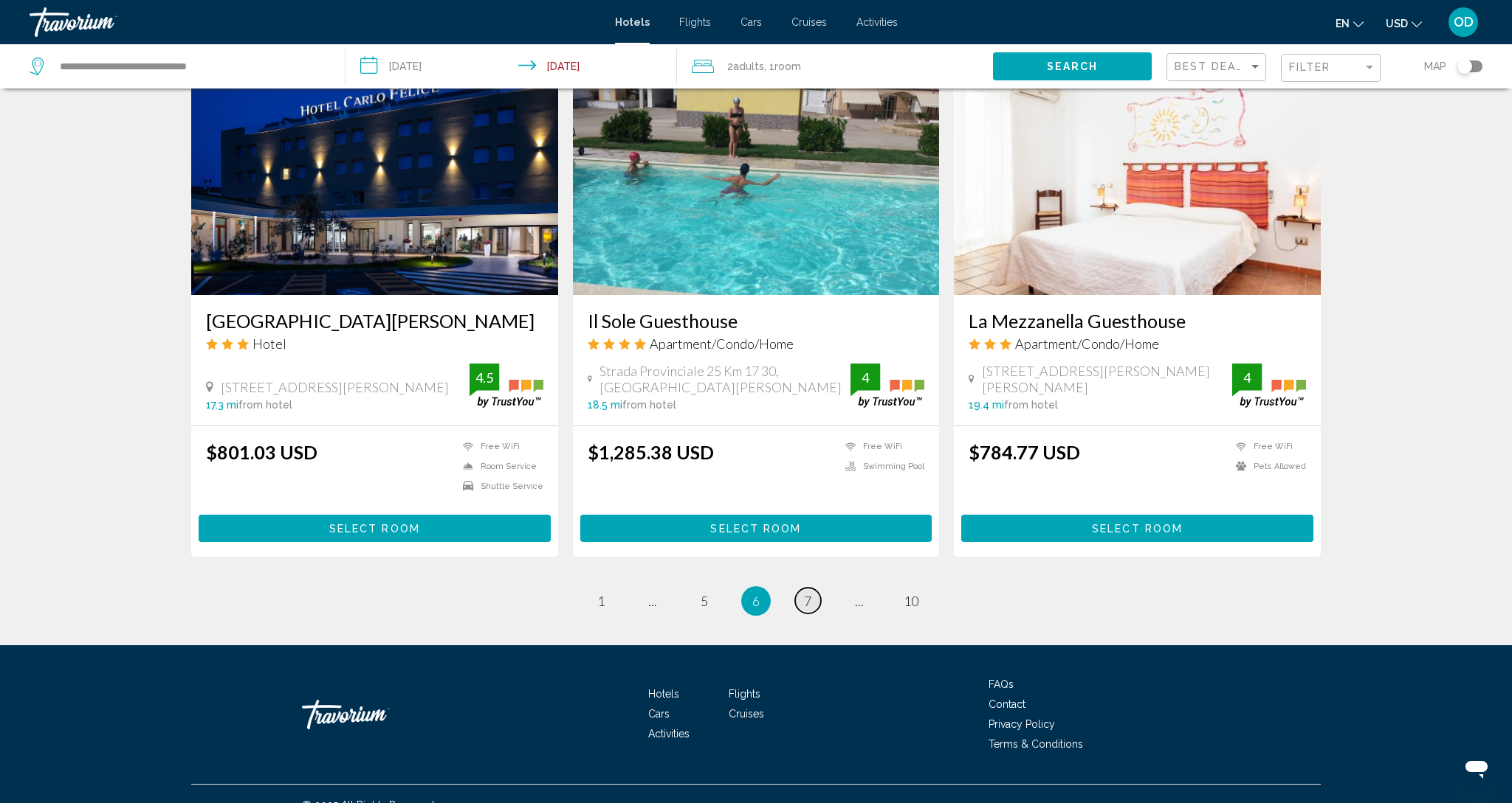
click at [803, 593] on span "7" at bounding box center [807, 600] width 7 height 16
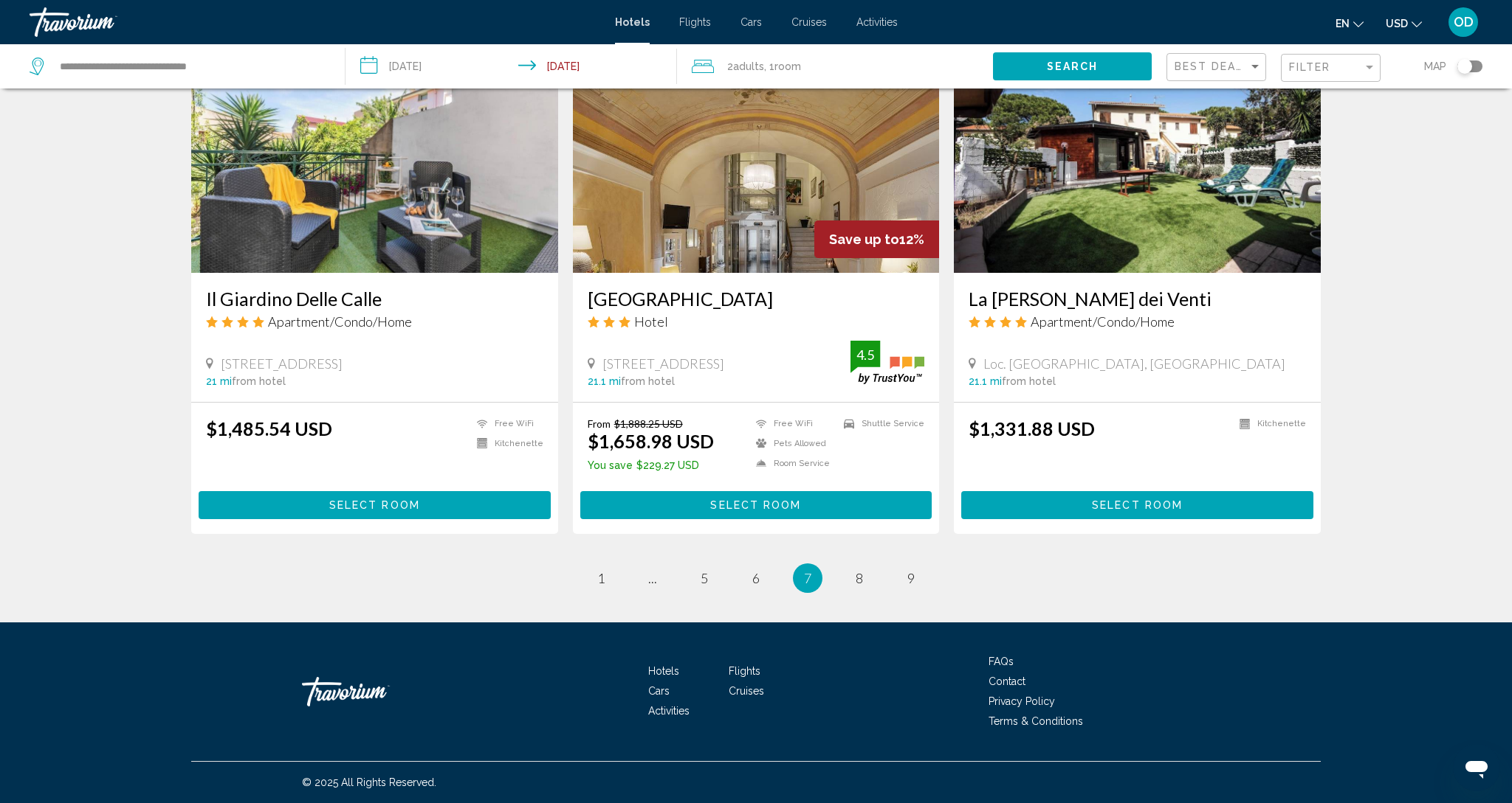
scroll to position [1684, 0]
click at [912, 580] on span "9" at bounding box center [911, 578] width 7 height 16
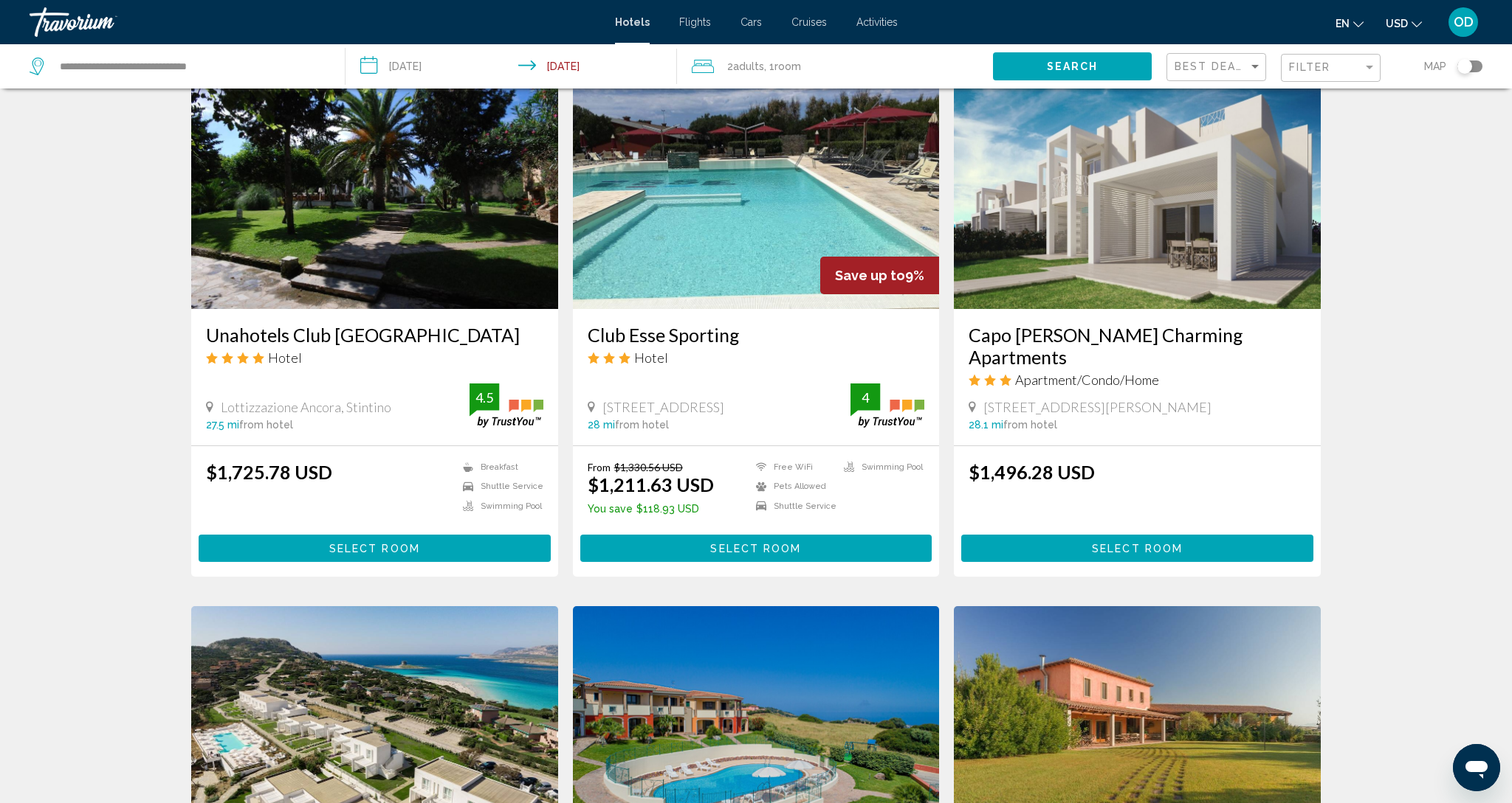
scroll to position [1139, 0]
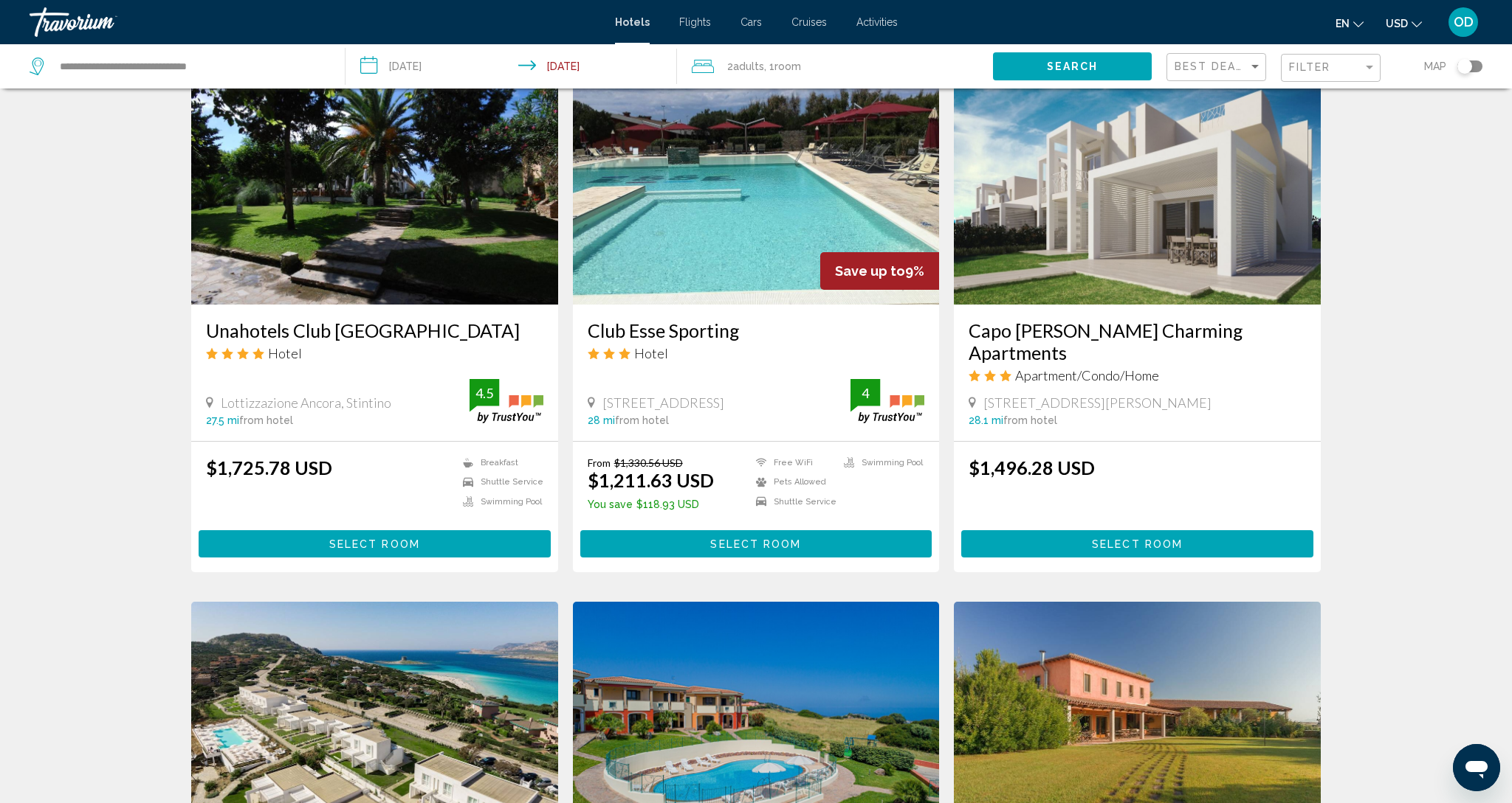
click at [1061, 235] on img "Main content" at bounding box center [1137, 187] width 367 height 236
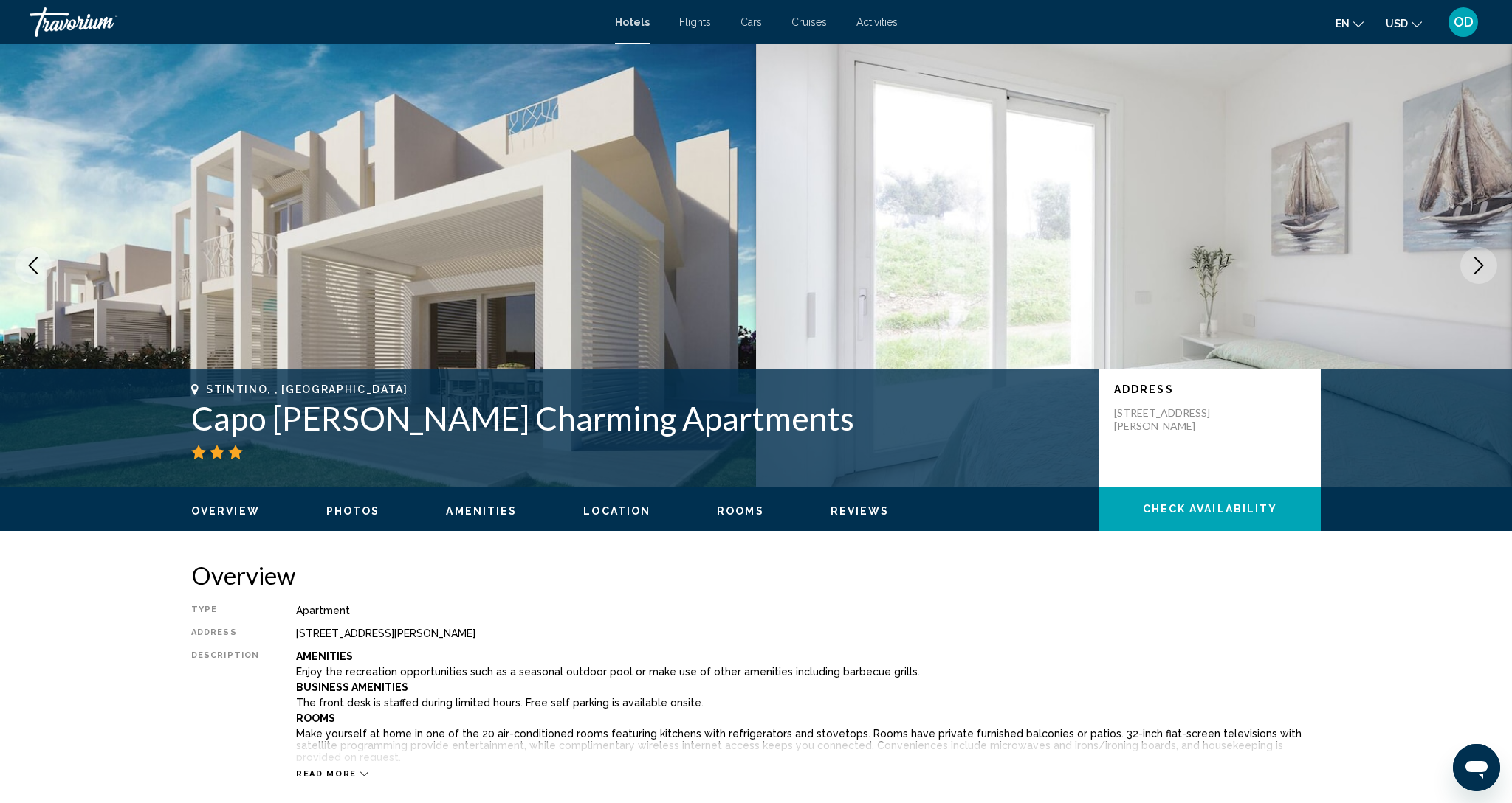
click at [1471, 270] on icon "Next image" at bounding box center [1478, 265] width 18 height 18
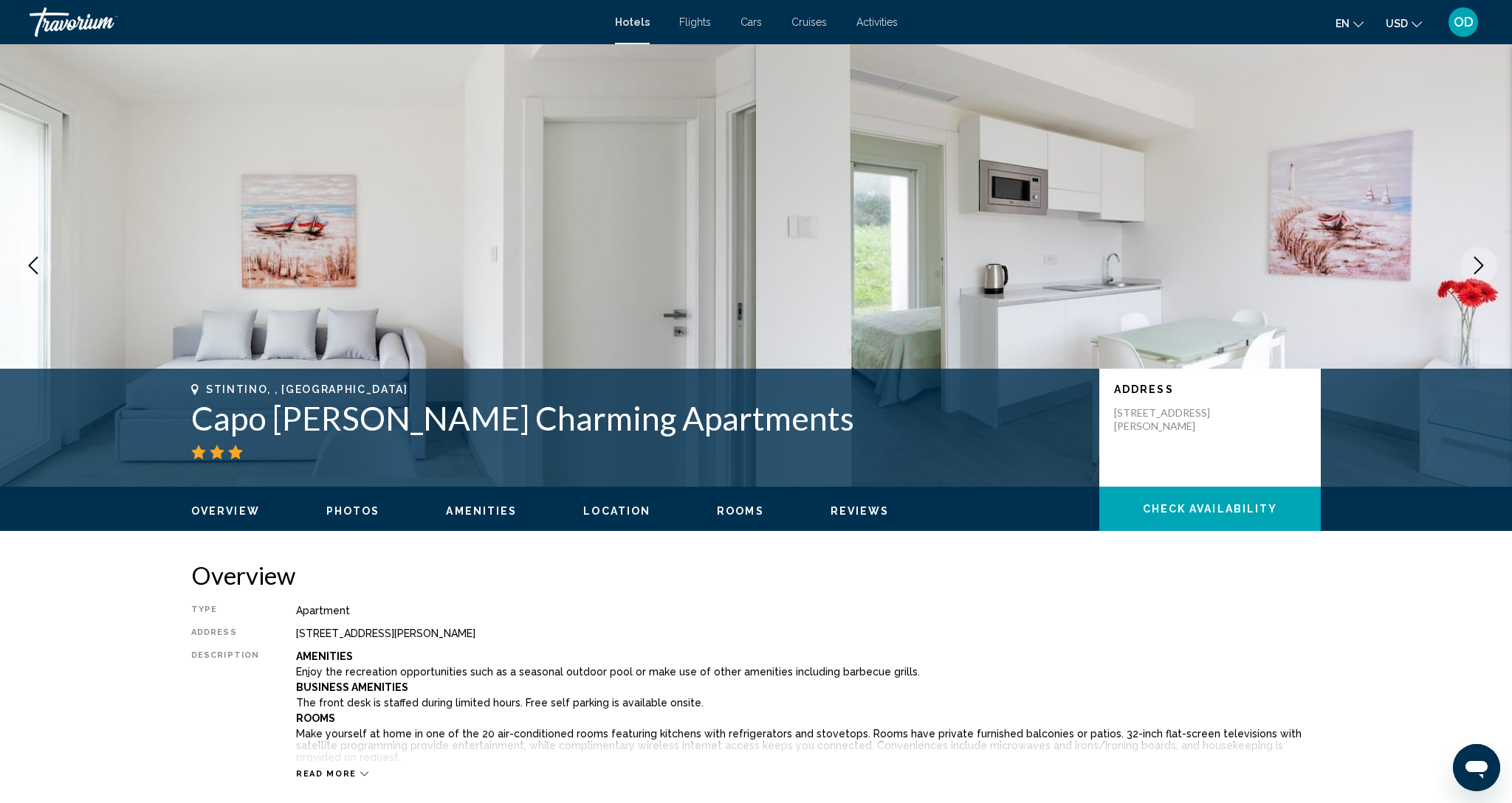
click at [1471, 270] on icon "Next image" at bounding box center [1478, 265] width 18 height 18
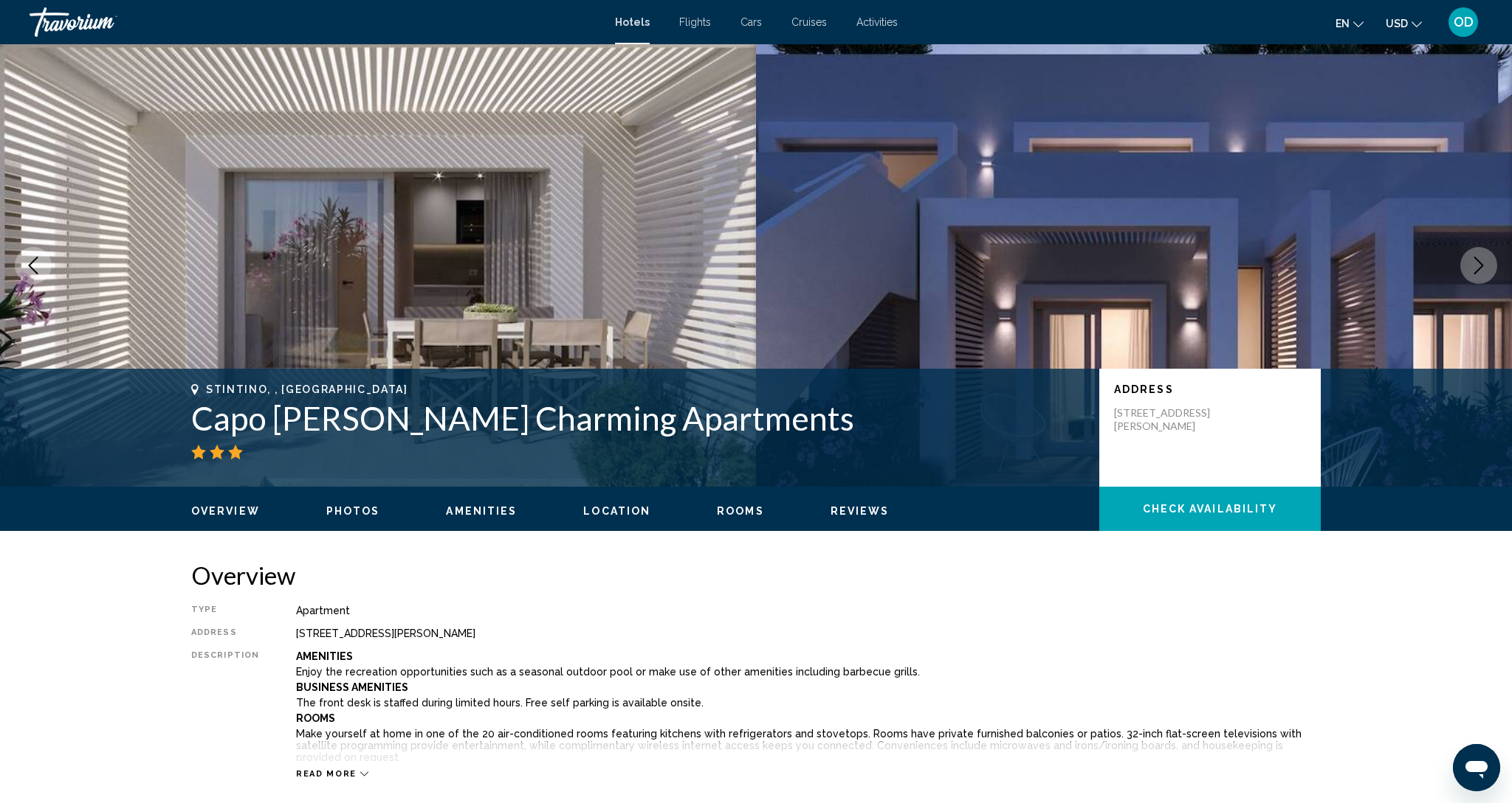
click at [1471, 270] on icon "Next image" at bounding box center [1478, 265] width 18 height 18
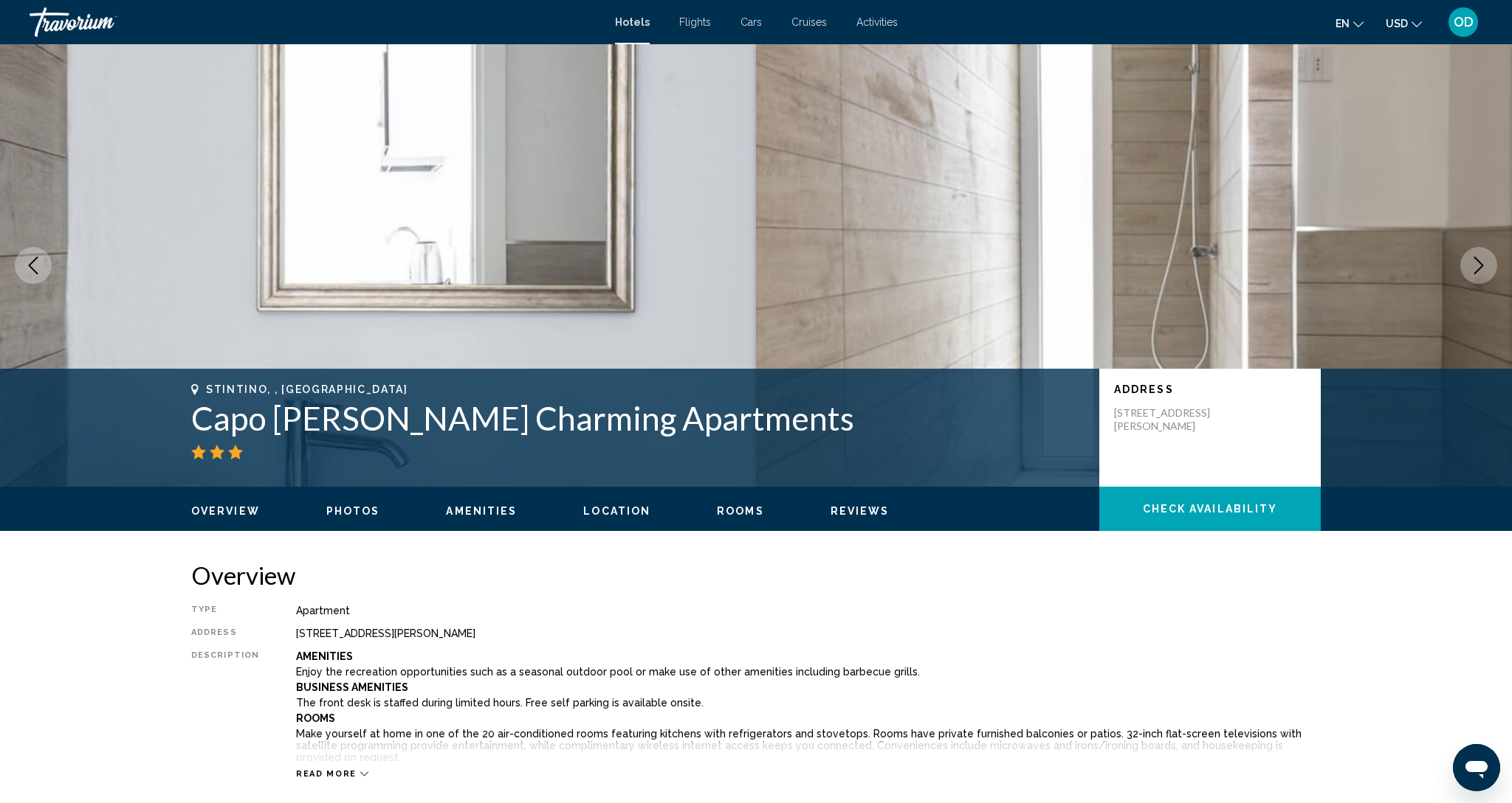
click at [1459, 270] on img "Main content" at bounding box center [1134, 266] width 756 height 442
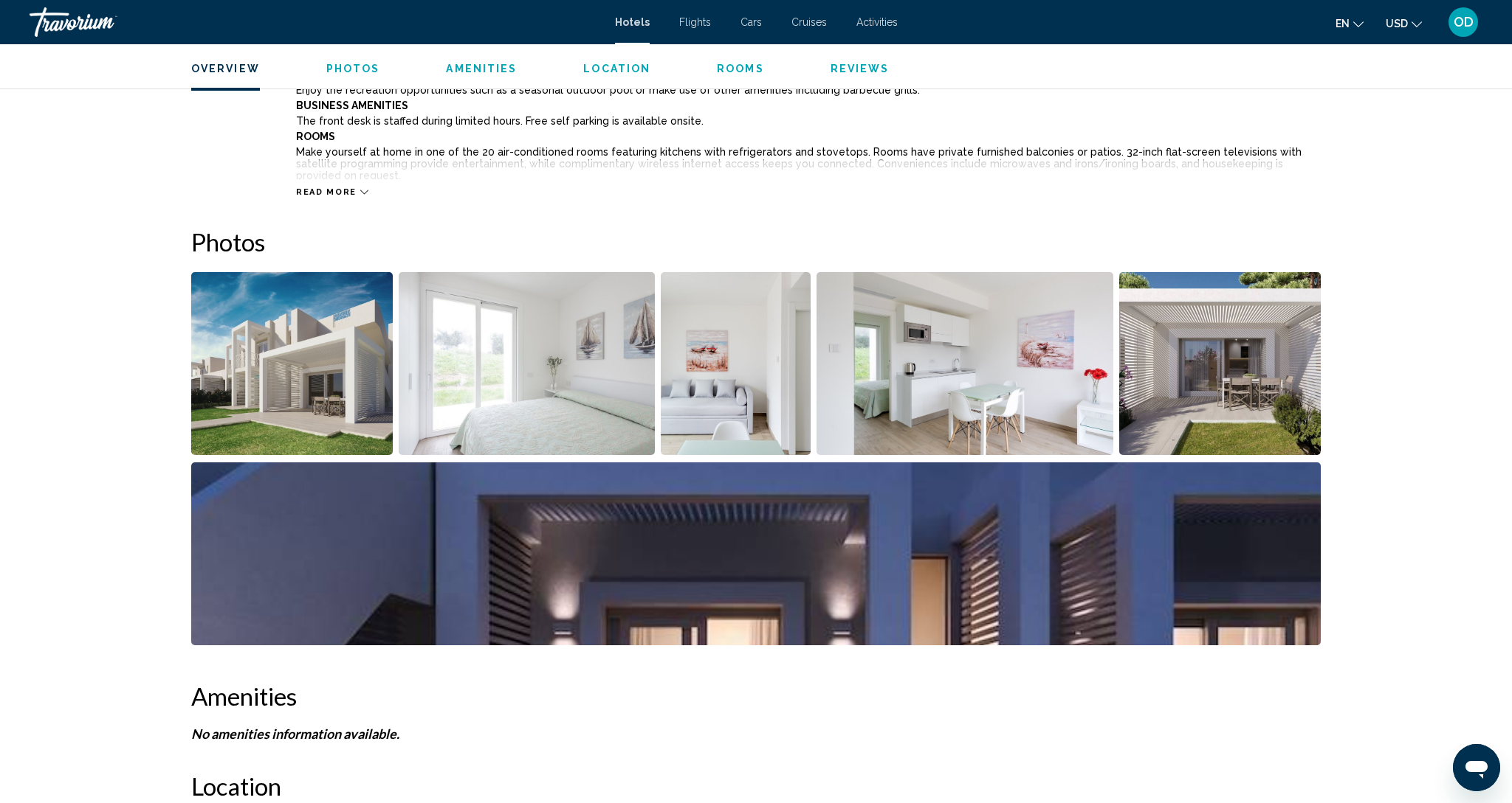
scroll to position [599, 0]
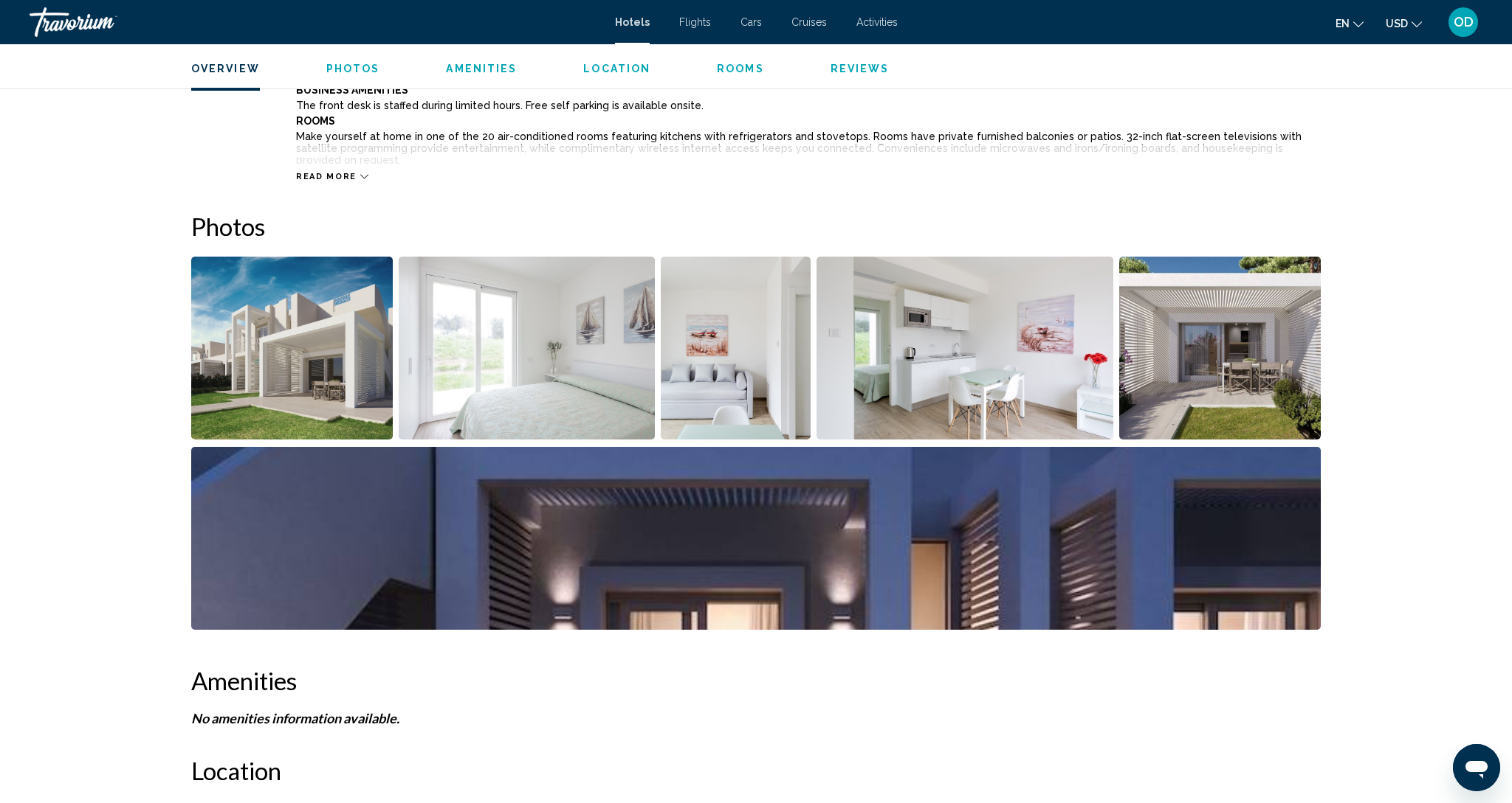
click at [307, 324] on img "Open full-screen image slider" at bounding box center [292, 348] width 202 height 183
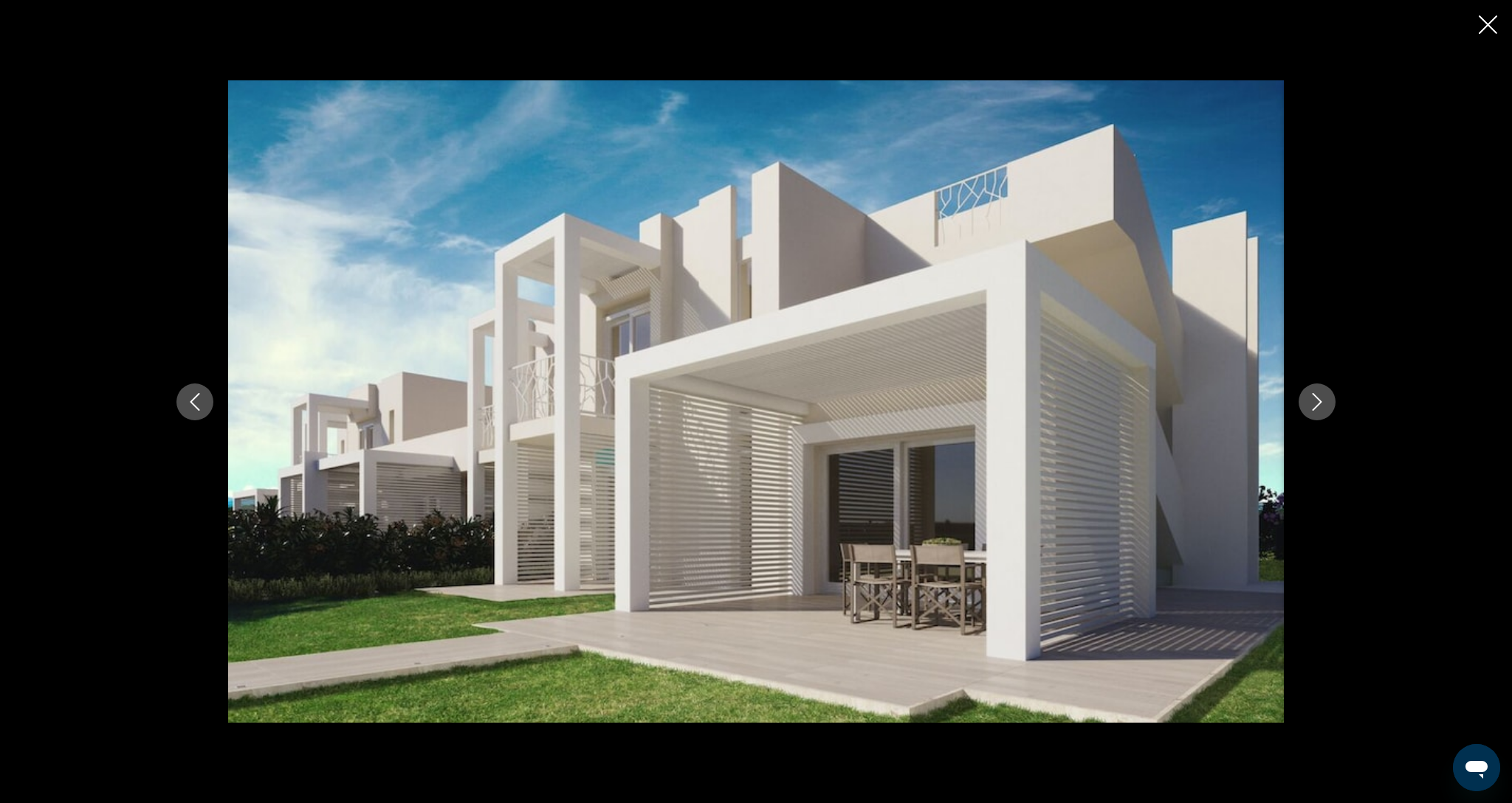
click at [1324, 409] on icon "Next image" at bounding box center [1317, 402] width 18 height 18
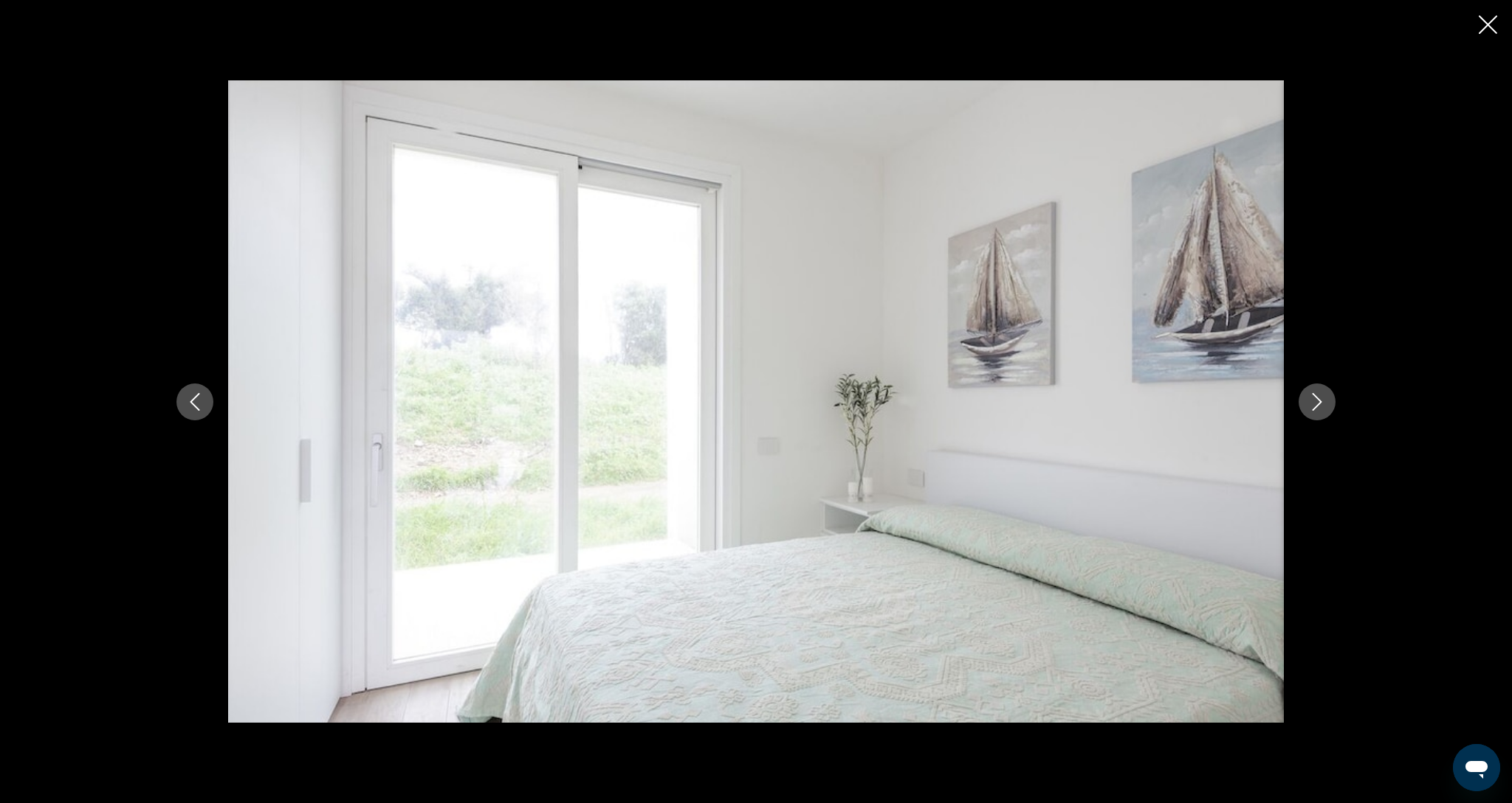
click at [1324, 409] on icon "Next image" at bounding box center [1317, 402] width 18 height 18
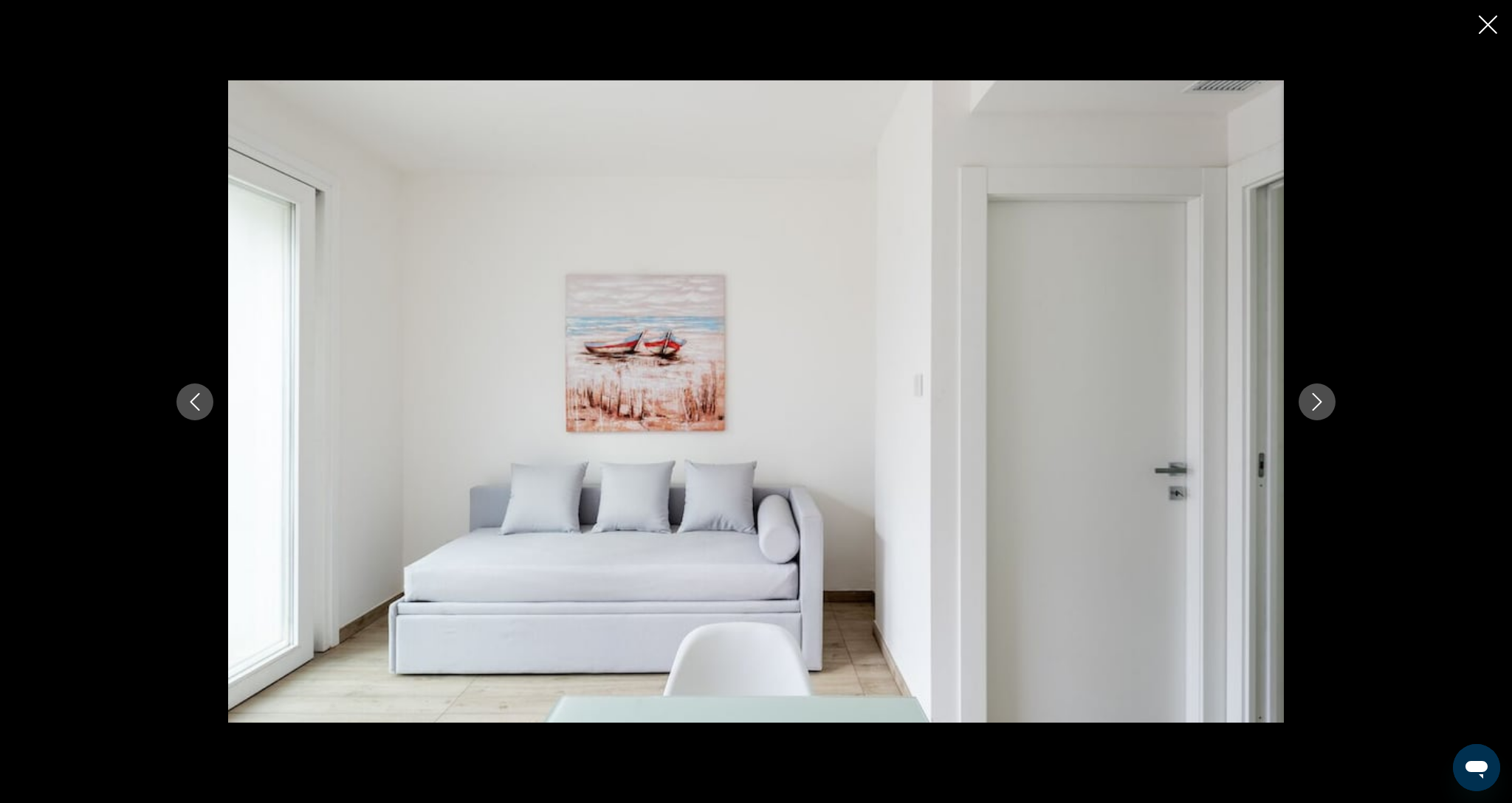
click at [1324, 409] on icon "Next image" at bounding box center [1317, 402] width 18 height 18
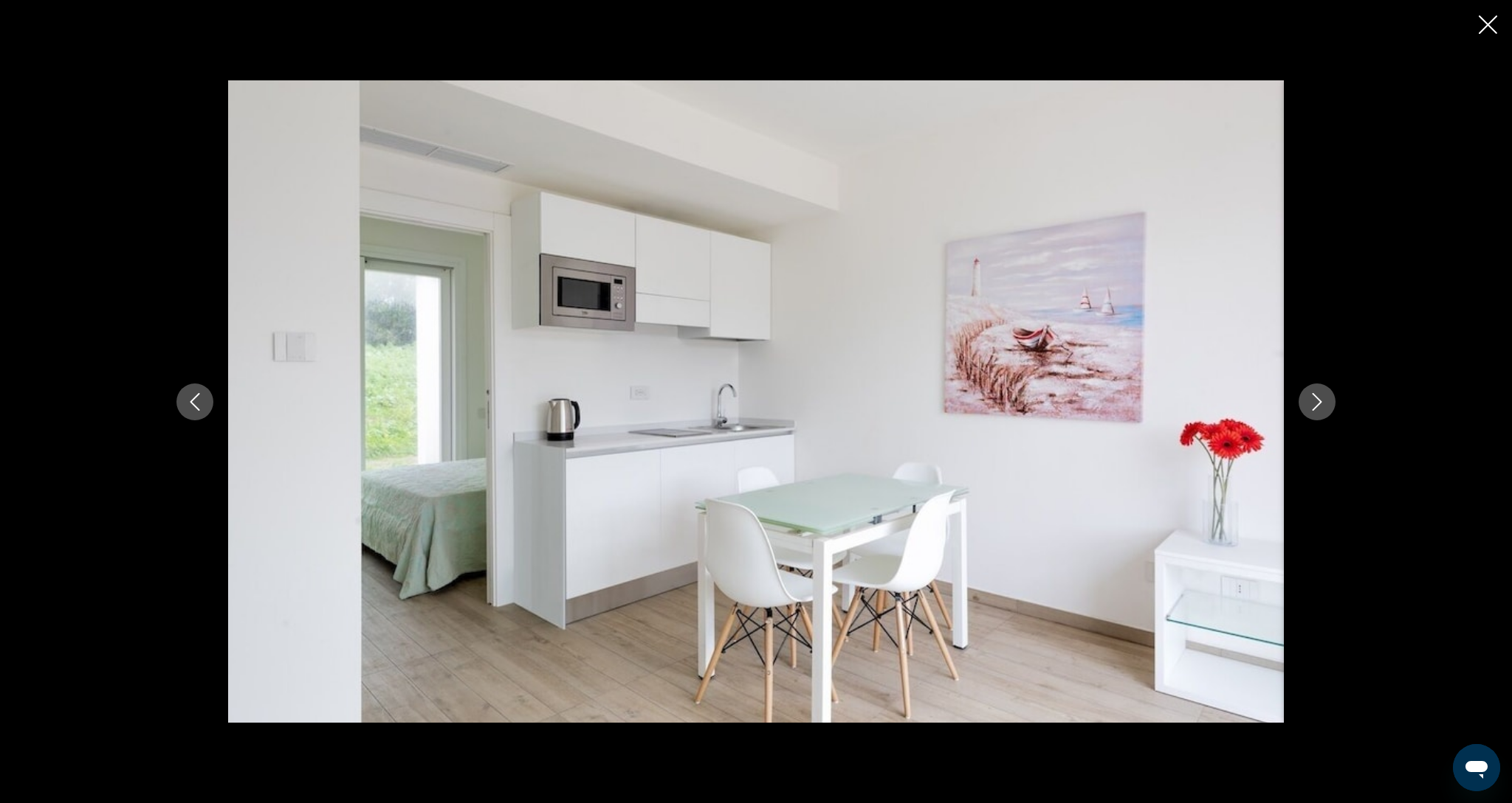
drag, startPoint x: 1484, startPoint y: 27, endPoint x: 1437, endPoint y: 36, distance: 47.9
click at [1484, 28] on icon "Close slideshow" at bounding box center [1488, 25] width 19 height 19
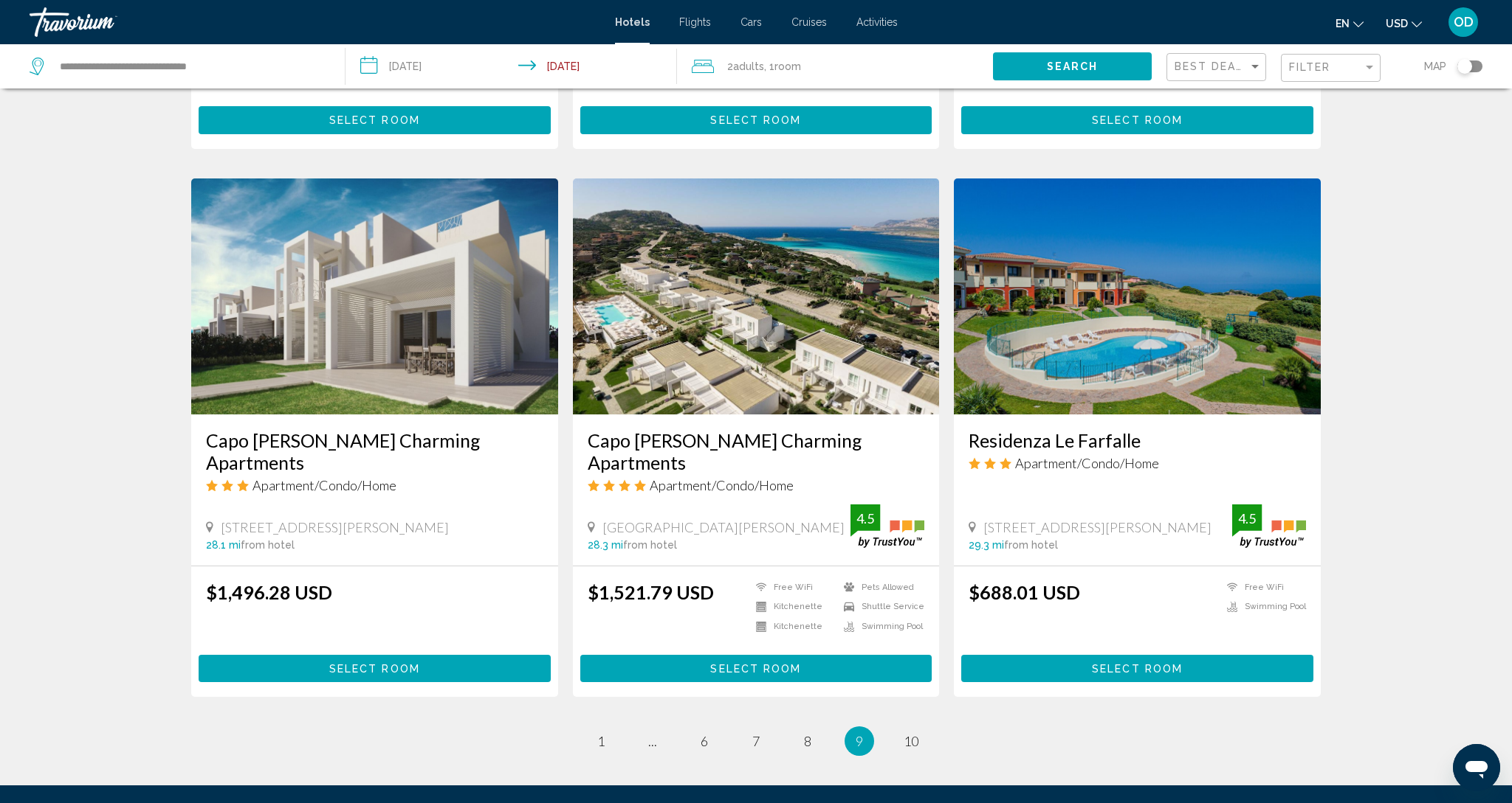
scroll to position [1540, 0]
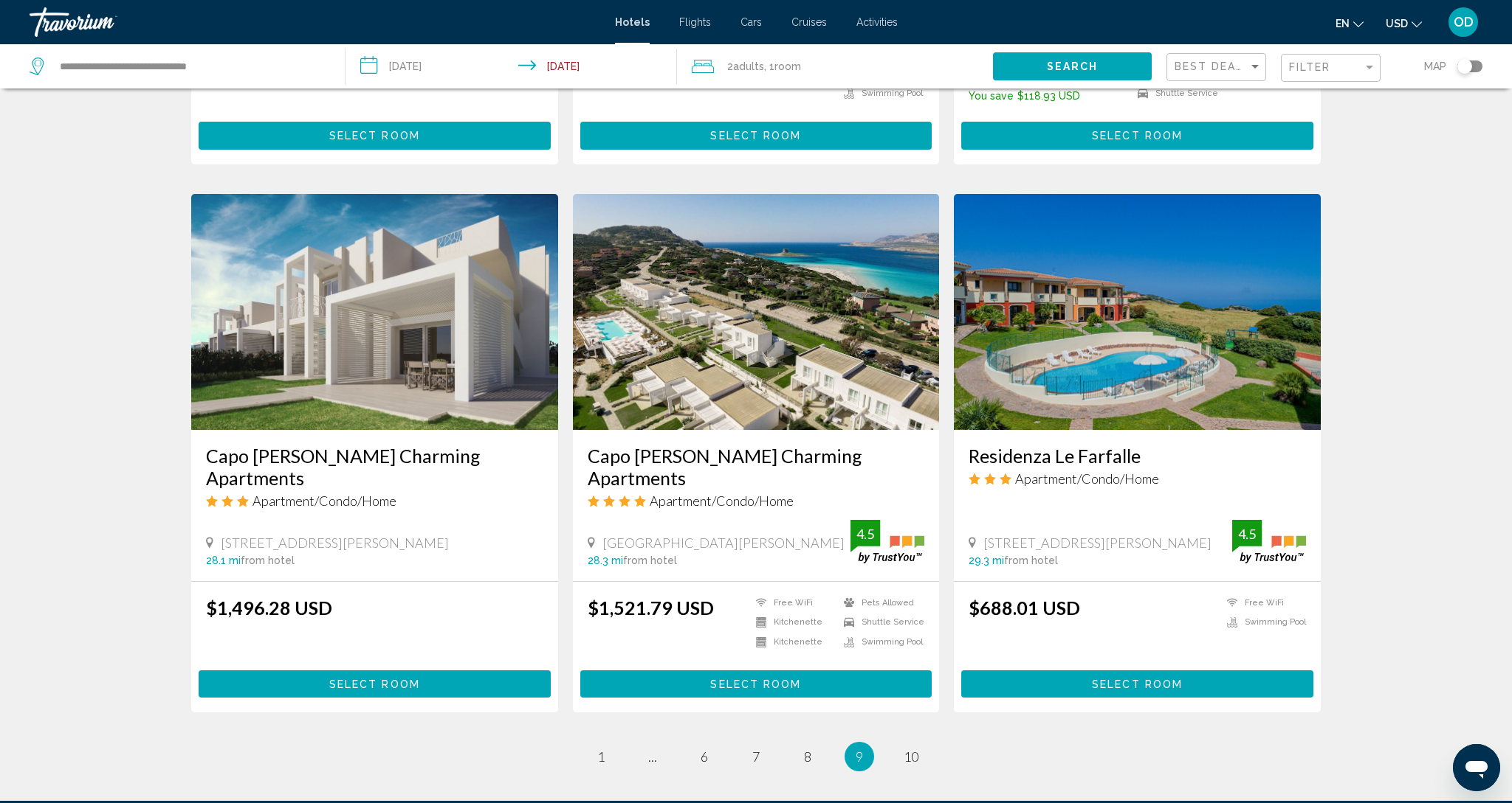
click at [725, 291] on img "Main content" at bounding box center [756, 312] width 367 height 236
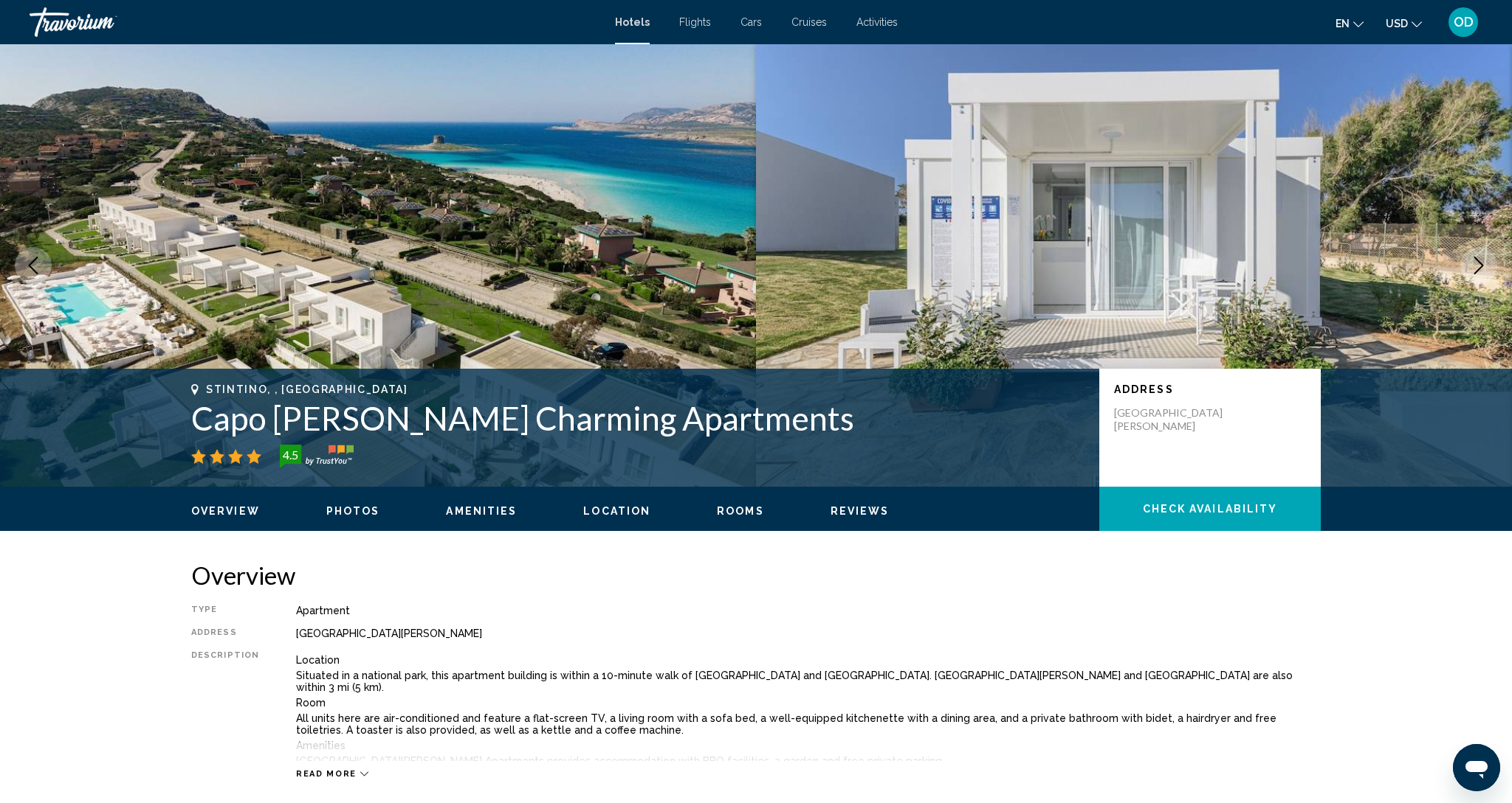
click at [1476, 270] on icon "Next image" at bounding box center [1478, 265] width 18 height 18
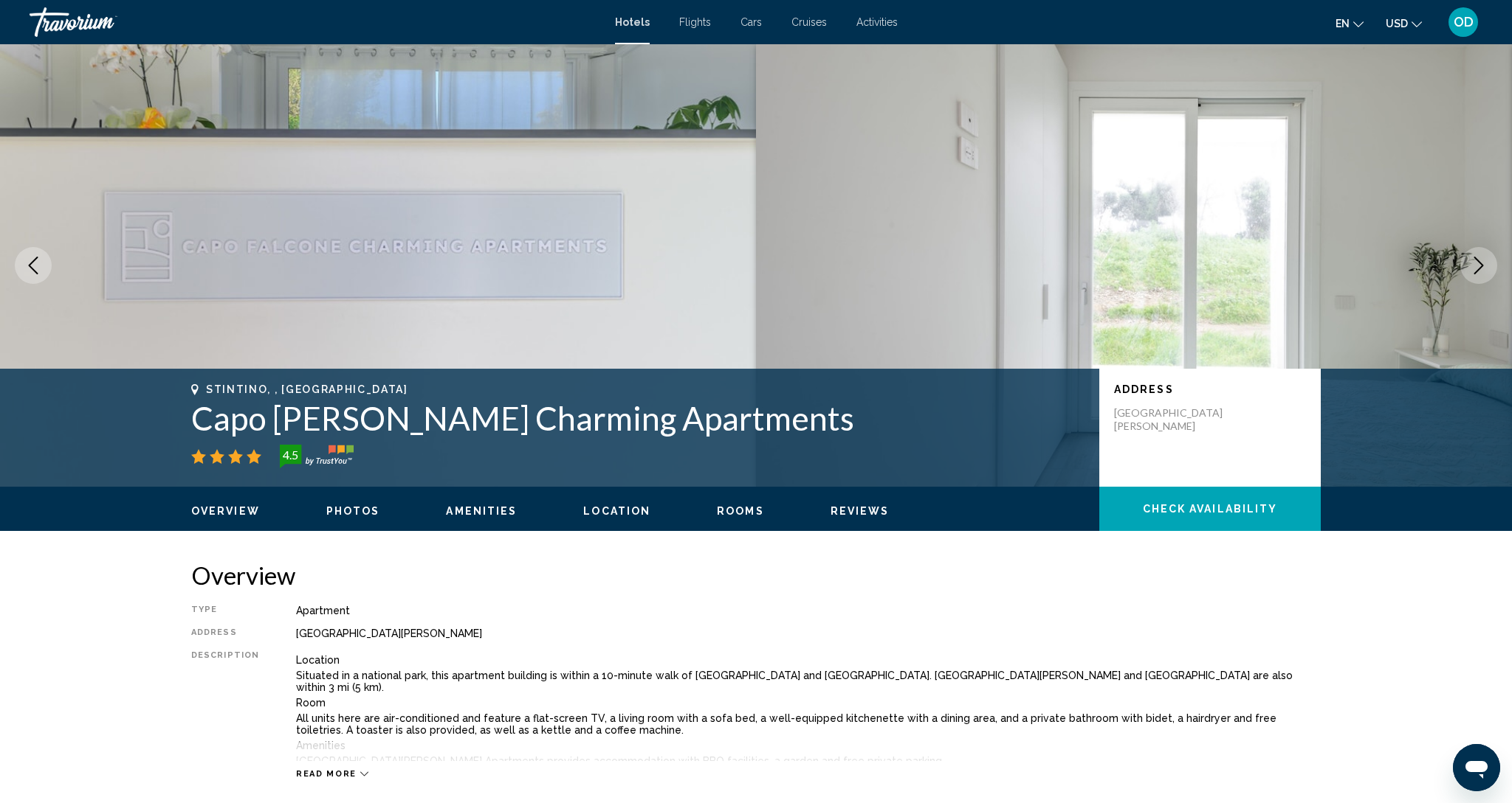
click at [1476, 270] on icon "Next image" at bounding box center [1478, 265] width 18 height 18
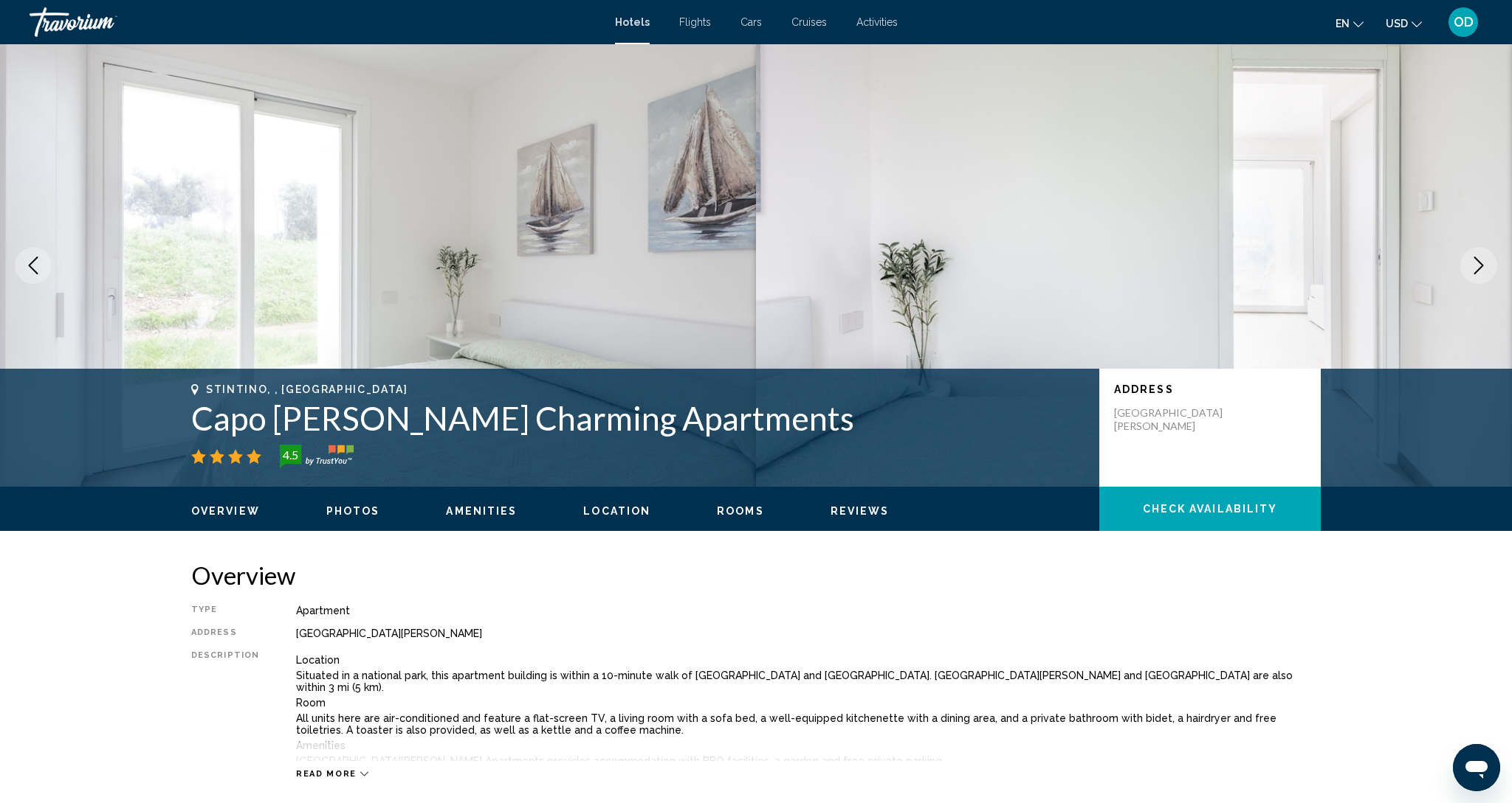
click at [1476, 270] on icon "Next image" at bounding box center [1478, 265] width 18 height 18
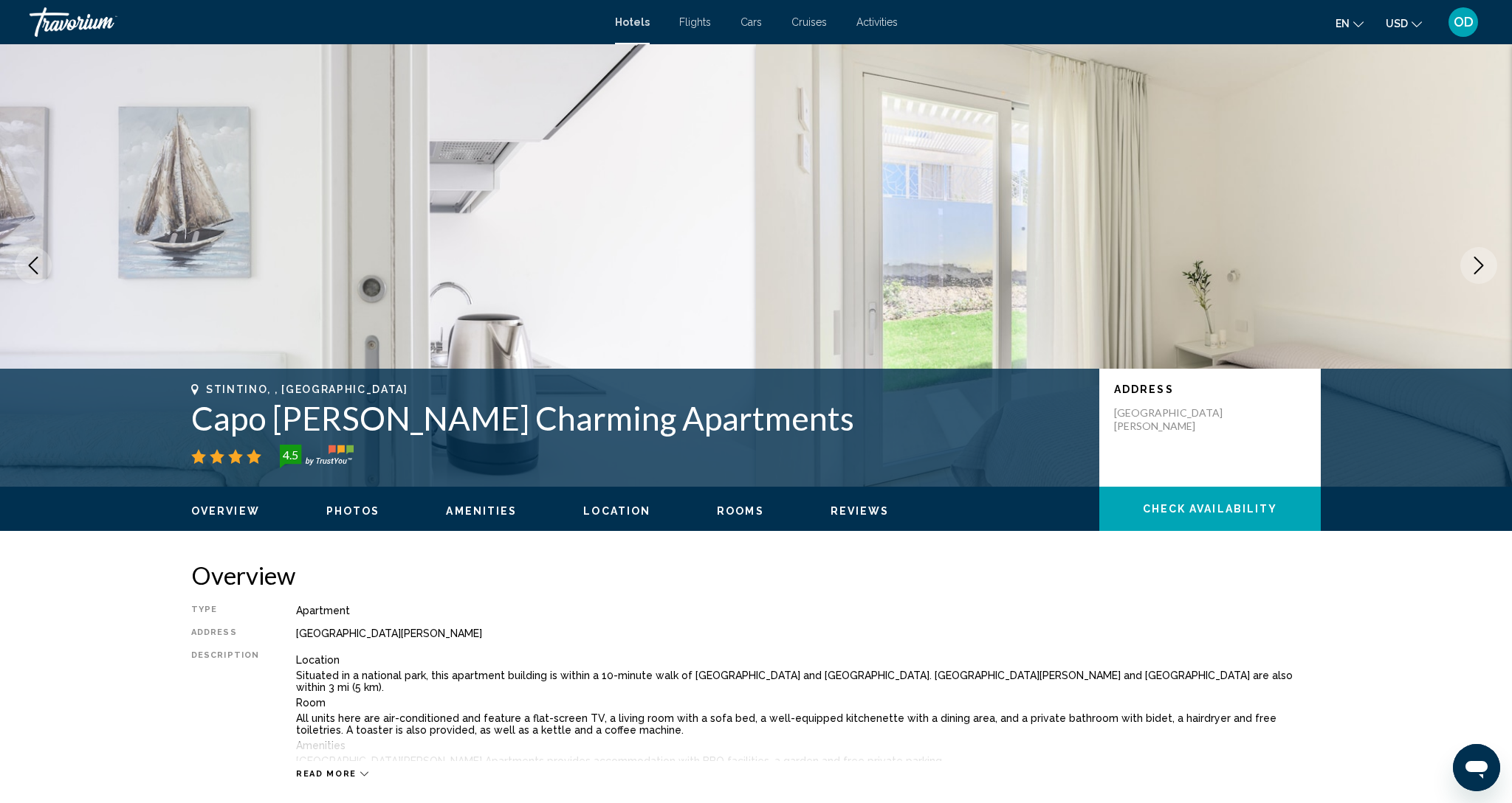
click at [1476, 270] on icon "Next image" at bounding box center [1478, 265] width 18 height 18
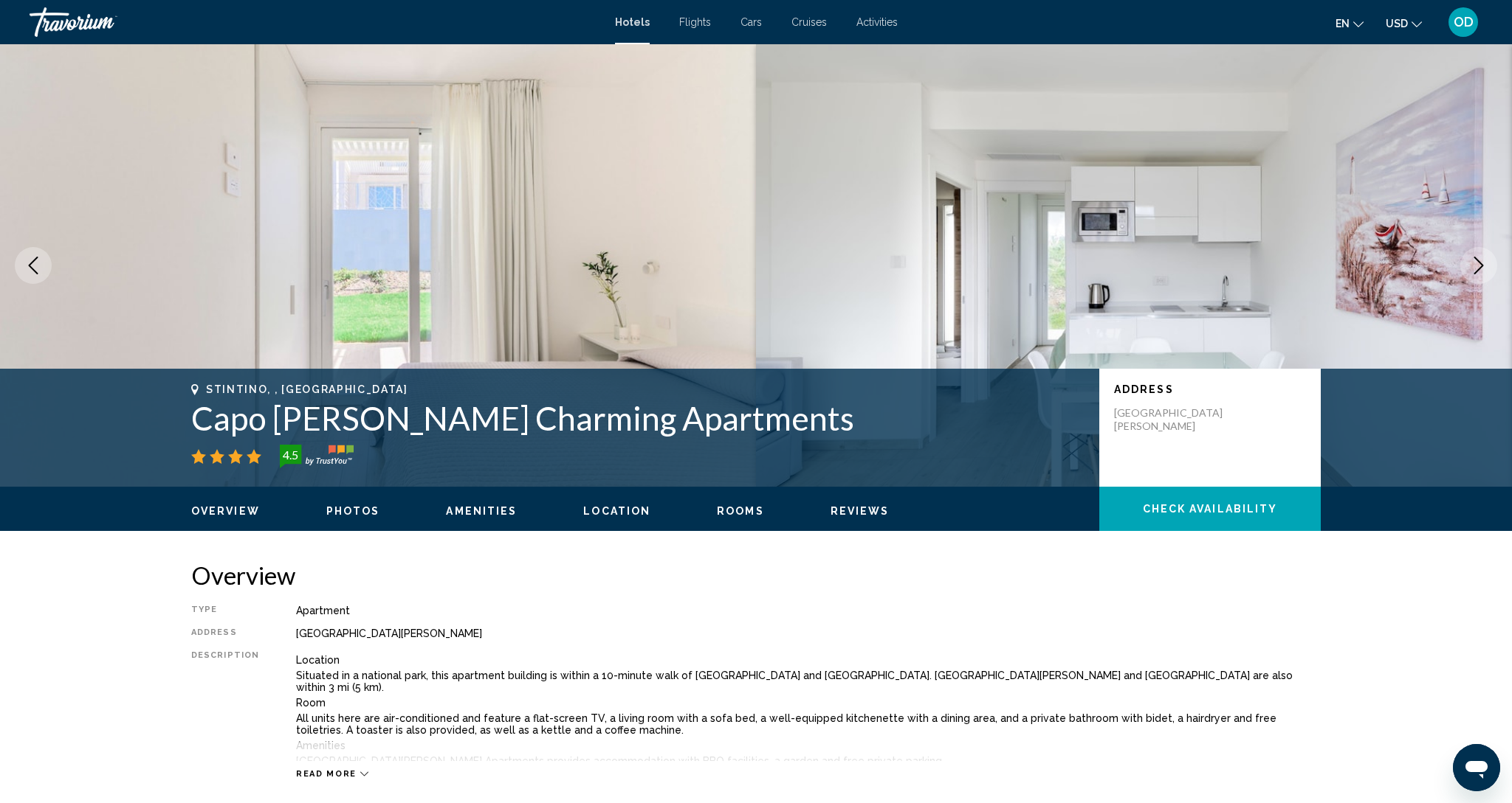
click at [1476, 270] on icon "Next image" at bounding box center [1478, 265] width 18 height 18
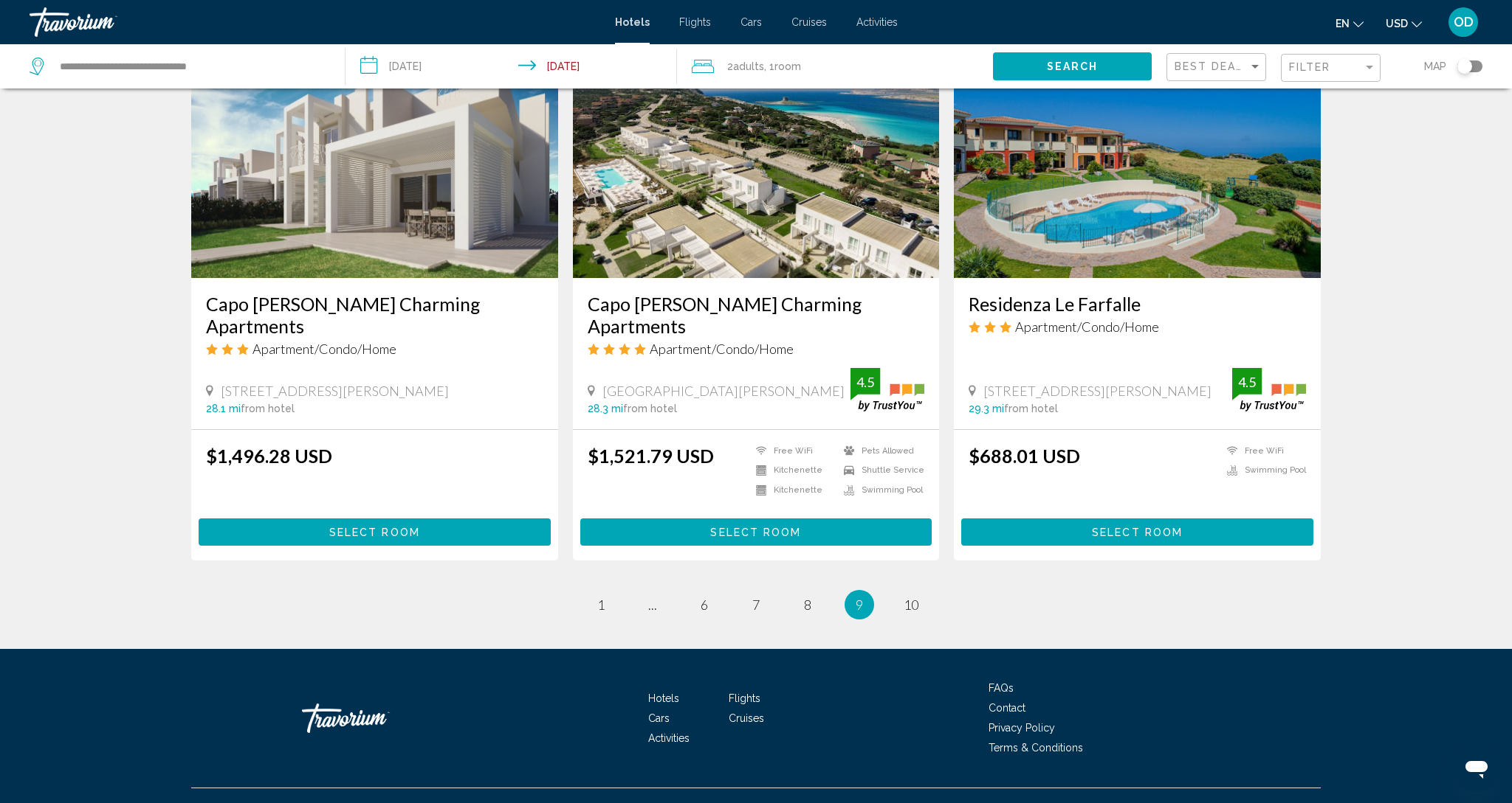
scroll to position [1692, 0]
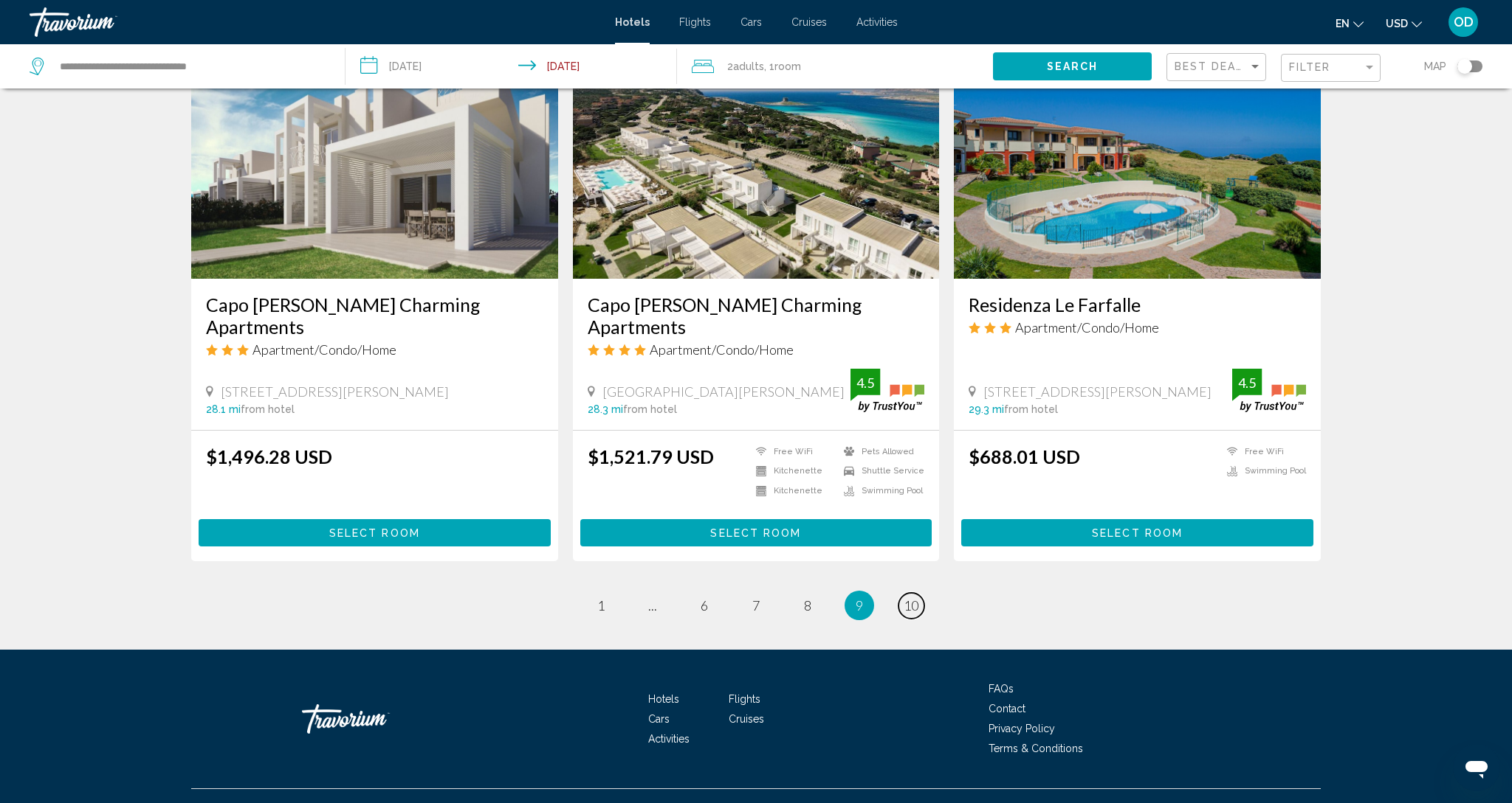
click at [911, 598] on span "10" at bounding box center [911, 605] width 15 height 16
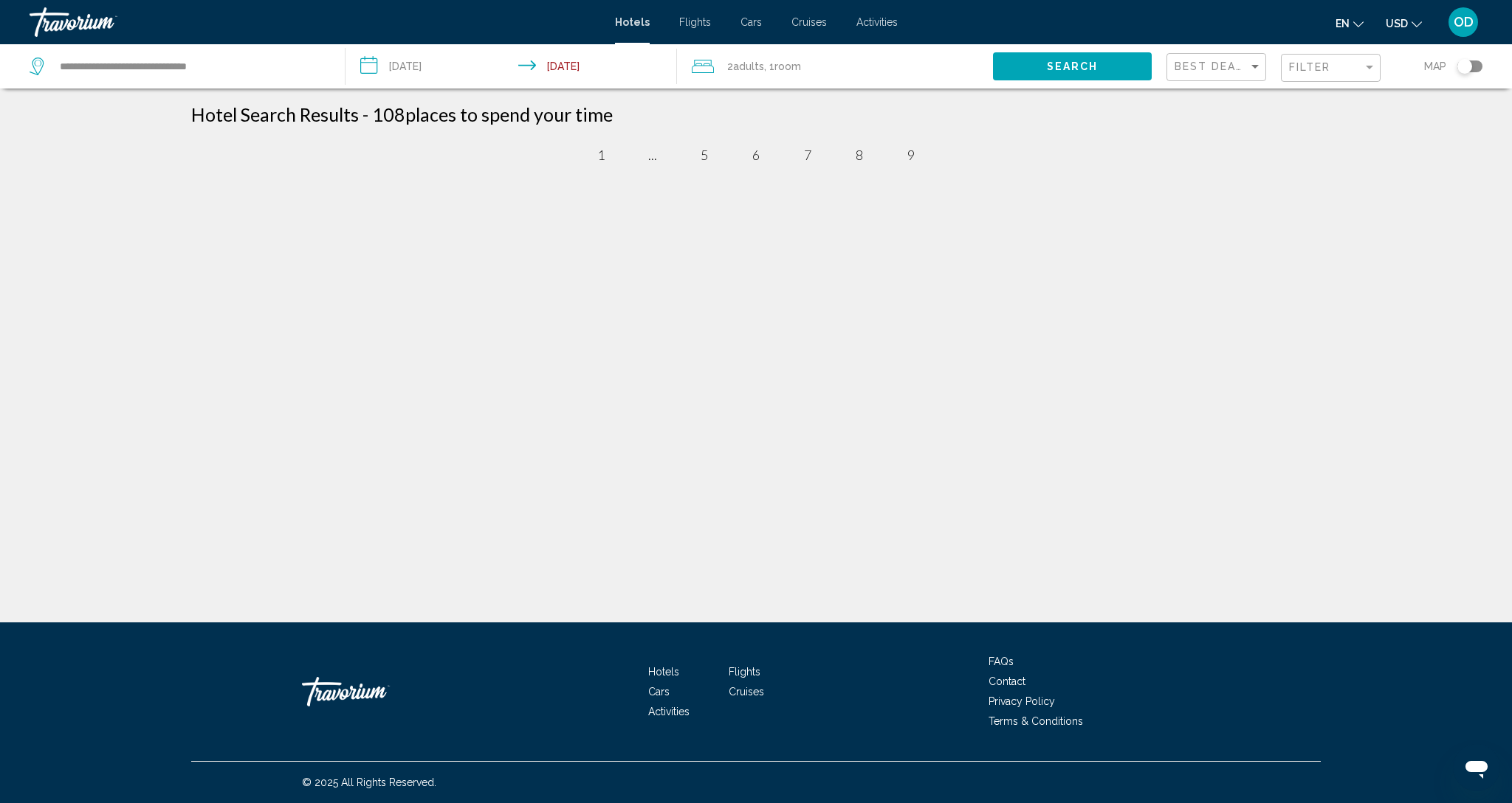
scroll to position [1, 0]
click at [186, 62] on input "**********" at bounding box center [191, 67] width 264 height 22
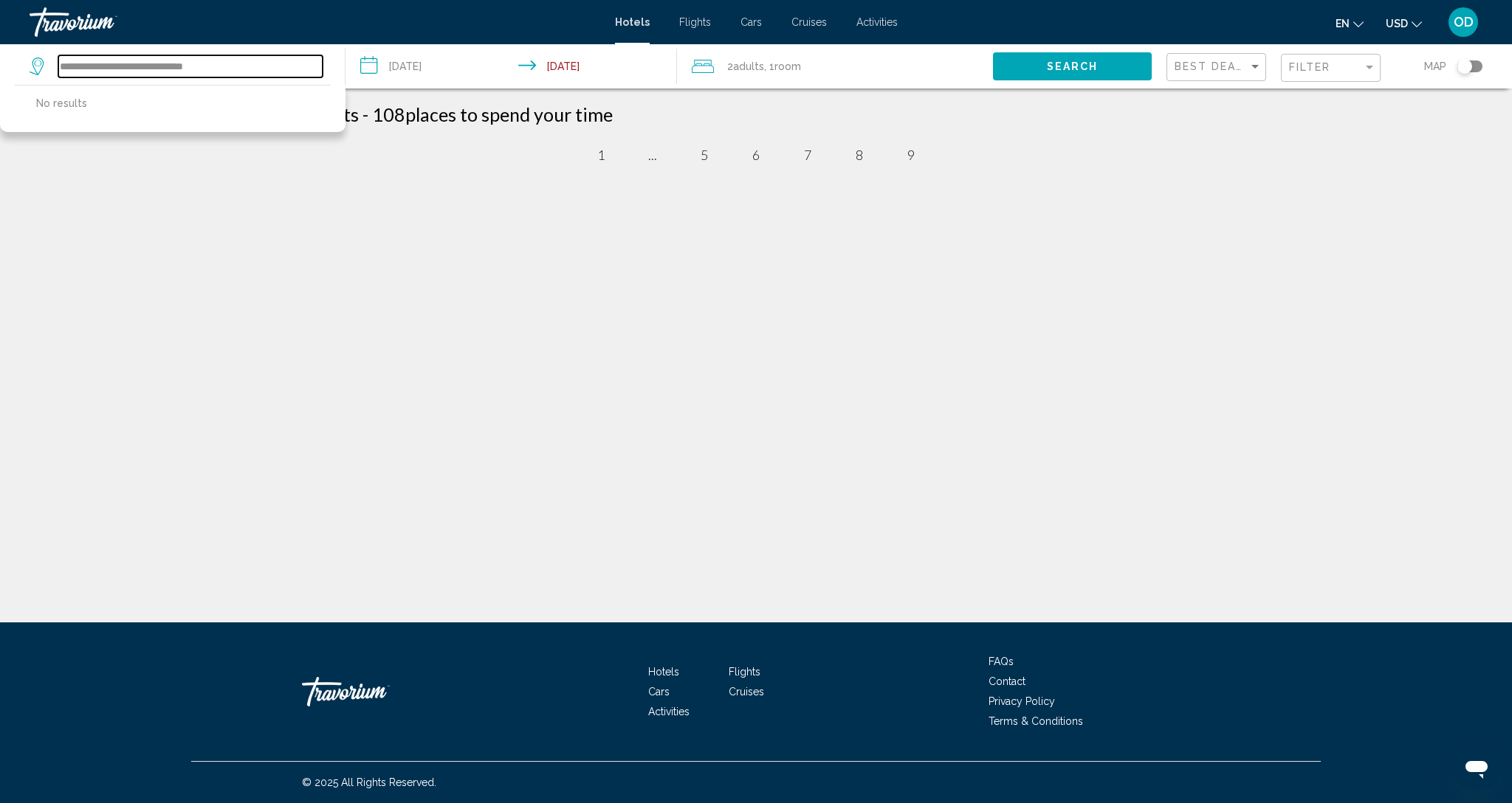
scroll to position [0, 1]
click at [235, 74] on input "**********" at bounding box center [191, 67] width 264 height 22
type input "*"
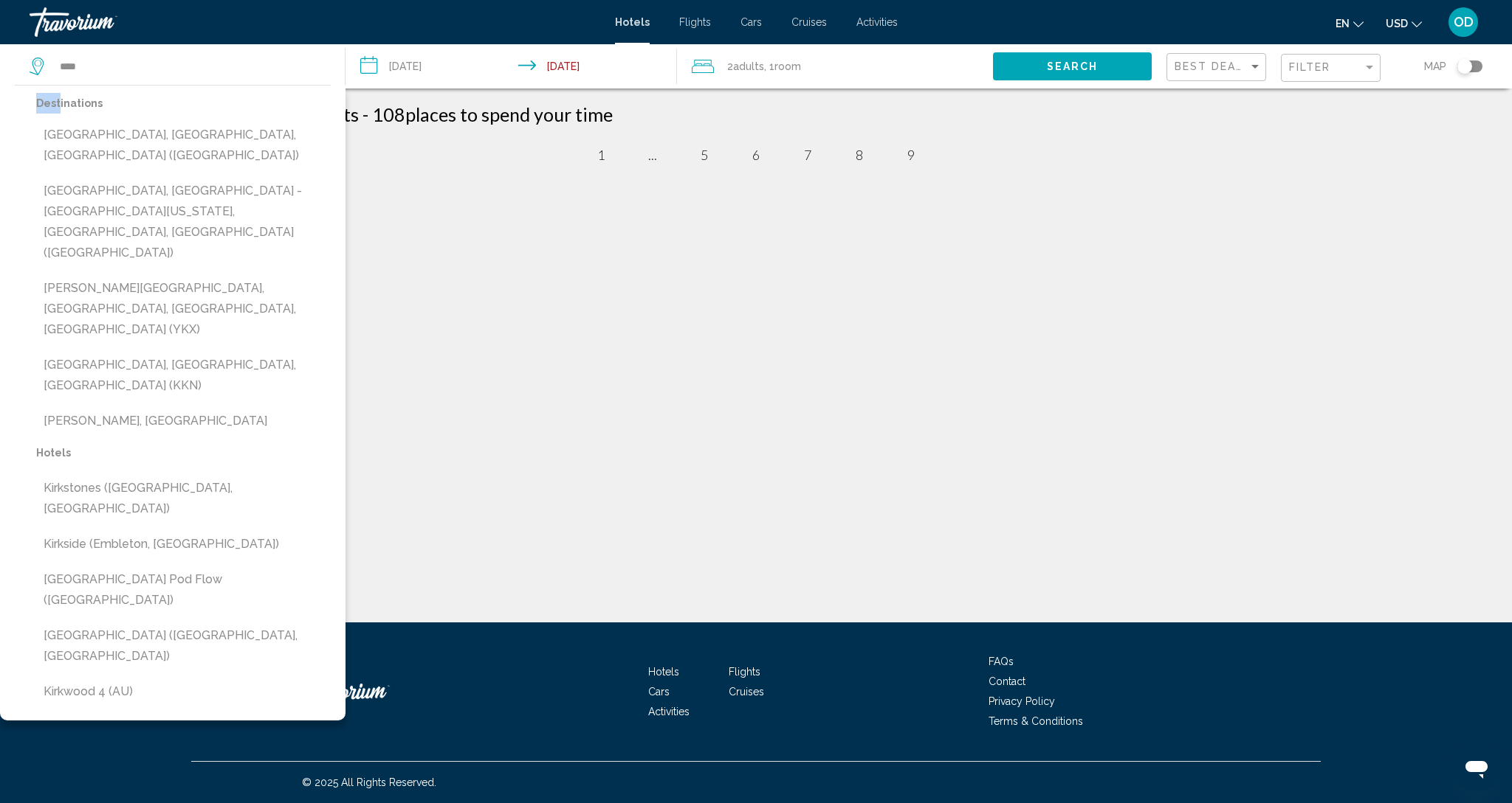
drag, startPoint x: 52, startPoint y: 91, endPoint x: 58, endPoint y: 96, distance: 7.8
click at [58, 96] on div "Destinations [GEOGRAPHIC_DATA], [GEOGRAPHIC_DATA], [GEOGRAPHIC_DATA] ([GEOGRAPH…" at bounding box center [173, 400] width 316 height 628
click at [116, 73] on input "****" at bounding box center [191, 67] width 264 height 22
type input "*"
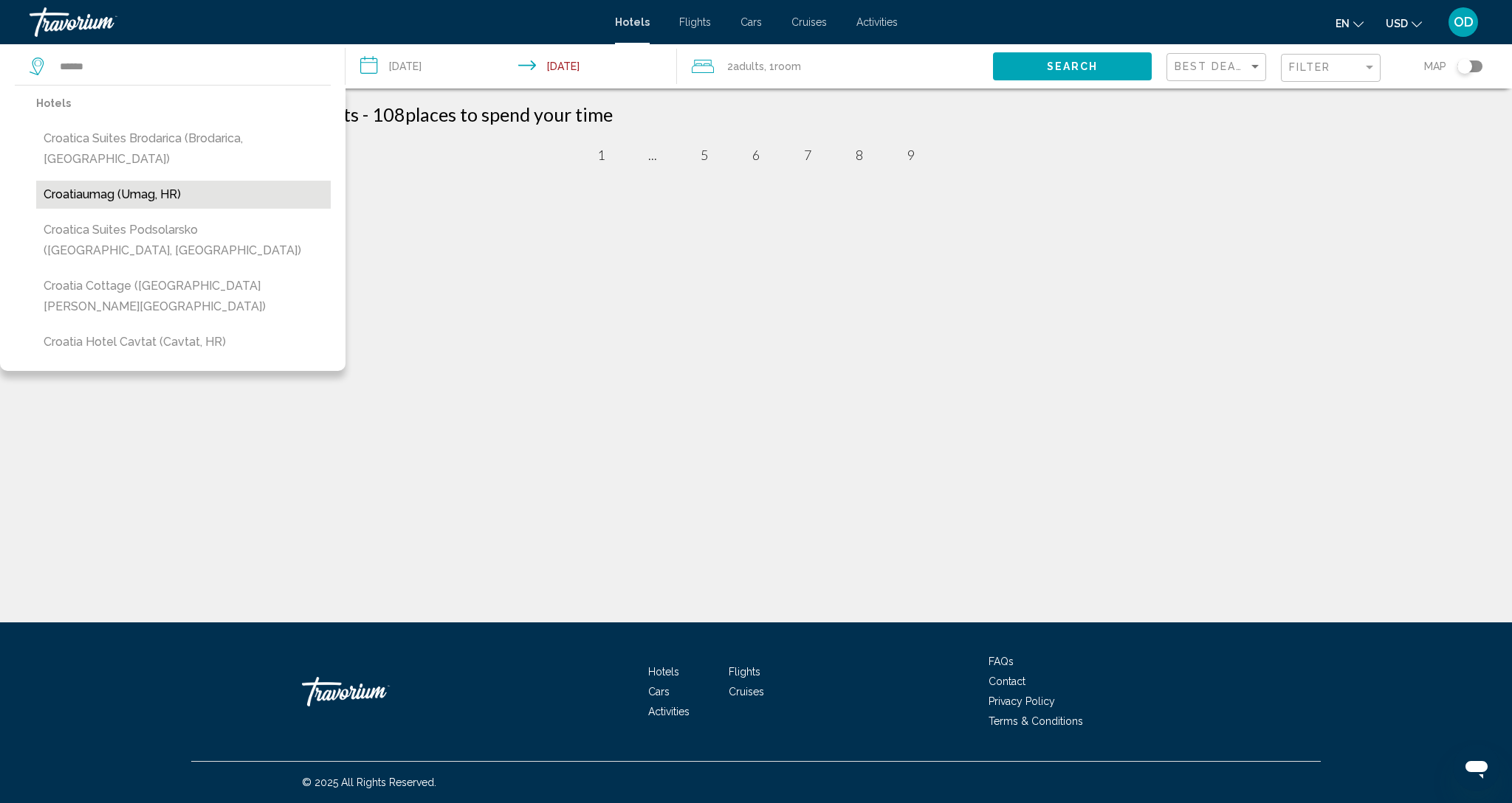
click at [58, 180] on button "Croatiaumag (Umag, HR)" at bounding box center [183, 194] width 295 height 28
type input "**********"
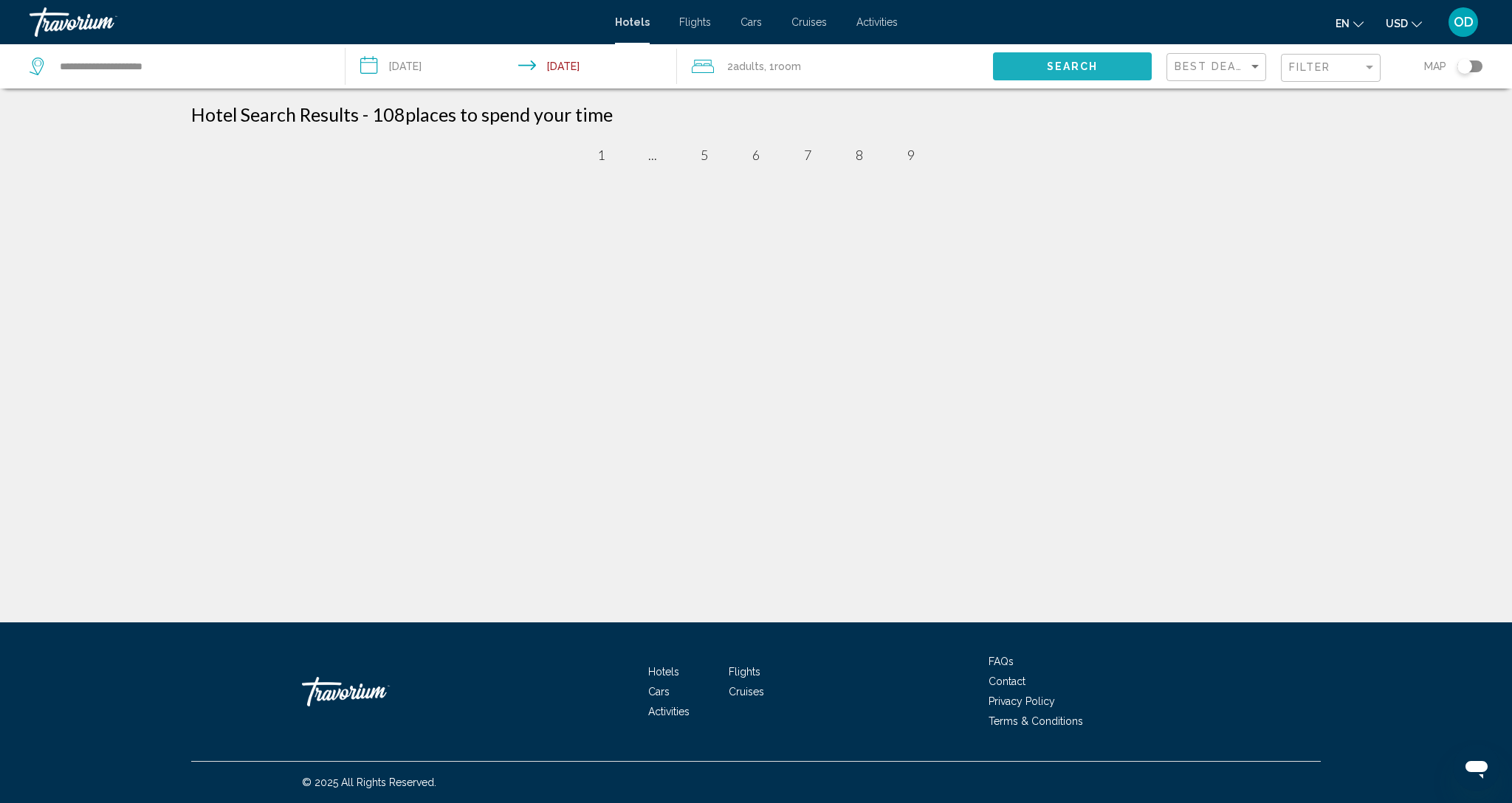
click at [1015, 72] on button "Search" at bounding box center [1072, 65] width 158 height 27
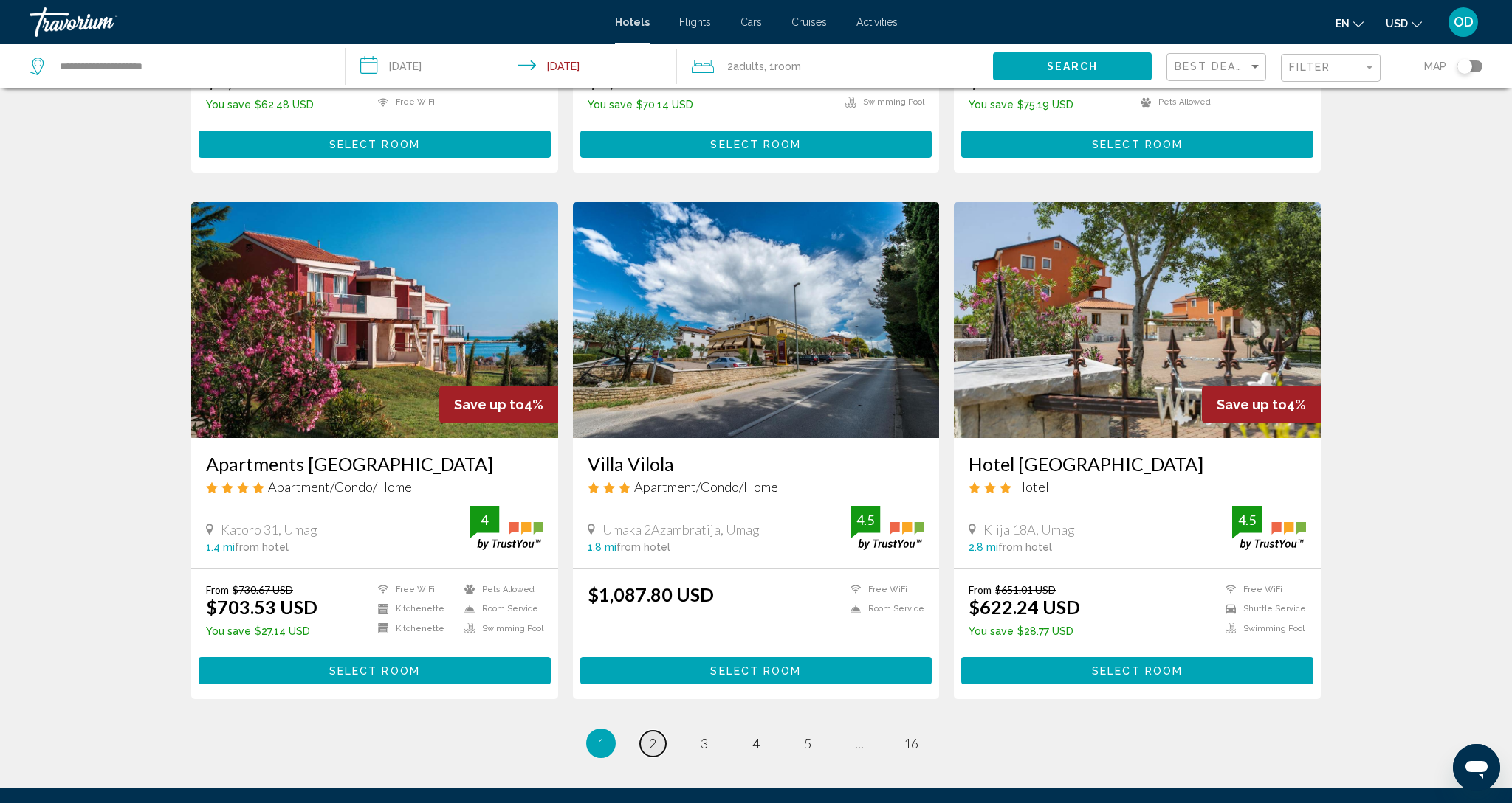
scroll to position [1537, 1]
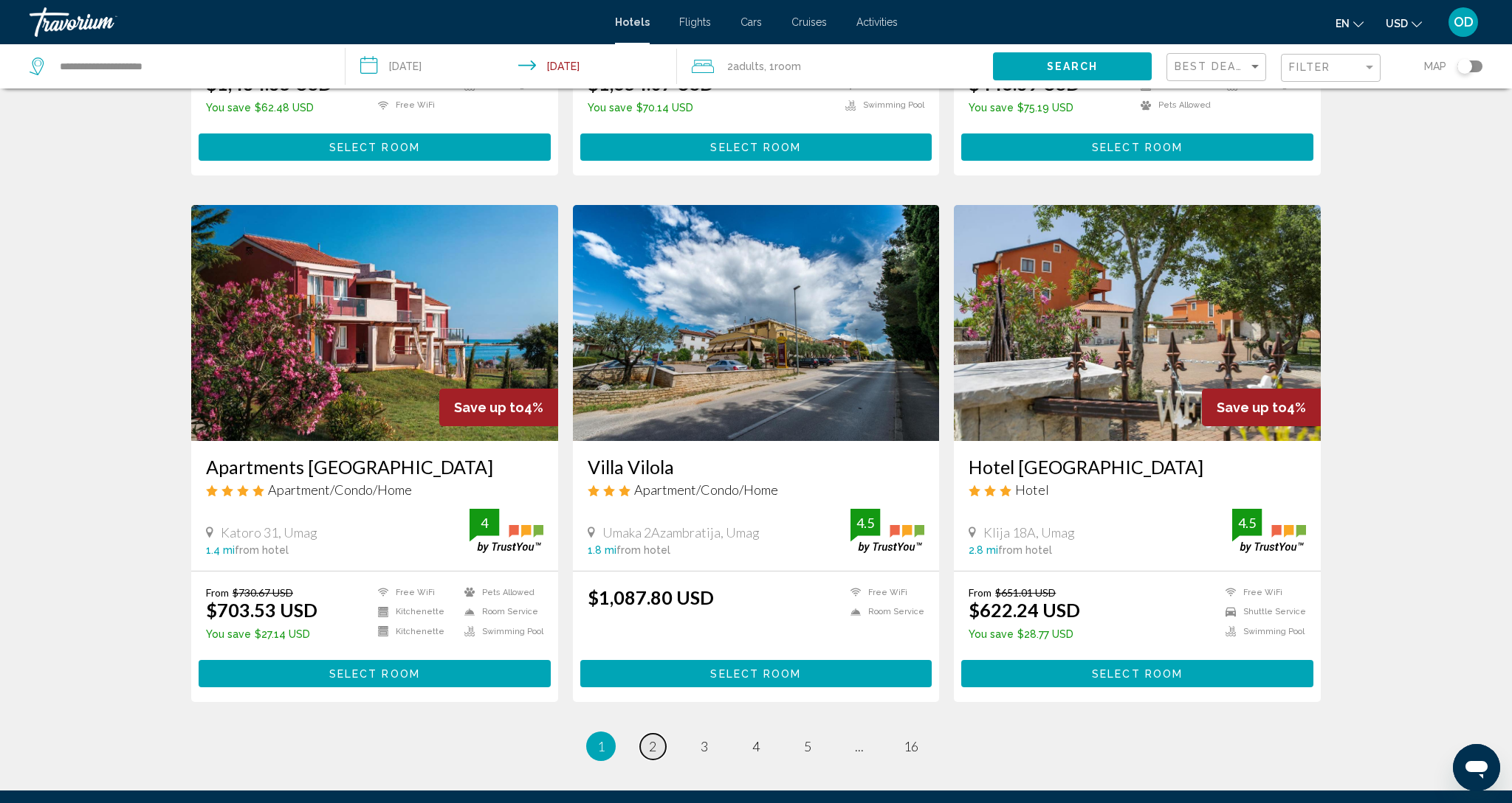
click at [660, 734] on link "page 2" at bounding box center [653, 747] width 26 height 26
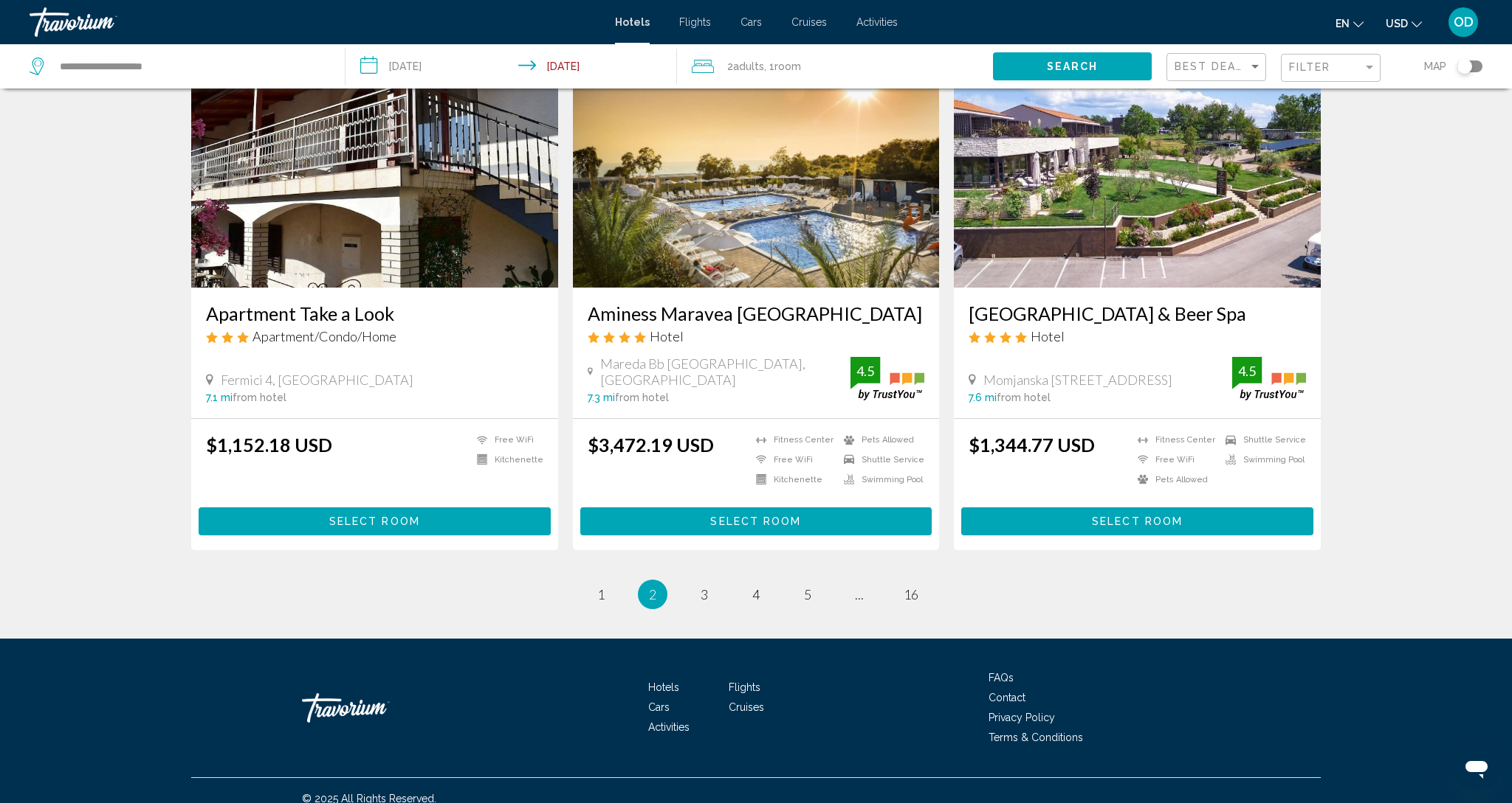
scroll to position [1706, 0]
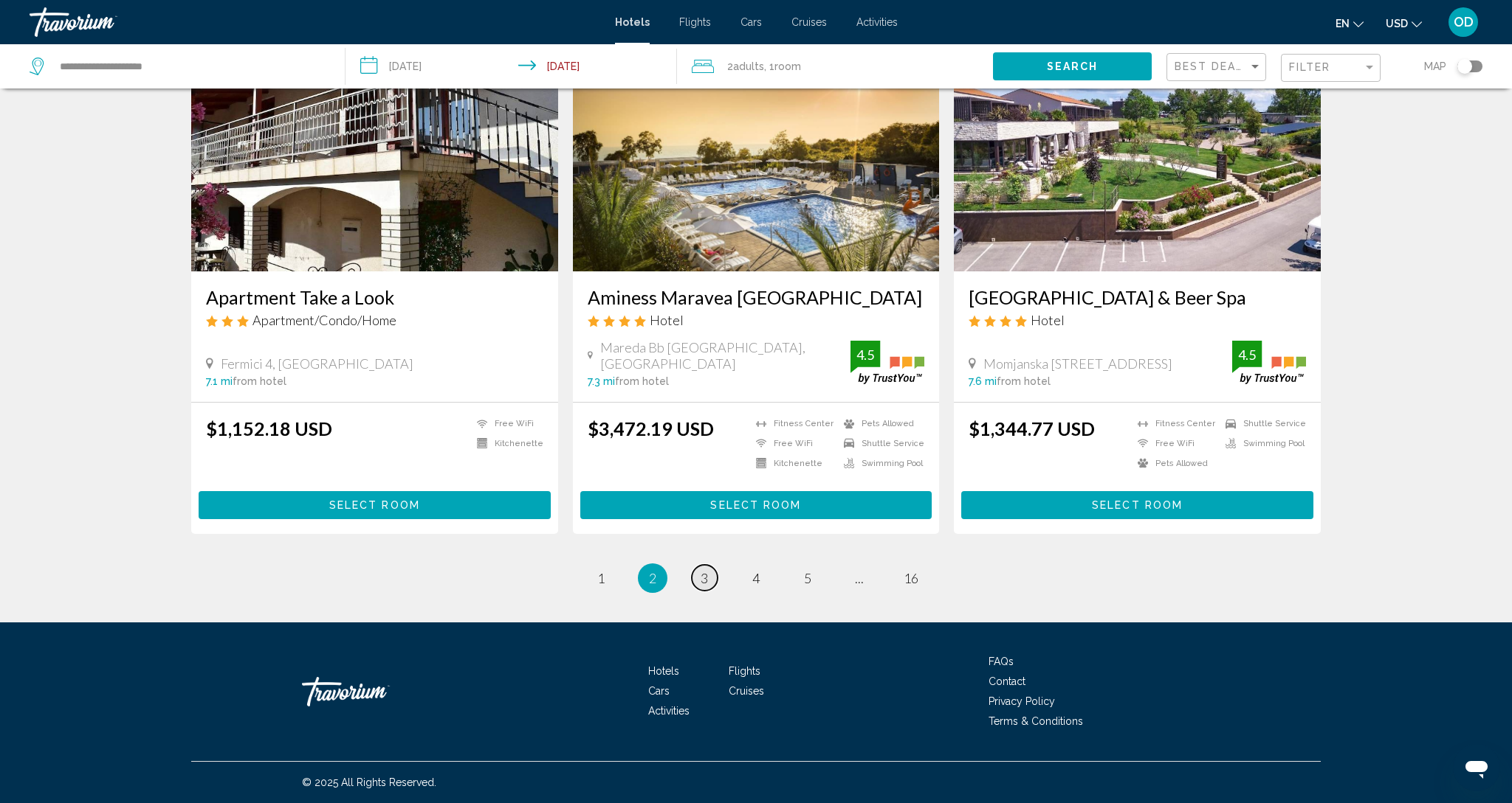
click at [694, 573] on link "page 3" at bounding box center [705, 578] width 26 height 26
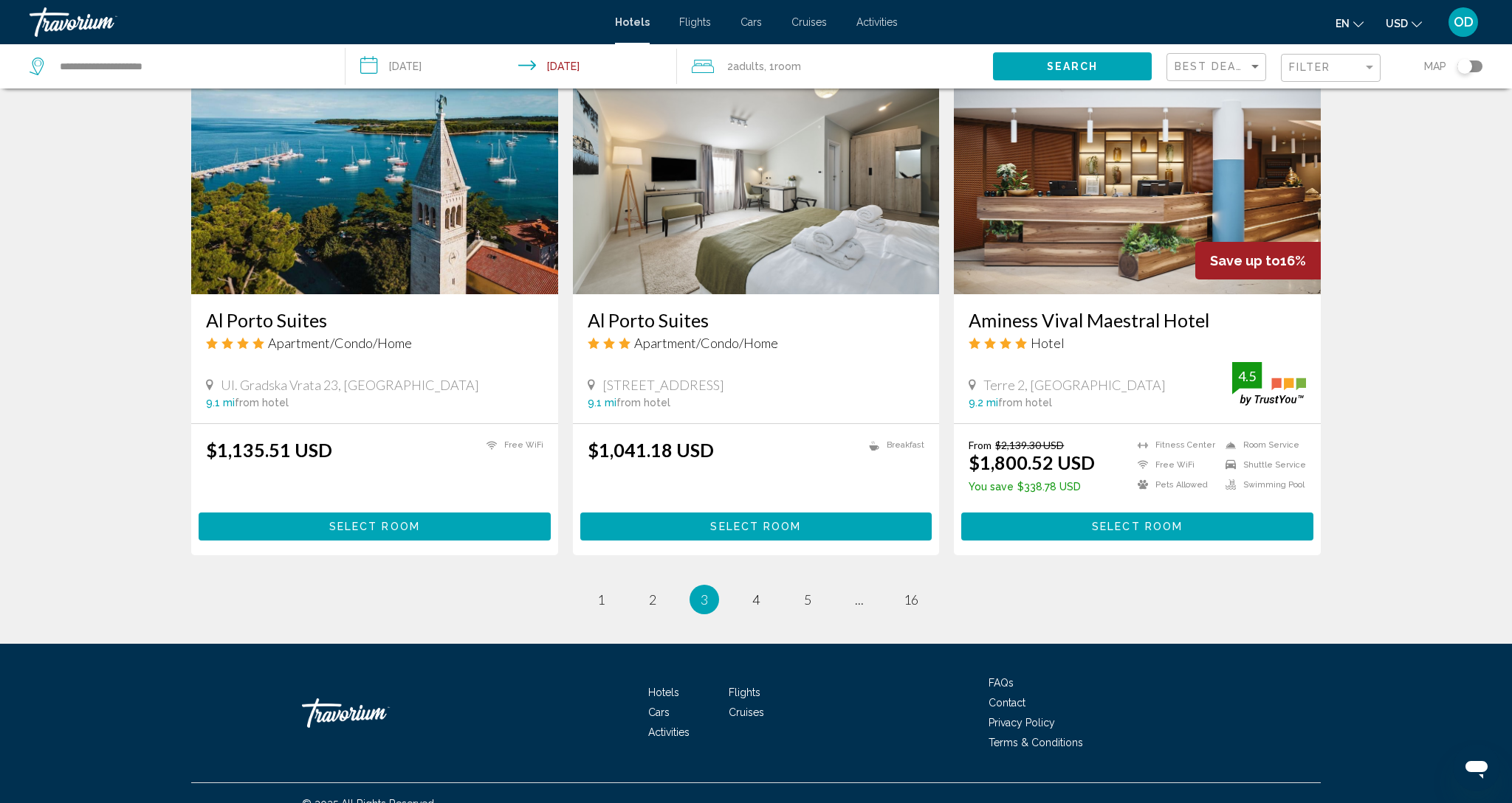
scroll to position [1684, 0]
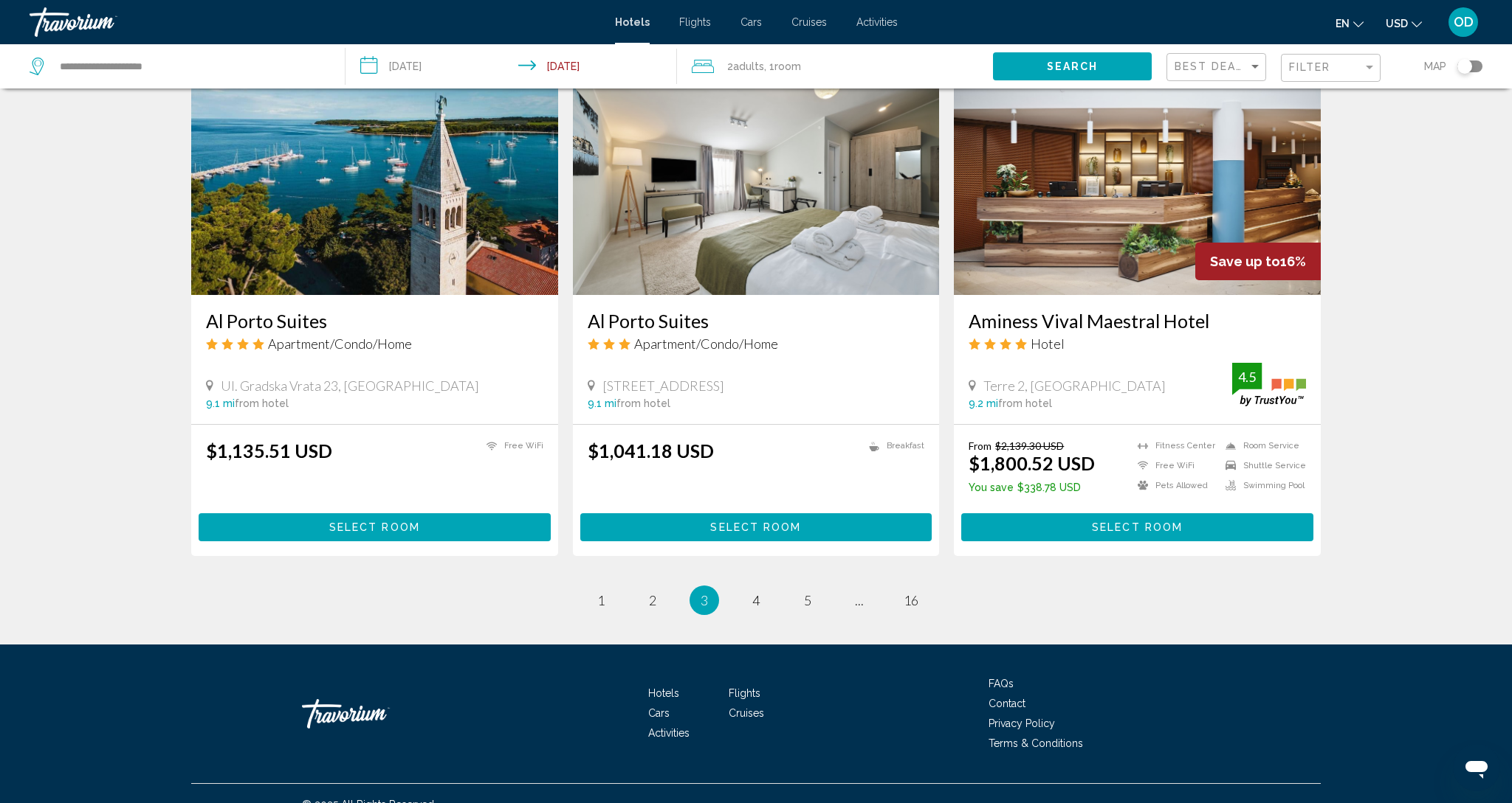
click at [406, 66] on input "**********" at bounding box center [514, 69] width 337 height 48
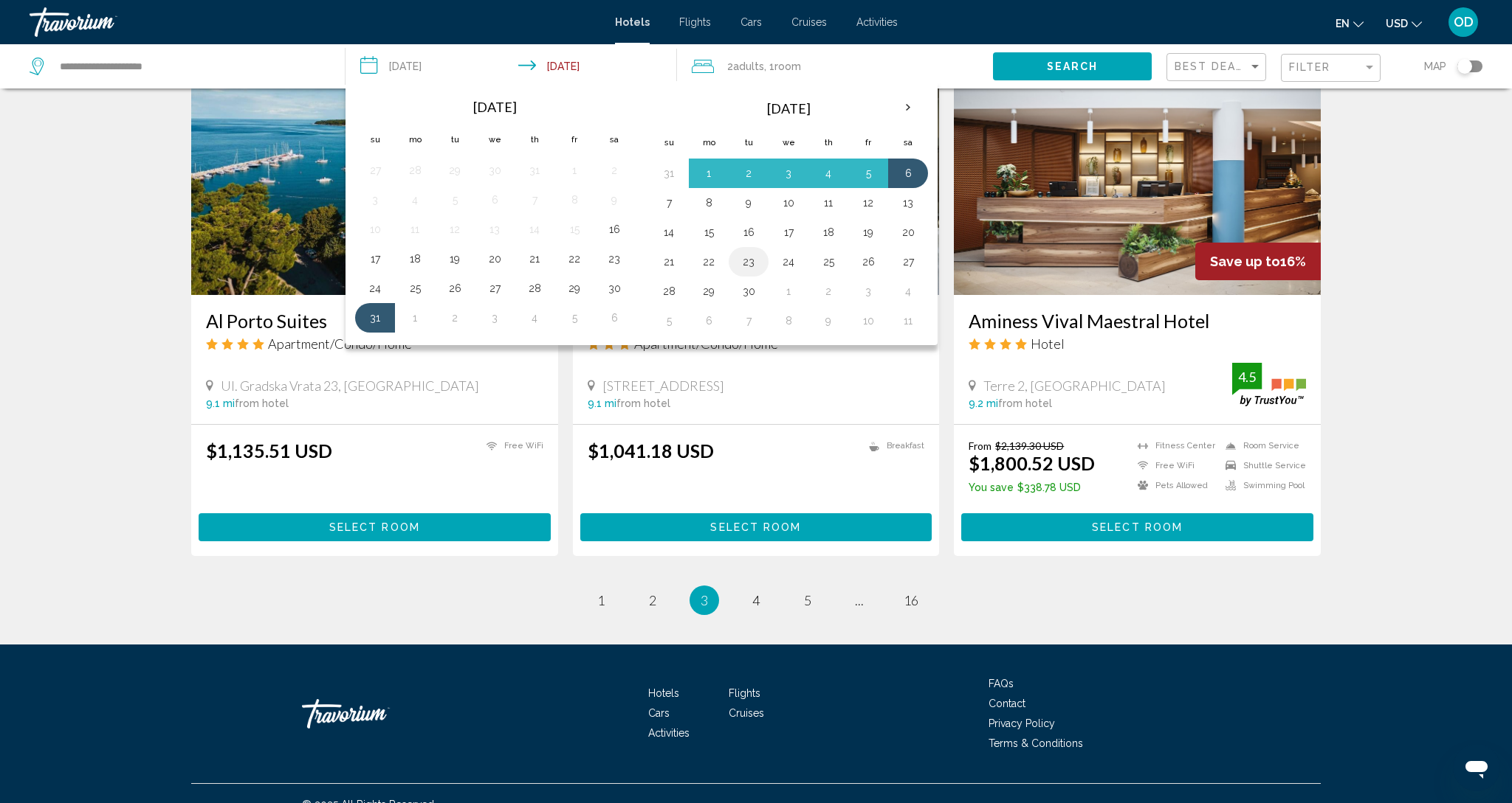
click at [753, 267] on button "23" at bounding box center [748, 262] width 23 height 20
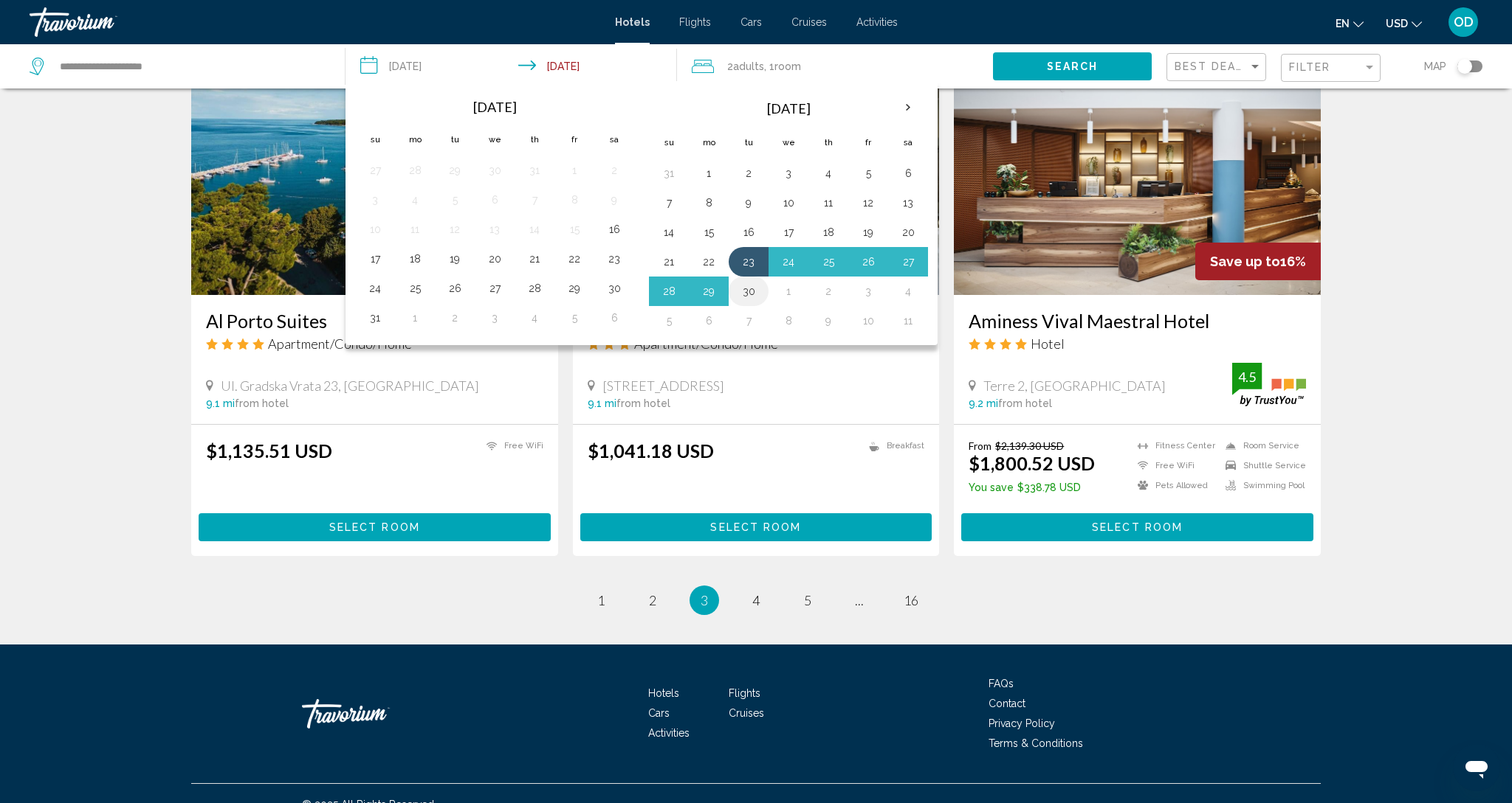
click at [752, 292] on button "30" at bounding box center [748, 291] width 23 height 20
type input "**********"
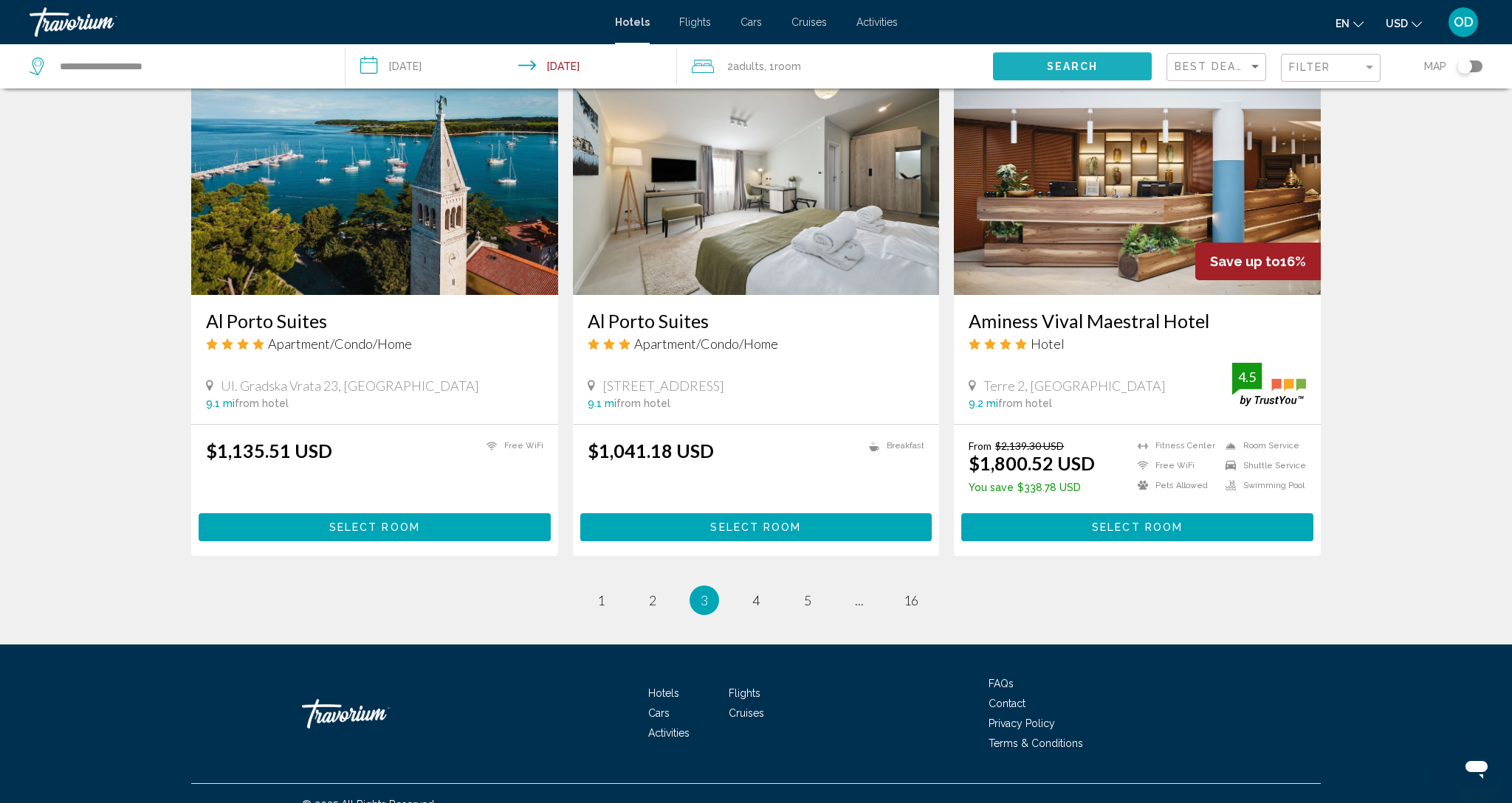
click at [1087, 70] on span "Search" at bounding box center [1073, 67] width 52 height 12
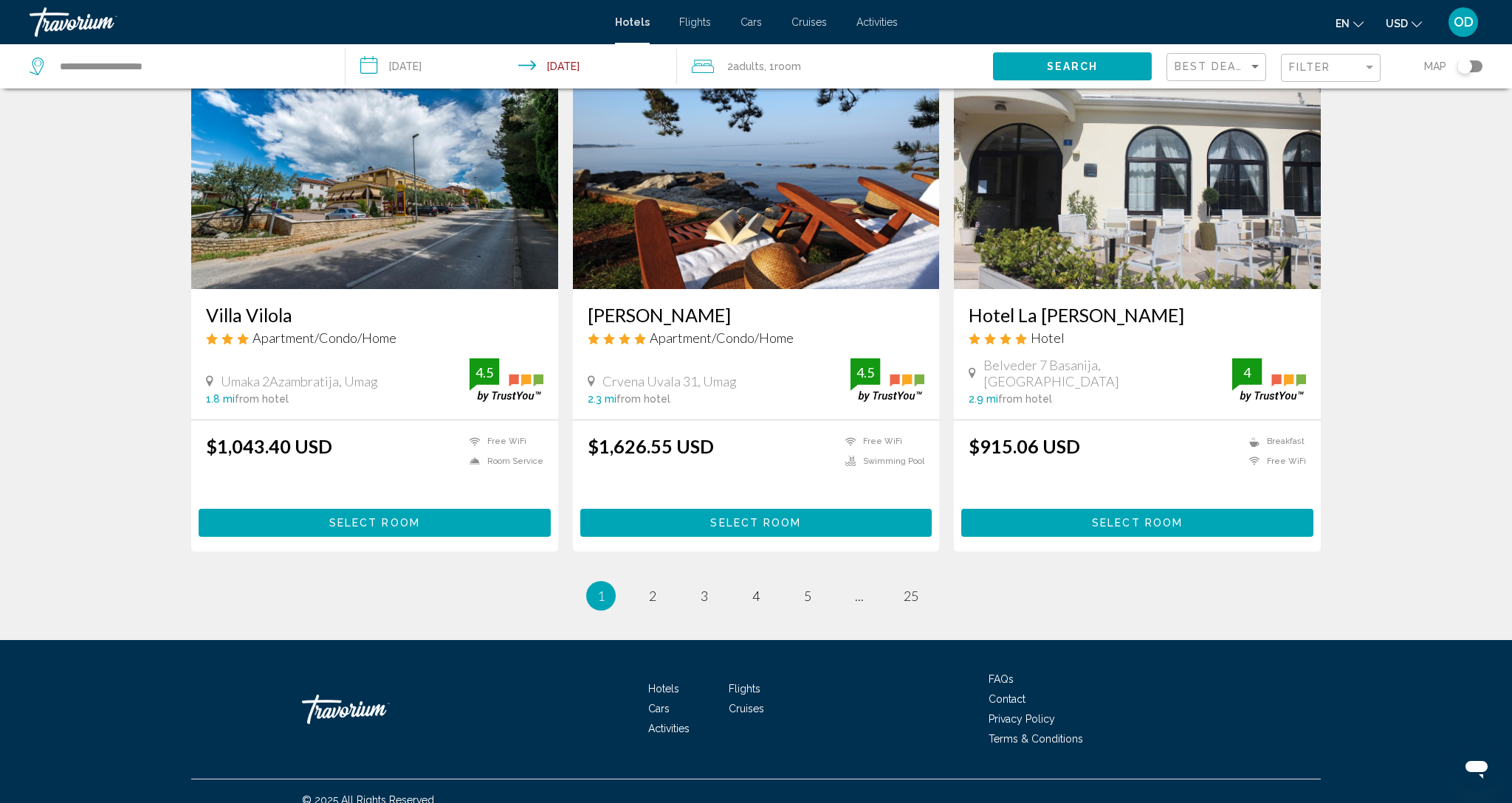
scroll to position [1692, 0]
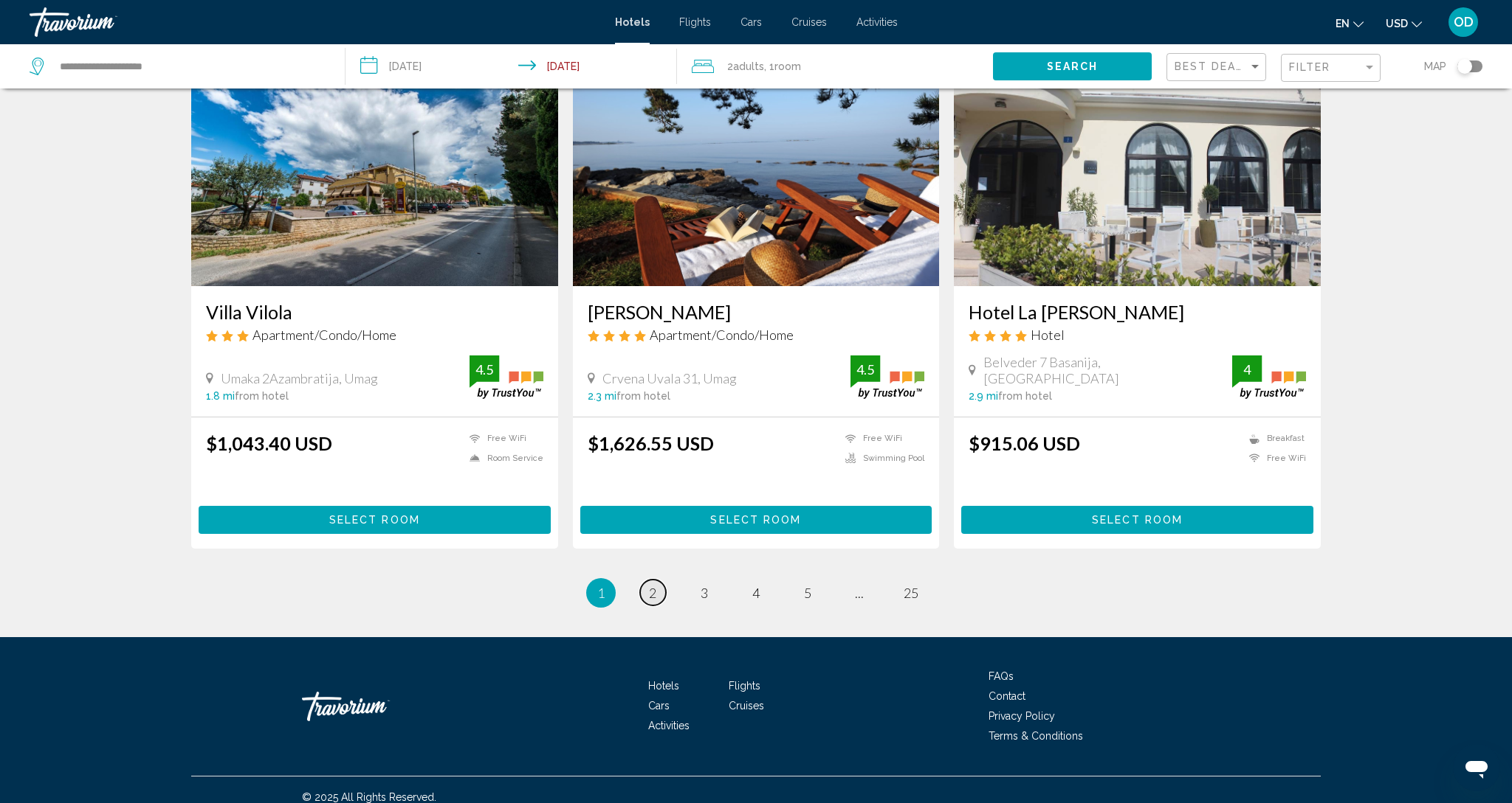
click at [656, 597] on span "2" at bounding box center [653, 592] width 7 height 16
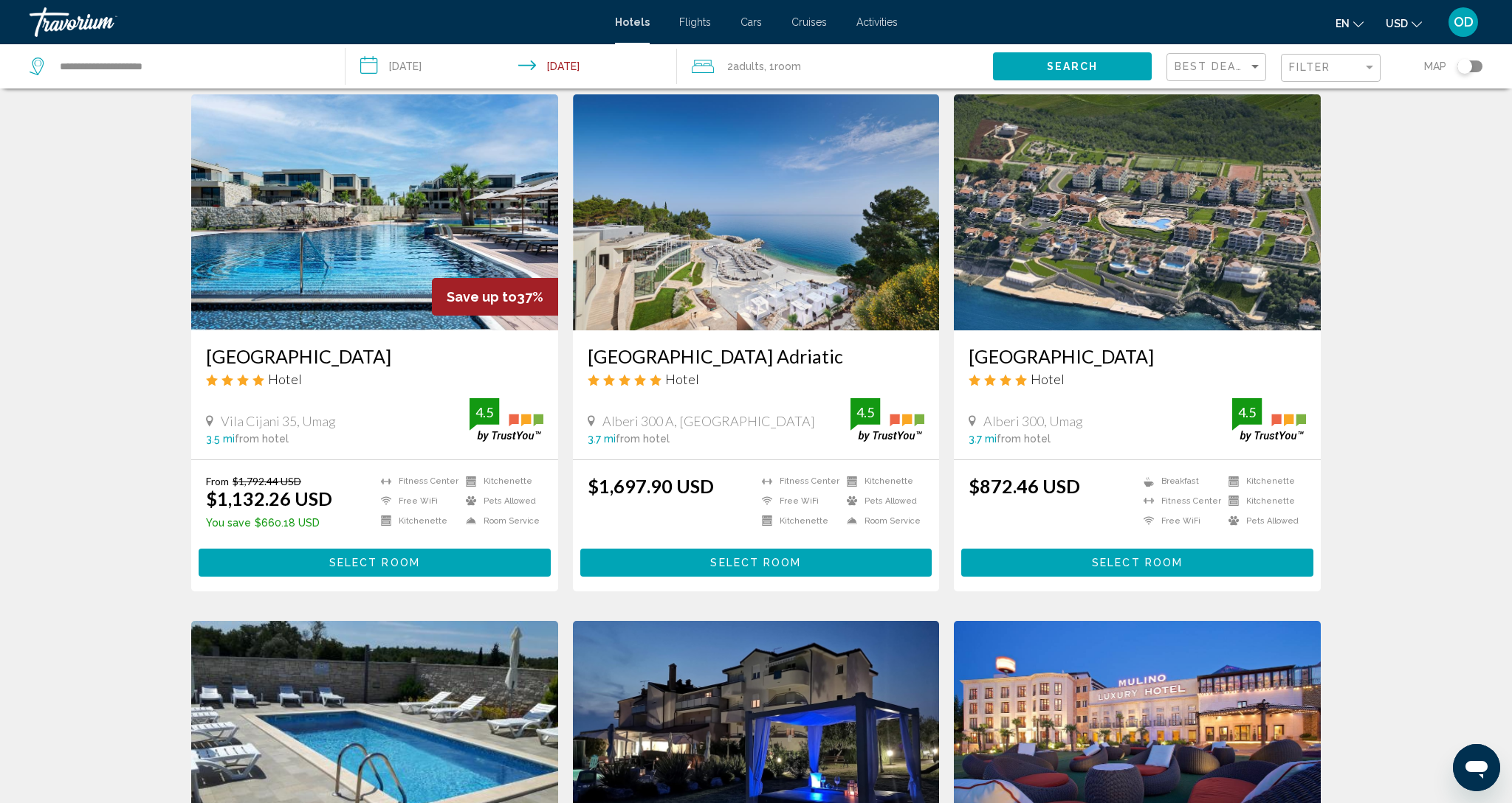
scroll to position [56, 0]
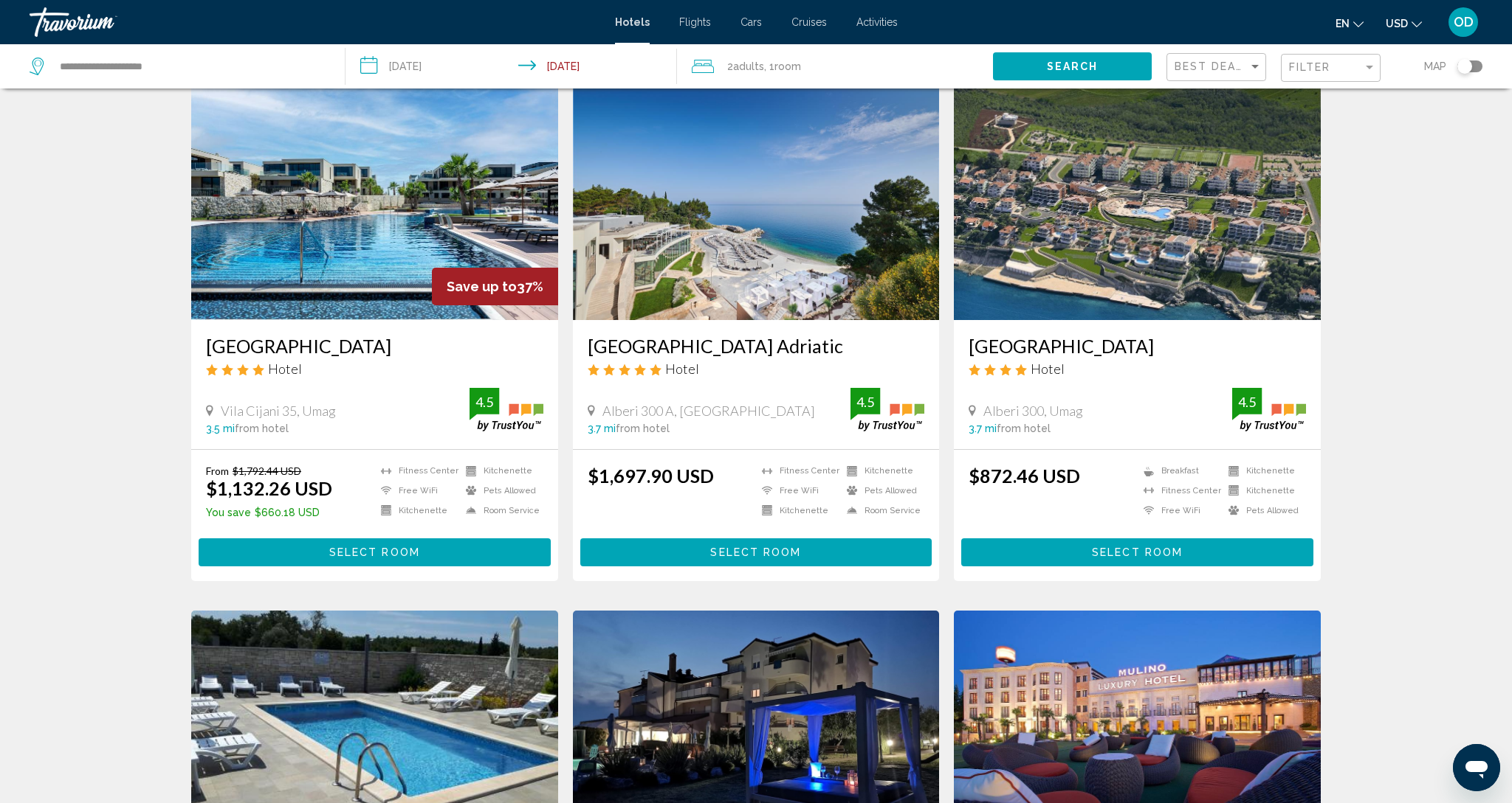
click at [356, 230] on img "Main content" at bounding box center [375, 202] width 367 height 236
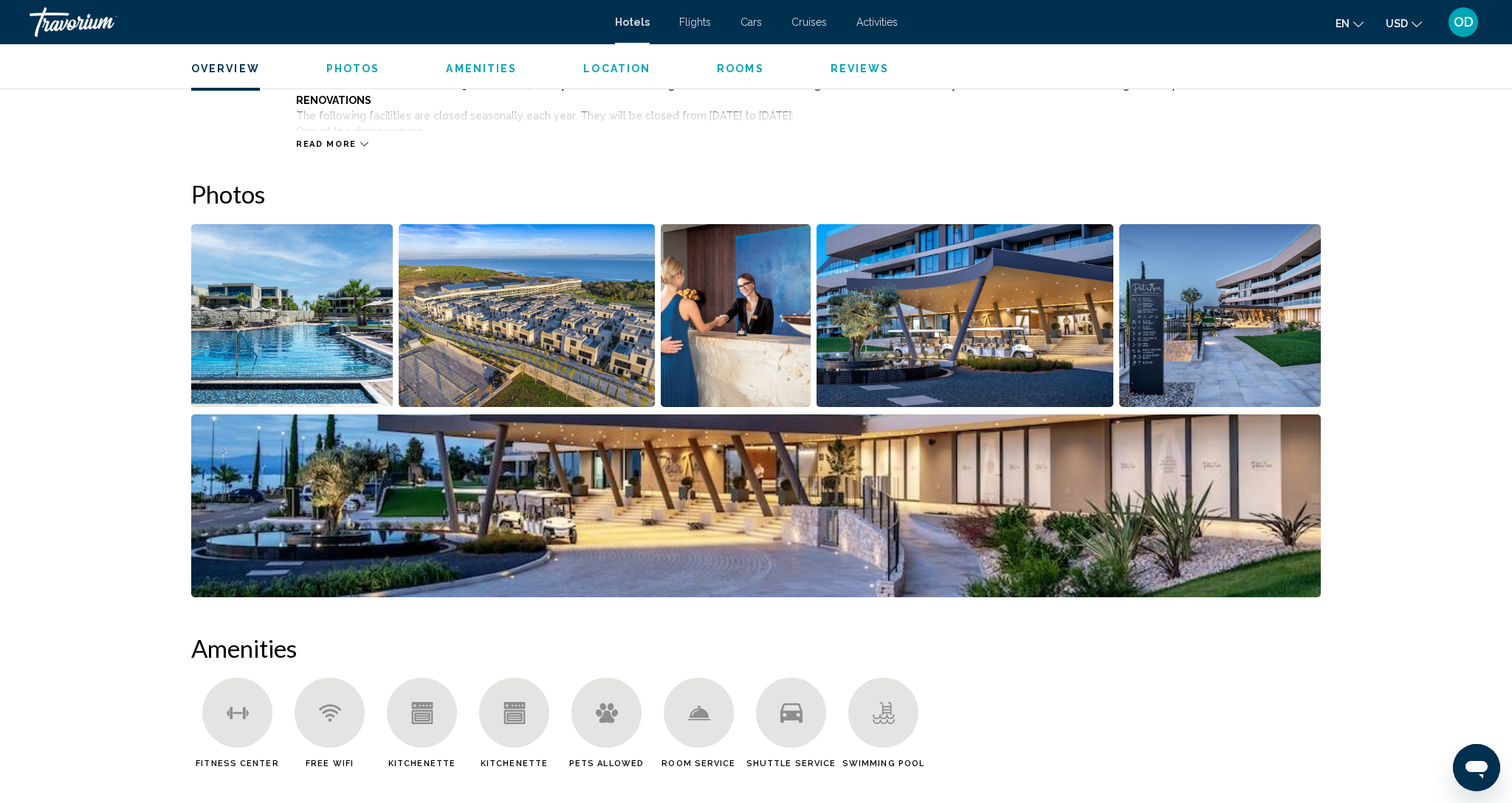
scroll to position [633, 0]
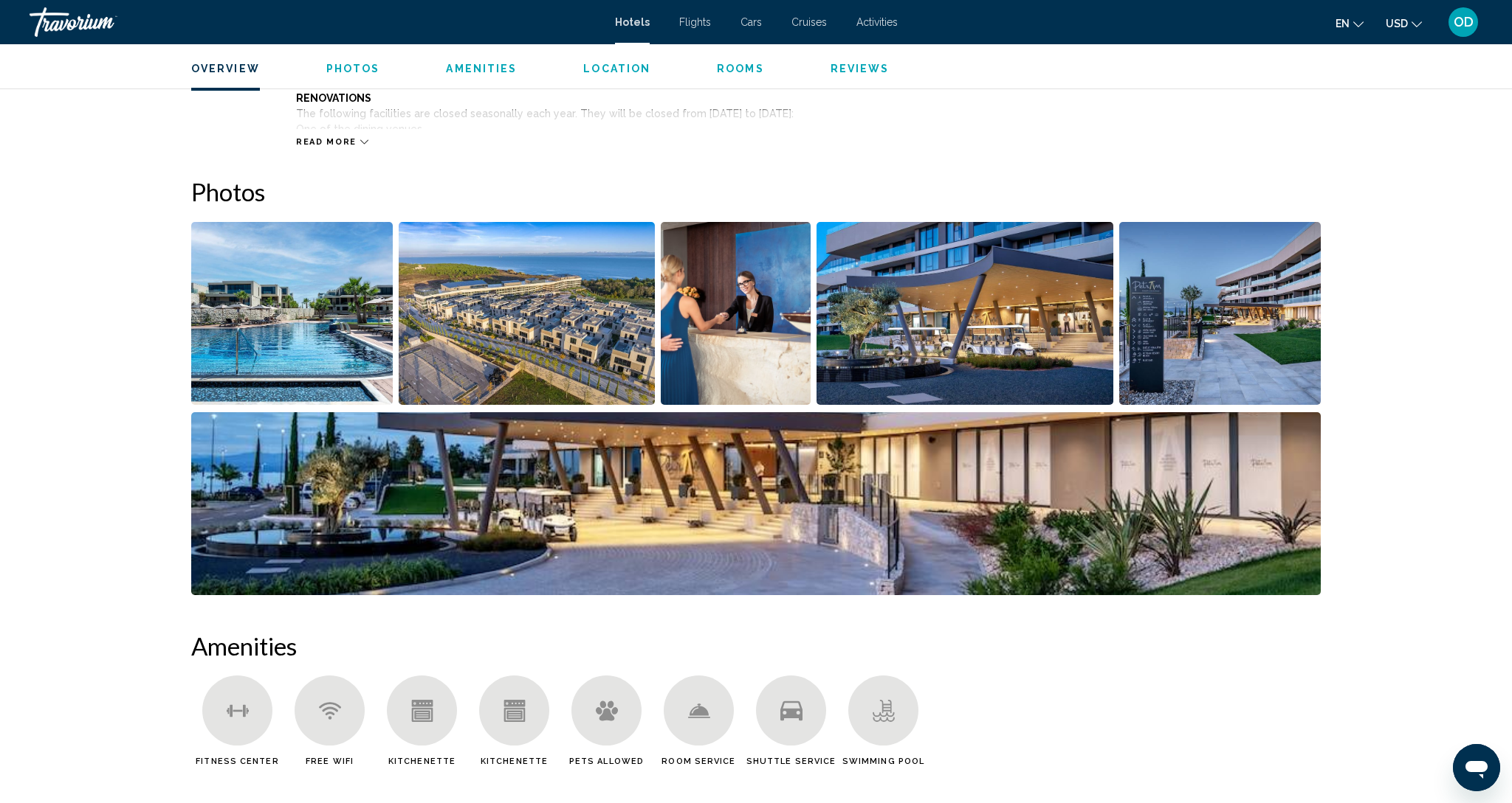
click at [357, 337] on img "Open full-screen image slider" at bounding box center [292, 313] width 202 height 183
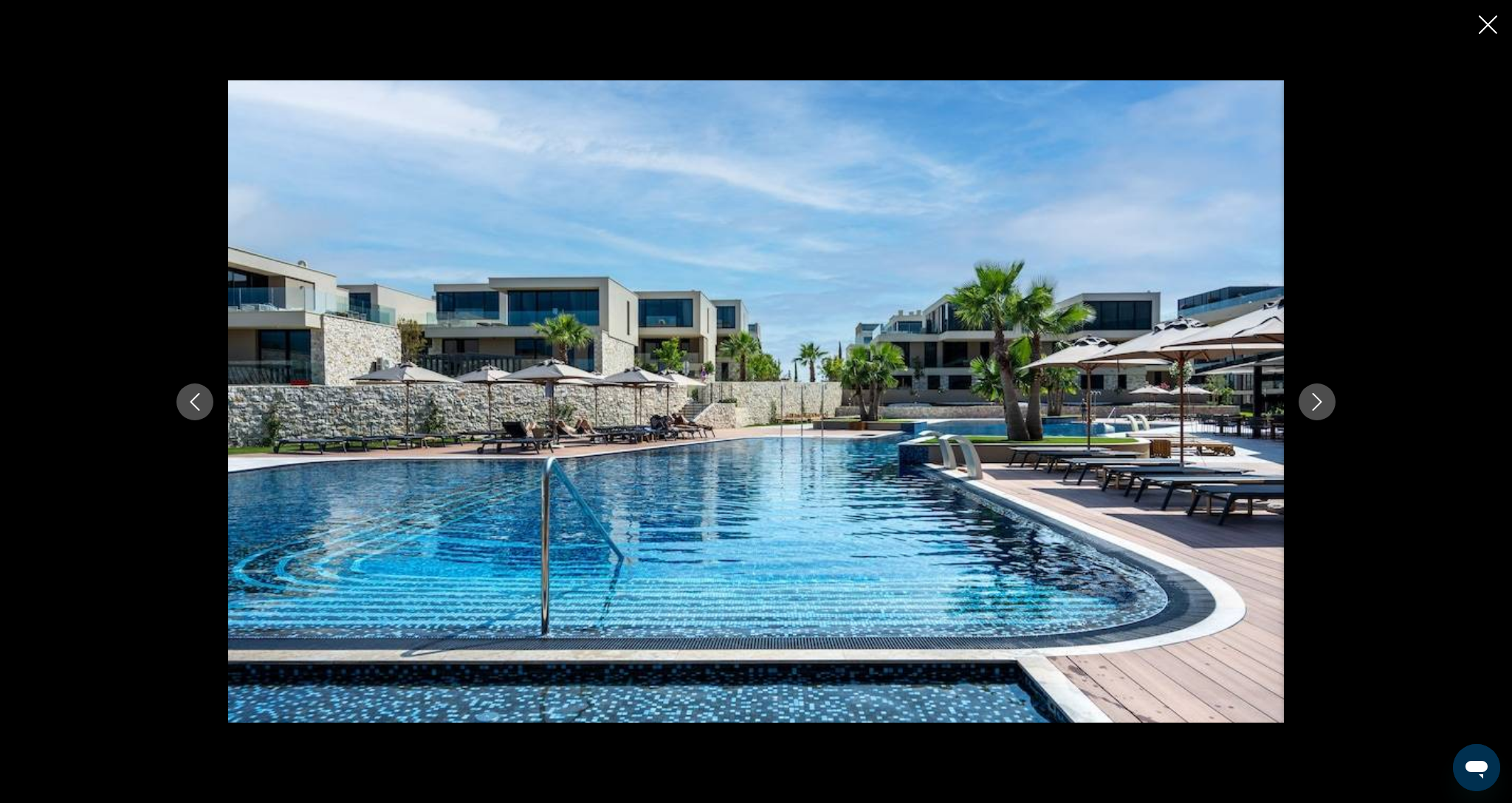
scroll to position [640, 0]
click at [1320, 402] on icon "Next image" at bounding box center [1317, 402] width 18 height 18
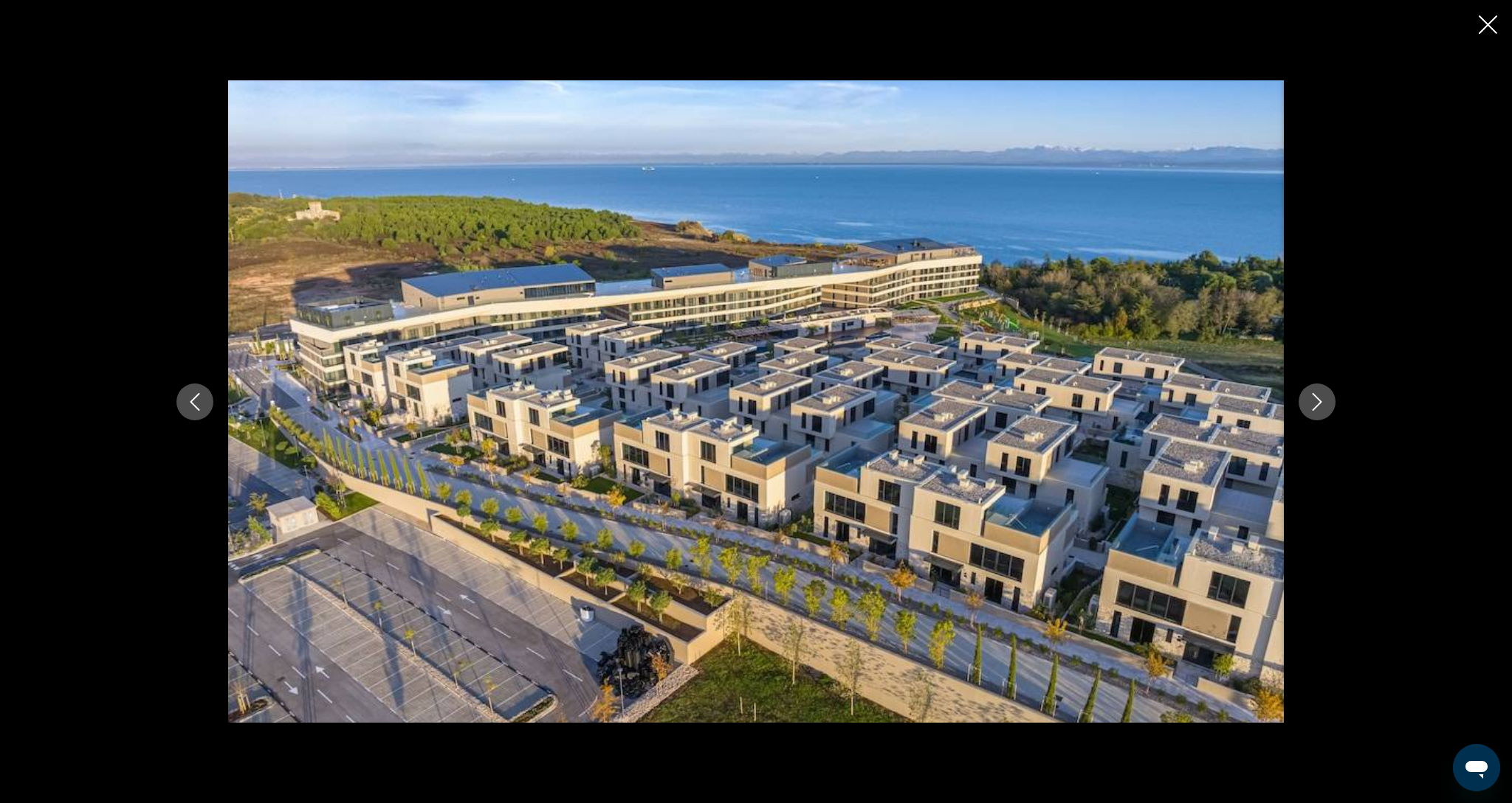
click at [1320, 402] on icon "Next image" at bounding box center [1317, 402] width 18 height 18
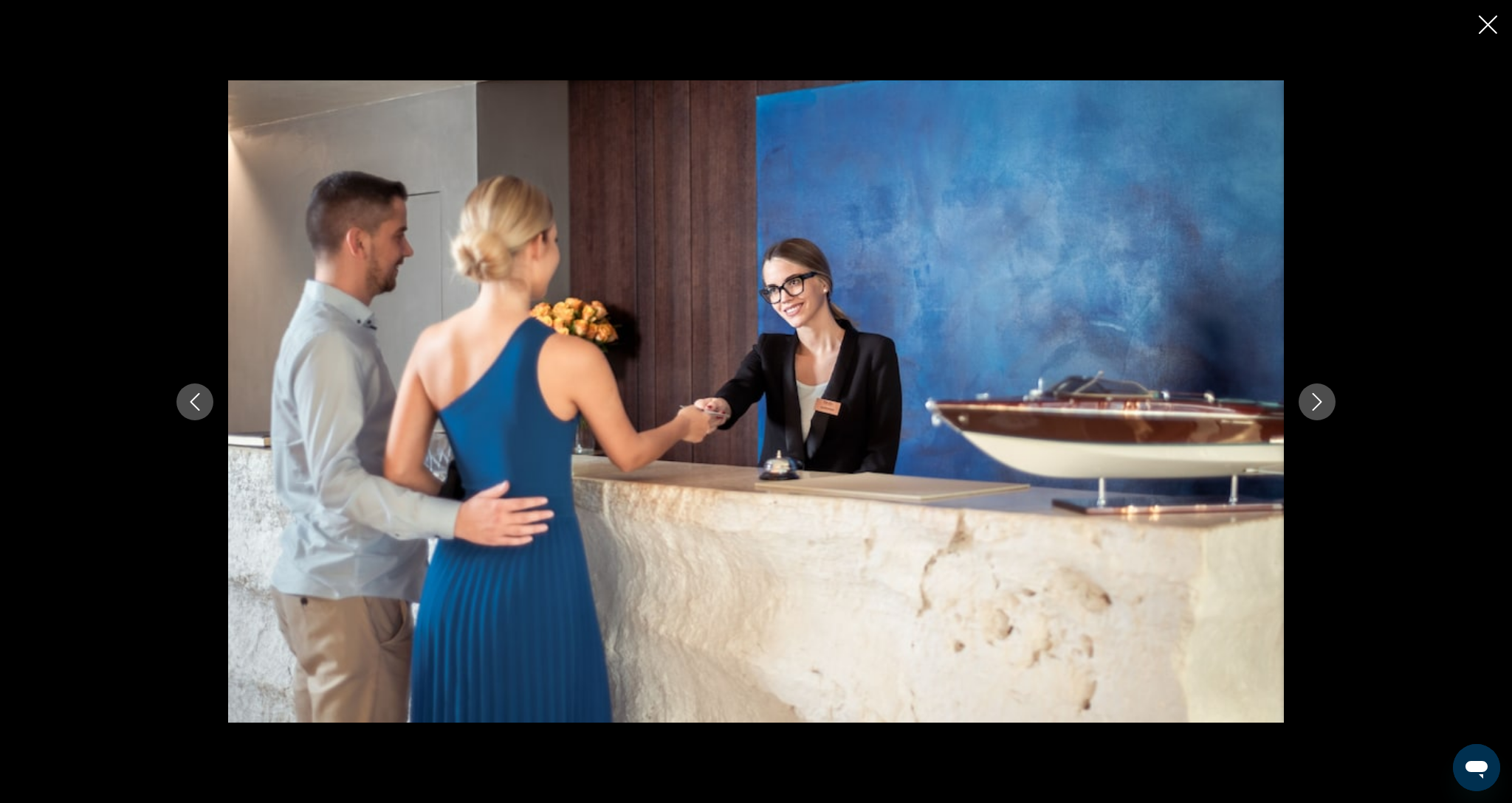
click at [1320, 402] on icon "Next image" at bounding box center [1317, 402] width 18 height 18
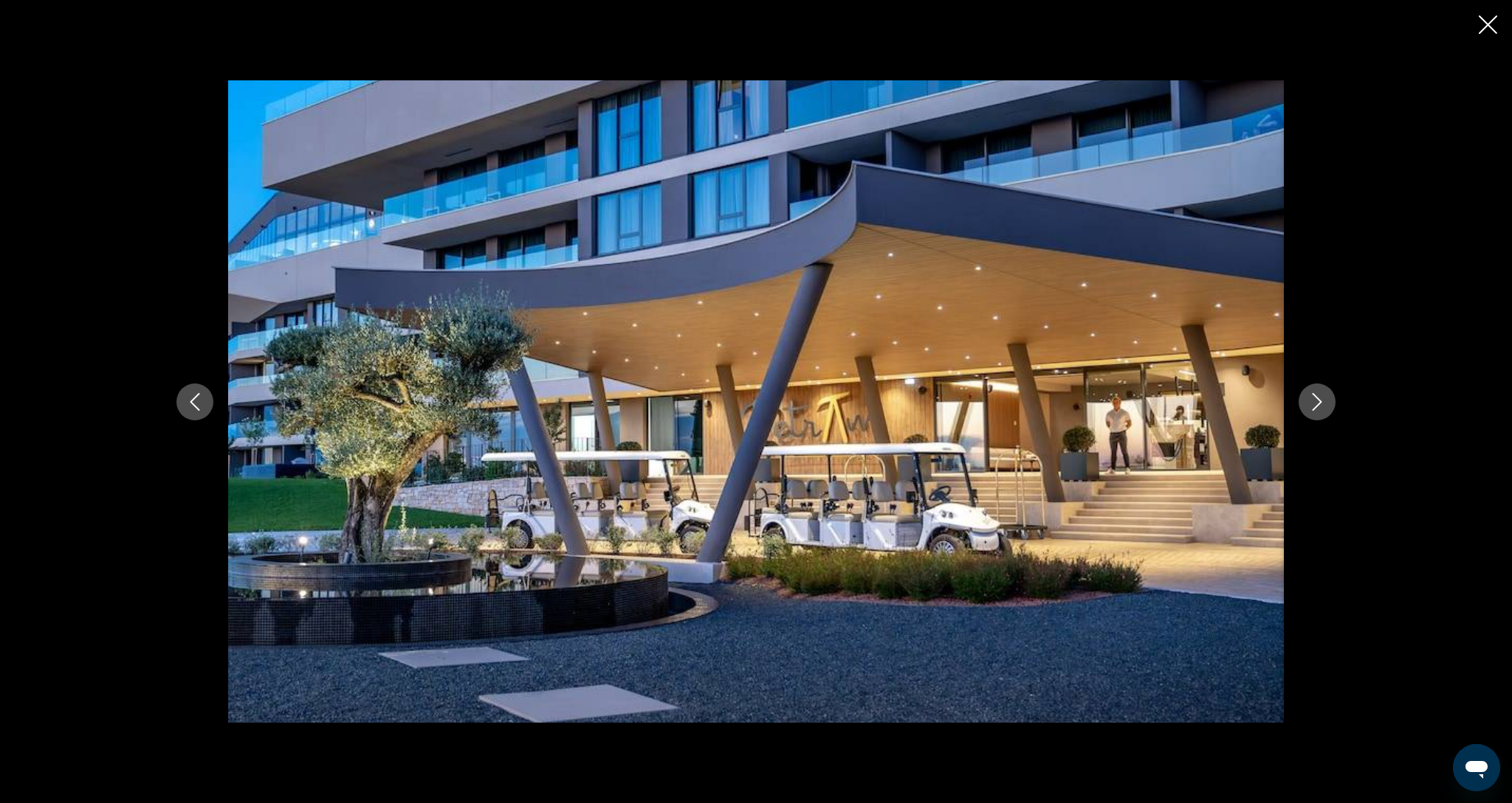
click at [1320, 402] on icon "Next image" at bounding box center [1317, 402] width 18 height 18
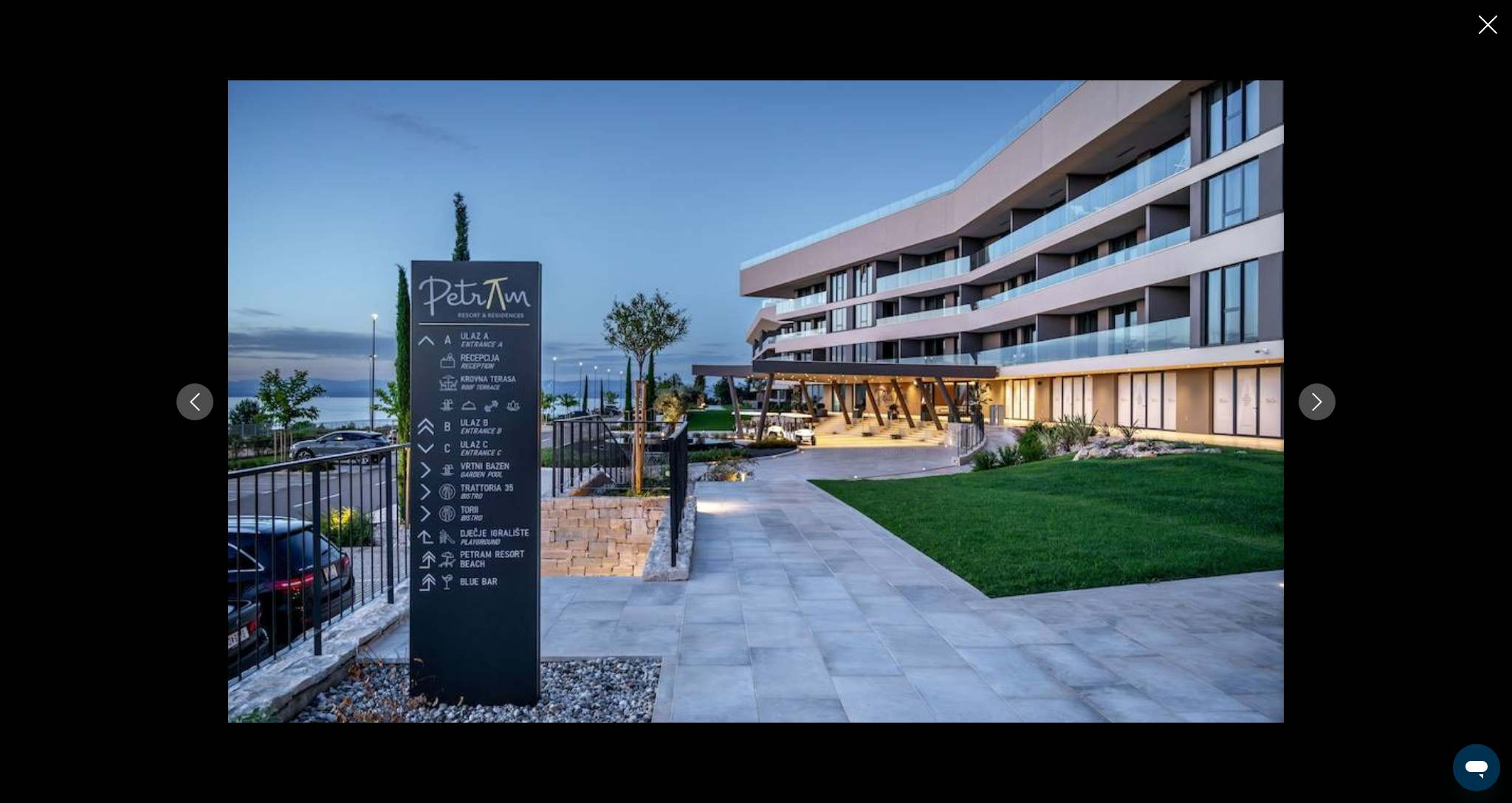
scroll to position [647, 0]
click at [1320, 402] on icon "Next image" at bounding box center [1317, 402] width 18 height 18
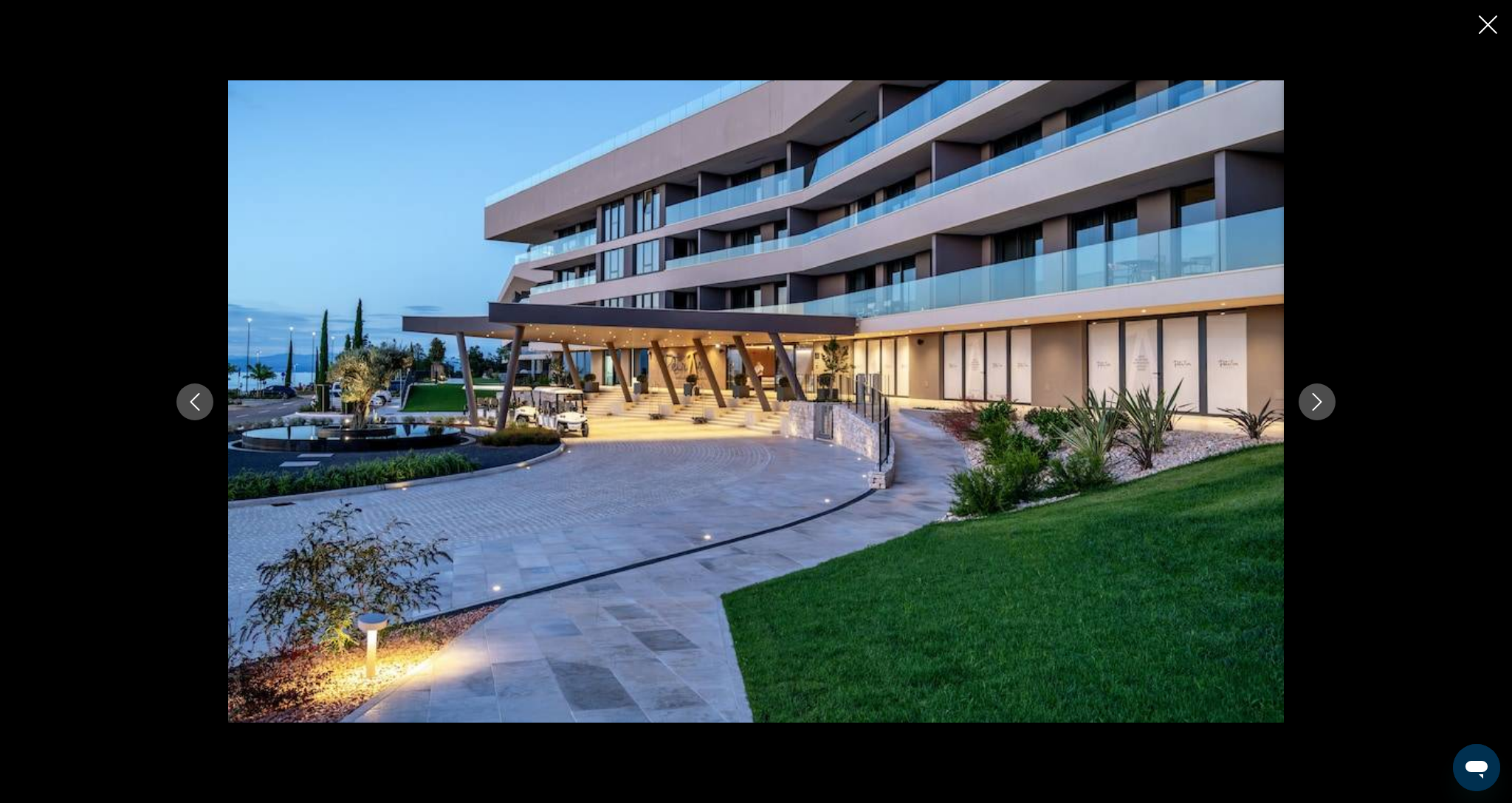
scroll to position [646, 0]
click at [1320, 402] on icon "Next image" at bounding box center [1317, 402] width 18 height 18
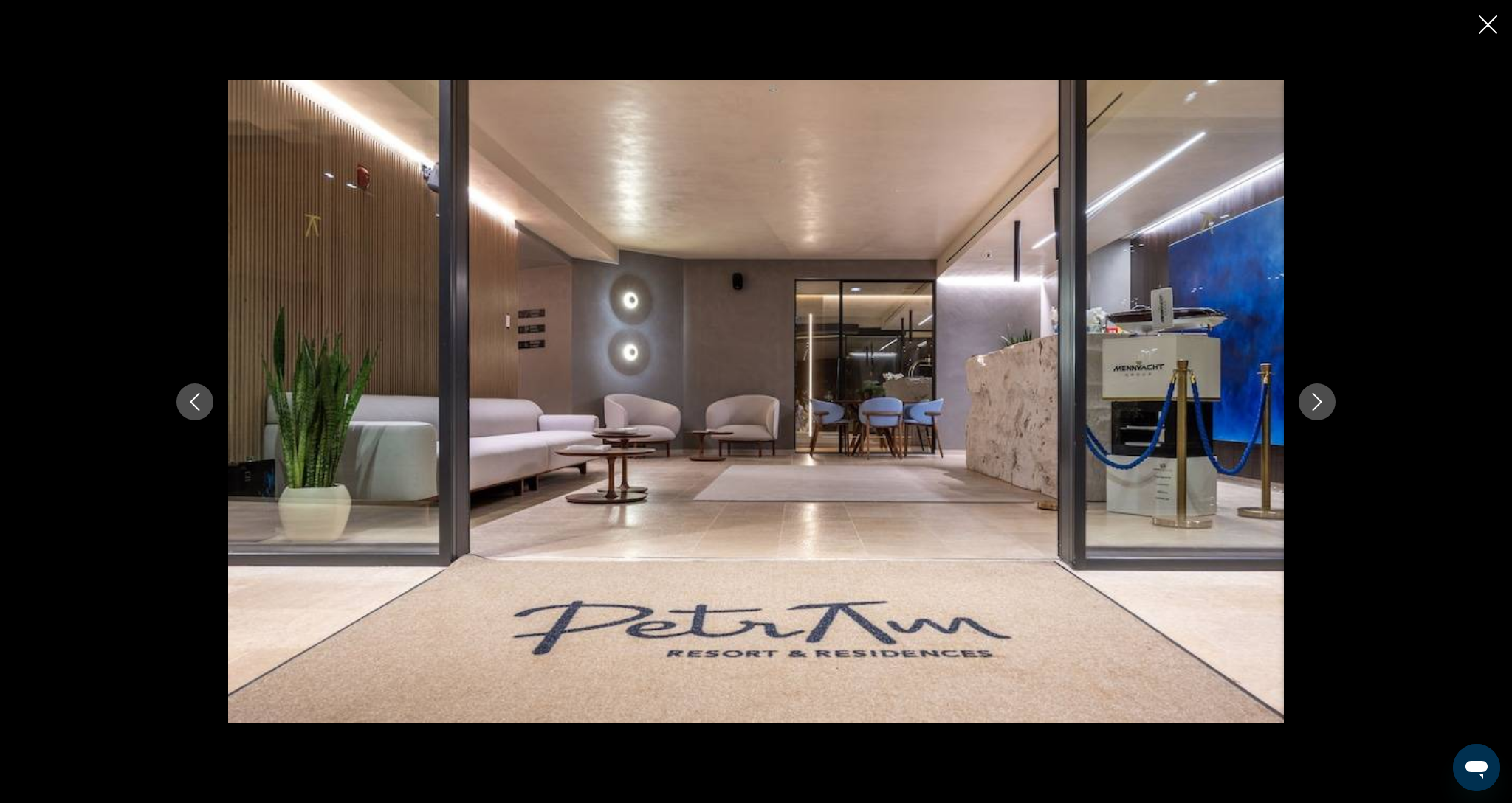
click at [1320, 402] on icon "Next image" at bounding box center [1317, 402] width 18 height 18
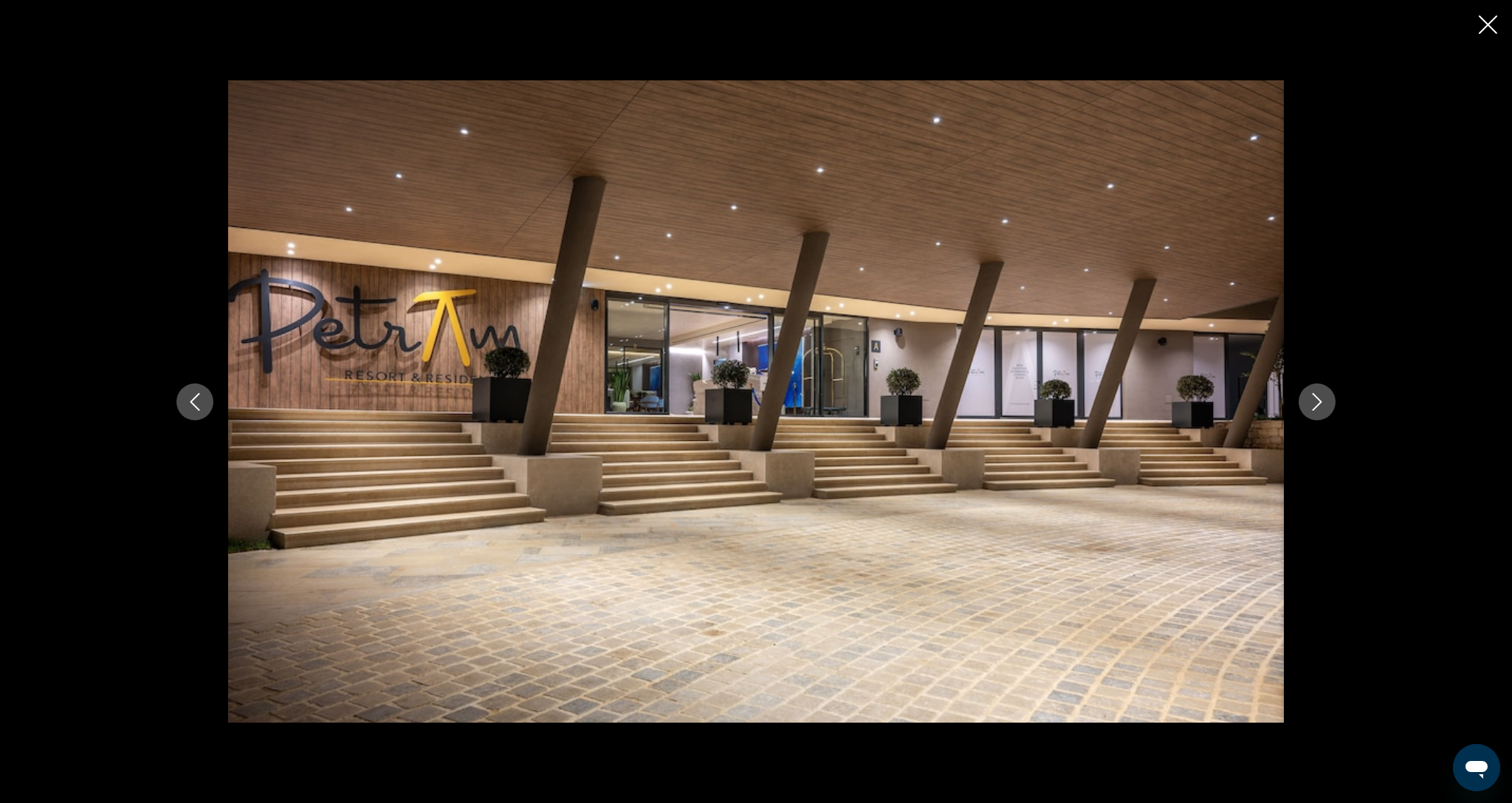
click at [1320, 402] on icon "Next image" at bounding box center [1317, 402] width 18 height 18
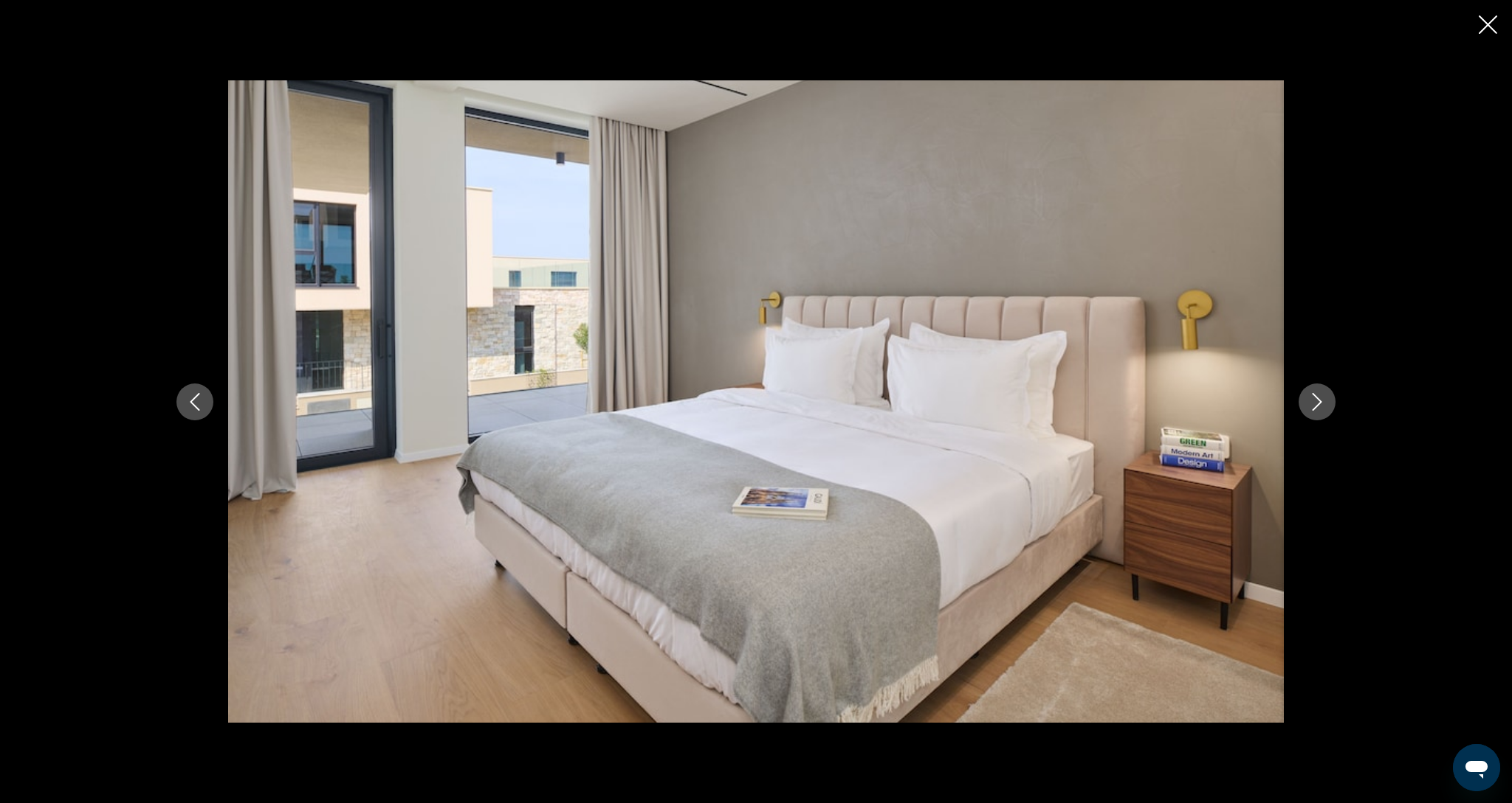
click at [1320, 402] on icon "Next image" at bounding box center [1317, 402] width 18 height 18
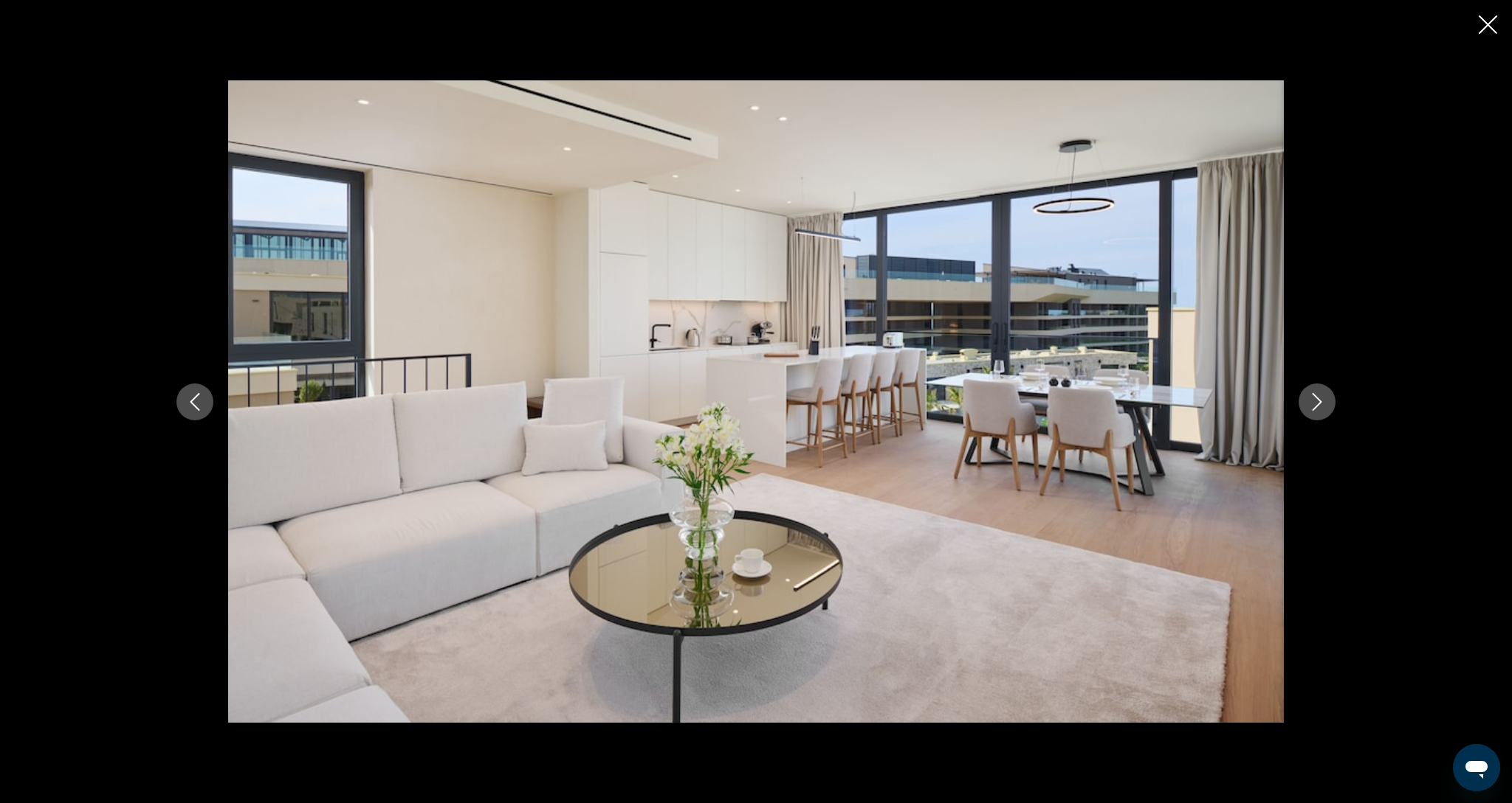
click at [1320, 402] on icon "Next image" at bounding box center [1317, 402] width 18 height 18
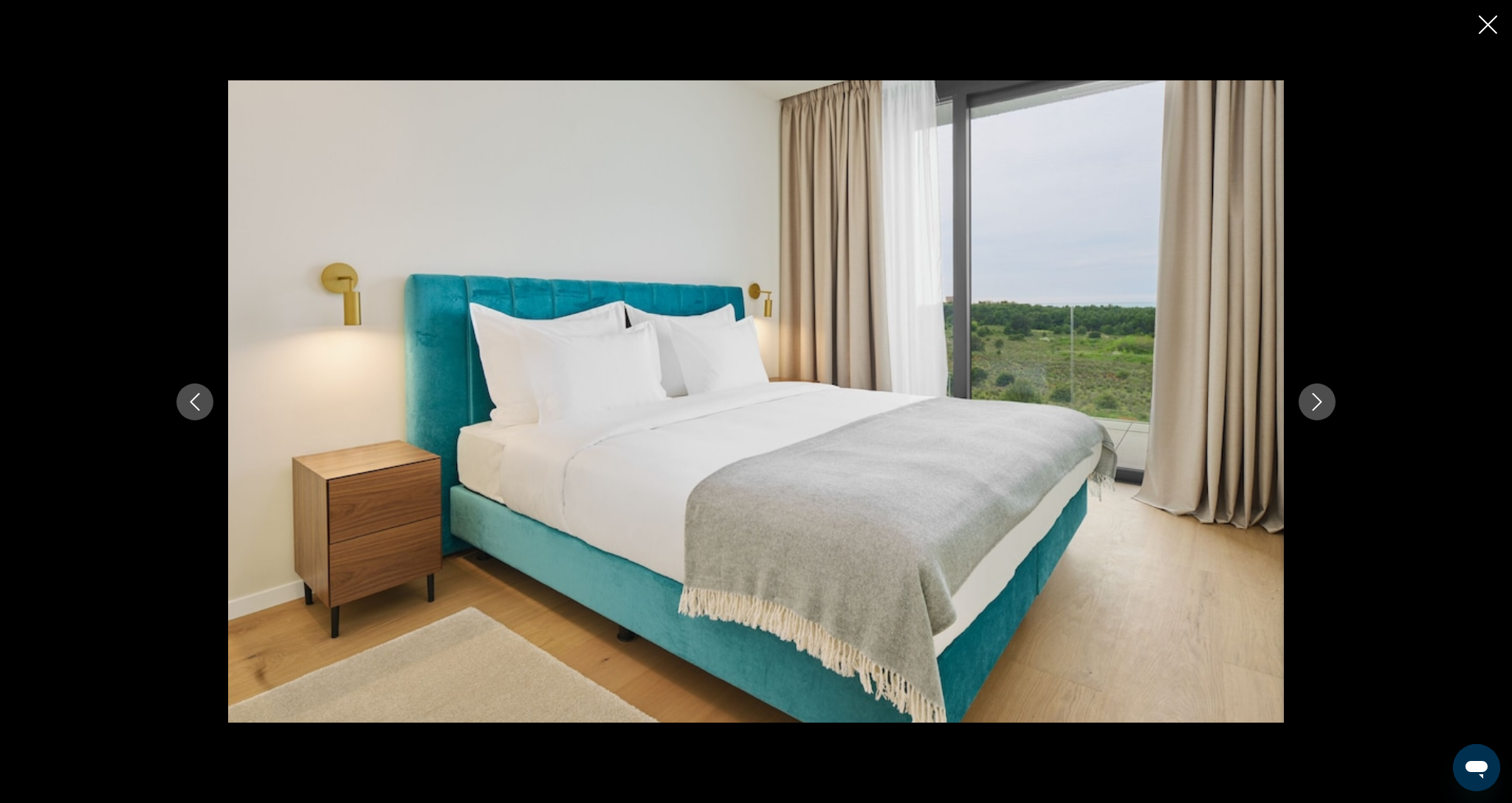
click at [1320, 402] on icon "Next image" at bounding box center [1317, 402] width 18 height 18
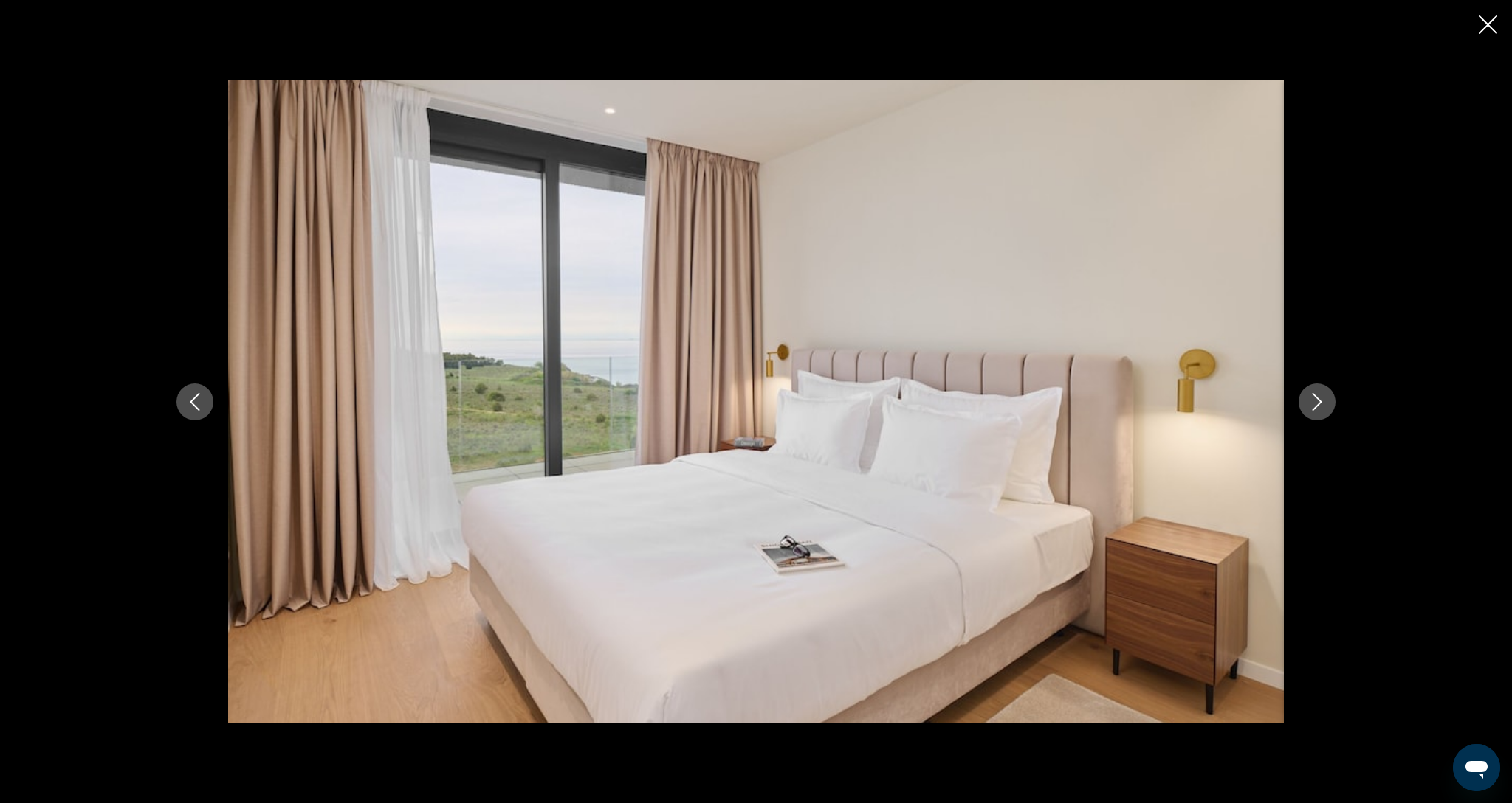
click at [1320, 402] on icon "Next image" at bounding box center [1317, 402] width 18 height 18
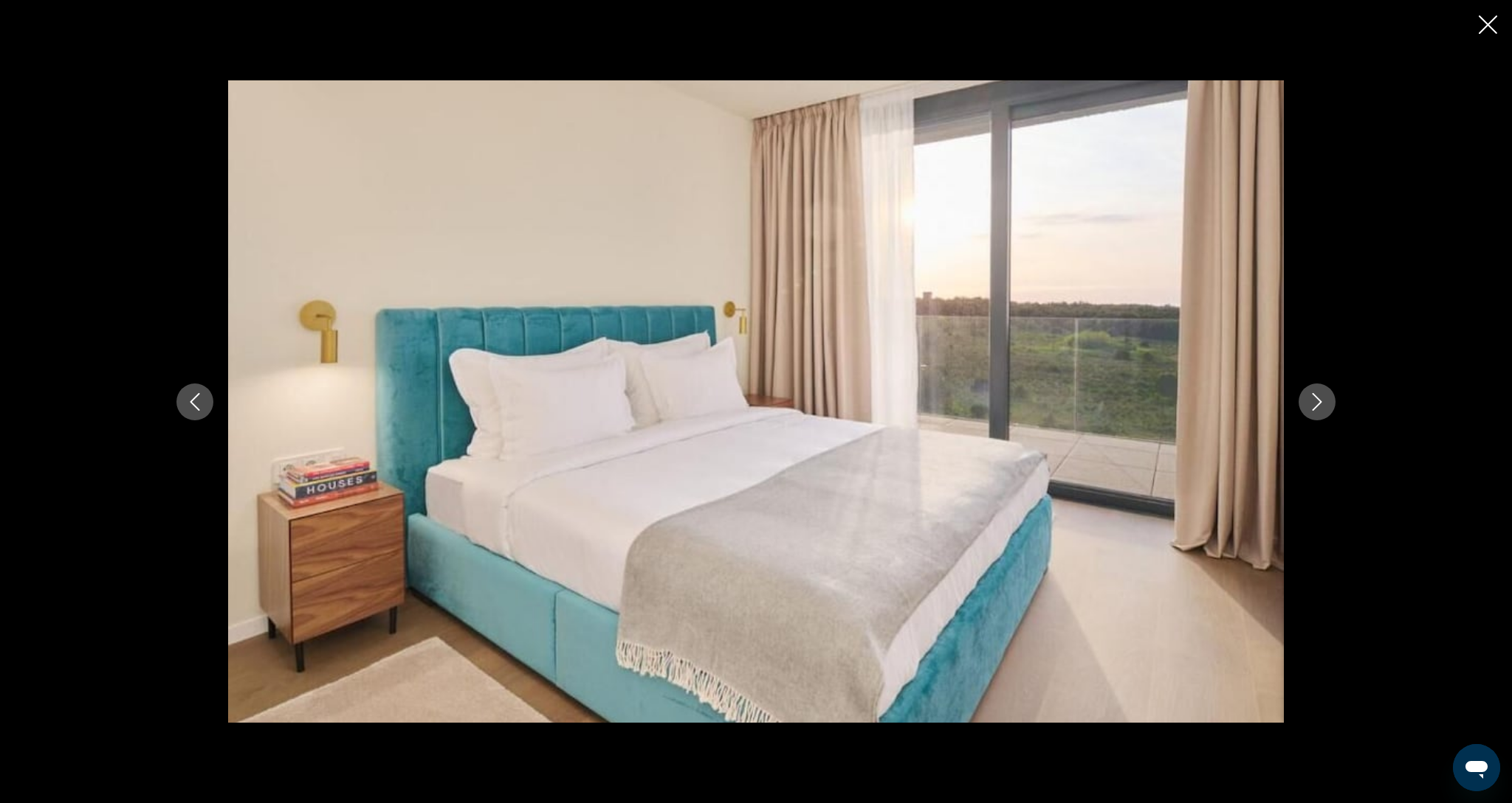
click at [1480, 25] on icon "Close slideshow" at bounding box center [1488, 25] width 19 height 19
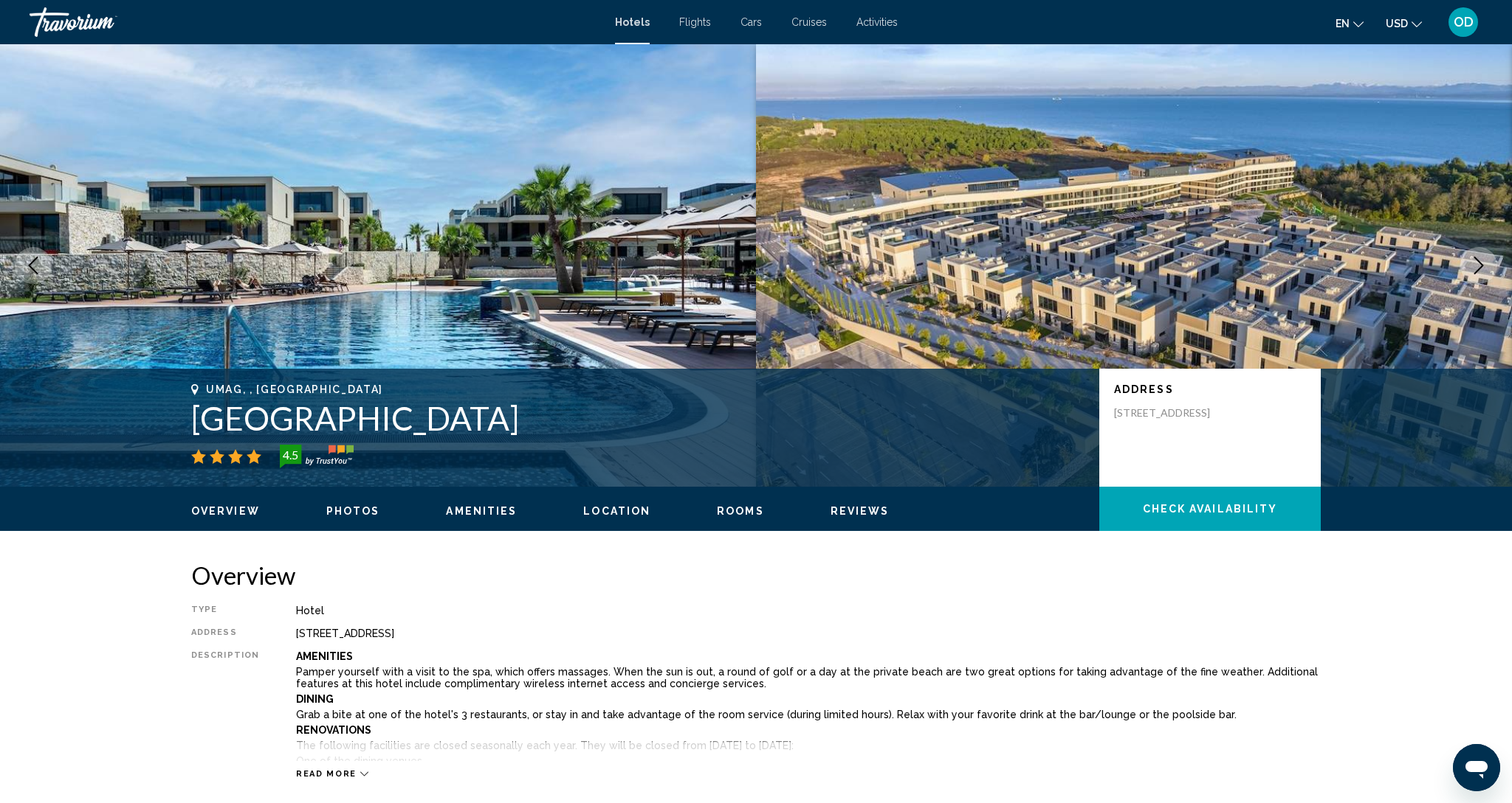
scroll to position [0, 0]
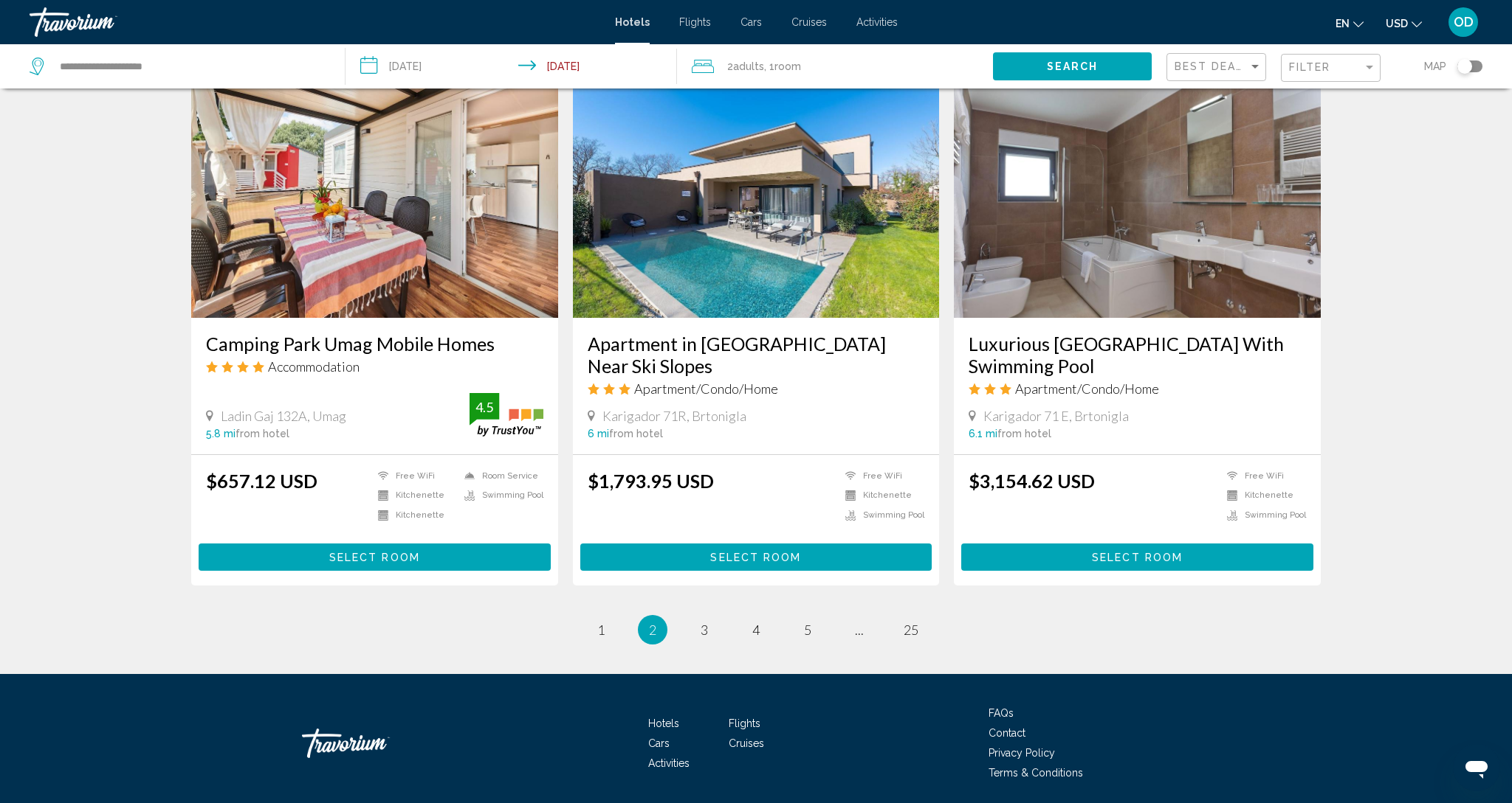
scroll to position [1662, 0]
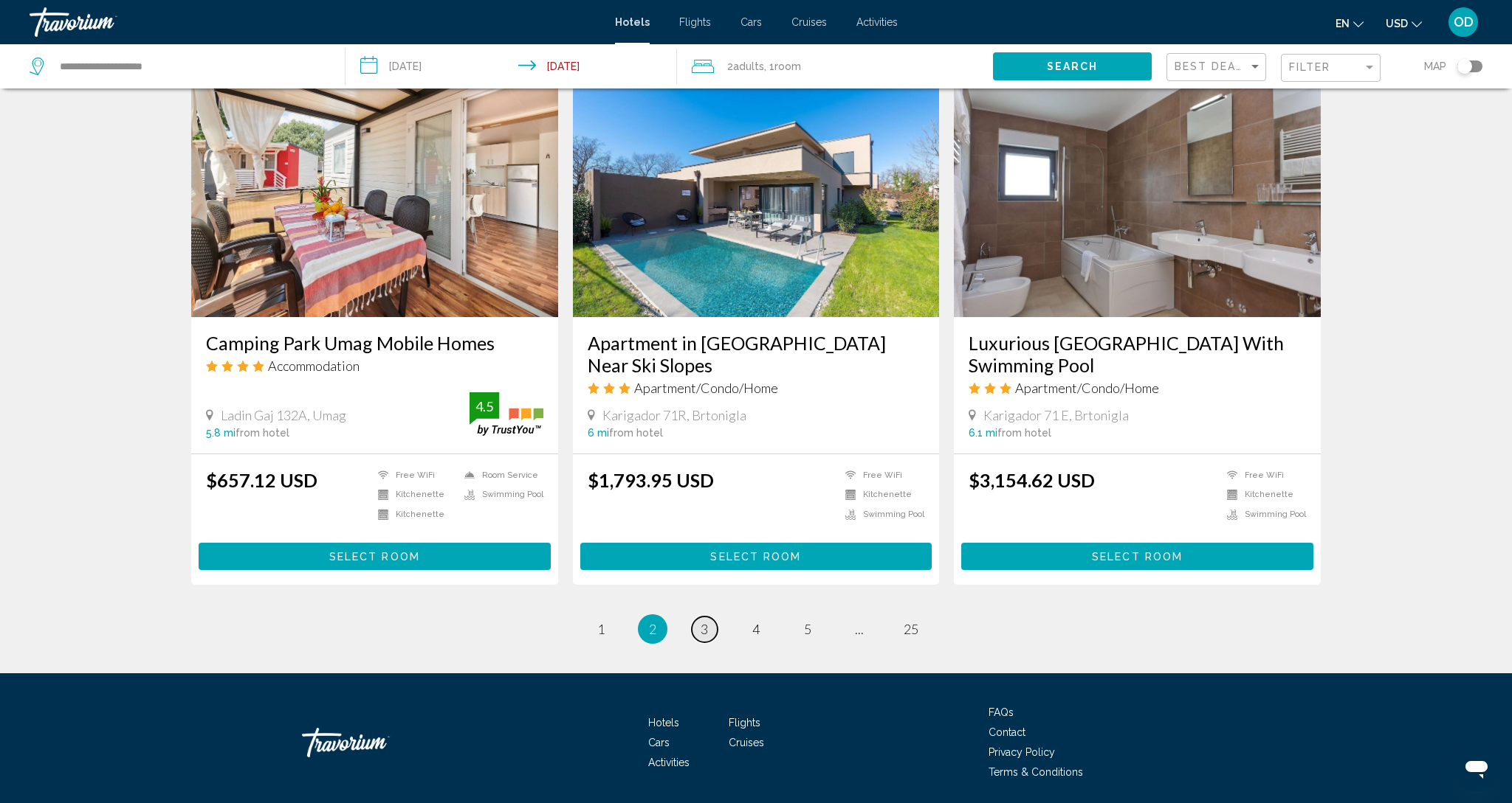
click at [699, 617] on link "page 3" at bounding box center [705, 630] width 26 height 26
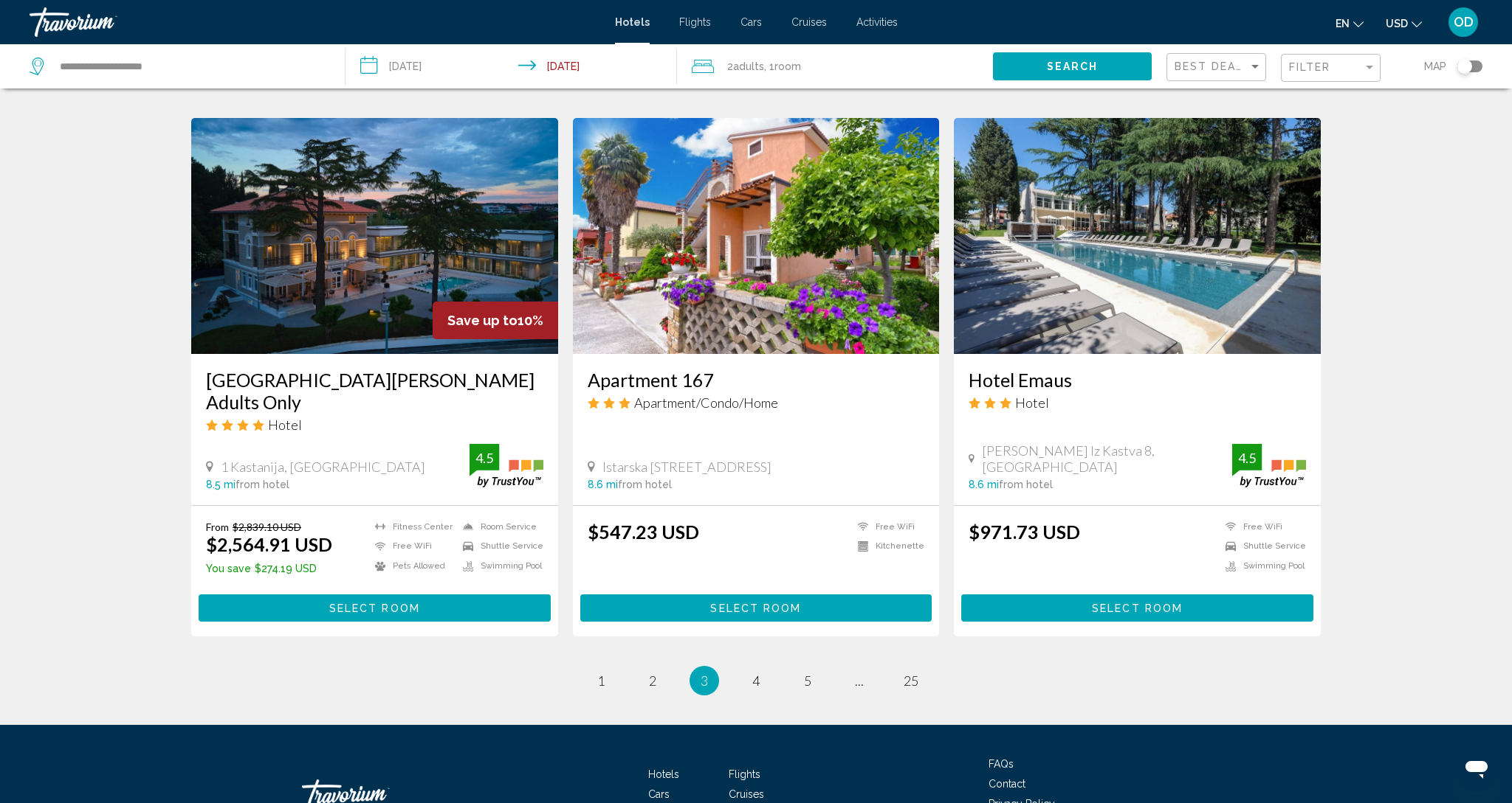
scroll to position [1714, 0]
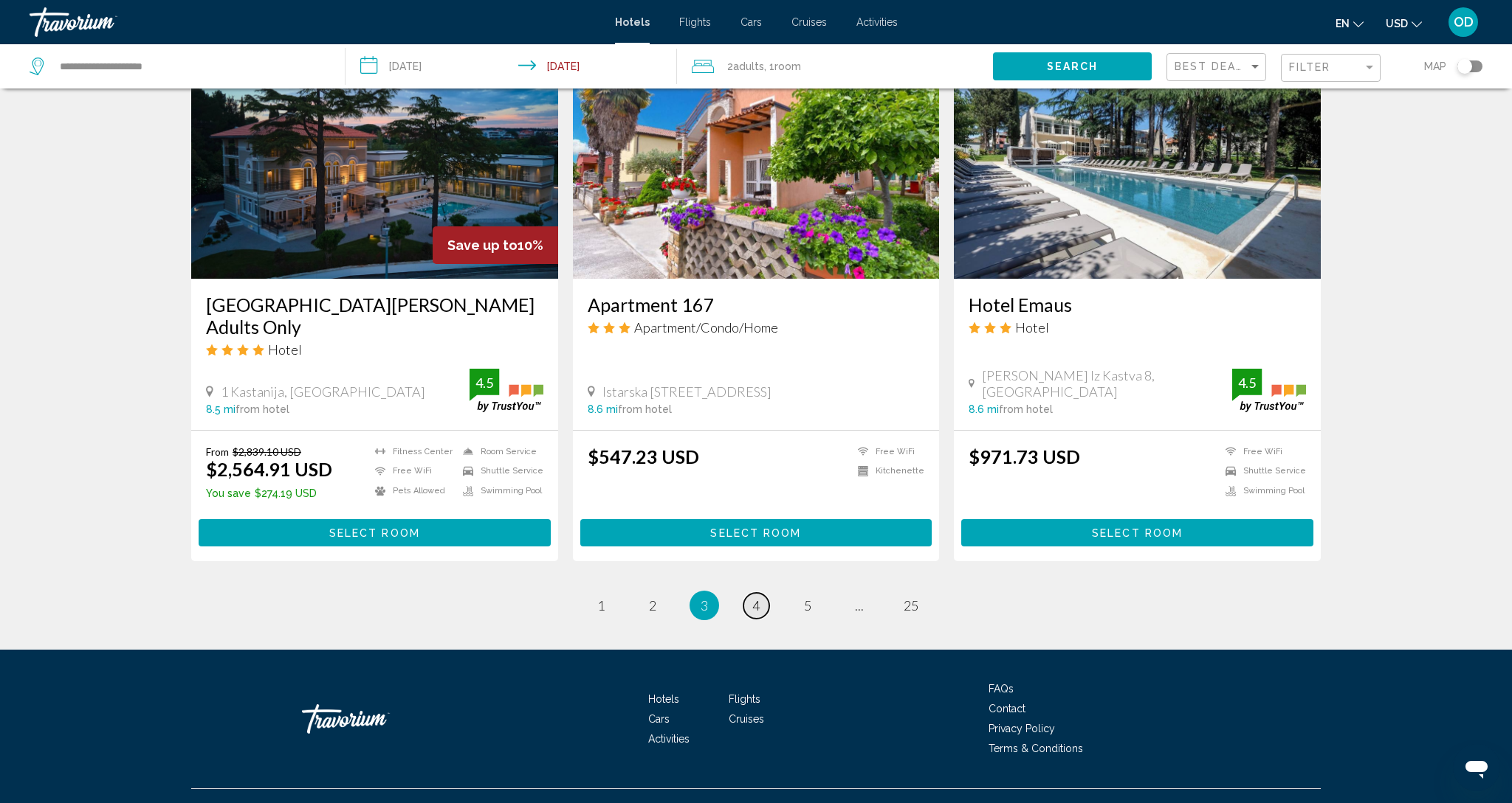
click at [755, 598] on span "4" at bounding box center [756, 605] width 7 height 16
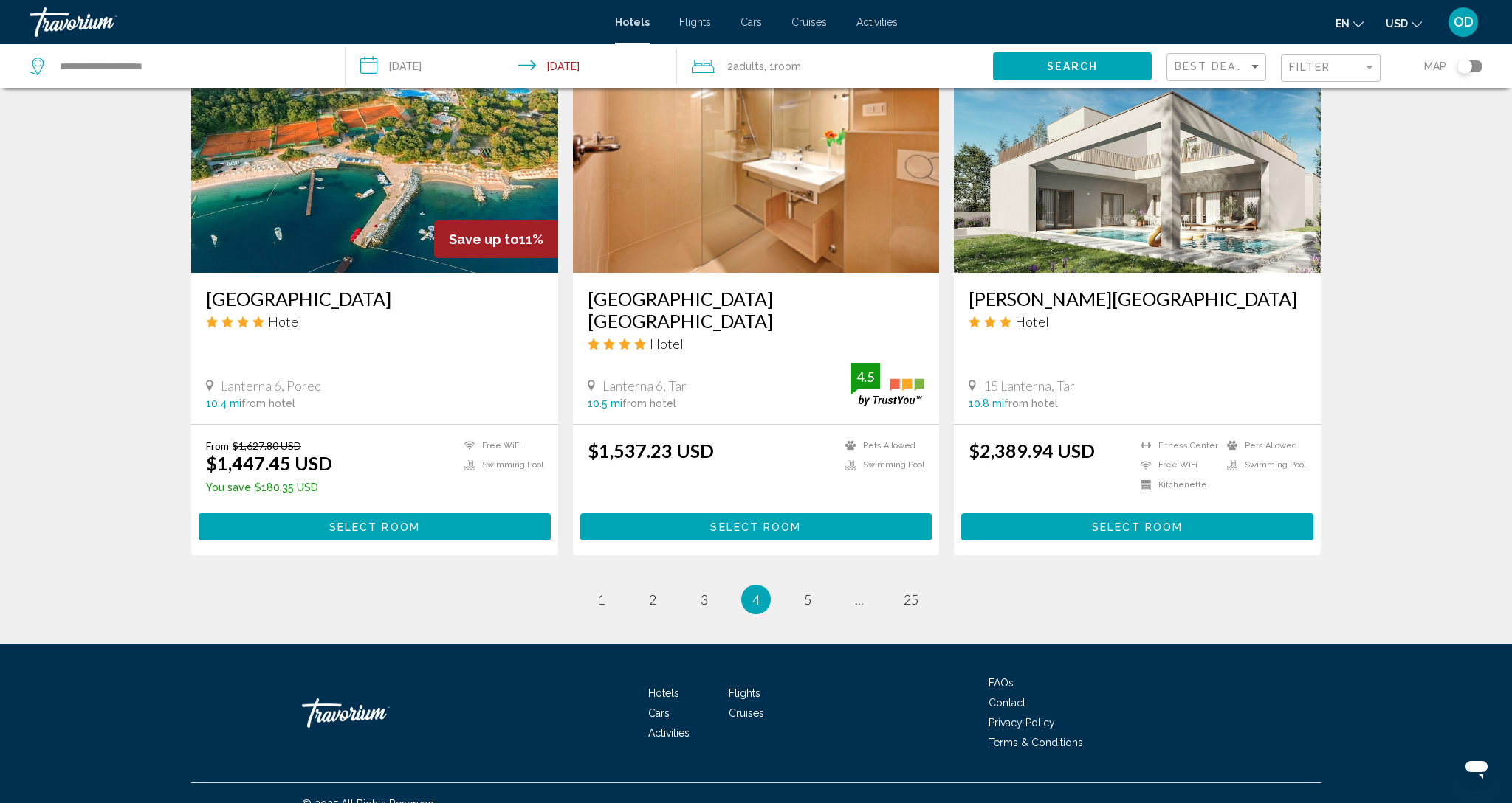
scroll to position [1706, 0]
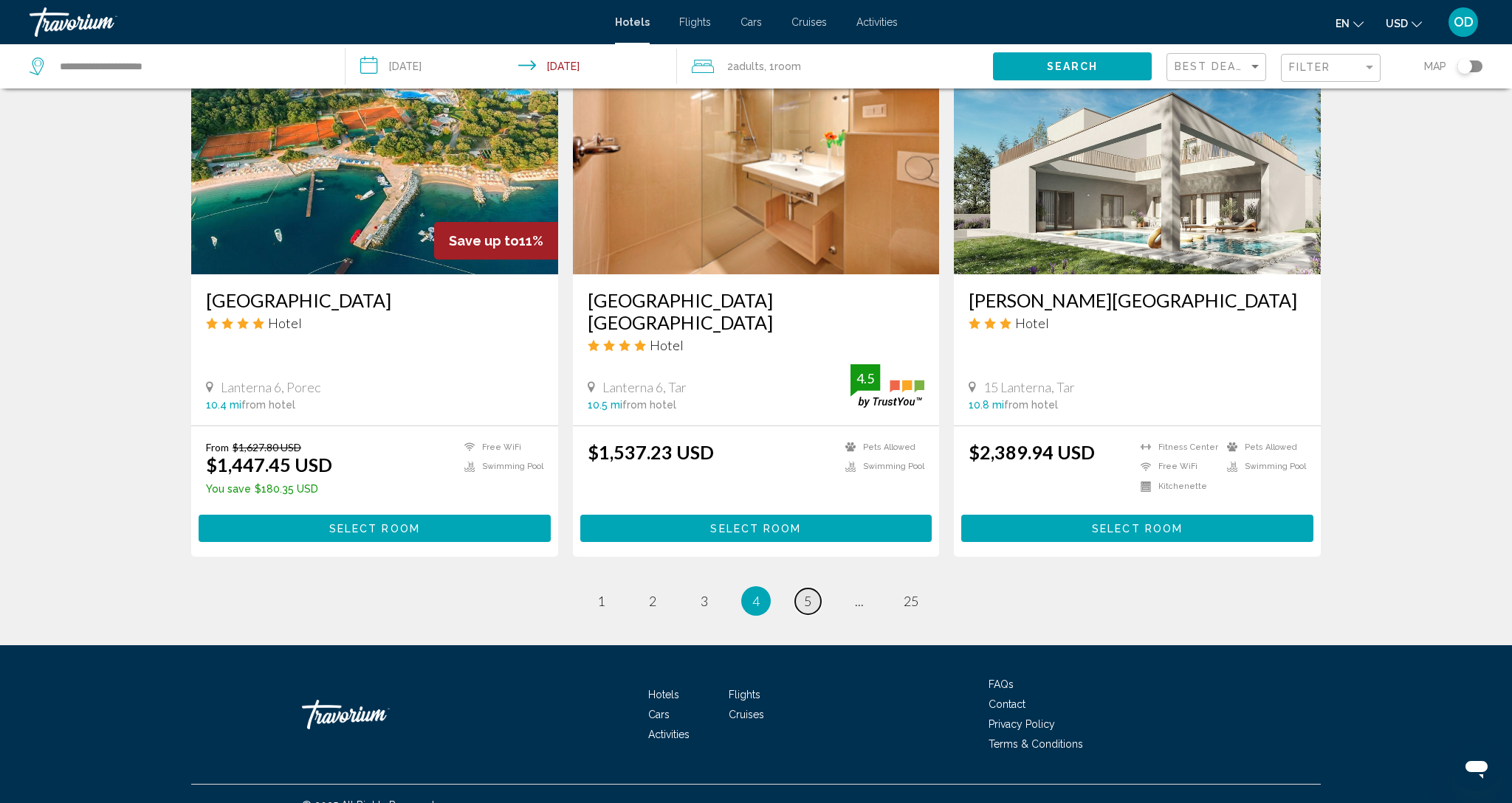
click at [795, 588] on link "page 5" at bounding box center [808, 601] width 26 height 26
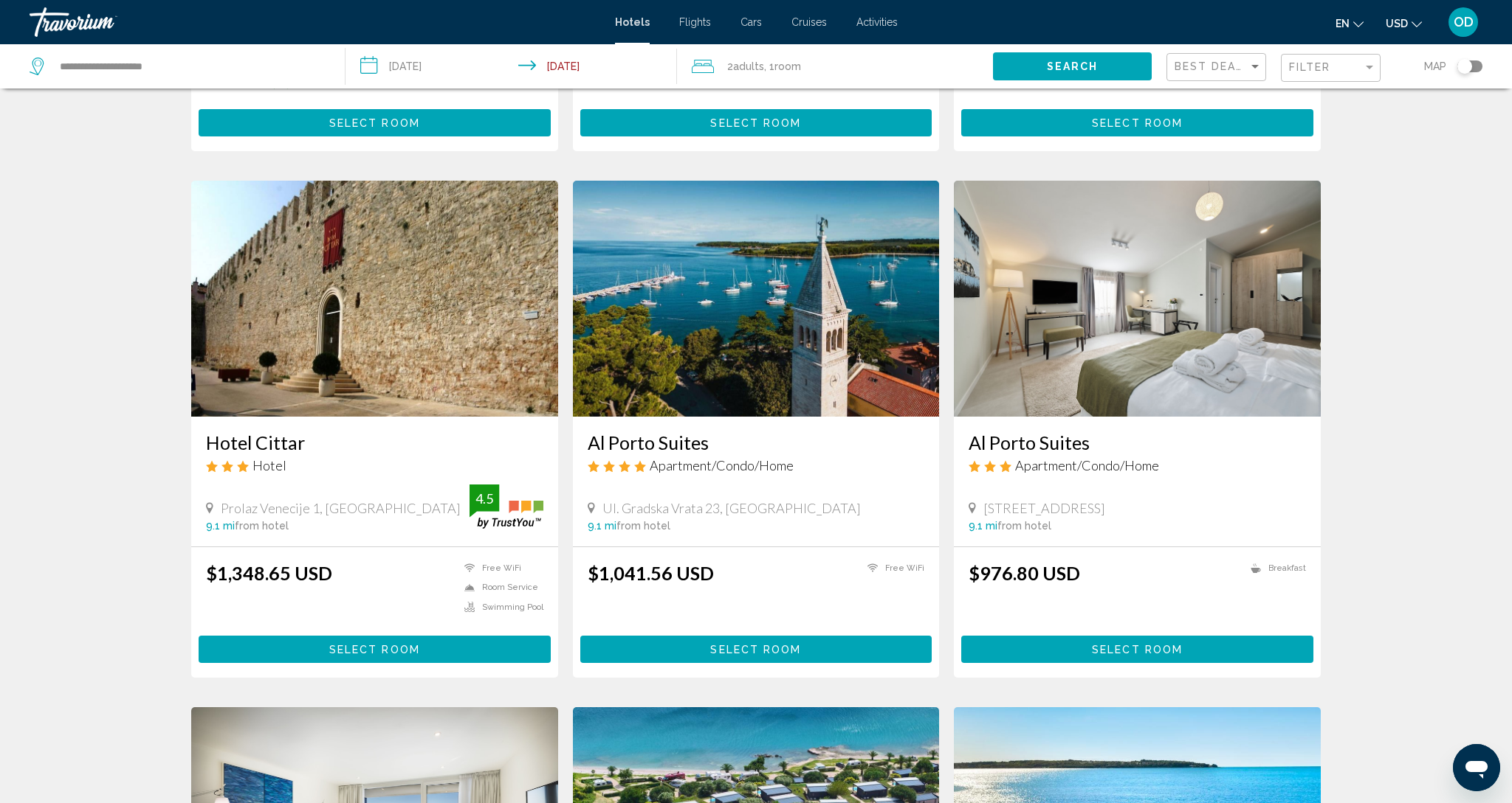
scroll to position [489, 0]
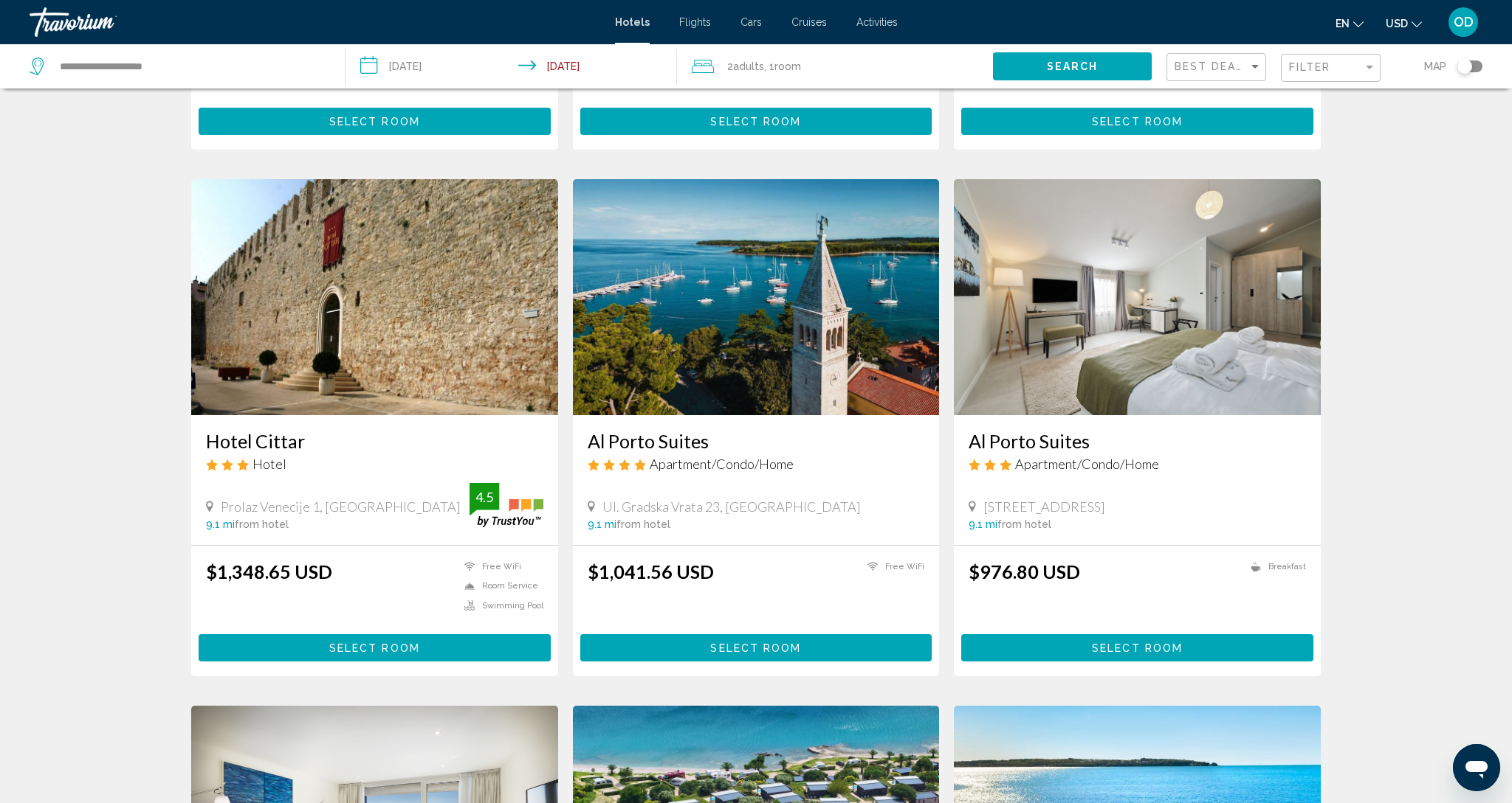
click at [711, 285] on img "Main content" at bounding box center [756, 297] width 367 height 236
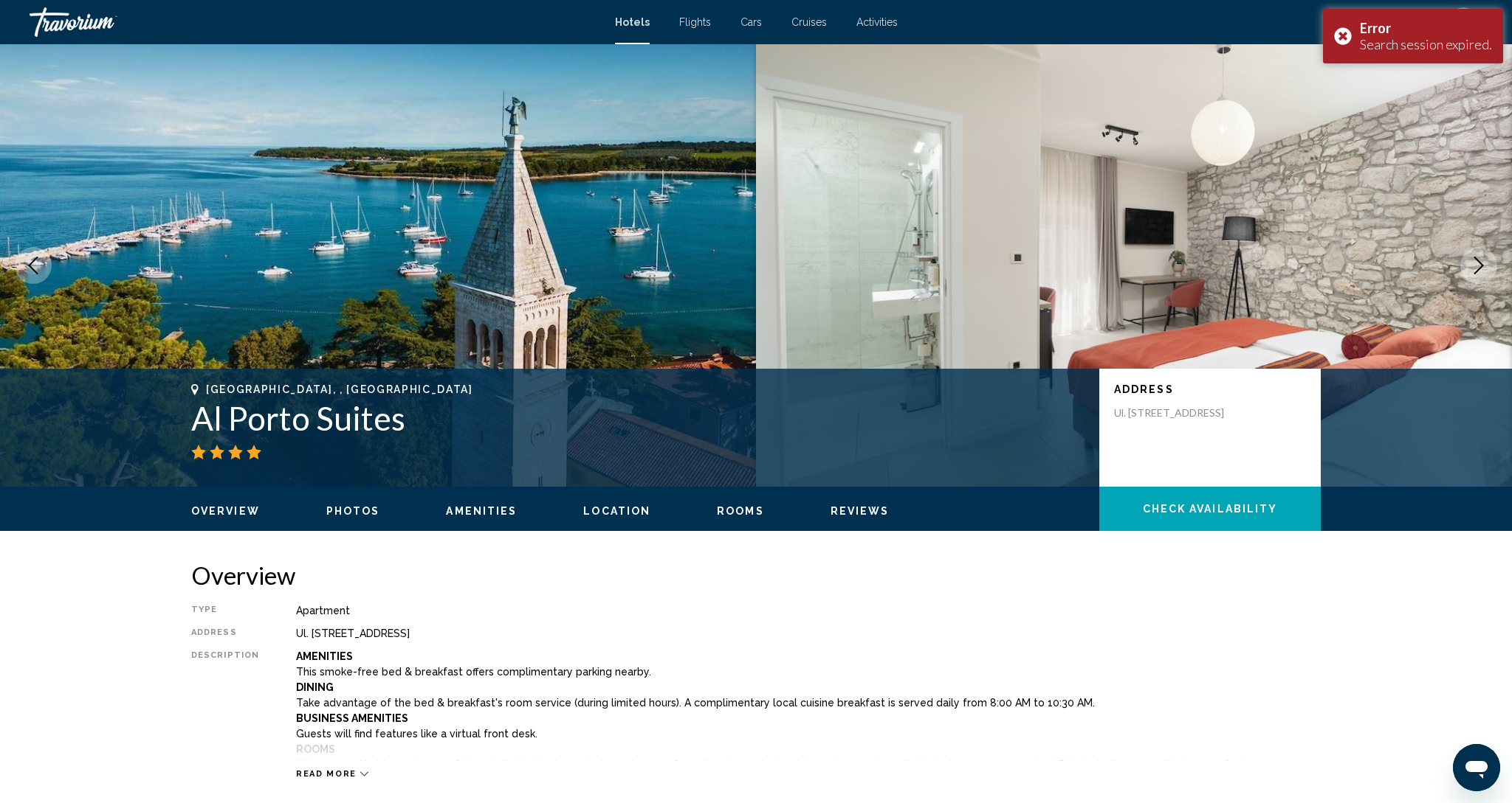
click at [577, 238] on img "Main content" at bounding box center [378, 266] width 756 height 442
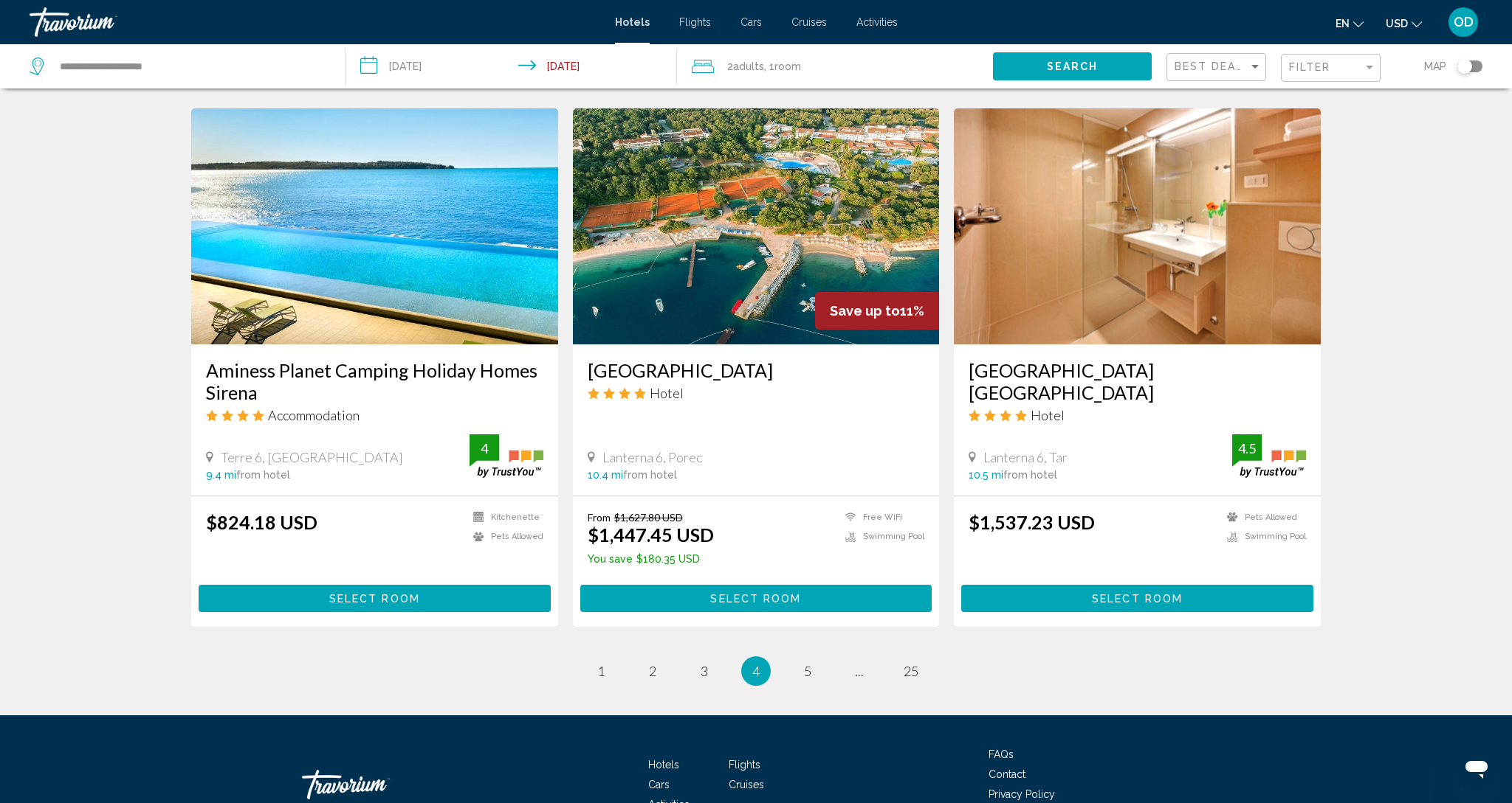
scroll to position [1634, 0]
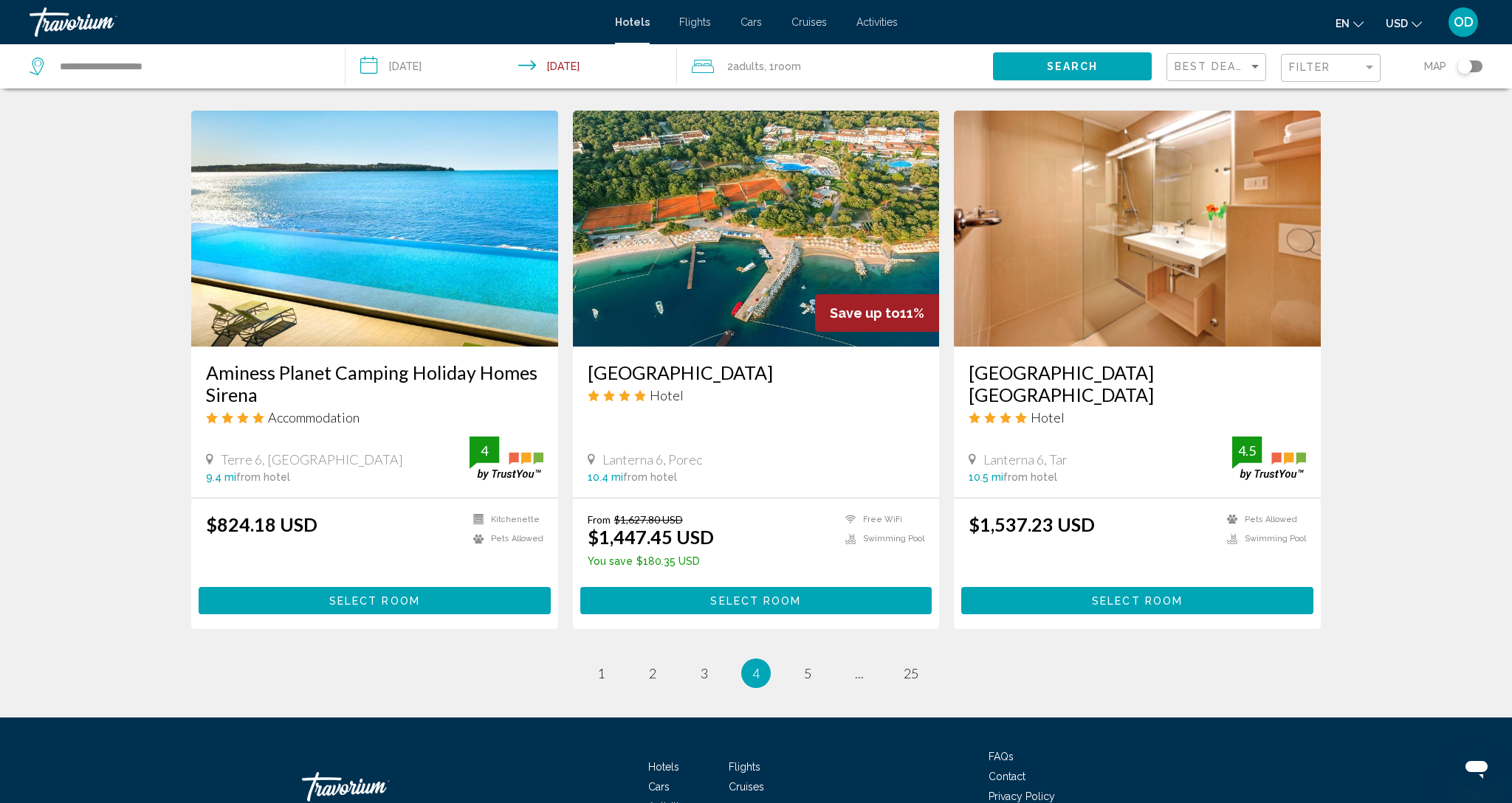
click at [700, 199] on img "Main content" at bounding box center [756, 229] width 367 height 236
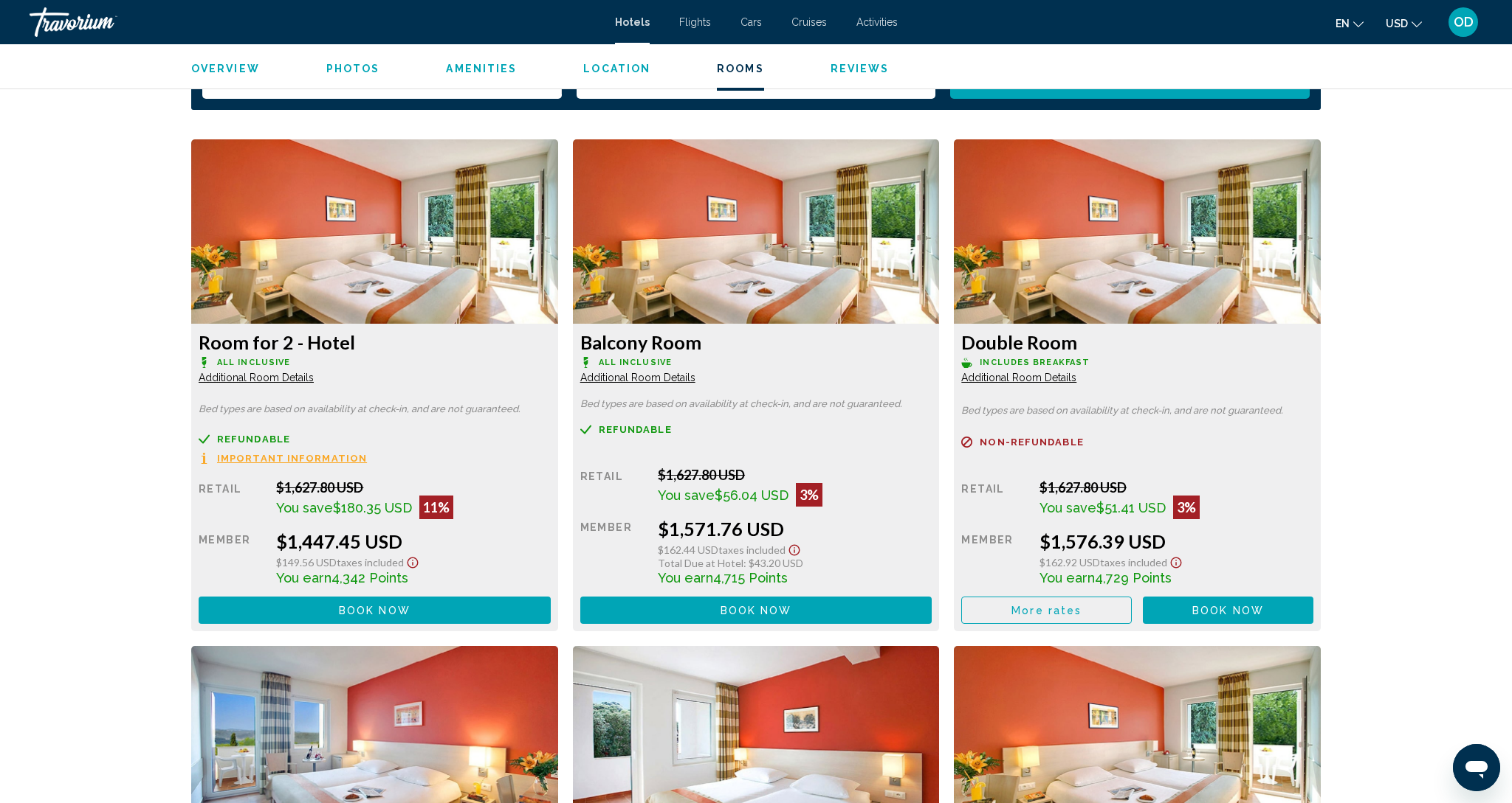
scroll to position [1952, 0]
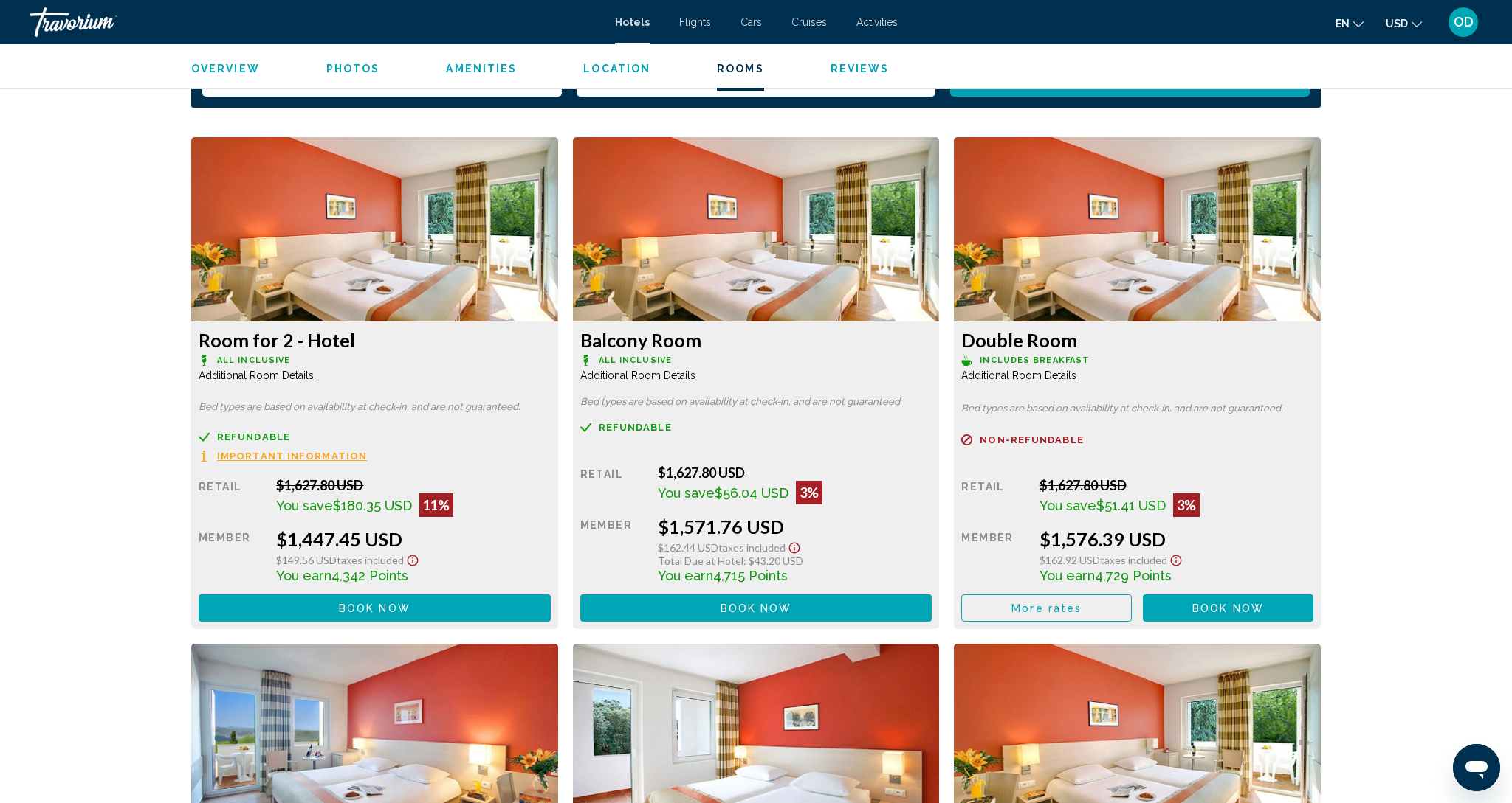
click at [311, 230] on img "Main content" at bounding box center [375, 230] width 367 height 184
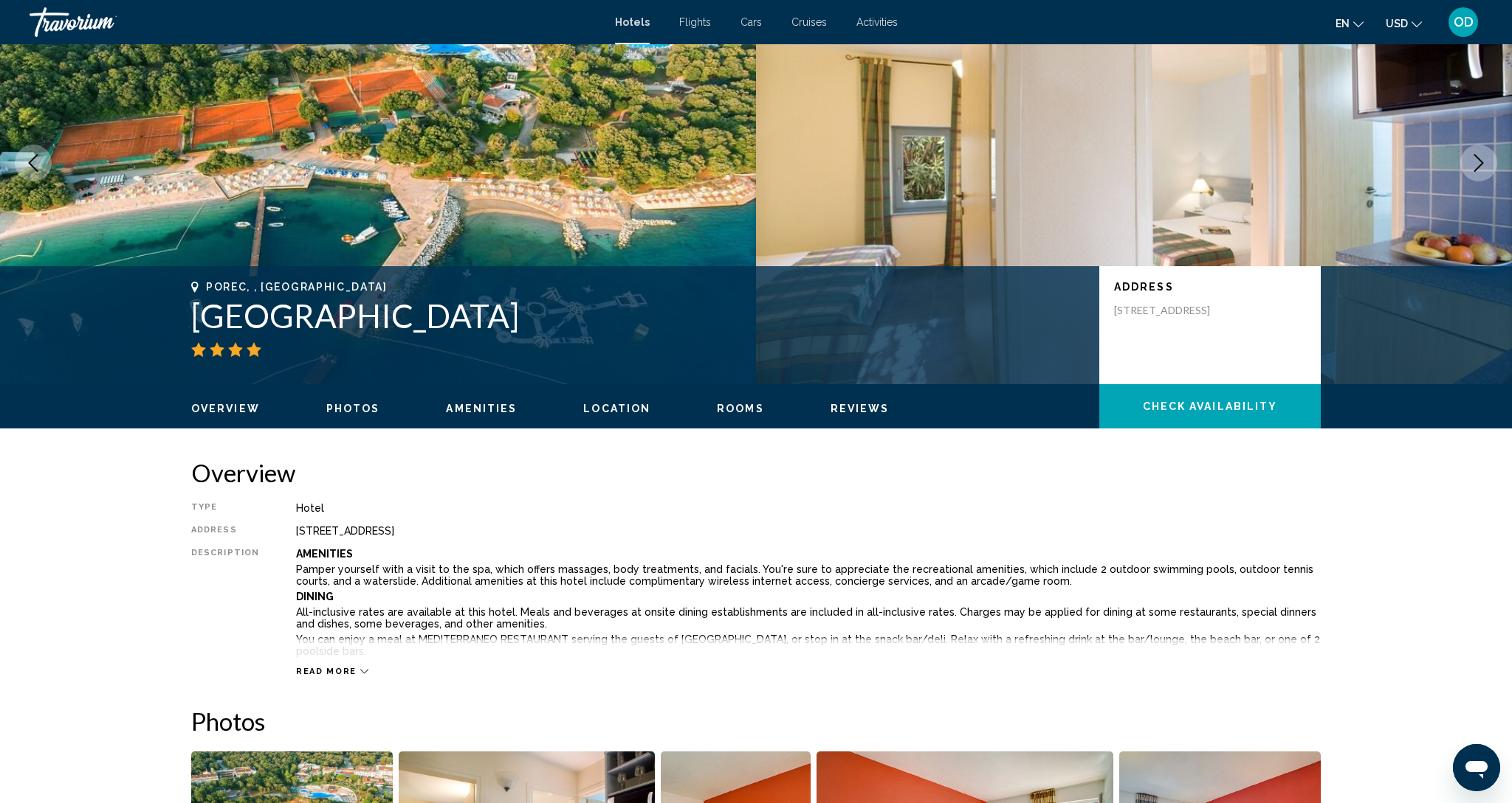
scroll to position [0, 0]
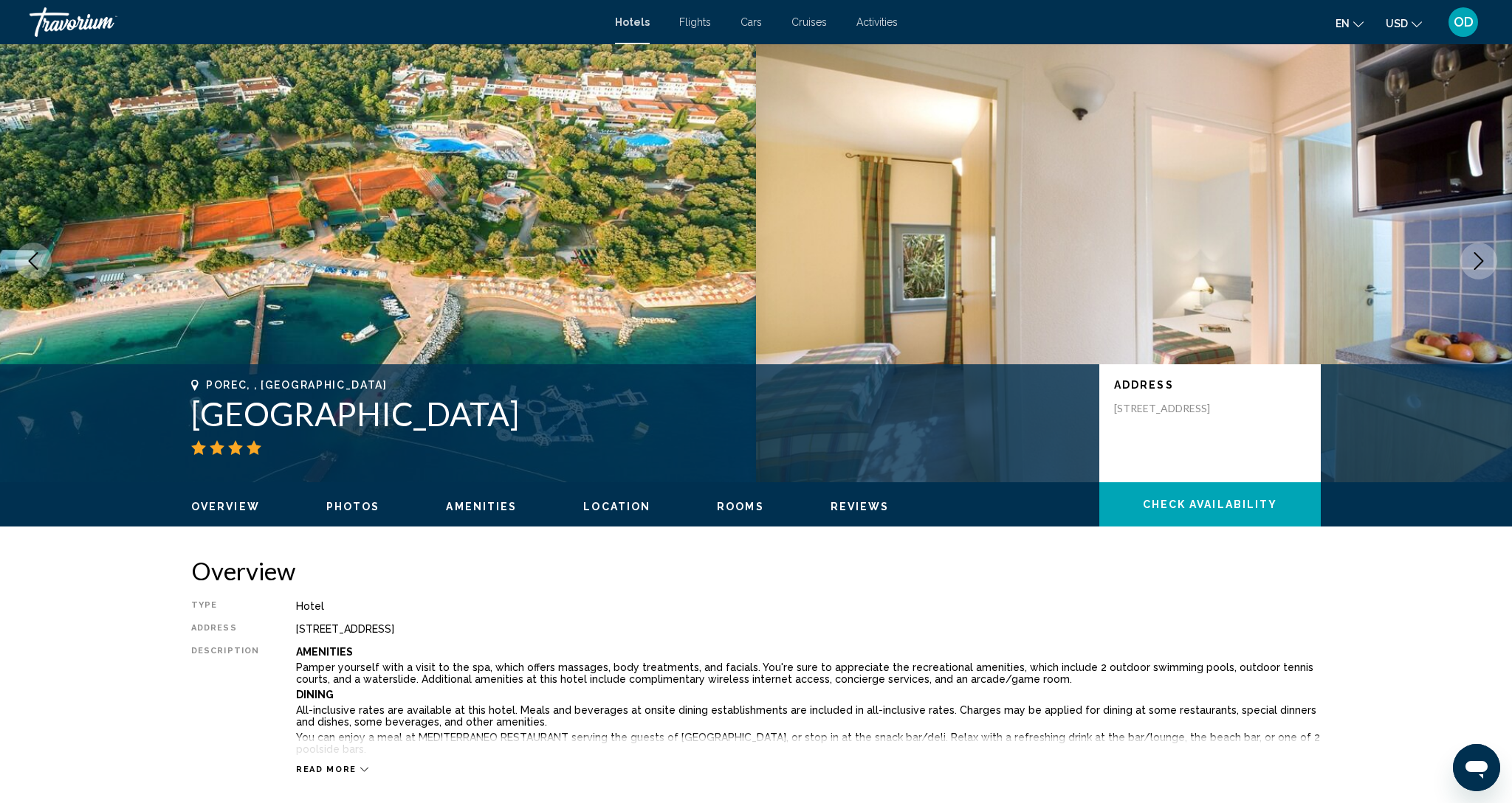
click at [1477, 258] on icon "Next image" at bounding box center [1478, 260] width 18 height 18
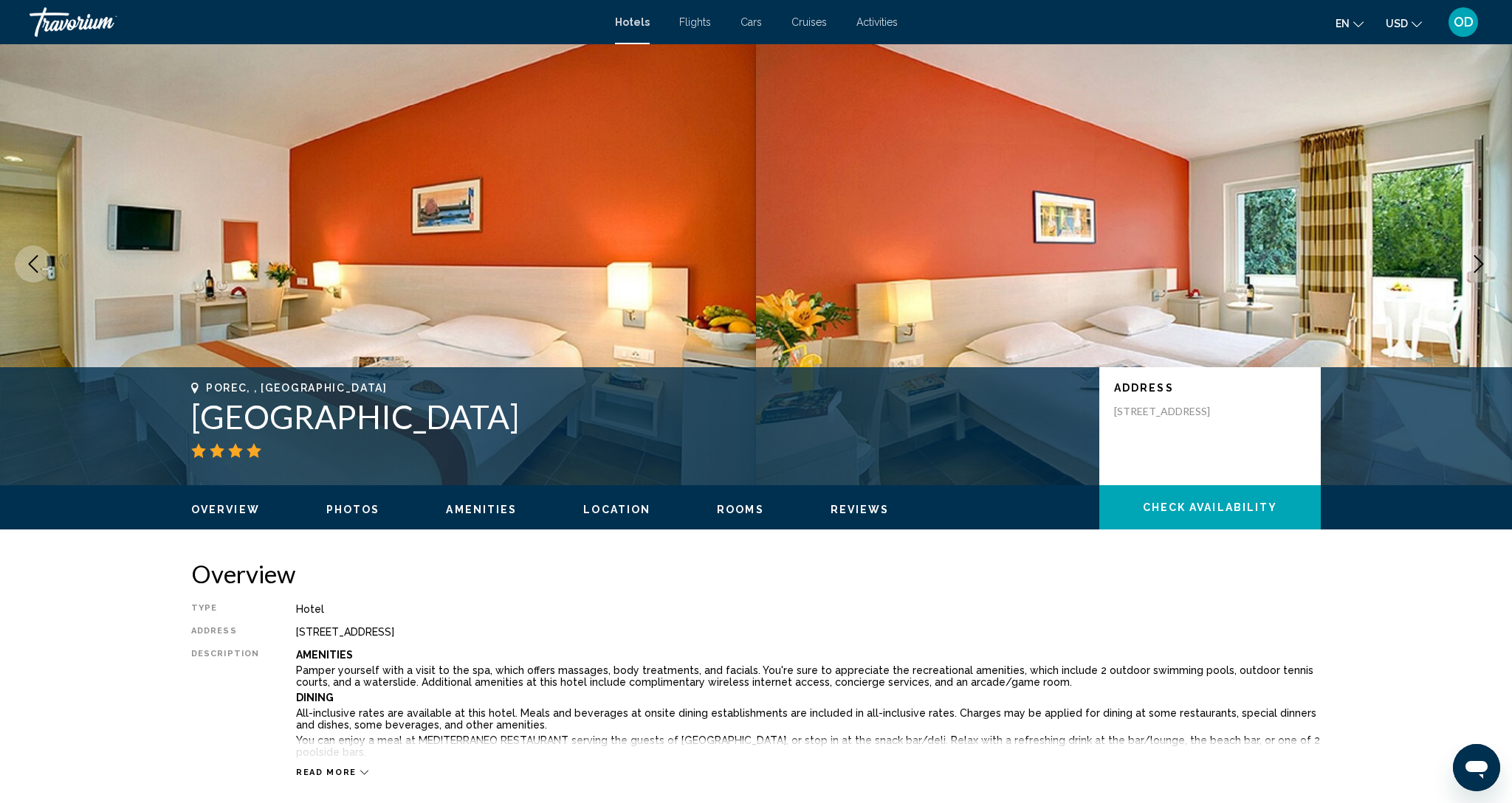
click at [1477, 258] on icon "Next image" at bounding box center [1478, 264] width 18 height 18
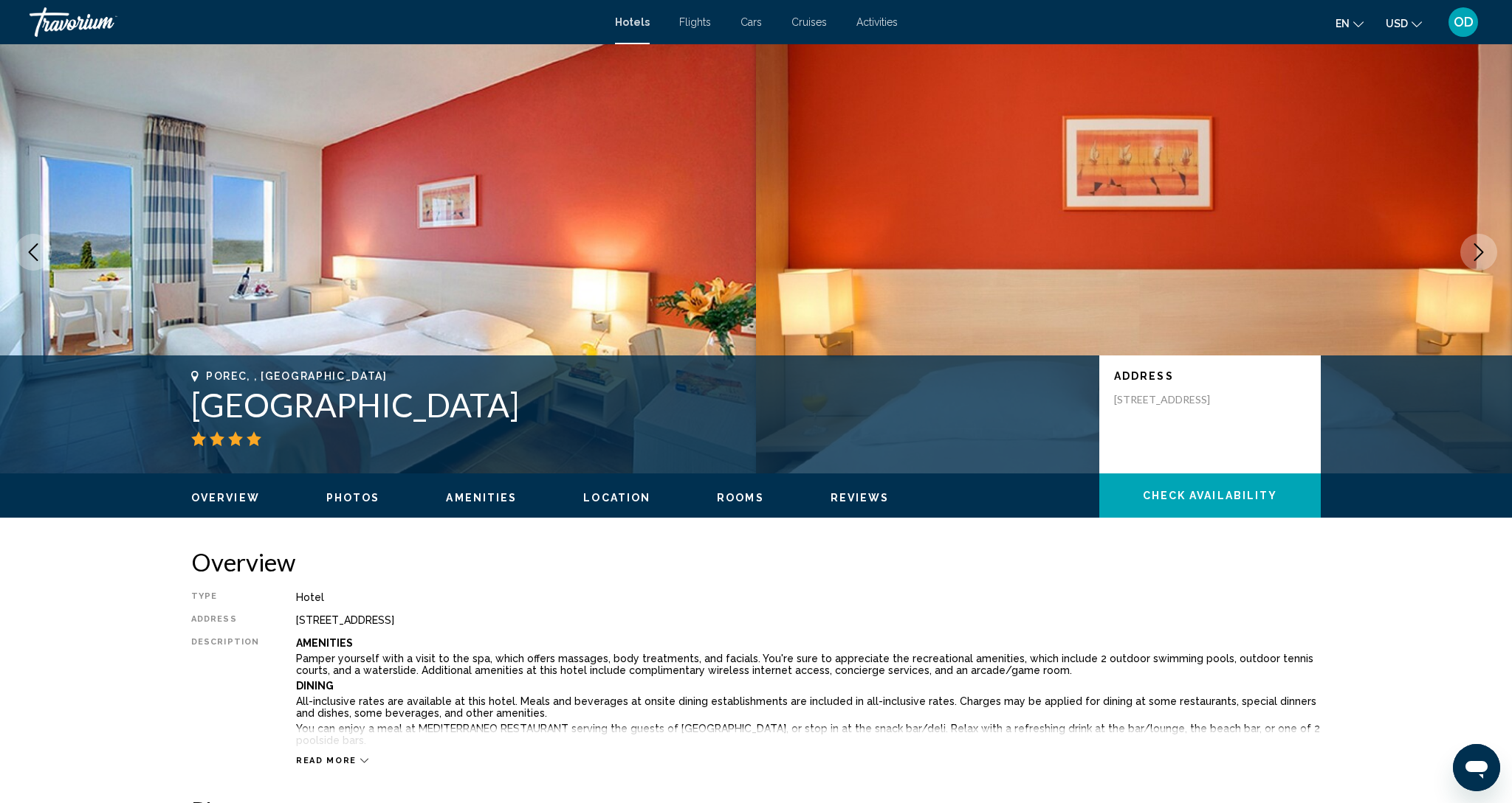
click at [1477, 258] on icon "Next image" at bounding box center [1479, 252] width 9 height 18
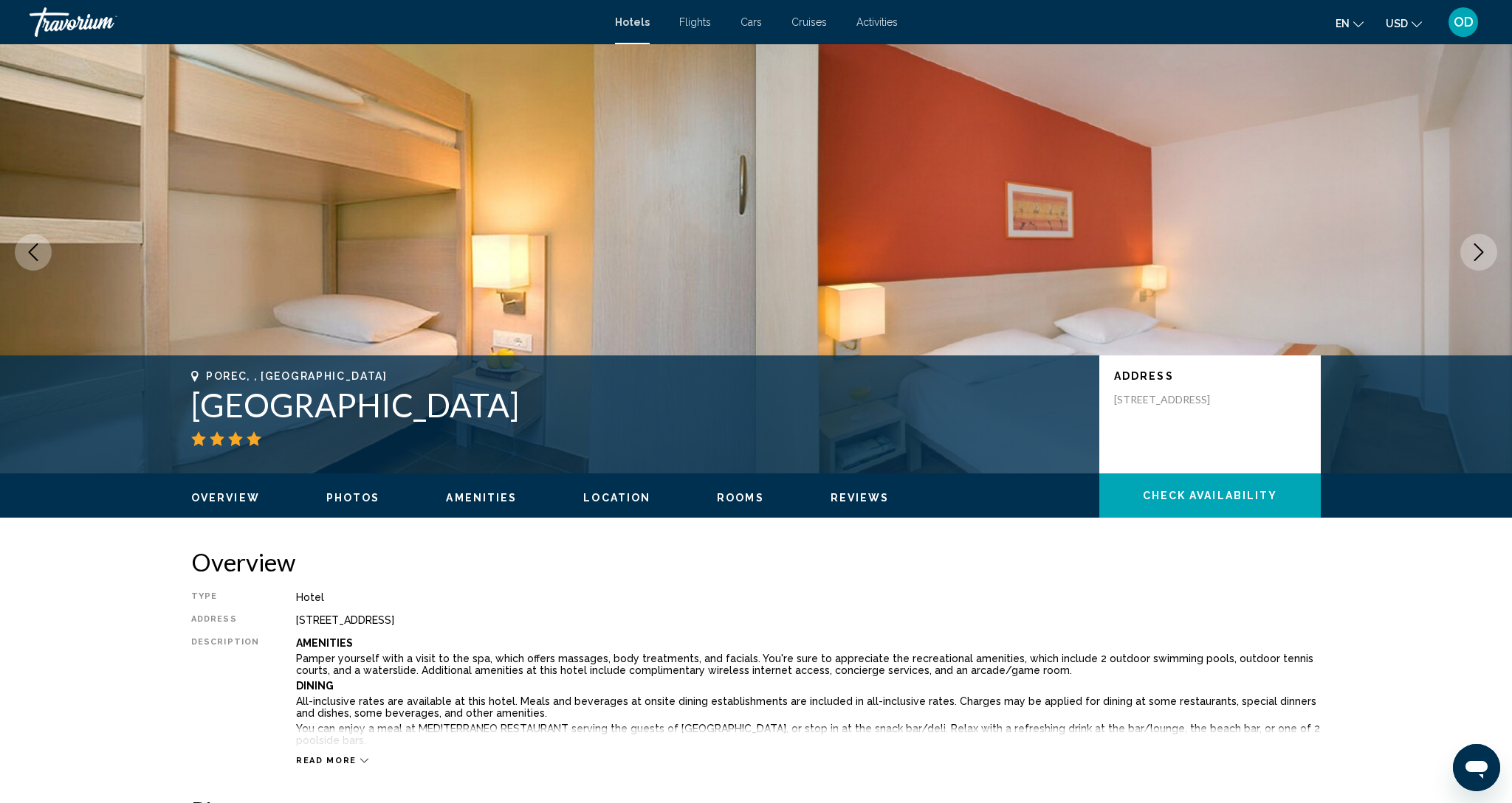
scroll to position [14, 0]
click at [1477, 258] on icon "Next image" at bounding box center [1478, 251] width 18 height 18
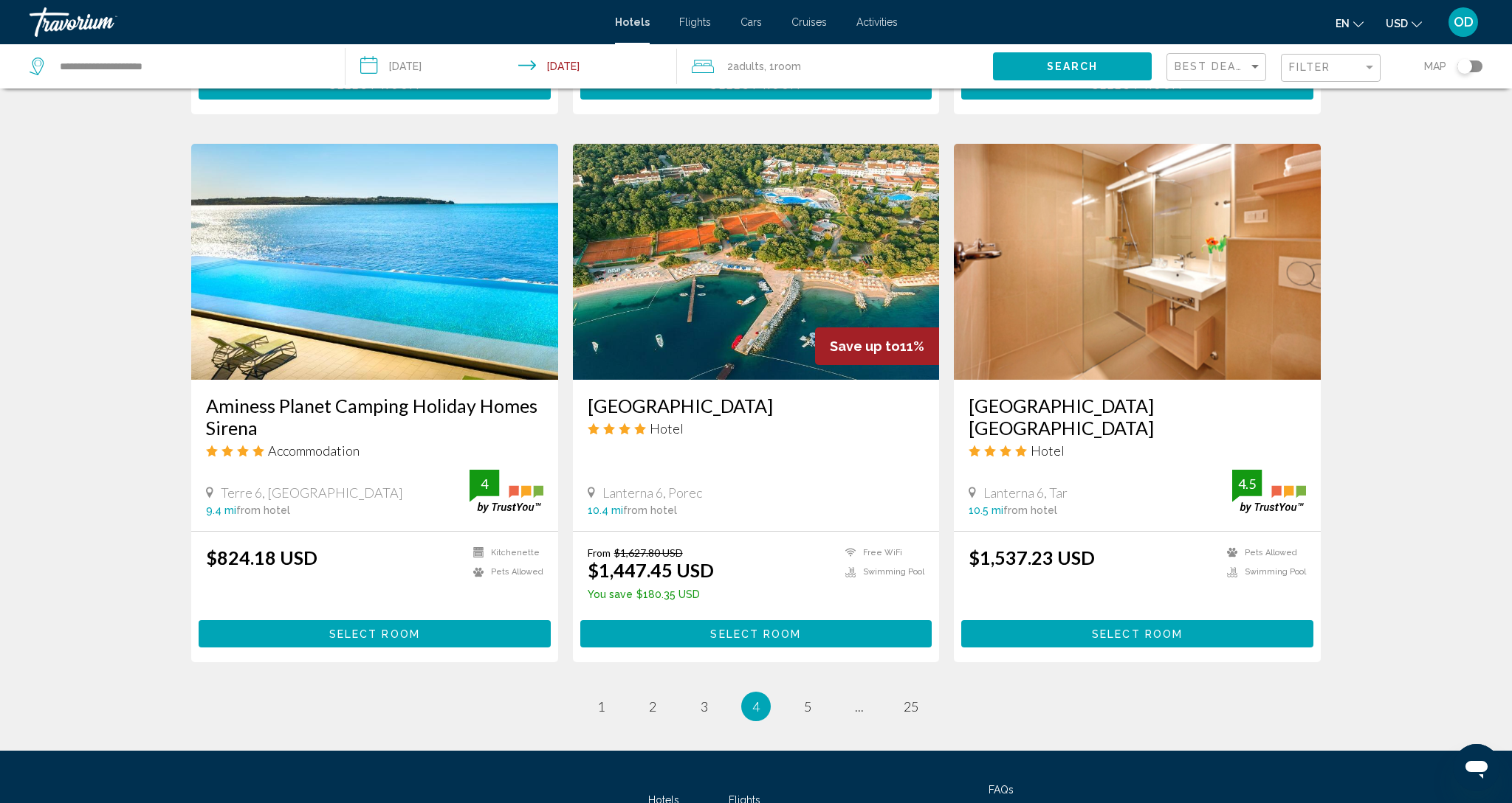
scroll to position [1605, 0]
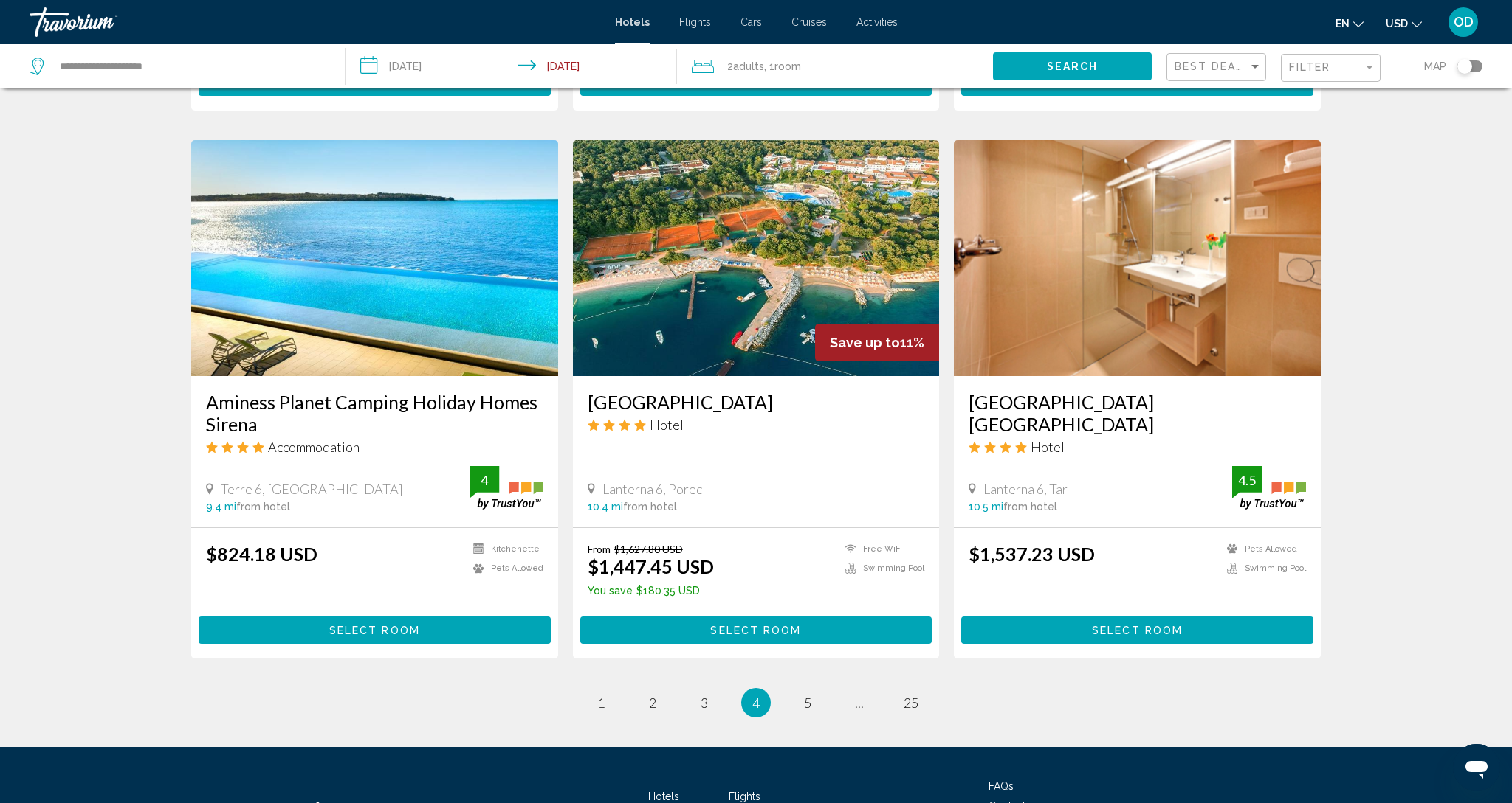
click at [292, 254] on img "Main content" at bounding box center [375, 258] width 367 height 236
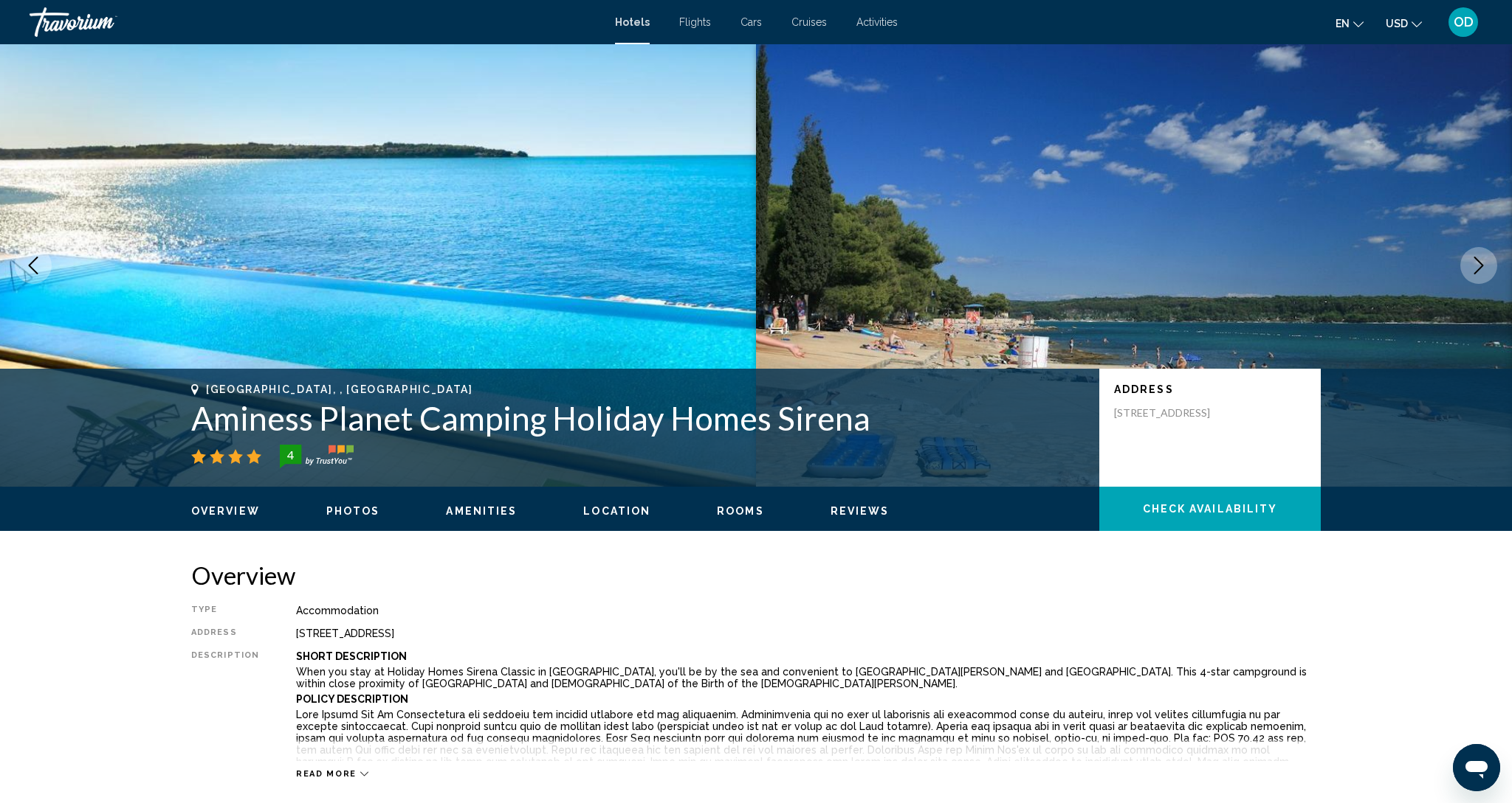
click at [1481, 270] on icon "Next image" at bounding box center [1478, 265] width 18 height 18
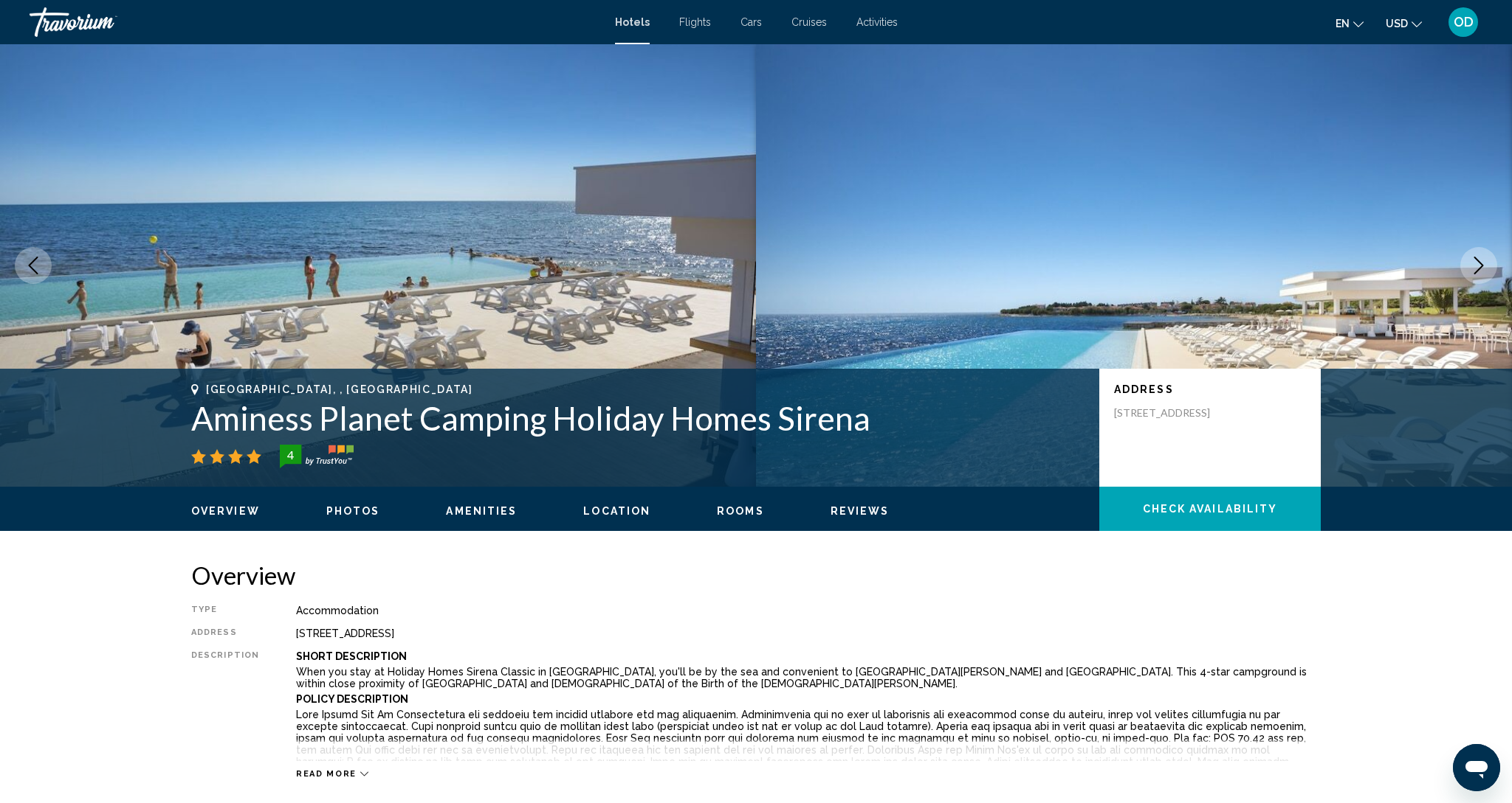
click at [1481, 270] on icon "Next image" at bounding box center [1478, 265] width 18 height 18
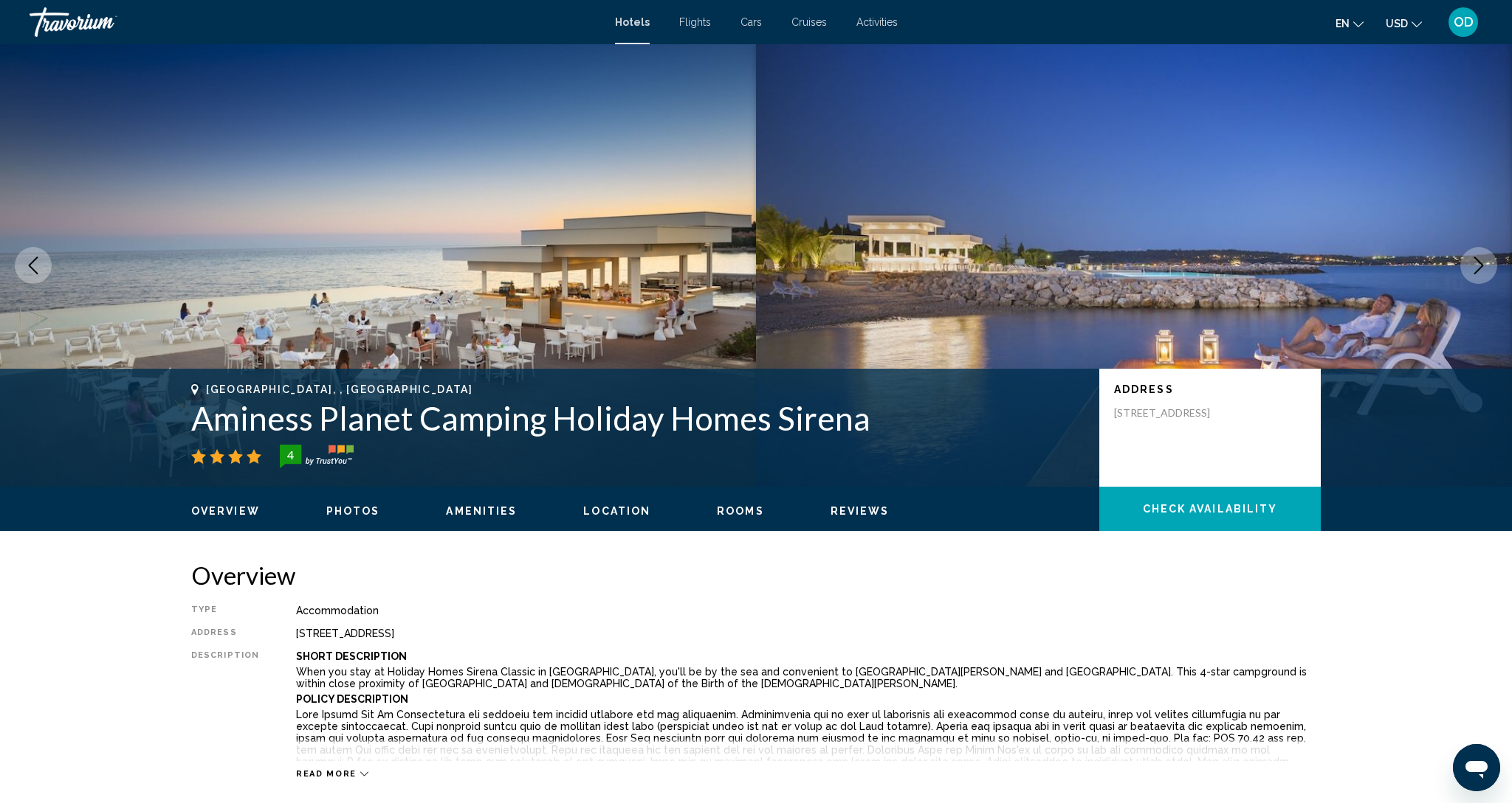
click at [1481, 270] on icon "Next image" at bounding box center [1478, 265] width 18 height 18
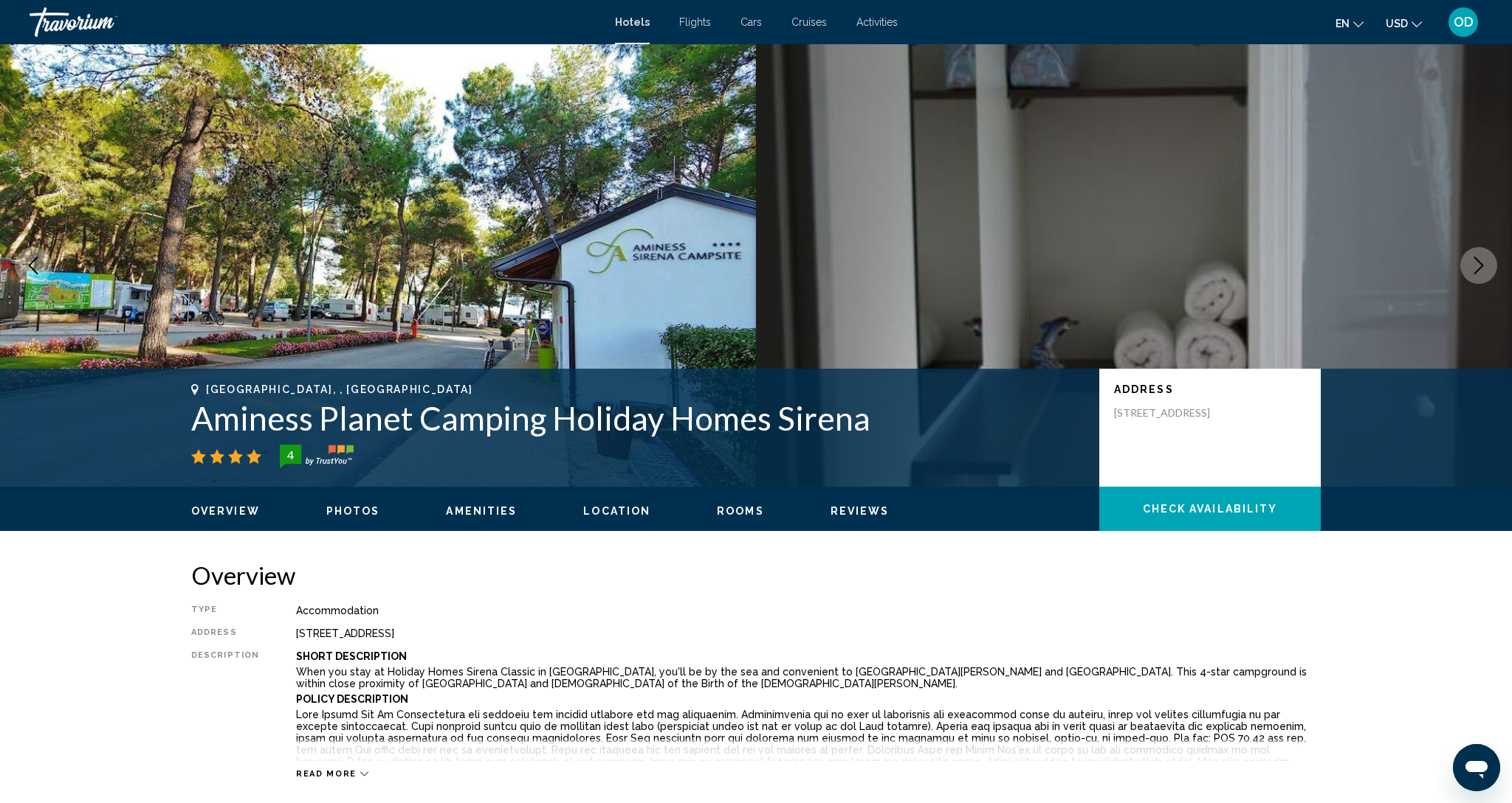
click at [1490, 263] on button "Next image" at bounding box center [1479, 266] width 37 height 37
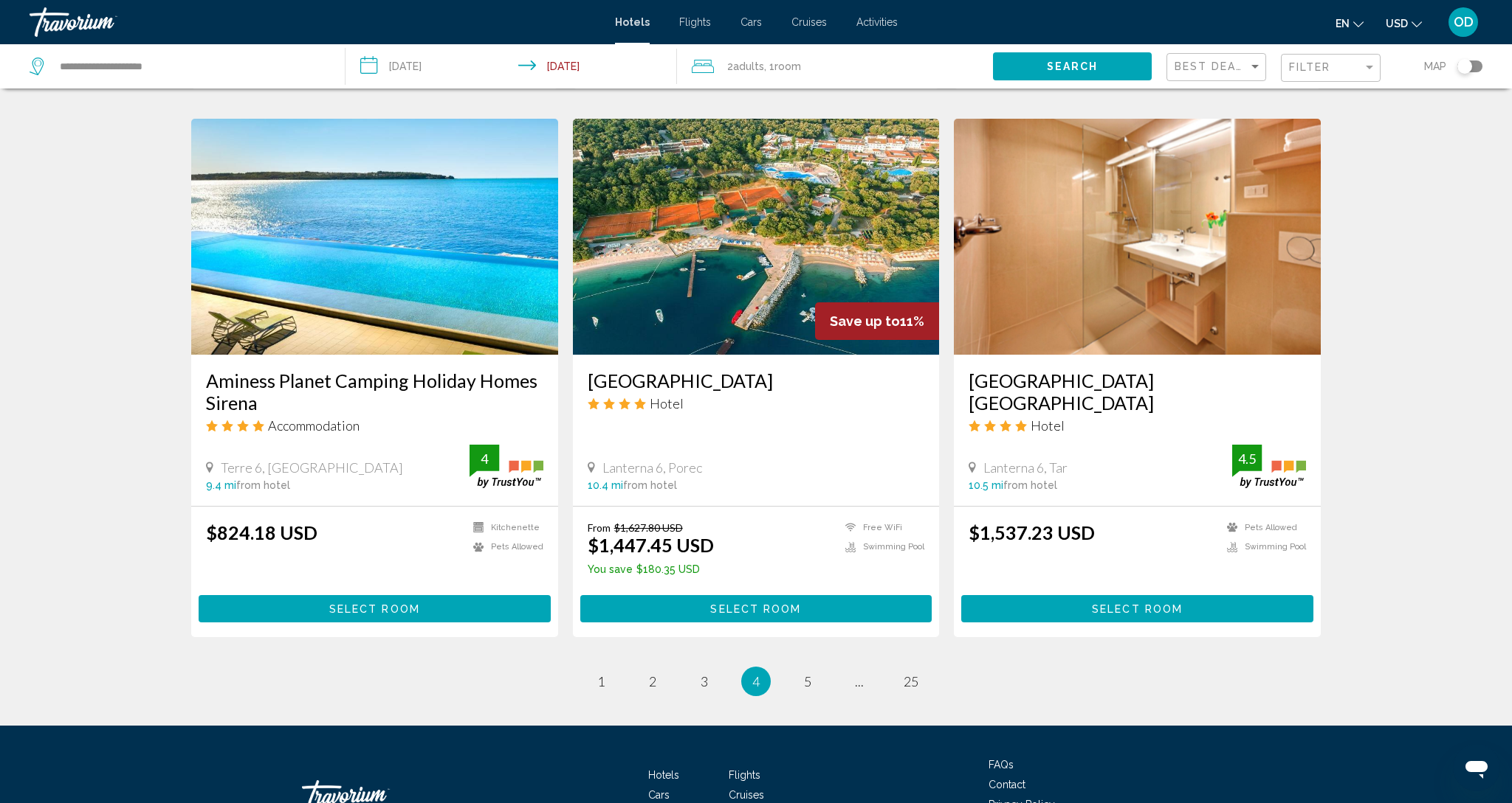
scroll to position [1628, 0]
